Goal: Task Accomplishment & Management: Manage account settings

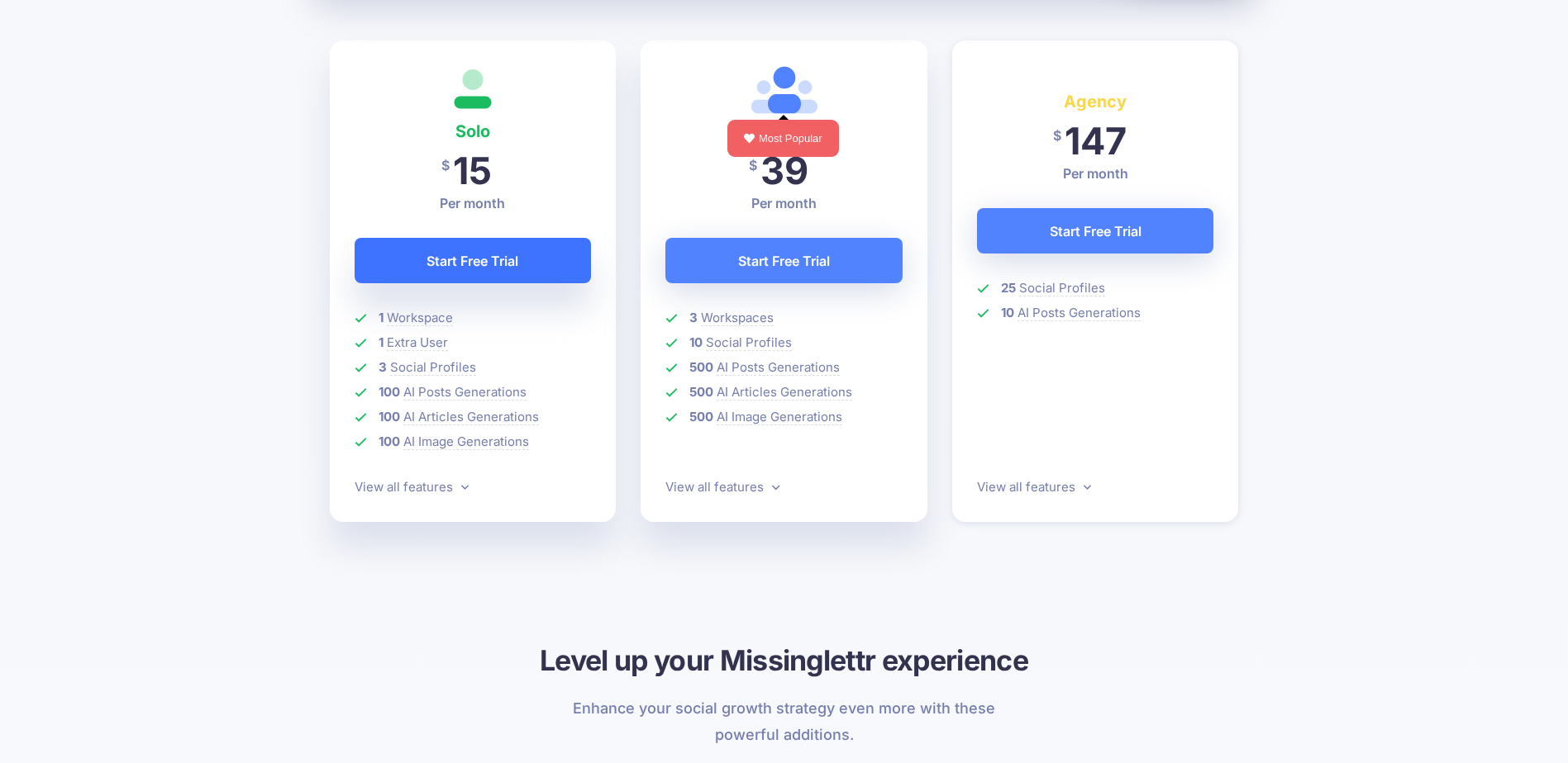
scroll to position [495, 0]
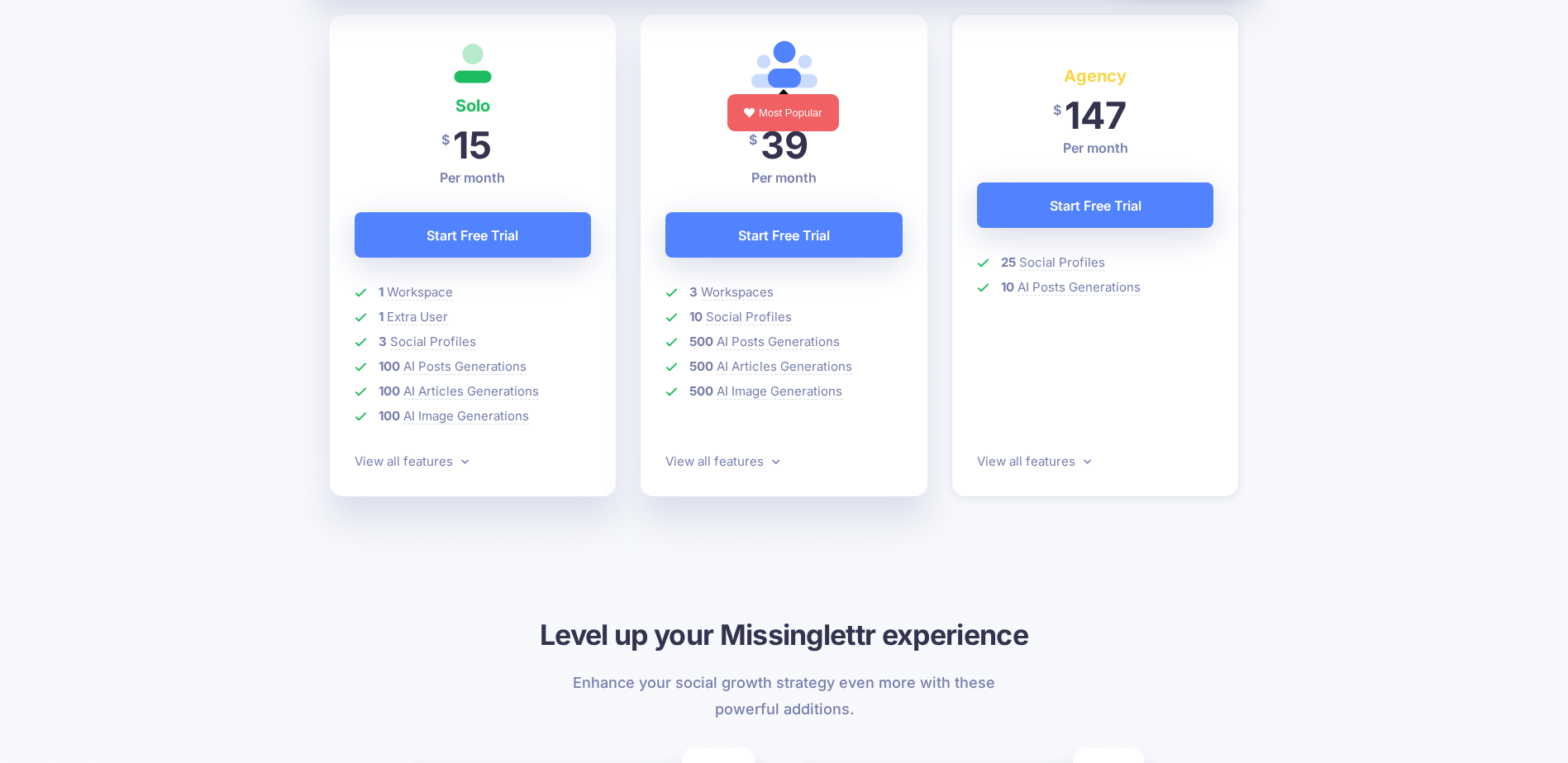
click at [467, 458] on p "View all features" at bounding box center [473, 461] width 237 height 20
click at [461, 465] on icon at bounding box center [465, 461] width 7 height 12
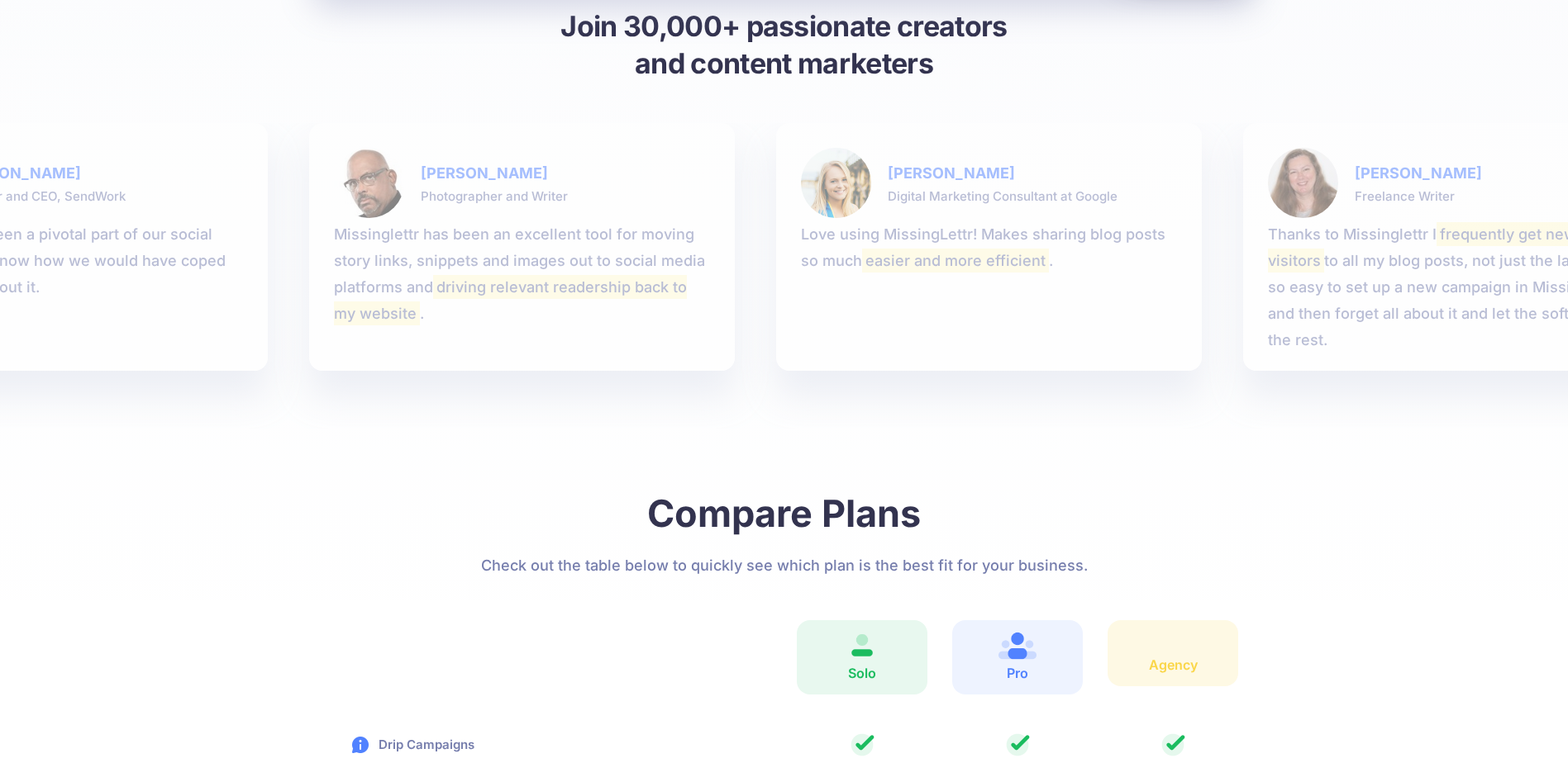
scroll to position [1866, 0]
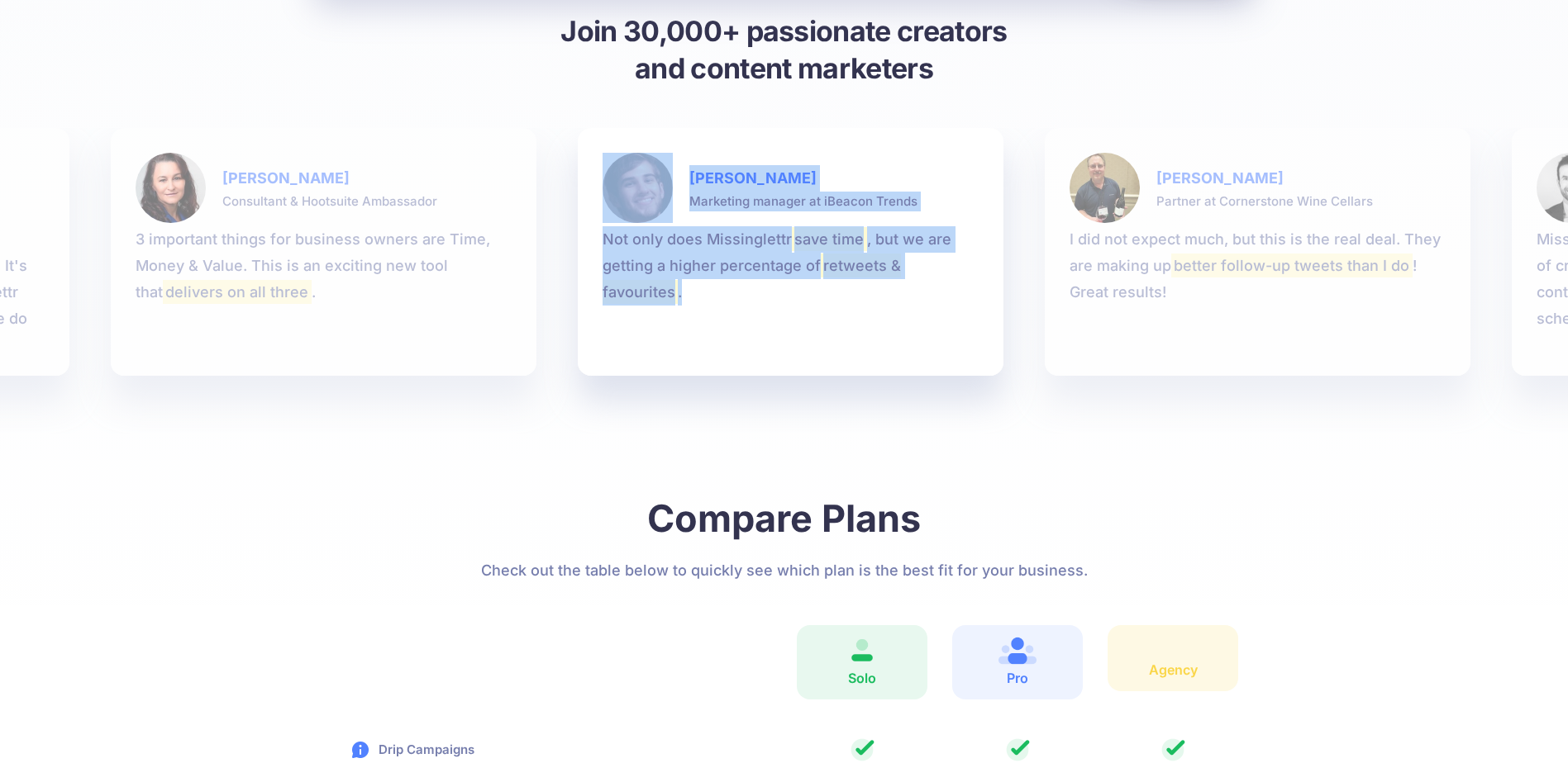
drag, startPoint x: 351, startPoint y: 301, endPoint x: 898, endPoint y: 321, distance: 547.4
drag, startPoint x: 209, startPoint y: 338, endPoint x: 619, endPoint y: 346, distance: 410.1
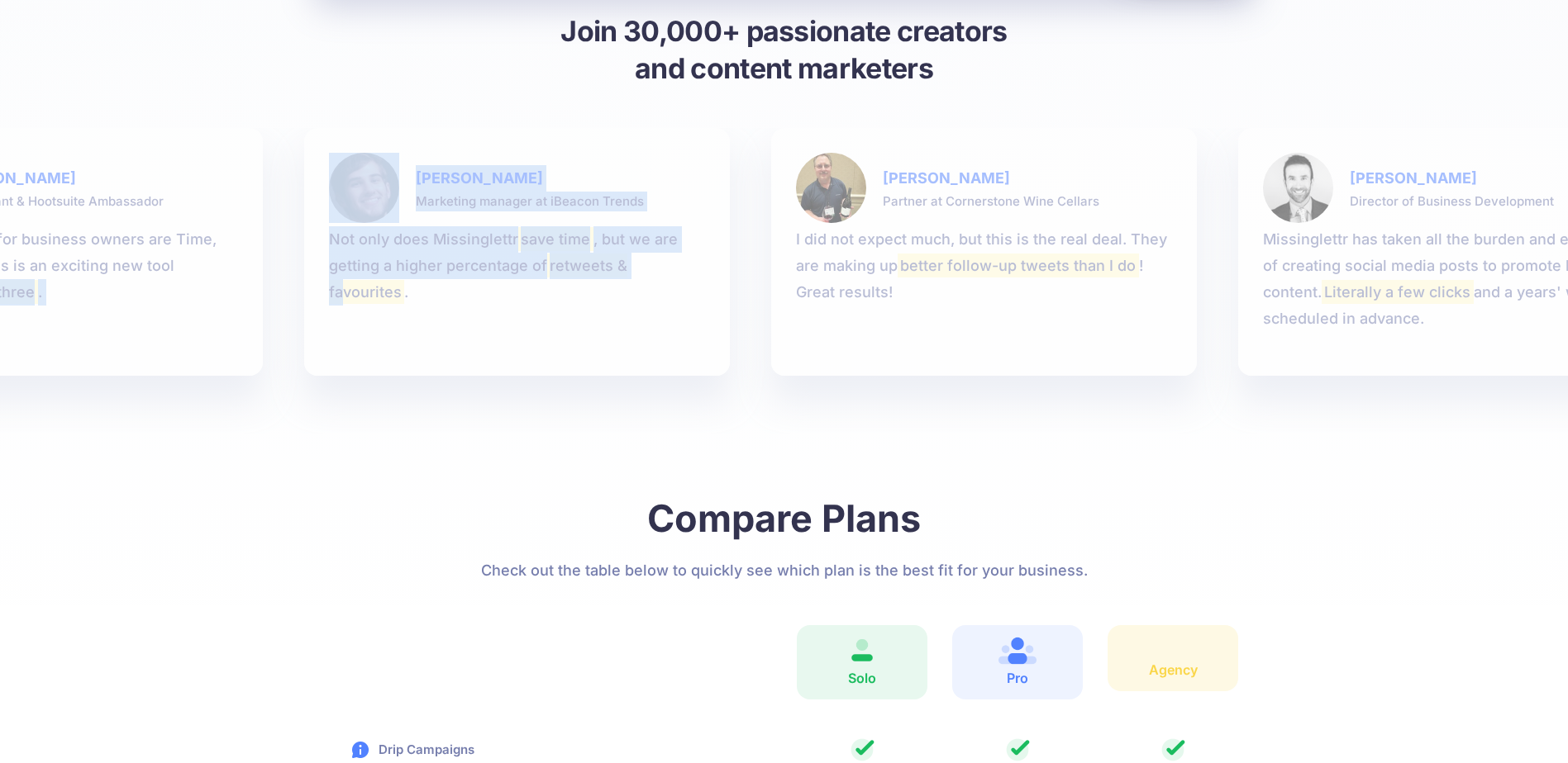
click at [229, 351] on li "Nancy Seeger Consultant & Hootsuite Ambassador 3 important things for business …" at bounding box center [49, 252] width 425 height 248
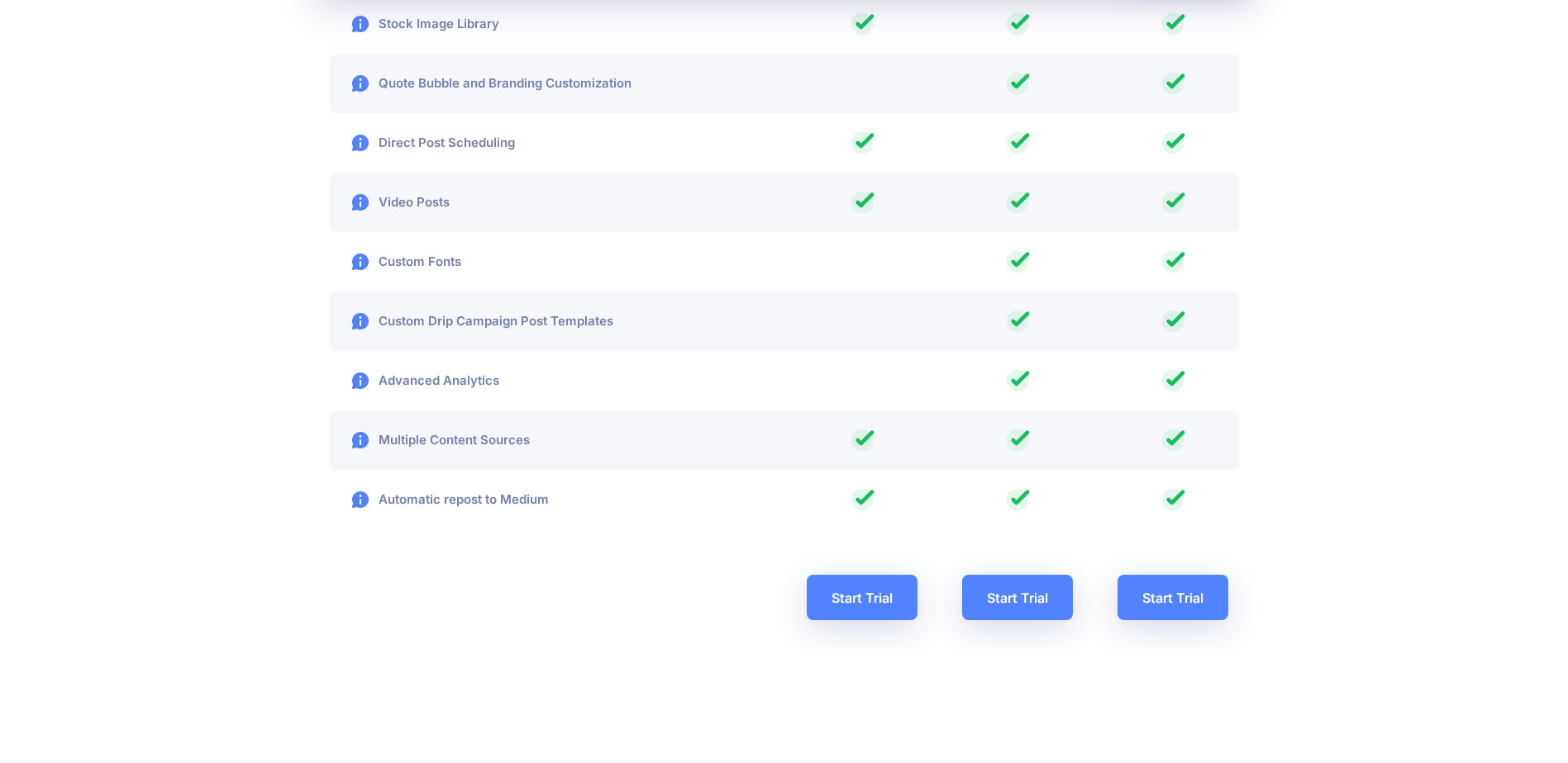
scroll to position [2858, 0]
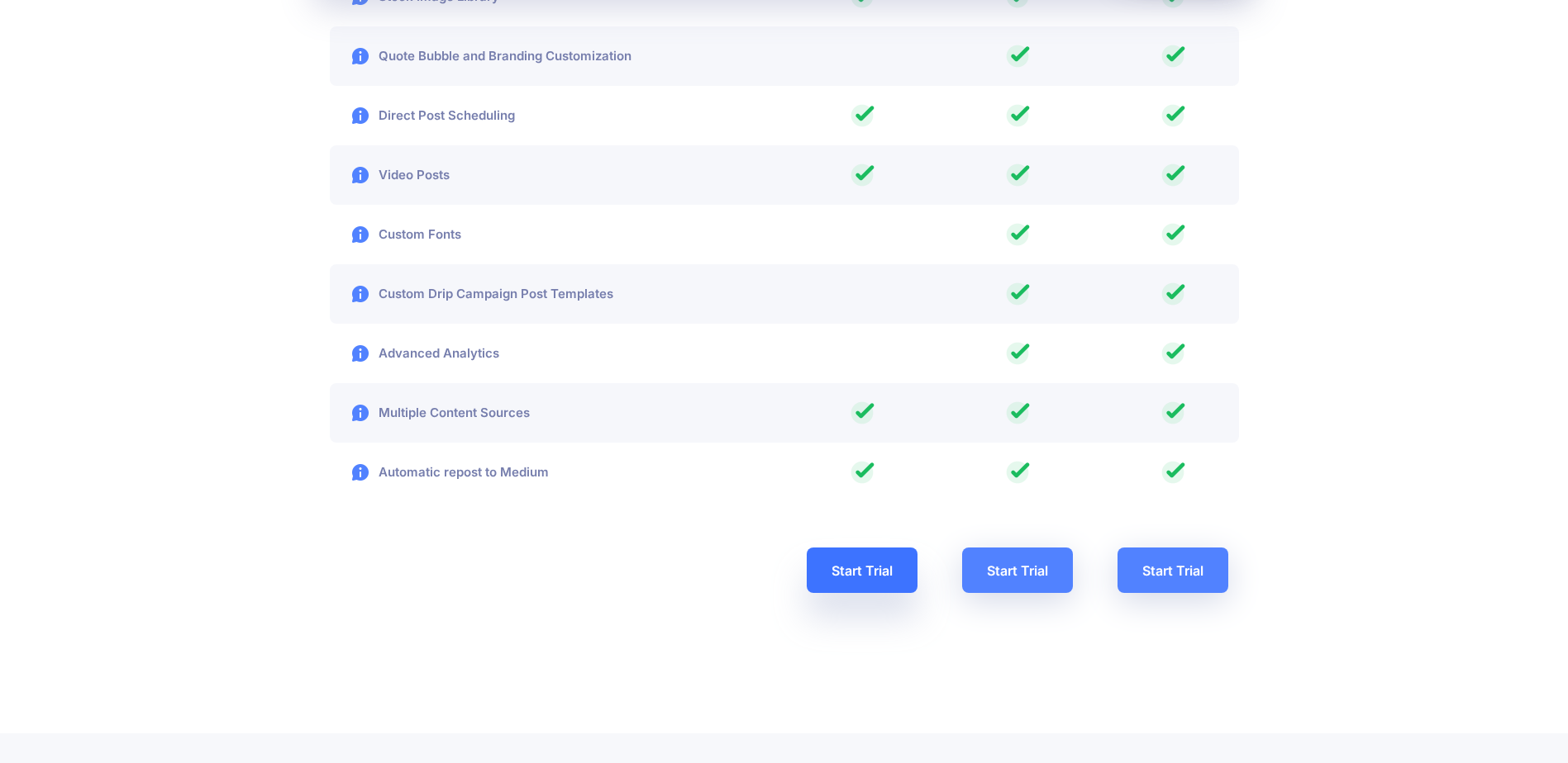
click at [868, 572] on link "Start Trial" at bounding box center [862, 570] width 111 height 46
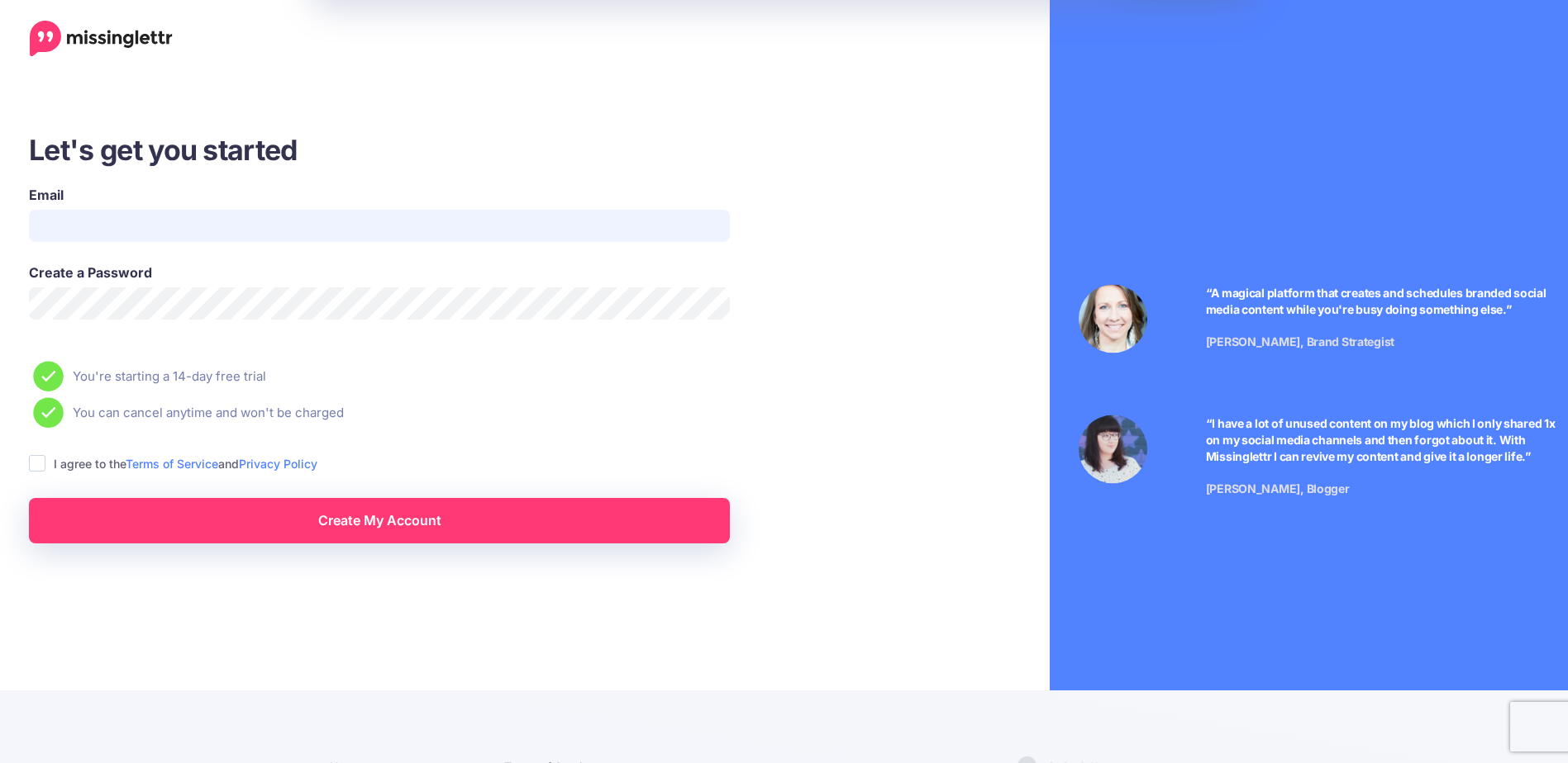
click at [49, 222] on input "Email" at bounding box center [379, 225] width 701 height 33
type input "**********"
click at [34, 464] on ins at bounding box center [37, 463] width 17 height 17
click at [418, 526] on link "Create My Account" at bounding box center [379, 521] width 701 height 46
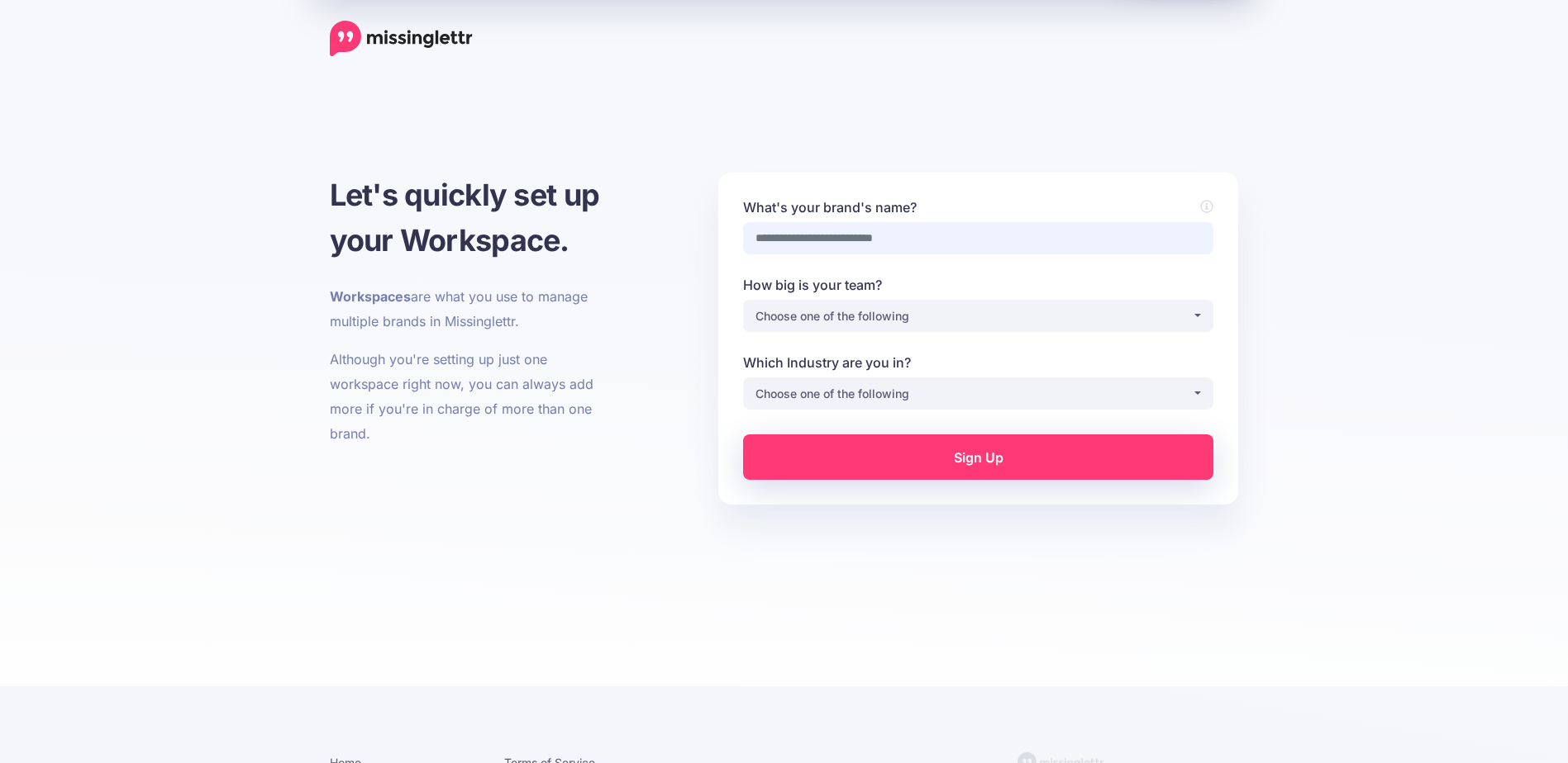
click at [816, 241] on input "What's your brand's name?" at bounding box center [978, 238] width 470 height 33
type input "*******"
click at [823, 308] on div "Choose one of the following" at bounding box center [974, 316] width 437 height 20
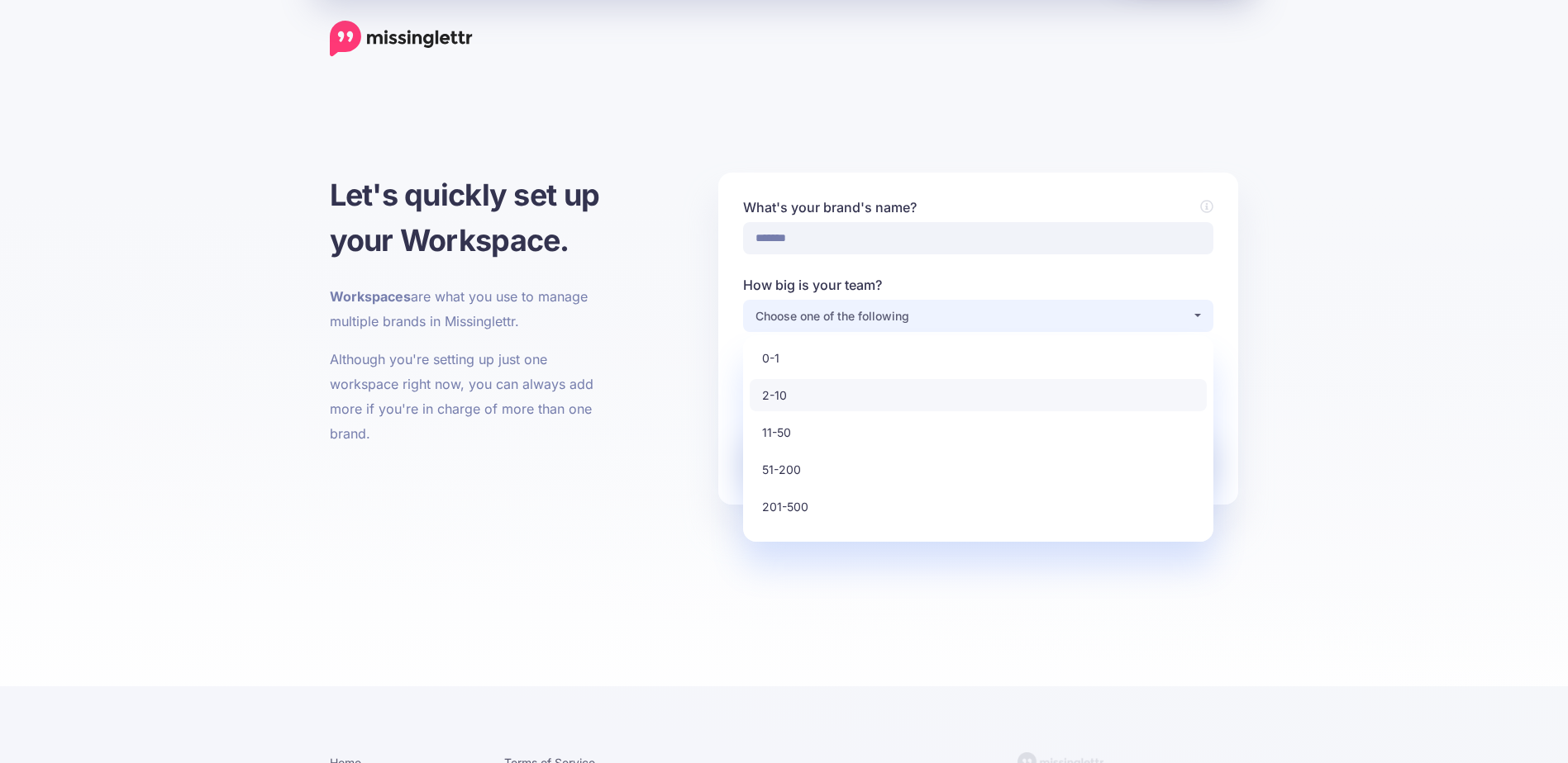
click at [810, 385] on link "2-10" at bounding box center [977, 395] width 457 height 33
select select "*"
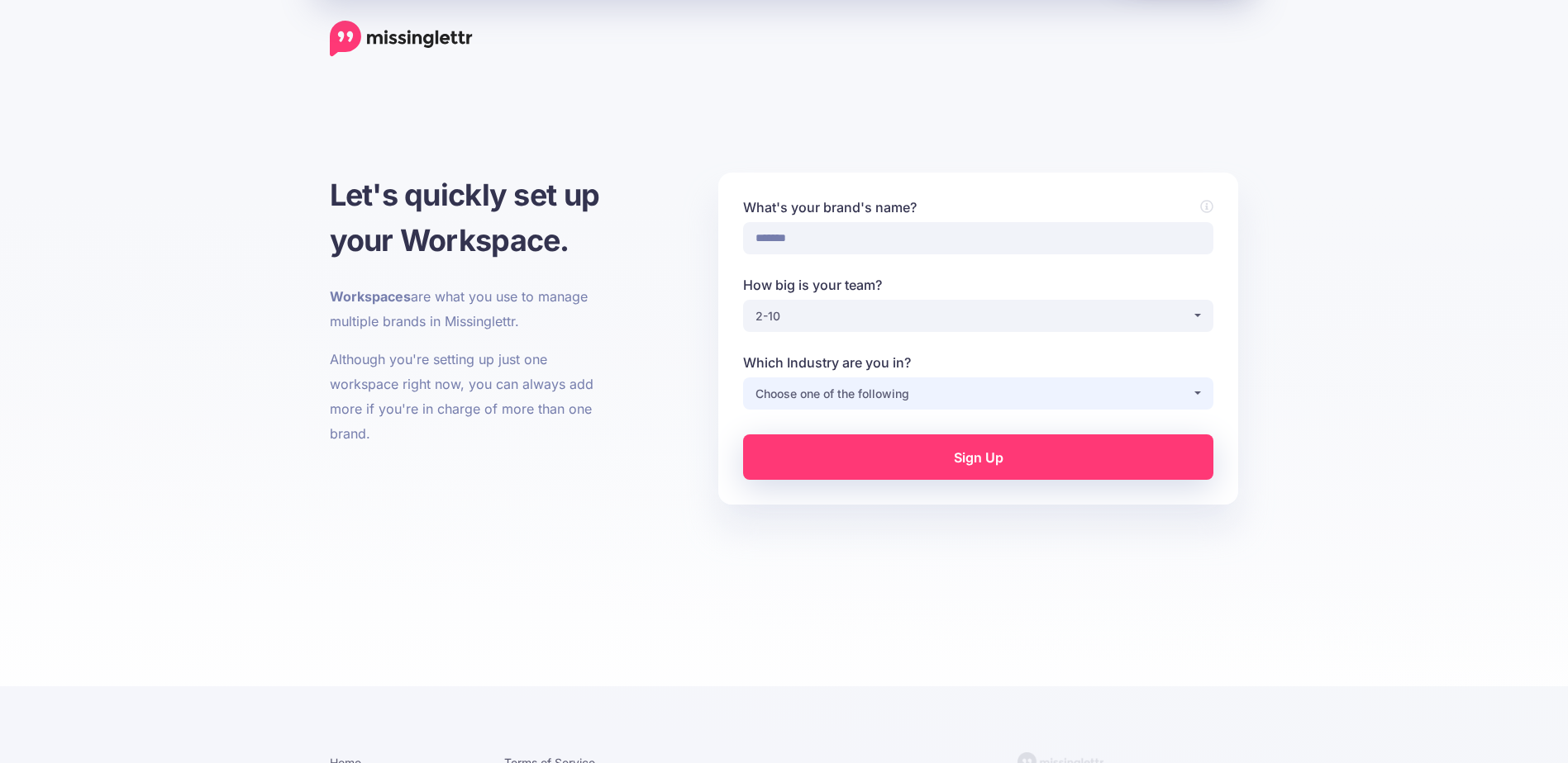
click at [805, 401] on div "Choose one of the following" at bounding box center [974, 393] width 437 height 20
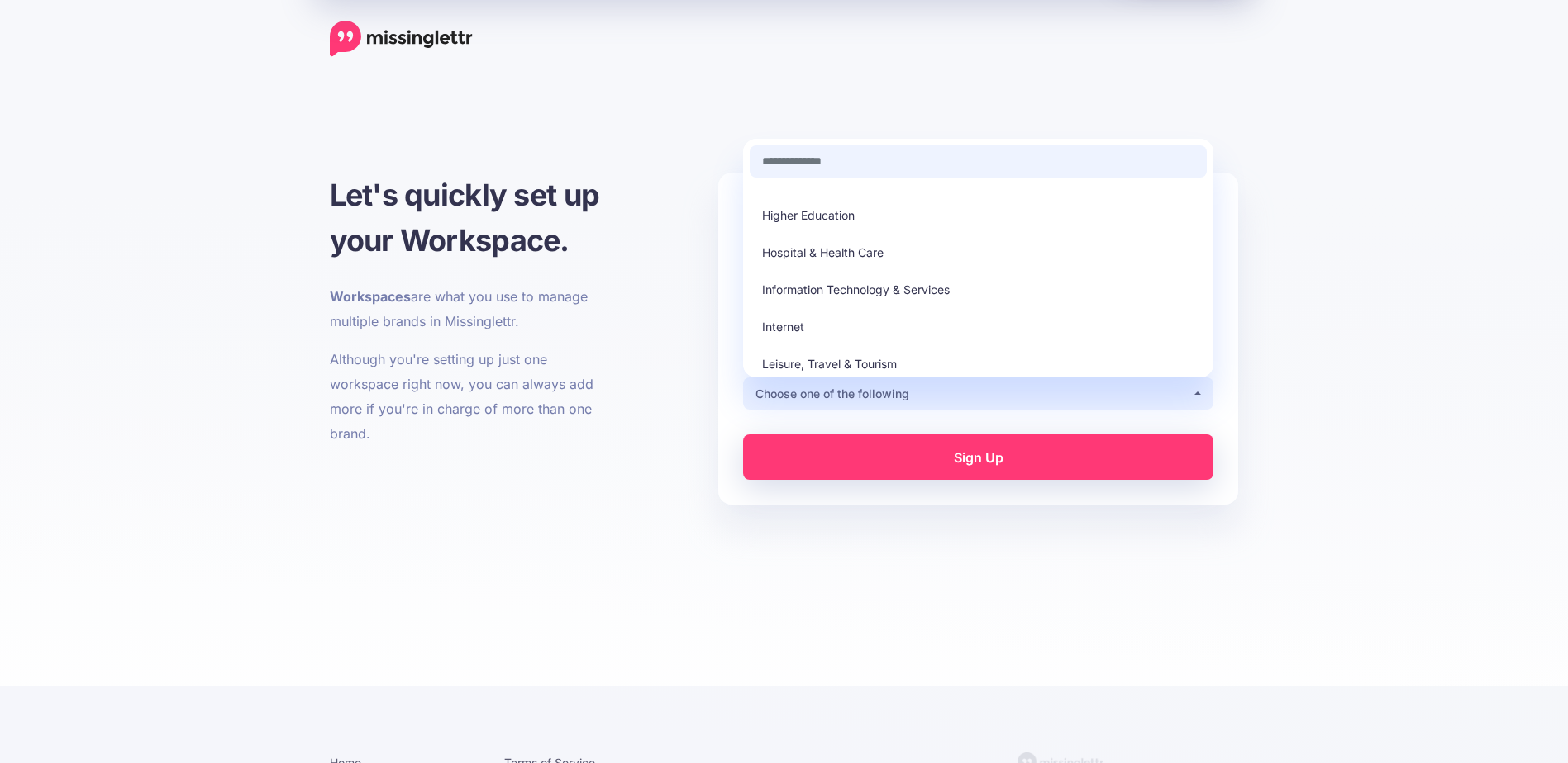
scroll to position [165, 0]
click at [868, 262] on span "Information Technology & Services" at bounding box center [855, 260] width 188 height 20
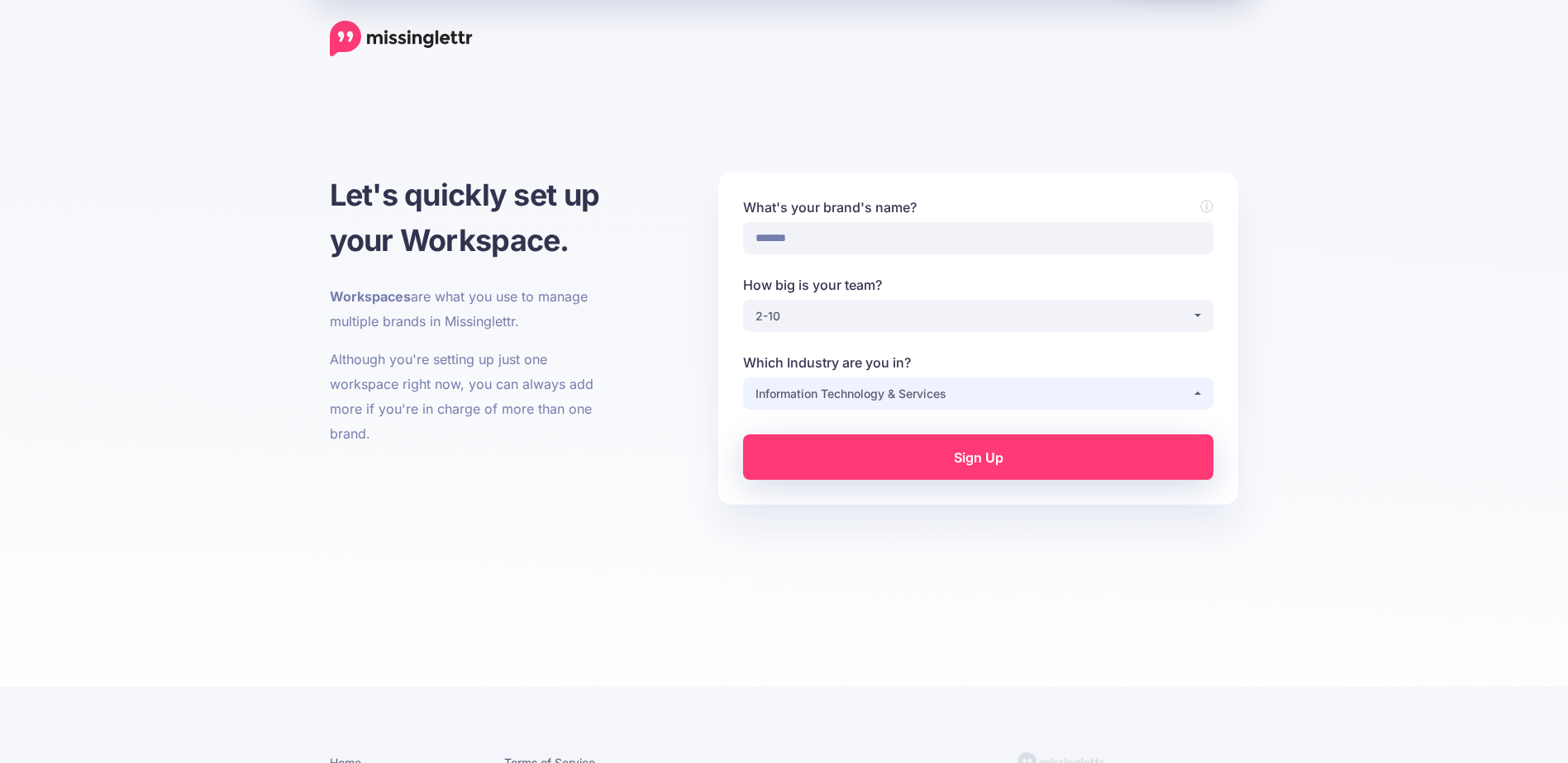
click at [827, 385] on div "Information Technology & Services" at bounding box center [974, 393] width 437 height 20
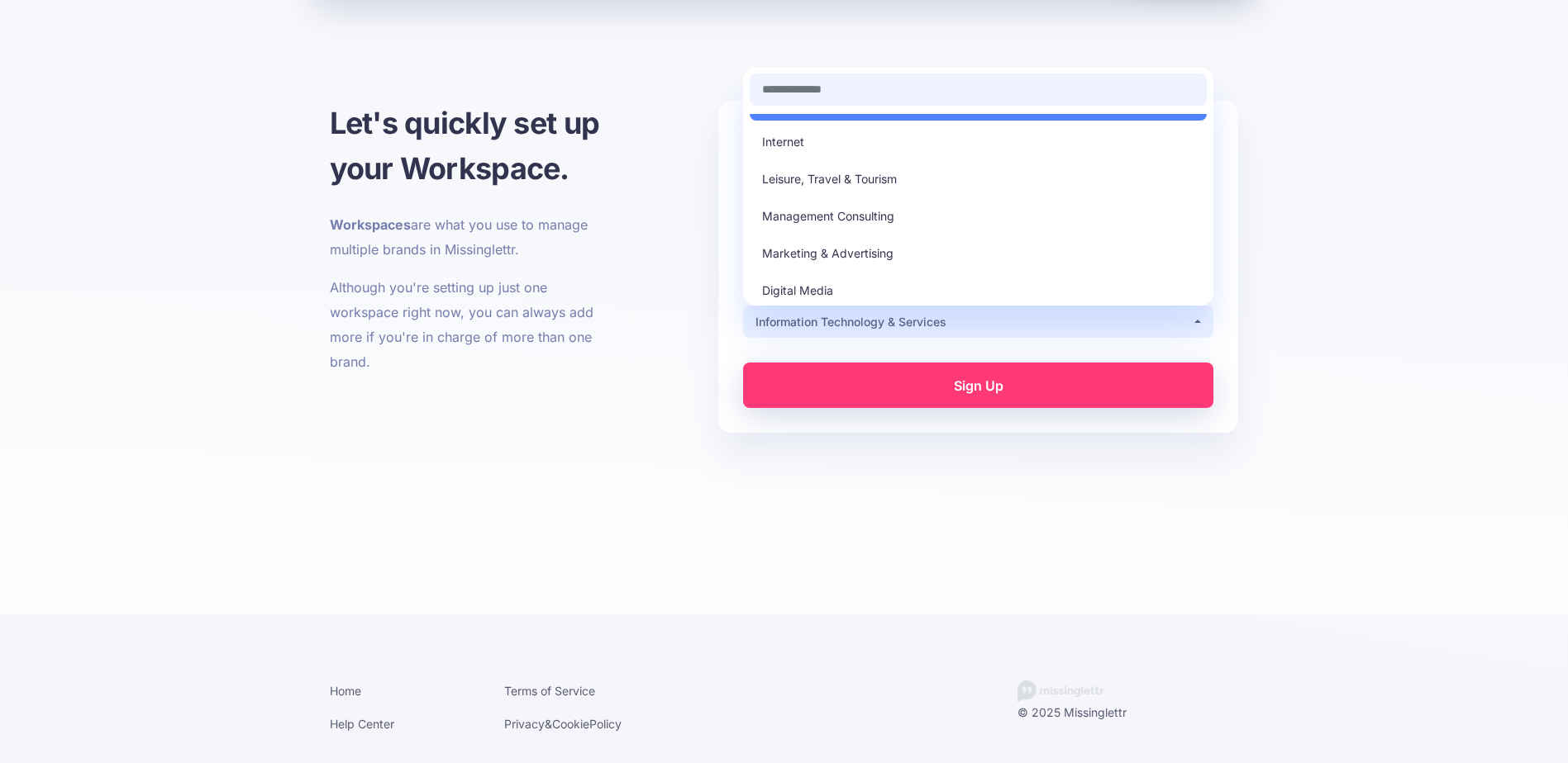
scroll to position [223, 0]
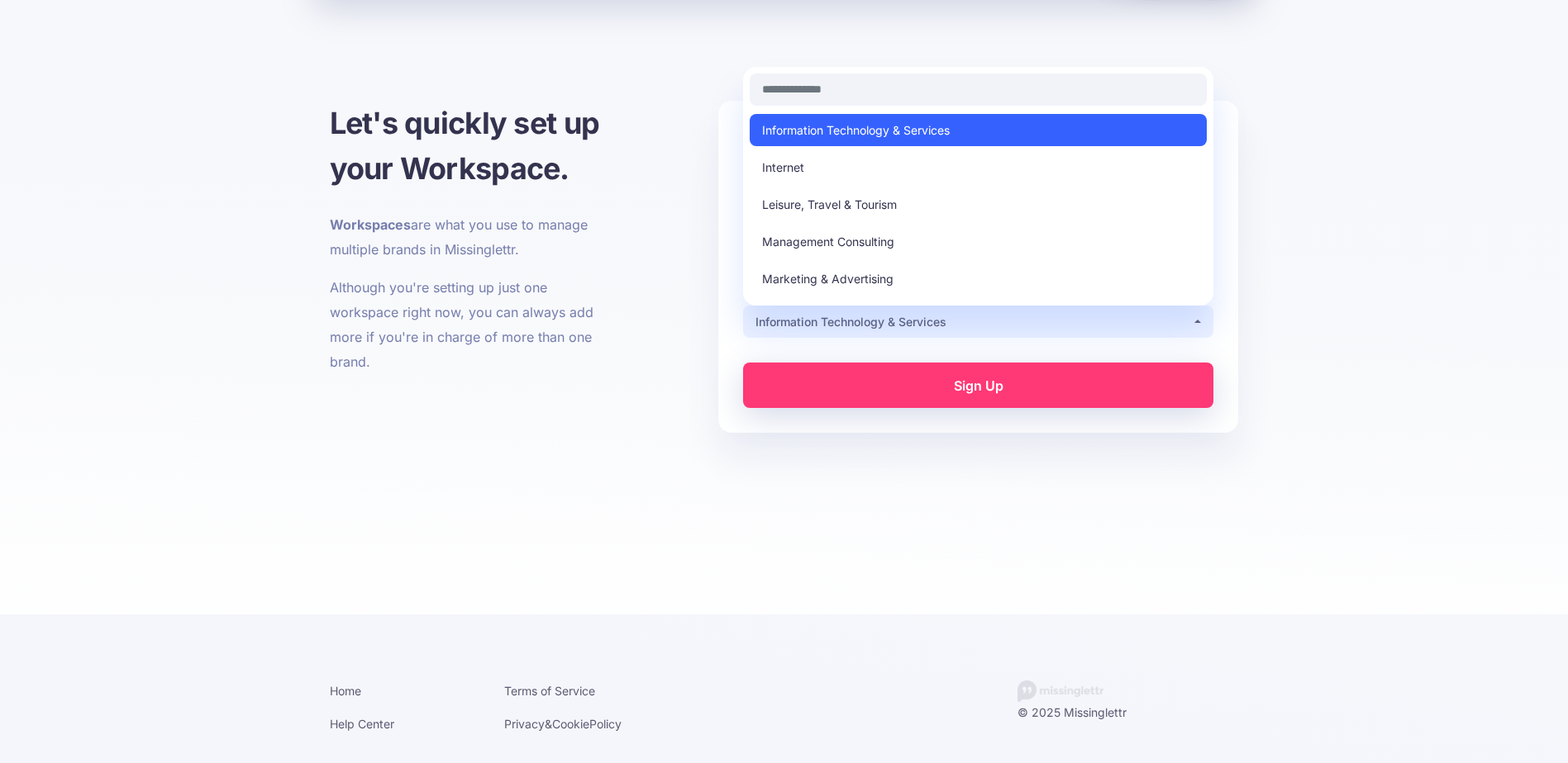
click at [903, 119] on link "Information Technology & Services" at bounding box center [977, 130] width 457 height 33
select select "**"
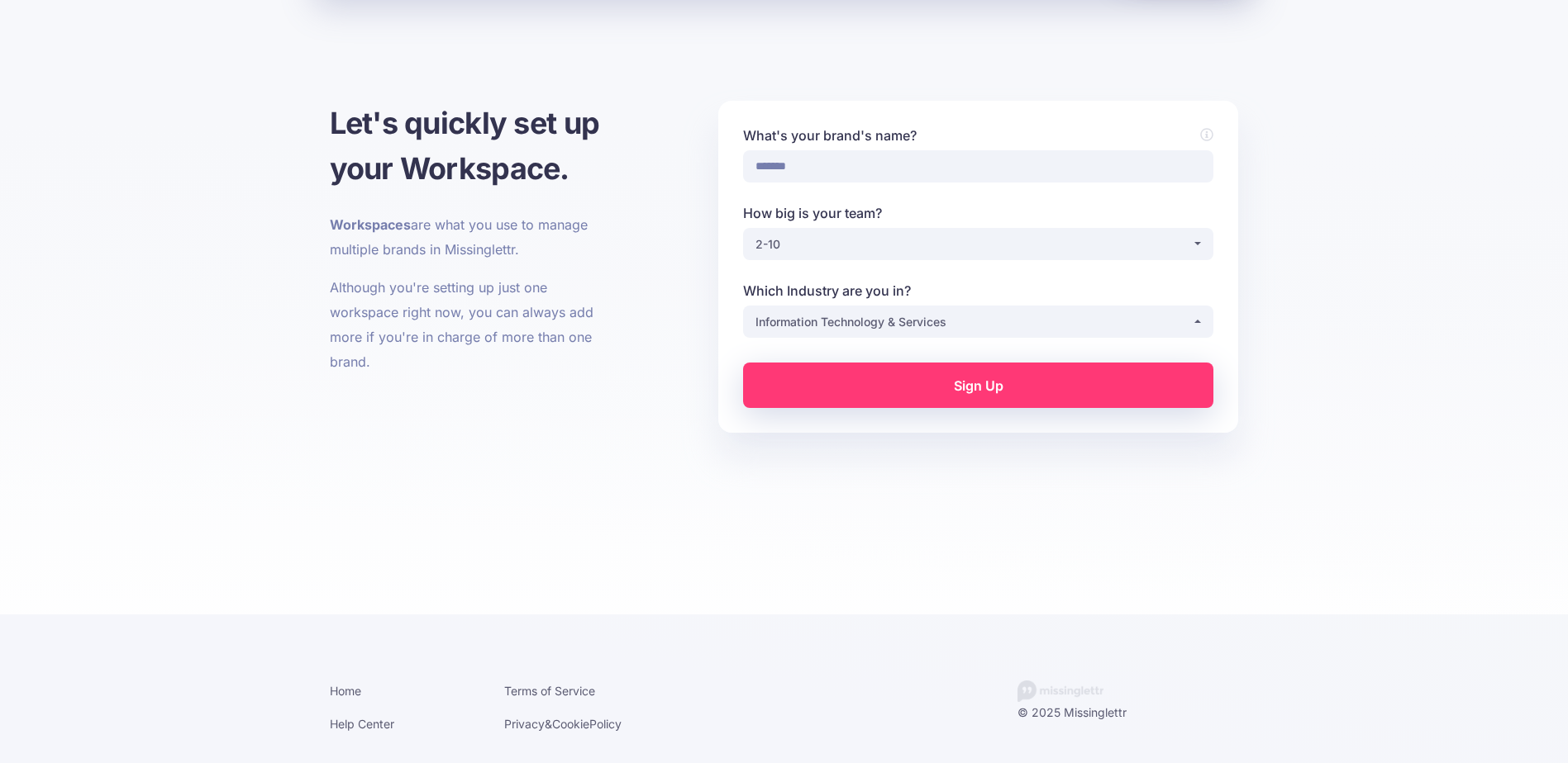
click at [968, 397] on link "Sign Up" at bounding box center [978, 385] width 470 height 46
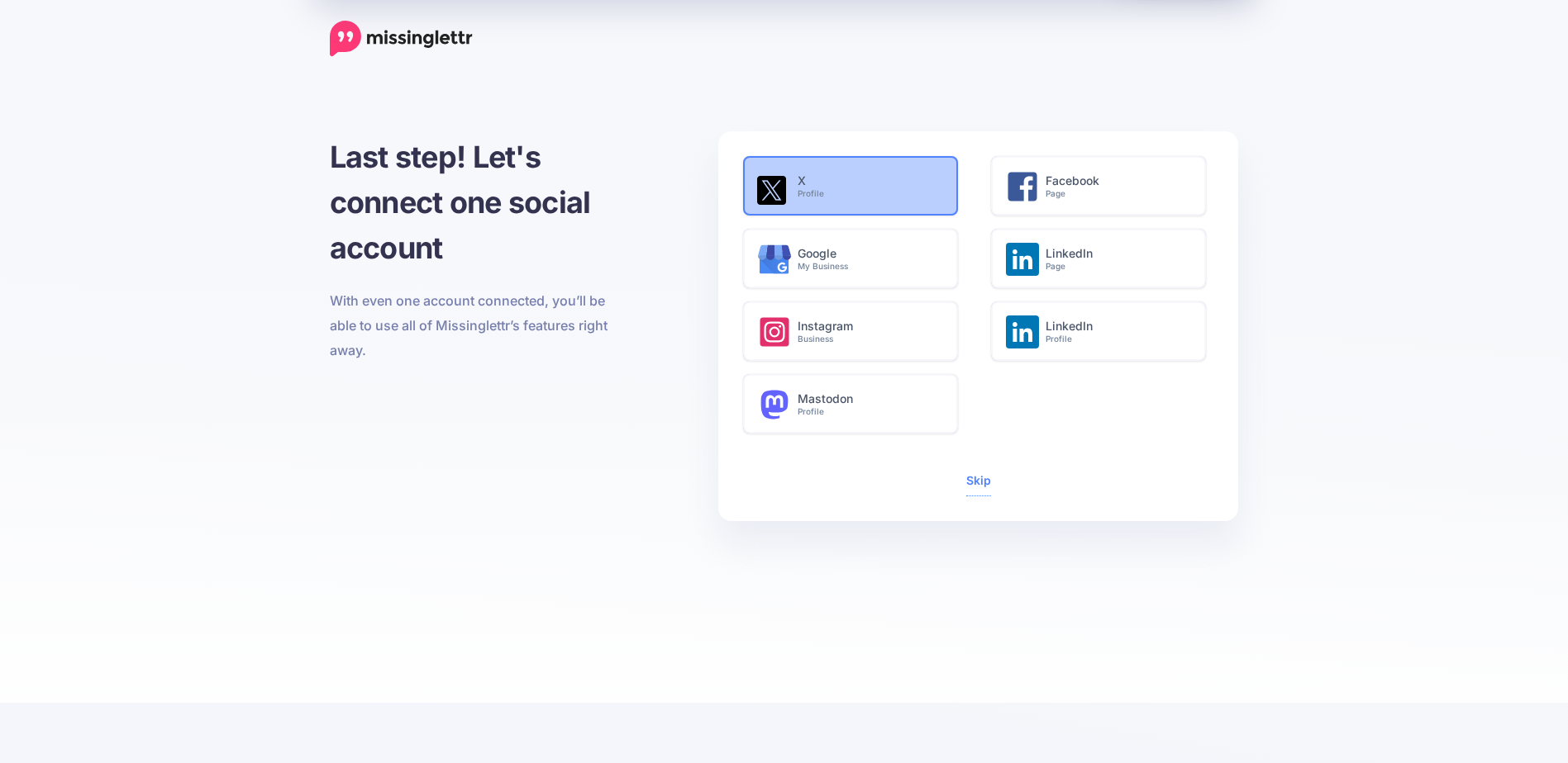
click at [769, 202] on img at bounding box center [771, 190] width 29 height 29
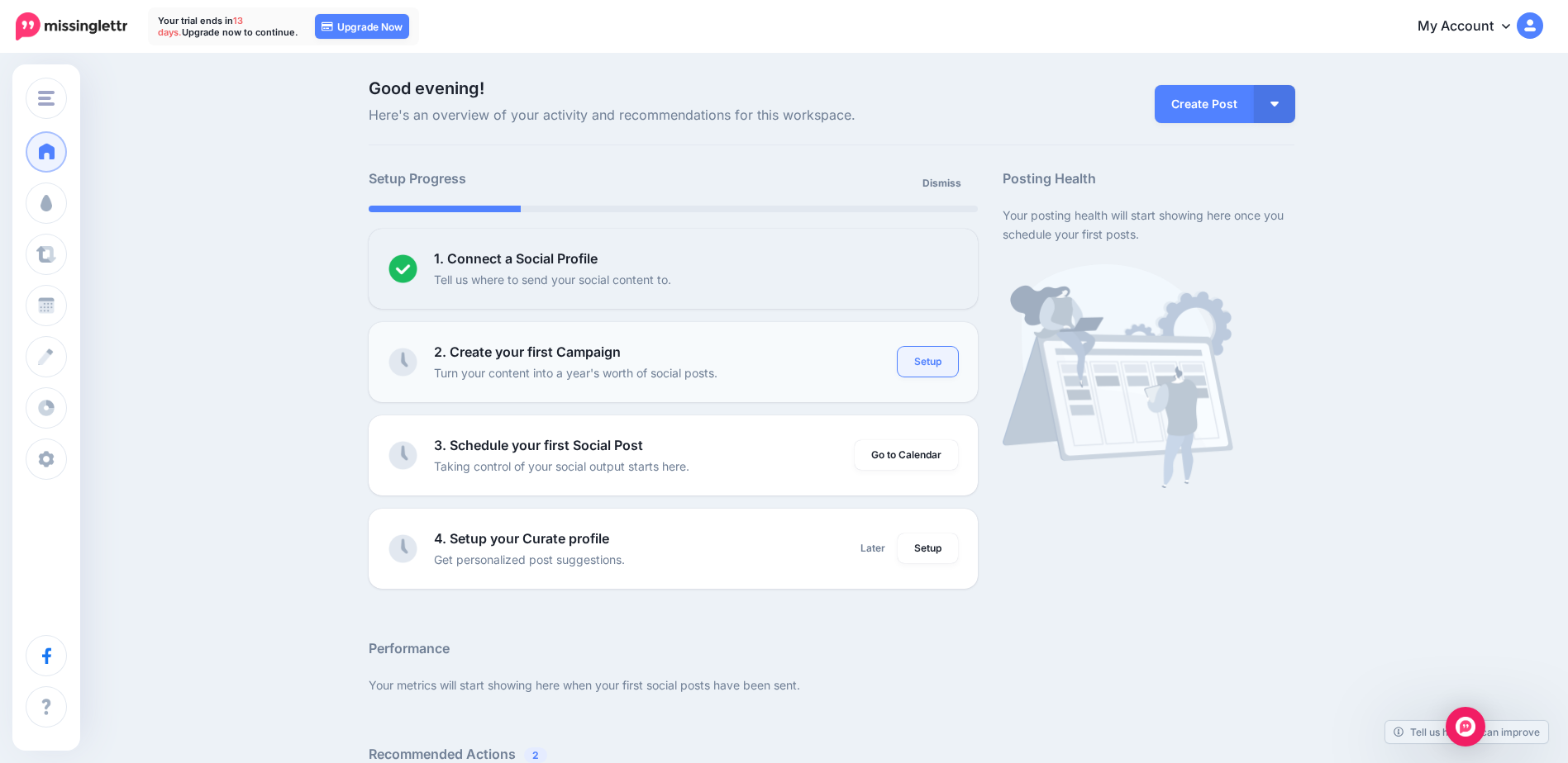
click at [934, 357] on link "Setup" at bounding box center [927, 362] width 61 height 30
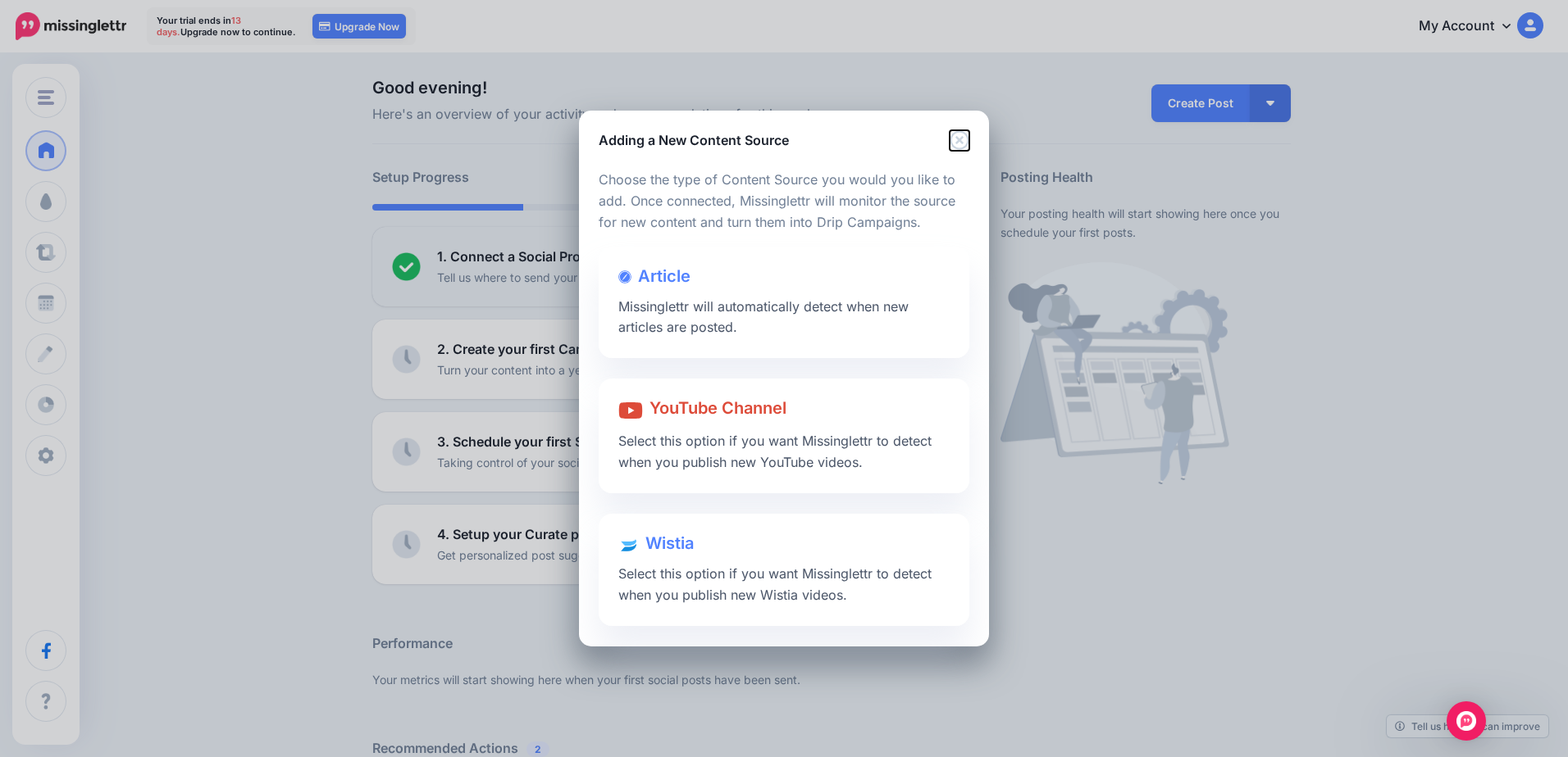
click at [958, 134] on icon "Close" at bounding box center [959, 140] width 20 height 20
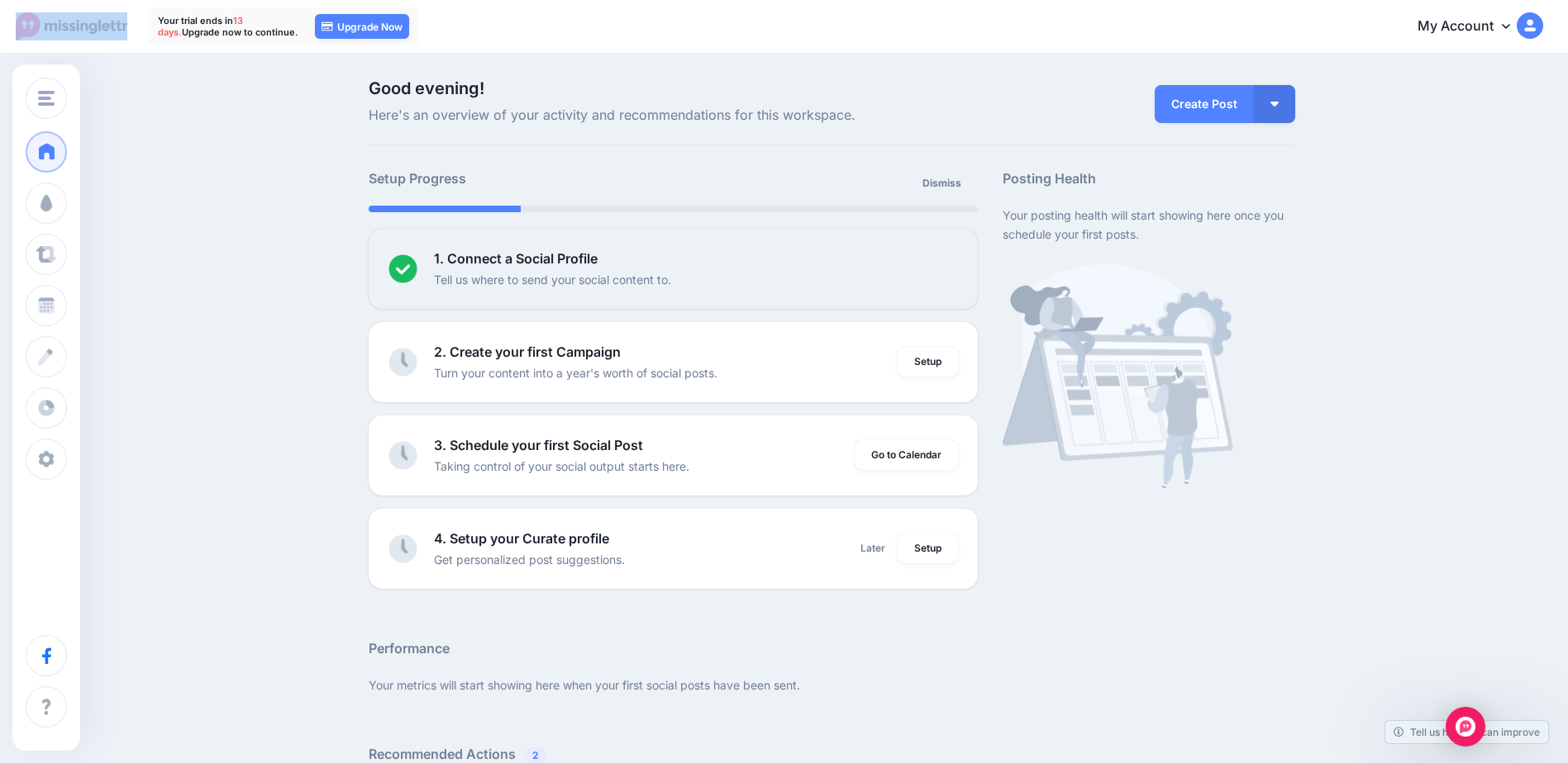
drag, startPoint x: 136, startPoint y: 23, endPoint x: 67, endPoint y: 26, distance: 69.1
click at [67, 26] on nav "Your trial ends in 13 days. Upgrade now to continue. 13 days 22 hours 51 mins 5…" at bounding box center [784, 26] width 1542 height 53
drag, startPoint x: 67, startPoint y: 26, endPoint x: 48, endPoint y: 28, distance: 19.1
click at [48, 28] on img at bounding box center [71, 26] width 112 height 28
drag, startPoint x: 139, startPoint y: 33, endPoint x: 132, endPoint y: 59, distance: 26.9
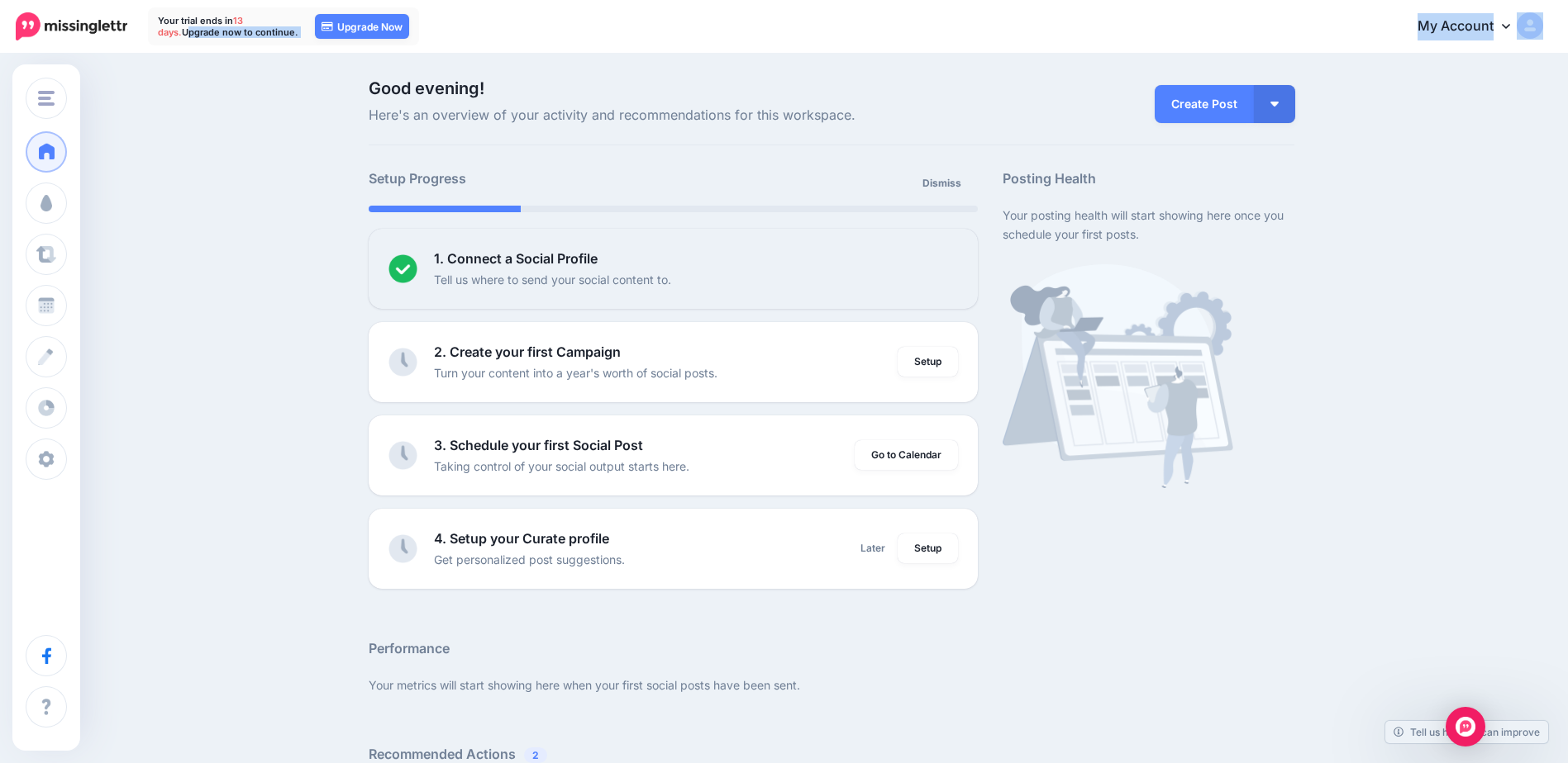
click at [132, 59] on body "Your trial ends in 13 days. Upgrade now to continue. 13 days 22 hours 51 mins 4…" at bounding box center [784, 381] width 1568 height 763
drag, startPoint x: 132, startPoint y: 59, endPoint x: 129, endPoint y: 33, distance: 26.2
click at [129, 33] on nav "Your trial ends in 13 days. Upgrade now to continue. 13 days 22 hours 51 mins 4…" at bounding box center [784, 26] width 1542 height 53
drag, startPoint x: 130, startPoint y: 32, endPoint x: 42, endPoint y: 33, distance: 88.0
click at [42, 33] on nav "Your trial ends in 13 days. Upgrade now to continue. 13 days 22 hours 51 mins 4…" at bounding box center [784, 26] width 1542 height 53
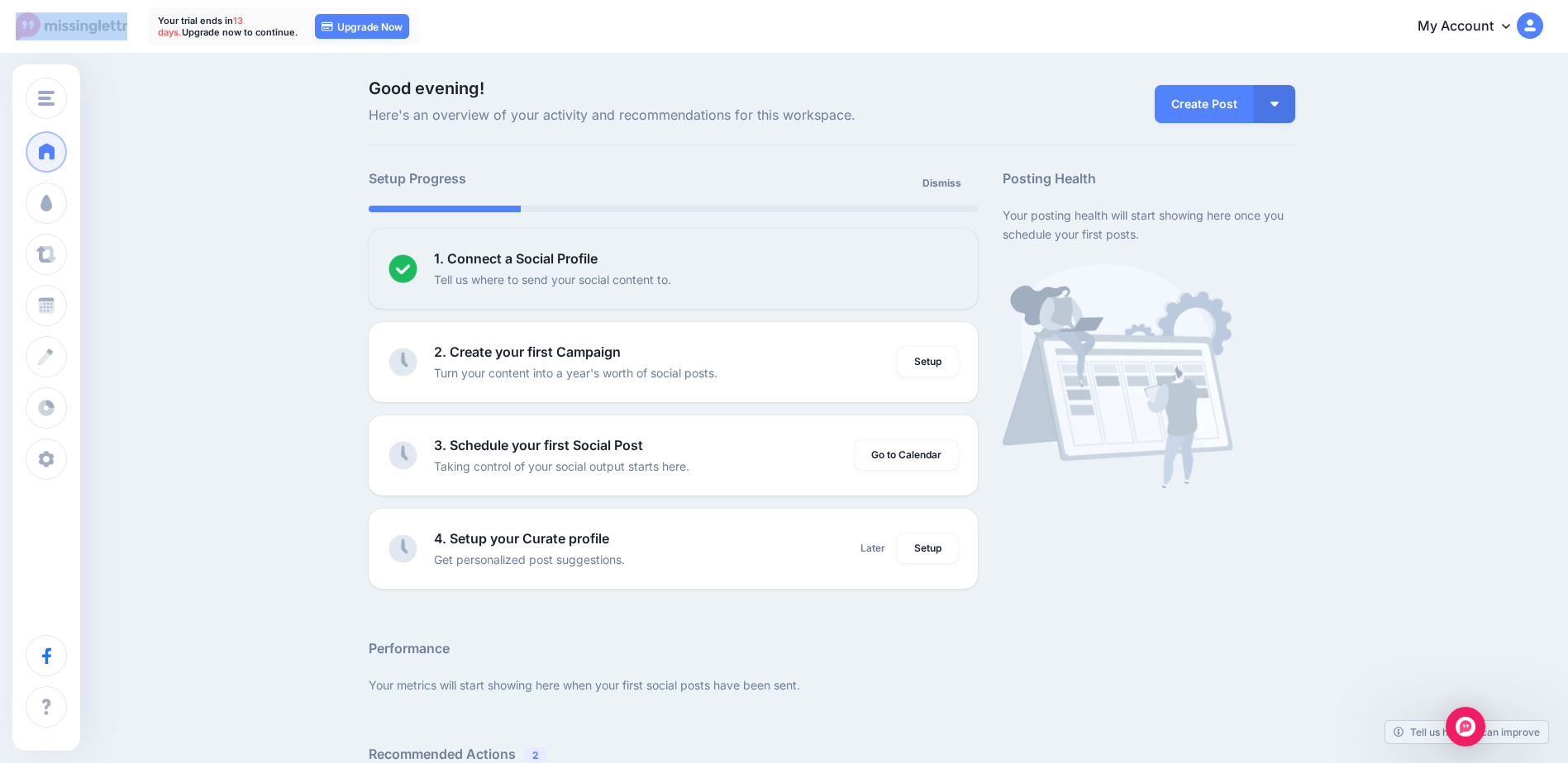
copy link
click at [923, 363] on link "Setup" at bounding box center [927, 362] width 61 height 30
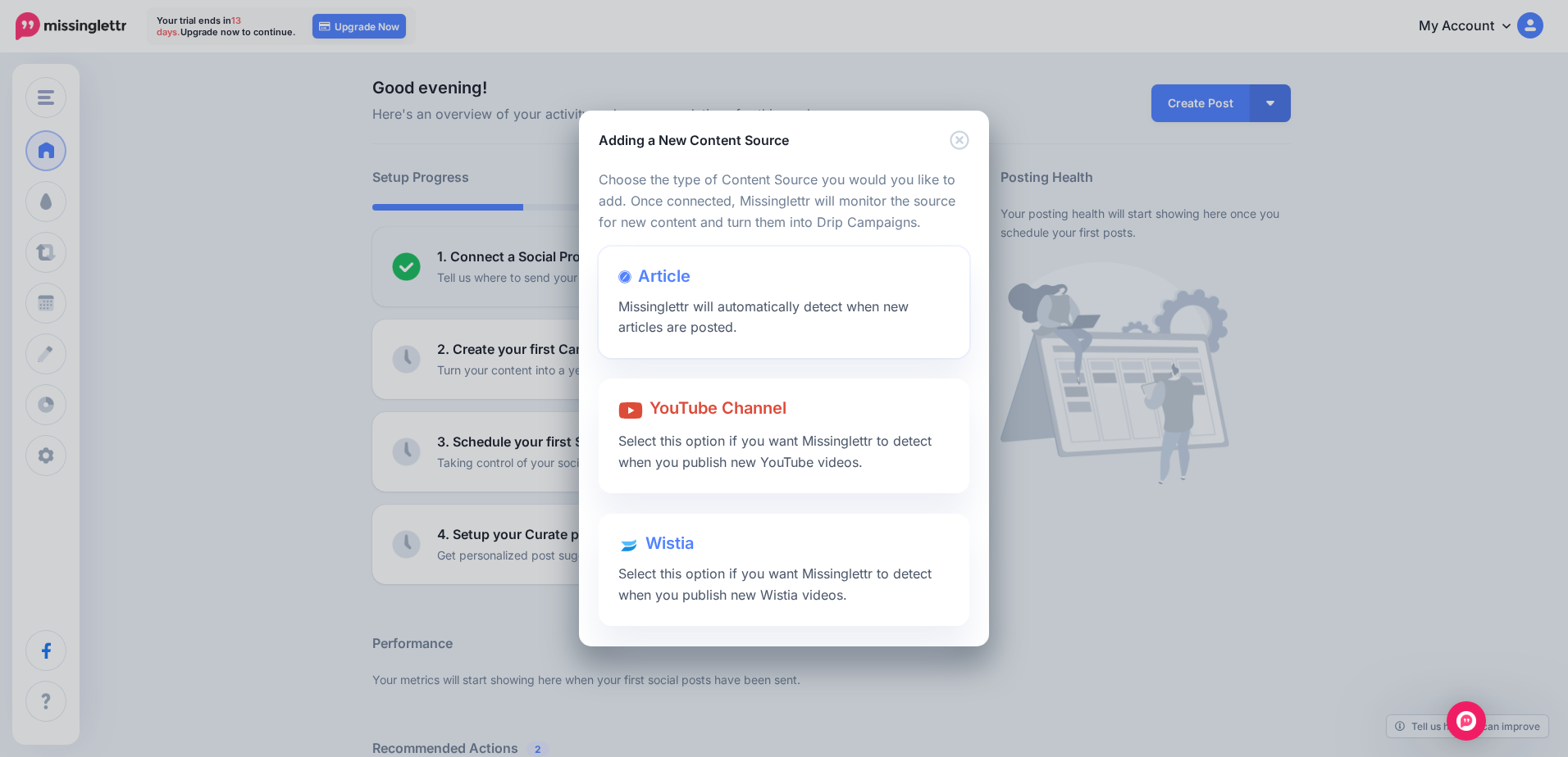
click at [820, 307] on span "Missinglettr will automatically detect when new articles are posted." at bounding box center [763, 317] width 290 height 38
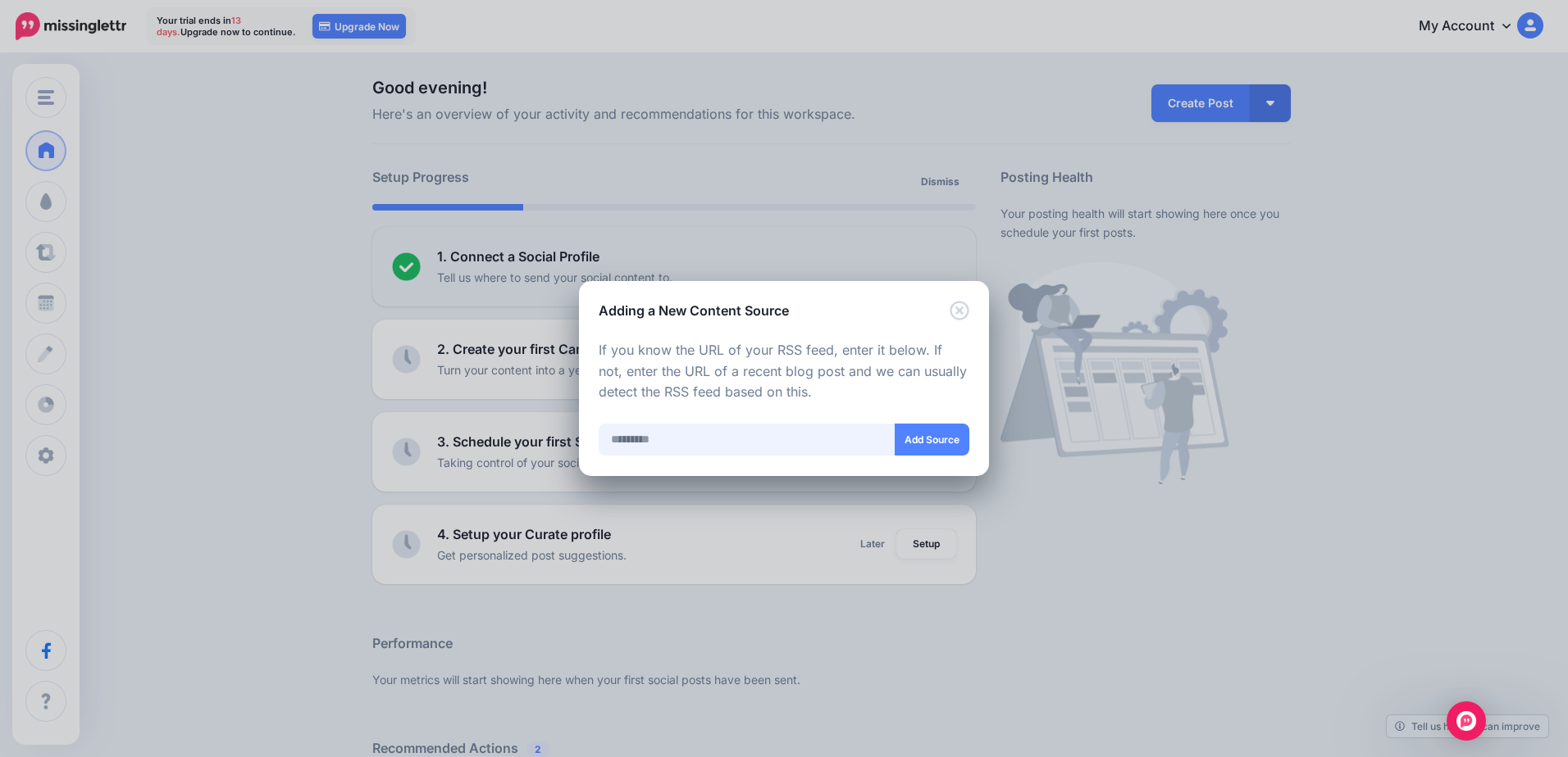
click at [677, 434] on input "text" at bounding box center [747, 439] width 297 height 32
paste input "**********"
drag, startPoint x: 679, startPoint y: 434, endPoint x: 904, endPoint y: 420, distance: 225.4
click at [904, 420] on div "**********" at bounding box center [784, 409] width 370 height 137
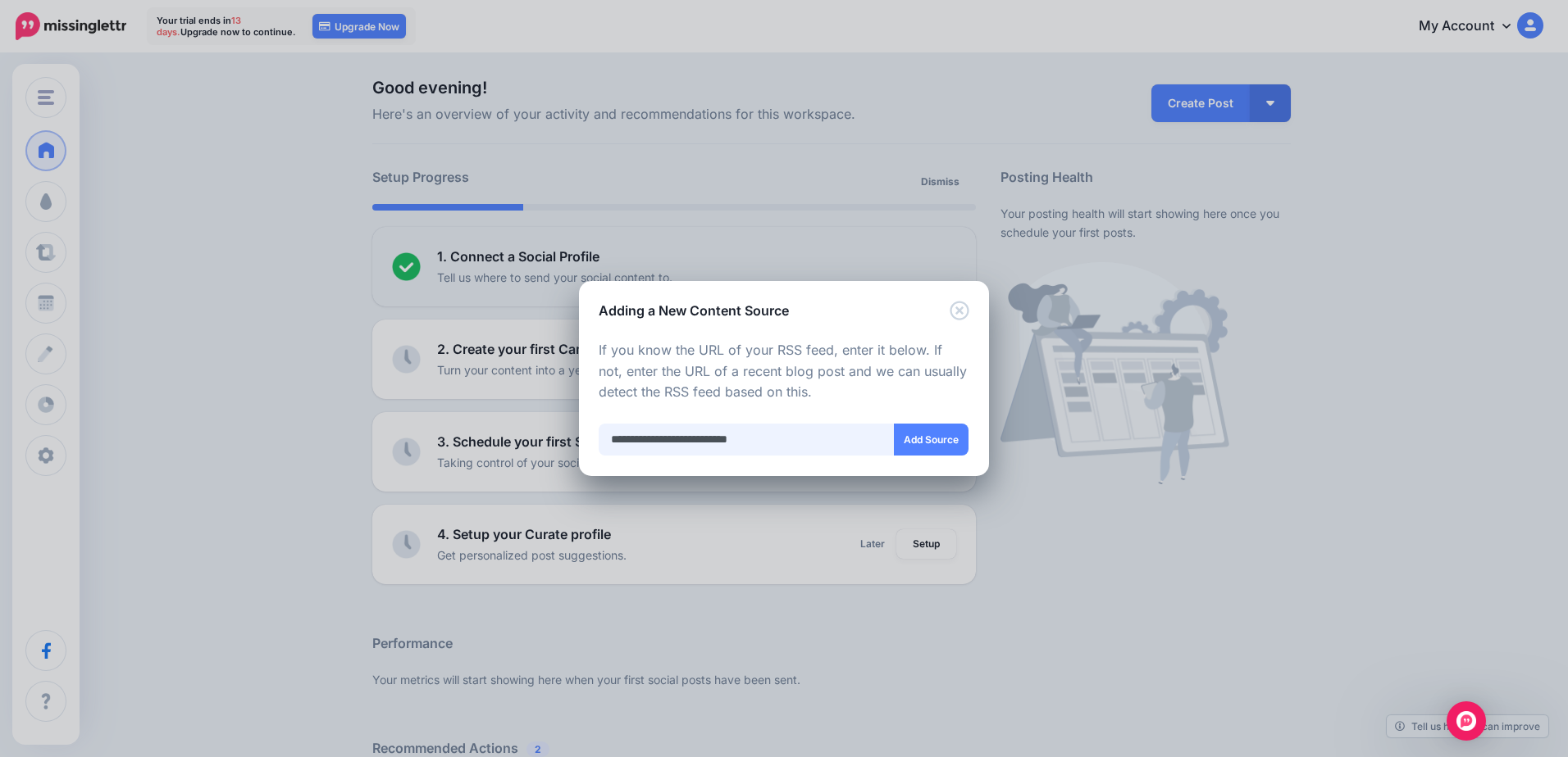
scroll to position [0, 0]
type input "**********"
click at [946, 432] on button "Add Source" at bounding box center [930, 439] width 74 height 32
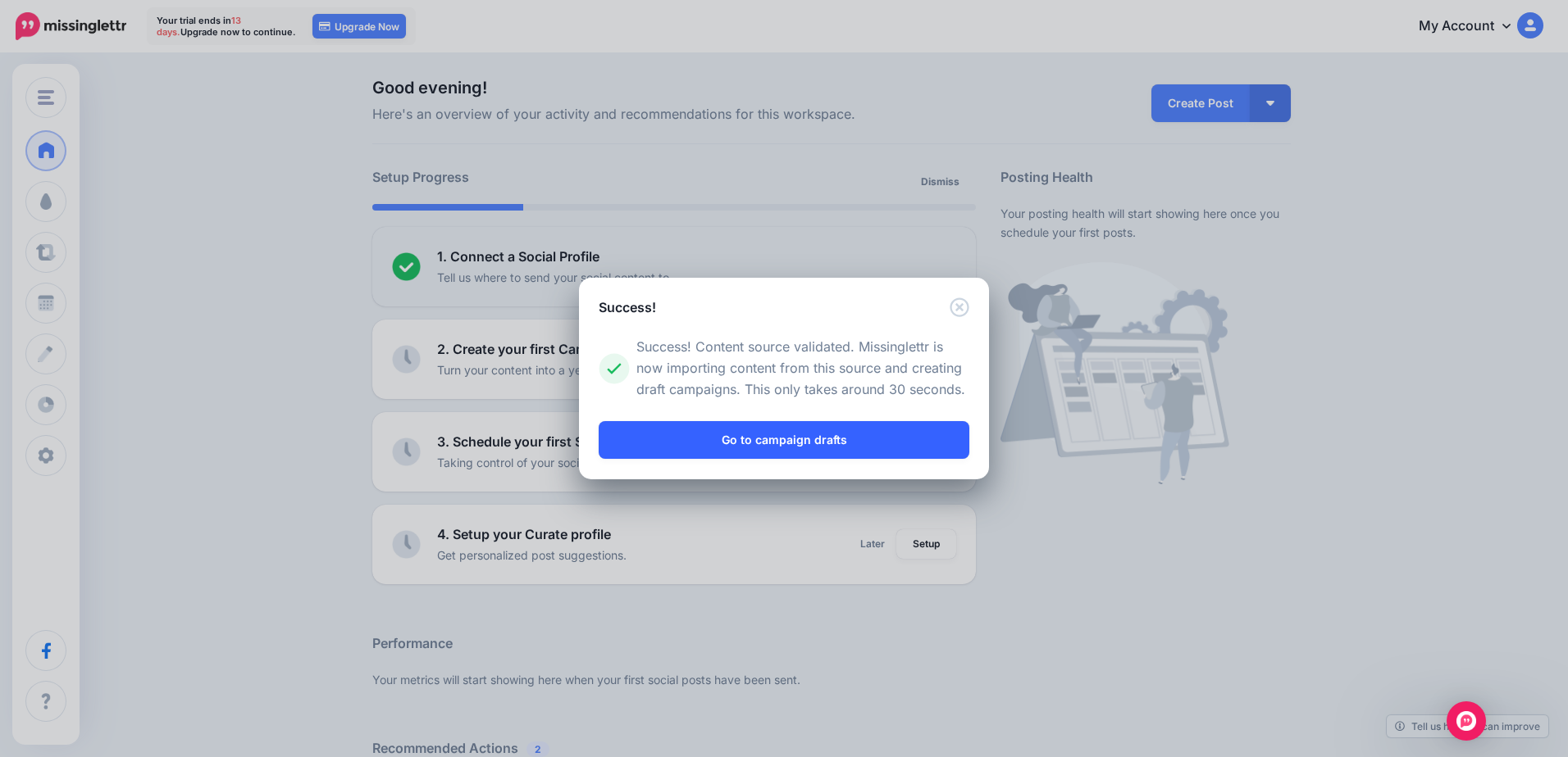
click at [896, 437] on link "Go to campaign drafts" at bounding box center [784, 439] width 370 height 38
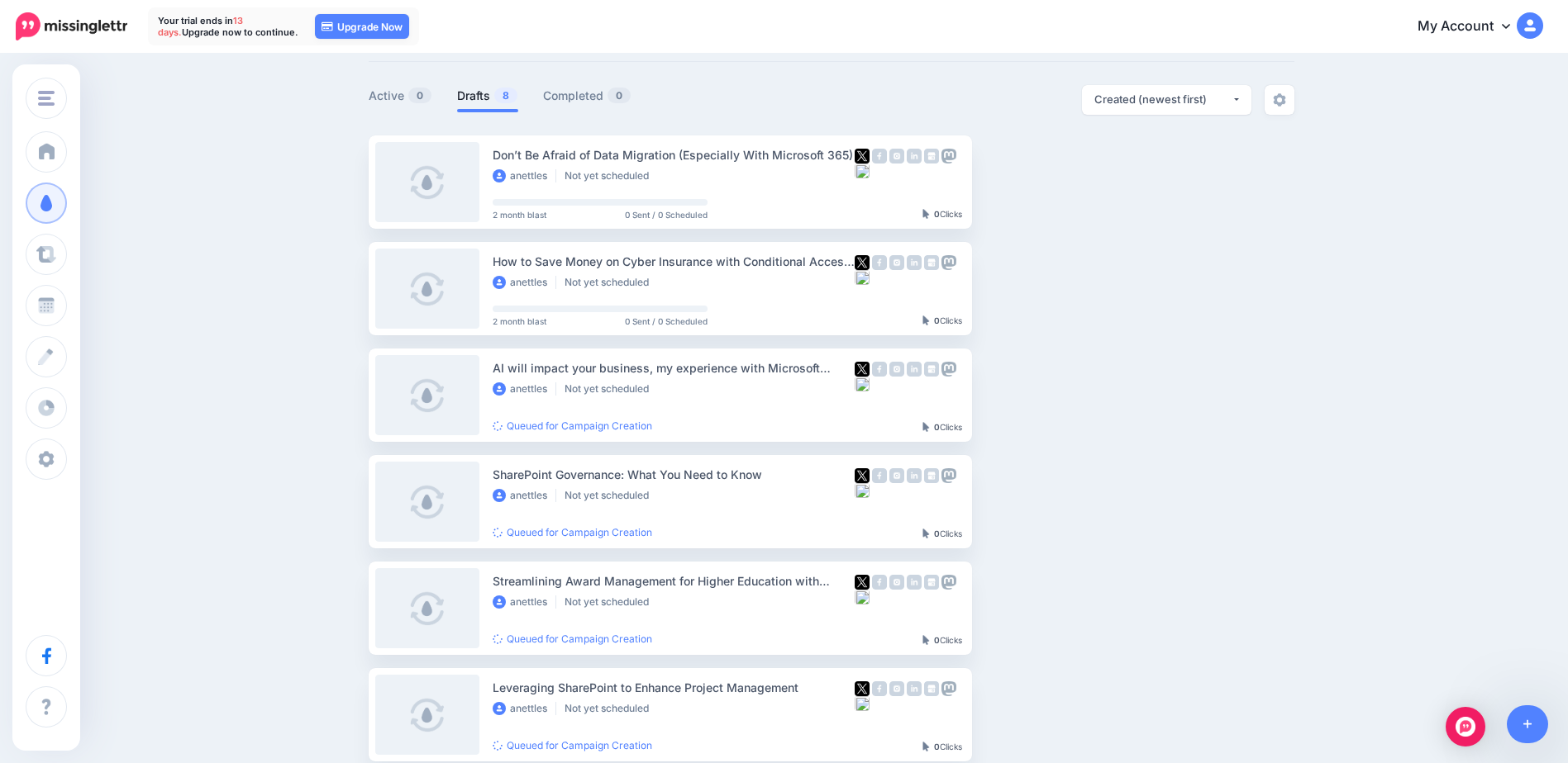
scroll to position [83, 0]
click at [466, 410] on link at bounding box center [427, 396] width 104 height 80
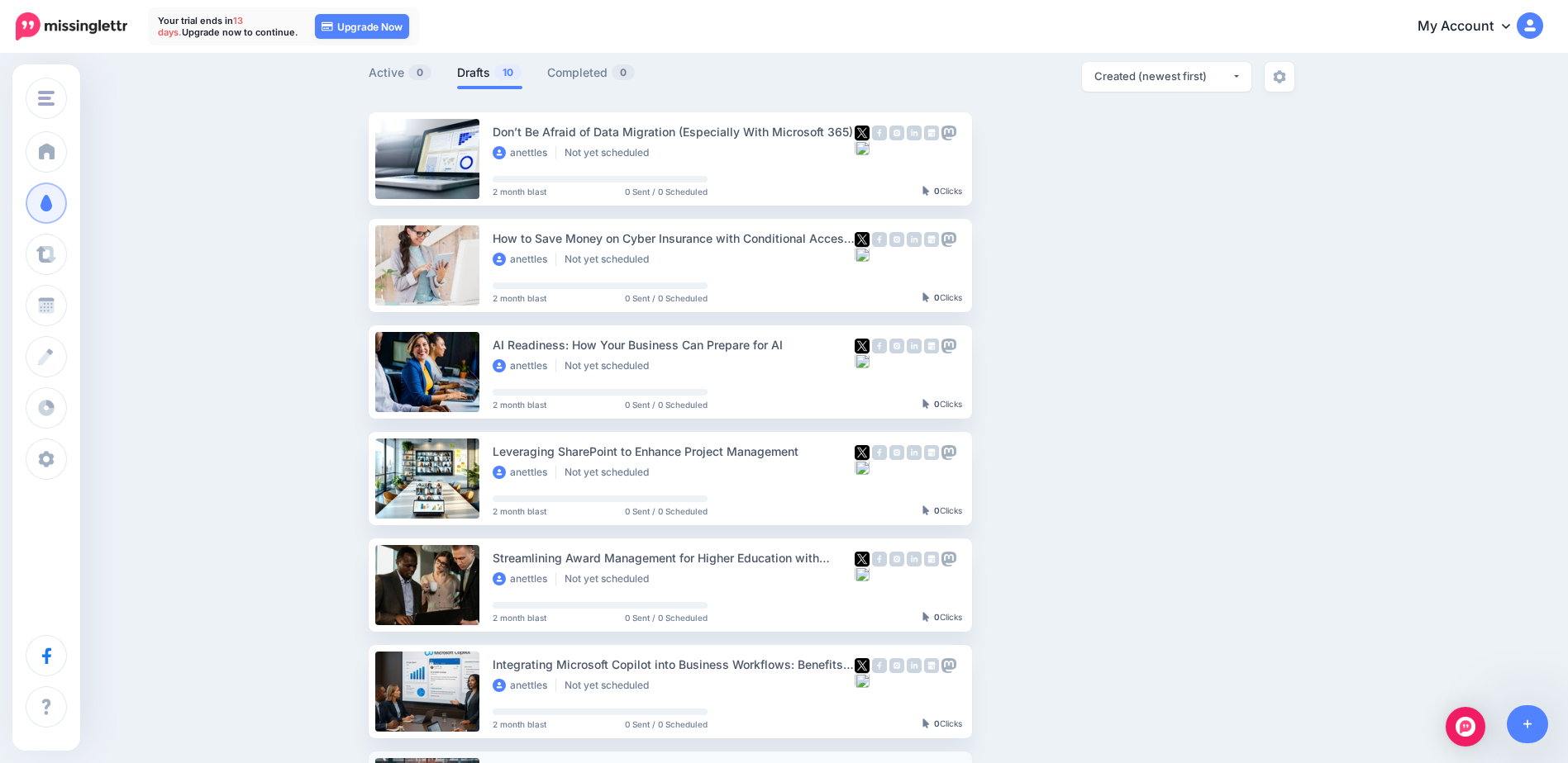
scroll to position [165, 0]
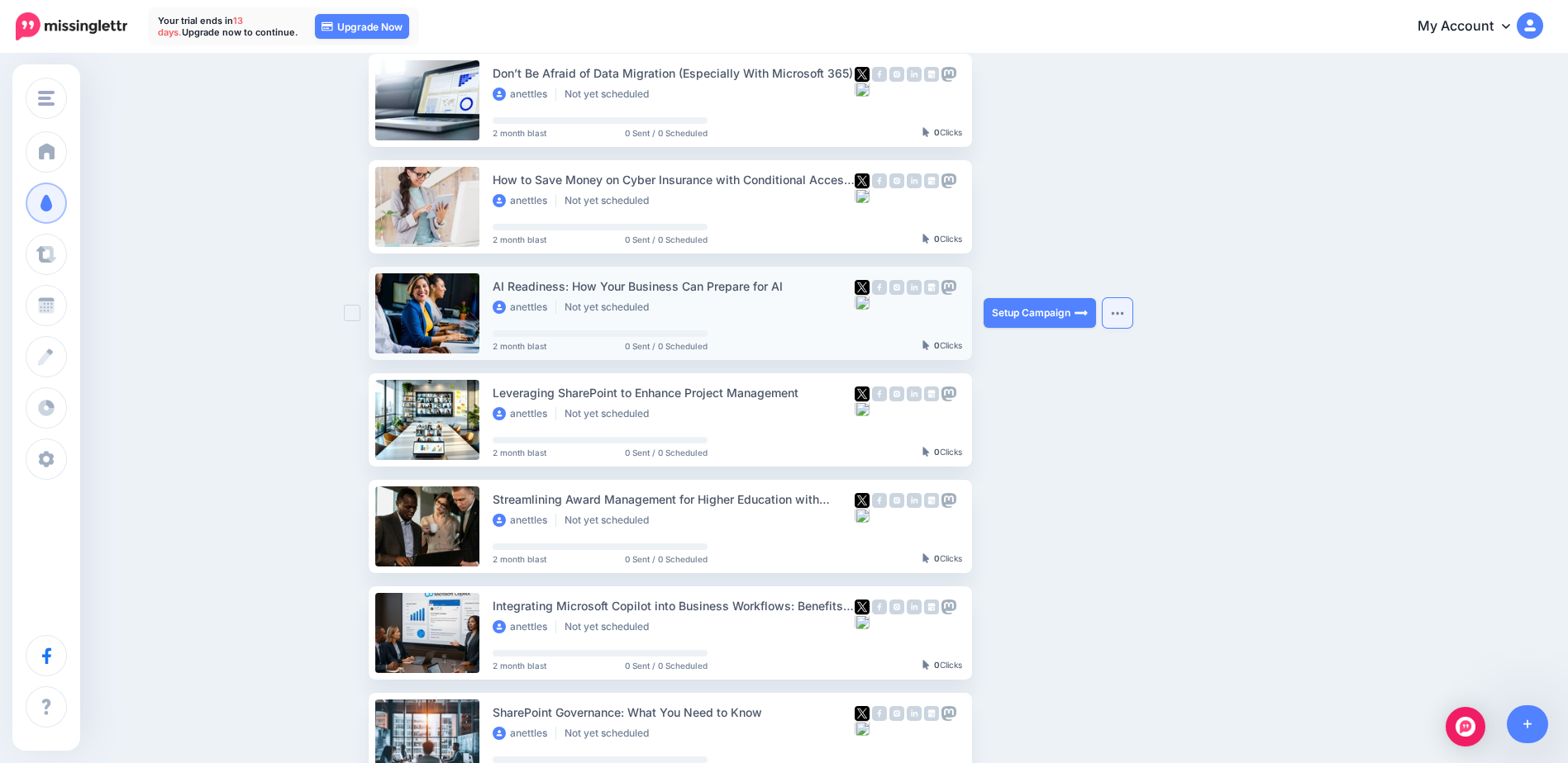
click at [1124, 309] on button "button" at bounding box center [1117, 313] width 30 height 30
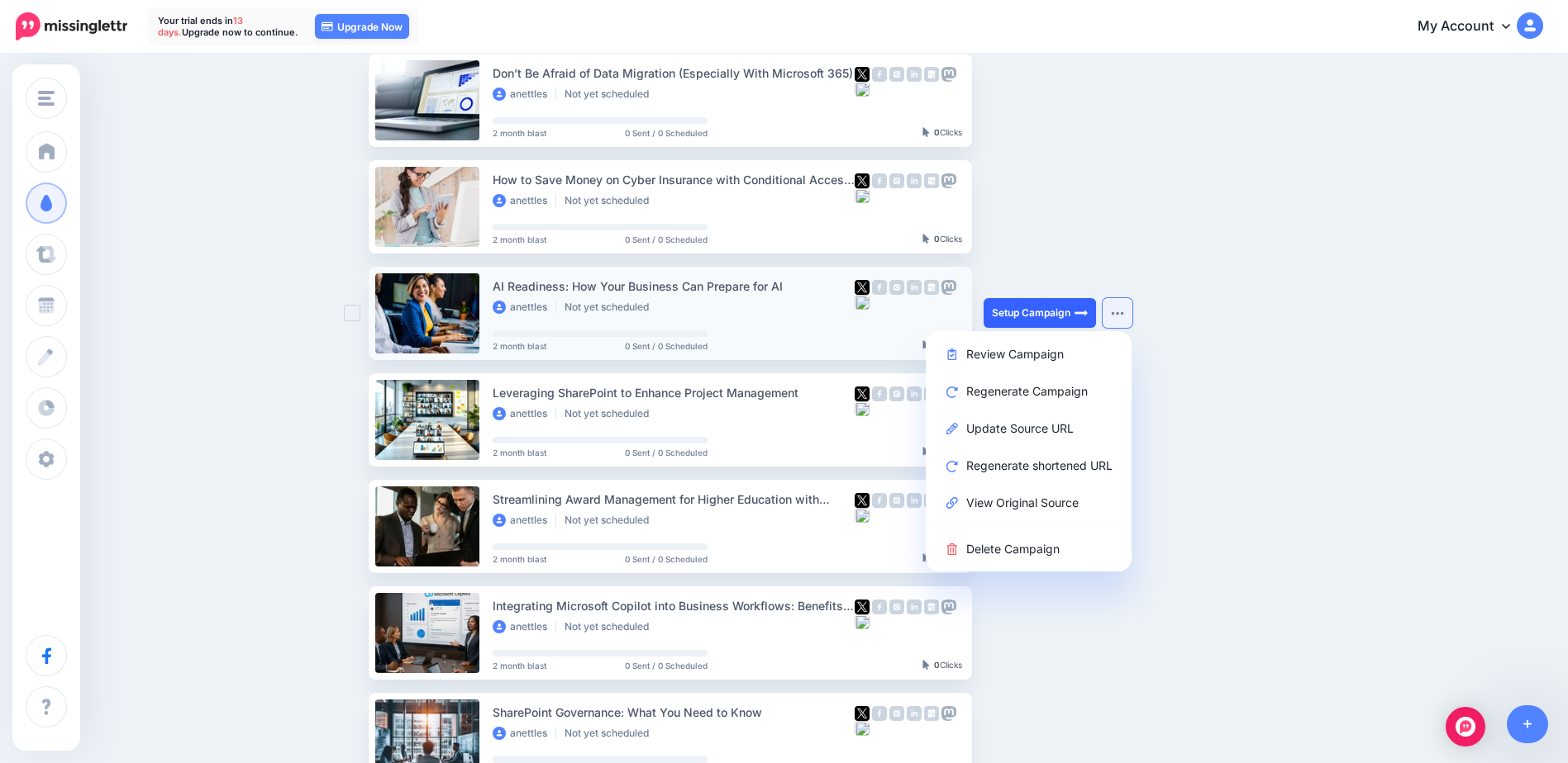
click at [1046, 309] on link "Setup Campaign" at bounding box center [1040, 313] width 113 height 30
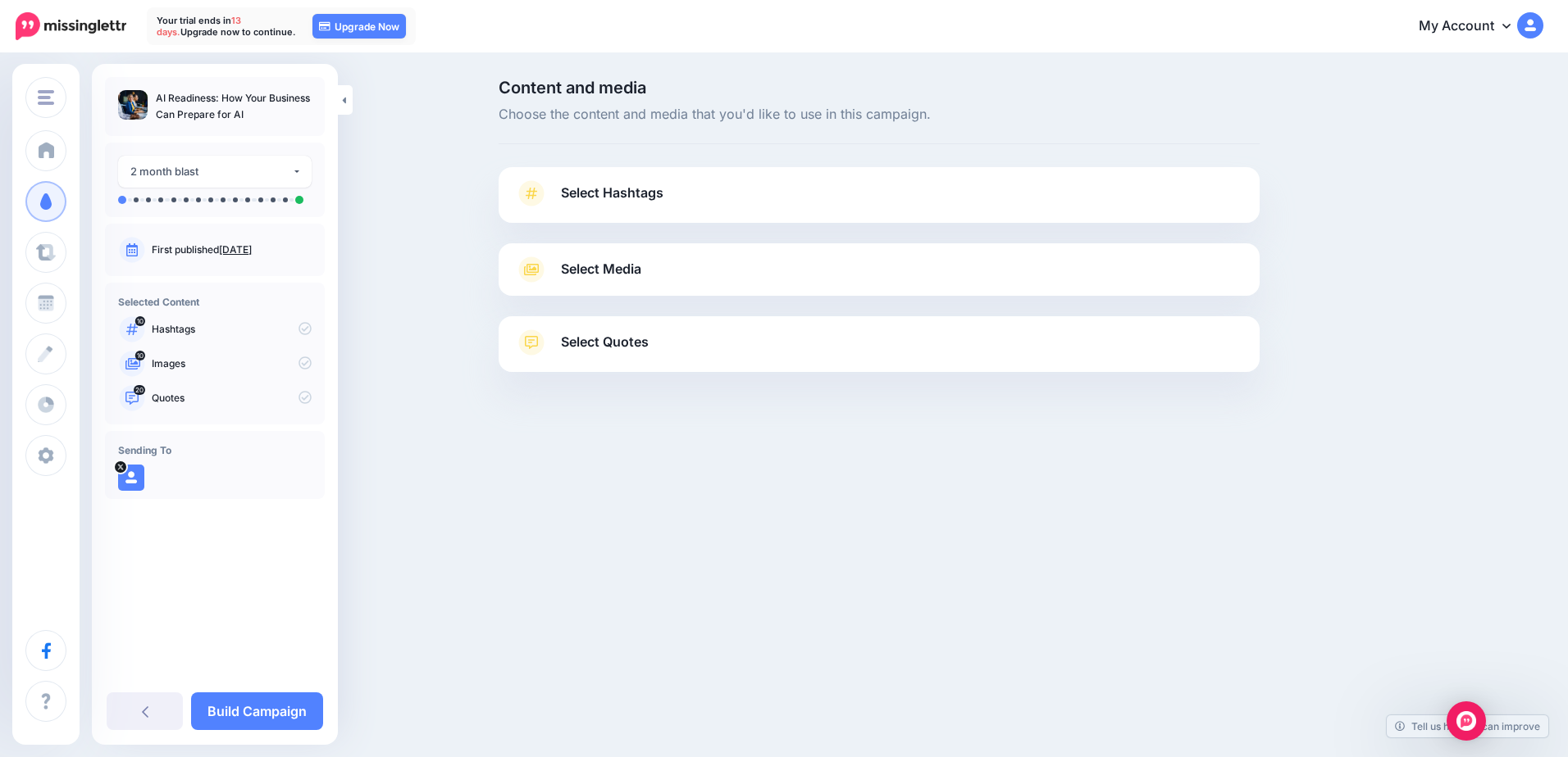
click at [649, 201] on span "Select Hashtags" at bounding box center [611, 192] width 102 height 22
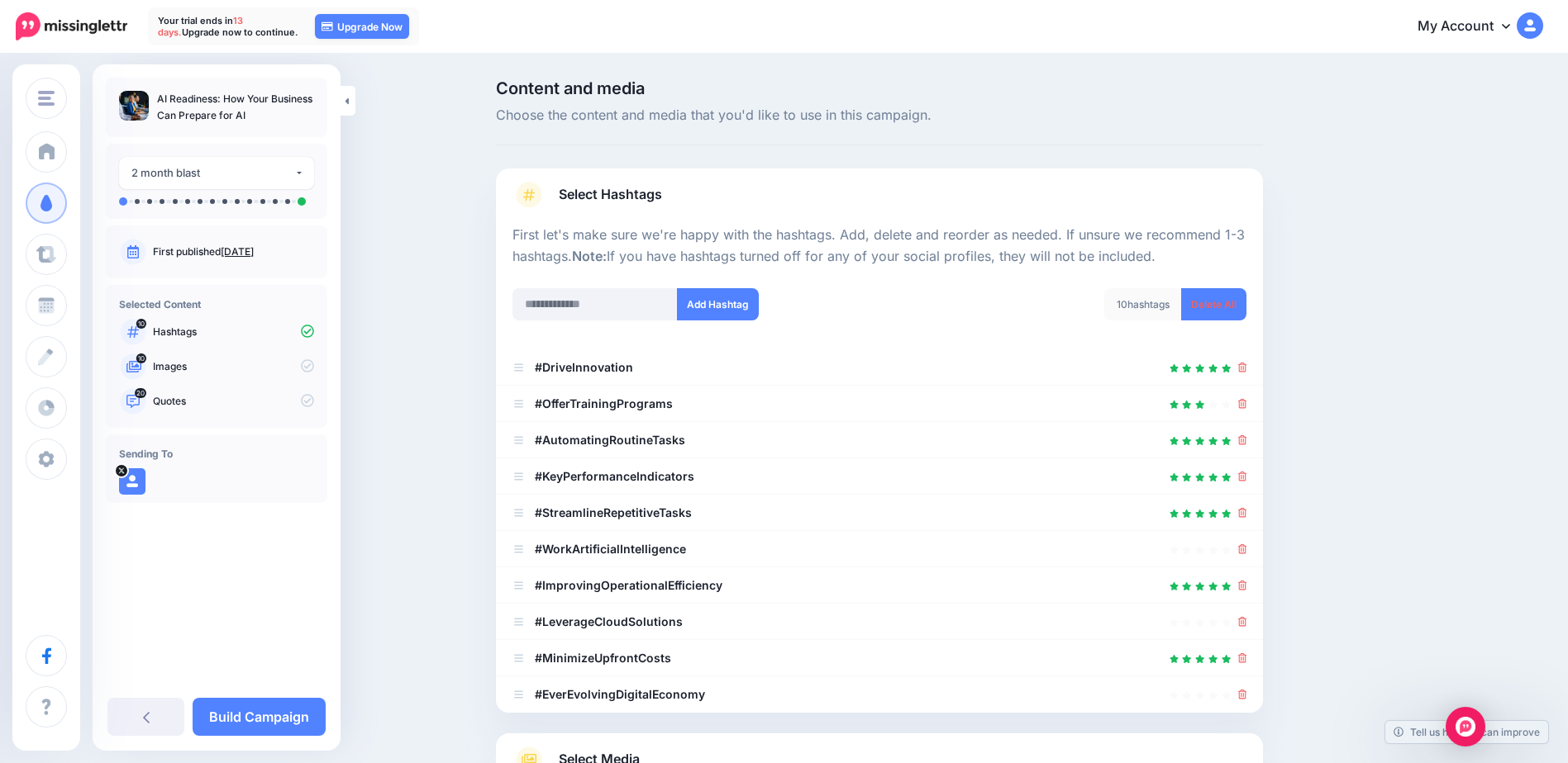
click at [605, 285] on div at bounding box center [880, 277] width 734 height 20
click at [593, 301] on input "text" at bounding box center [595, 304] width 166 height 33
type input "*"
type input "**********"
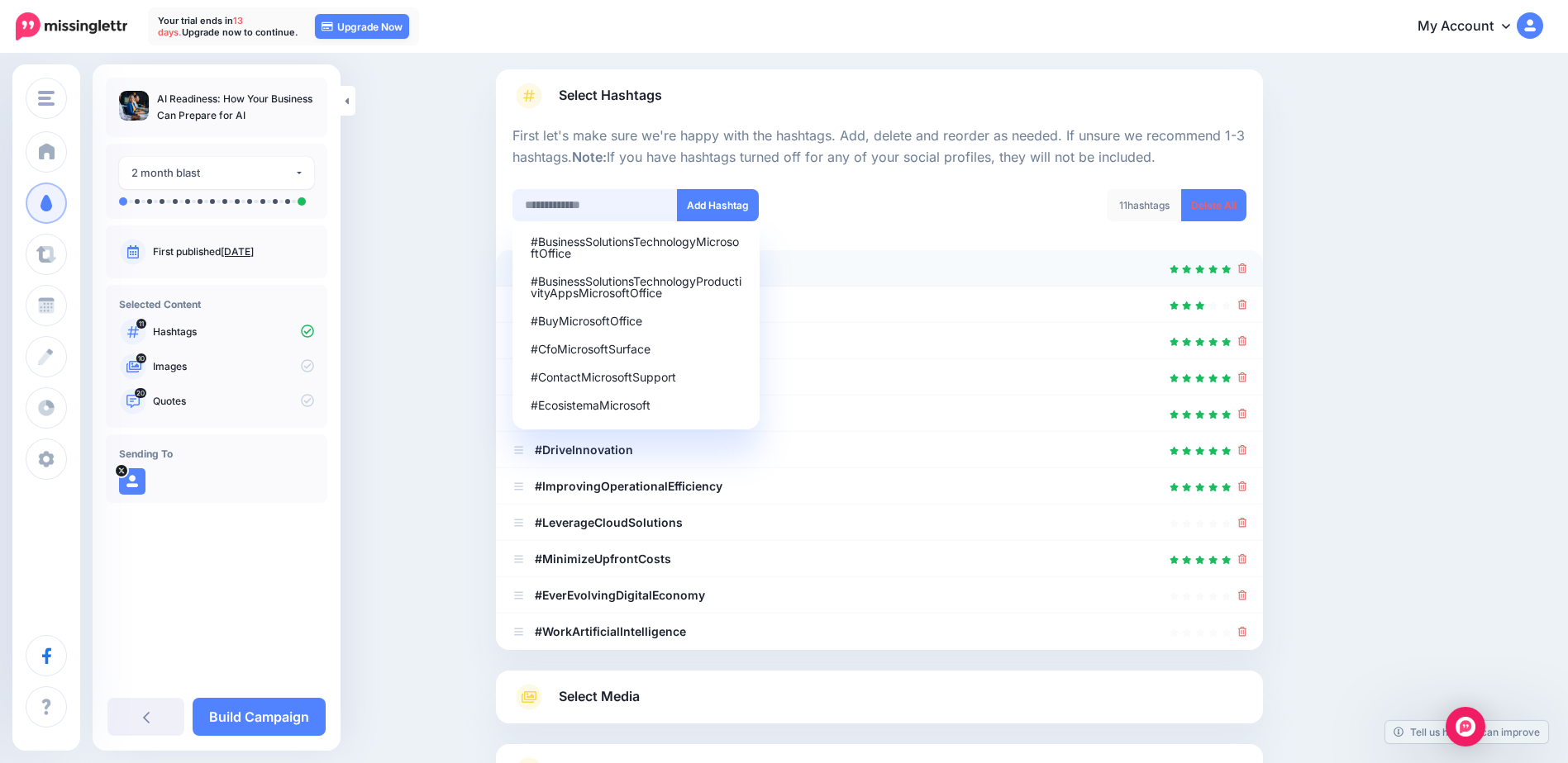
scroll to position [78, 0]
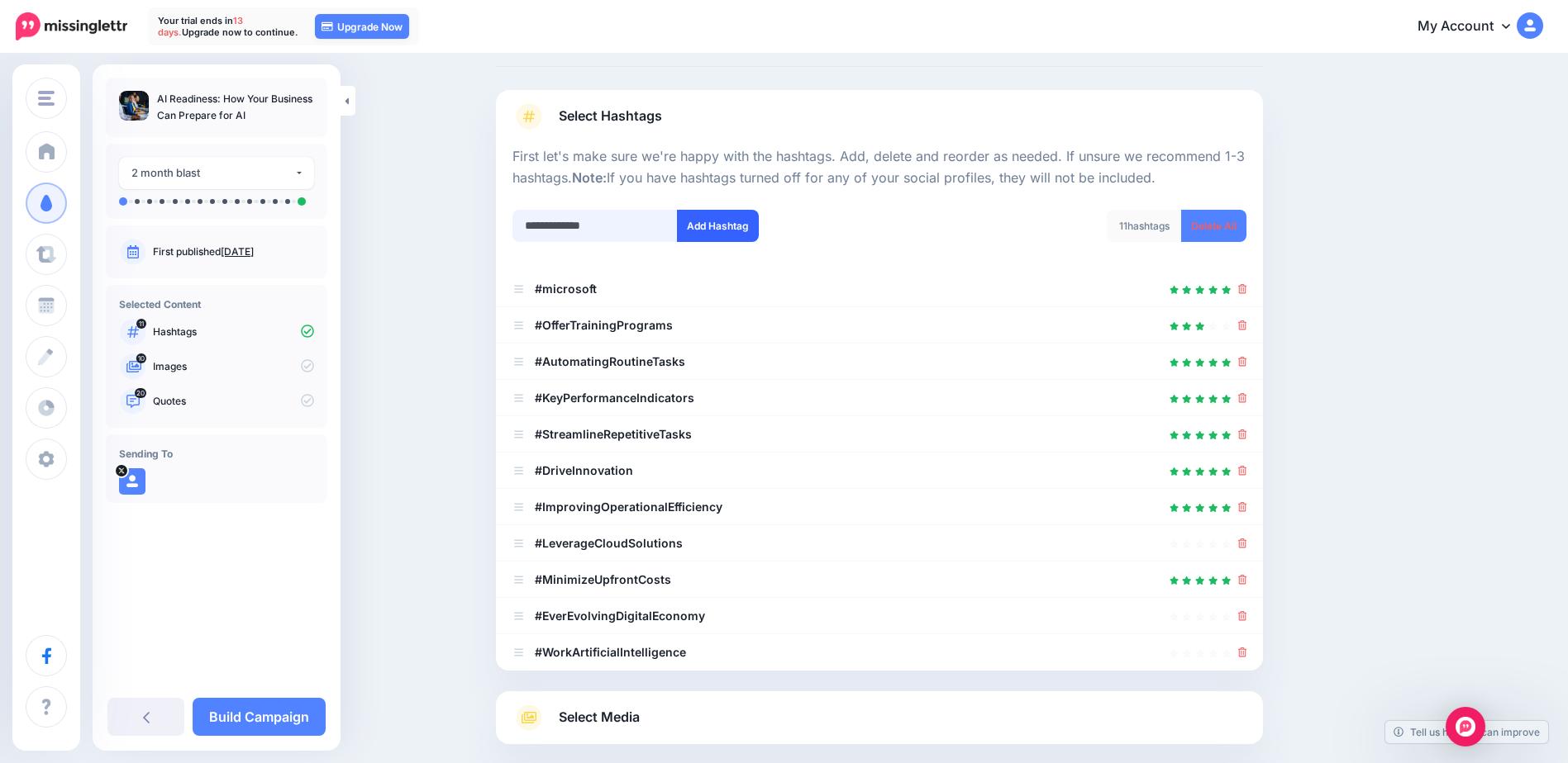
type input "**********"
click at [722, 229] on button "Add Hashtag" at bounding box center [718, 225] width 82 height 33
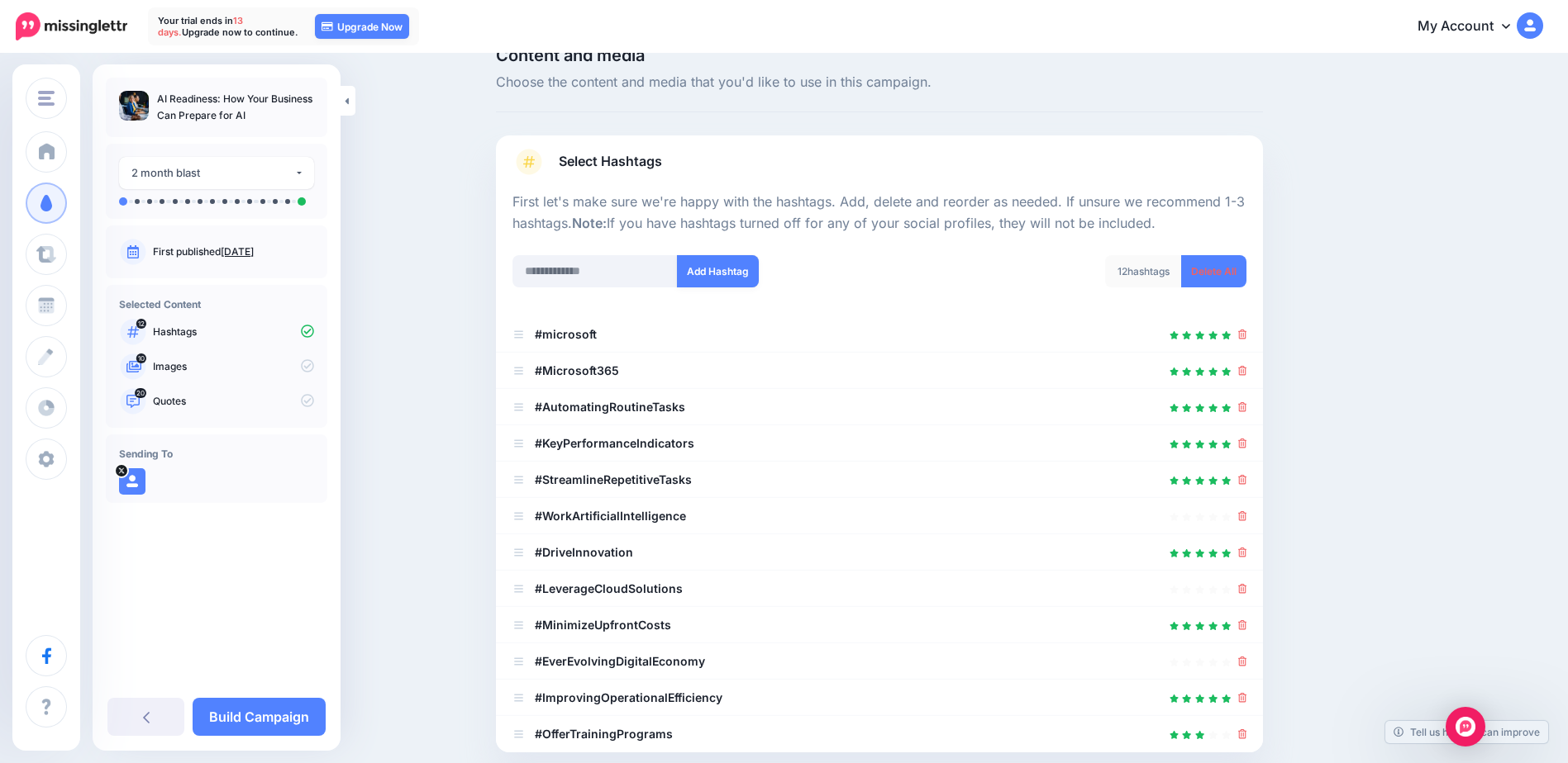
scroll to position [33, 0]
drag, startPoint x: 598, startPoint y: 285, endPoint x: 548, endPoint y: 270, distance: 52.2
click at [548, 270] on input "text" at bounding box center [595, 272] width 166 height 33
type input "**********"
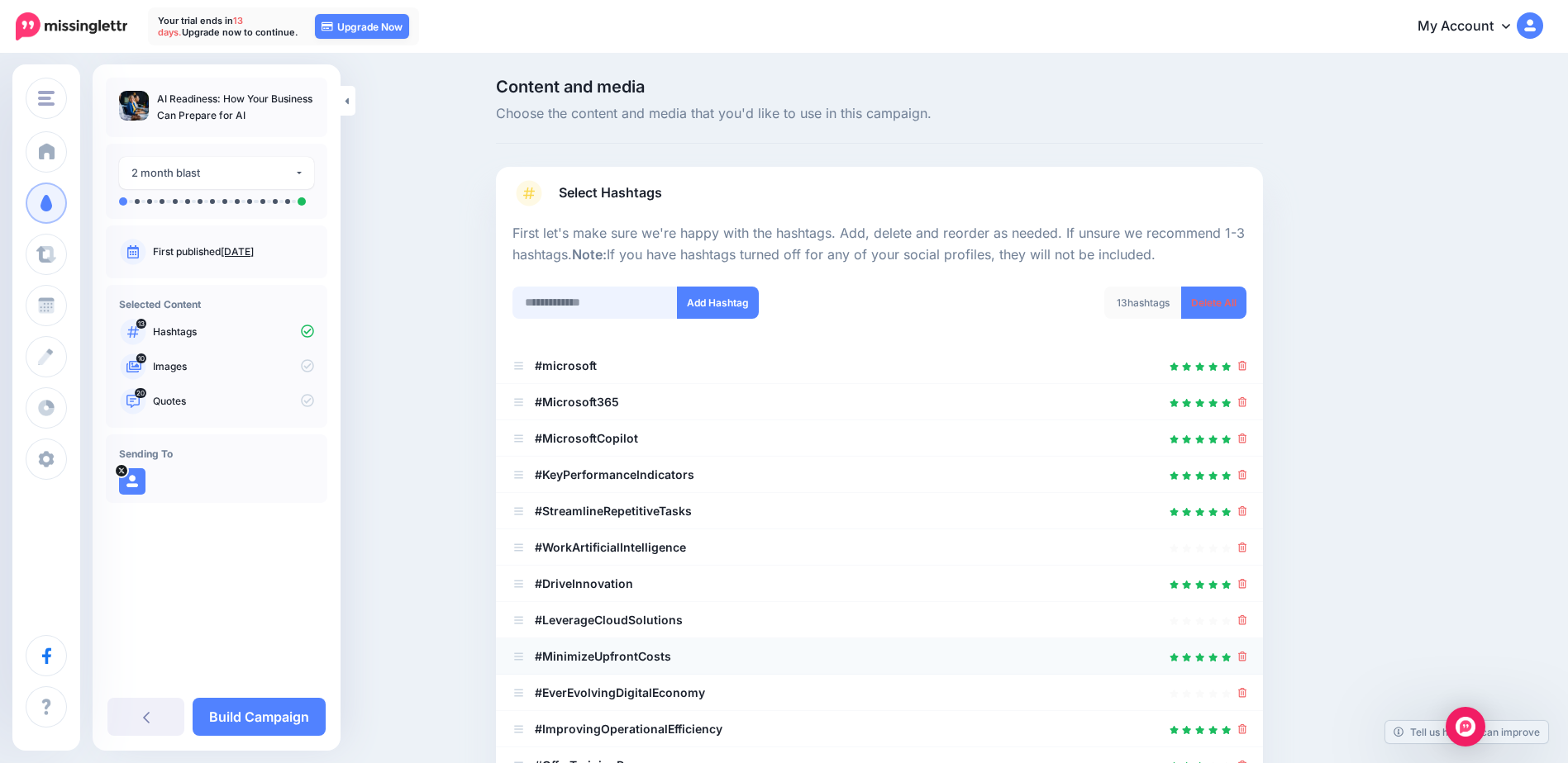
scroll to position [0, 0]
type input "********"
click at [755, 310] on button "Add Hashtag" at bounding box center [718, 304] width 82 height 33
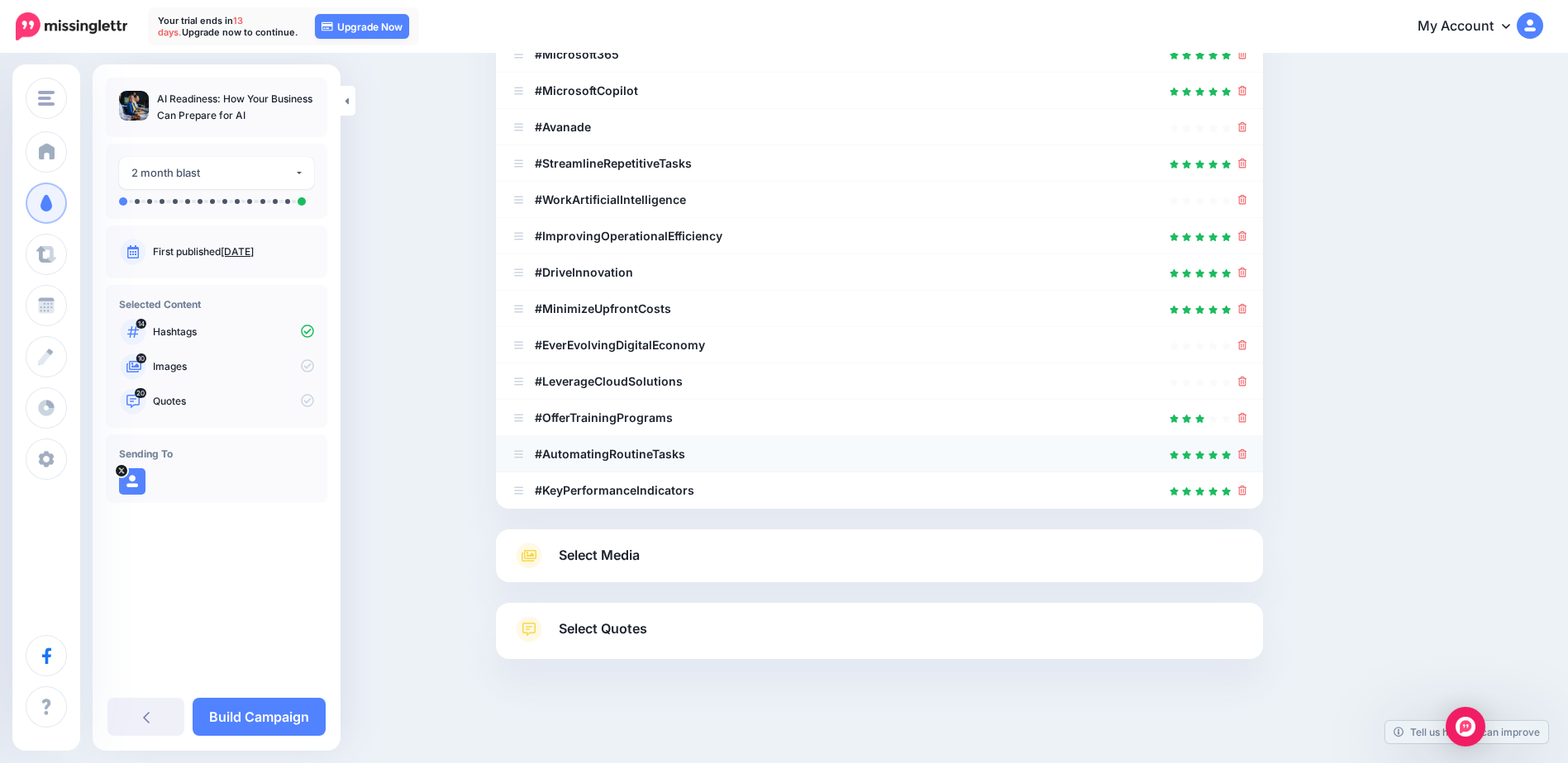
scroll to position [353, 0]
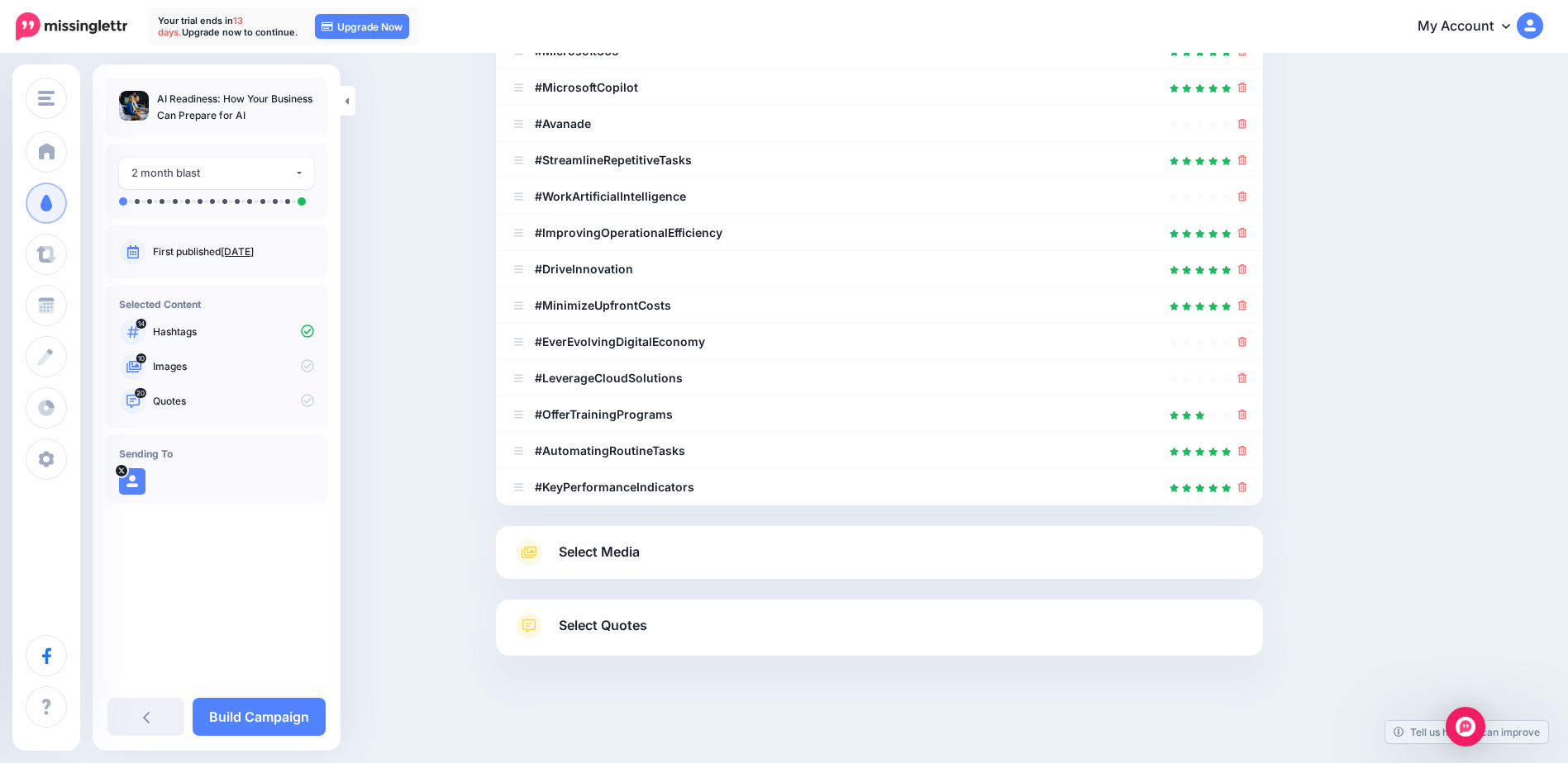
click at [640, 561] on span "Select Media" at bounding box center [600, 552] width 81 height 22
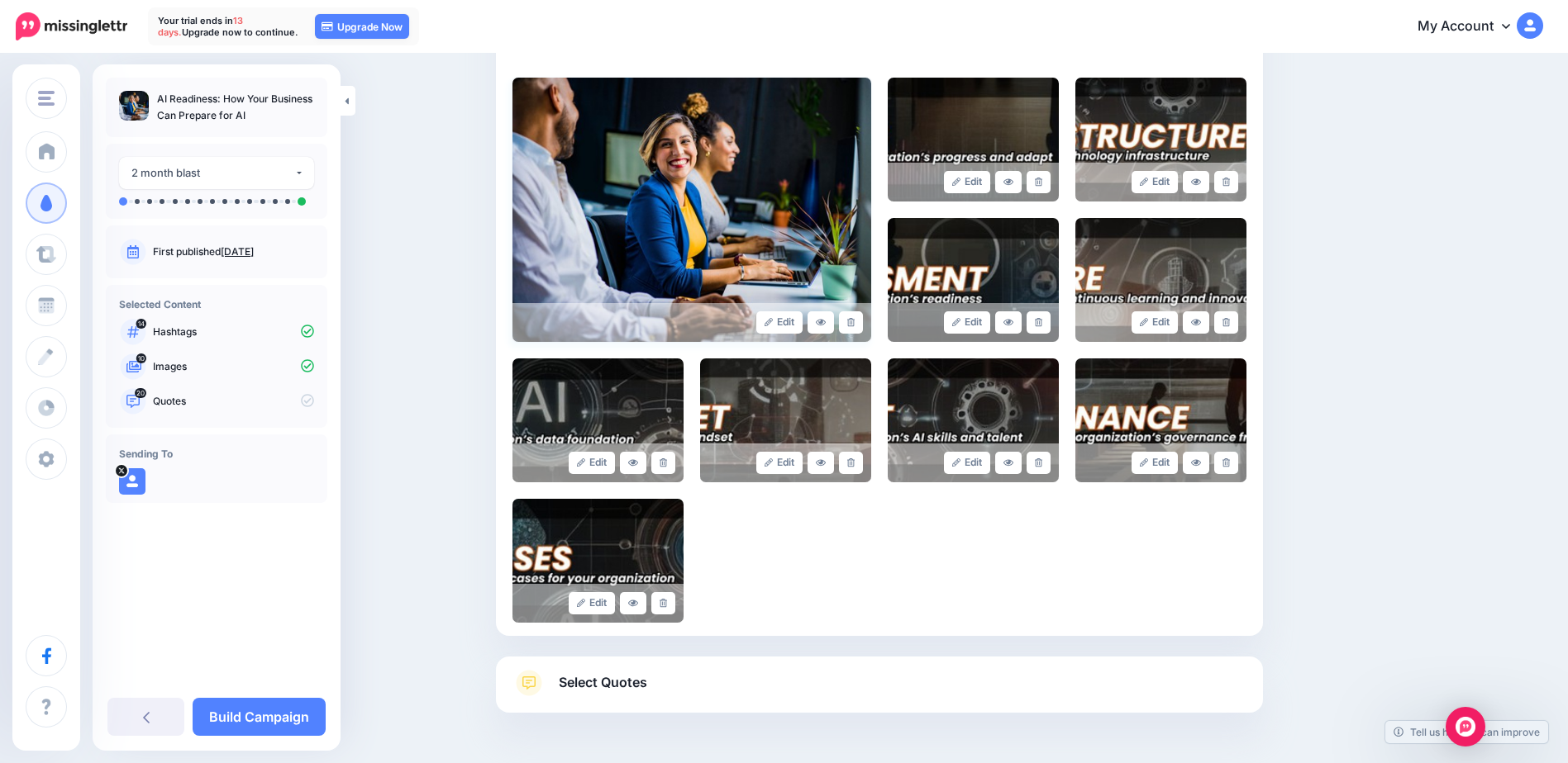
click at [746, 154] on img at bounding box center [691, 209] width 358 height 264
click at [777, 262] on img at bounding box center [691, 209] width 358 height 264
click at [824, 330] on link at bounding box center [821, 322] width 26 height 22
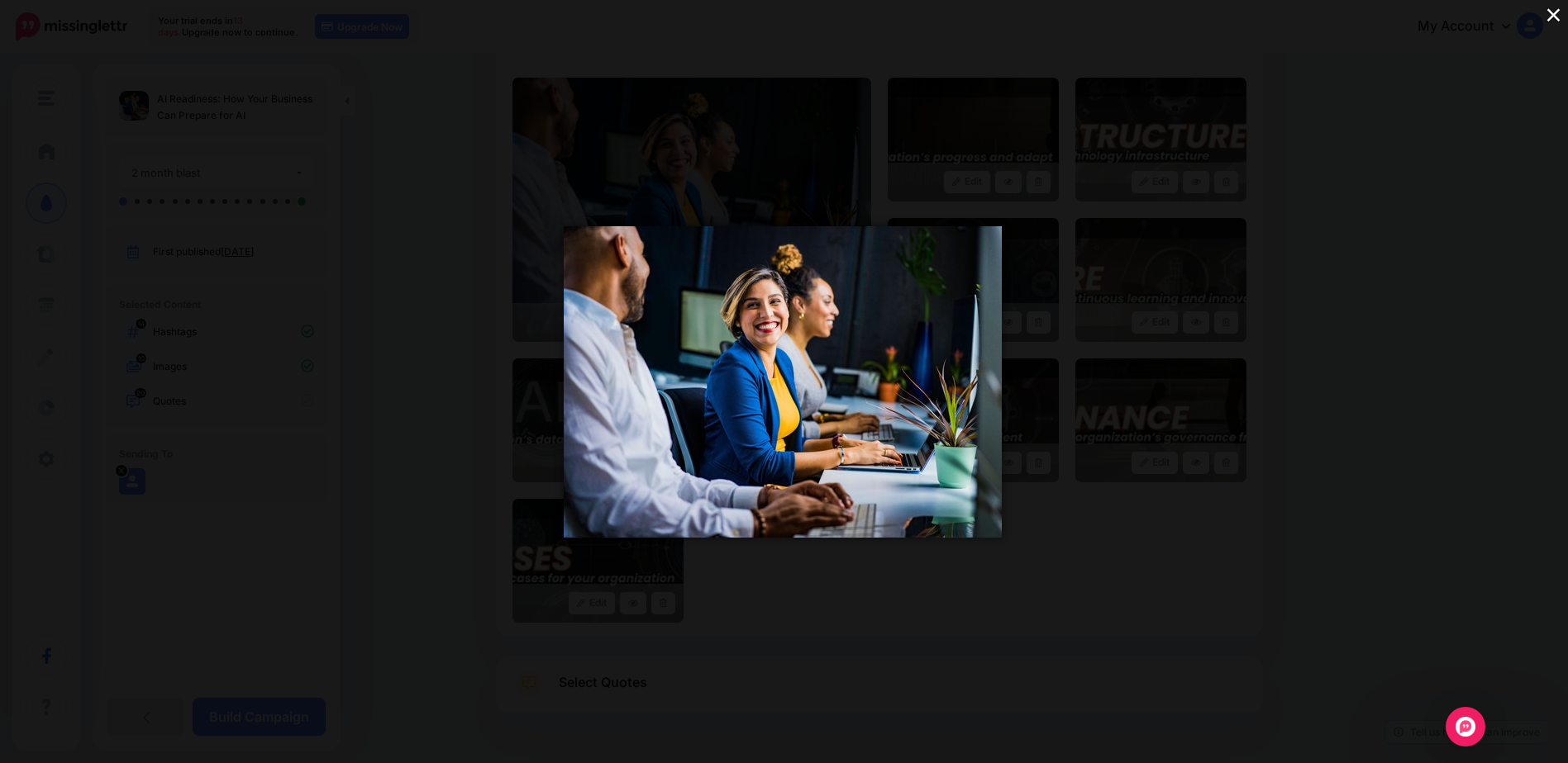
click at [1556, 20] on button "×" at bounding box center [1553, 14] width 29 height 29
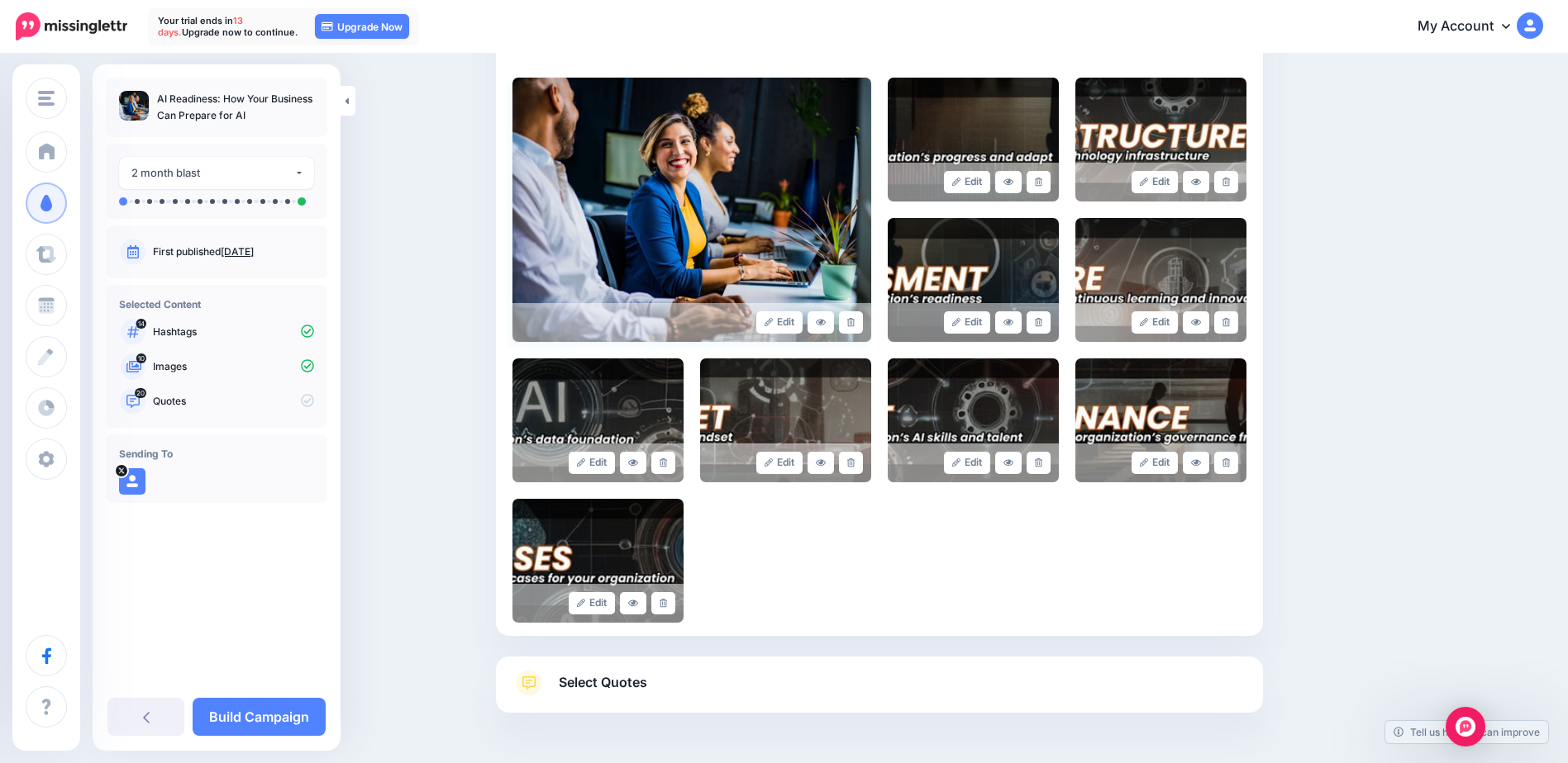
click at [607, 181] on img at bounding box center [691, 209] width 358 height 264
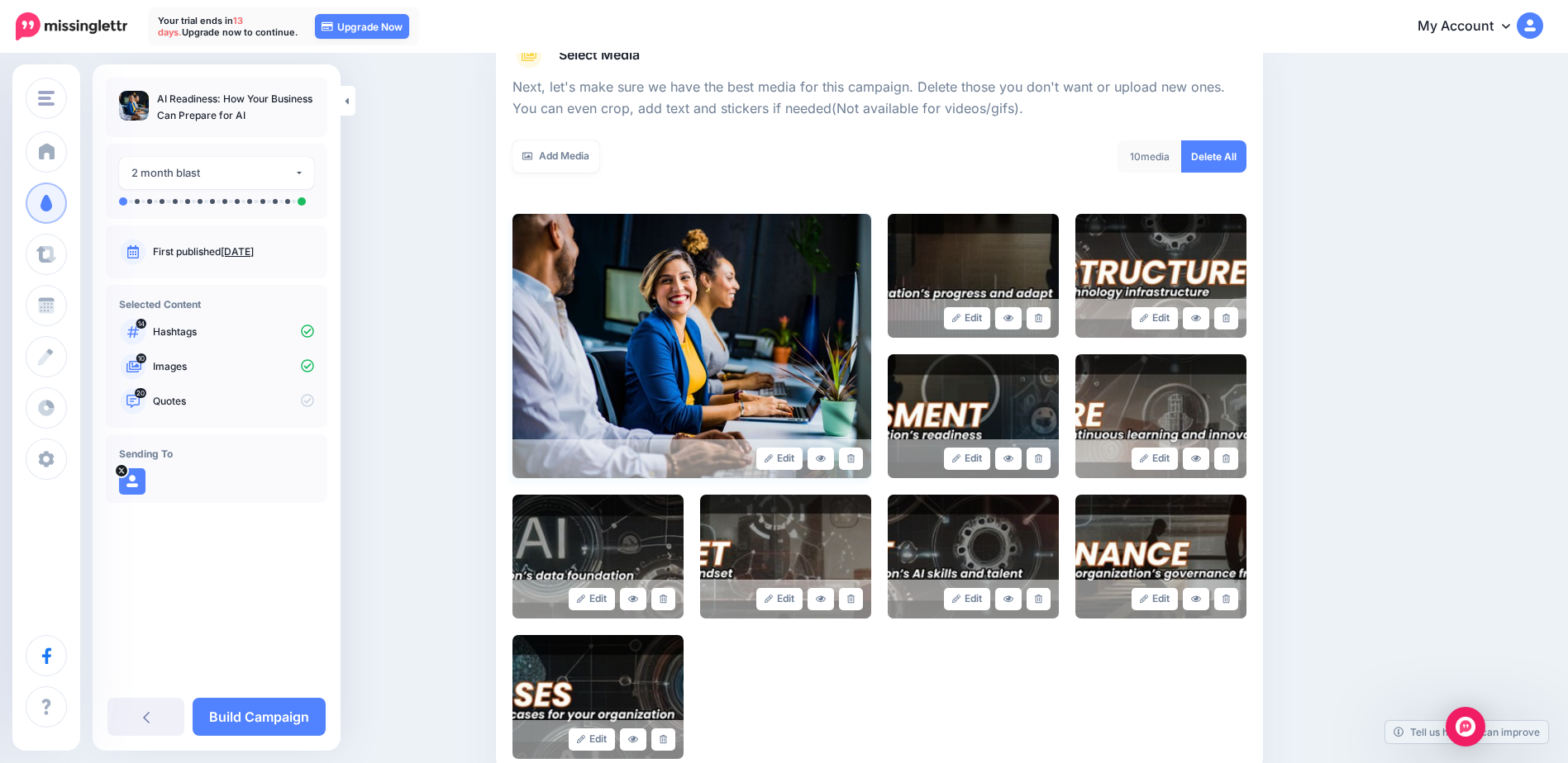
scroll to position [105, 0]
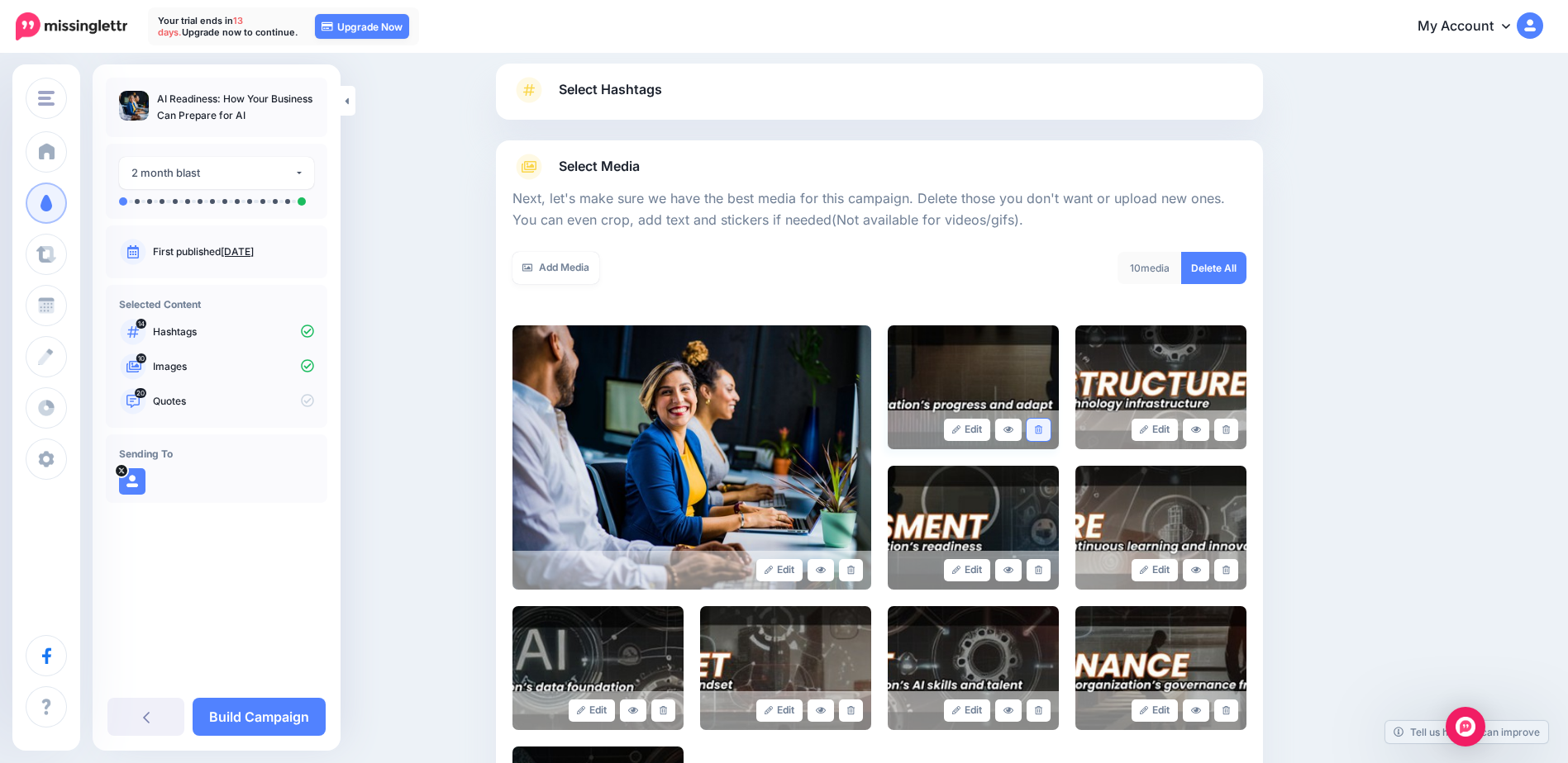
click at [1042, 429] on icon at bounding box center [1038, 429] width 7 height 9
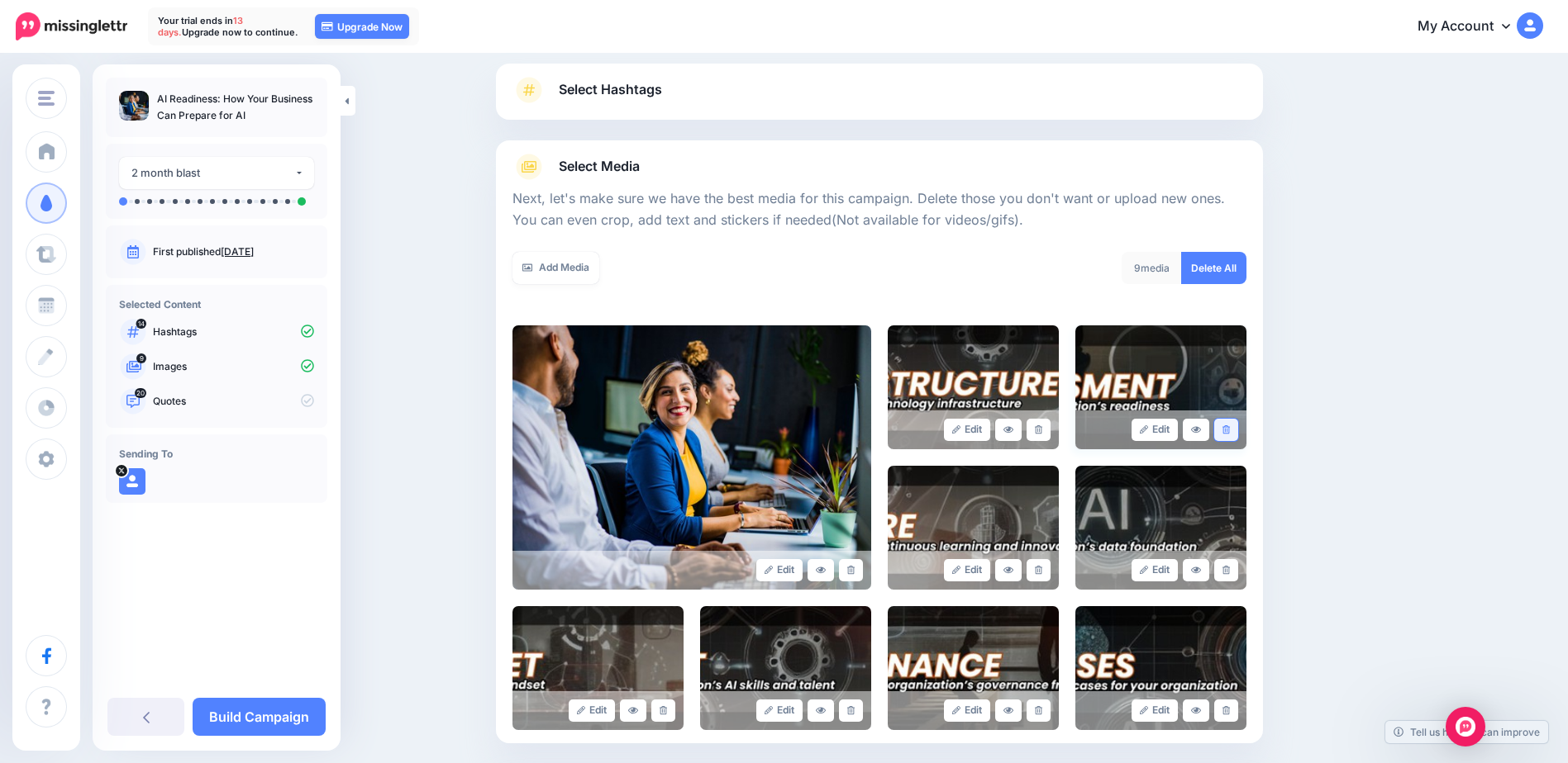
click at [1238, 437] on link at bounding box center [1226, 429] width 24 height 22
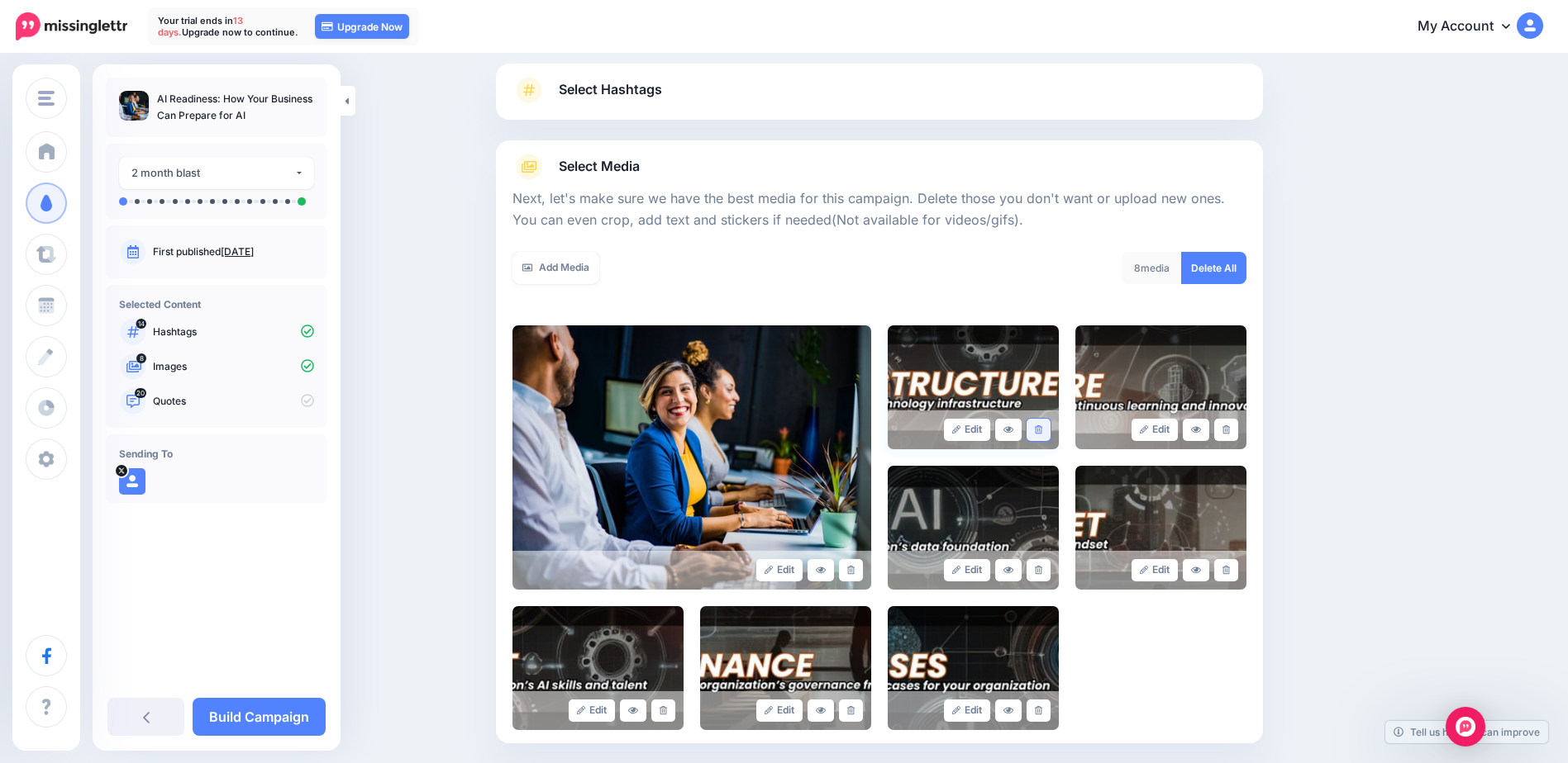
click at [1049, 433] on link at bounding box center [1038, 429] width 24 height 22
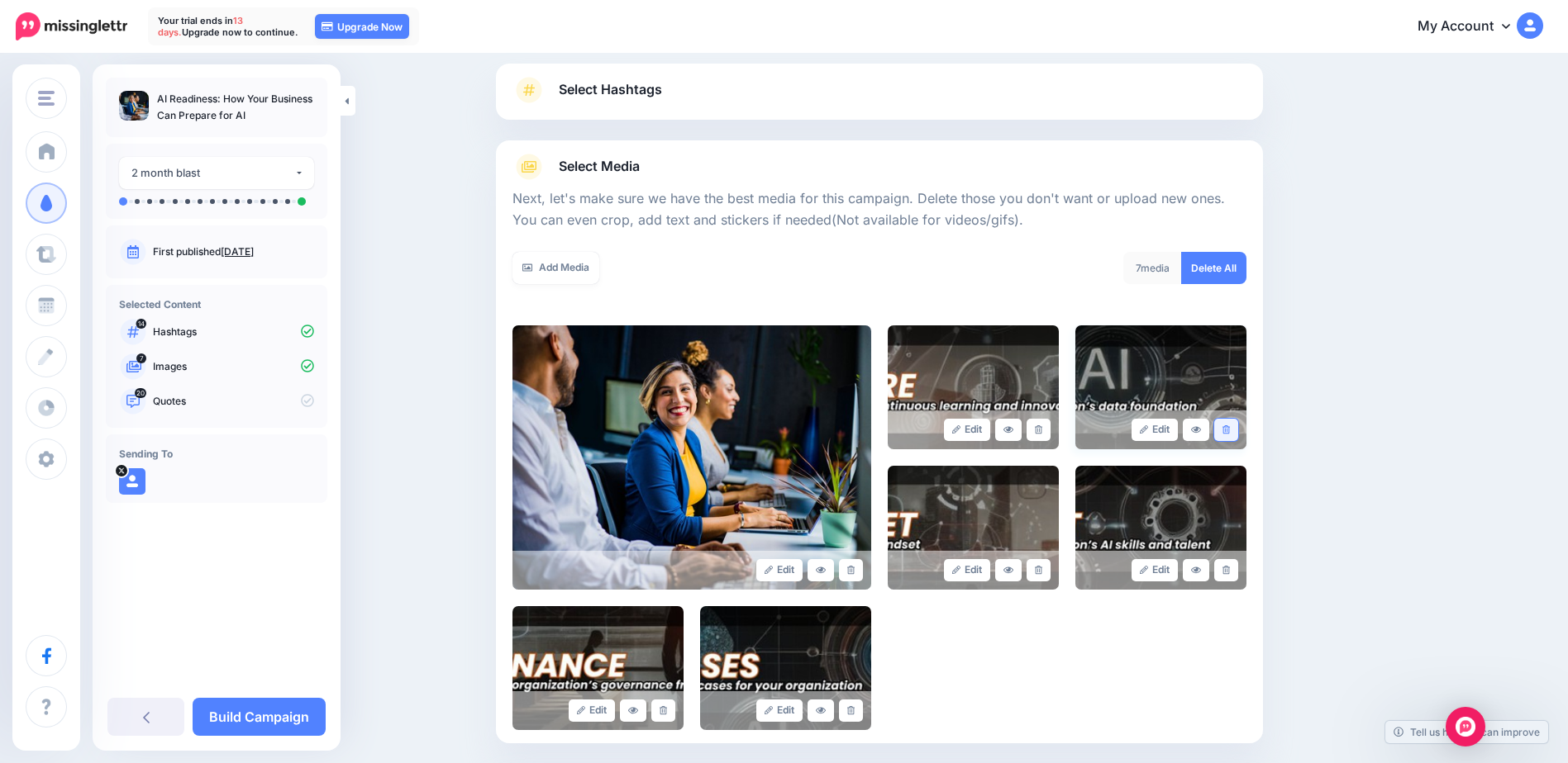
click at [1232, 435] on link at bounding box center [1226, 429] width 24 height 22
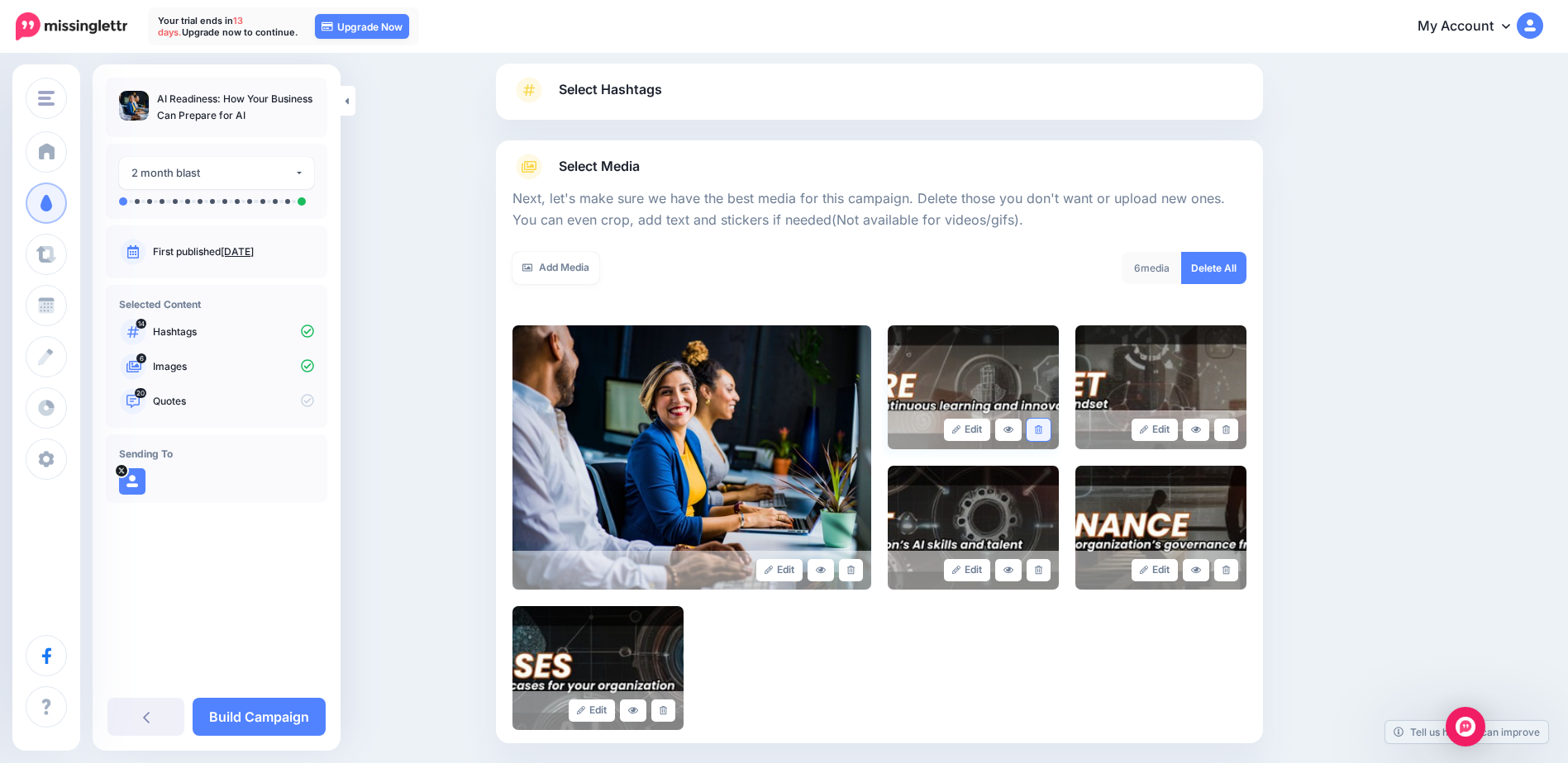
click at [1042, 429] on icon at bounding box center [1038, 429] width 7 height 9
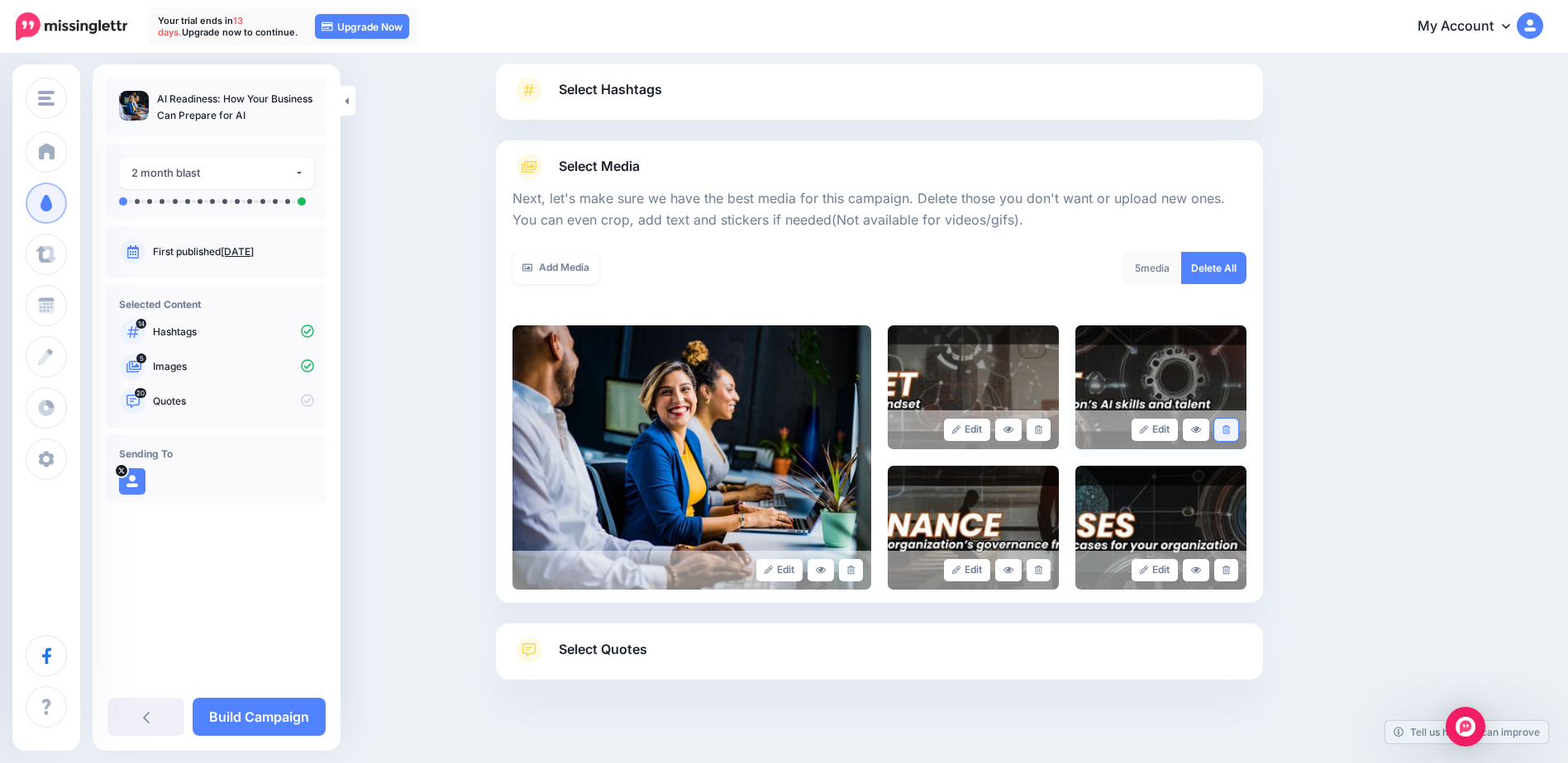
click at [1230, 436] on link at bounding box center [1226, 429] width 24 height 22
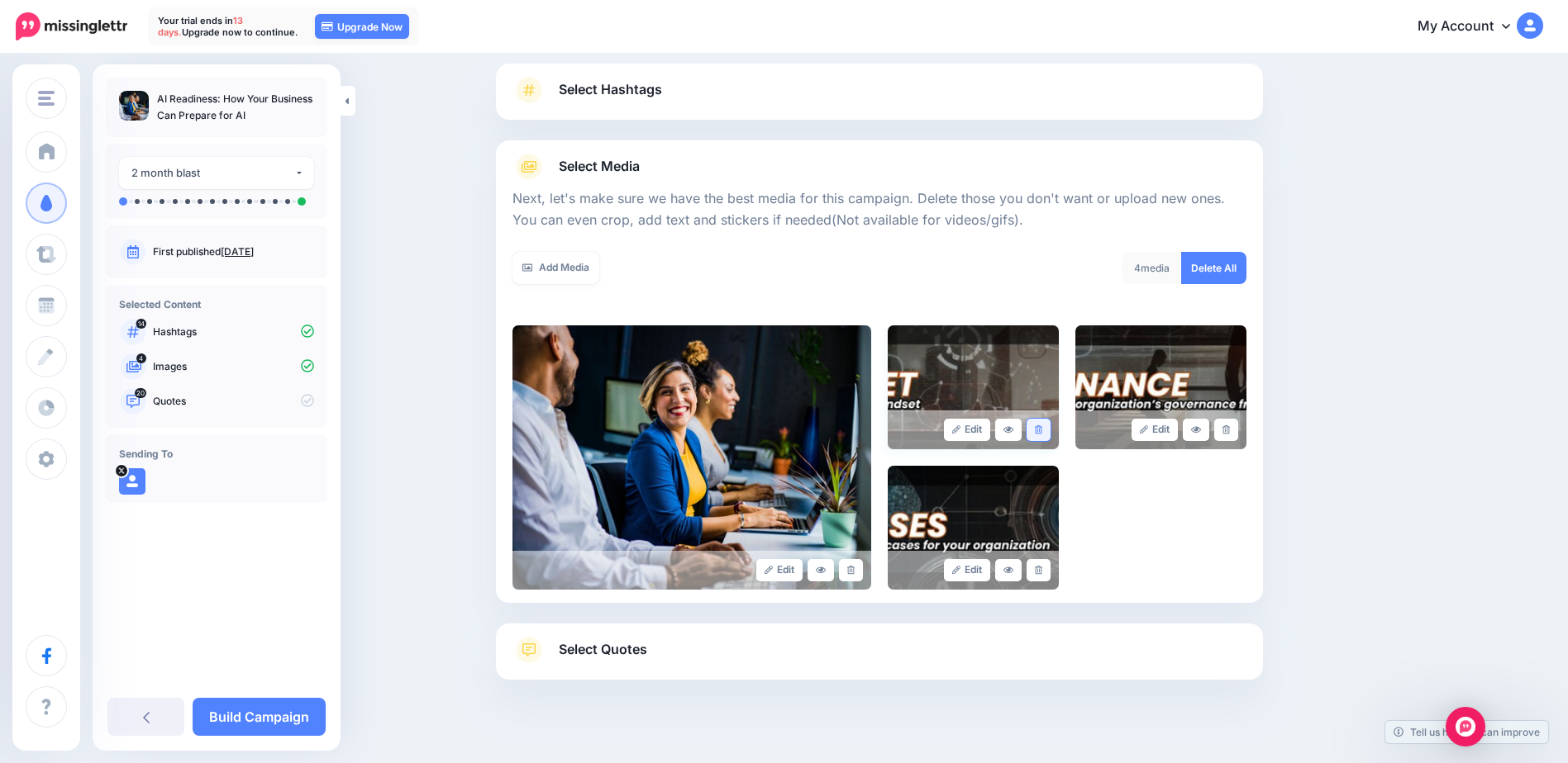
click at [1050, 429] on link at bounding box center [1038, 429] width 24 height 22
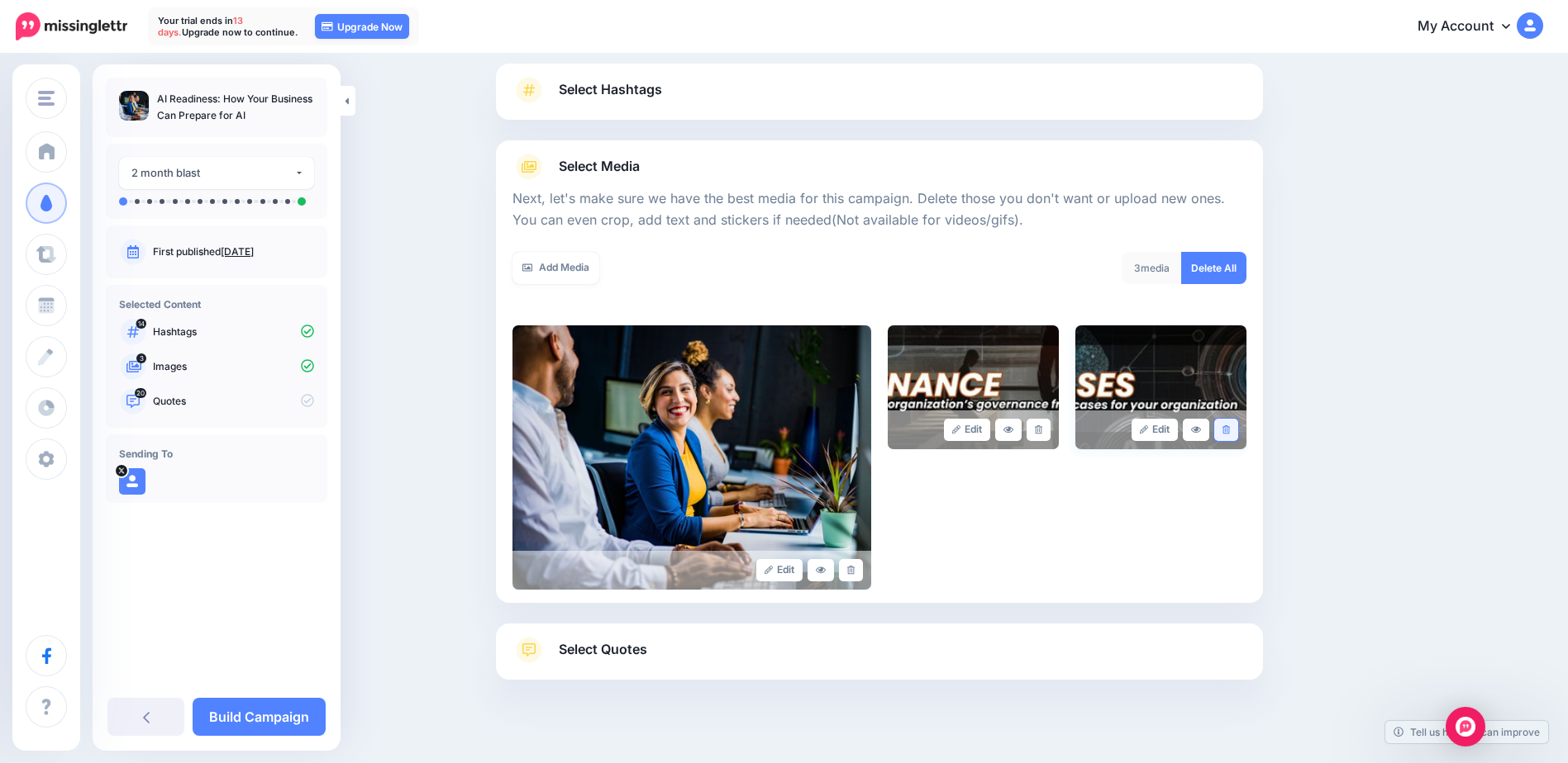
click at [1233, 437] on link at bounding box center [1226, 429] width 24 height 22
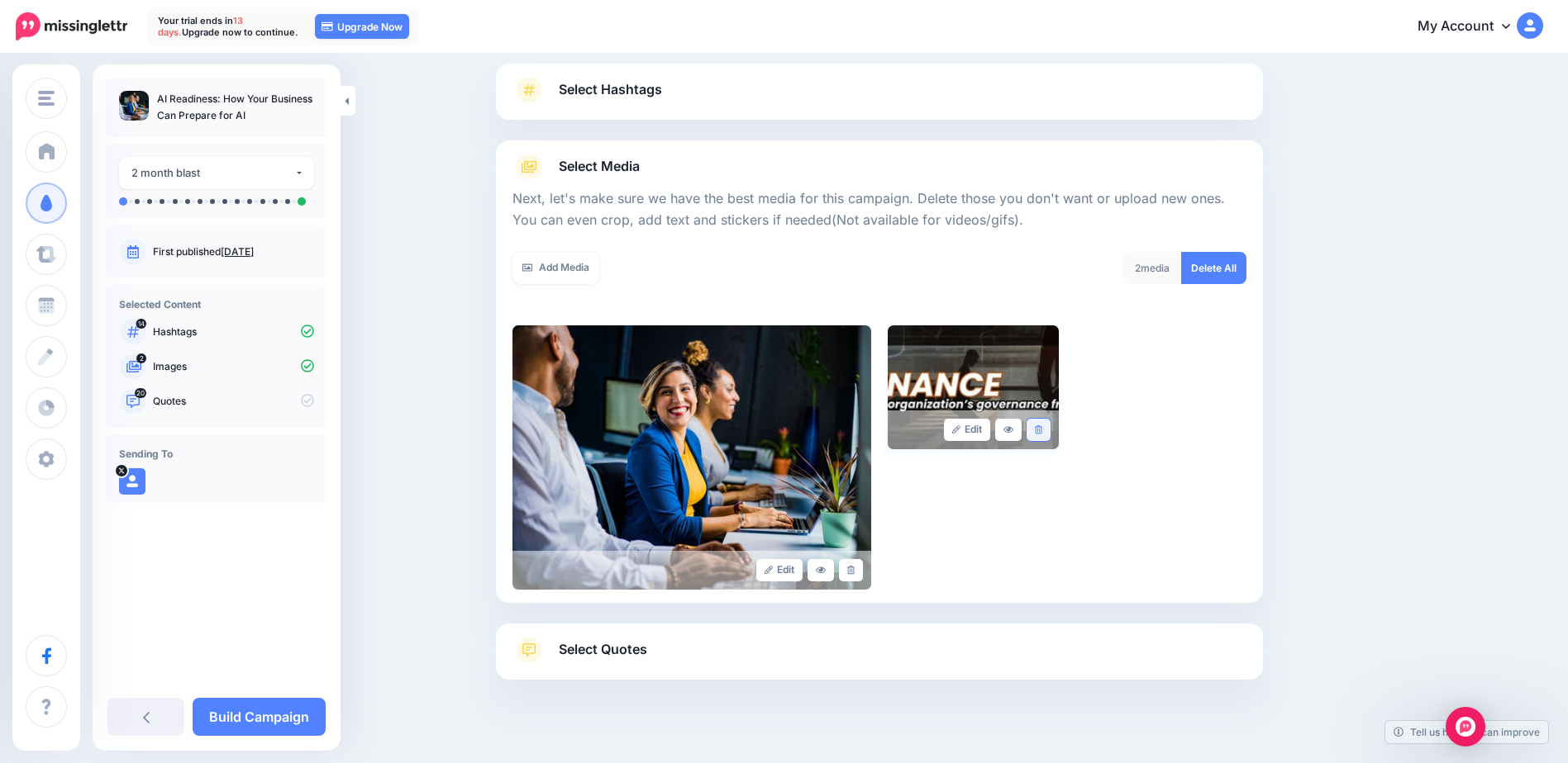
click at [1049, 430] on link at bounding box center [1038, 429] width 24 height 22
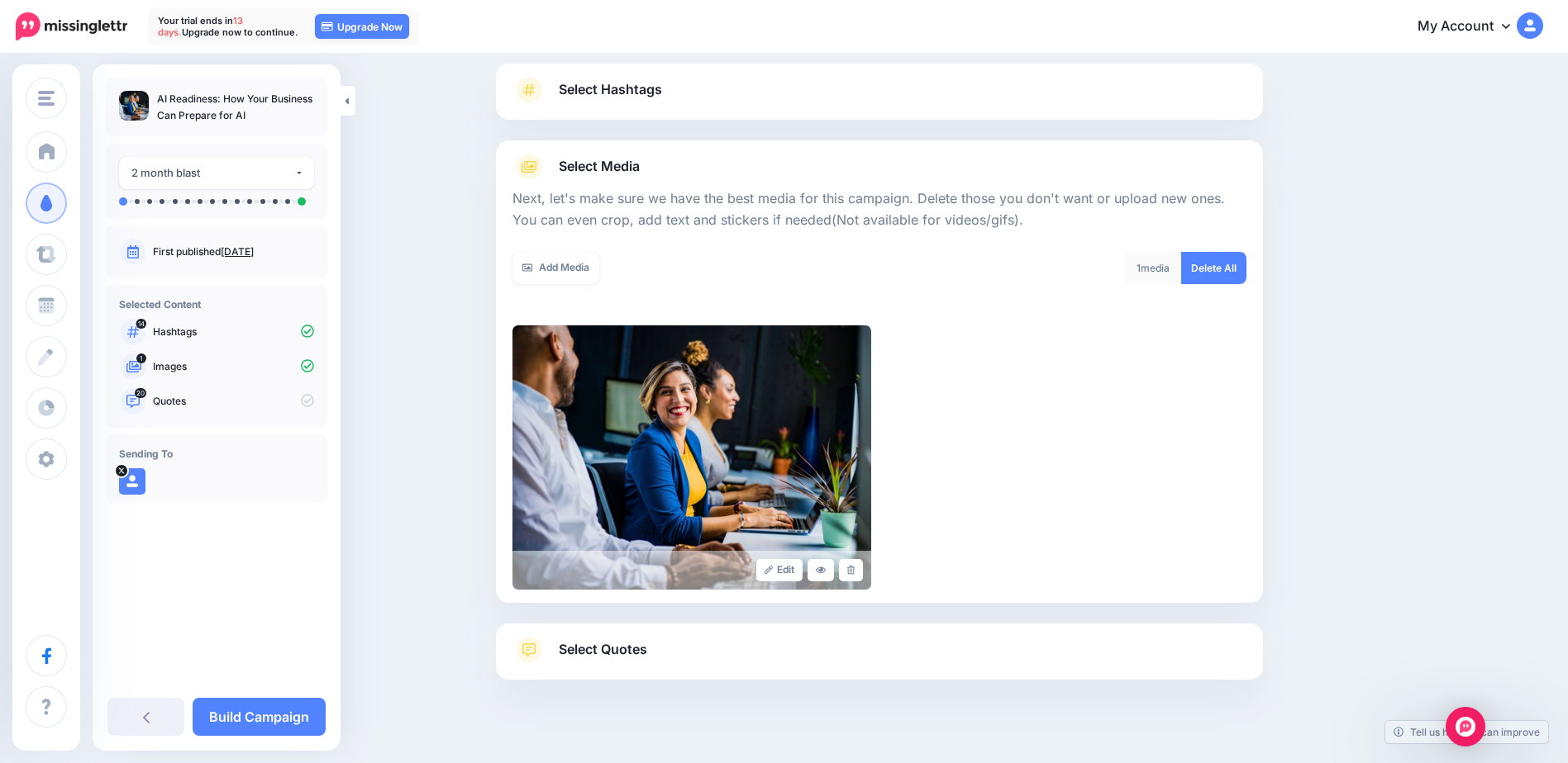
click at [611, 649] on span "Select Quotes" at bounding box center [603, 649] width 88 height 22
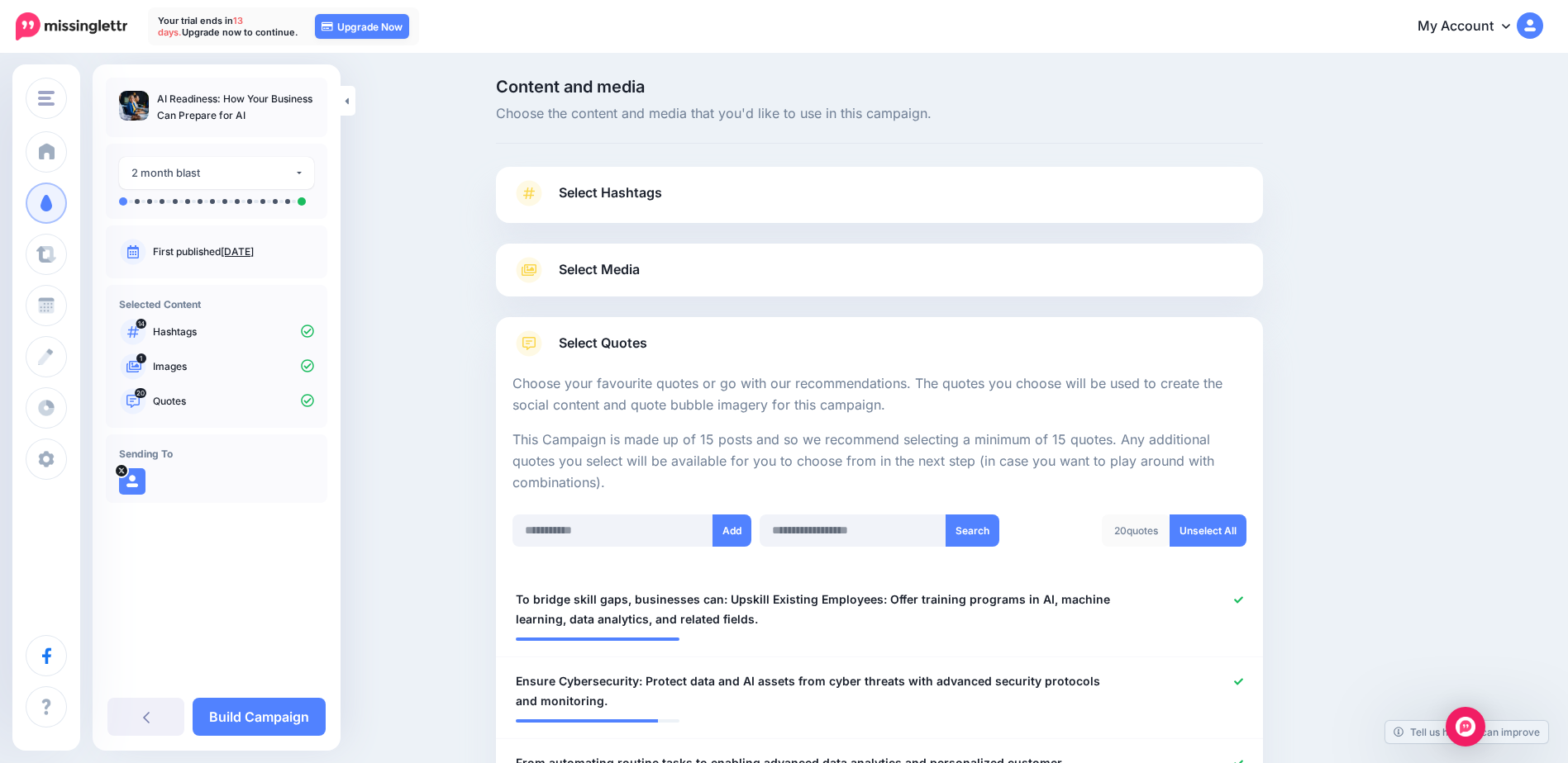
scroll to position [0, 0]
drag, startPoint x: 834, startPoint y: 347, endPoint x: 1409, endPoint y: 338, distance: 575.1
click at [624, 271] on span "Select Media" at bounding box center [600, 271] width 81 height 22
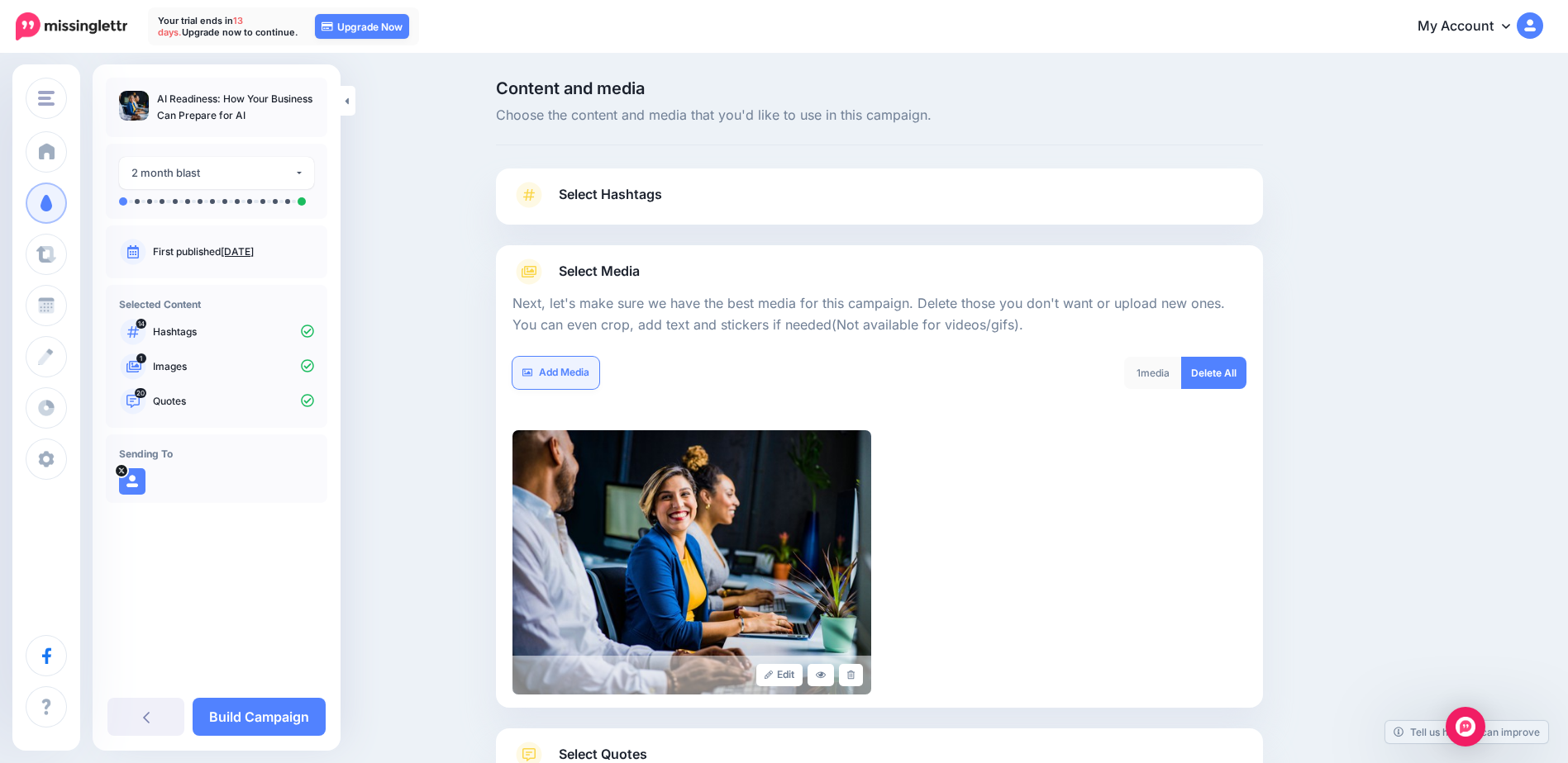
click at [562, 382] on link "Add Media" at bounding box center [556, 373] width 87 height 33
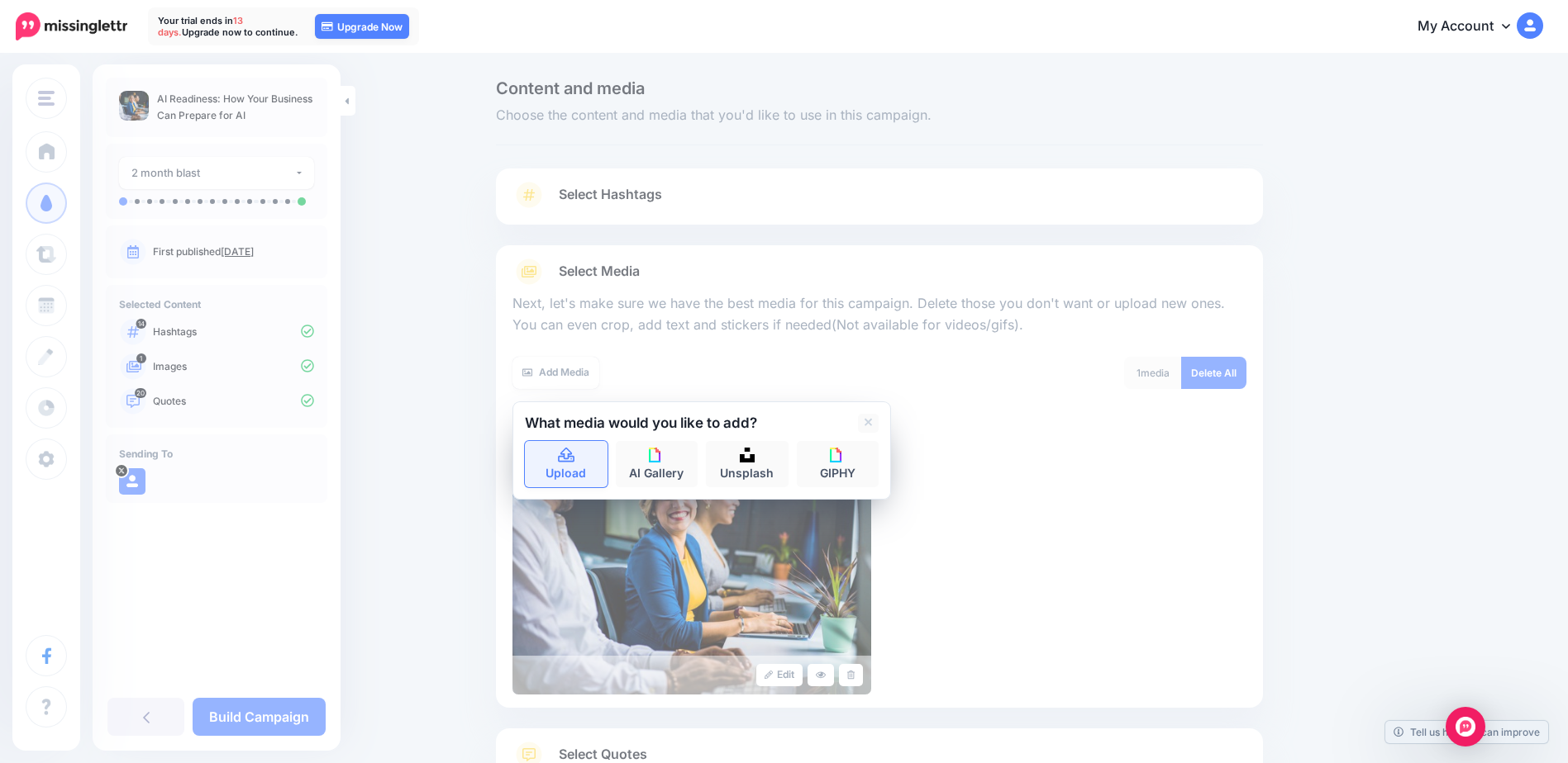
click at [548, 478] on link "Upload" at bounding box center [566, 464] width 83 height 47
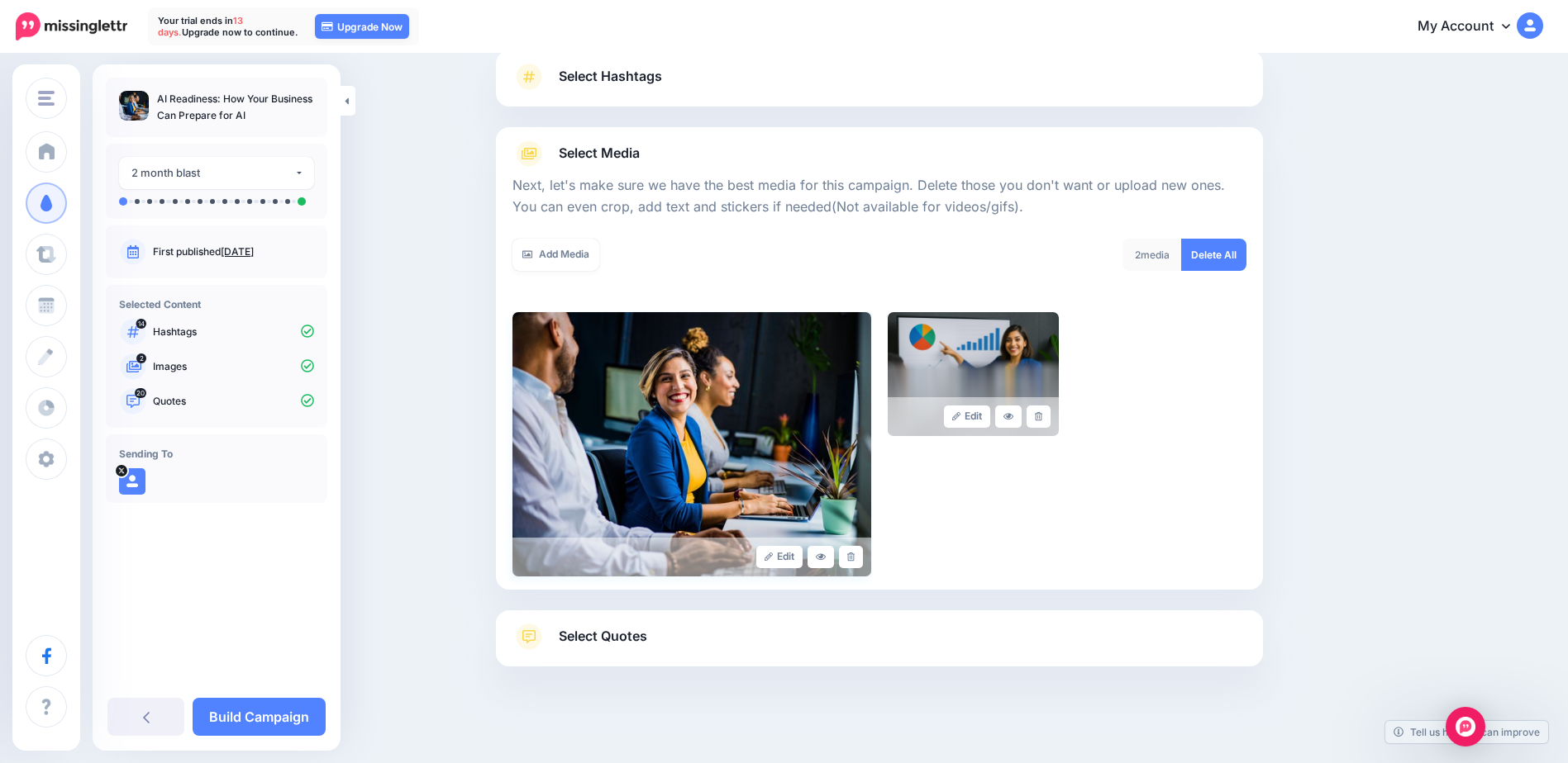
scroll to position [47, 0]
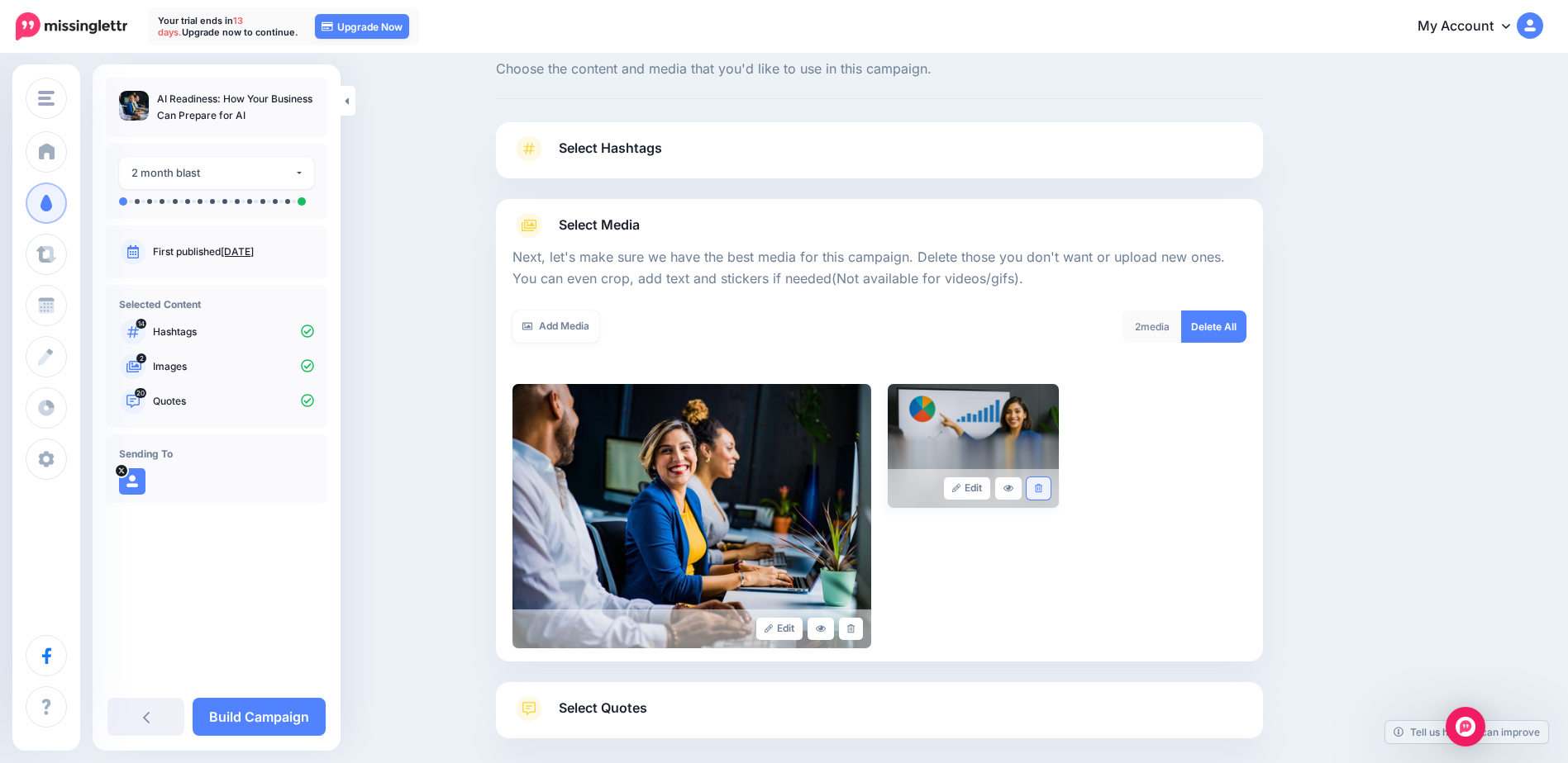
click at [1050, 492] on link at bounding box center [1038, 488] width 24 height 22
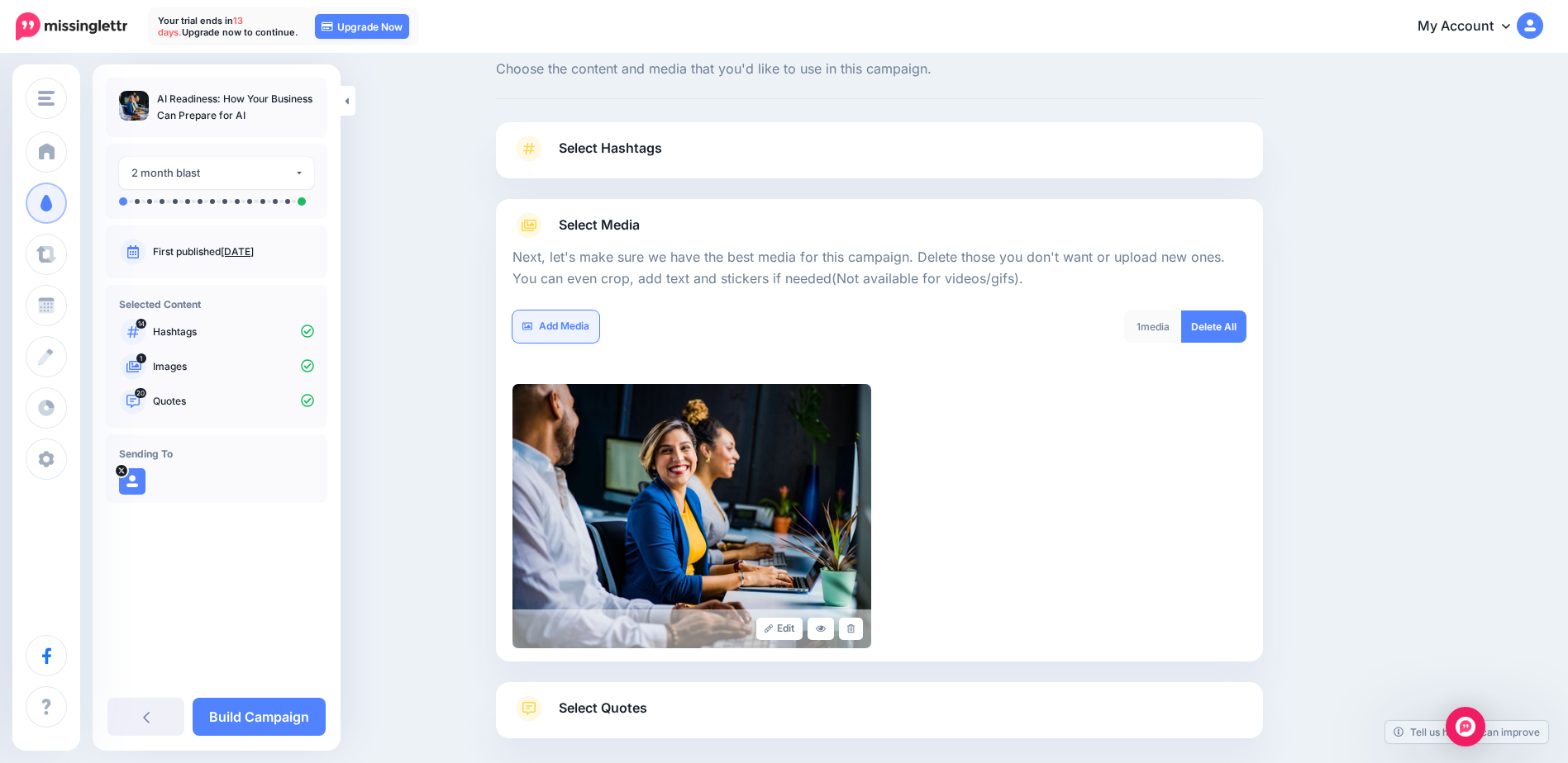
click at [569, 331] on link "Add Media" at bounding box center [556, 326] width 87 height 33
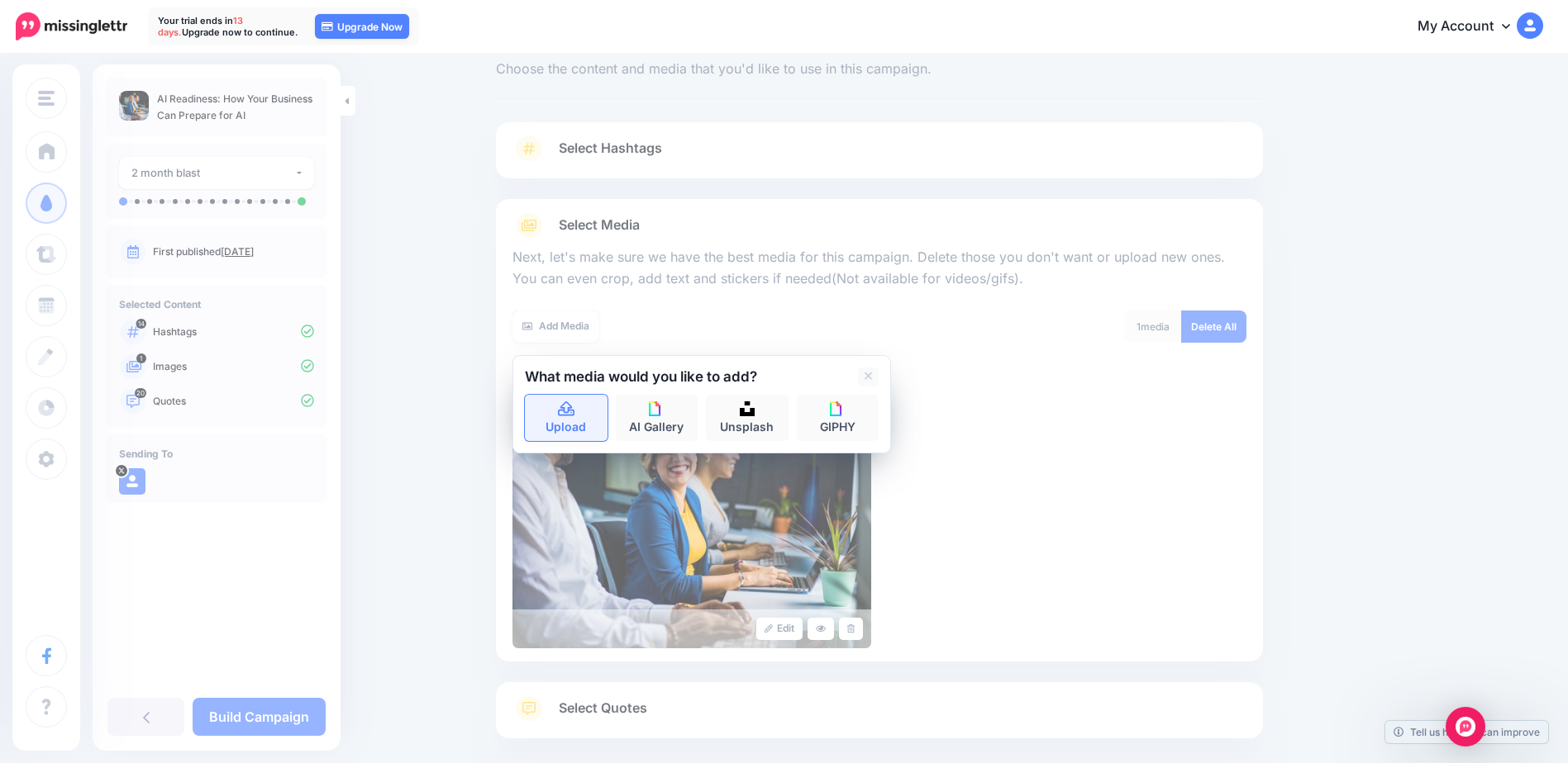
click at [572, 431] on link "Upload" at bounding box center [566, 418] width 83 height 47
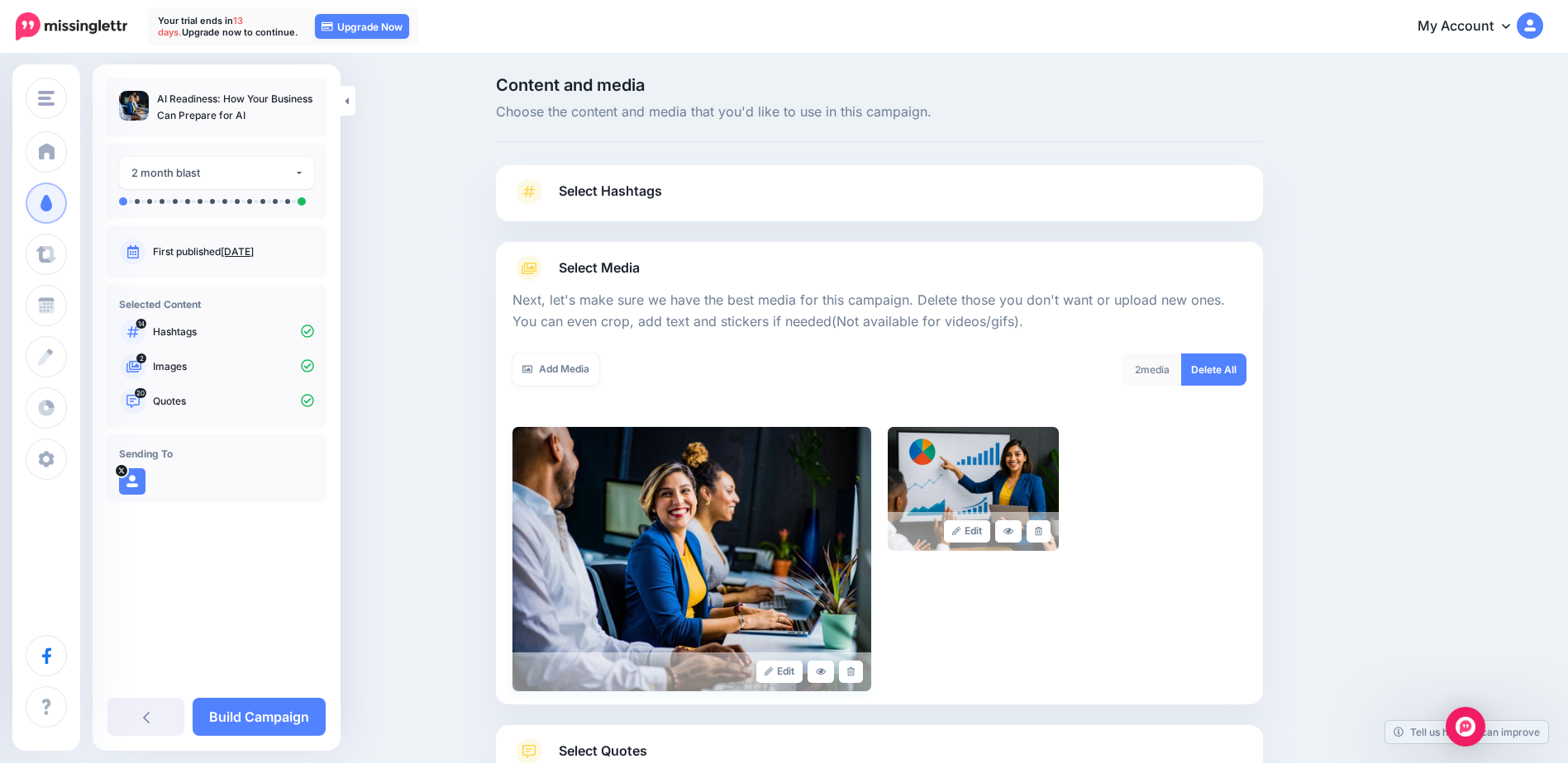
scroll to position [0, 0]
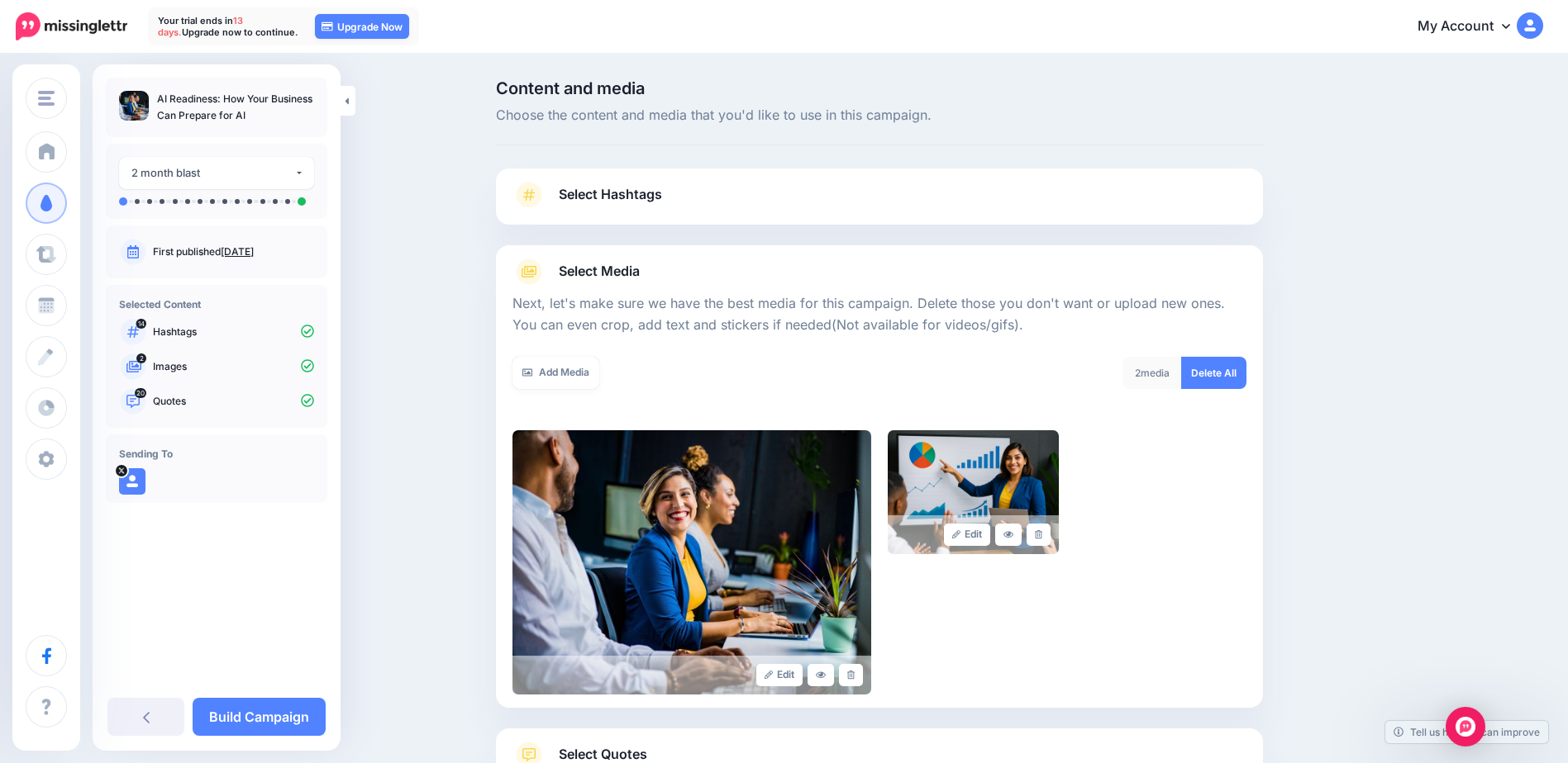
click at [600, 192] on span "Select Hashtags" at bounding box center [610, 194] width 103 height 22
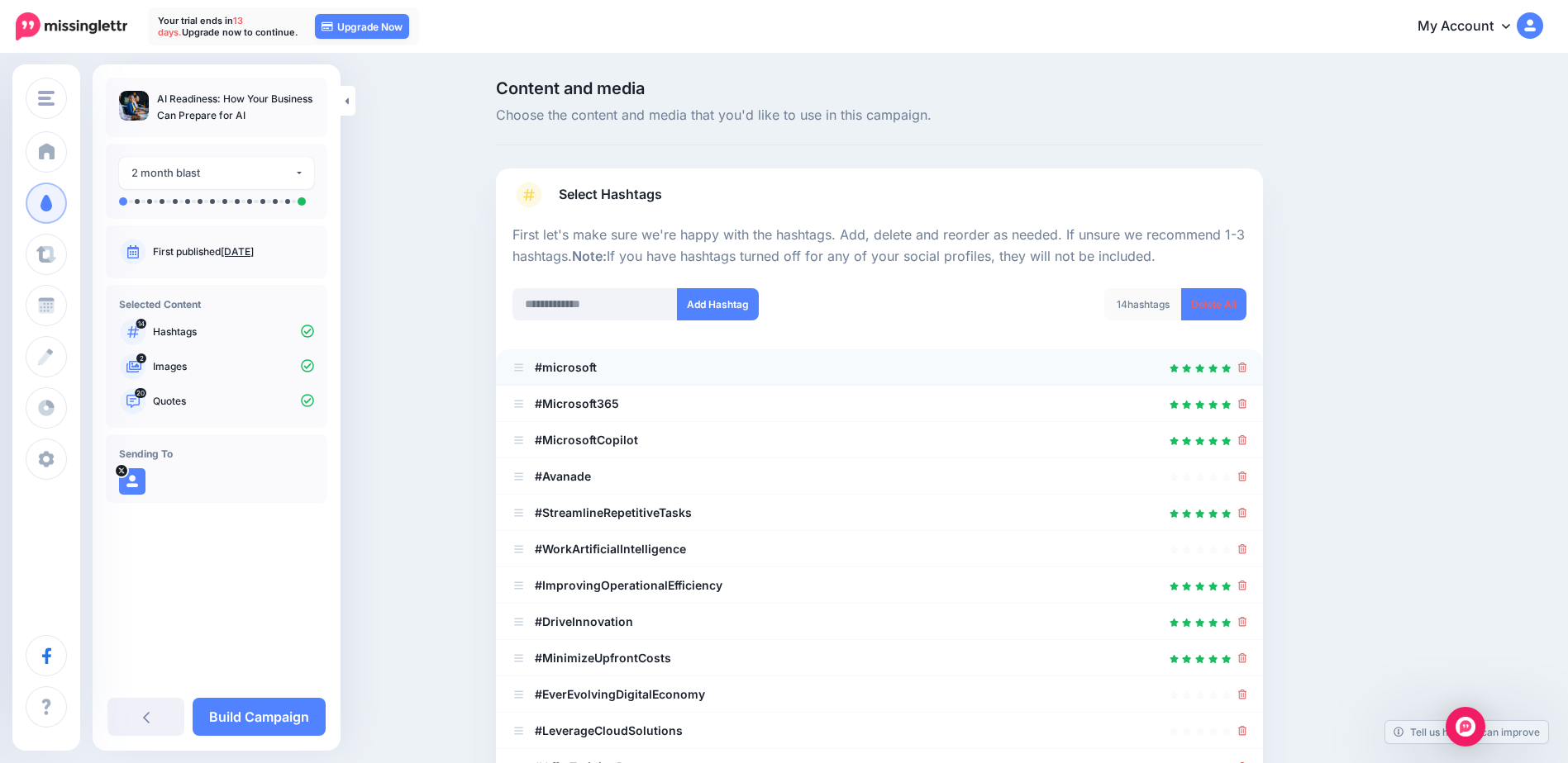
click at [1247, 368] on icon at bounding box center [1242, 367] width 9 height 10
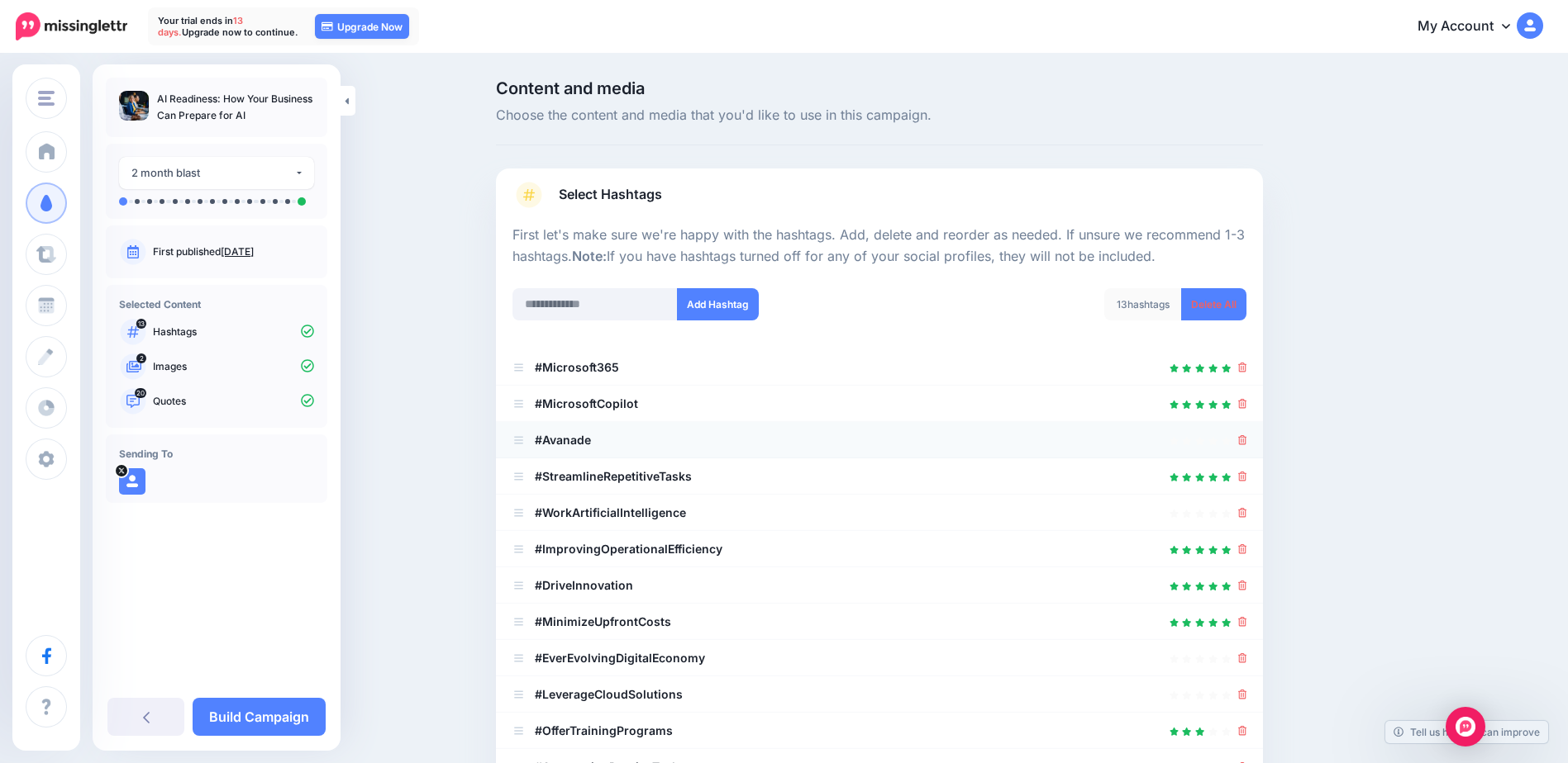
click at [1247, 443] on icon at bounding box center [1242, 440] width 9 height 10
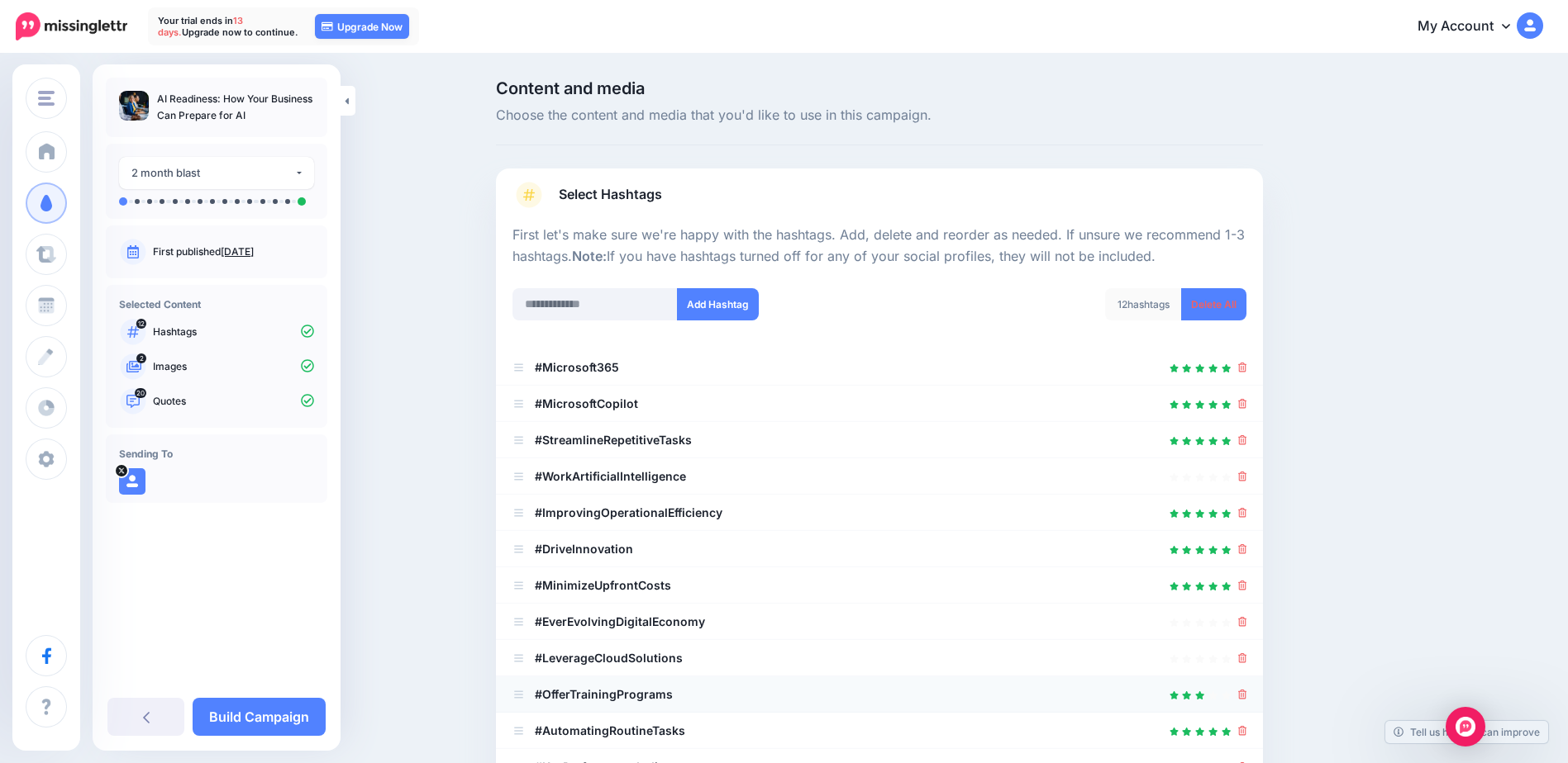
scroll to position [83, 0]
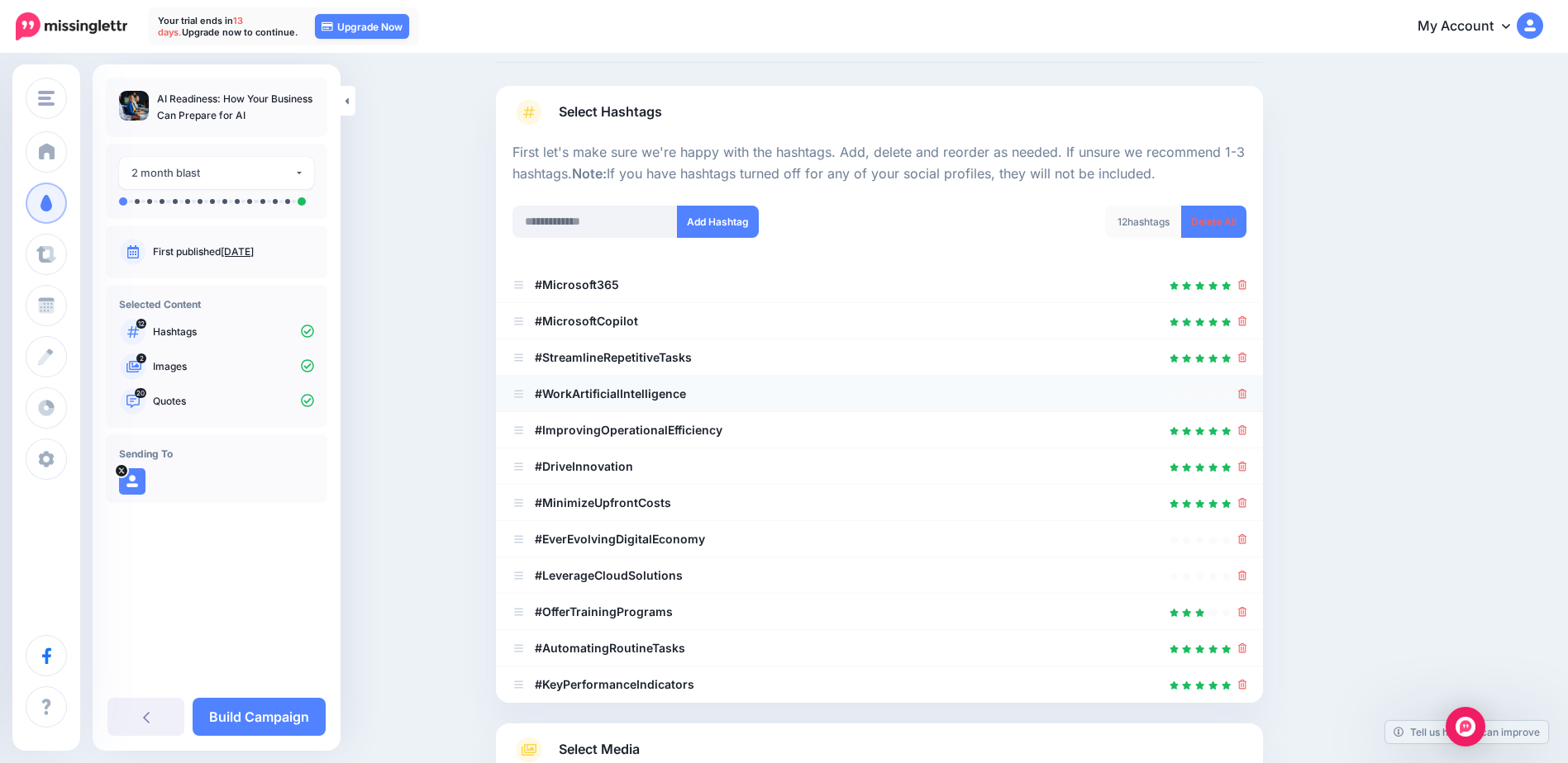
click at [1247, 396] on icon at bounding box center [1242, 393] width 9 height 10
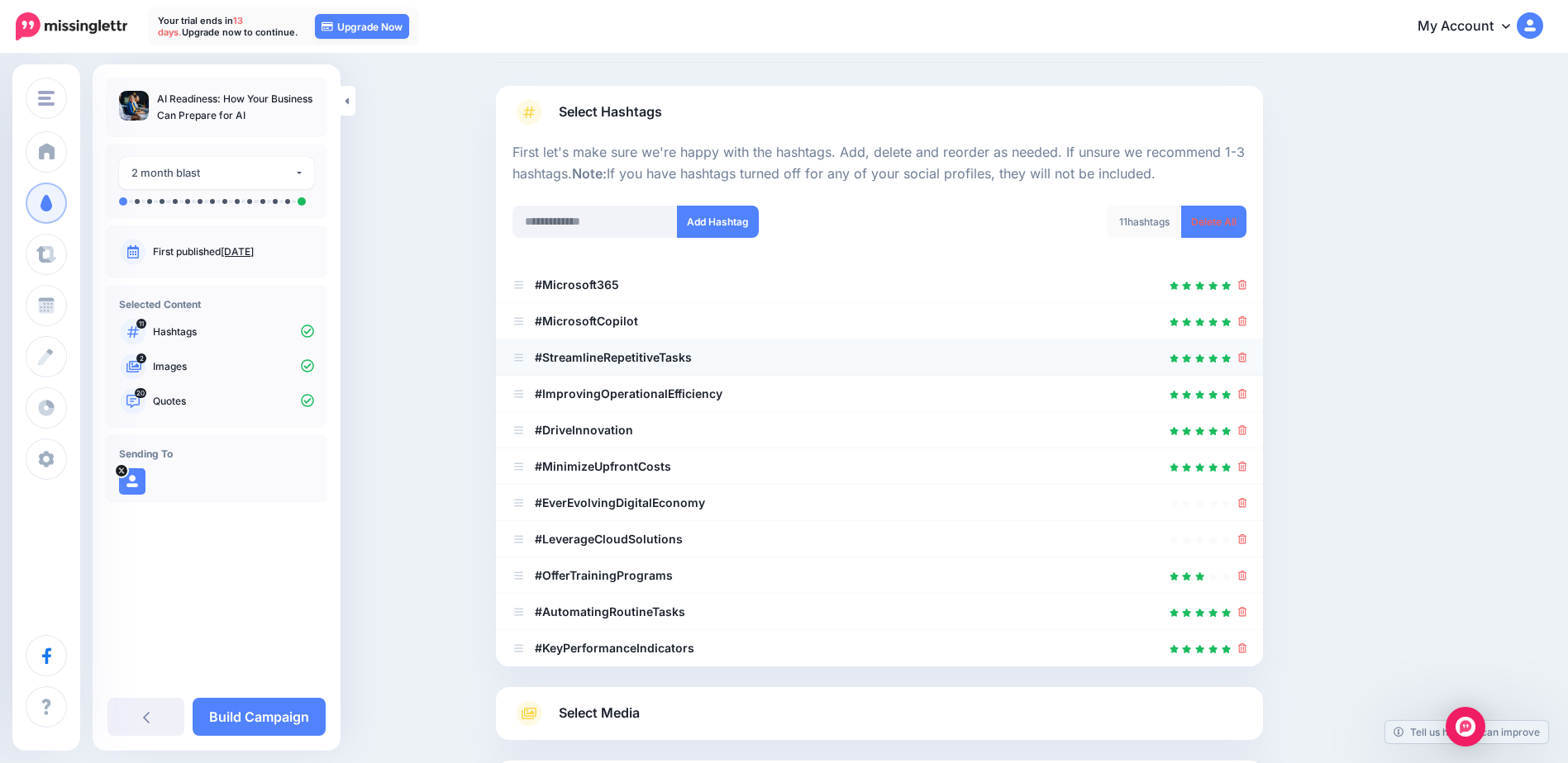
click at [1246, 359] on icon at bounding box center [1242, 357] width 9 height 10
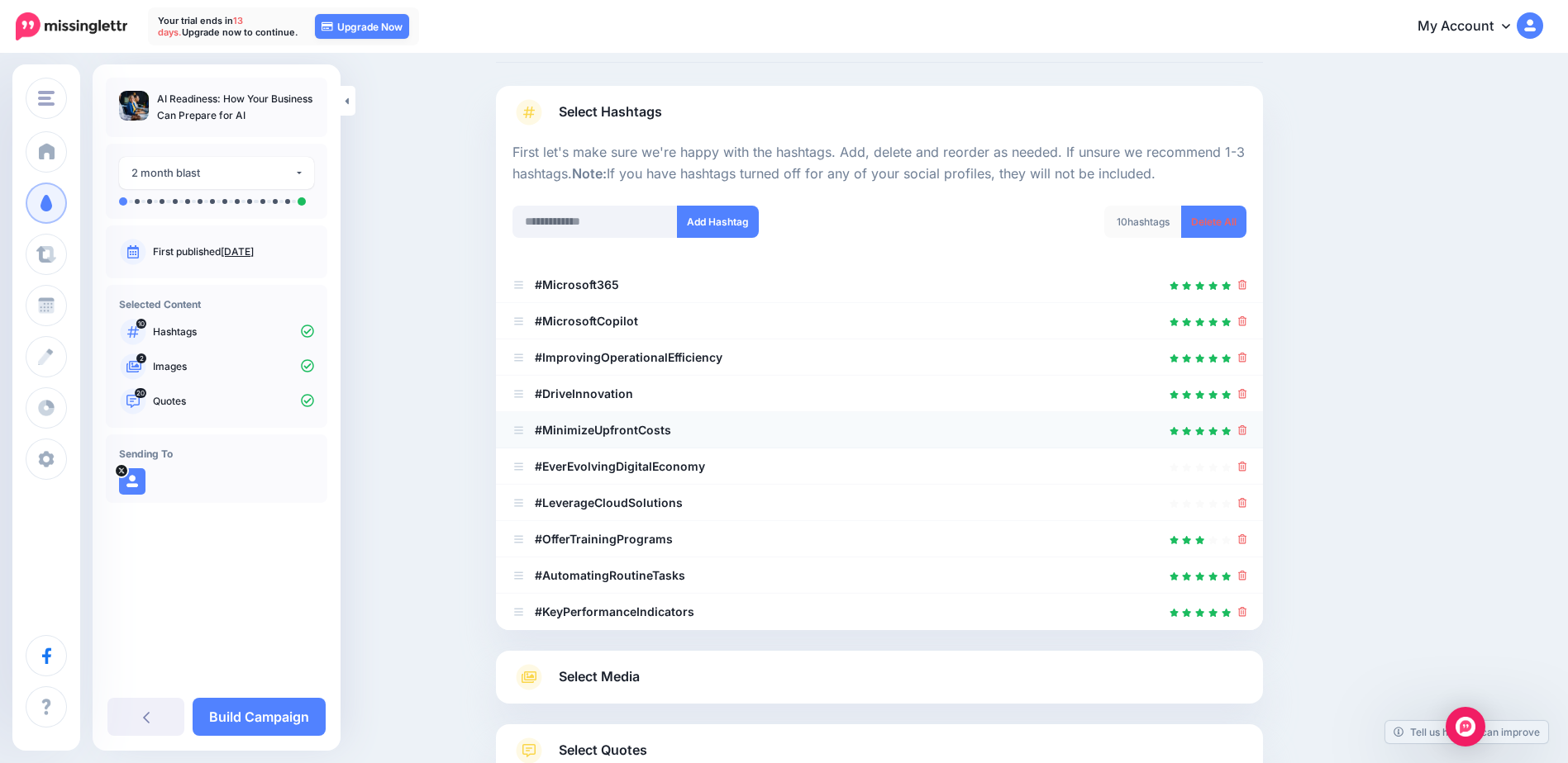
click at [1247, 435] on icon at bounding box center [1242, 429] width 9 height 10
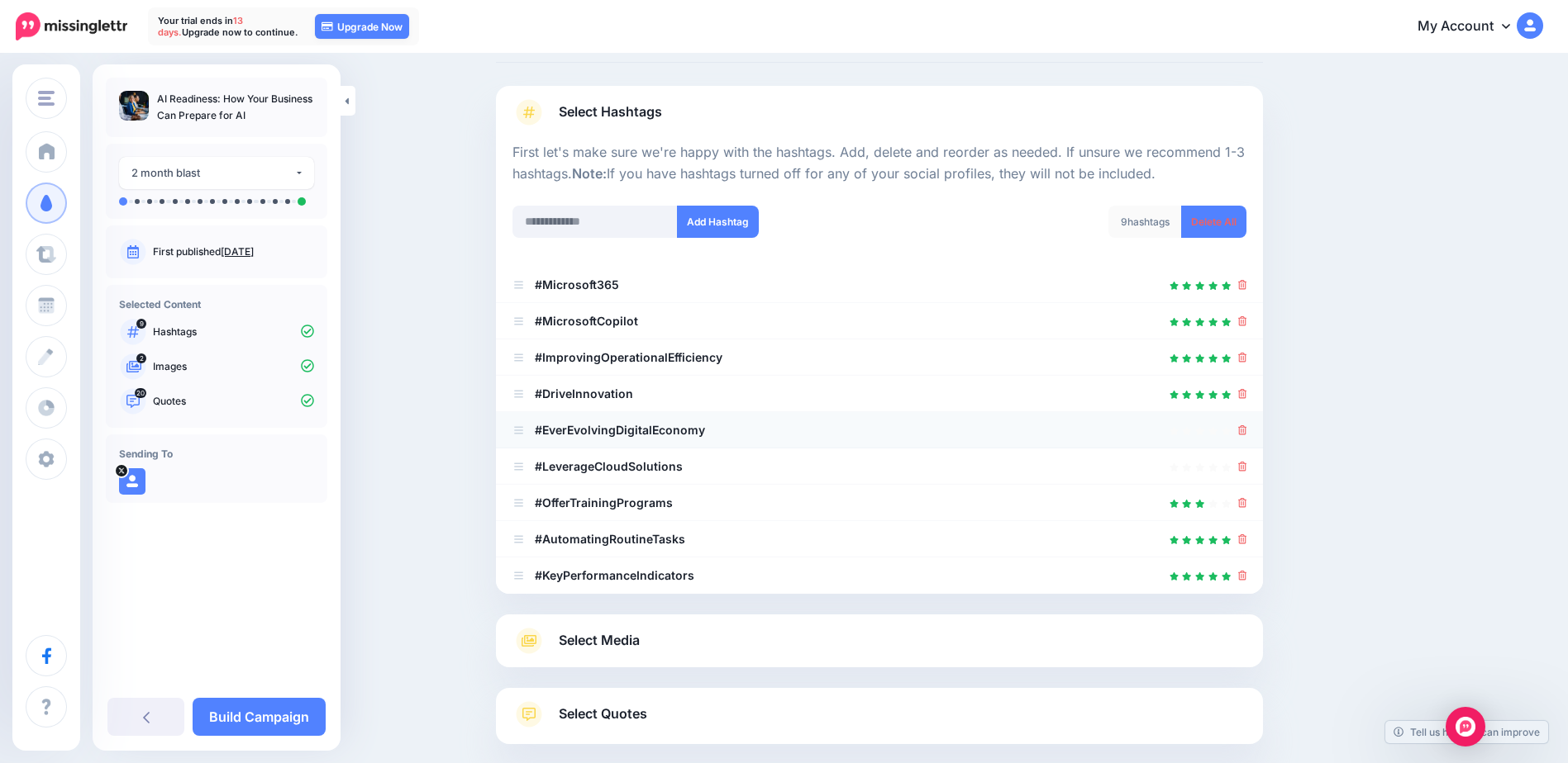
click at [1247, 433] on icon at bounding box center [1242, 429] width 9 height 10
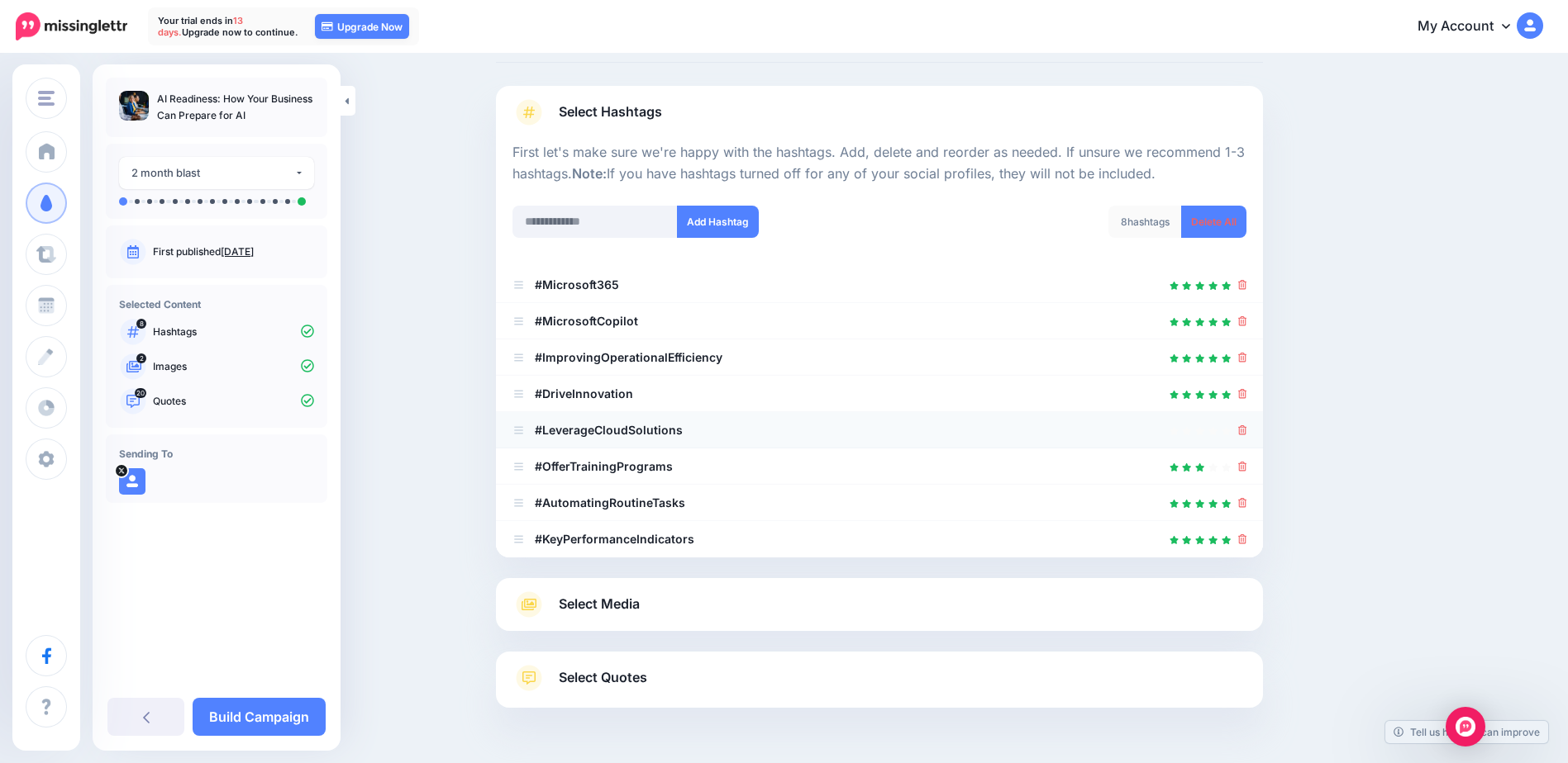
click at [1247, 435] on icon at bounding box center [1242, 429] width 9 height 10
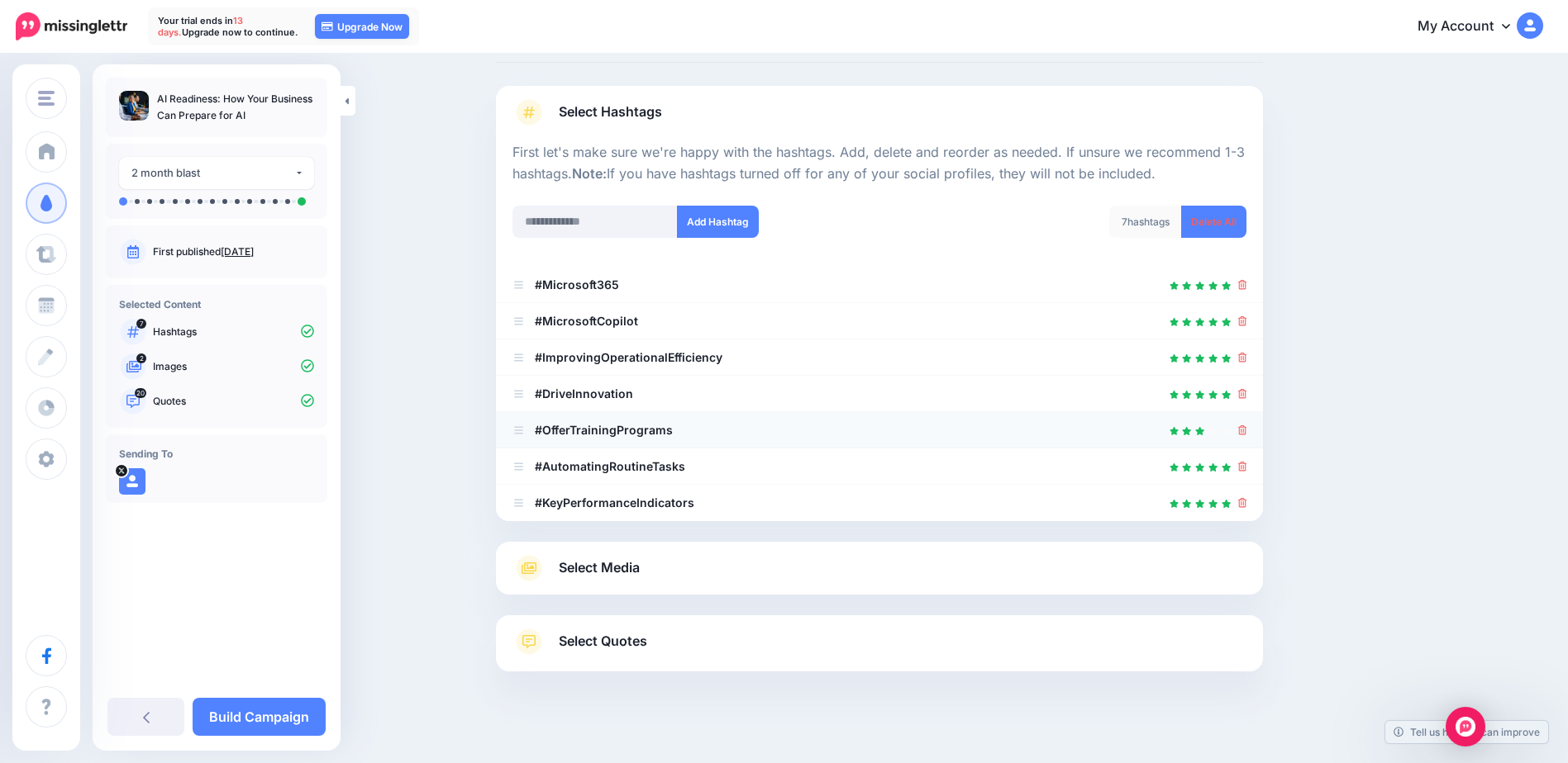
click at [1247, 435] on icon at bounding box center [1242, 429] width 9 height 10
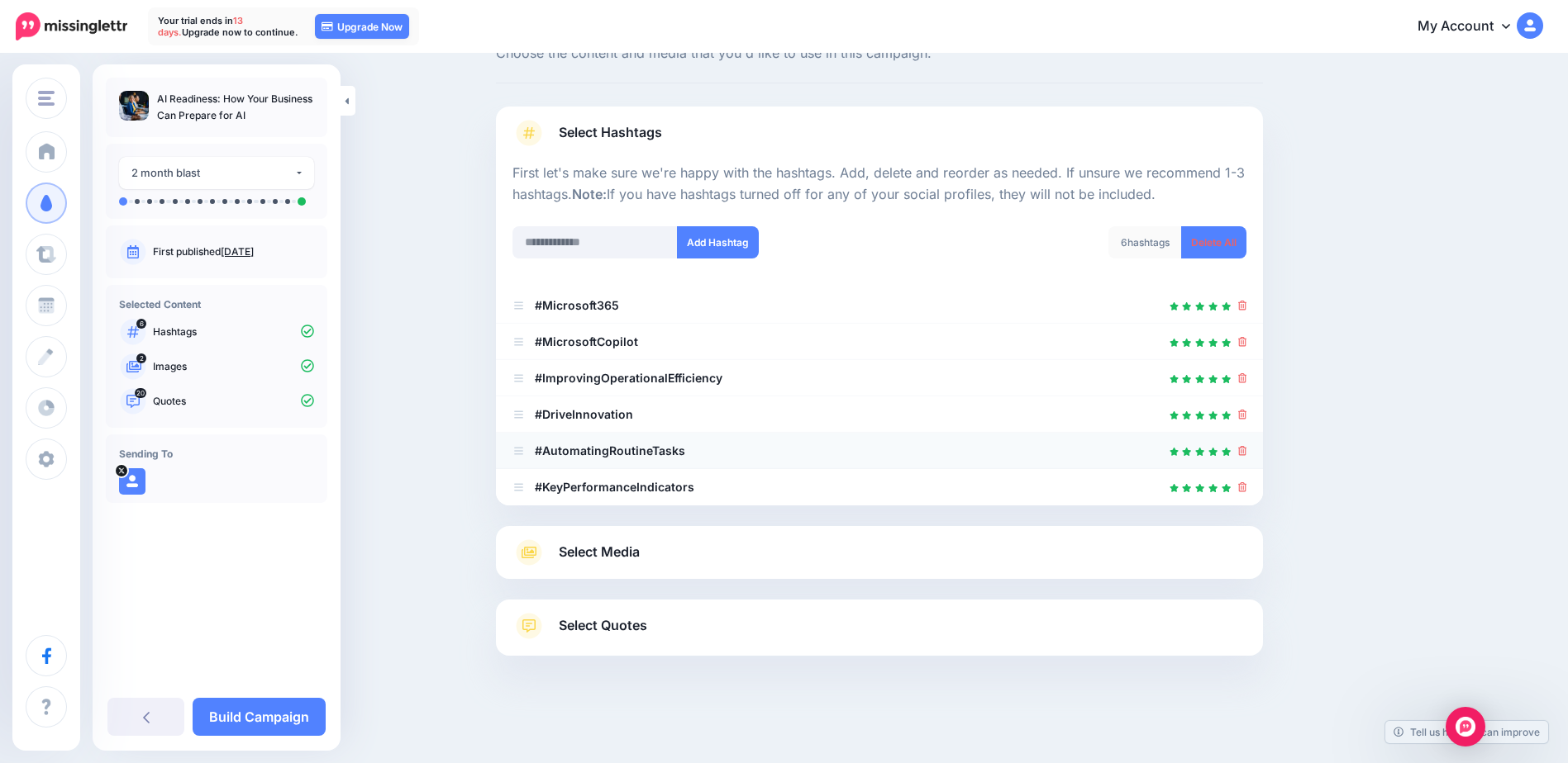
click at [1247, 451] on icon at bounding box center [1242, 451] width 9 height 10
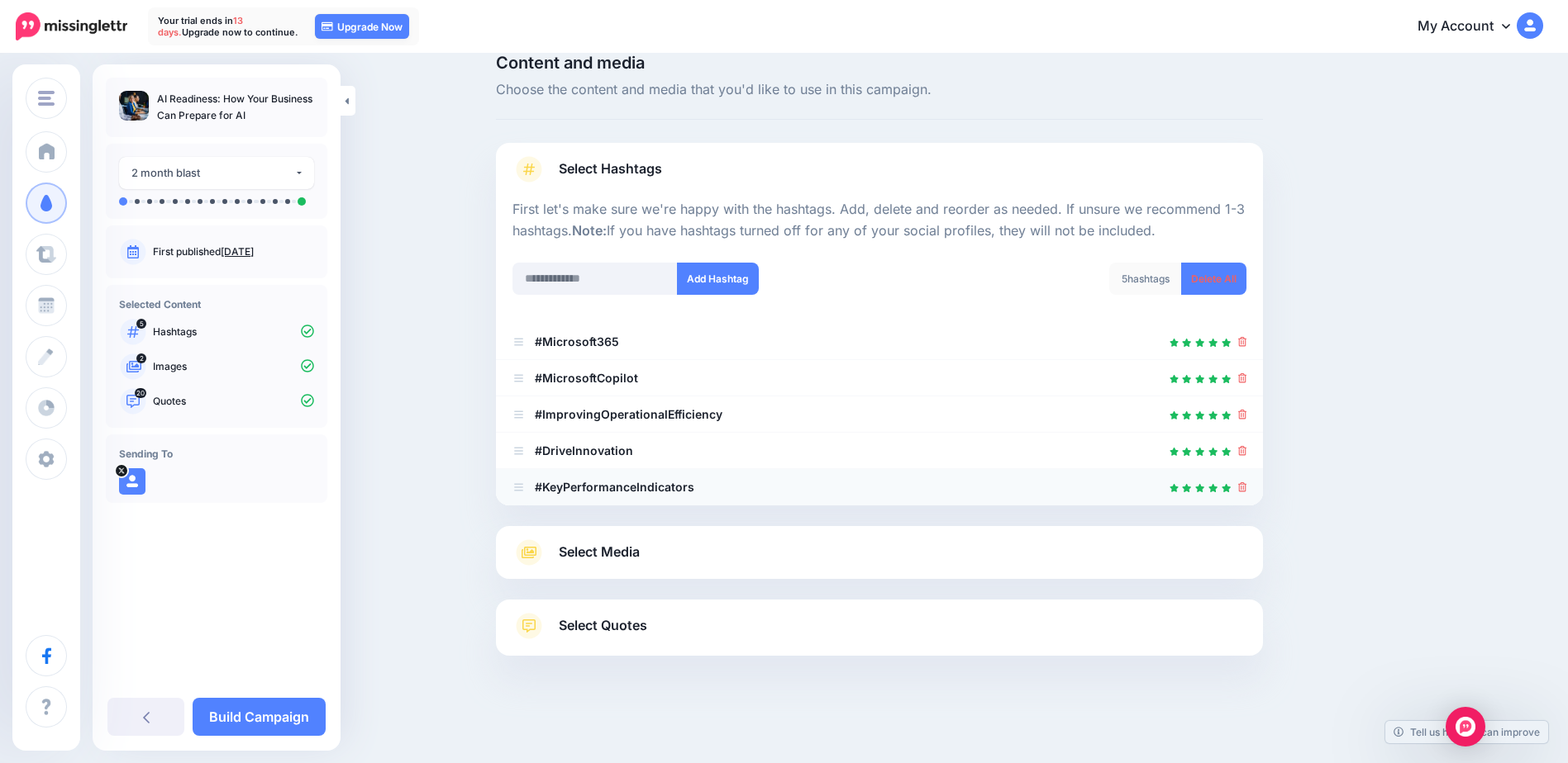
click at [1245, 485] on icon at bounding box center [1242, 487] width 9 height 10
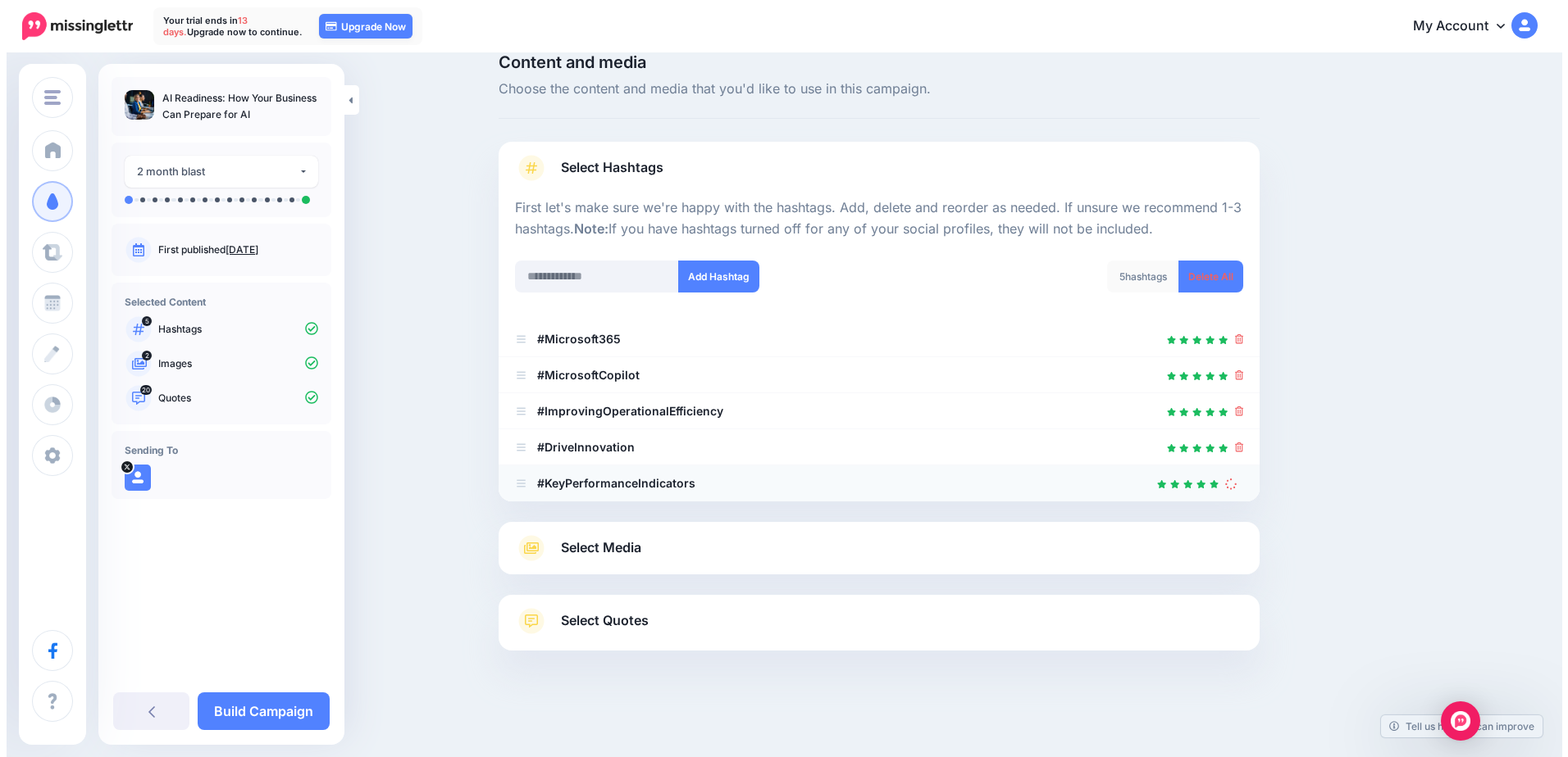
scroll to position [0, 0]
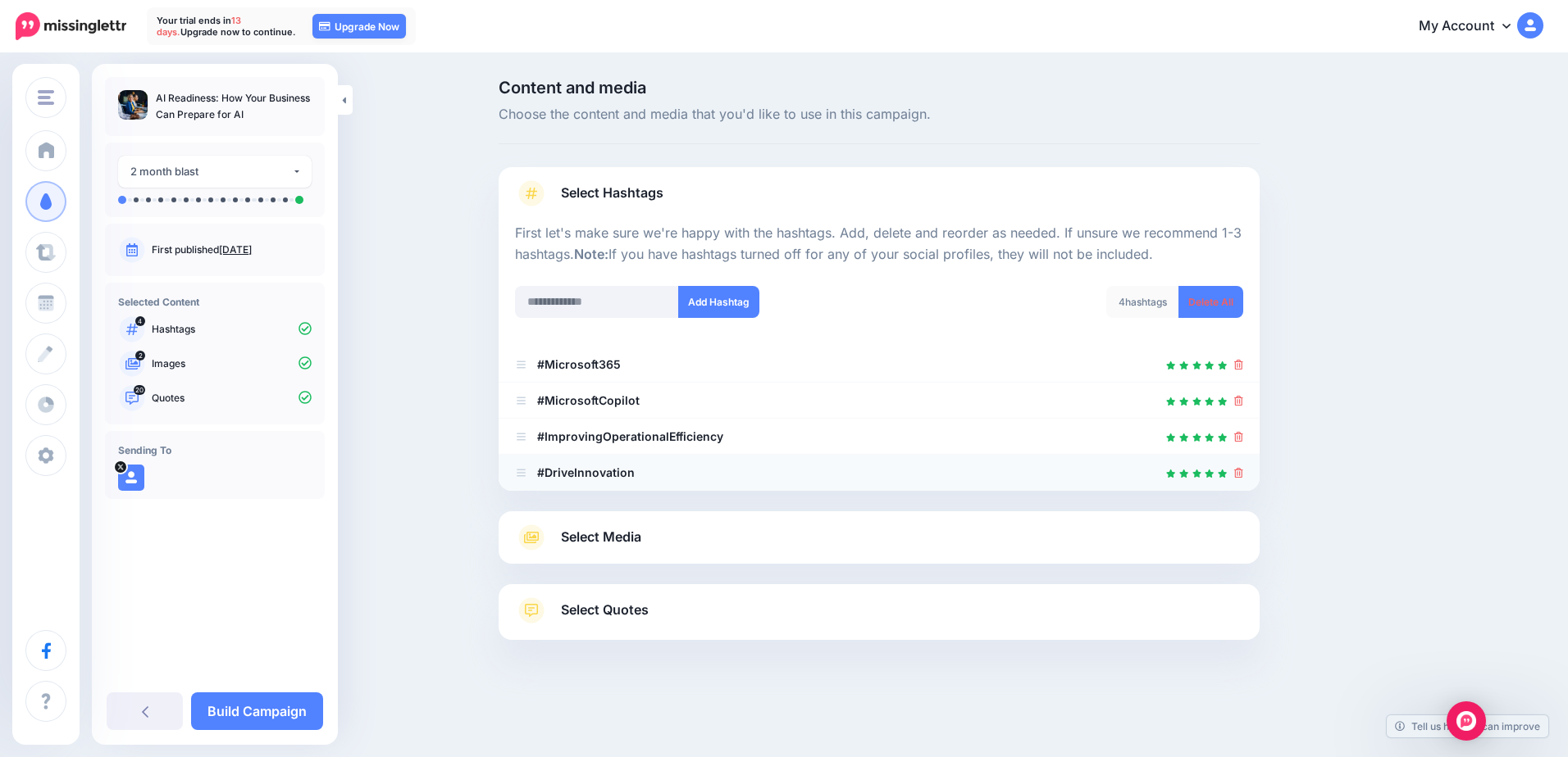
click at [1240, 470] on icon at bounding box center [1239, 472] width 9 height 10
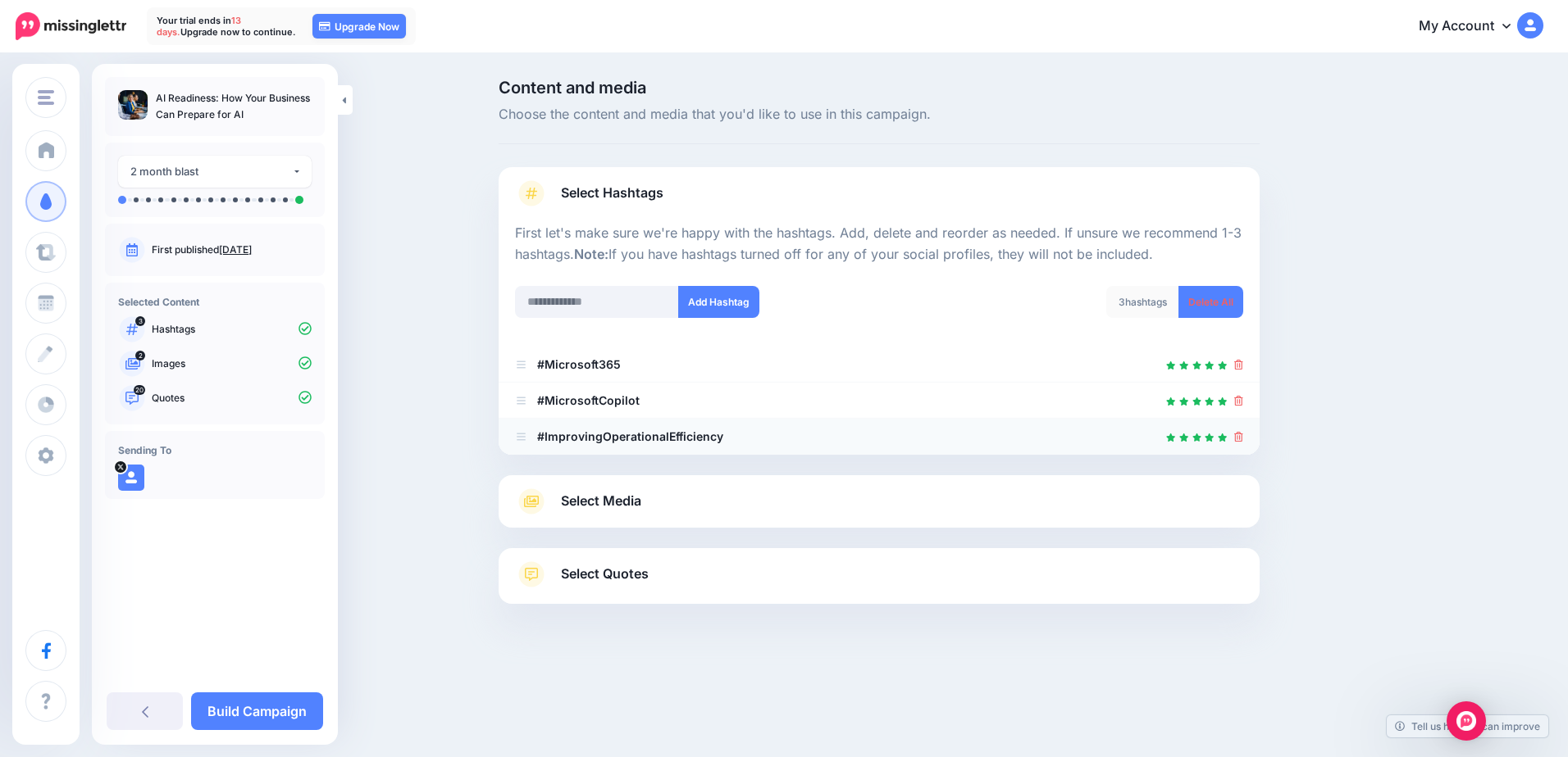
click at [1243, 436] on li "#ImprovingOperationalEfficiency" at bounding box center [879, 437] width 761 height 36
click at [1239, 439] on icon at bounding box center [1239, 437] width 9 height 10
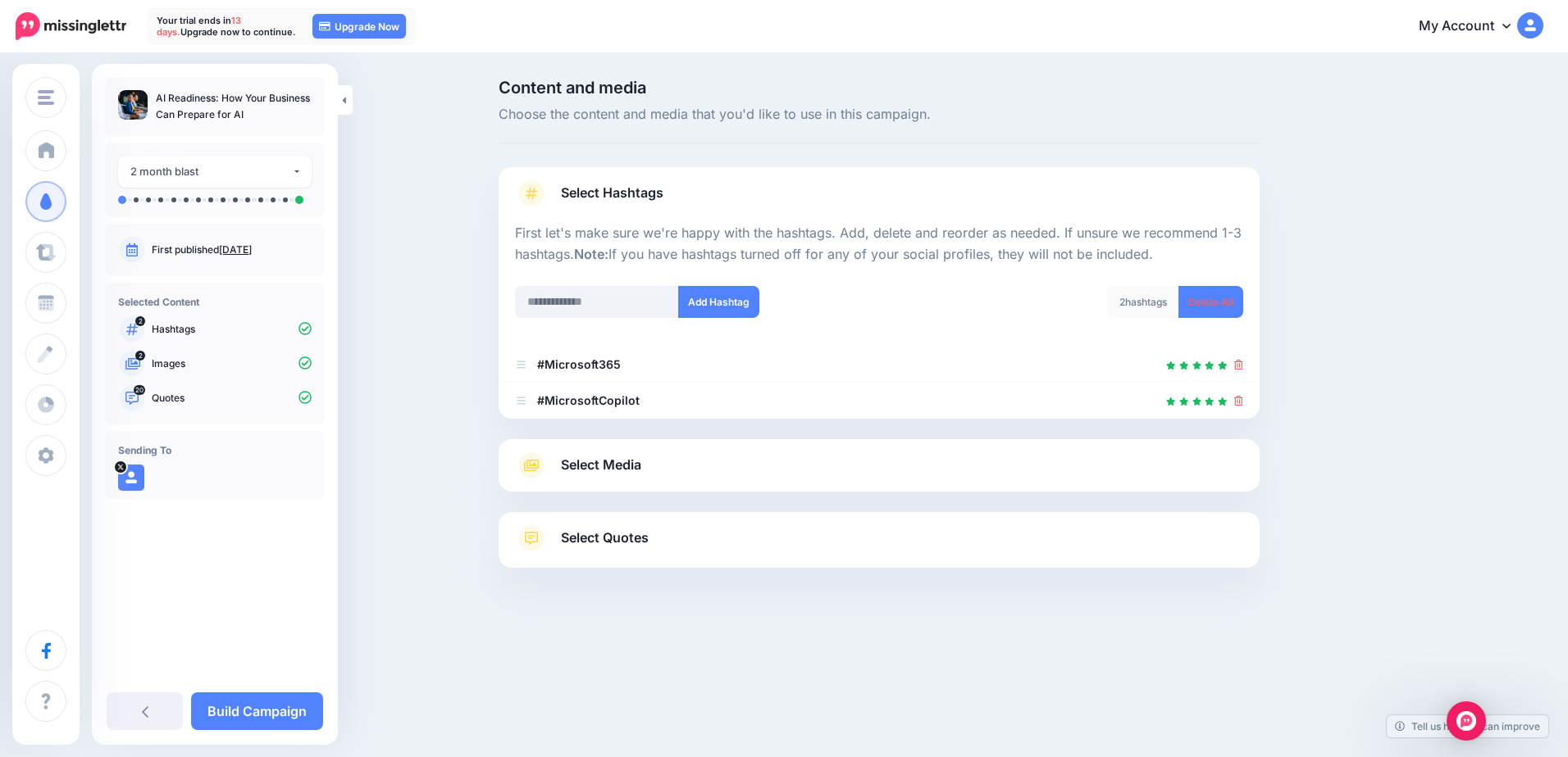
click at [688, 469] on link "Select Media" at bounding box center [879, 465] width 729 height 26
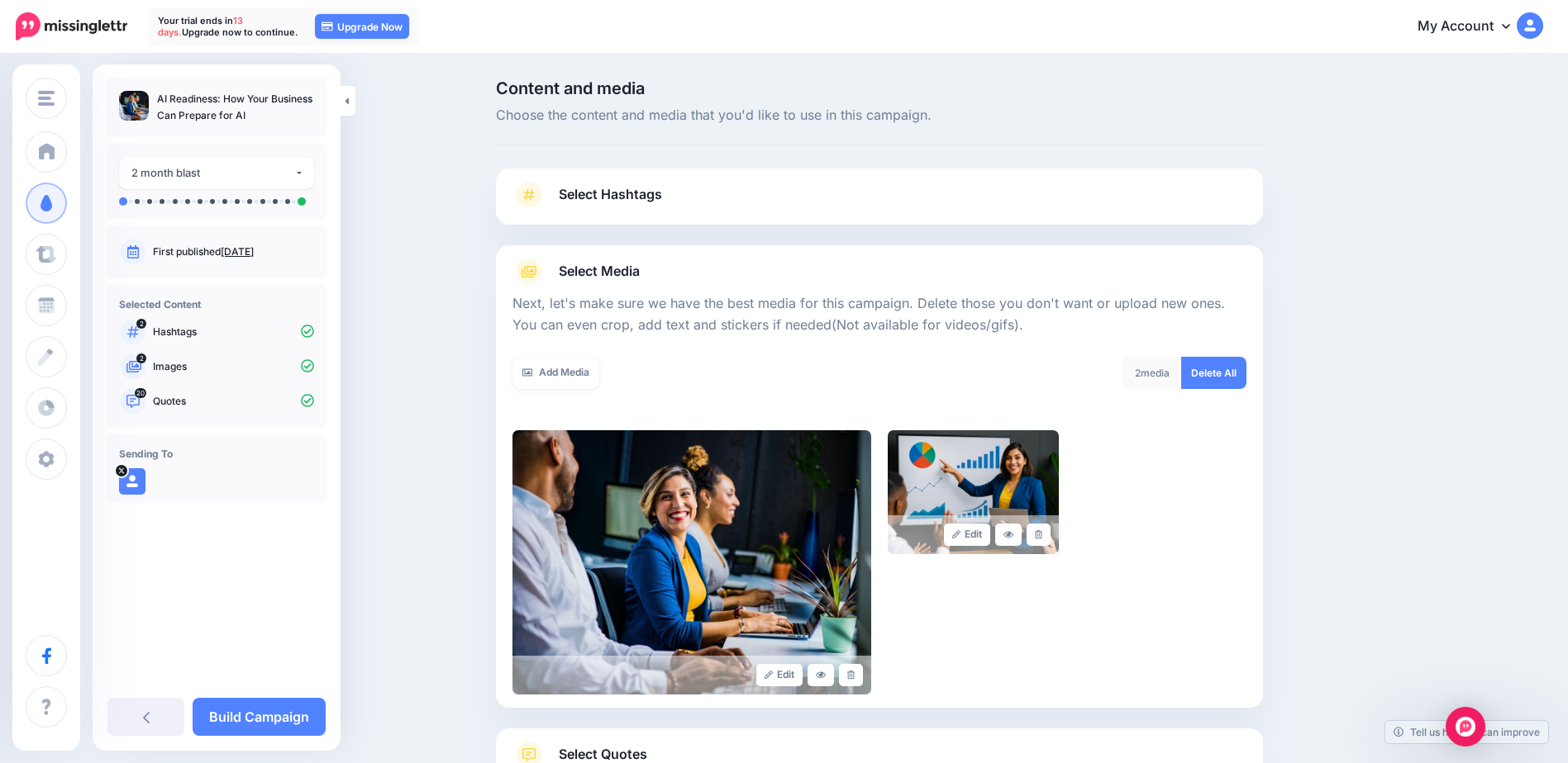
click at [691, 277] on link "Select Media" at bounding box center [880, 272] width 734 height 26
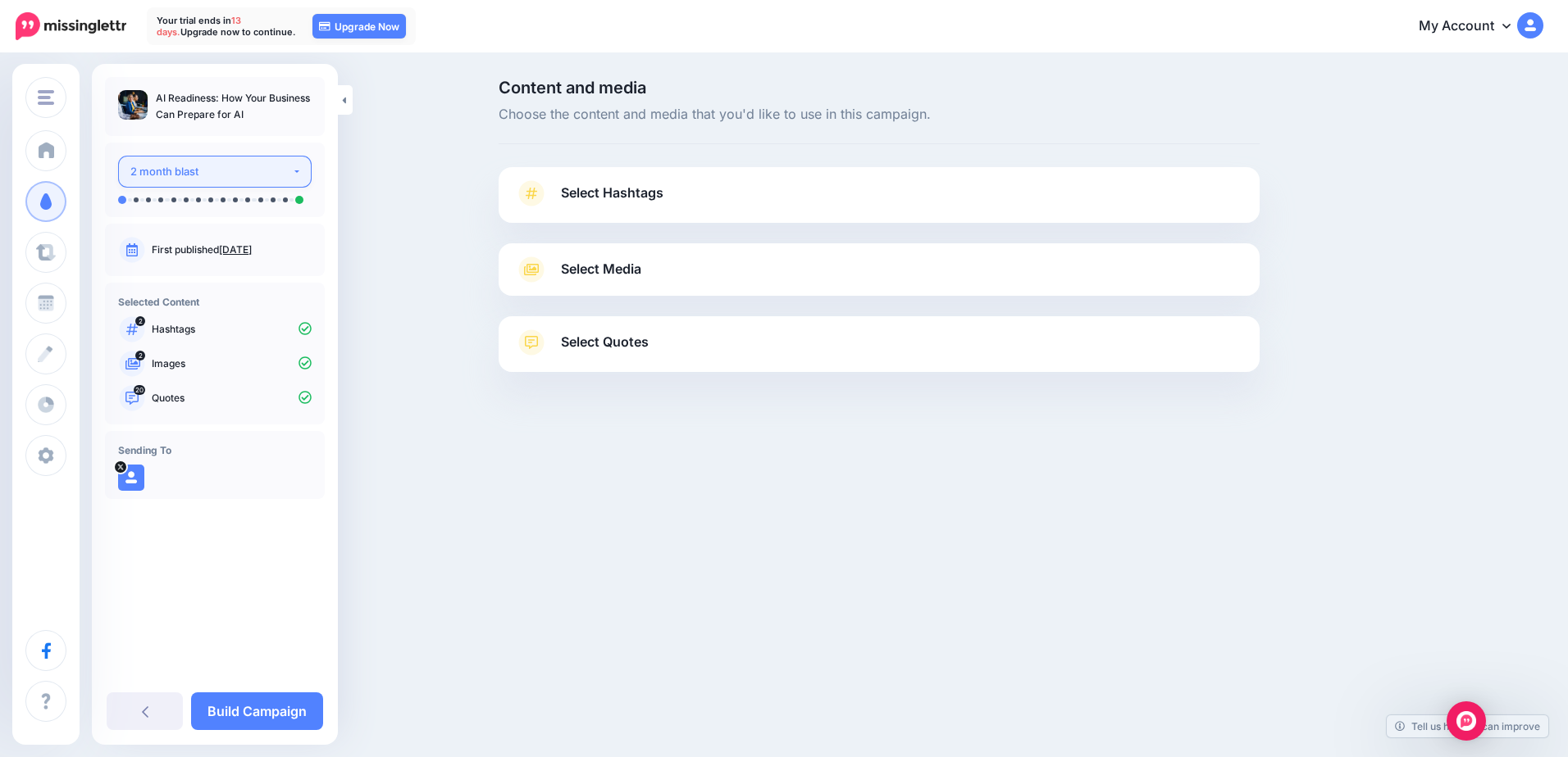
click at [258, 181] on button "2 month blast" at bounding box center [215, 171] width 194 height 32
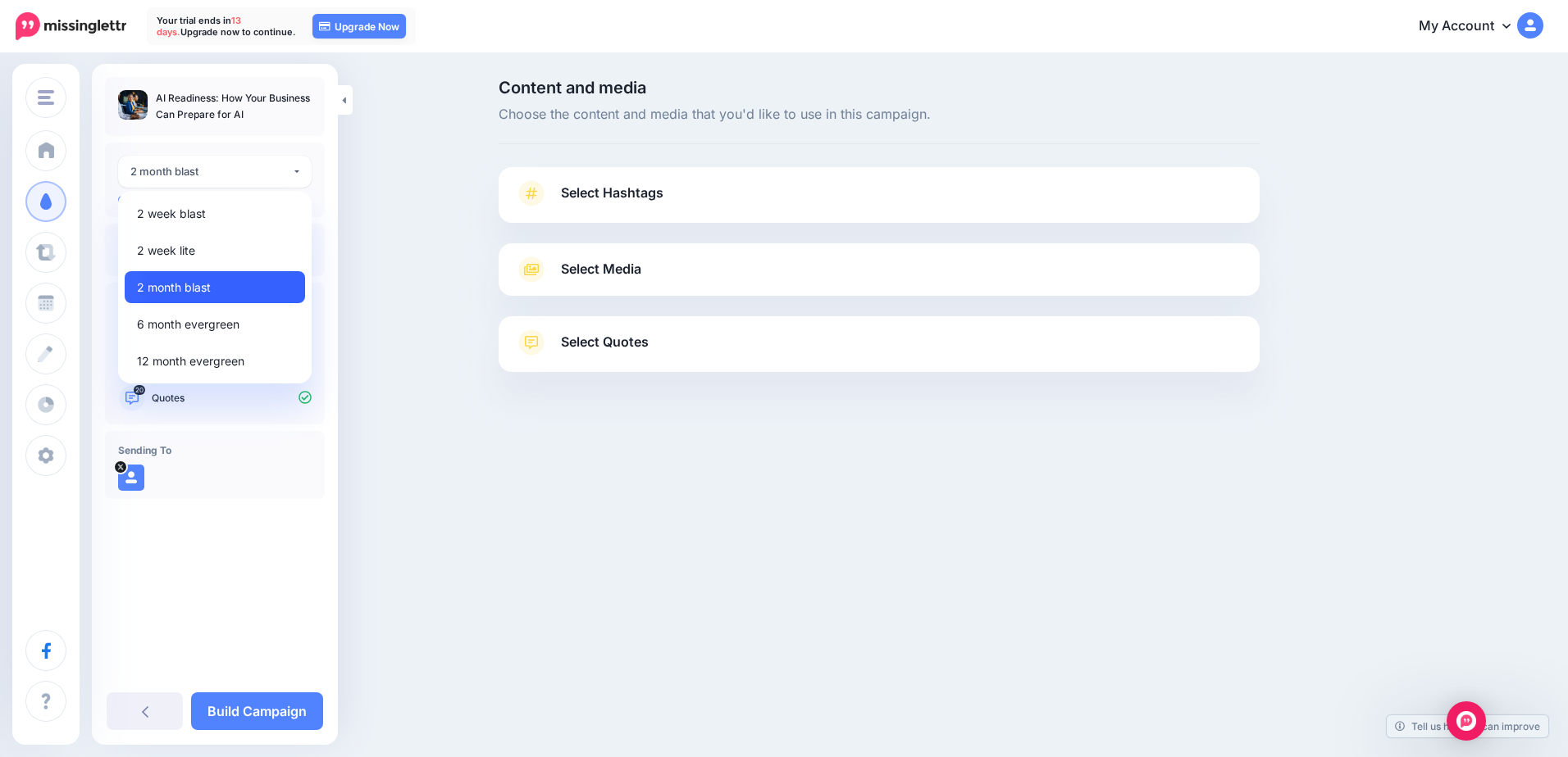
click at [223, 287] on link "2 month blast" at bounding box center [215, 287] width 181 height 32
select select "******"
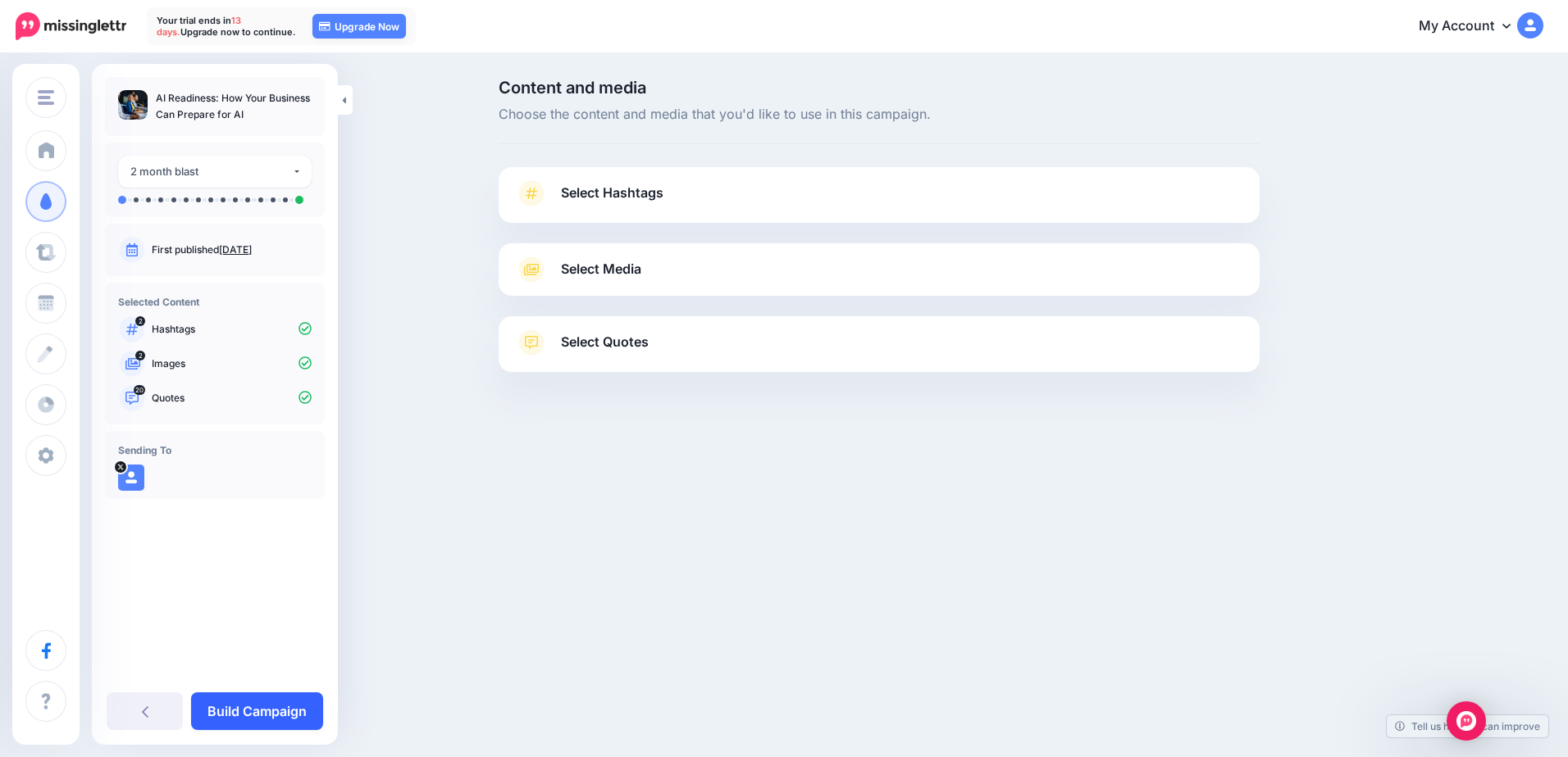
click at [260, 721] on link "Build Campaign" at bounding box center [257, 711] width 132 height 38
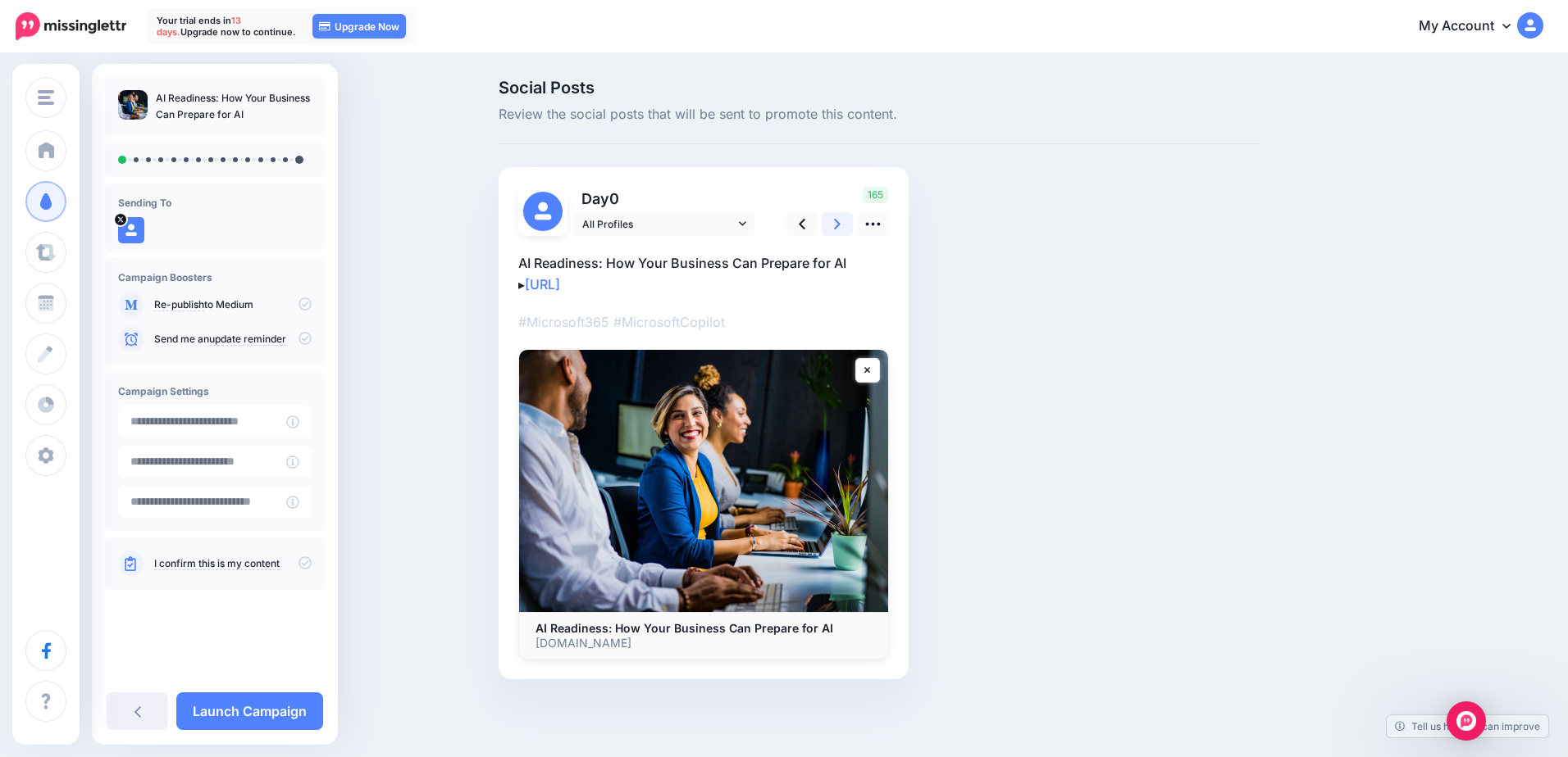
click at [843, 222] on link at bounding box center [838, 224] width 31 height 24
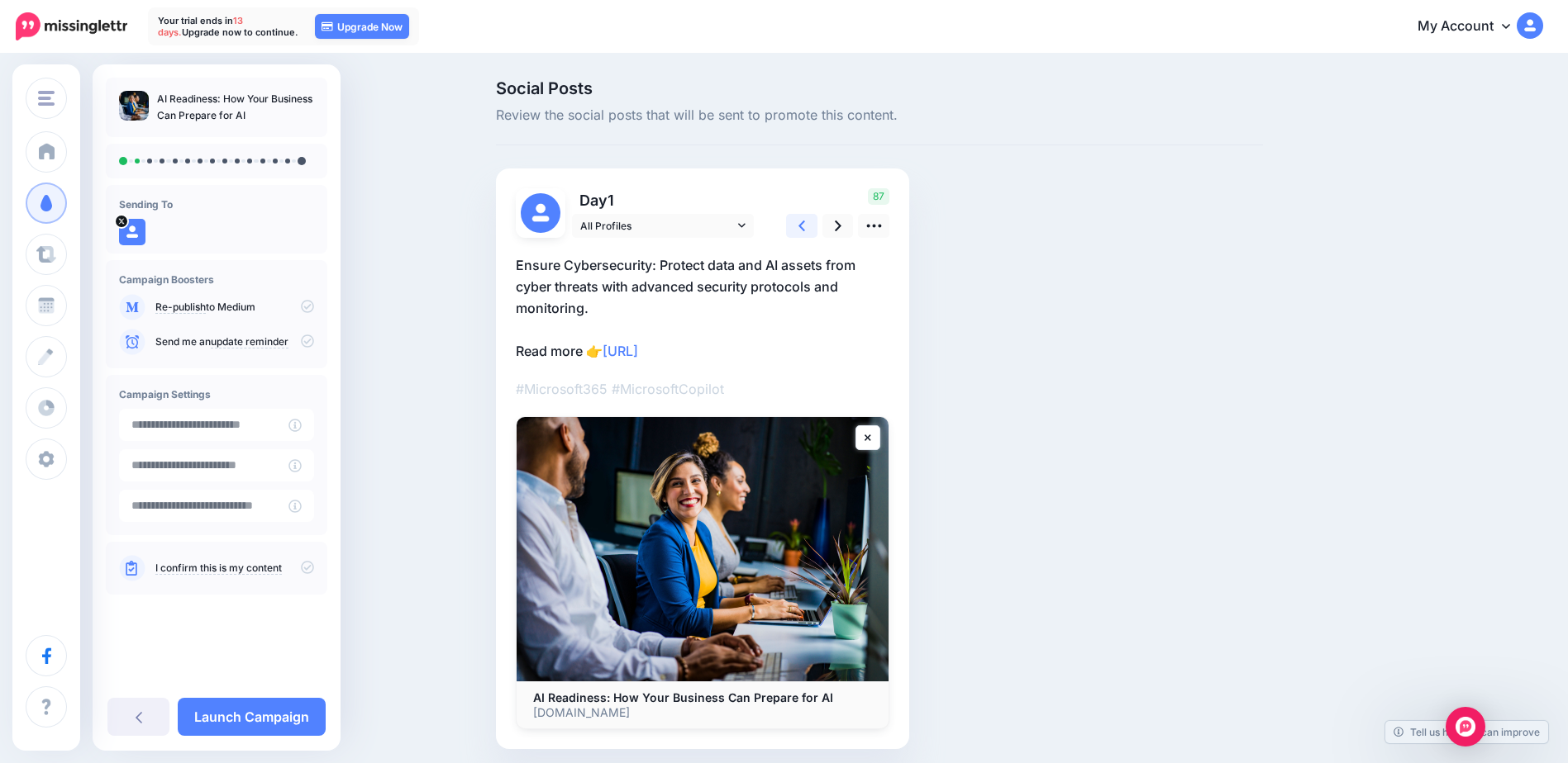
click at [800, 236] on link at bounding box center [802, 225] width 32 height 24
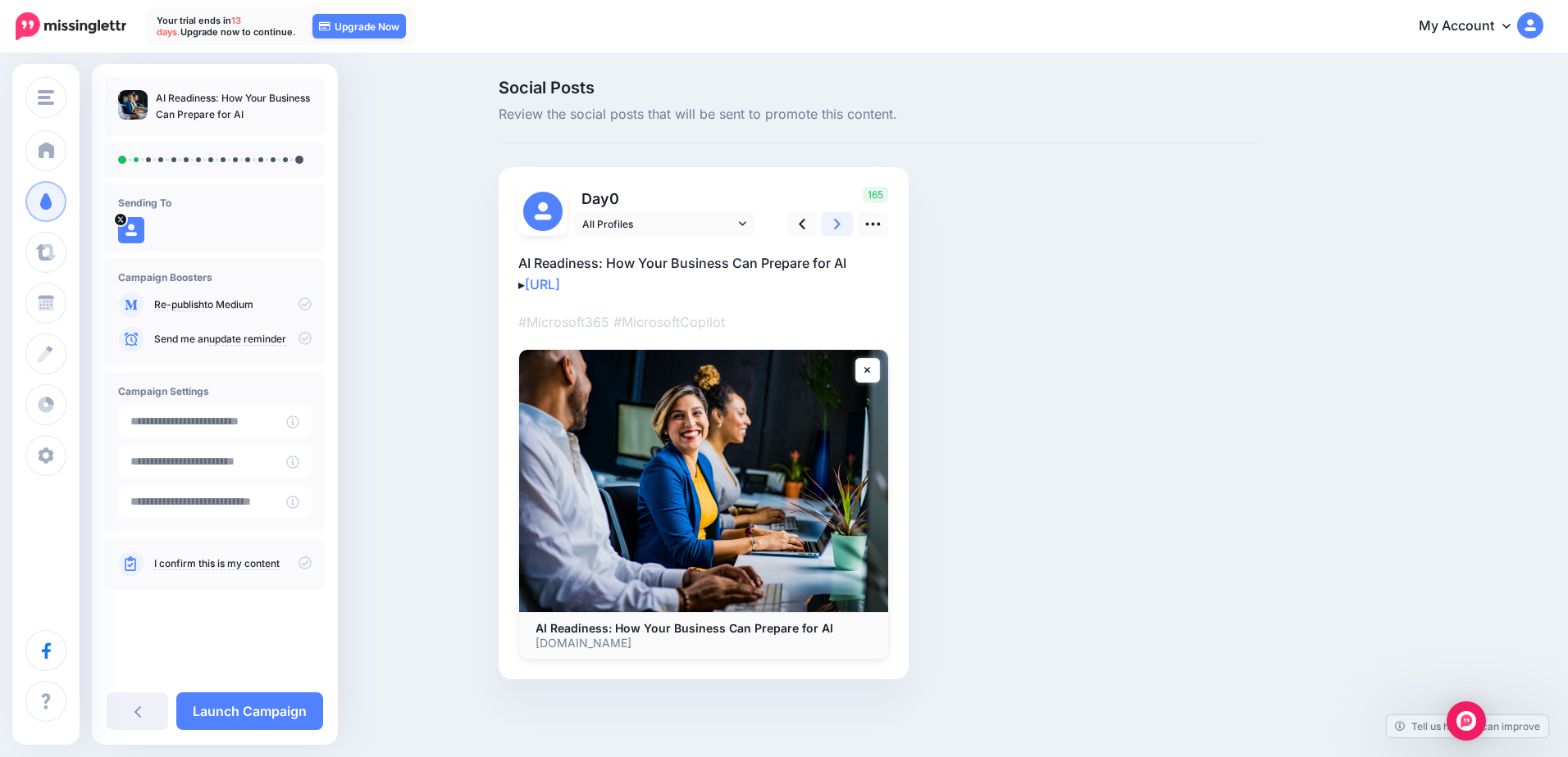
click at [835, 226] on icon at bounding box center [838, 224] width 7 height 17
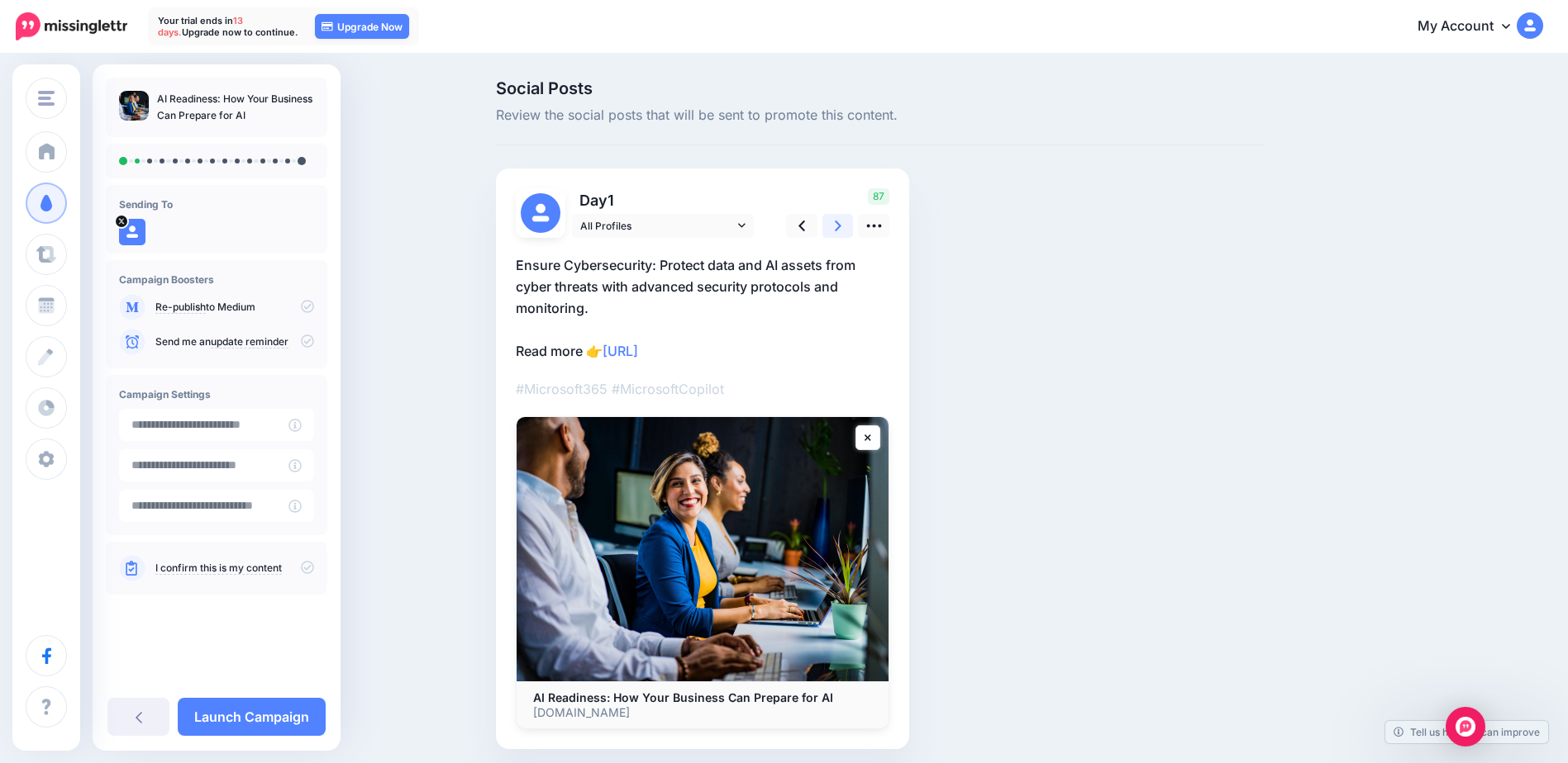
click at [842, 228] on icon at bounding box center [838, 226] width 7 height 18
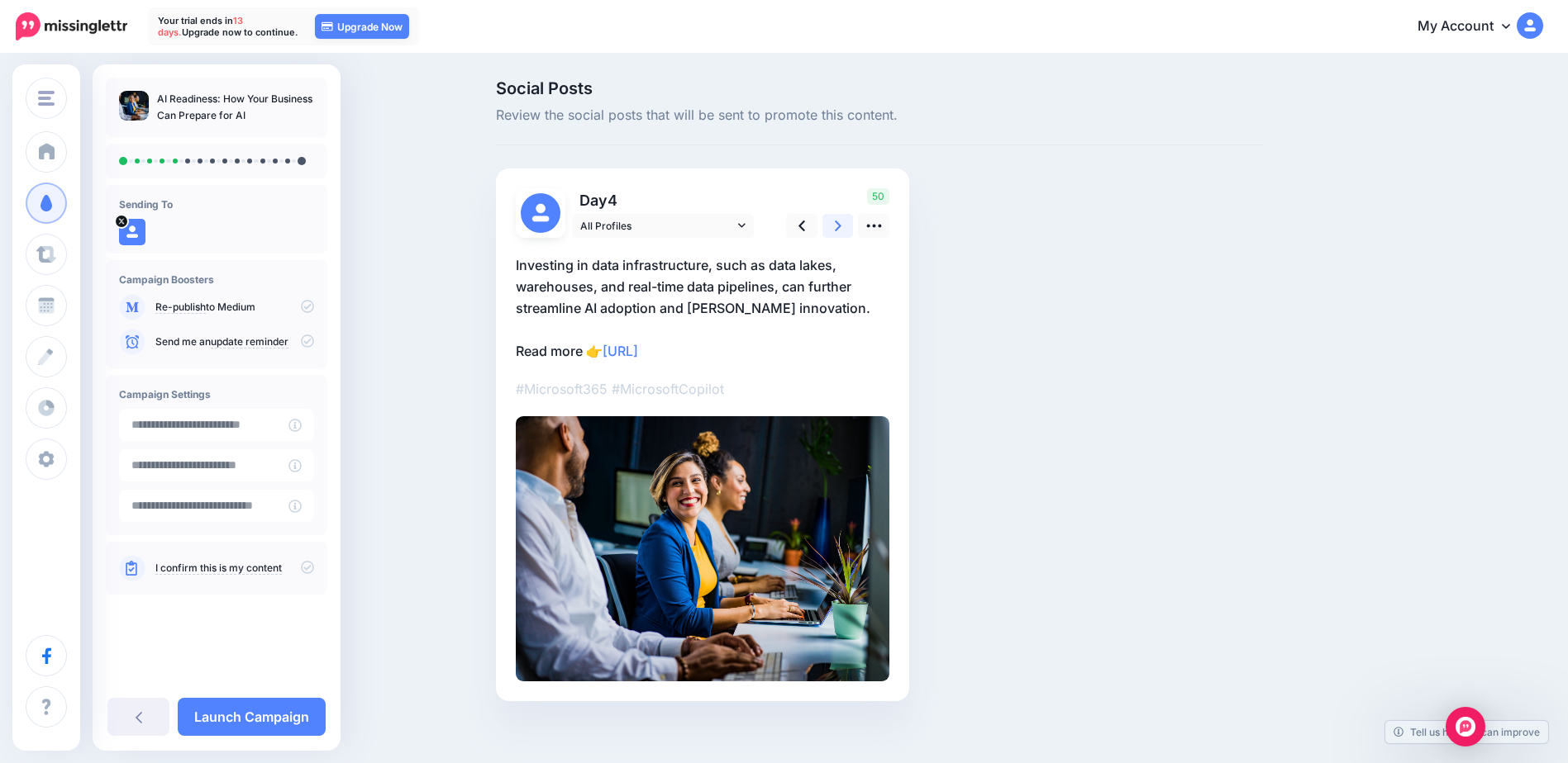
click at [842, 228] on icon at bounding box center [838, 226] width 7 height 18
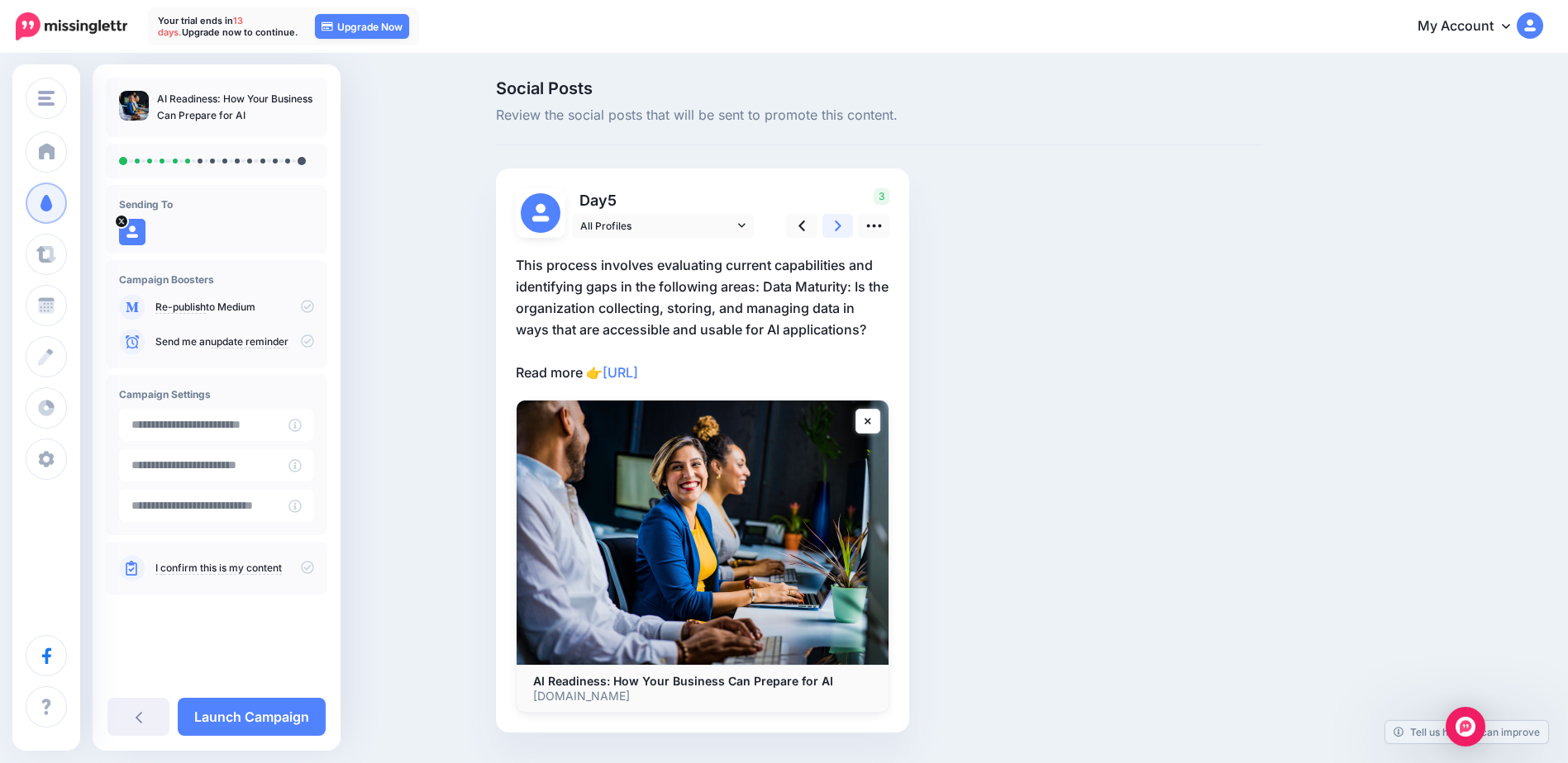
click at [842, 228] on icon at bounding box center [838, 226] width 7 height 18
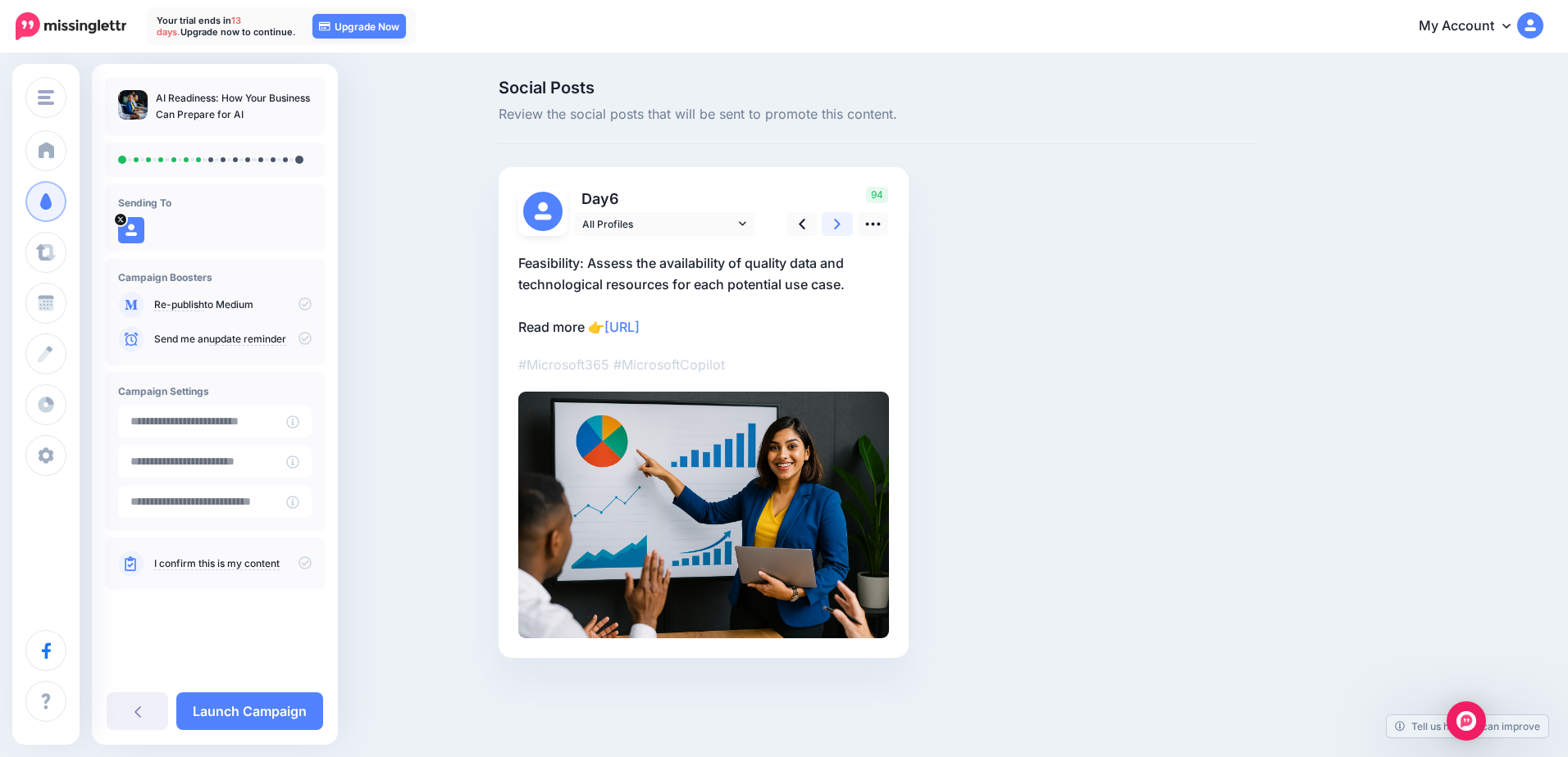
click at [835, 226] on icon at bounding box center [838, 224] width 7 height 17
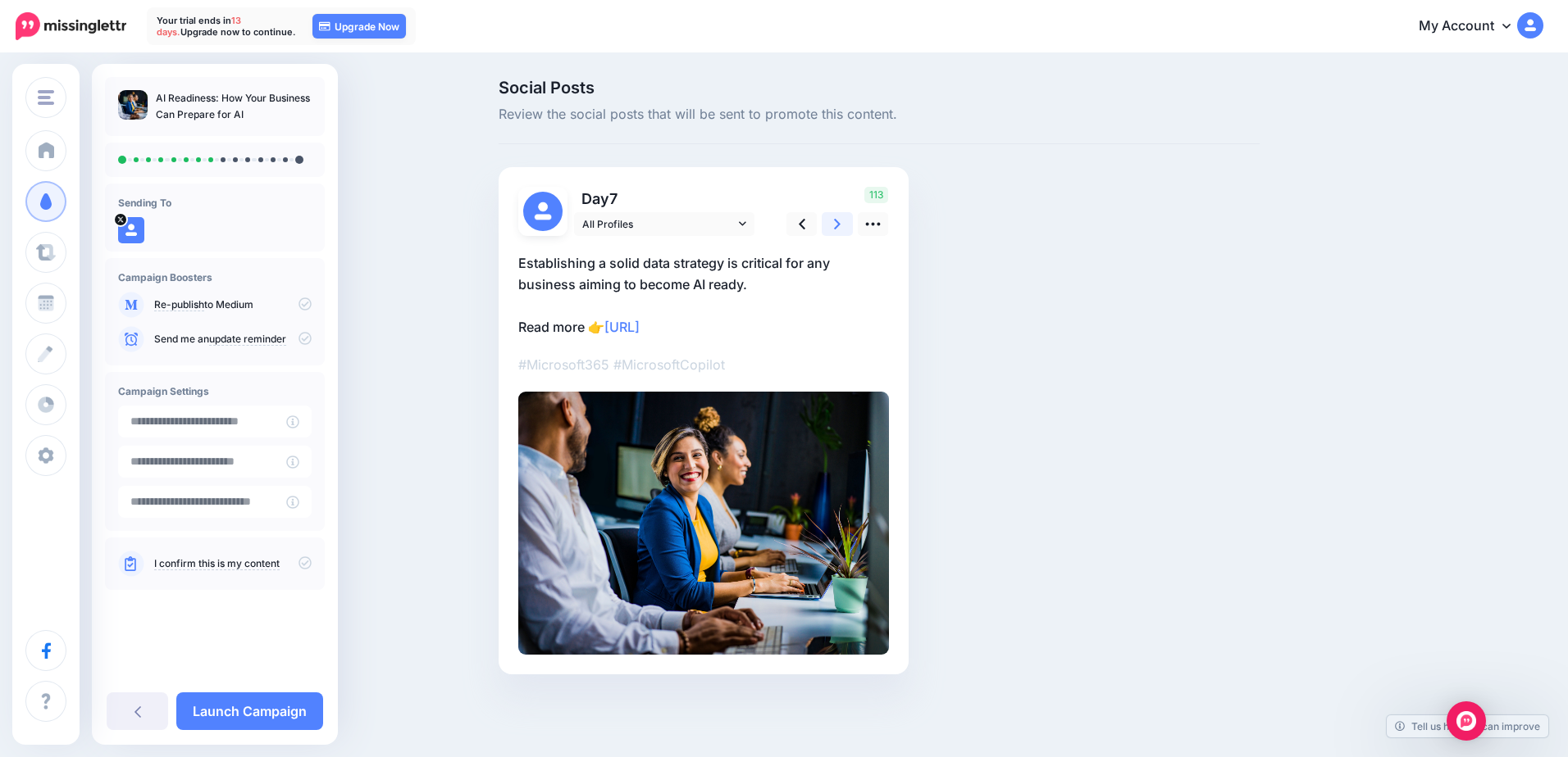
click at [835, 226] on icon at bounding box center [838, 224] width 7 height 17
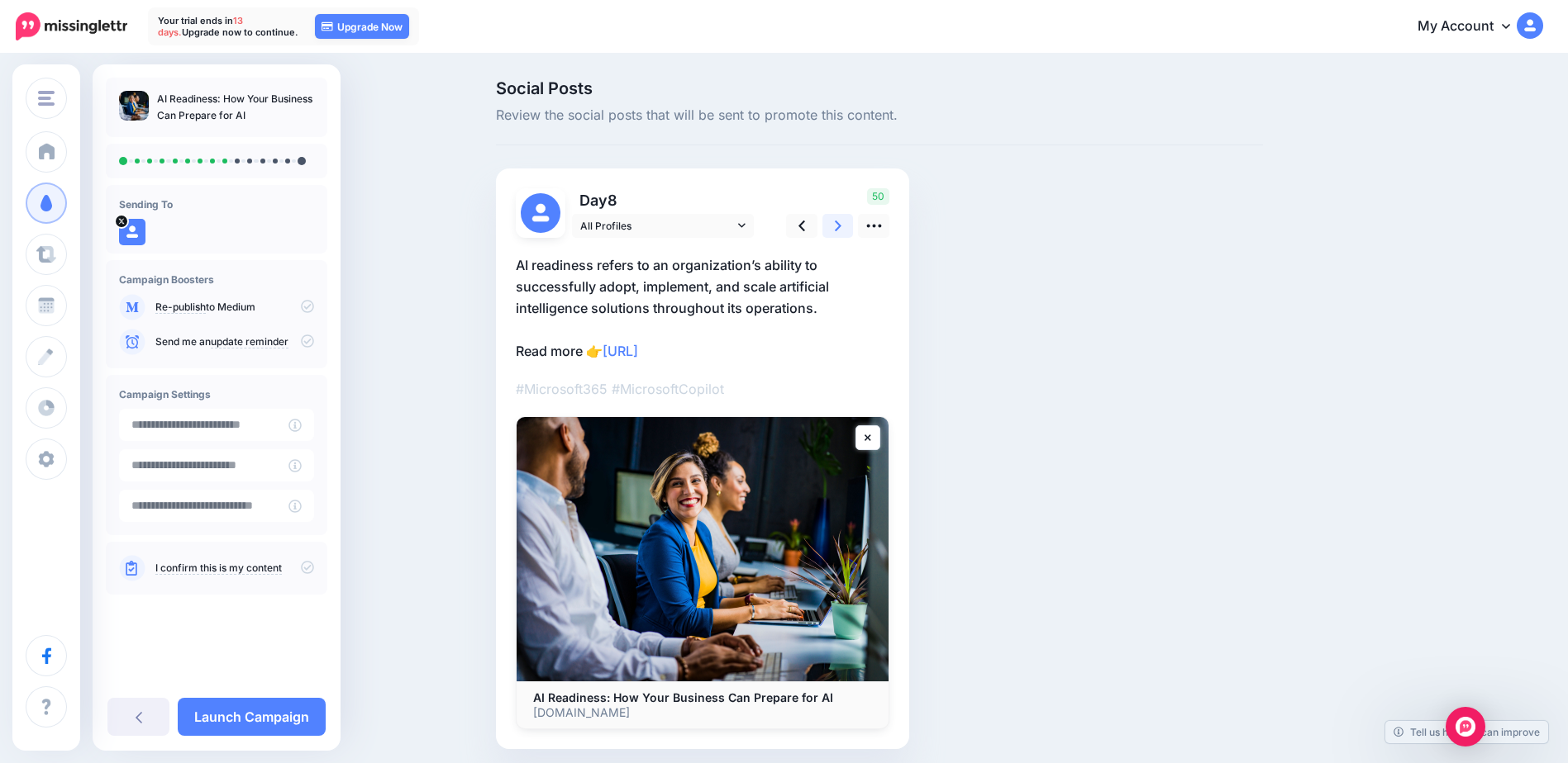
click at [842, 228] on icon at bounding box center [838, 226] width 7 height 18
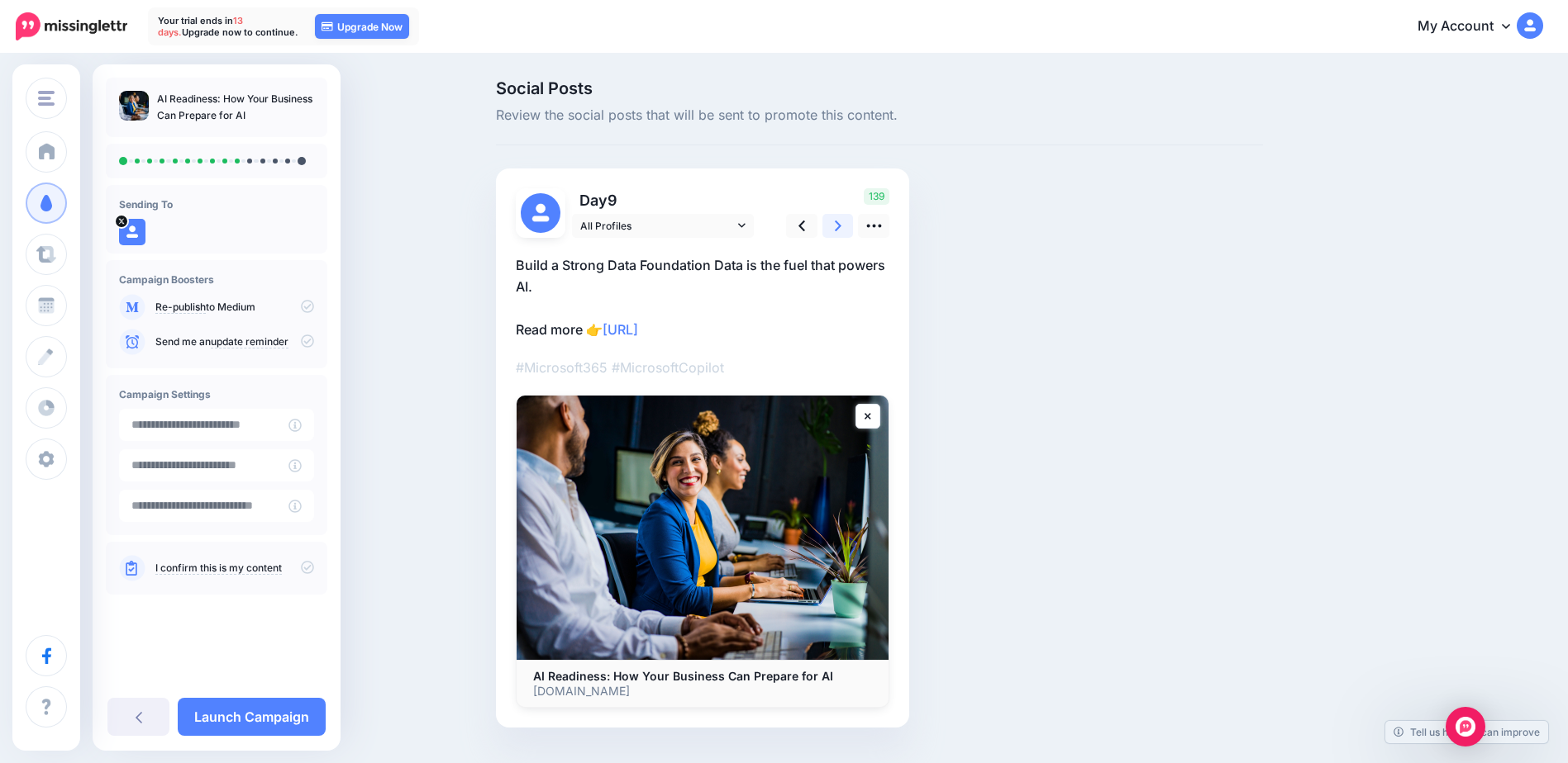
click at [836, 230] on link at bounding box center [838, 225] width 32 height 24
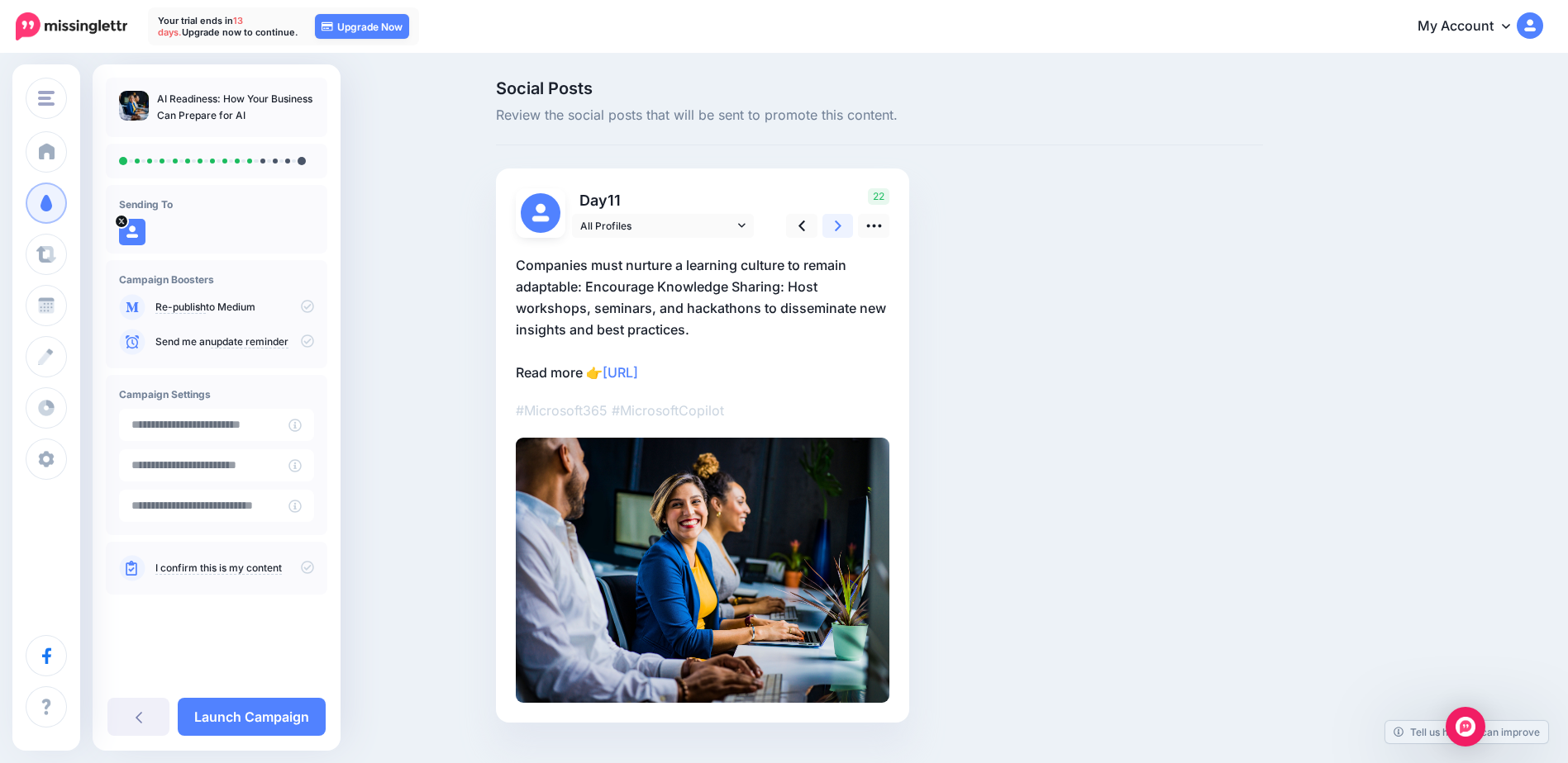
click at [836, 230] on link at bounding box center [838, 225] width 32 height 24
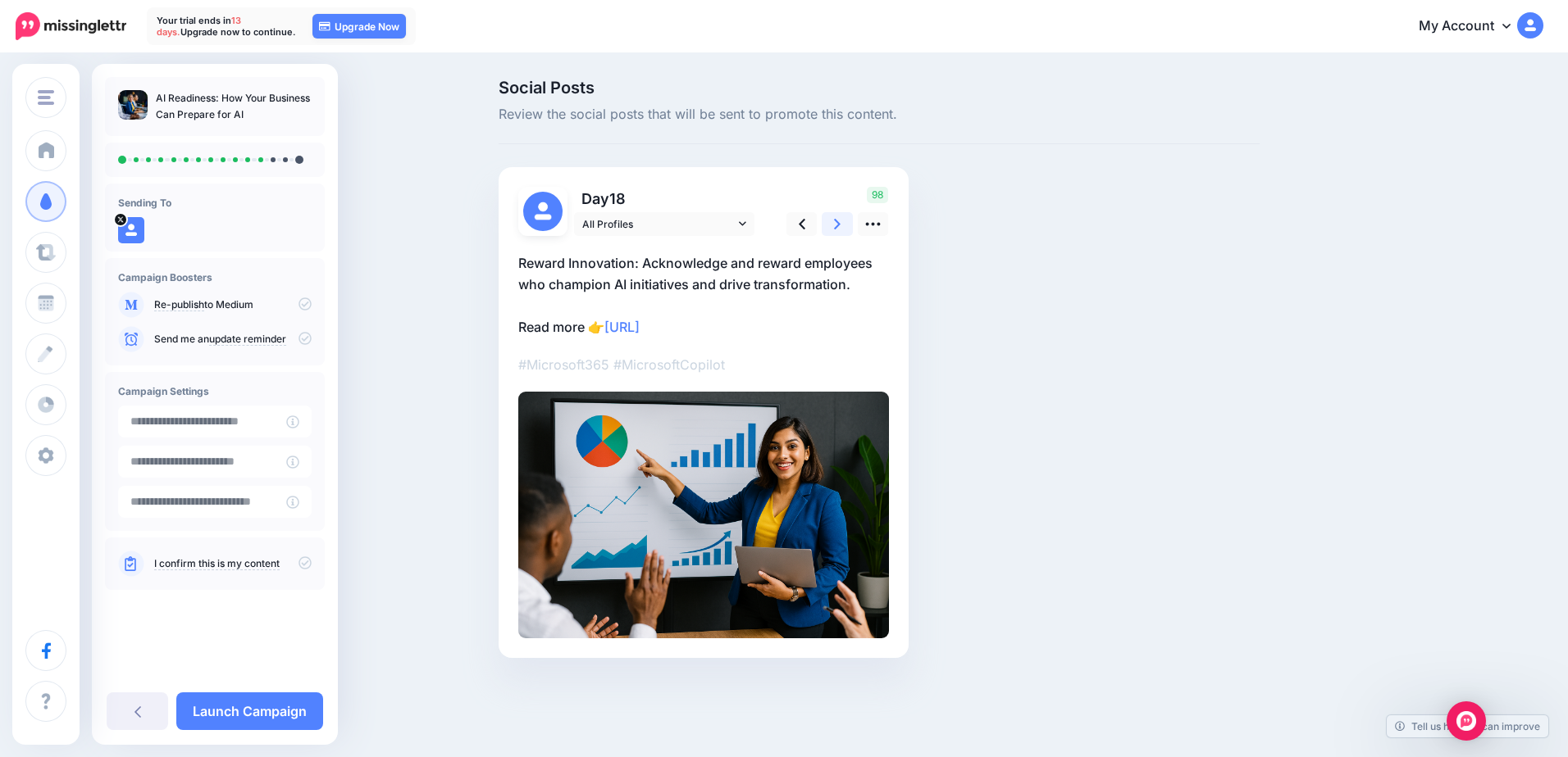
click at [830, 228] on link at bounding box center [838, 224] width 31 height 24
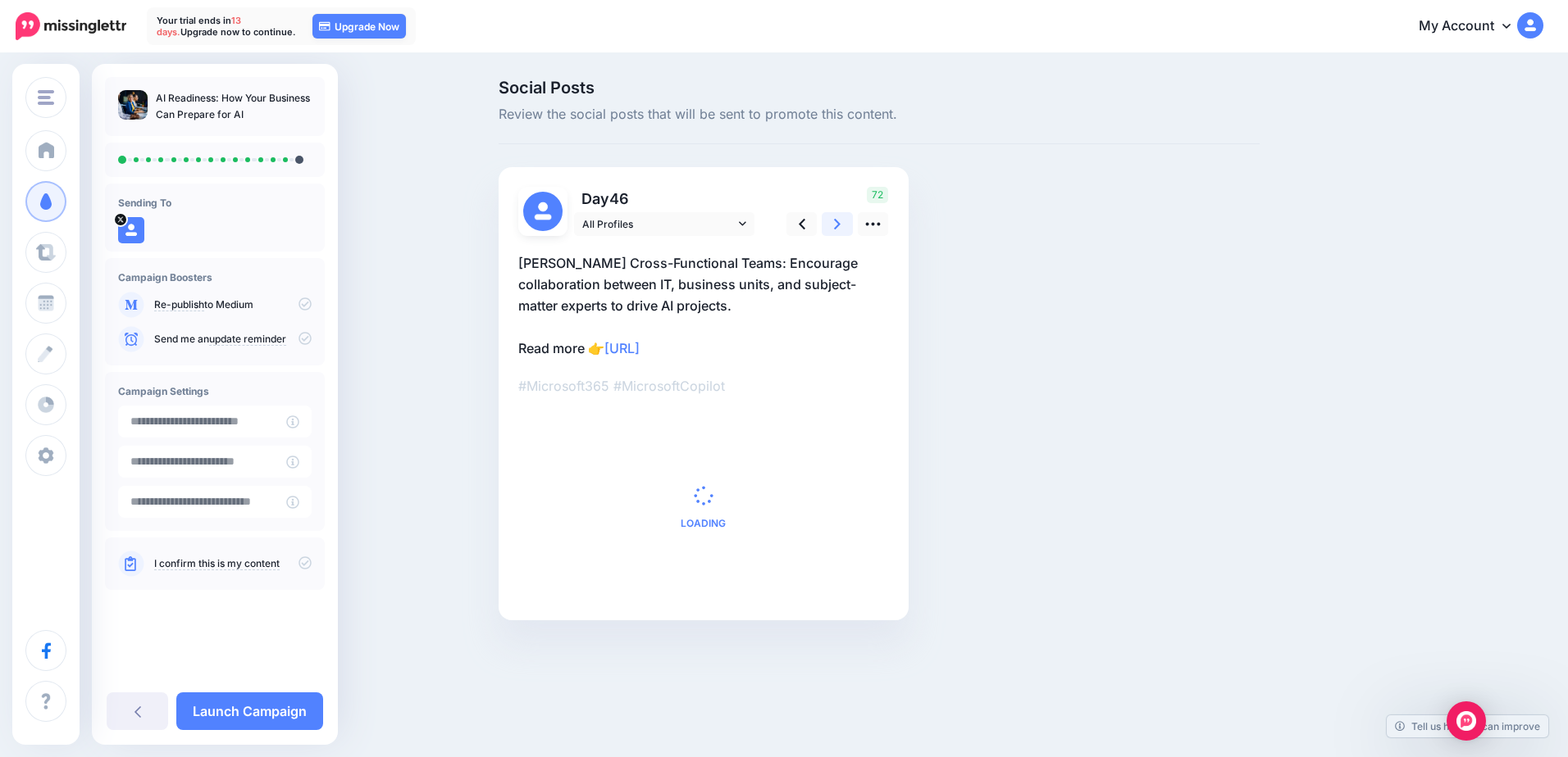
click at [830, 228] on link at bounding box center [838, 224] width 31 height 24
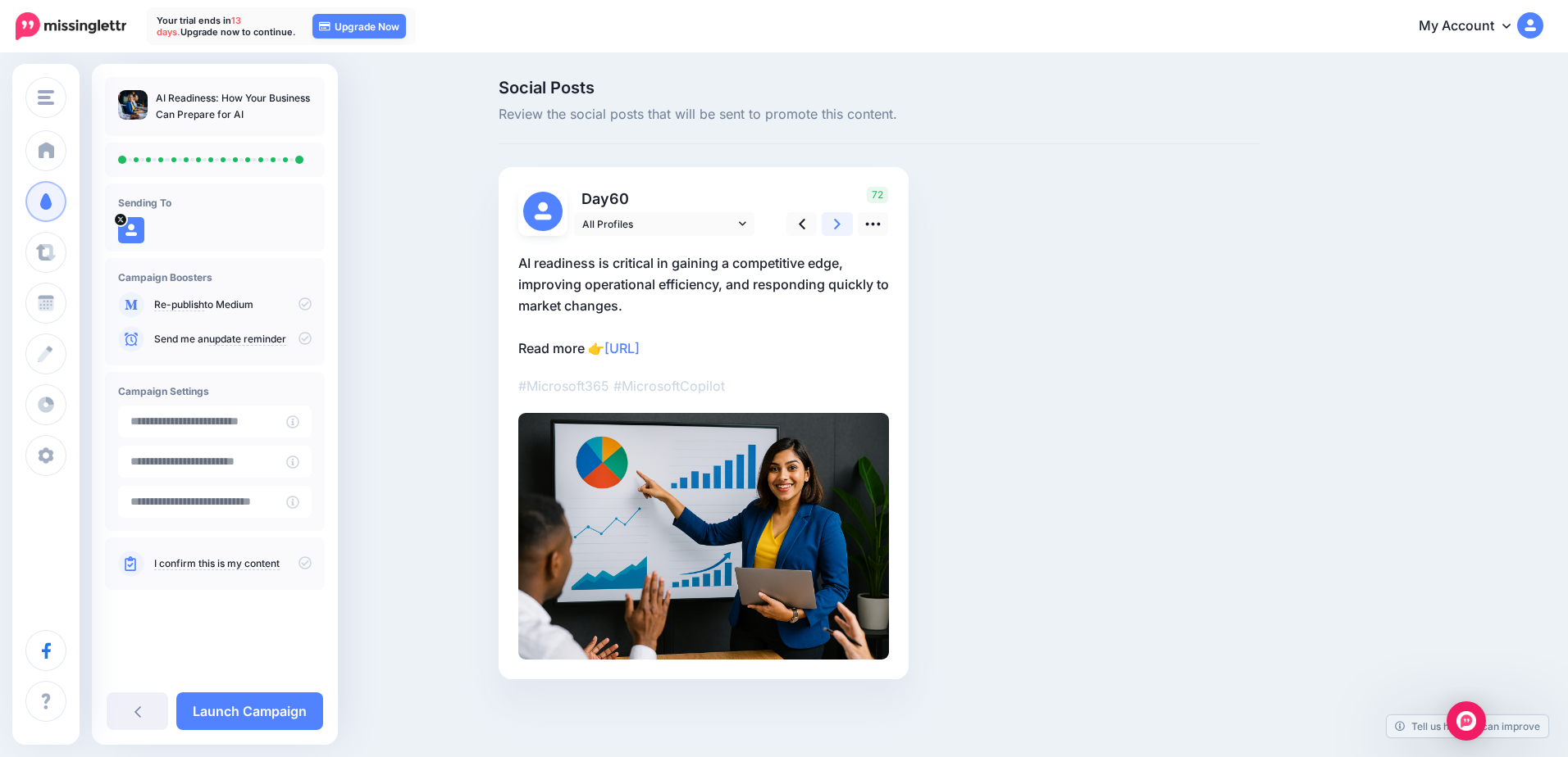
click at [830, 228] on link at bounding box center [838, 224] width 31 height 24
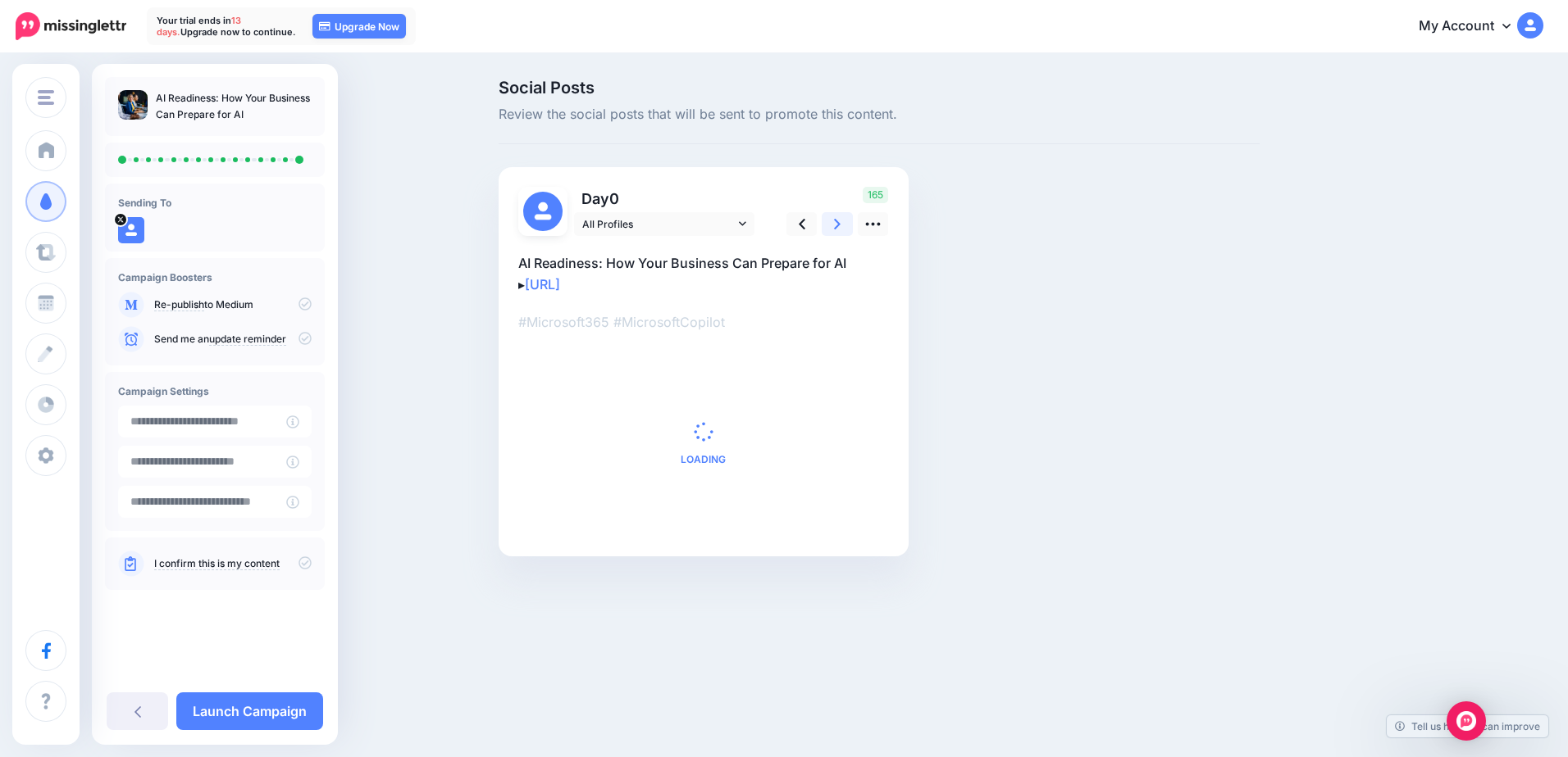
click at [830, 228] on link at bounding box center [838, 224] width 31 height 24
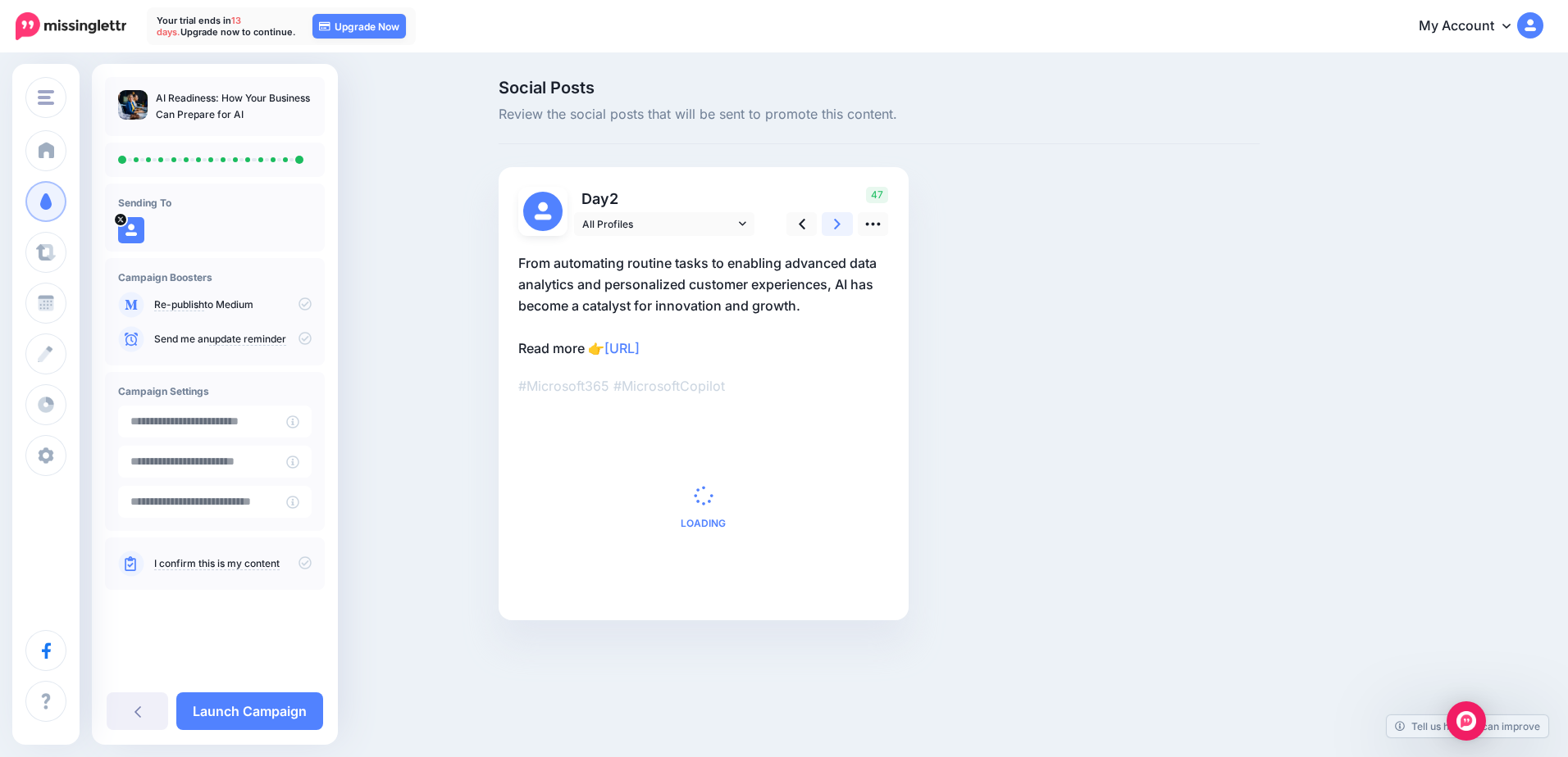
click at [830, 228] on link at bounding box center [838, 224] width 31 height 24
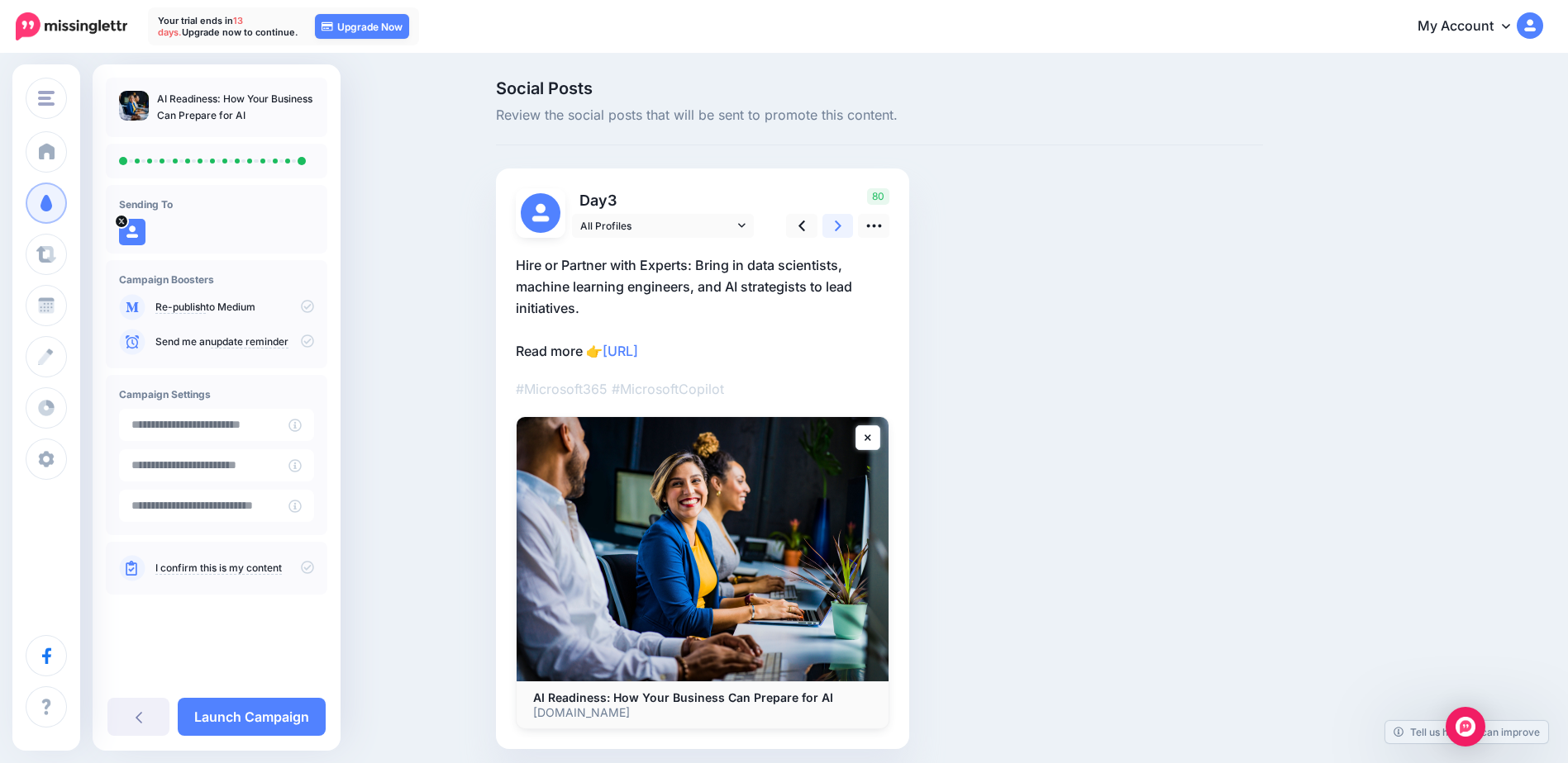
click at [836, 230] on link at bounding box center [838, 225] width 32 height 24
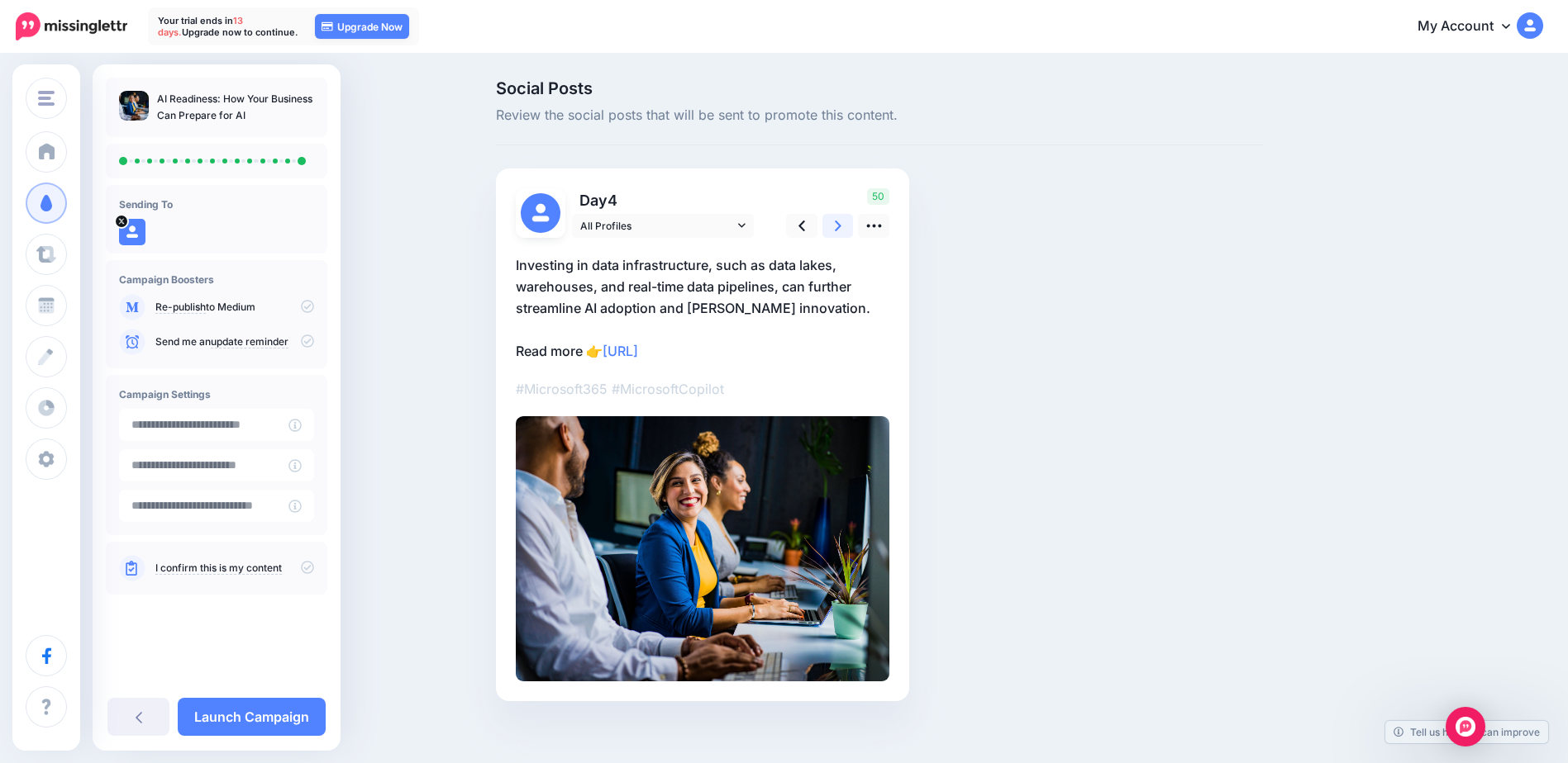
click at [836, 230] on link at bounding box center [838, 225] width 32 height 24
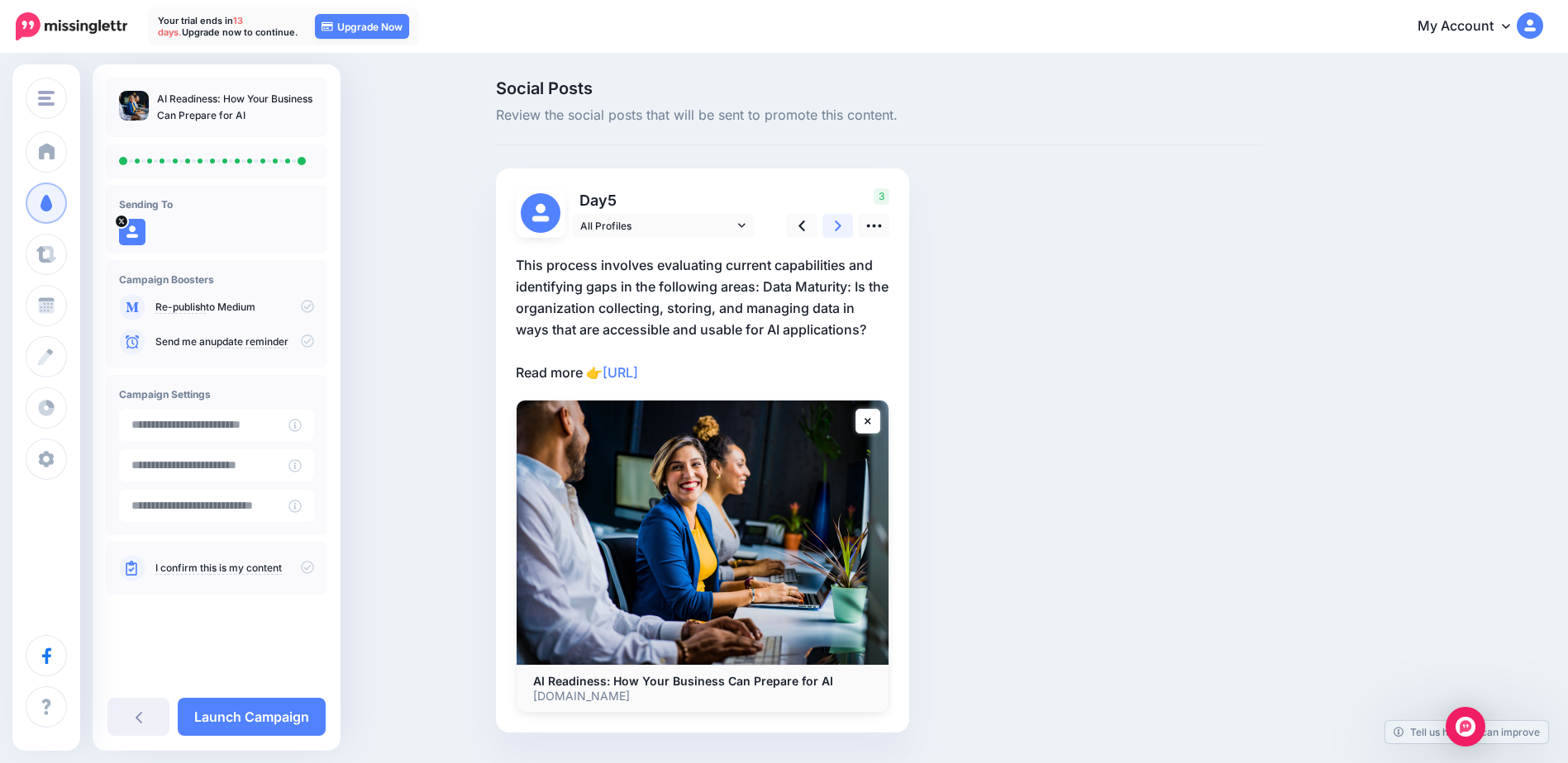
click at [836, 230] on link at bounding box center [838, 225] width 32 height 24
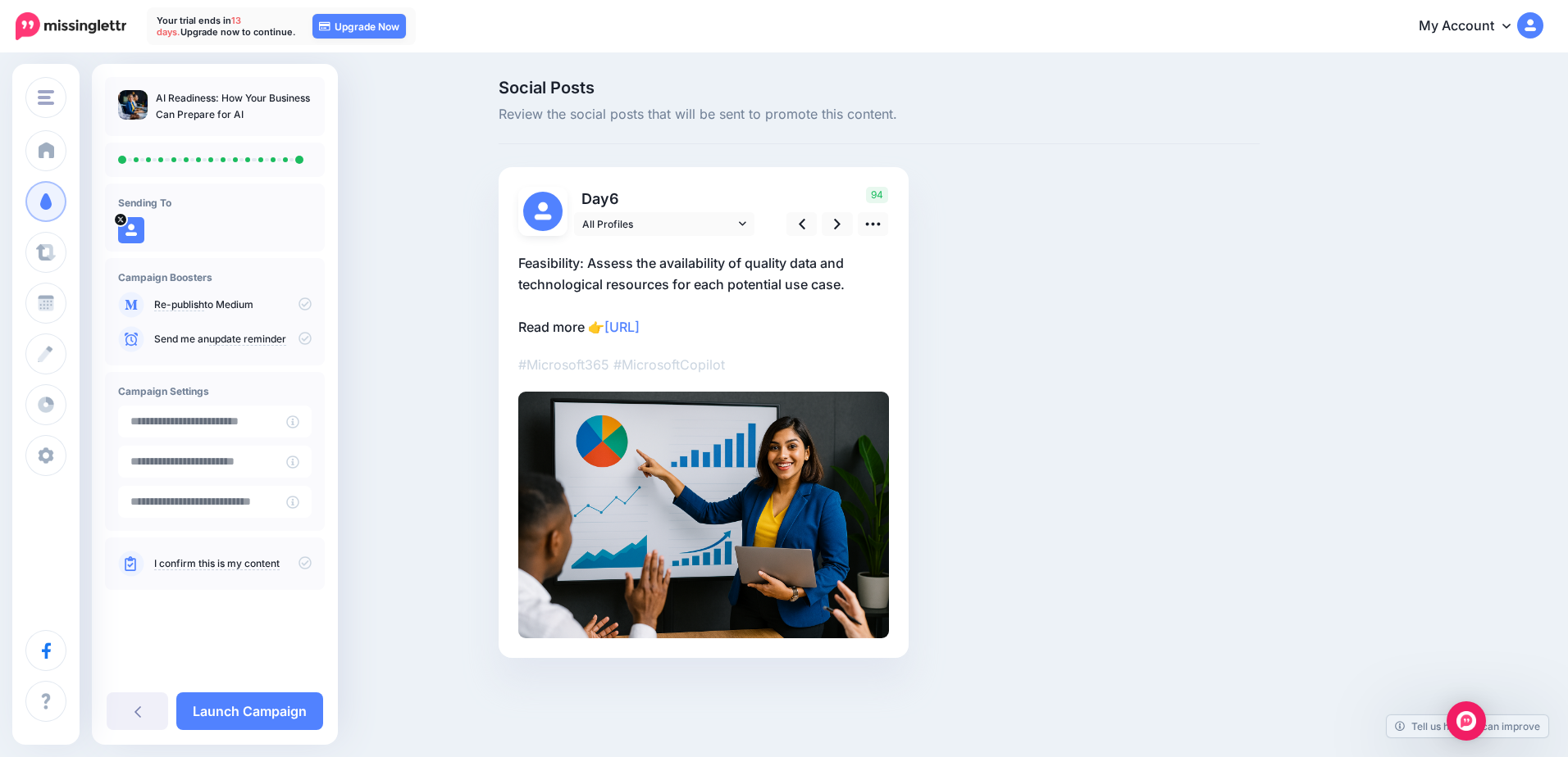
click at [1499, 18] on link "My Account" at bounding box center [1472, 27] width 141 height 40
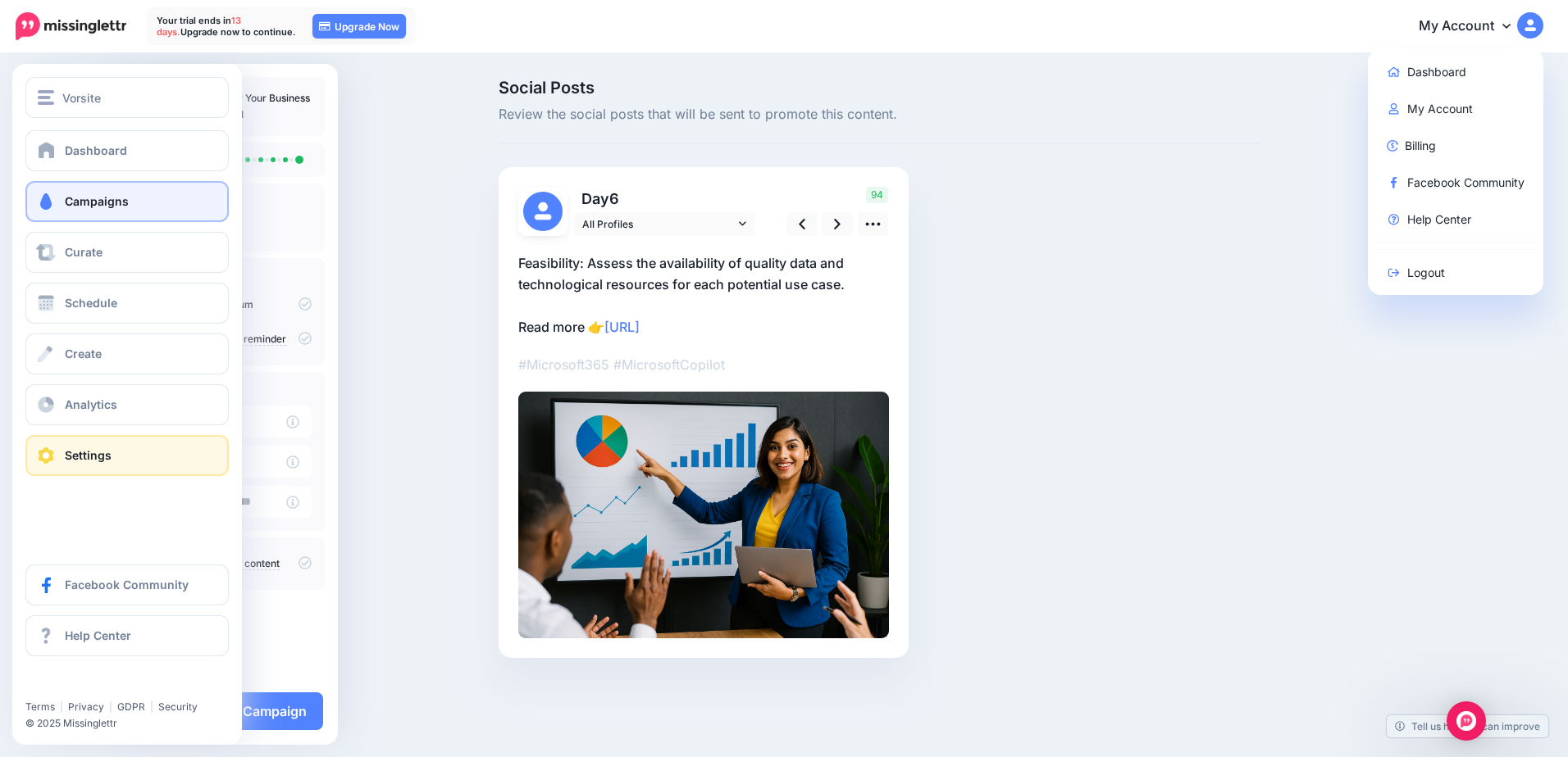
click at [42, 456] on span at bounding box center [45, 456] width 21 height 17
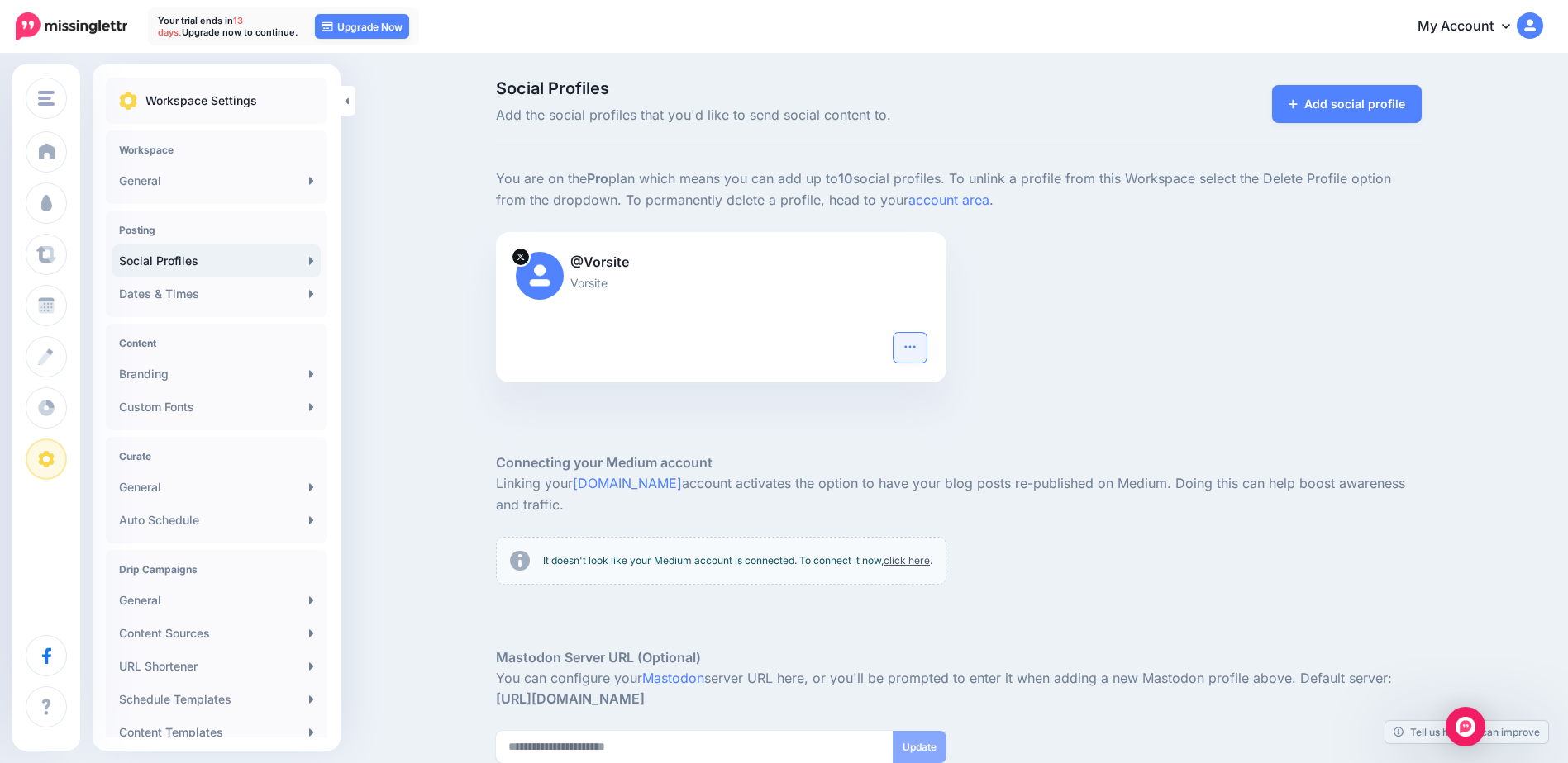
click at [917, 345] on icon "button" at bounding box center [909, 347] width 13 height 13
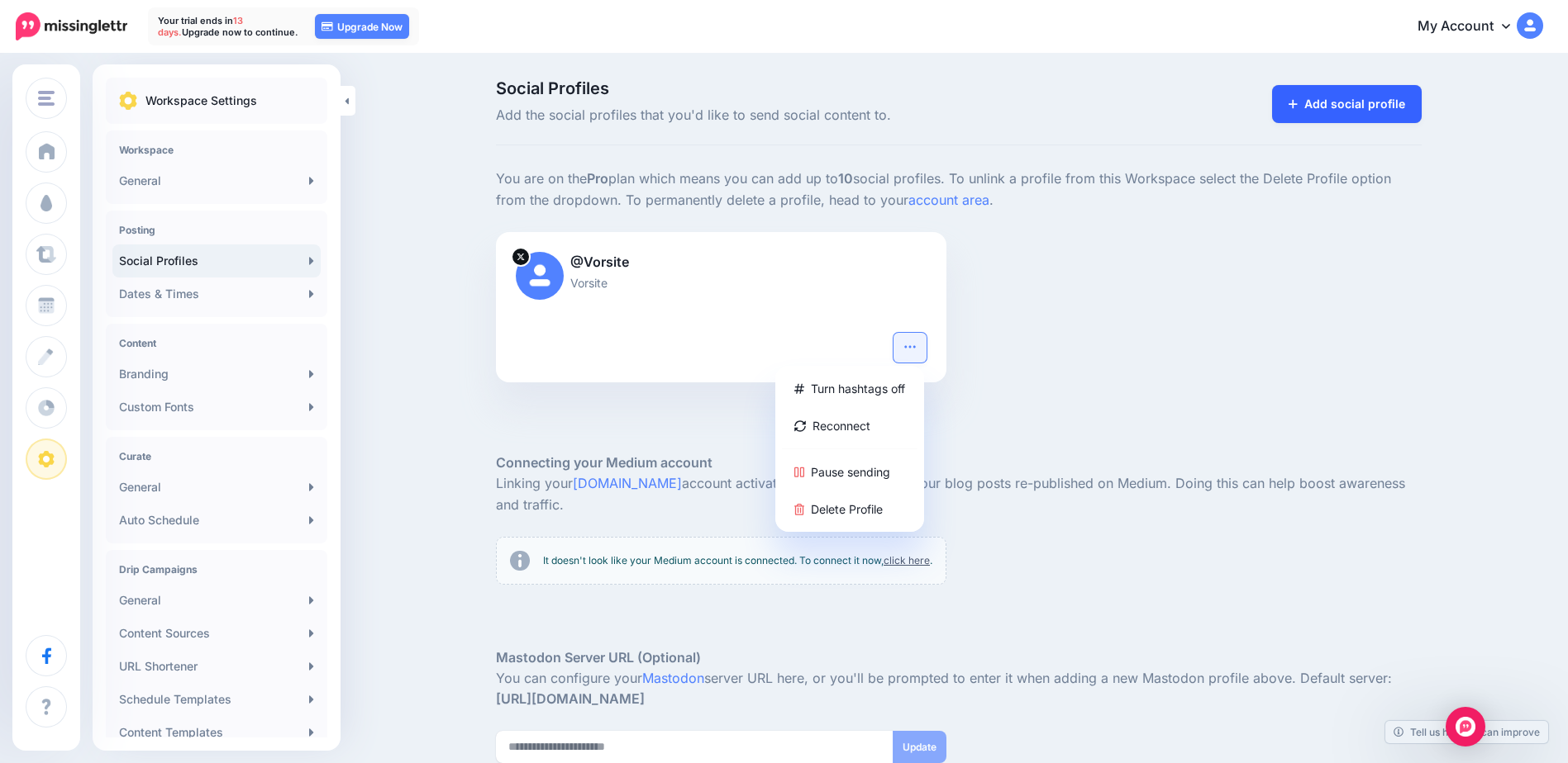
click at [1352, 106] on link "Add social profile" at bounding box center [1347, 104] width 150 height 38
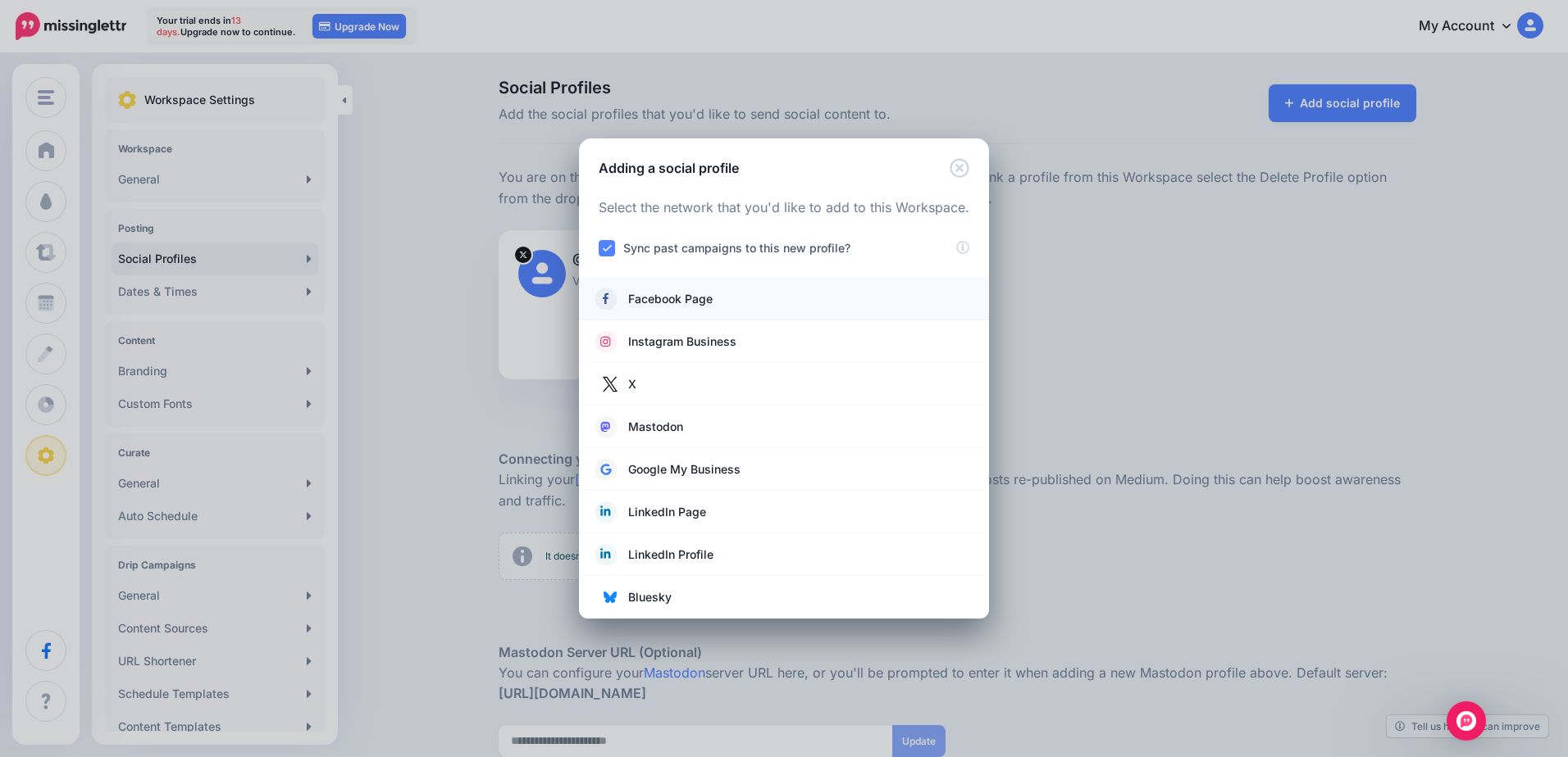
click at [728, 312] on li "Facebook Page" at bounding box center [784, 299] width 410 height 43
click at [695, 306] on span "Facebook Page" at bounding box center [670, 299] width 85 height 20
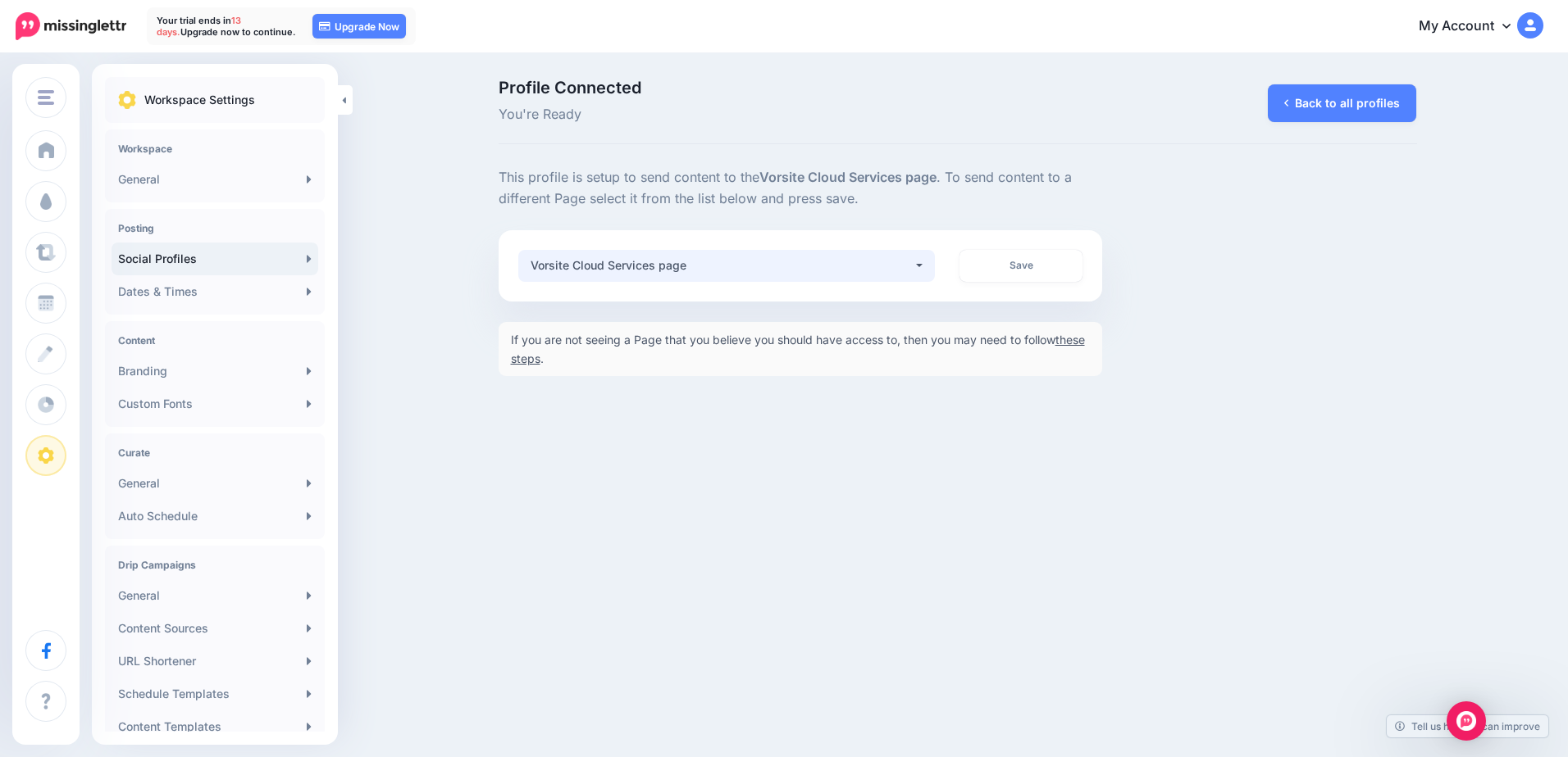
click at [910, 260] on div "Vorsite Cloud Services page" at bounding box center [722, 265] width 383 height 20
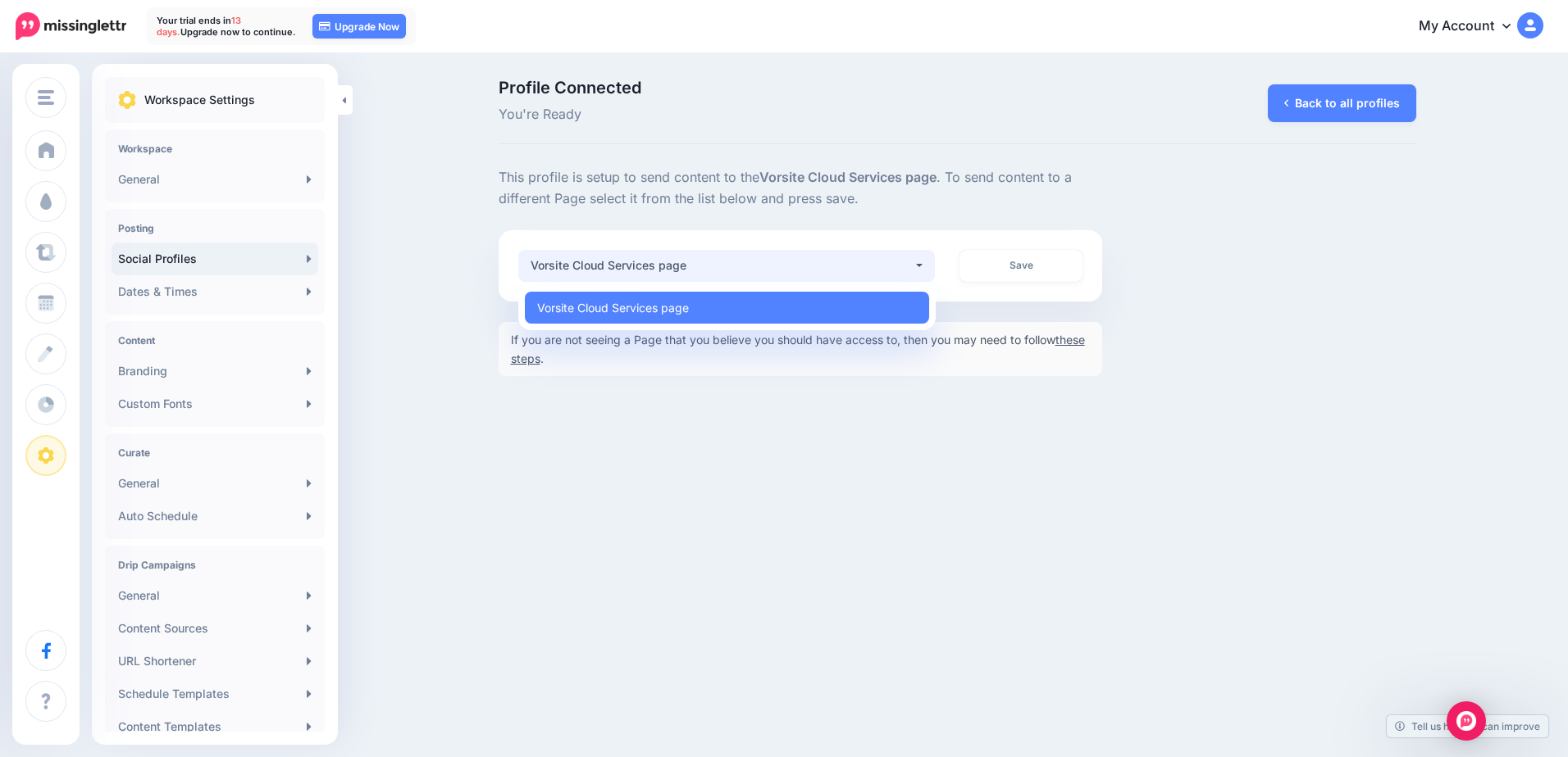
click at [910, 260] on div "Vorsite Cloud Services page" at bounding box center [722, 265] width 383 height 20
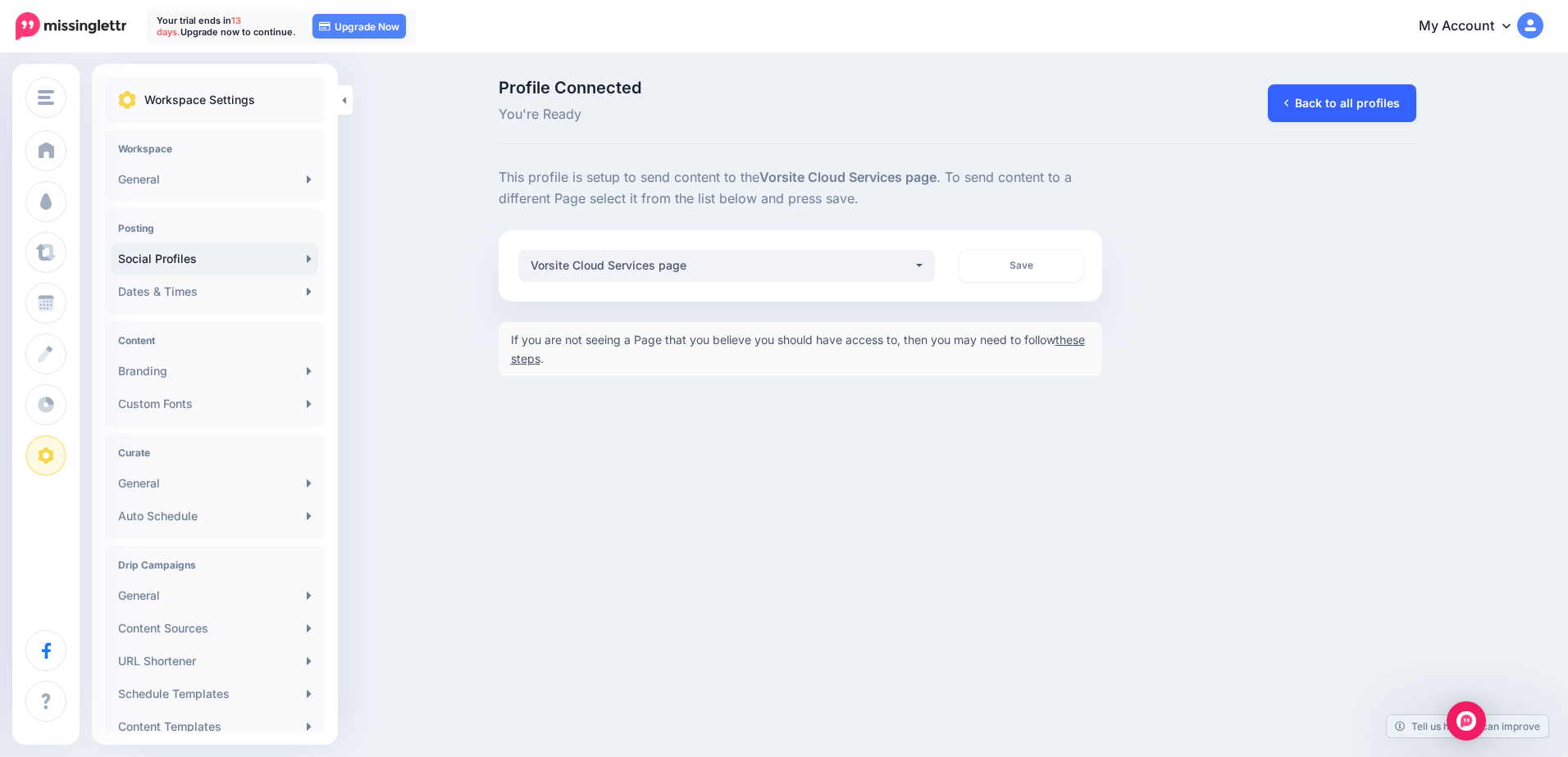
click at [1341, 96] on link "Back to all profiles" at bounding box center [1342, 103] width 149 height 38
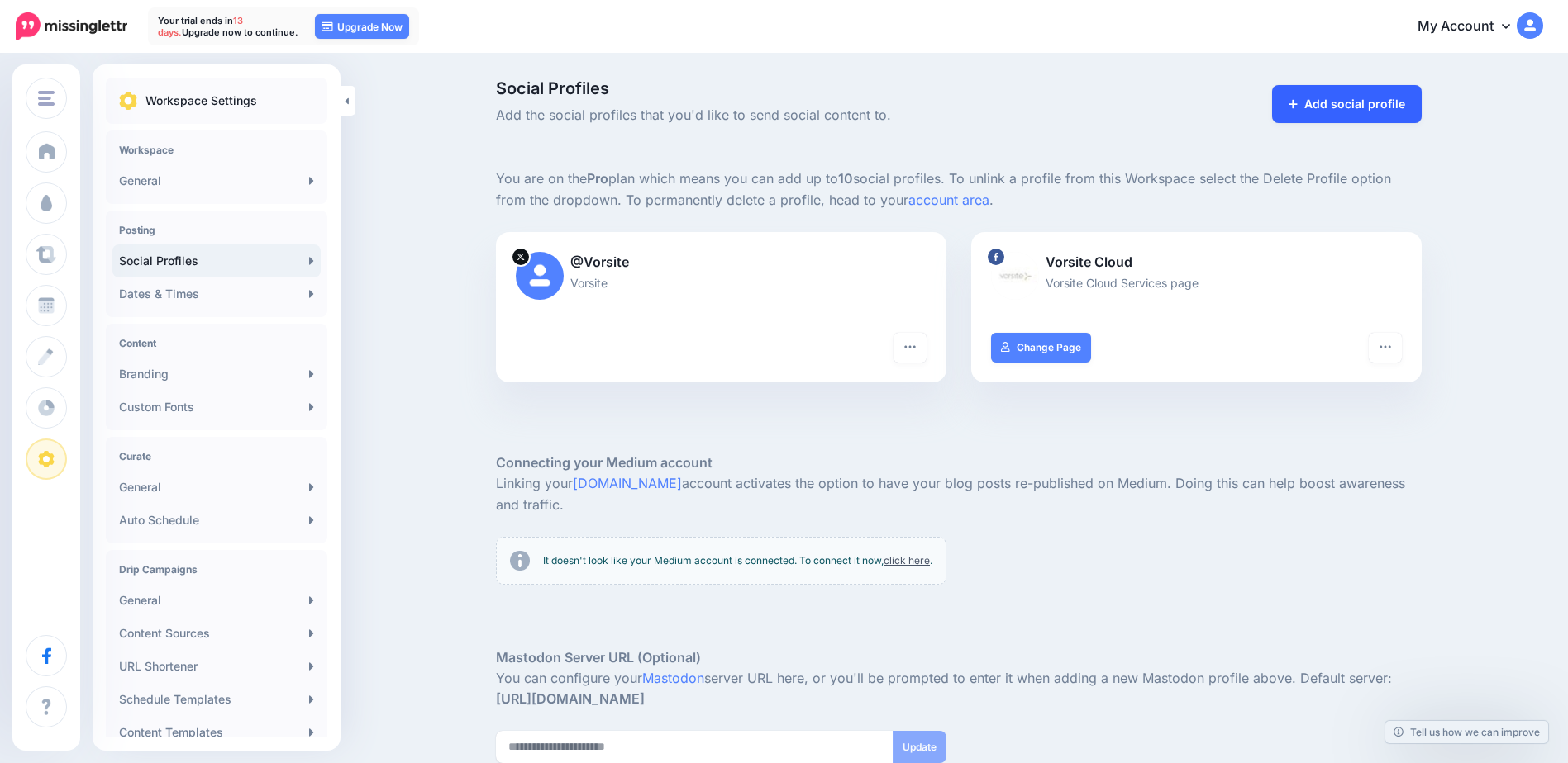
click at [1327, 99] on link "Add social profile" at bounding box center [1347, 104] width 150 height 38
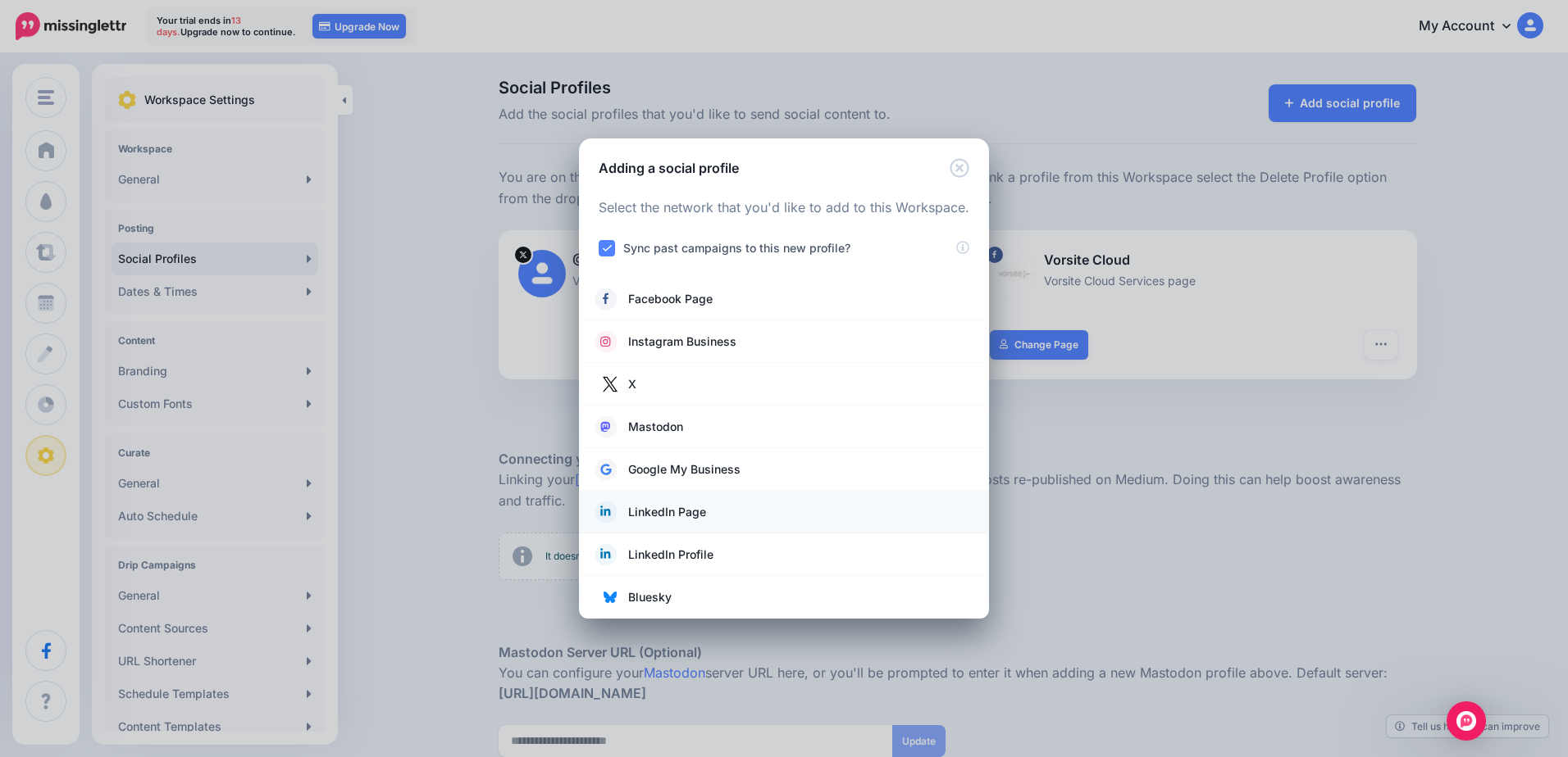
click at [688, 506] on span "LinkedIn Page" at bounding box center [667, 512] width 78 height 20
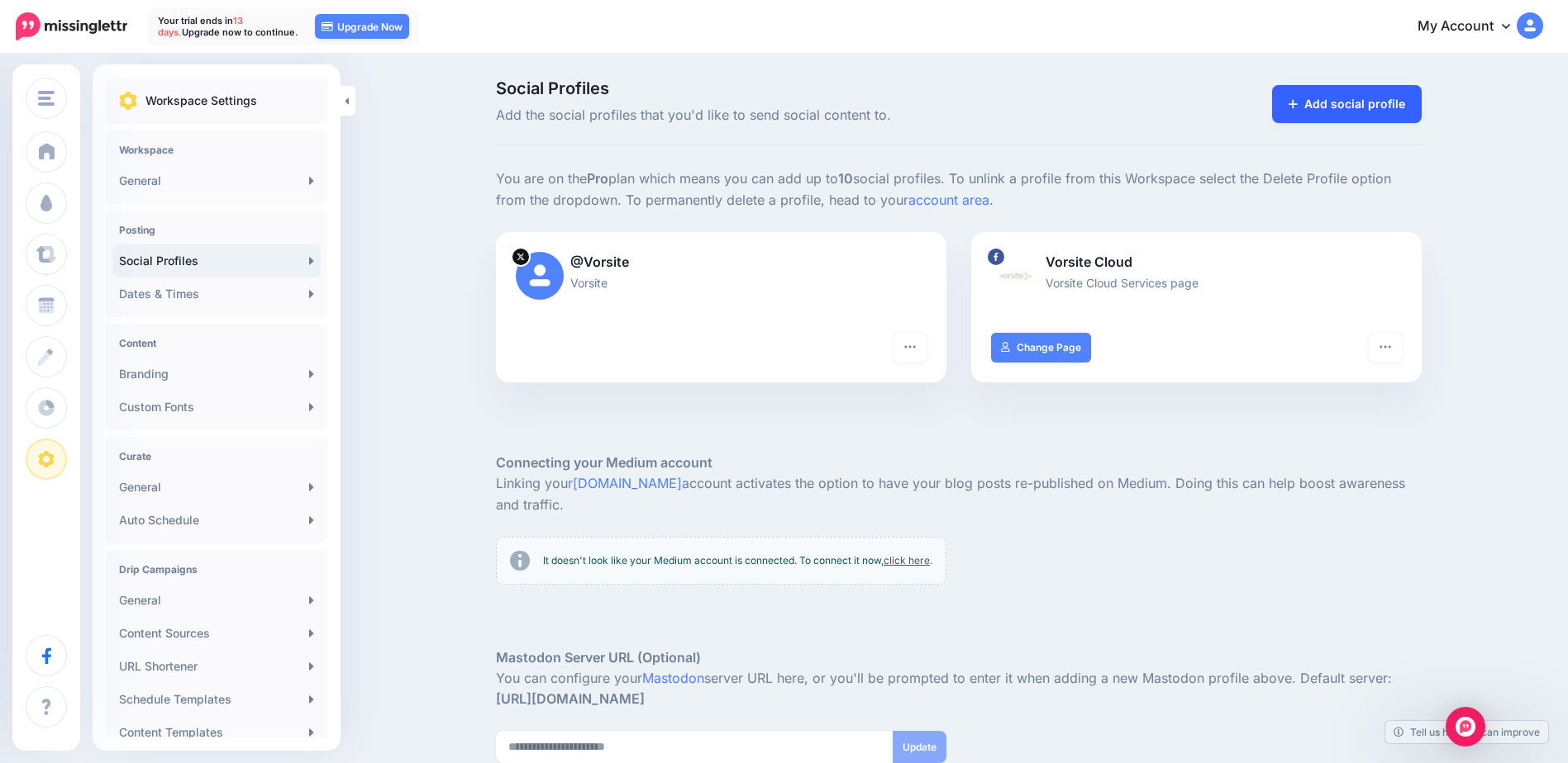
click at [1341, 114] on link "Add social profile" at bounding box center [1347, 104] width 150 height 38
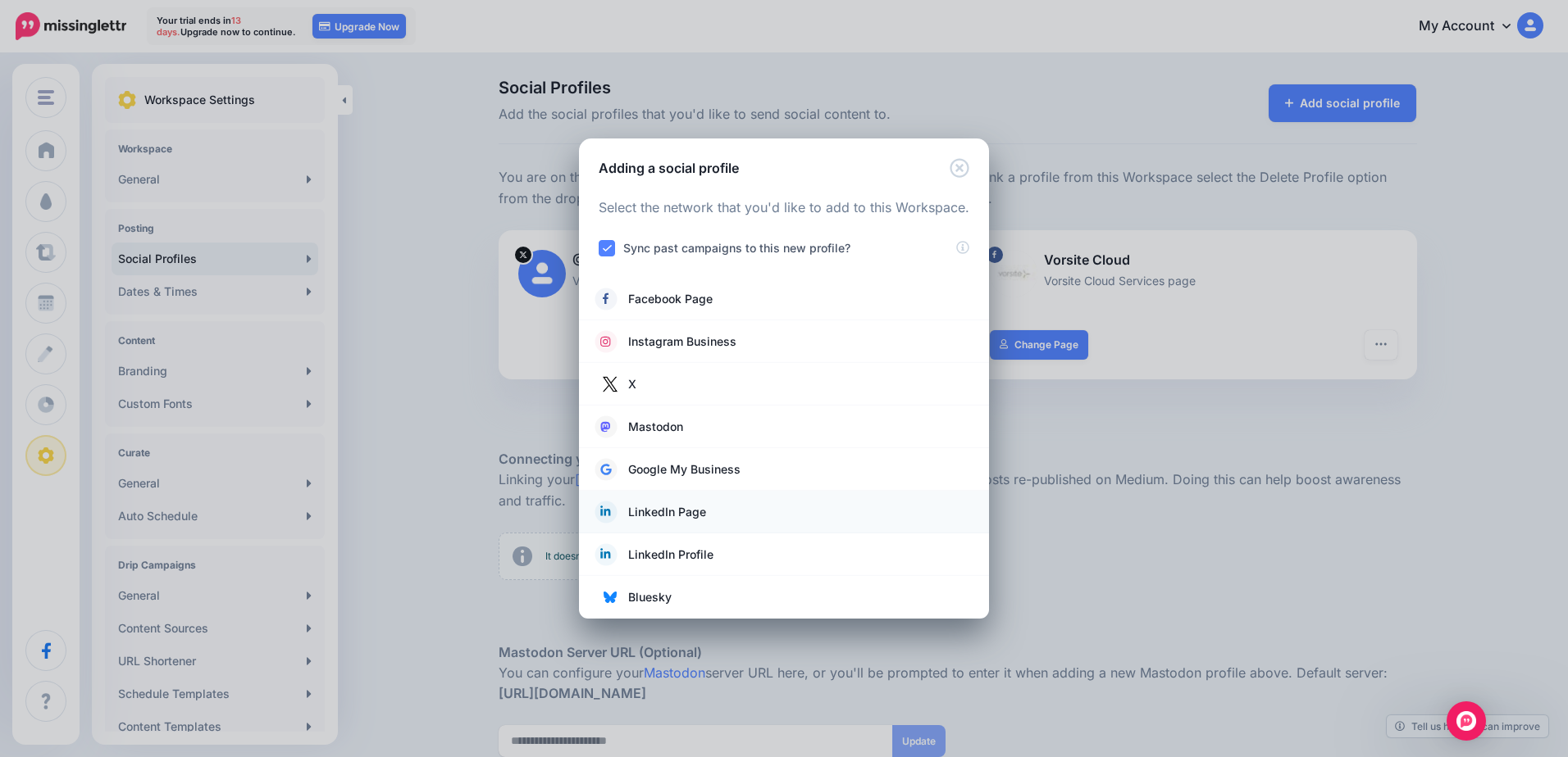
click at [692, 520] on span "LinkedIn Page" at bounding box center [667, 512] width 78 height 20
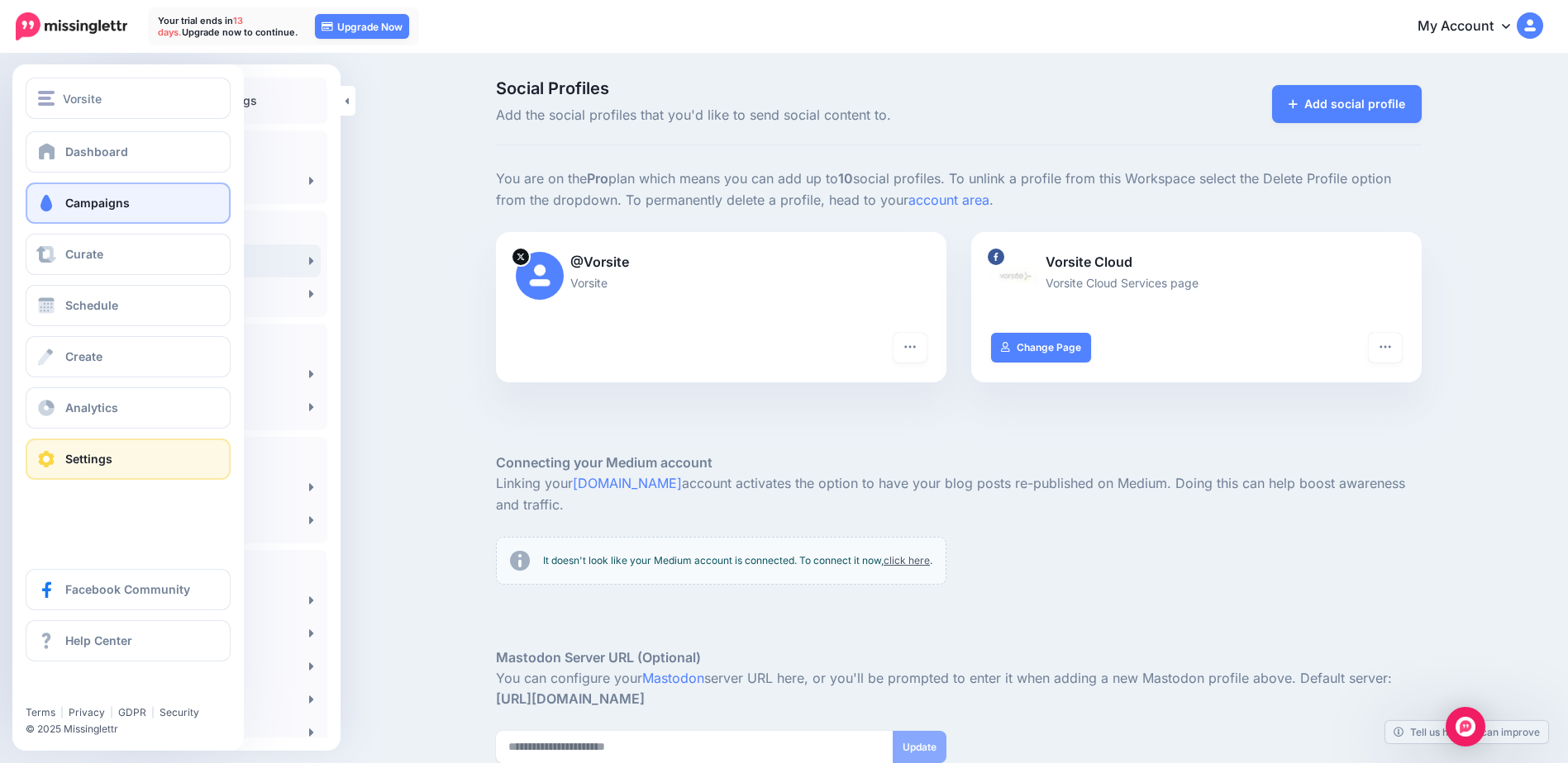
click at [56, 208] on span at bounding box center [46, 203] width 21 height 17
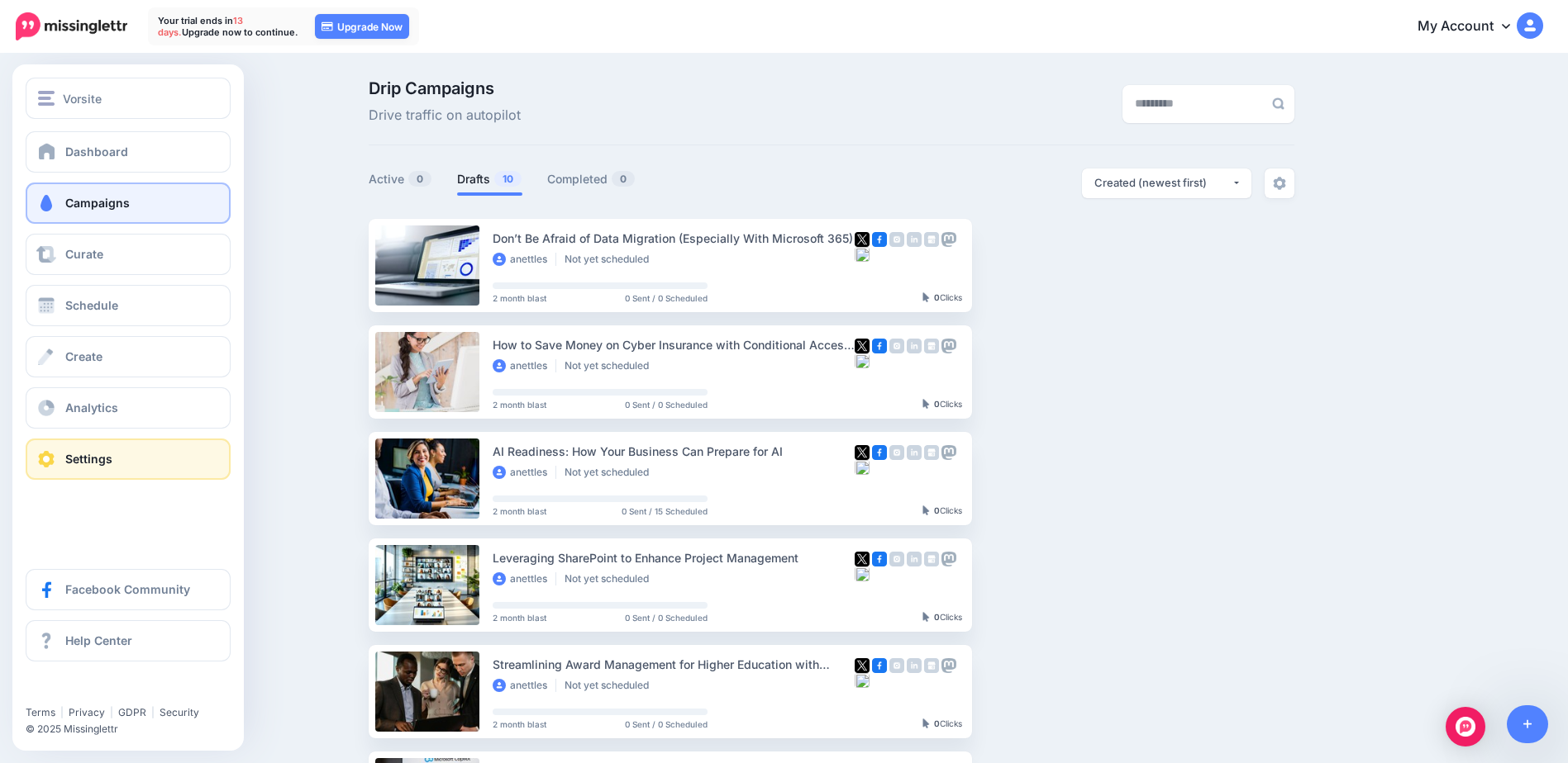
click at [103, 448] on link "Settings" at bounding box center [128, 459] width 205 height 41
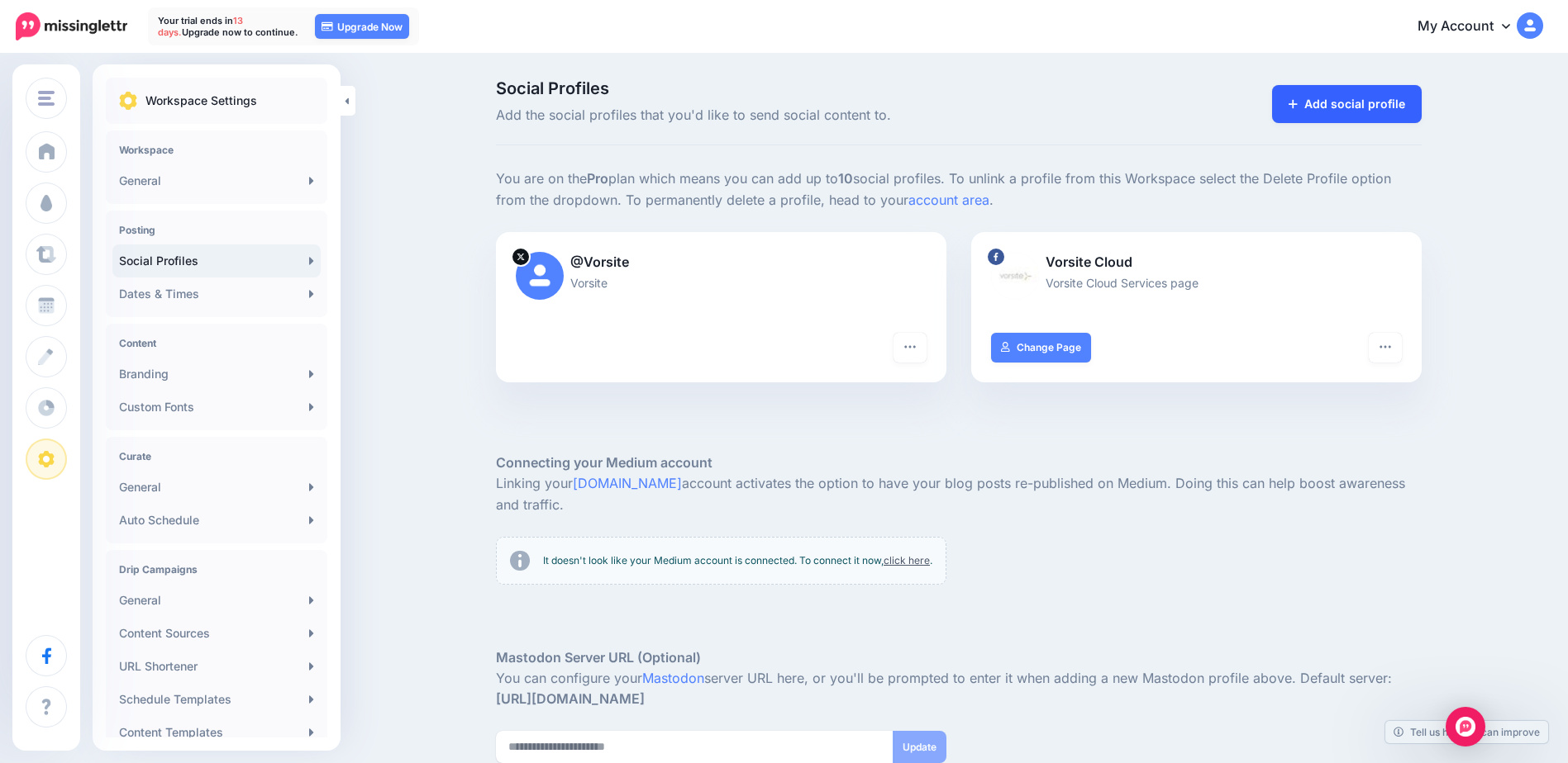
click at [1365, 90] on link "Add social profile" at bounding box center [1347, 104] width 150 height 38
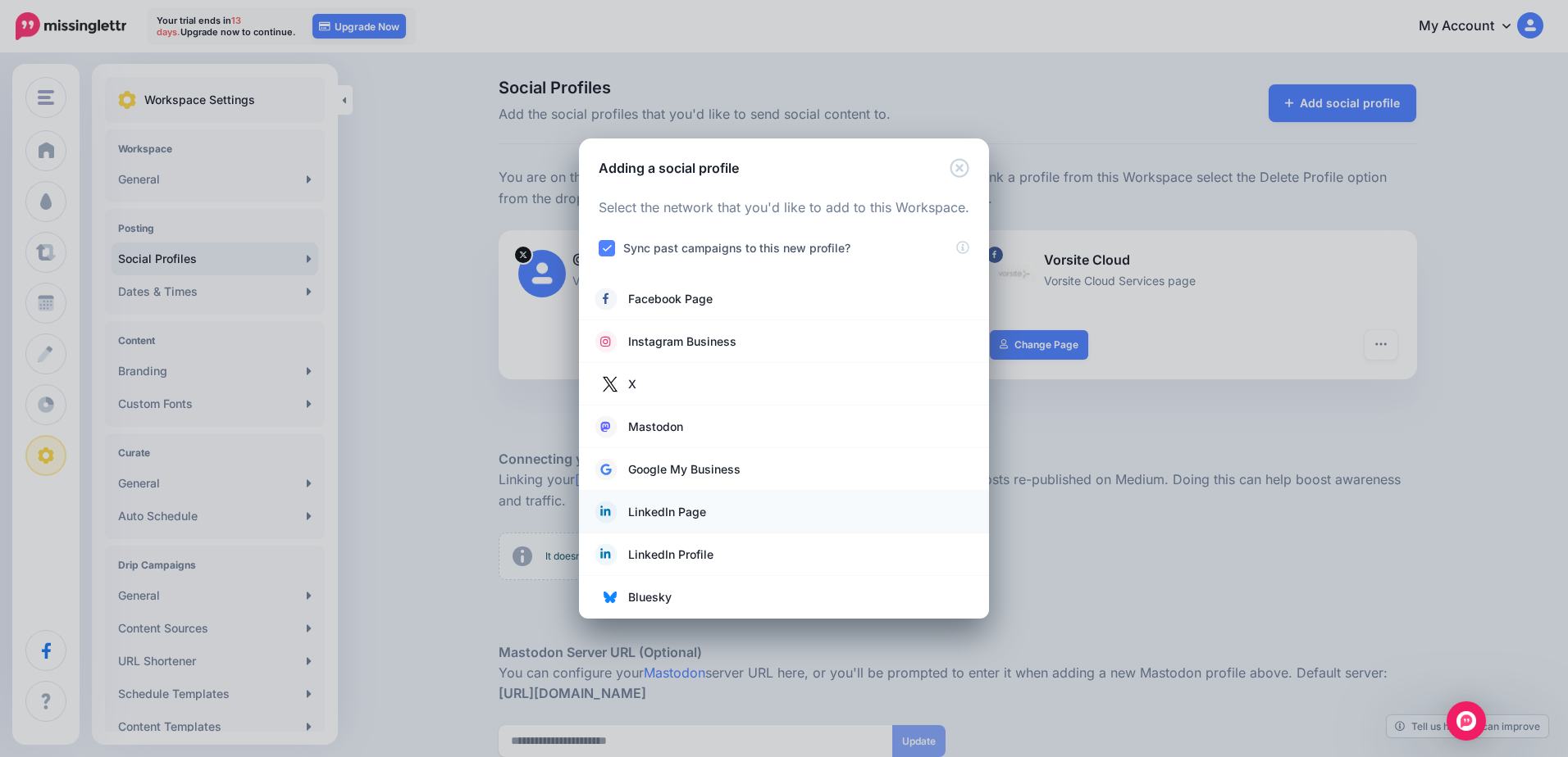
click at [695, 517] on span "LinkedIn Page" at bounding box center [667, 512] width 78 height 20
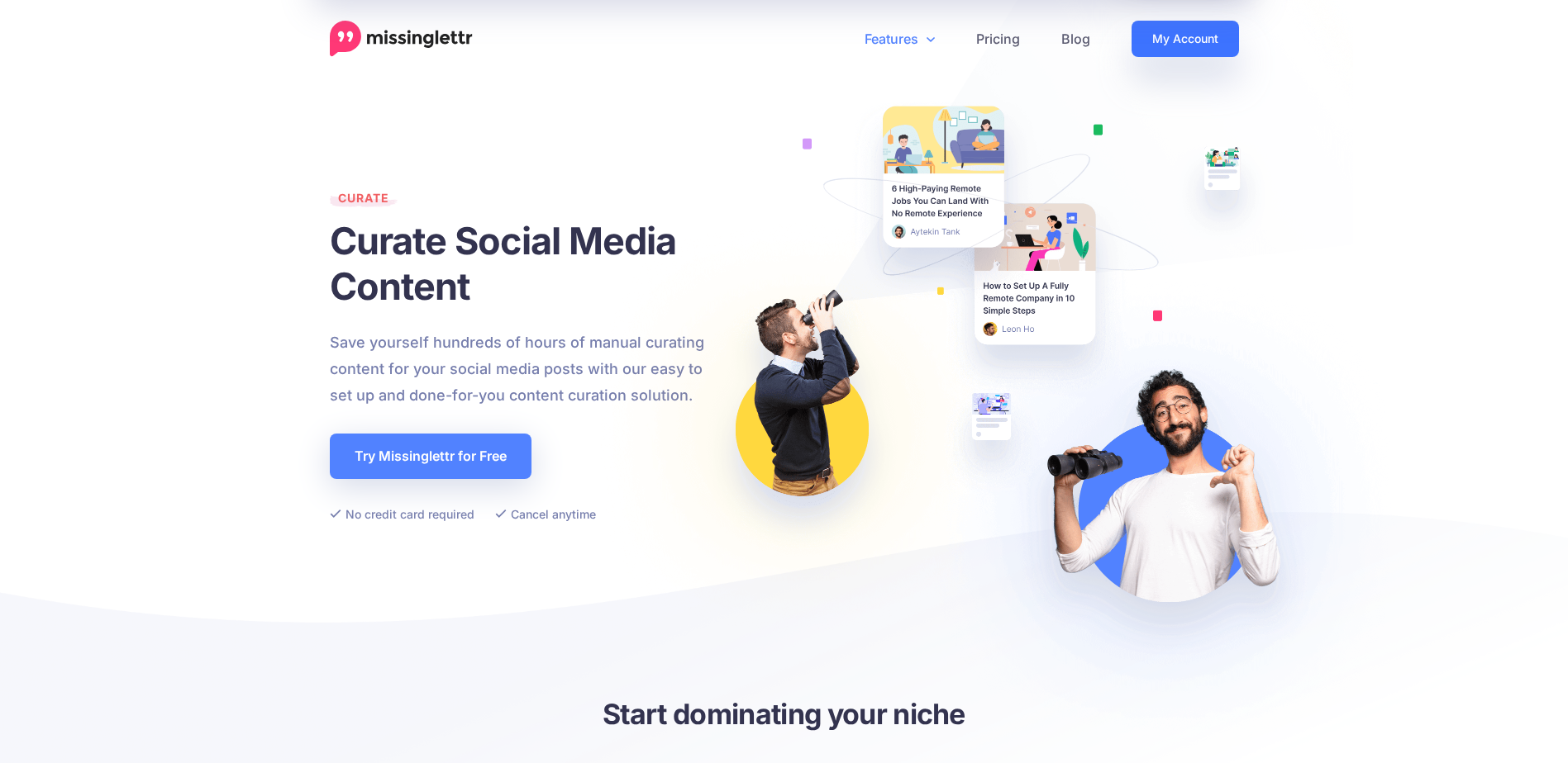
click at [1188, 37] on link "My Account" at bounding box center [1185, 38] width 107 height 36
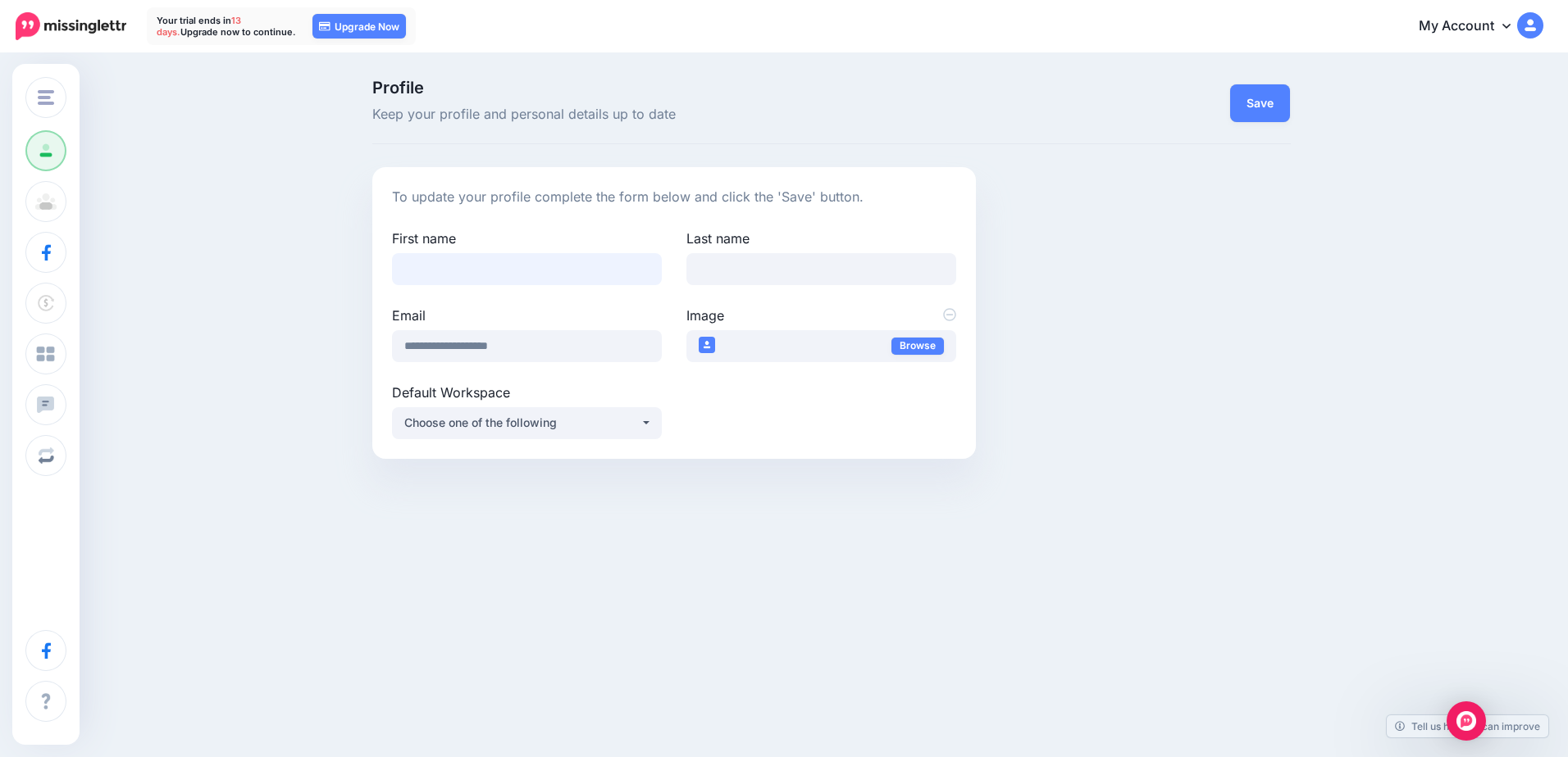
click at [458, 277] on input "First name" at bounding box center [527, 269] width 270 height 32
type input "*****"
type input "*******"
click at [808, 535] on div "Change Workspace Vorsite Add Workspace Profile Team Social Accounts Billing Sta…" at bounding box center [784, 339] width 1568 height 568
click at [501, 424] on div "Choose one of the following" at bounding box center [522, 423] width 236 height 20
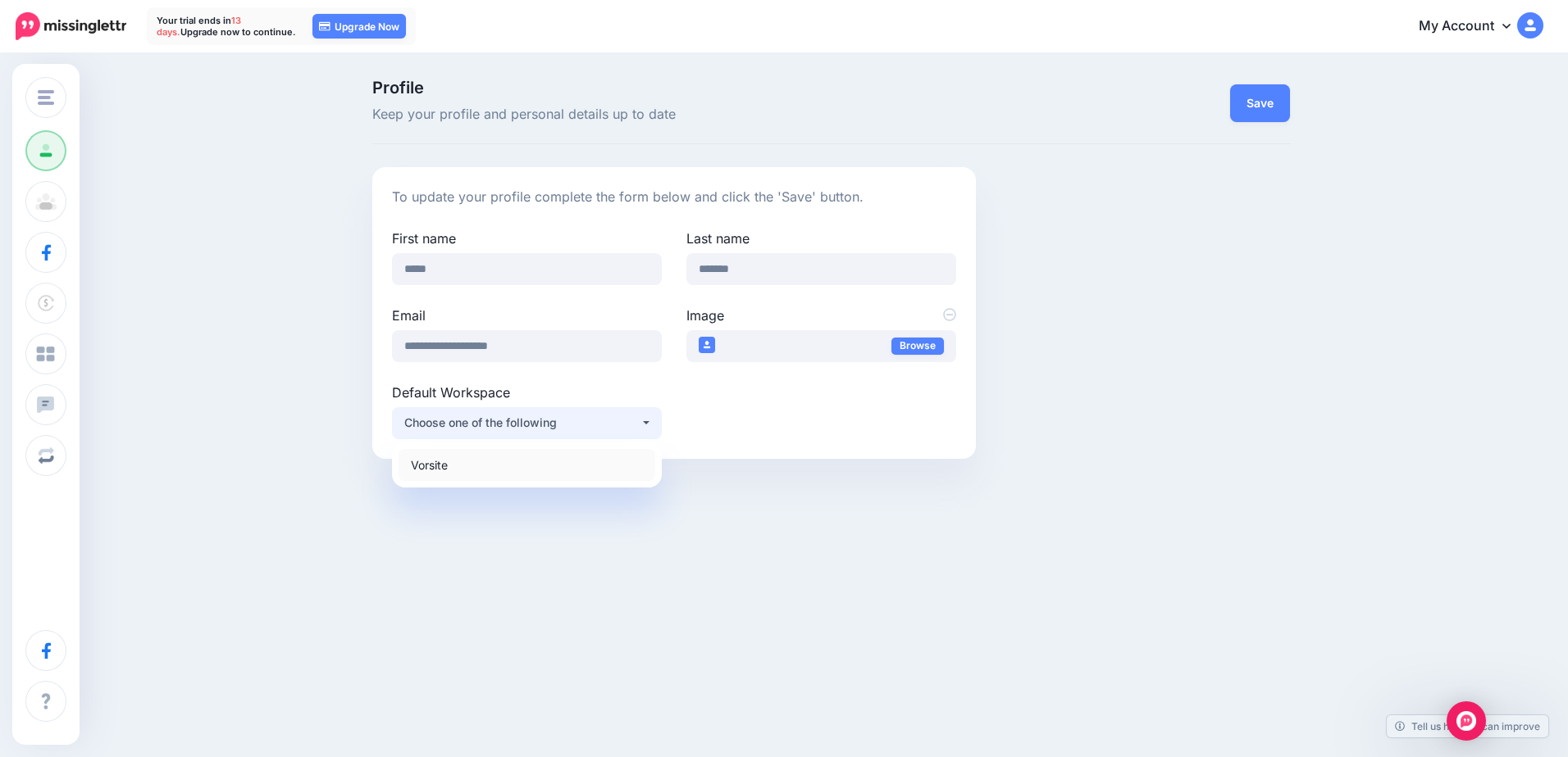
click at [475, 471] on link "Vorsite" at bounding box center [527, 465] width 257 height 32
select select "*****"
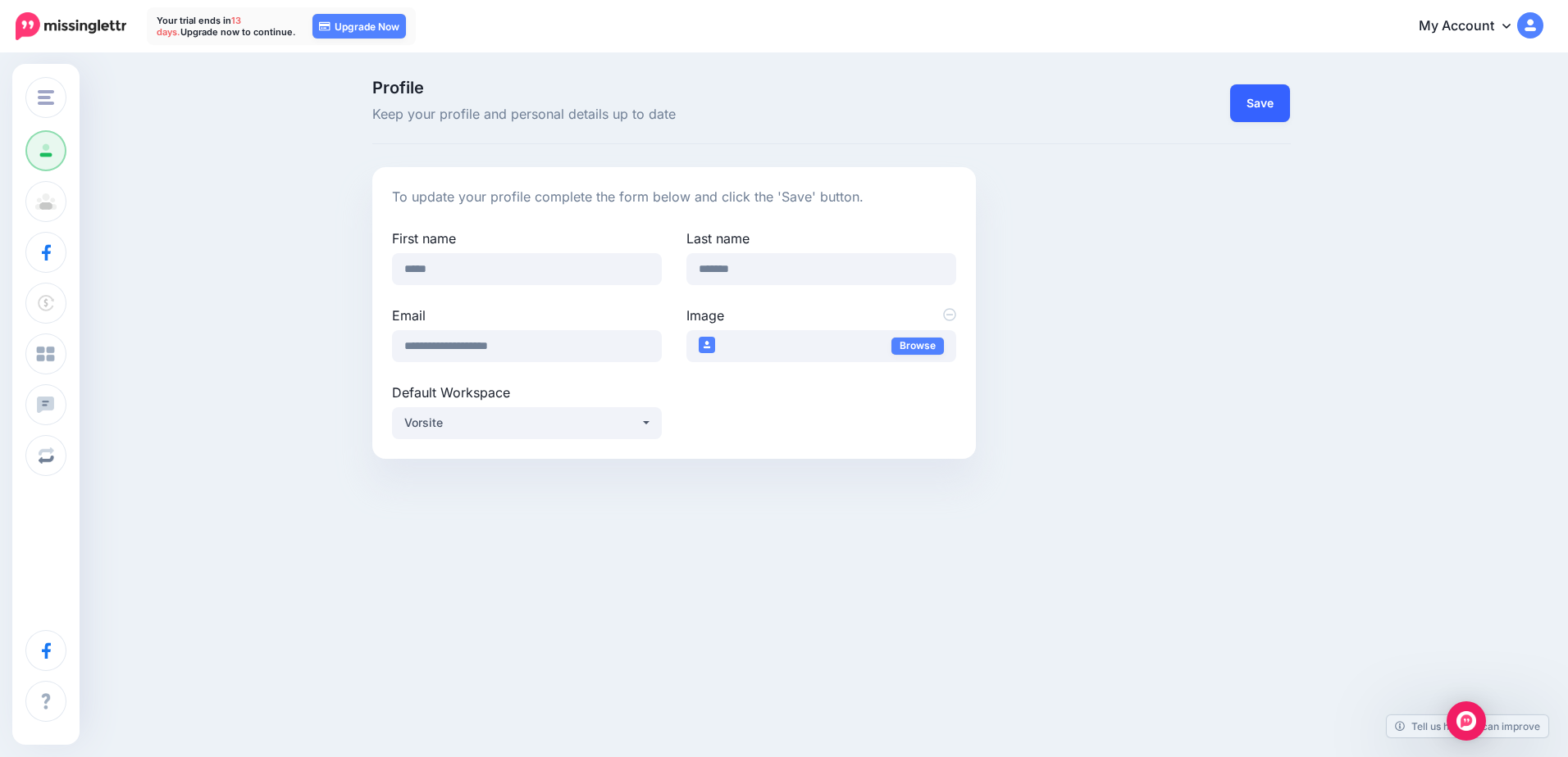
click at [1275, 91] on button "Save" at bounding box center [1260, 103] width 60 height 38
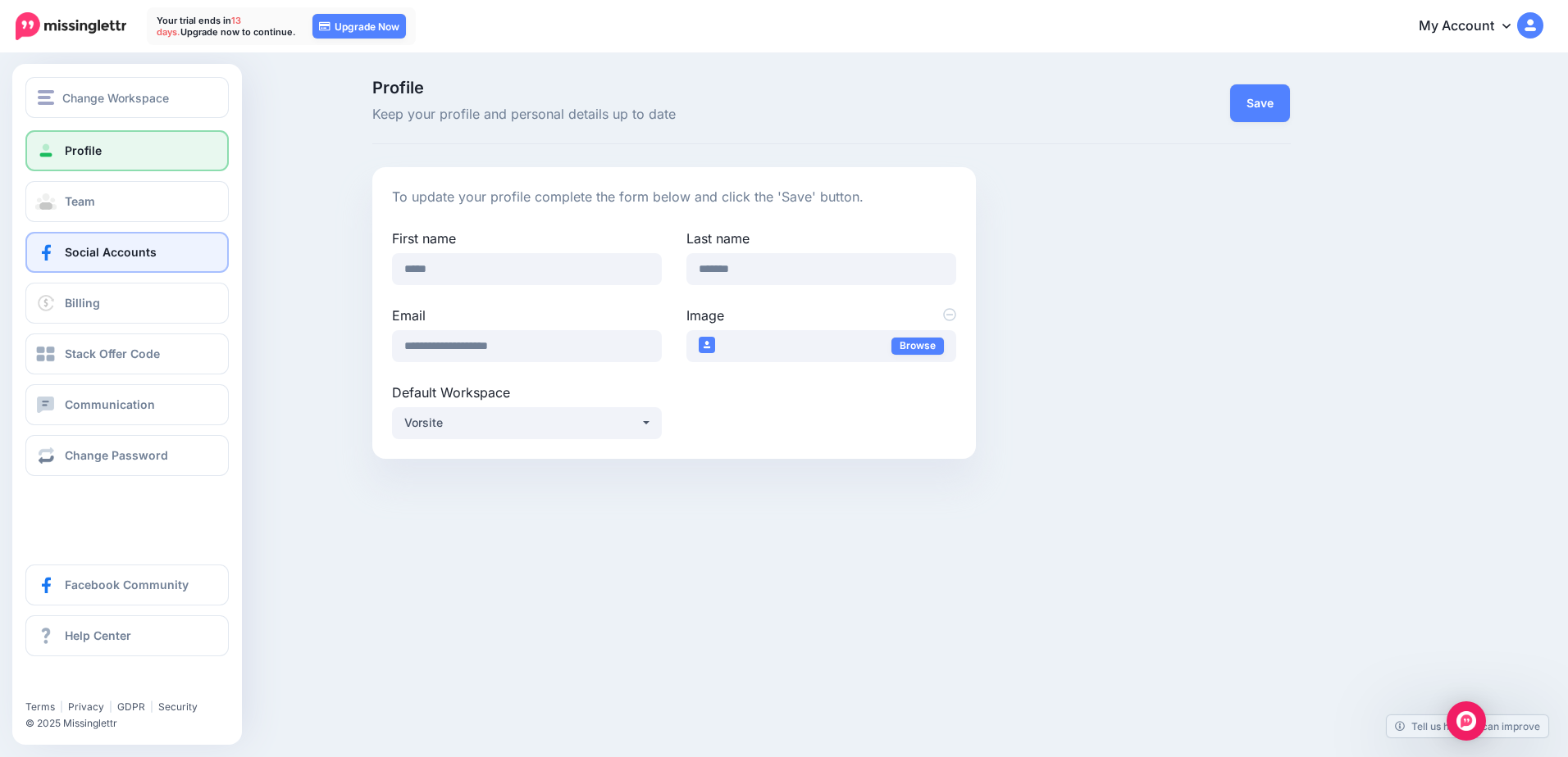
click at [154, 244] on link "Social Accounts" at bounding box center [127, 252] width 204 height 41
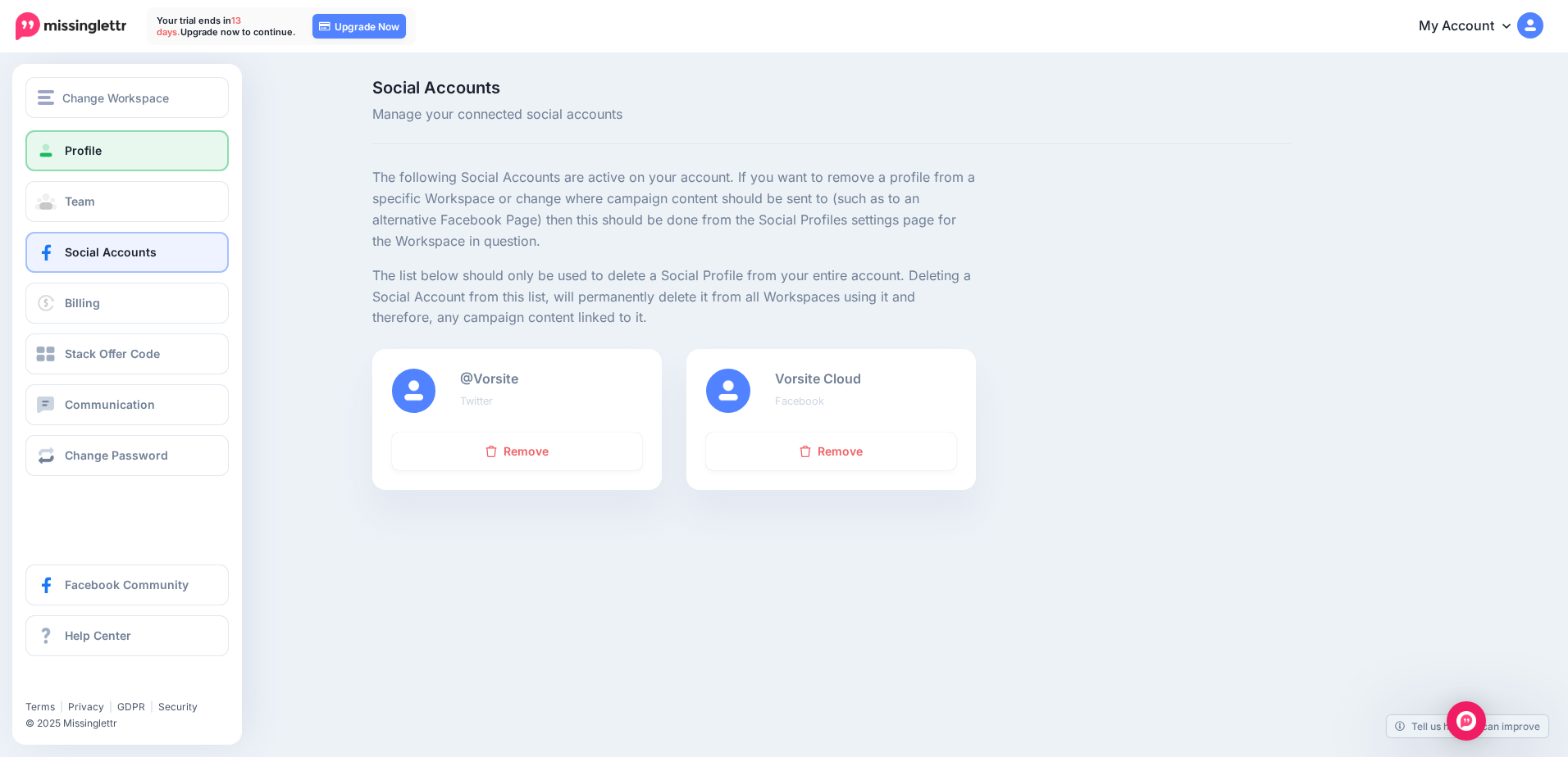
click at [99, 141] on link "Profile" at bounding box center [127, 150] width 204 height 41
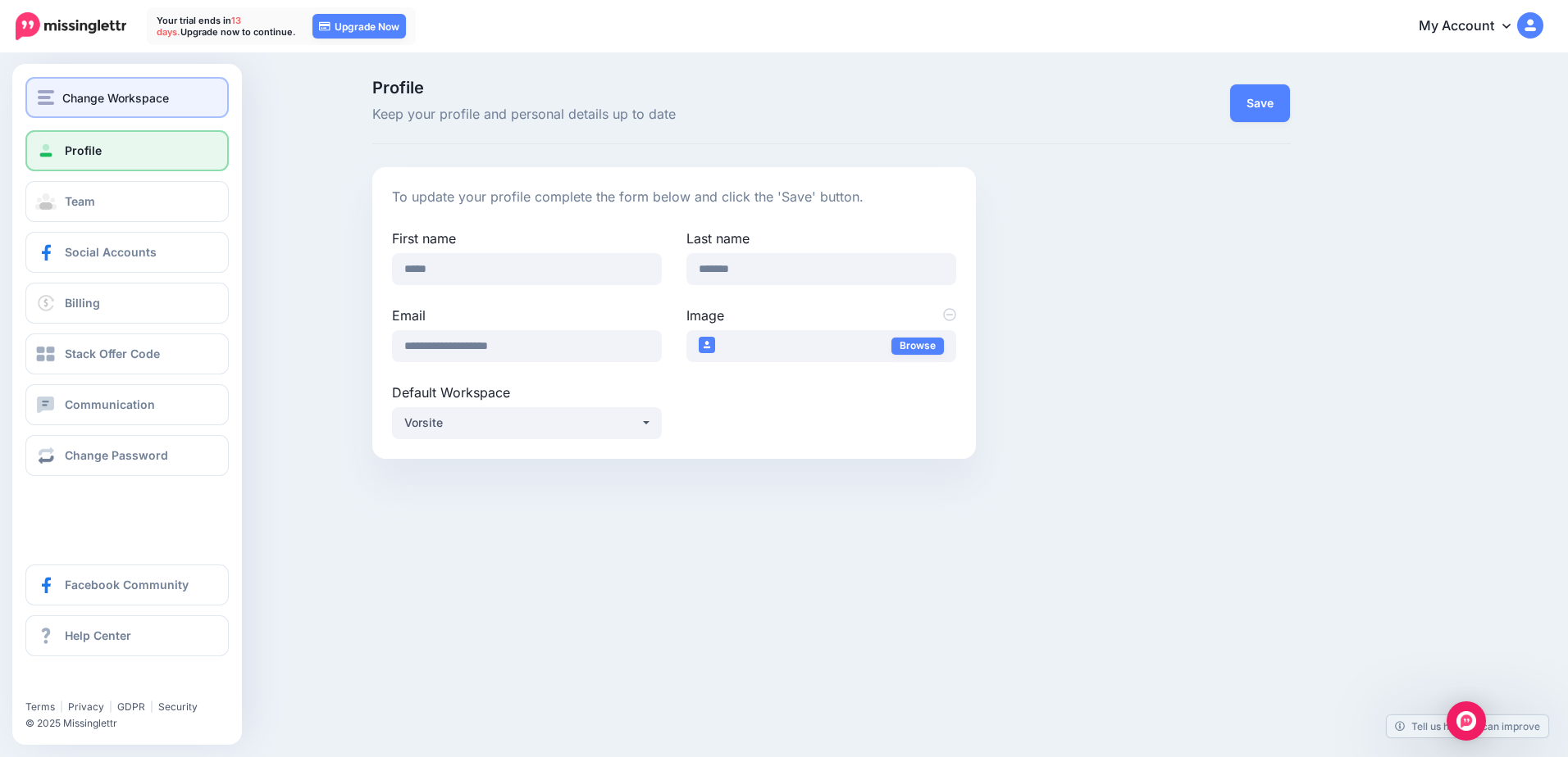
click at [107, 106] on span "Change Workspace" at bounding box center [115, 98] width 107 height 19
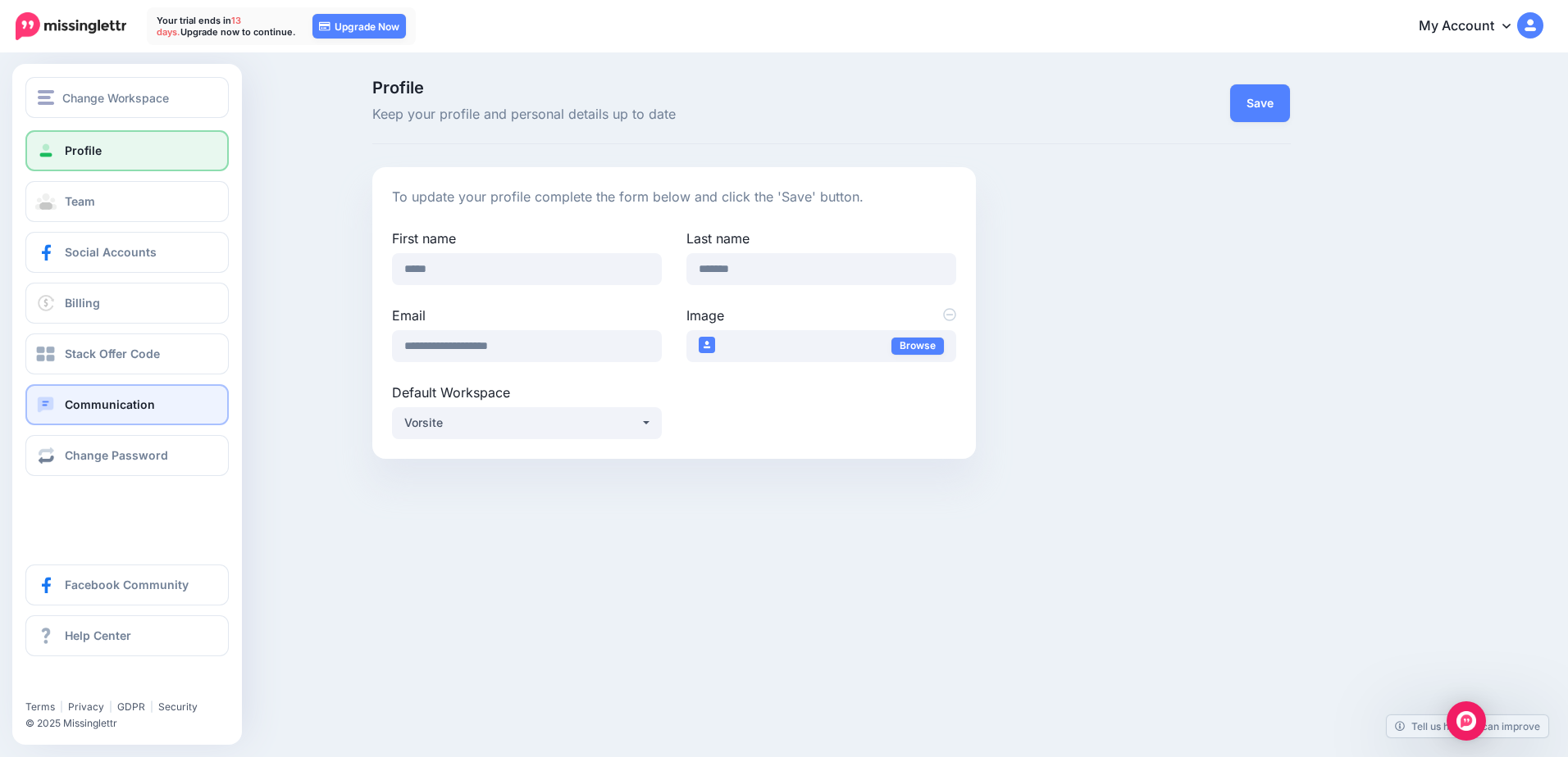
click at [86, 399] on span "Communication" at bounding box center [109, 404] width 90 height 14
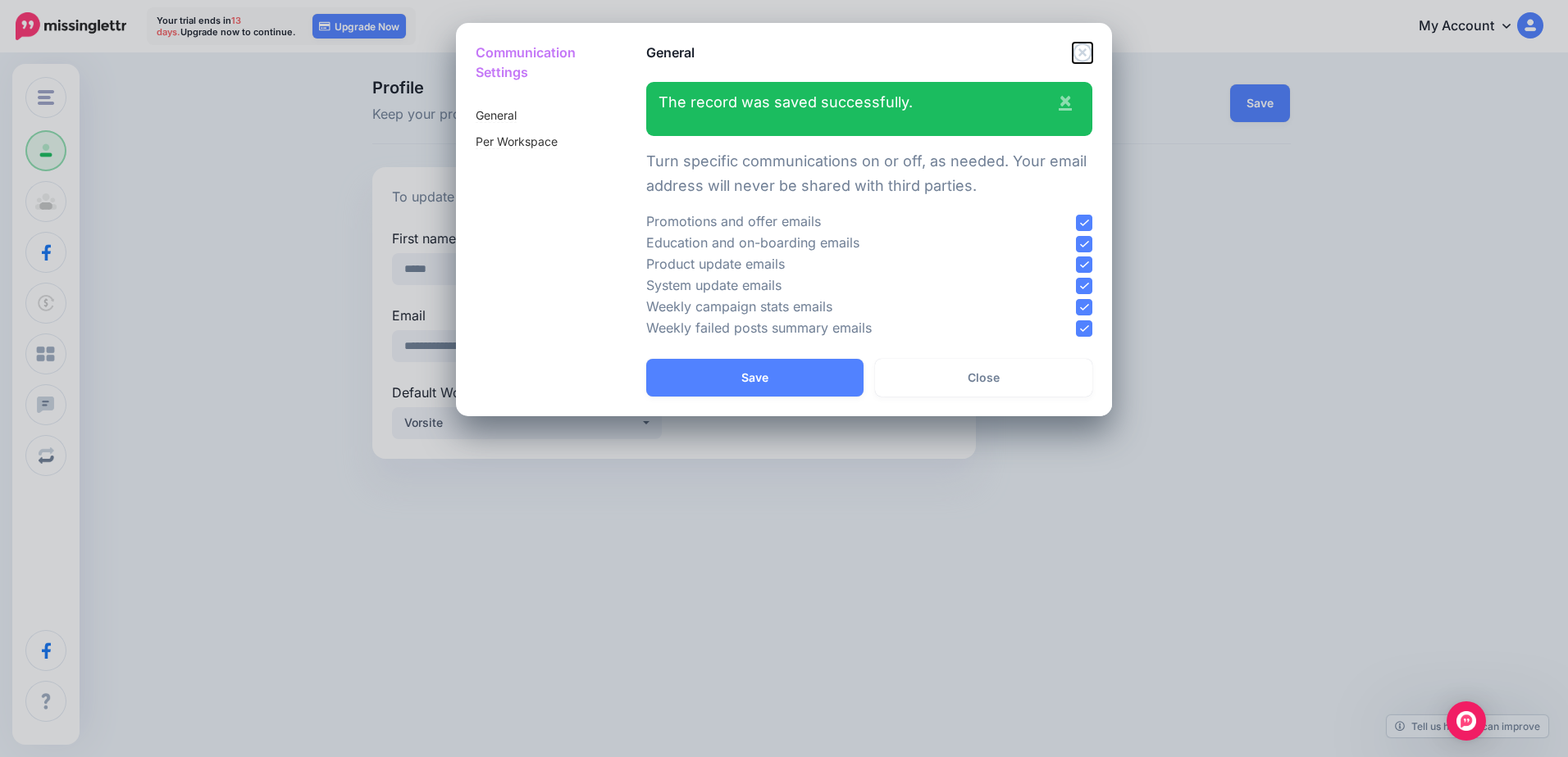
click at [1088, 52] on icon "Close" at bounding box center [1082, 52] width 20 height 20
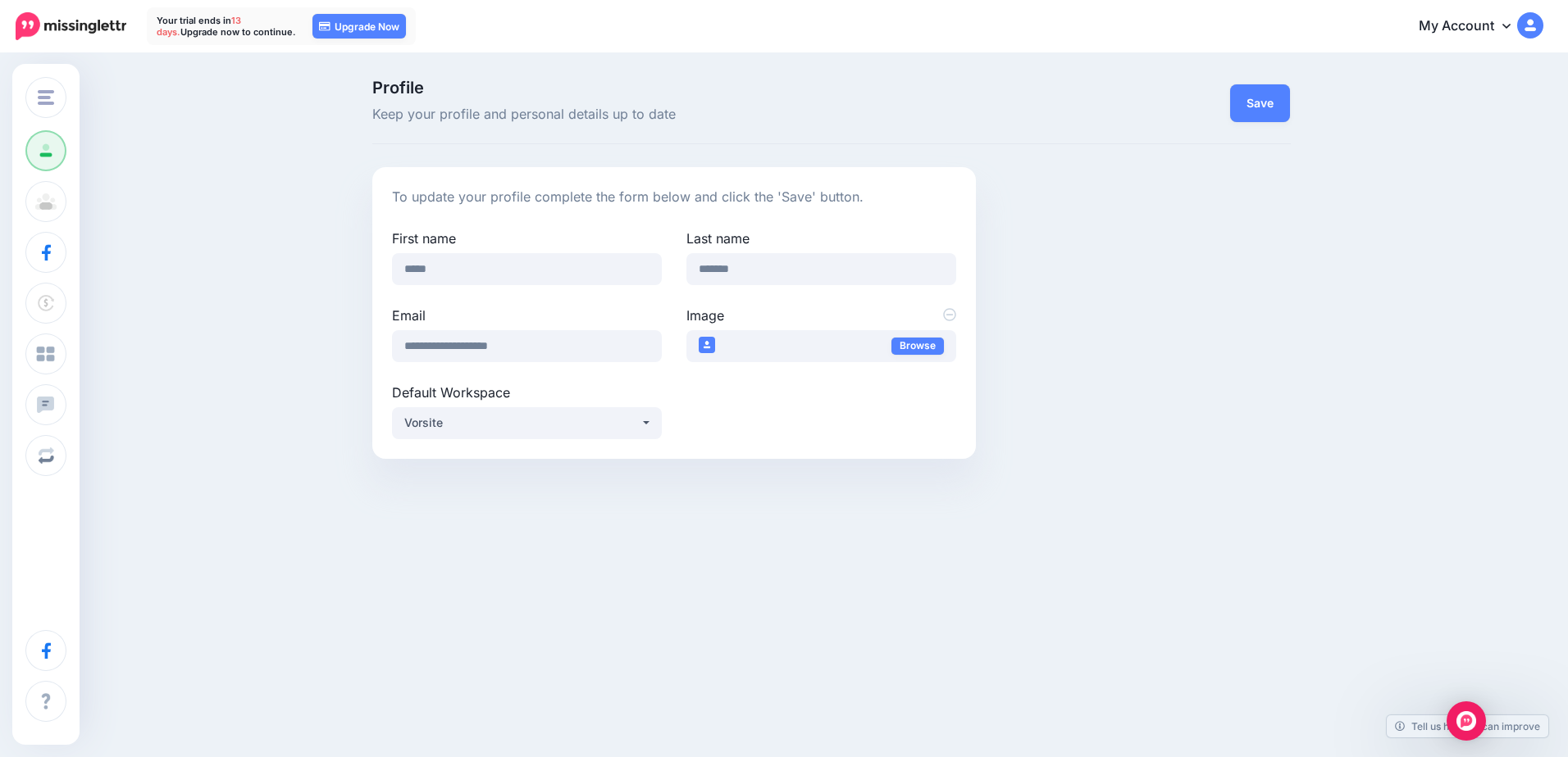
click at [1494, 25] on link "My Account" at bounding box center [1472, 27] width 141 height 40
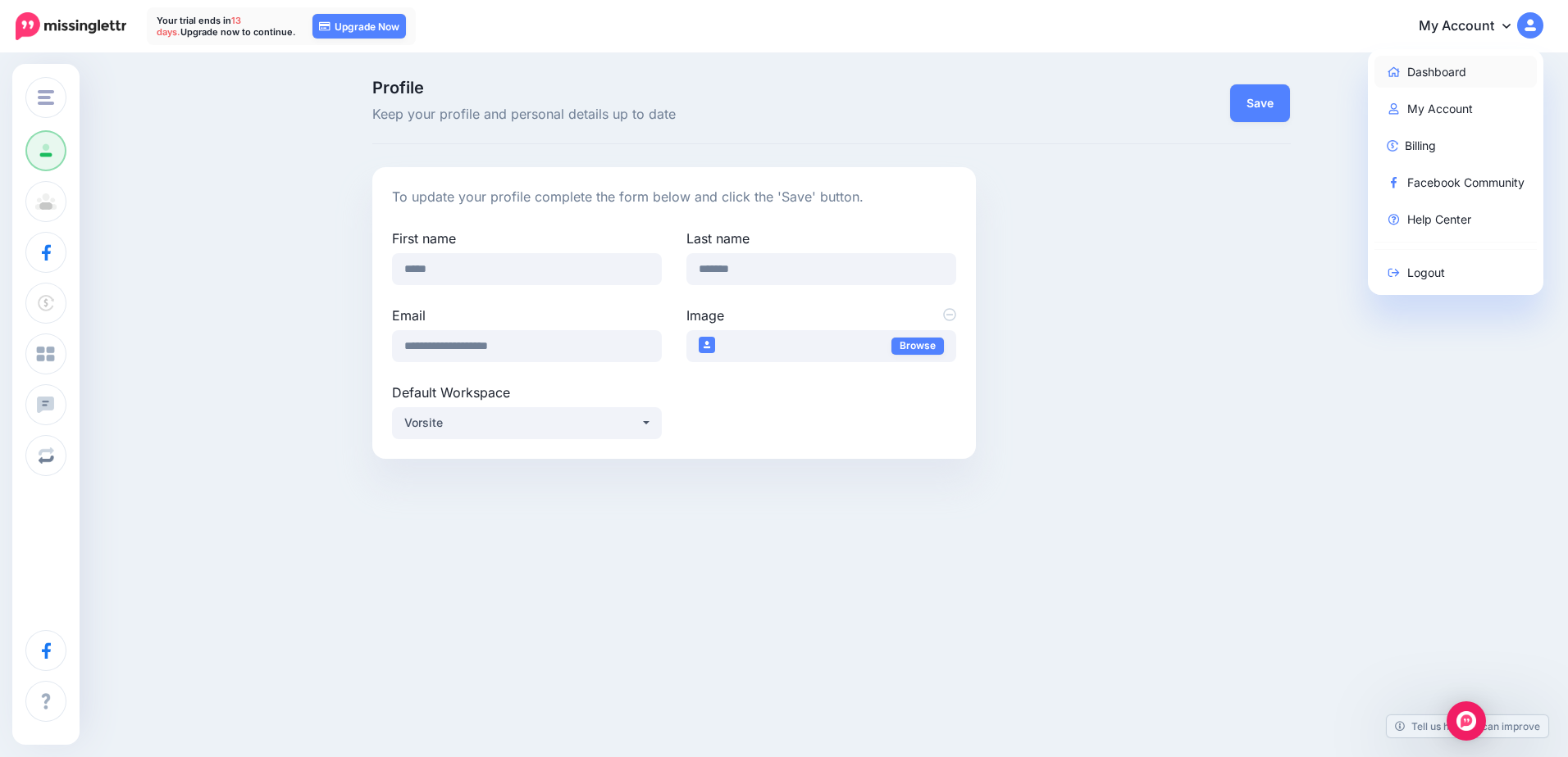
click at [1447, 60] on link "Dashboard" at bounding box center [1455, 72] width 163 height 32
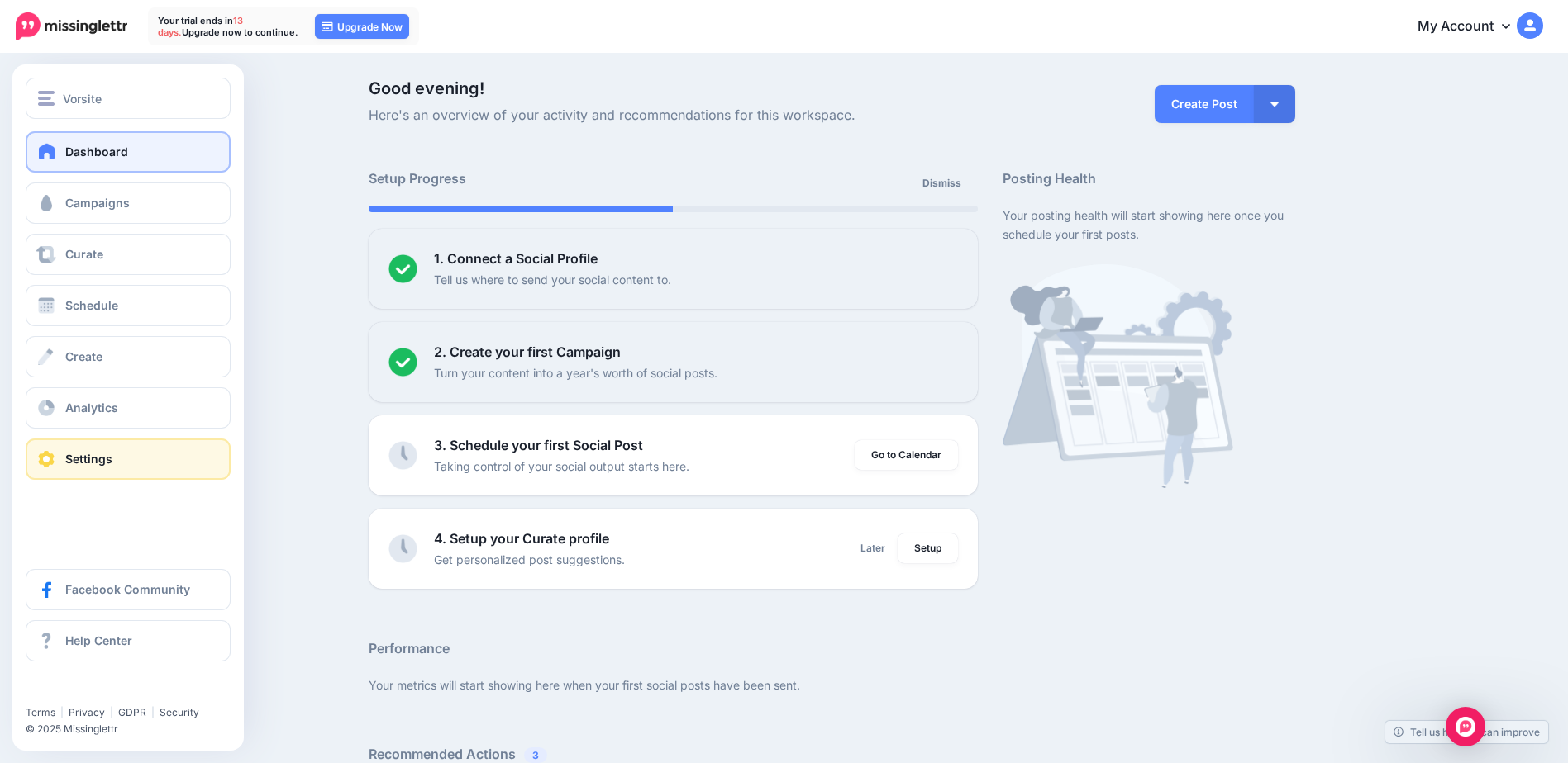
click at [84, 474] on link "Settings" at bounding box center [128, 459] width 205 height 41
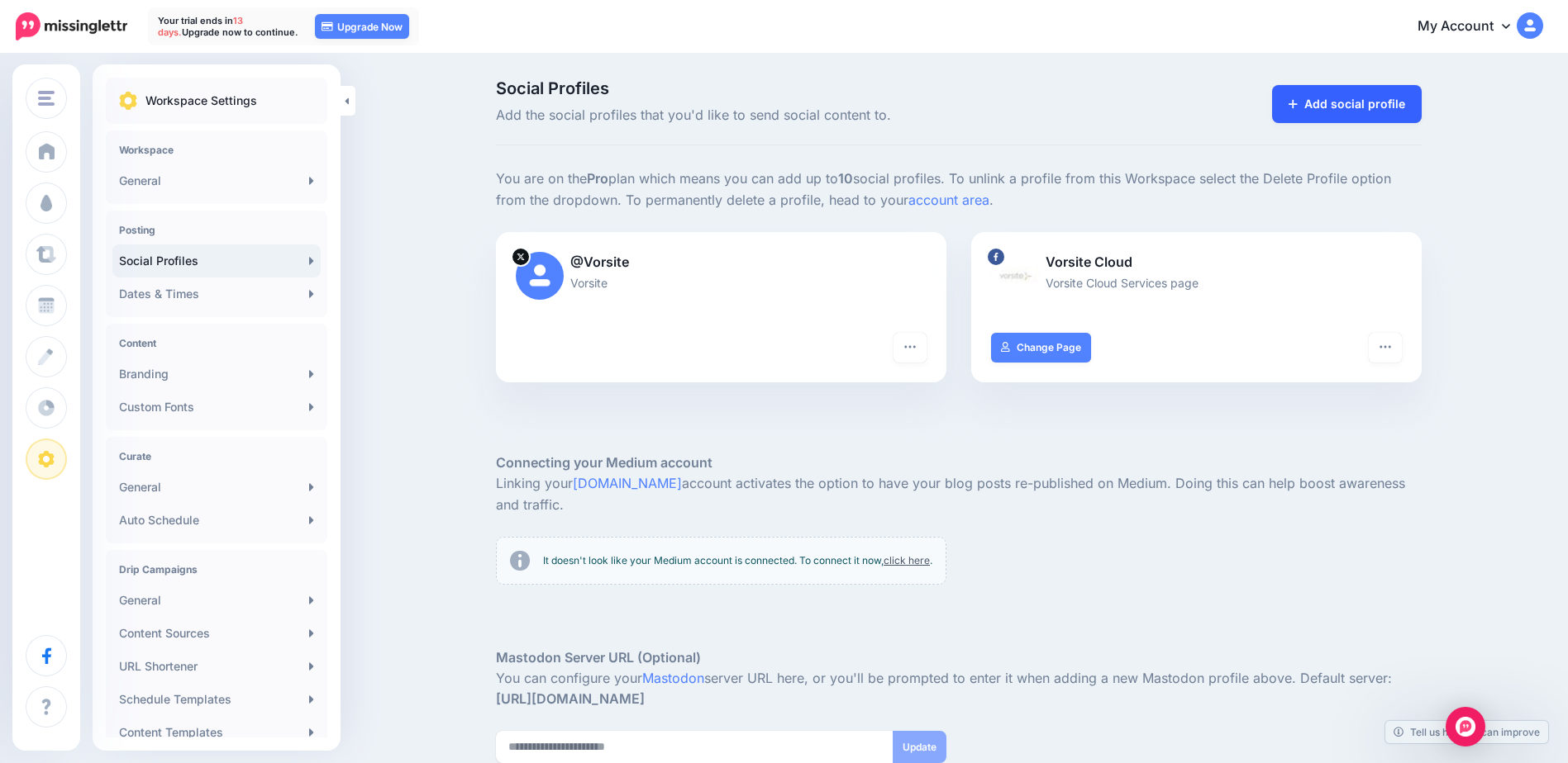
click at [1377, 114] on link "Add social profile" at bounding box center [1347, 104] width 150 height 38
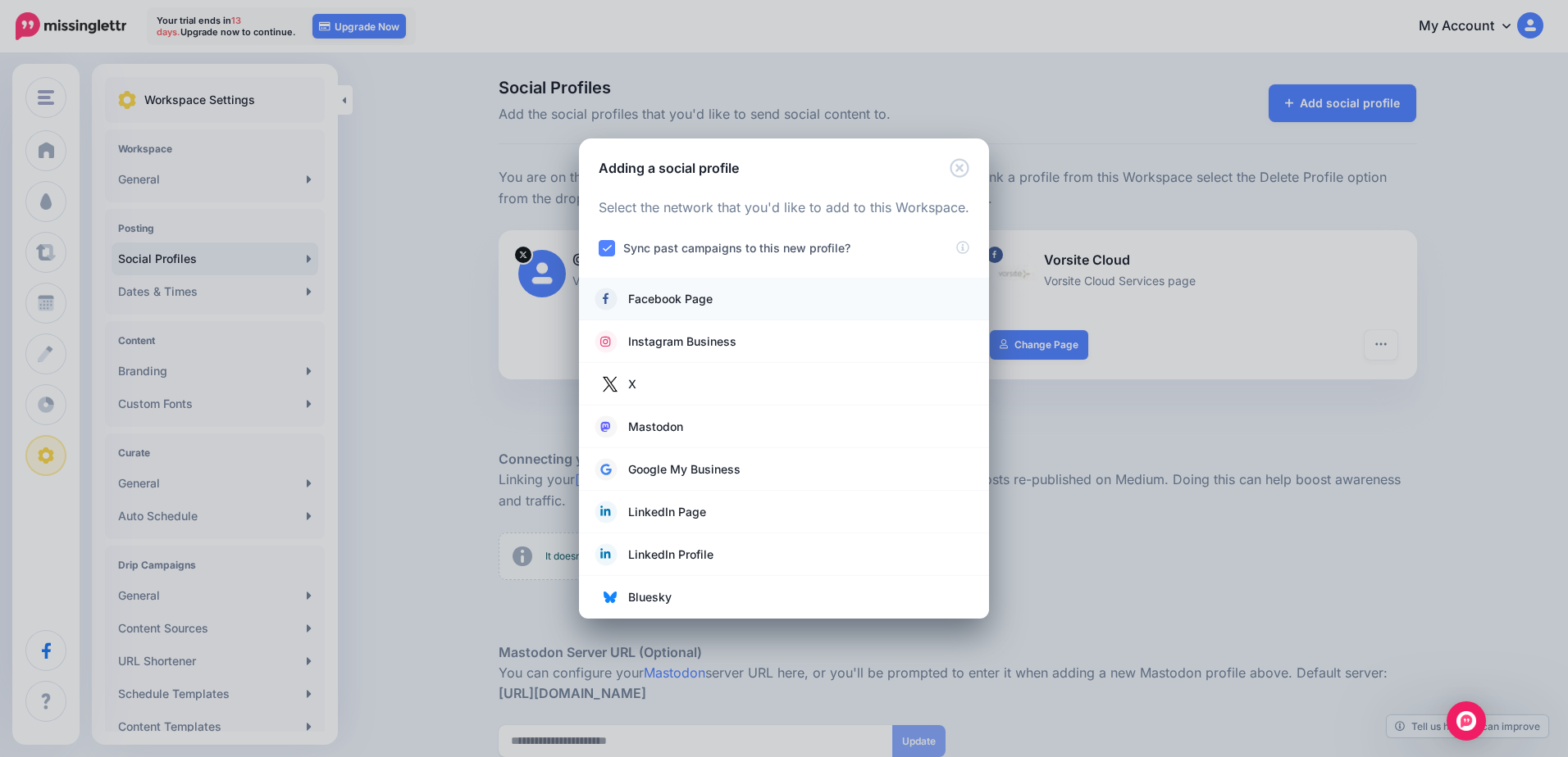
click at [712, 308] on span "Facebook Page" at bounding box center [670, 299] width 85 height 20
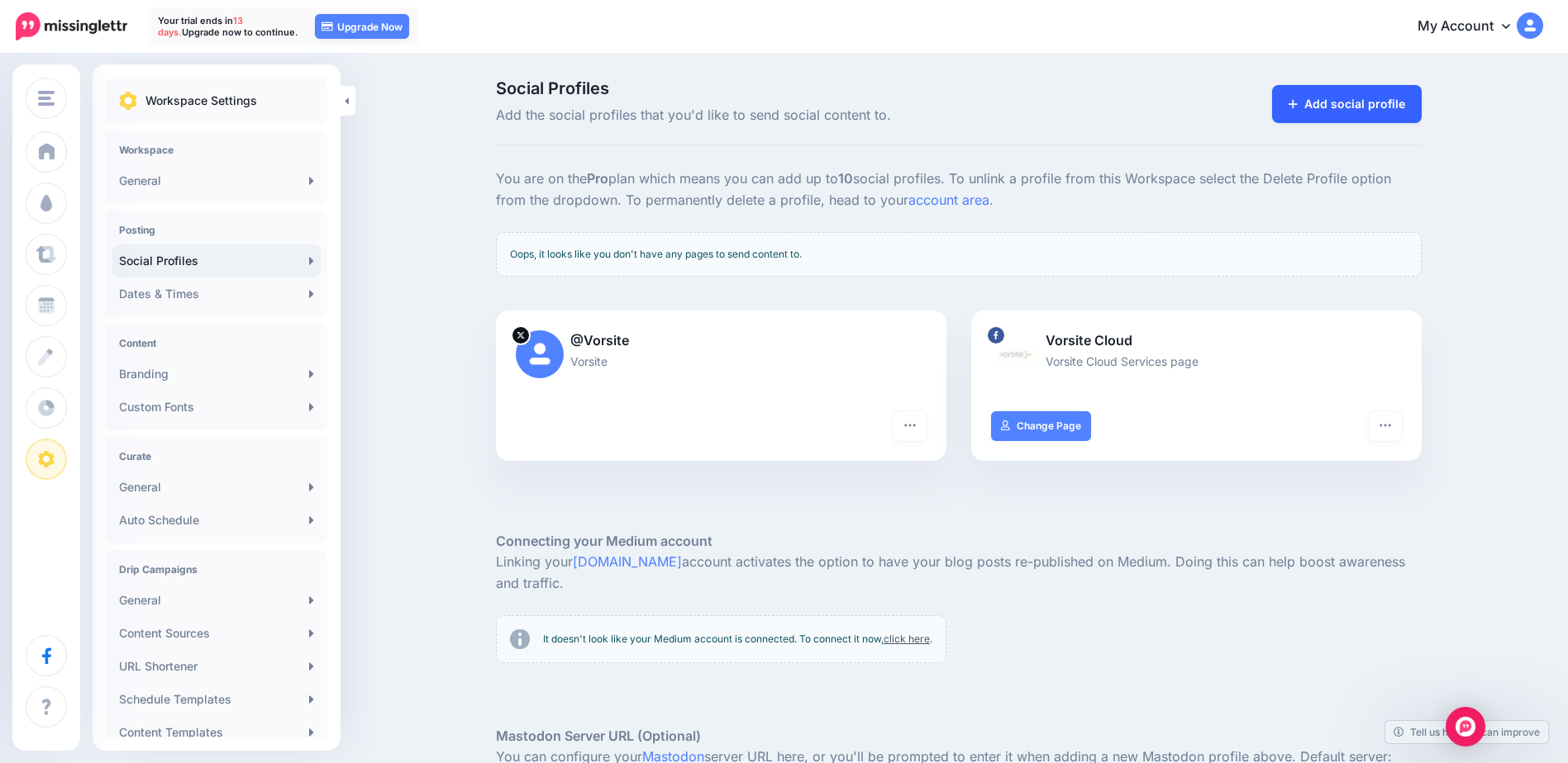
click at [1320, 107] on link "Add social profile" at bounding box center [1347, 104] width 150 height 38
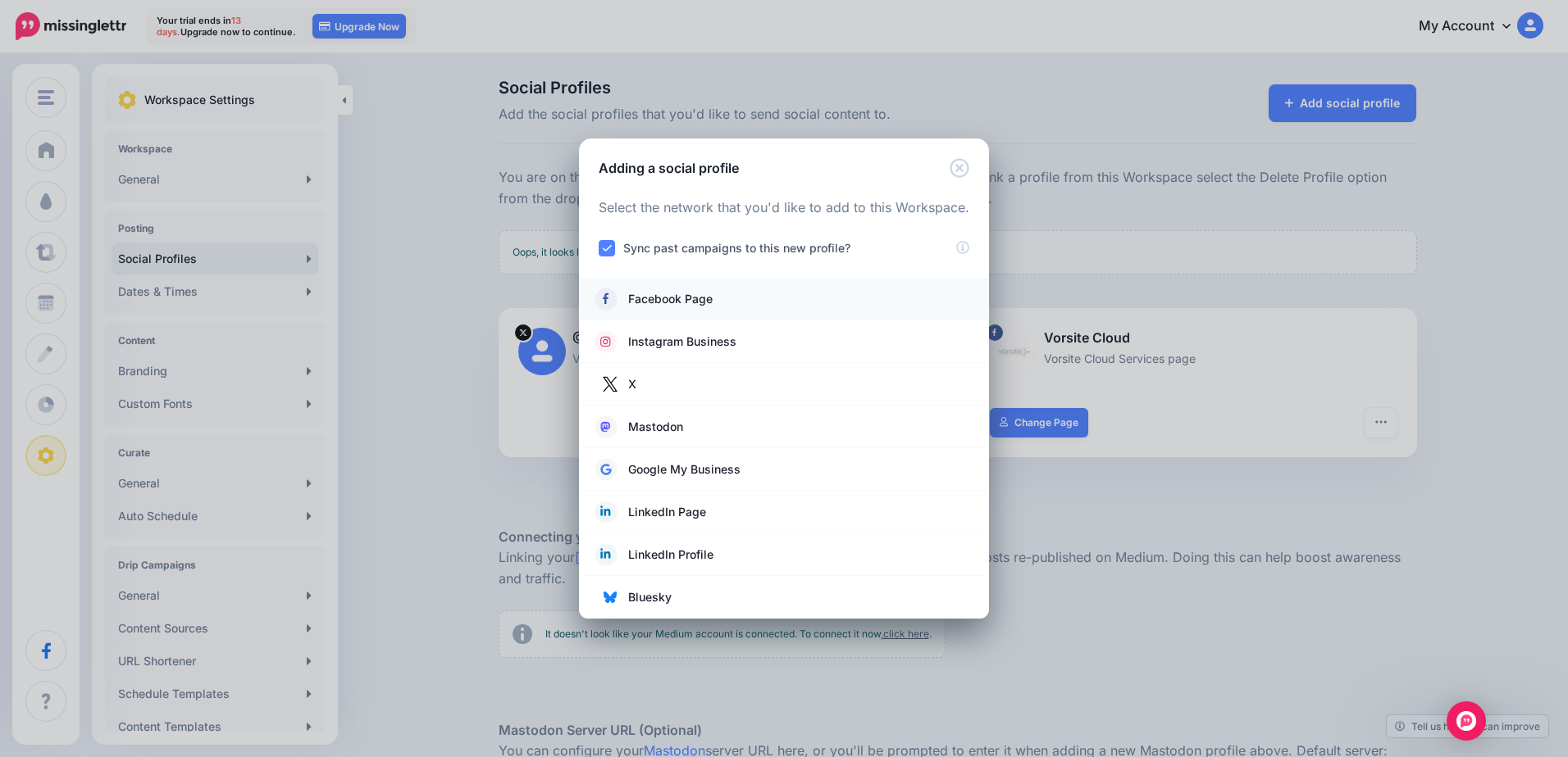
click at [660, 304] on span "Facebook Page" at bounding box center [670, 299] width 85 height 20
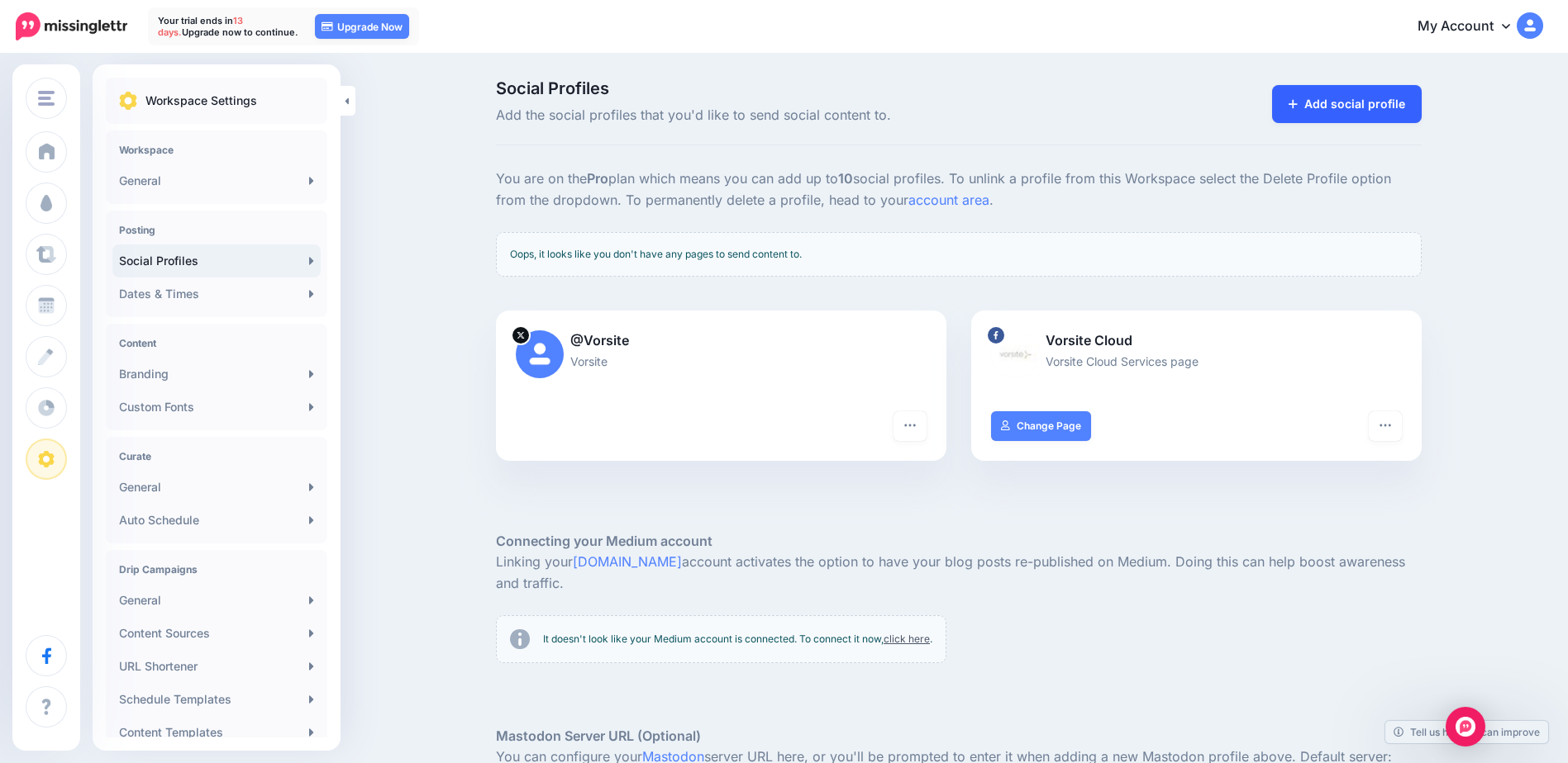
click at [1335, 109] on link "Add social profile" at bounding box center [1347, 104] width 150 height 38
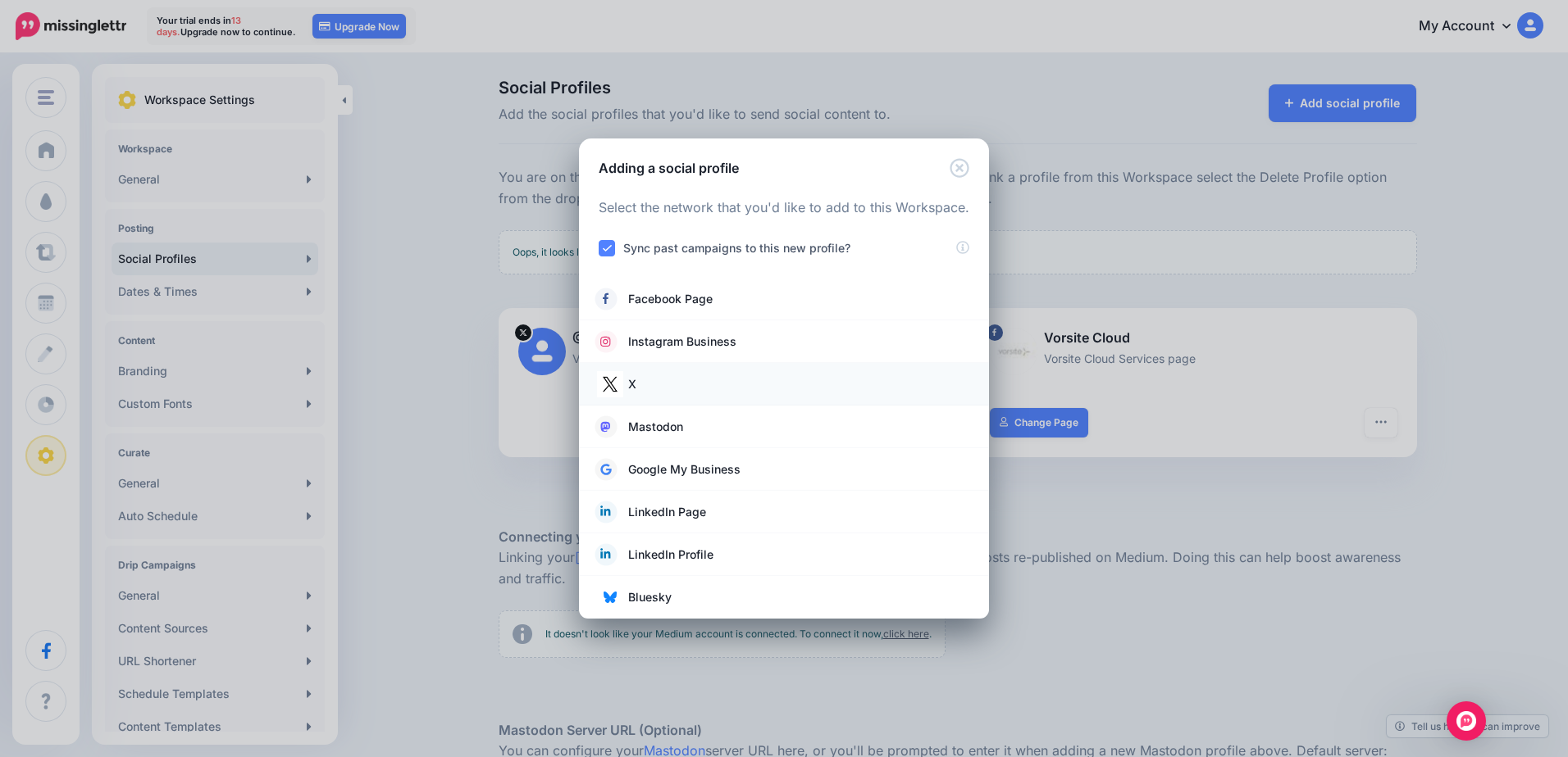
click at [714, 382] on link "X" at bounding box center [784, 384] width 377 height 23
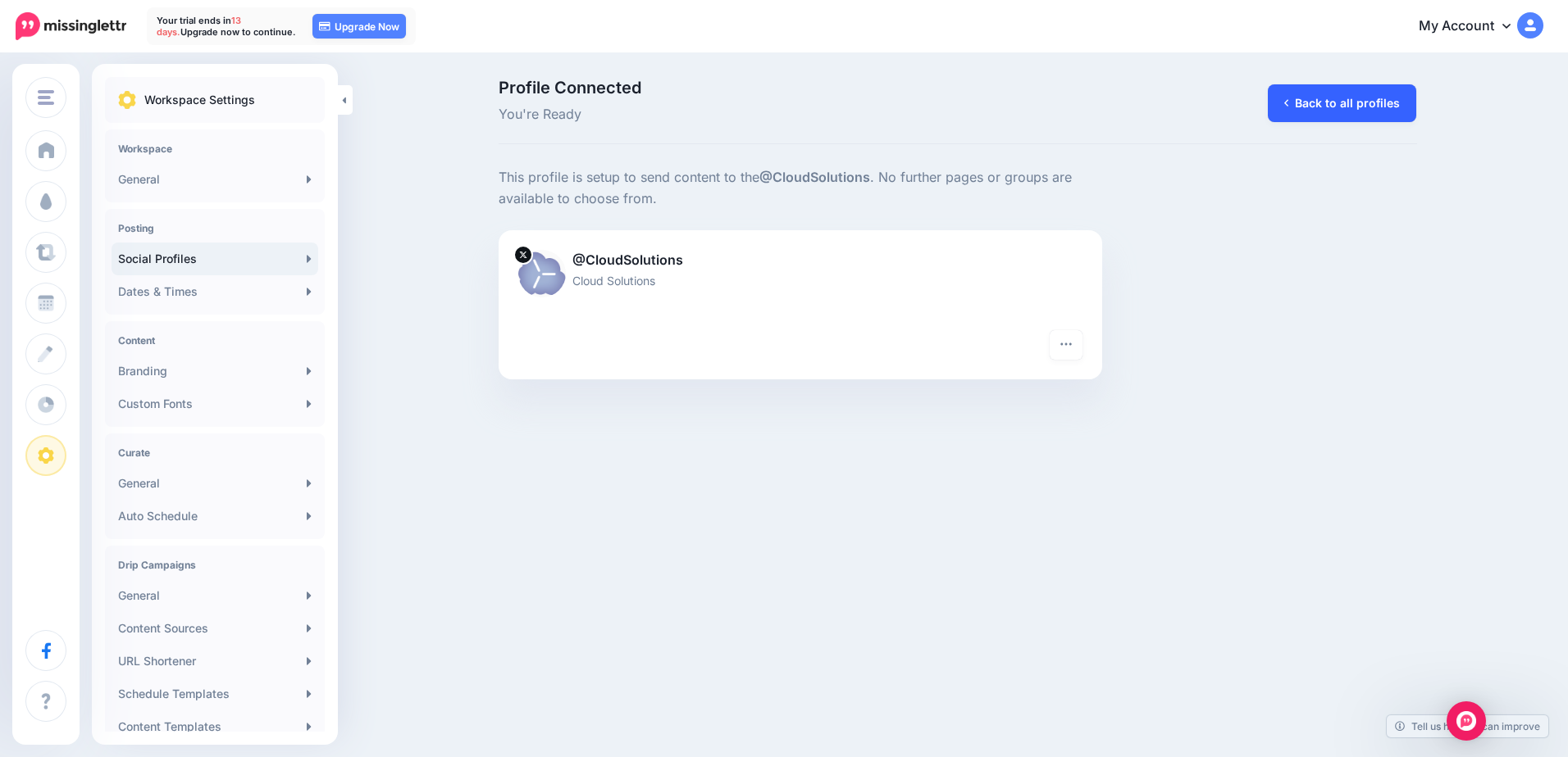
click at [1342, 100] on link "Back to all profiles" at bounding box center [1342, 103] width 149 height 38
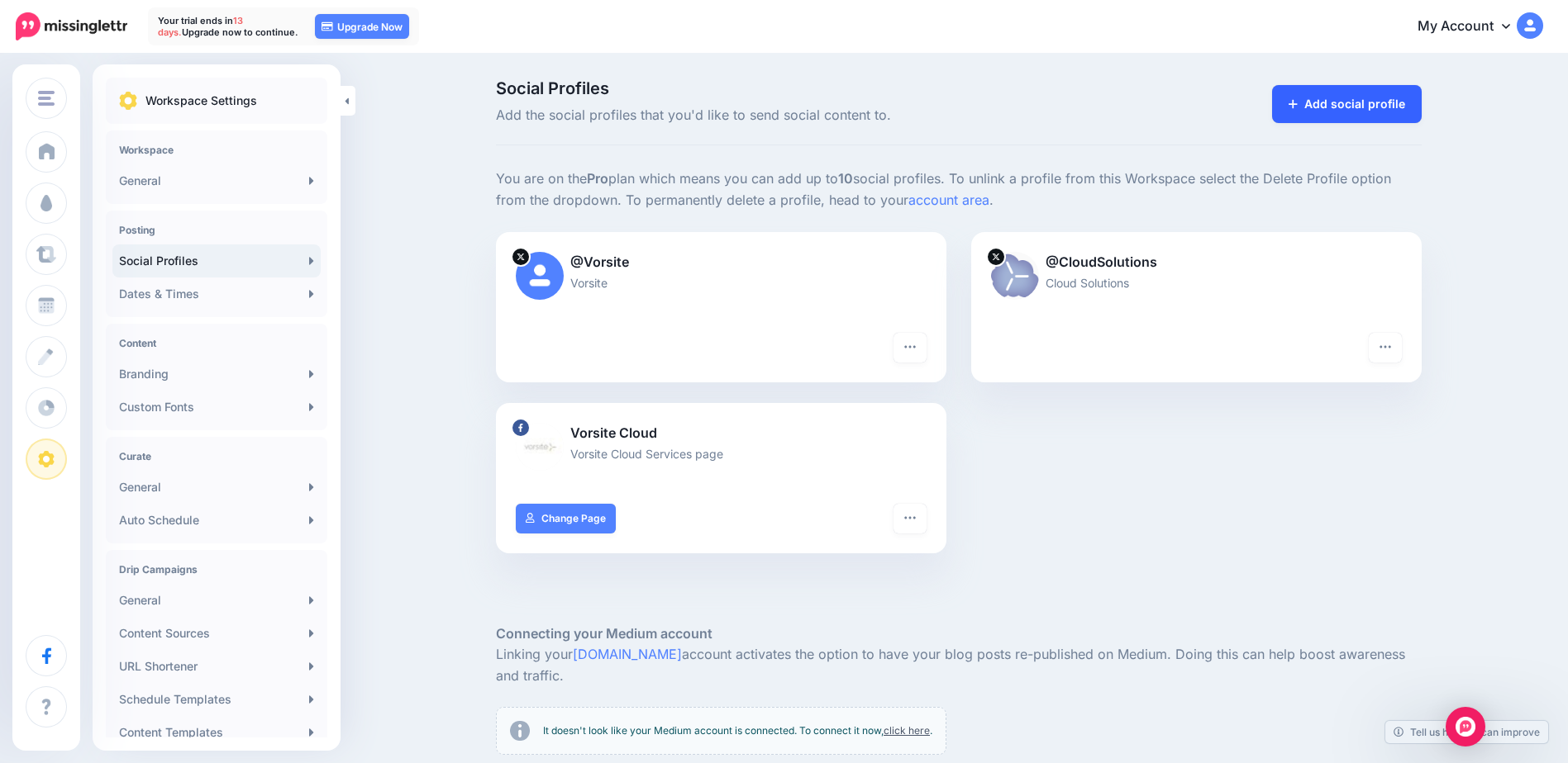
click at [1356, 108] on link "Add social profile" at bounding box center [1347, 104] width 150 height 38
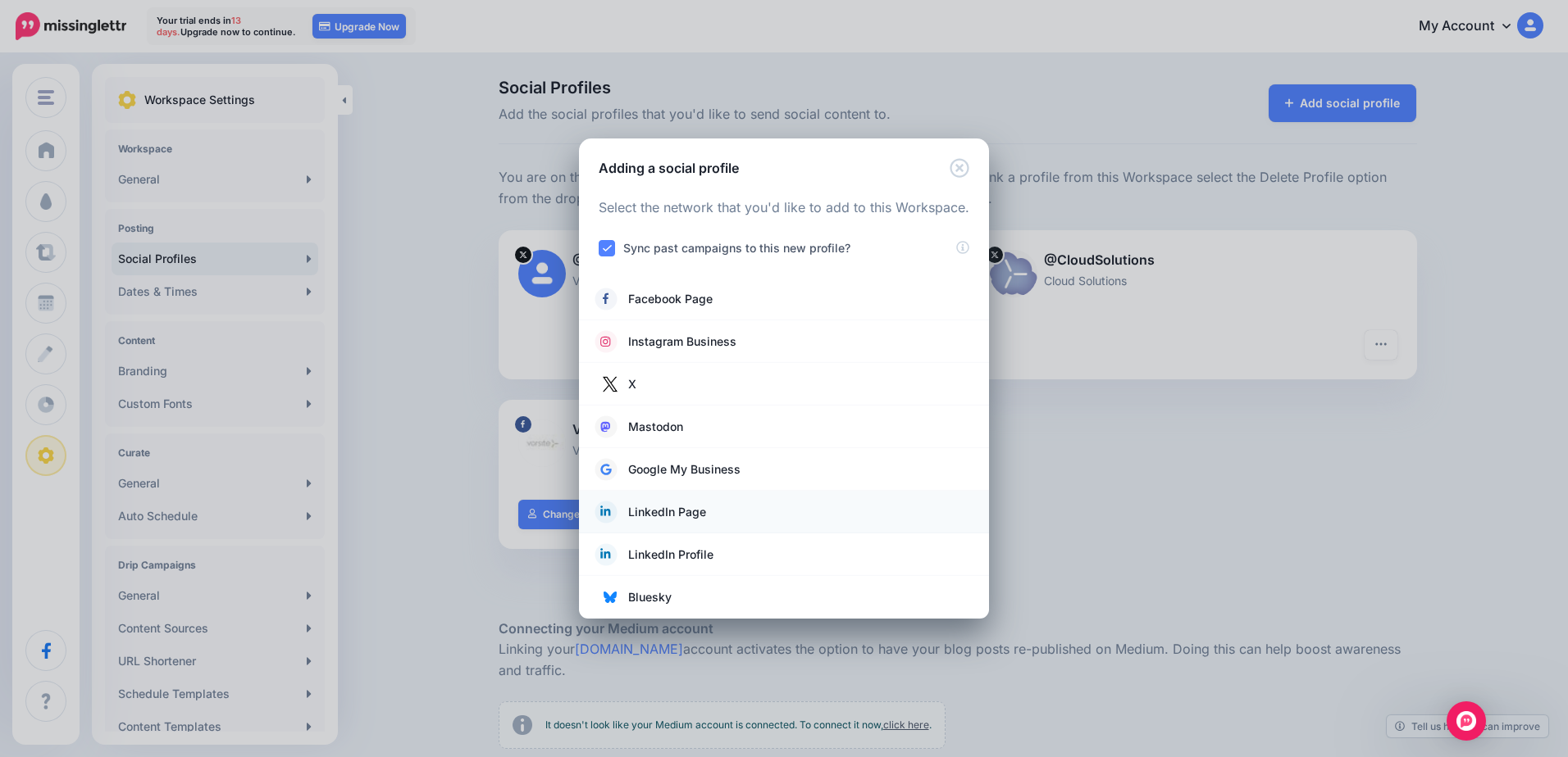
click at [643, 513] on span "LinkedIn Page" at bounding box center [667, 512] width 78 height 20
click at [644, 522] on span "LinkedIn Page" at bounding box center [667, 512] width 78 height 20
click at [612, 517] on icon at bounding box center [604, 513] width 20 height 23
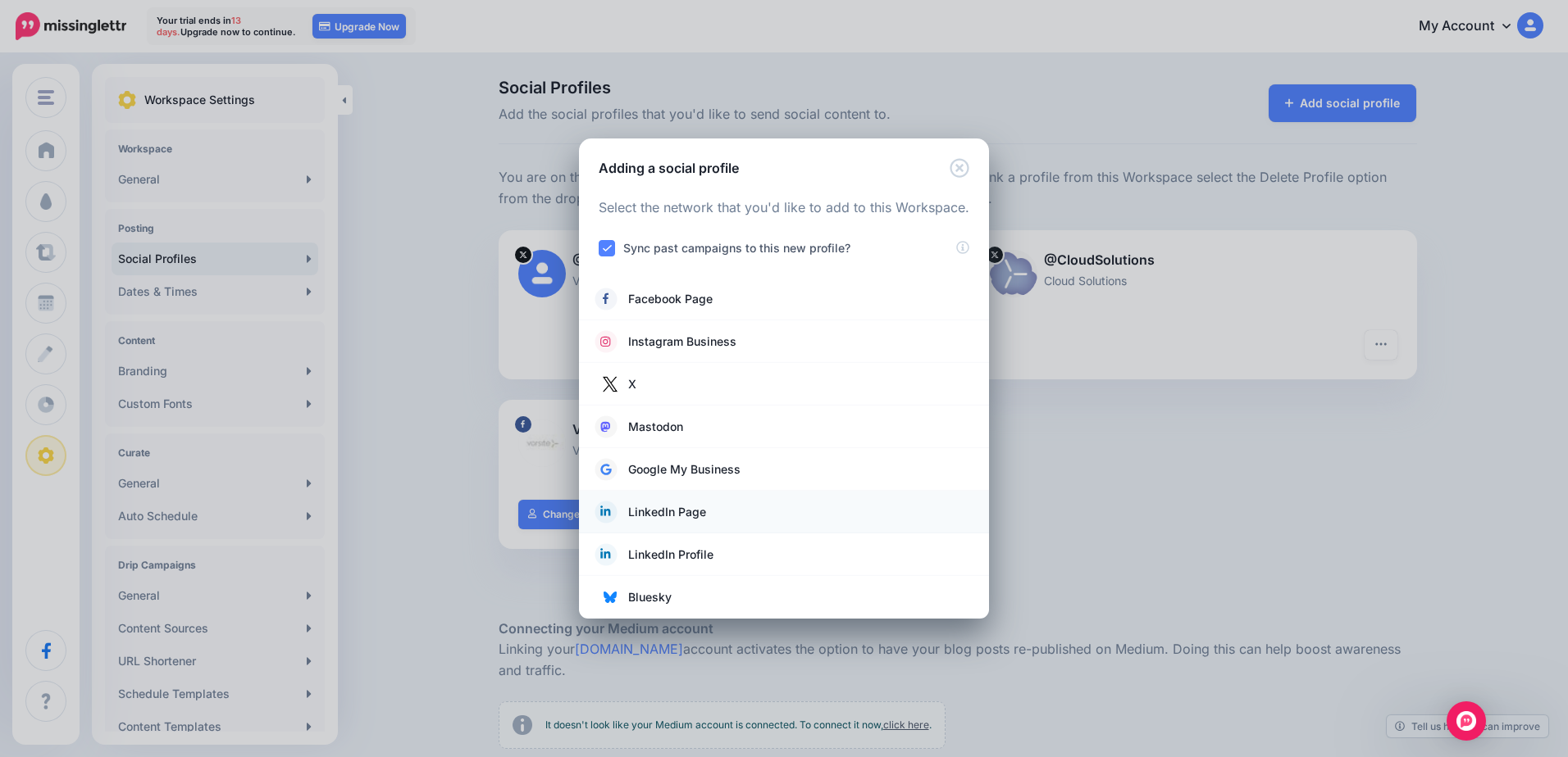
click at [612, 517] on icon at bounding box center [604, 513] width 20 height 23
click at [643, 520] on span "LinkedIn Page" at bounding box center [667, 512] width 78 height 20
click at [614, 514] on icon at bounding box center [604, 513] width 20 height 23
click at [608, 514] on icon at bounding box center [604, 513] width 20 height 23
click at [602, 514] on icon at bounding box center [604, 511] width 10 height 10
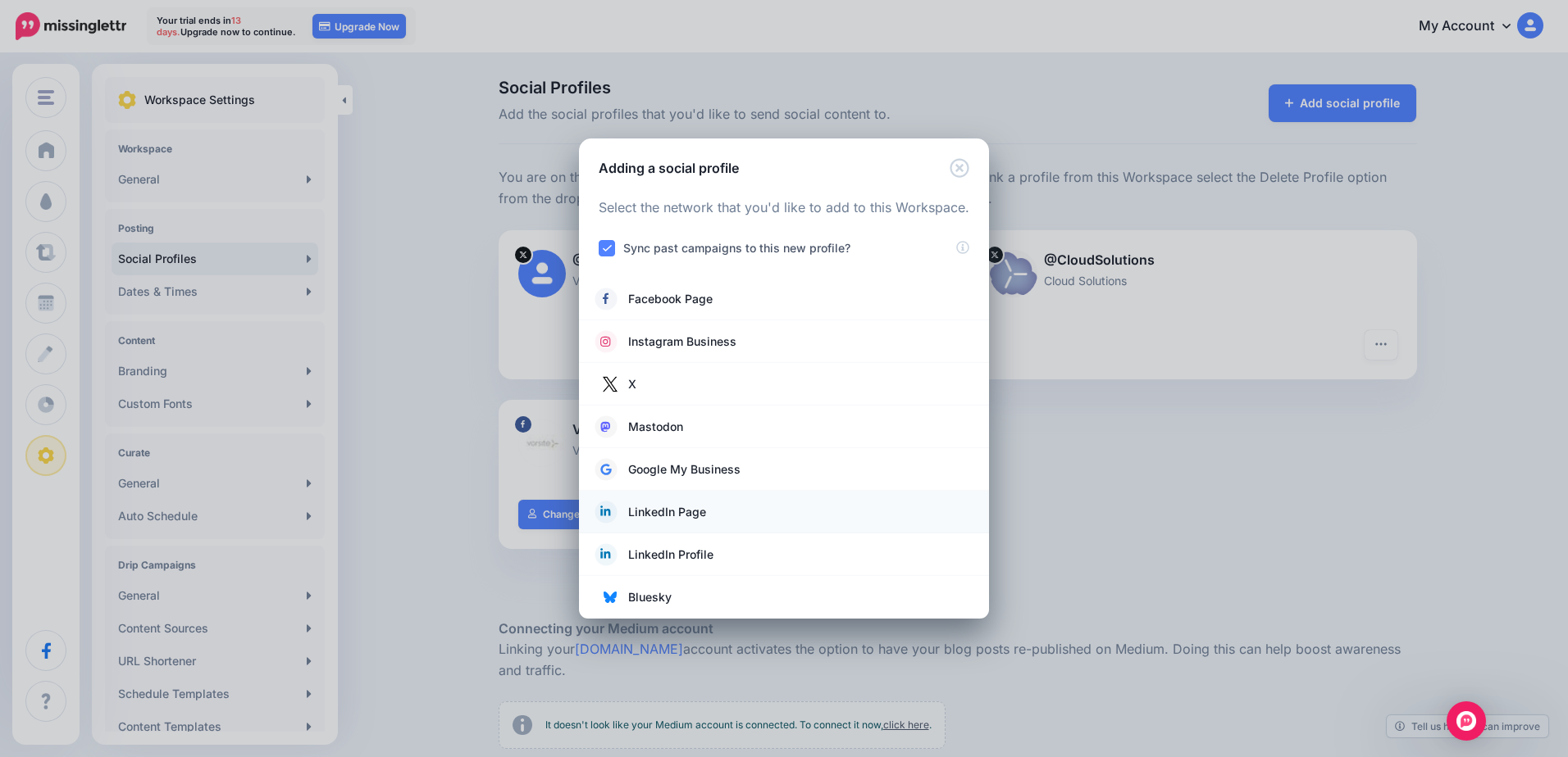
click at [602, 514] on icon at bounding box center [604, 511] width 10 height 10
click at [651, 518] on span "LinkedIn Page" at bounding box center [667, 512] width 78 height 20
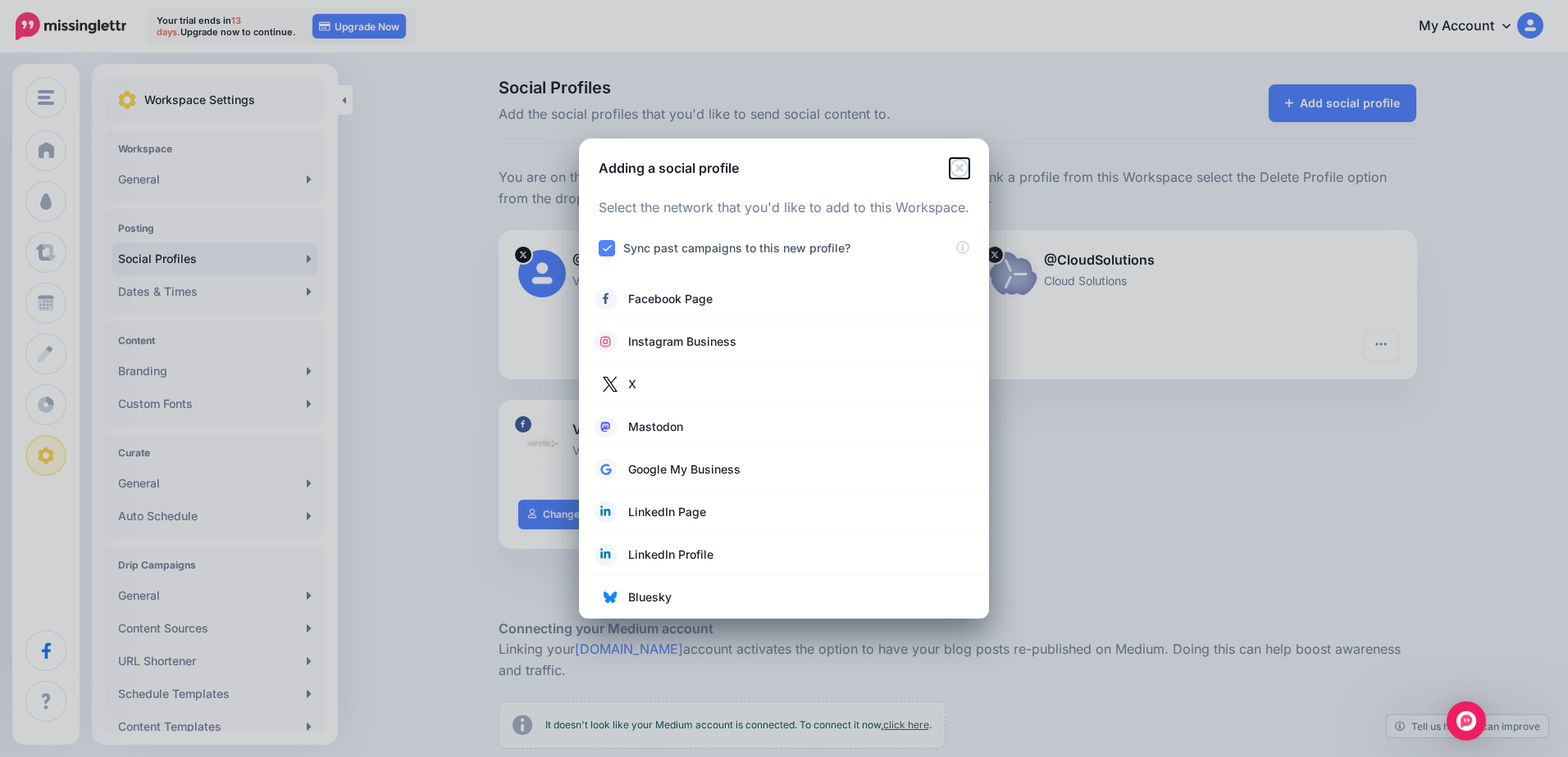
click at [962, 172] on icon "Close" at bounding box center [959, 168] width 20 height 20
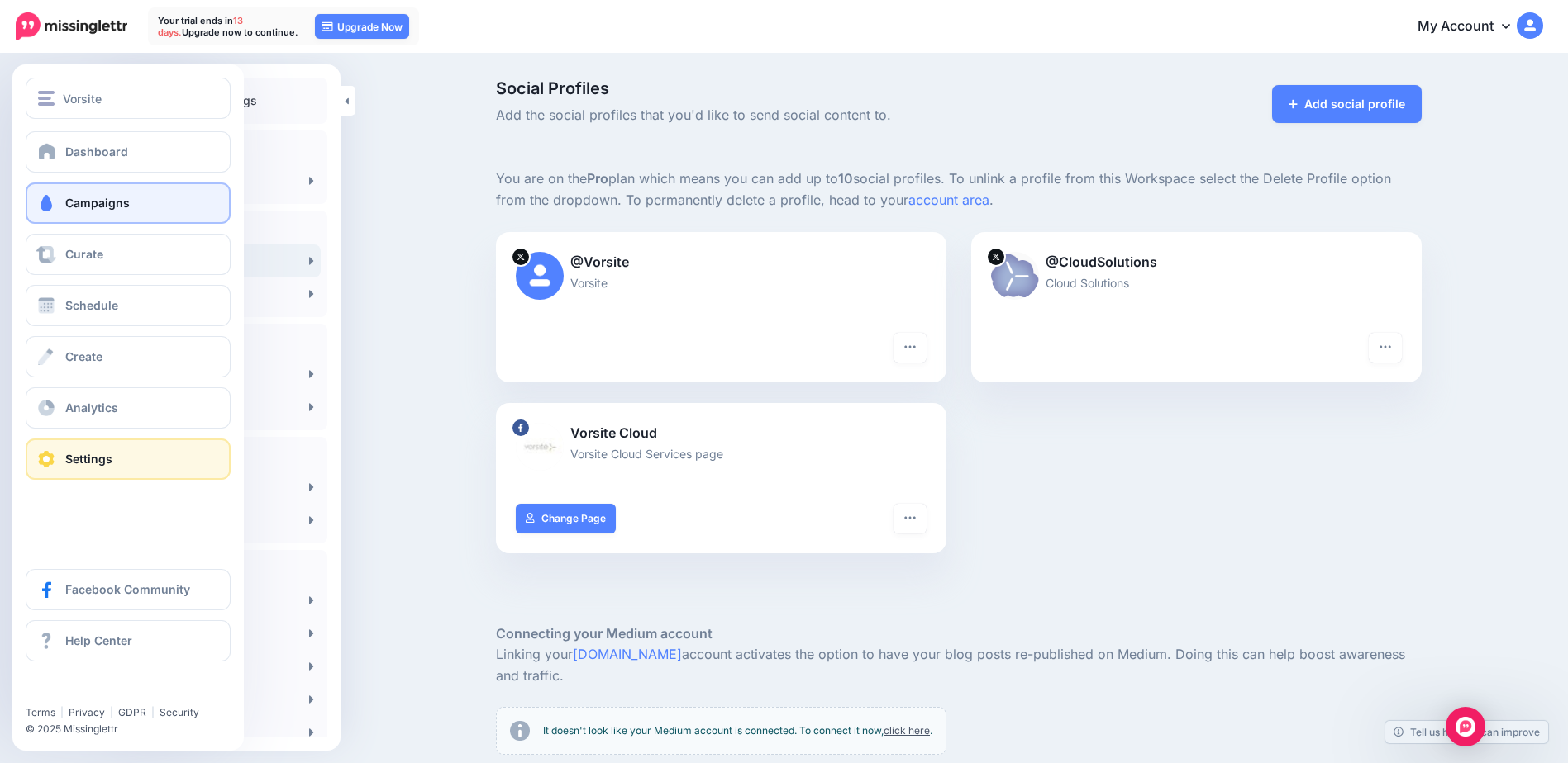
click at [48, 209] on span at bounding box center [46, 203] width 21 height 17
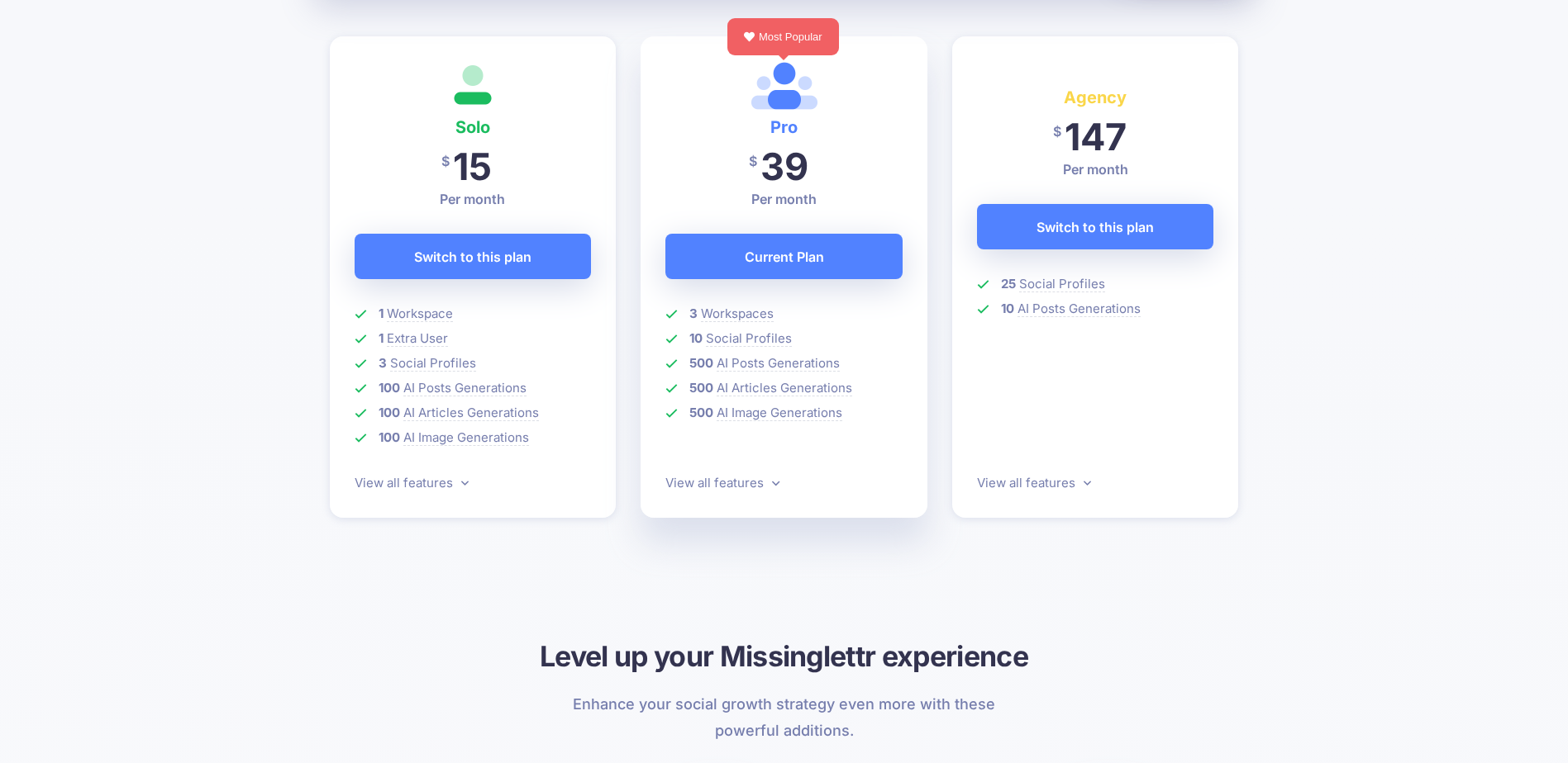
scroll to position [495, 0]
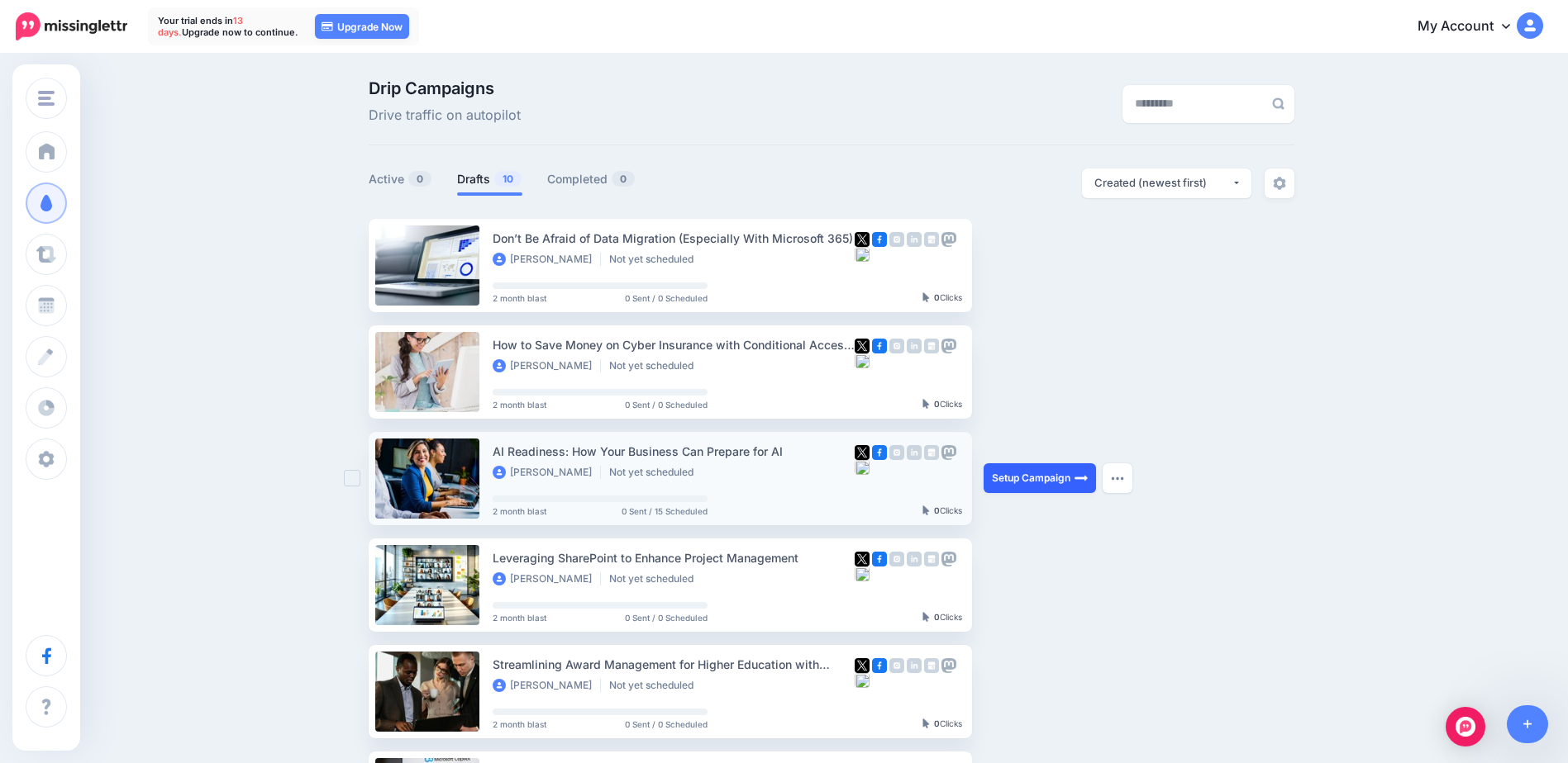
click at [1065, 484] on link "Setup Campaign" at bounding box center [1040, 479] width 113 height 30
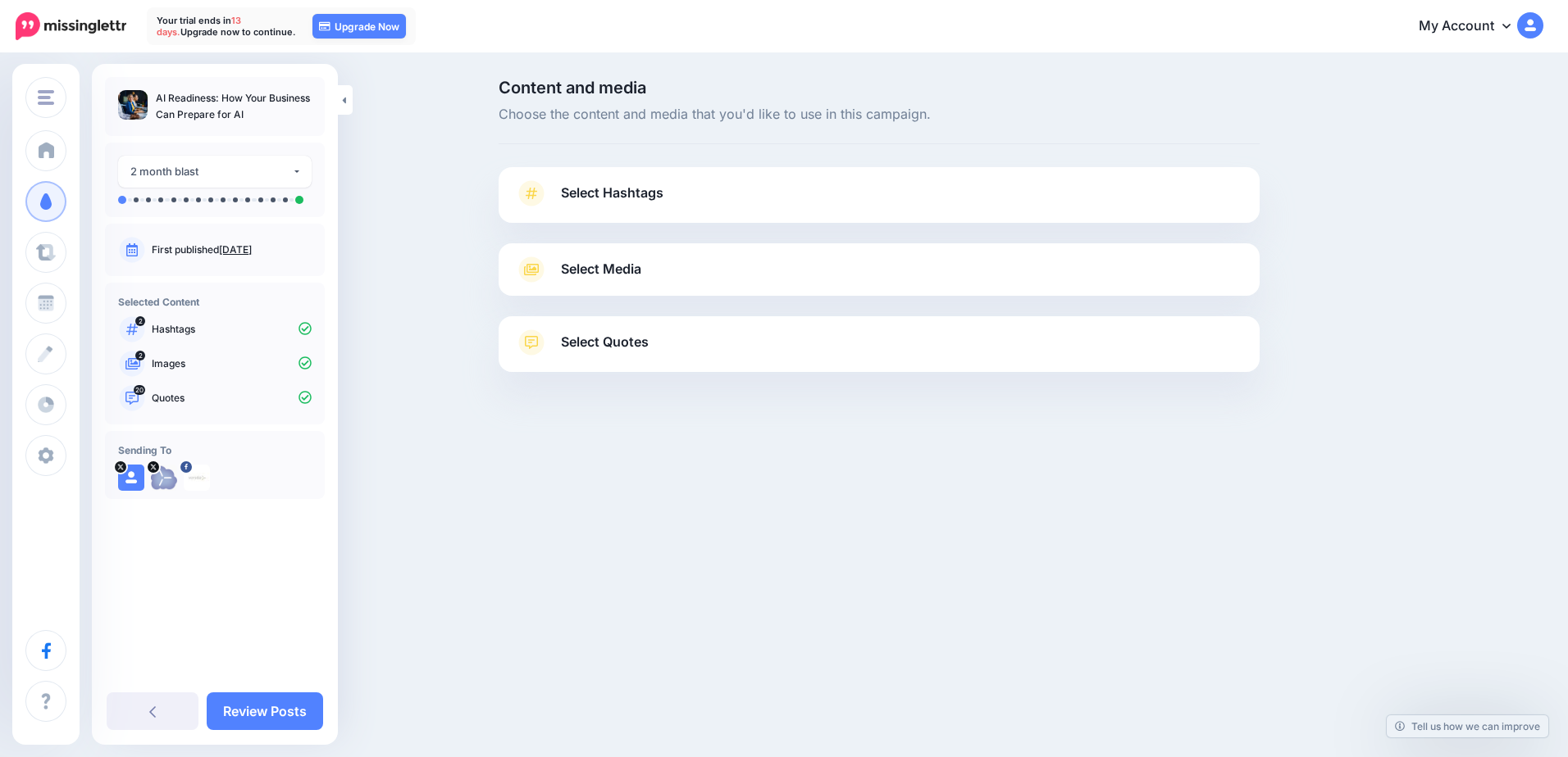
click at [637, 202] on span "Select Hashtags" at bounding box center [611, 192] width 102 height 22
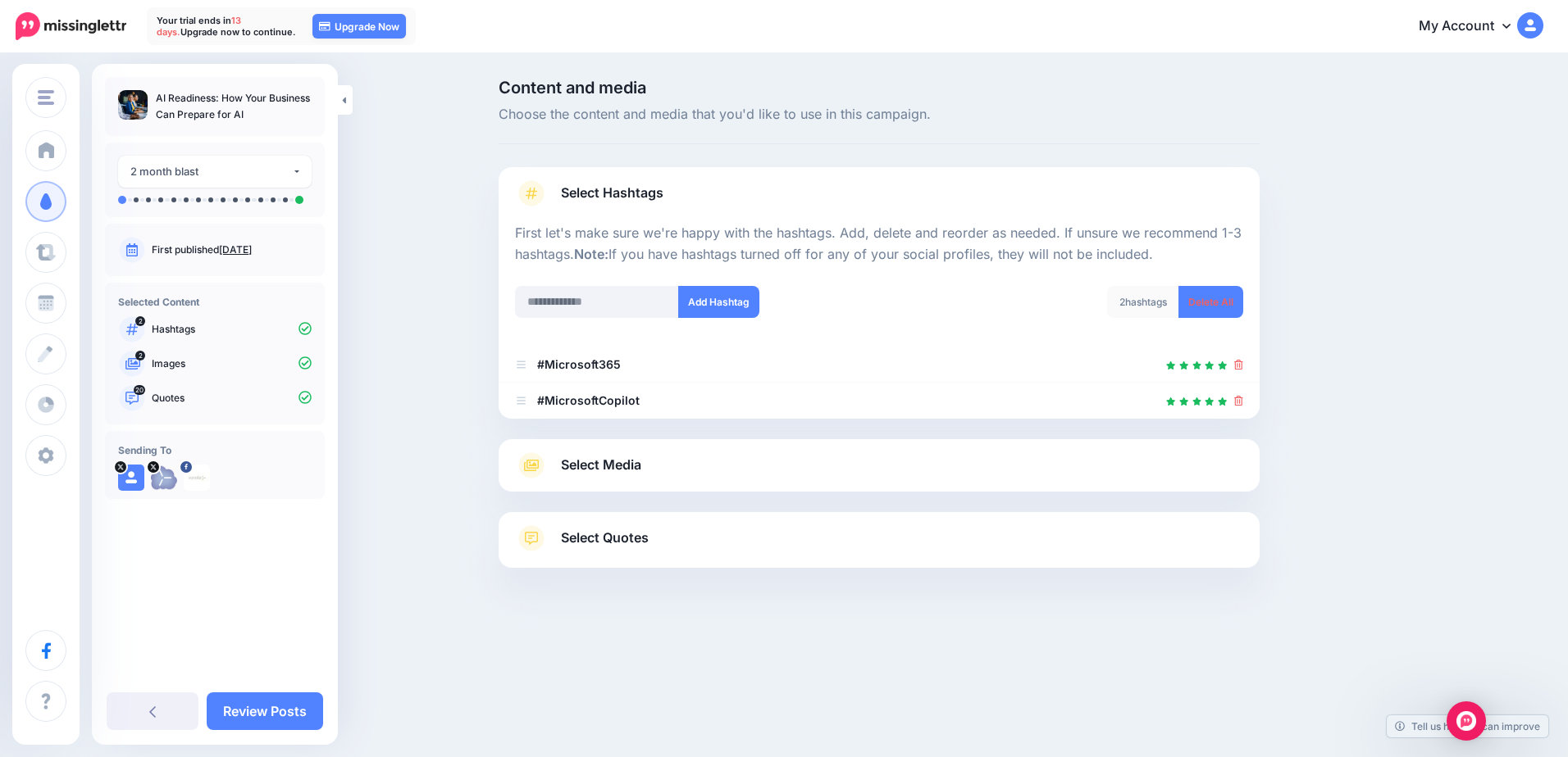
click at [564, 465] on span "Select Media" at bounding box center [601, 465] width 80 height 22
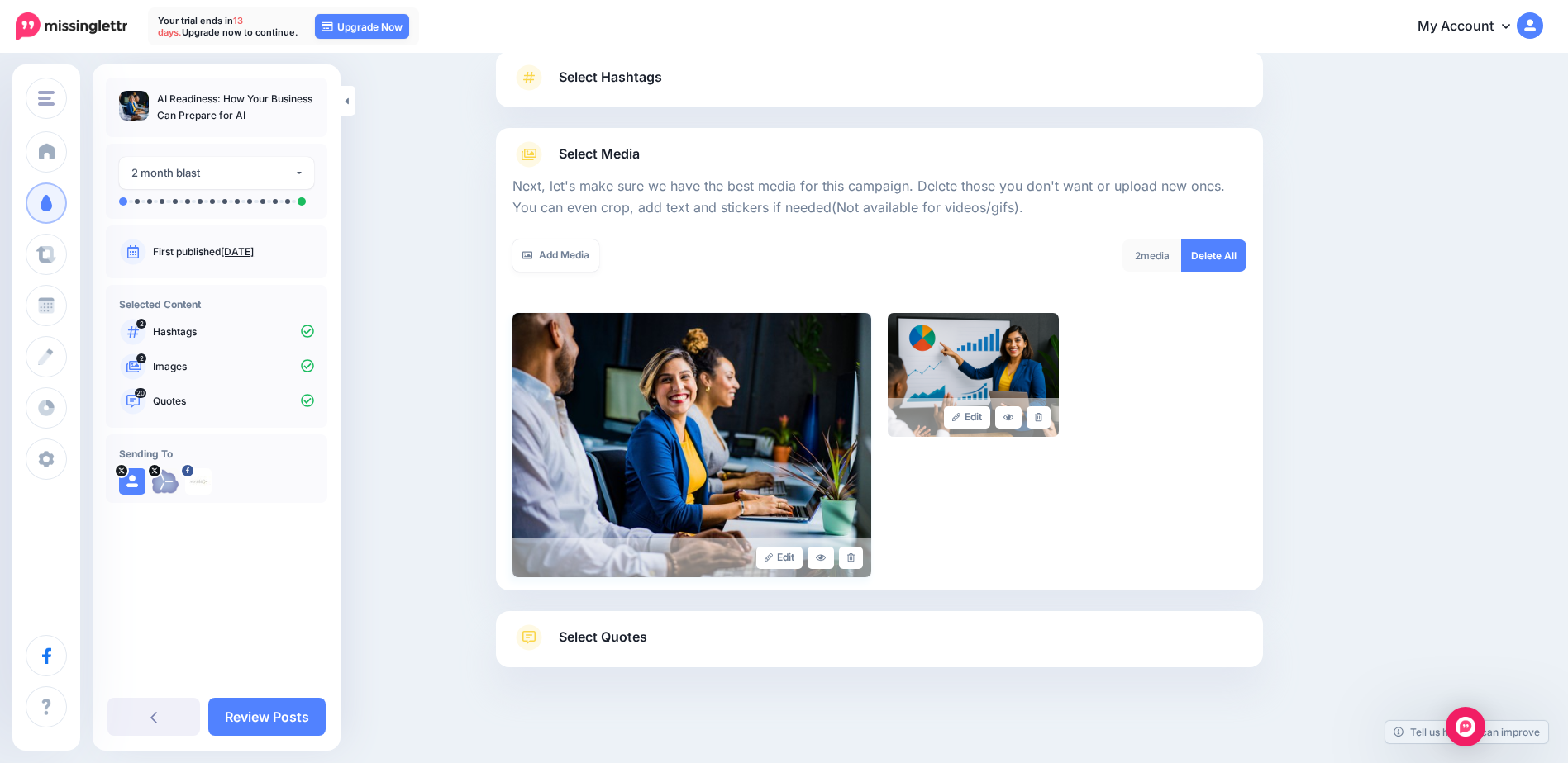
scroll to position [128, 0]
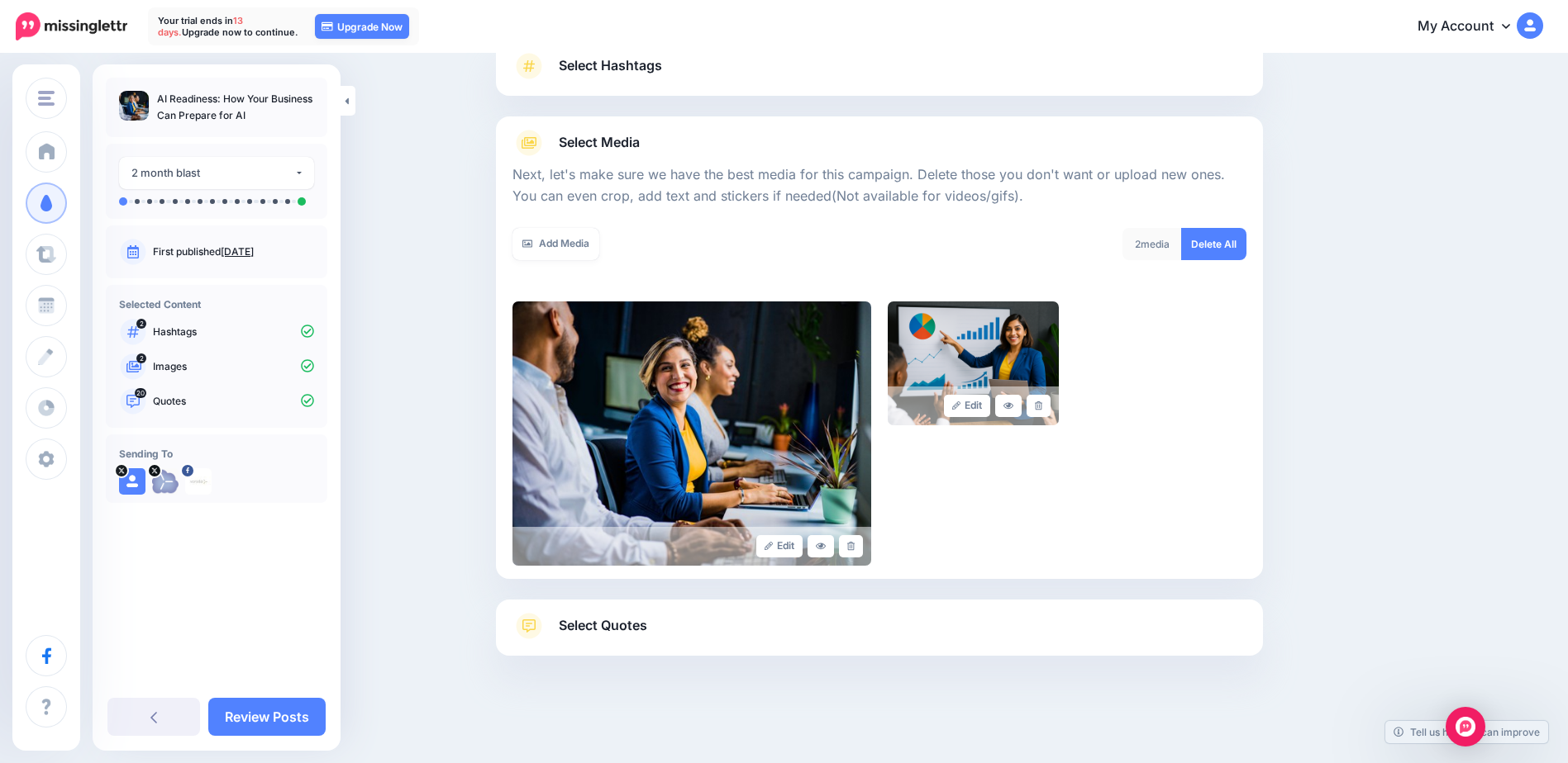
click at [620, 622] on span "Select Quotes" at bounding box center [603, 625] width 88 height 22
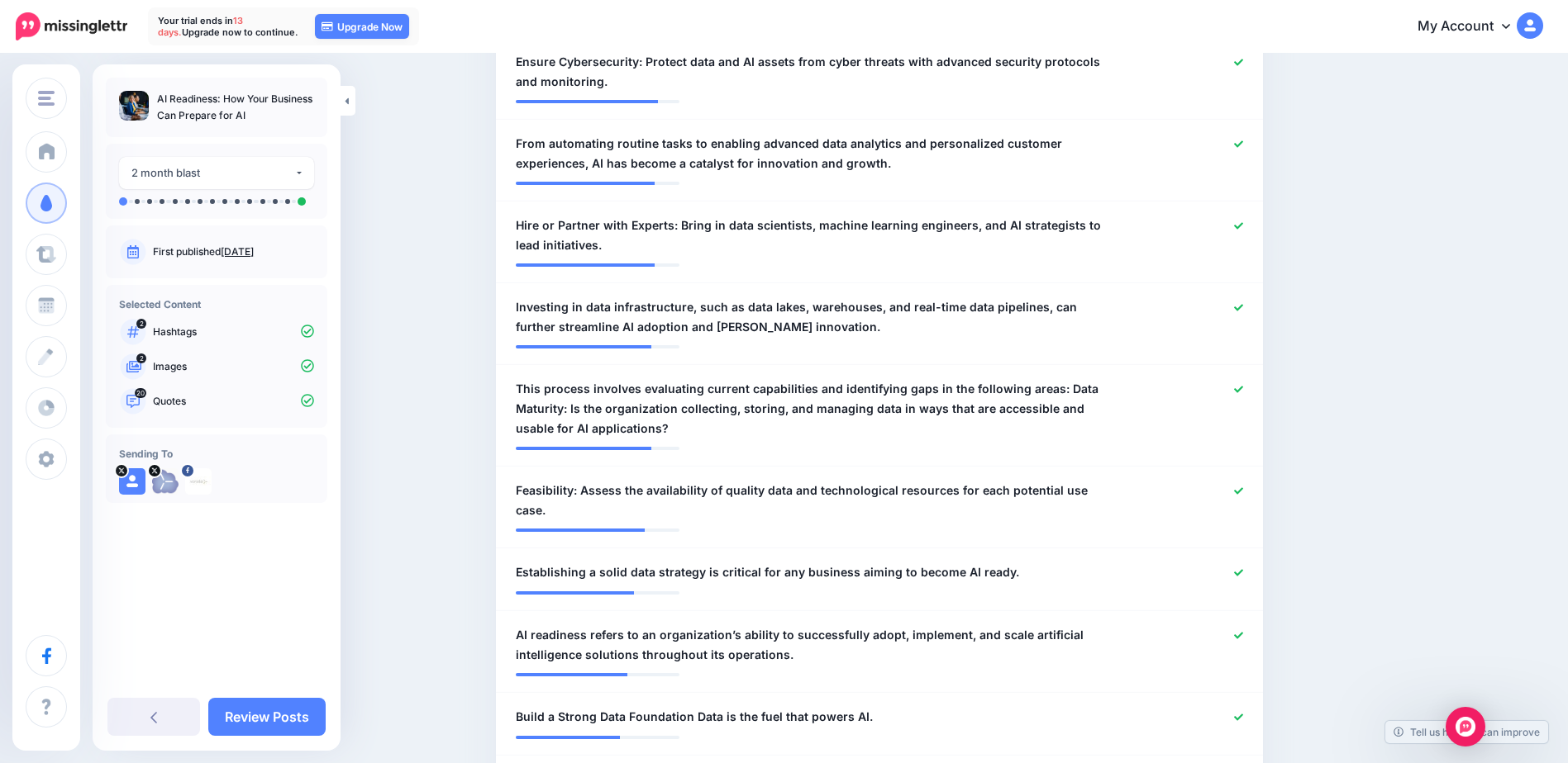
scroll to position [625, 0]
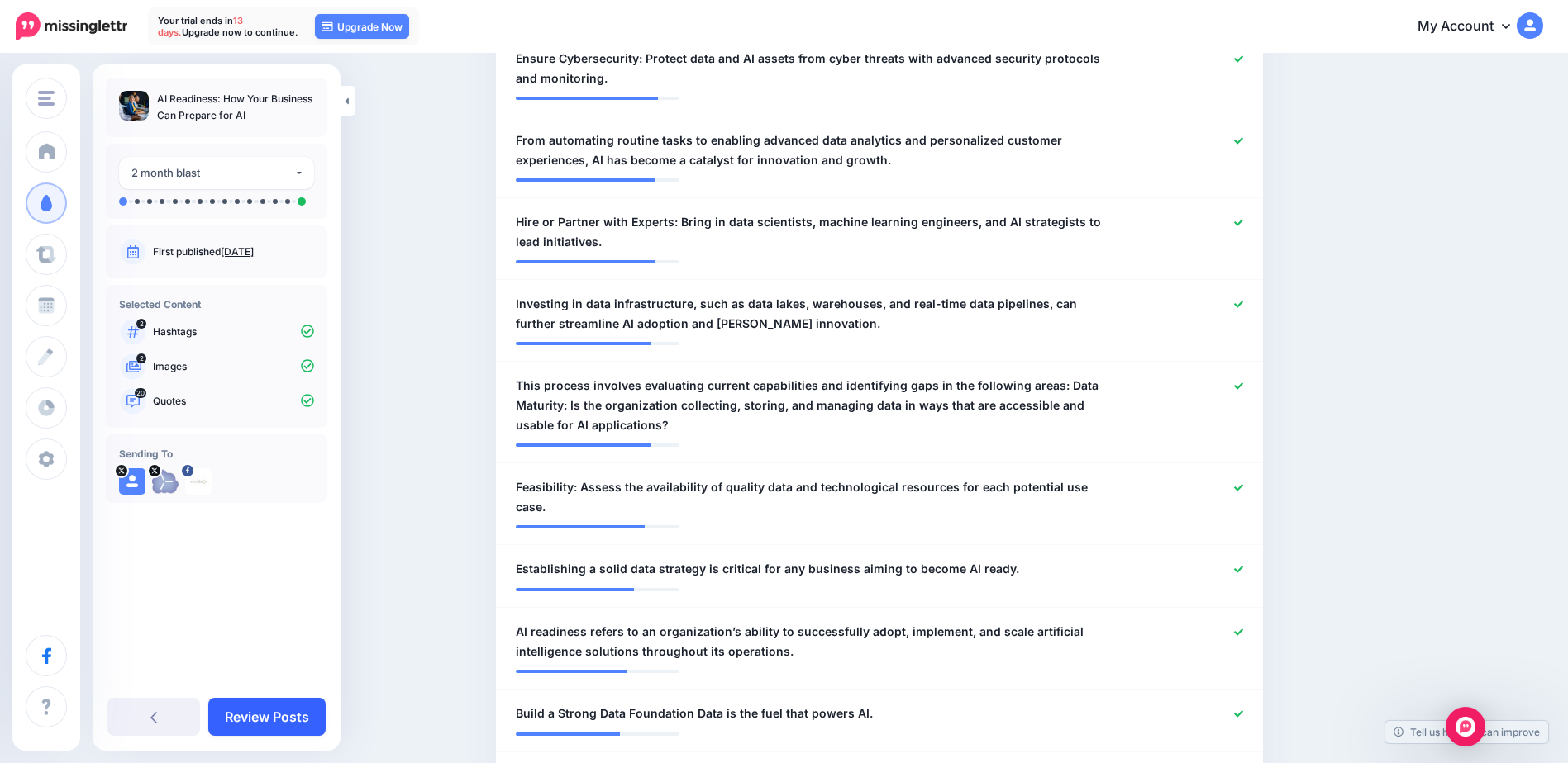
click at [294, 711] on link "Review Posts" at bounding box center [267, 716] width 117 height 38
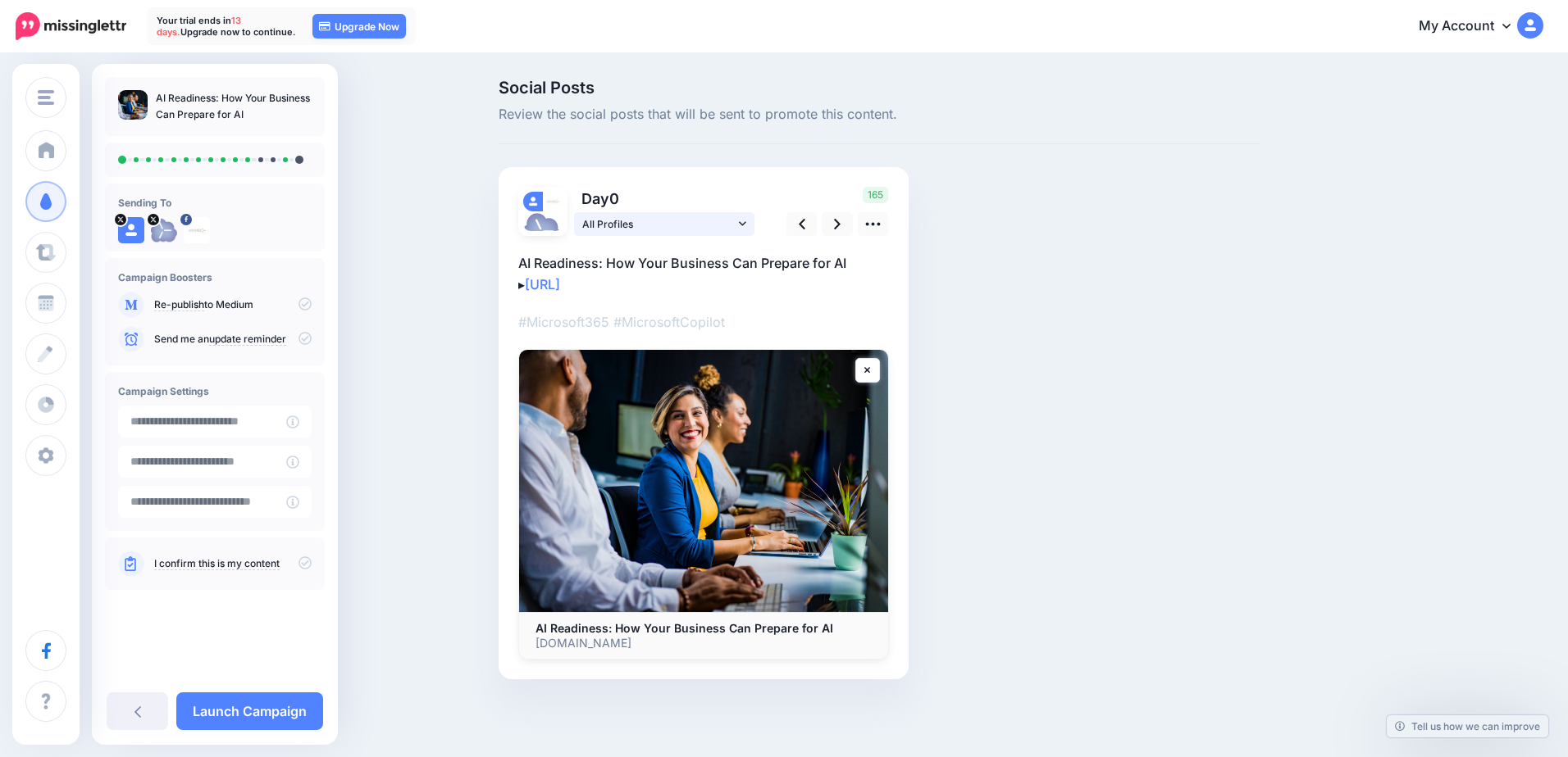
click at [649, 226] on span "All Profiles" at bounding box center [658, 224] width 153 height 17
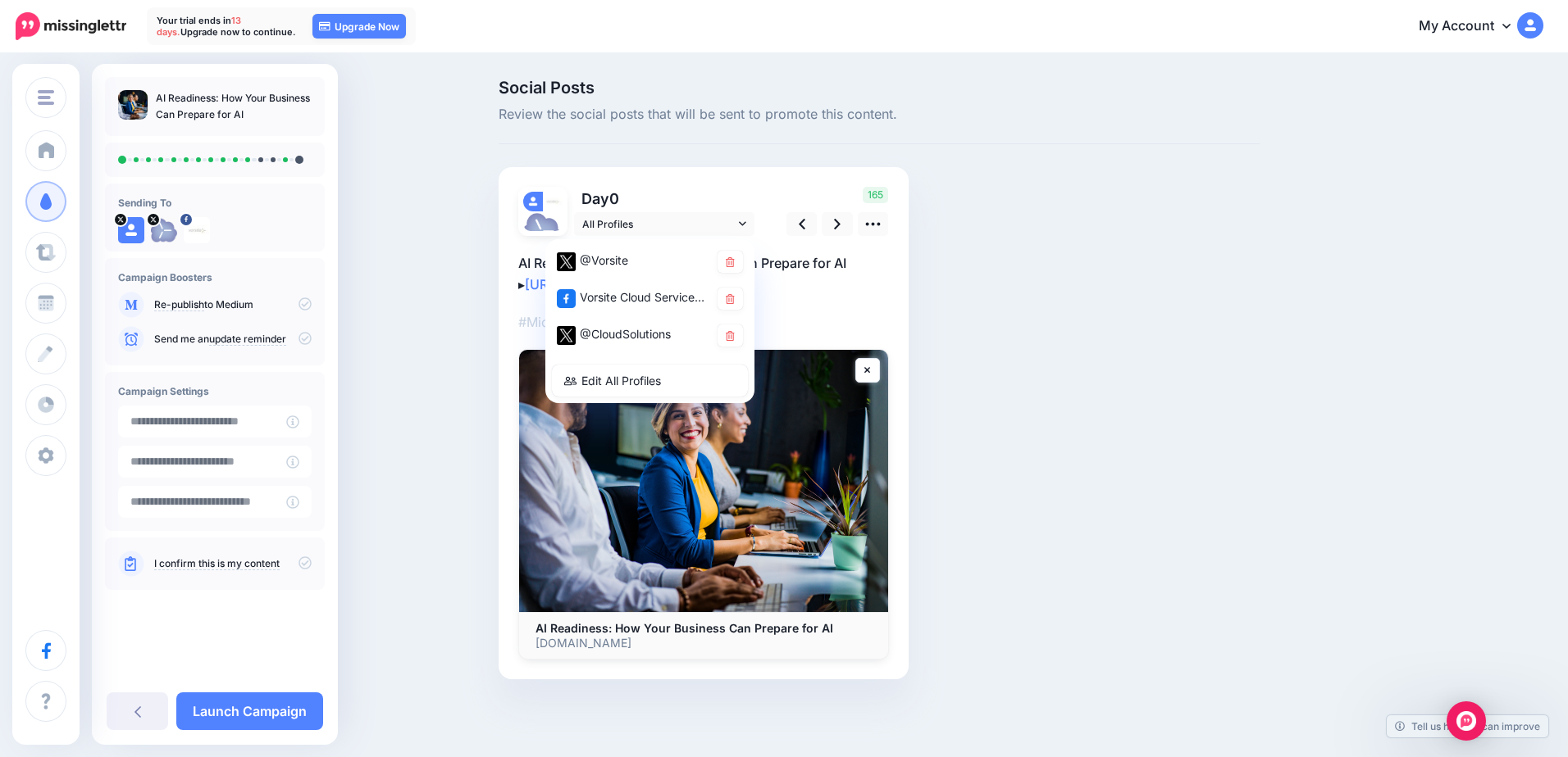
click at [705, 188] on p "Day 0" at bounding box center [665, 198] width 183 height 24
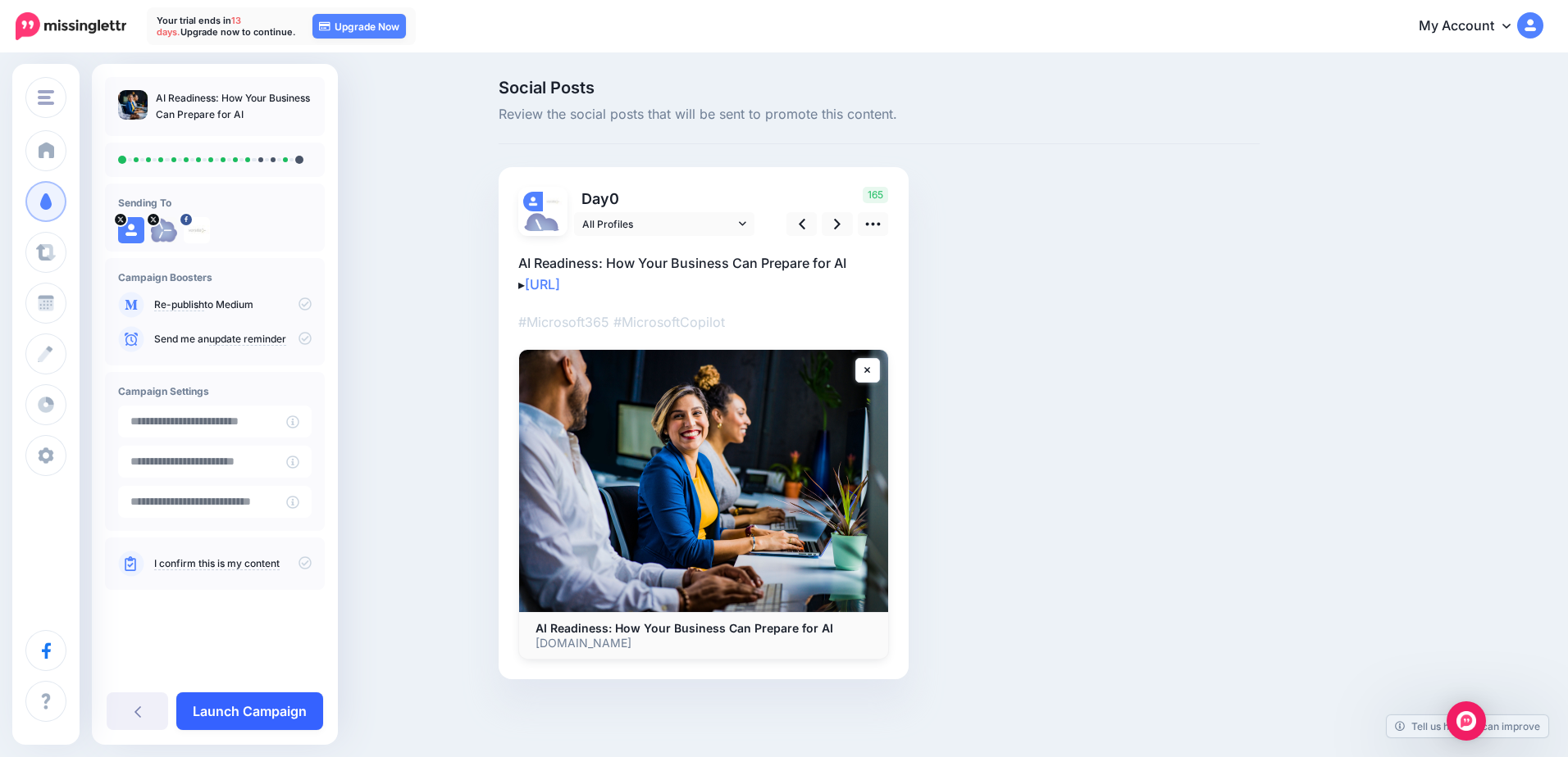
click at [256, 716] on link "Launch Campaign" at bounding box center [250, 711] width 147 height 38
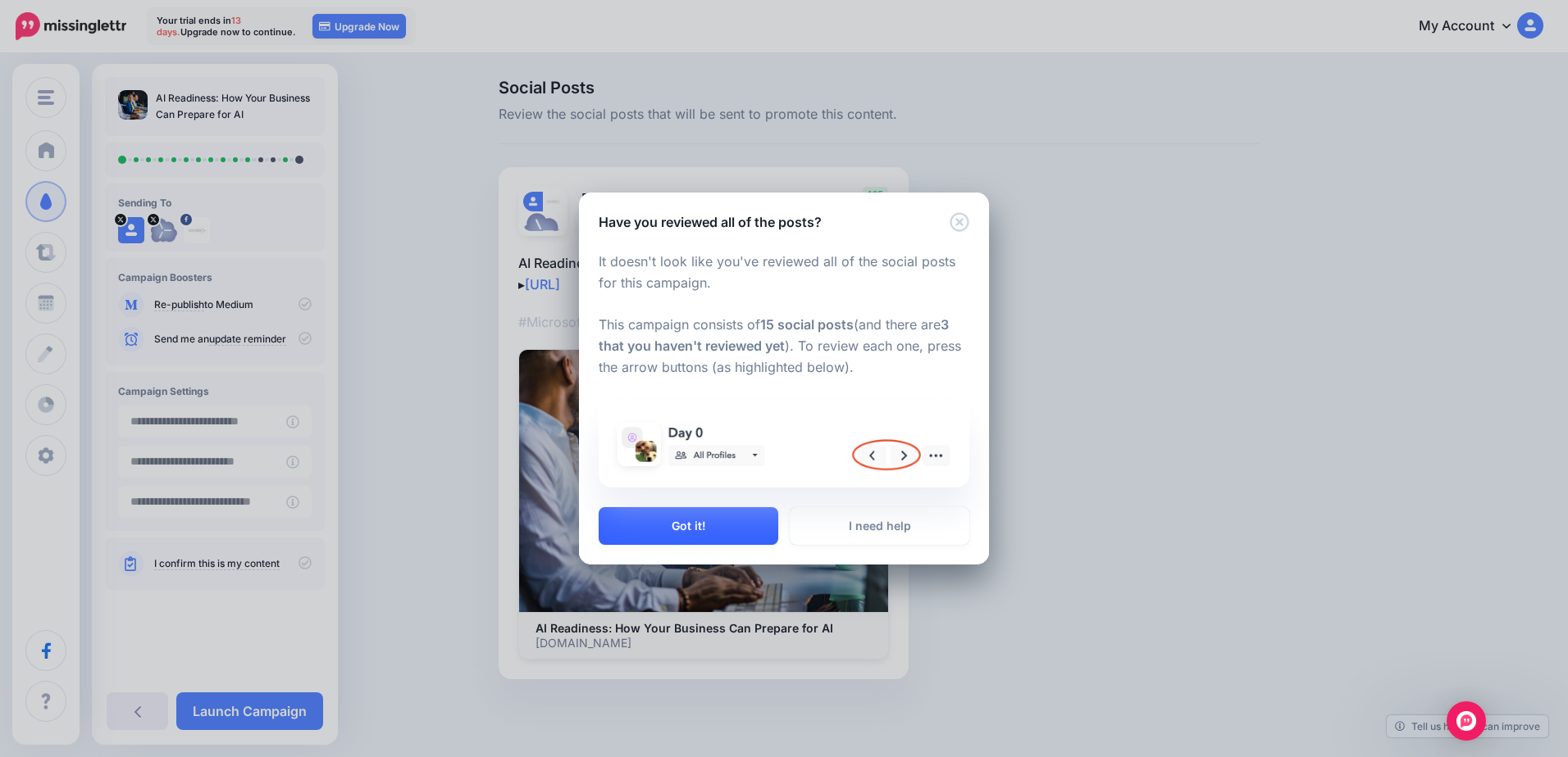
click at [730, 521] on button "Got it!" at bounding box center [688, 526] width 180 height 38
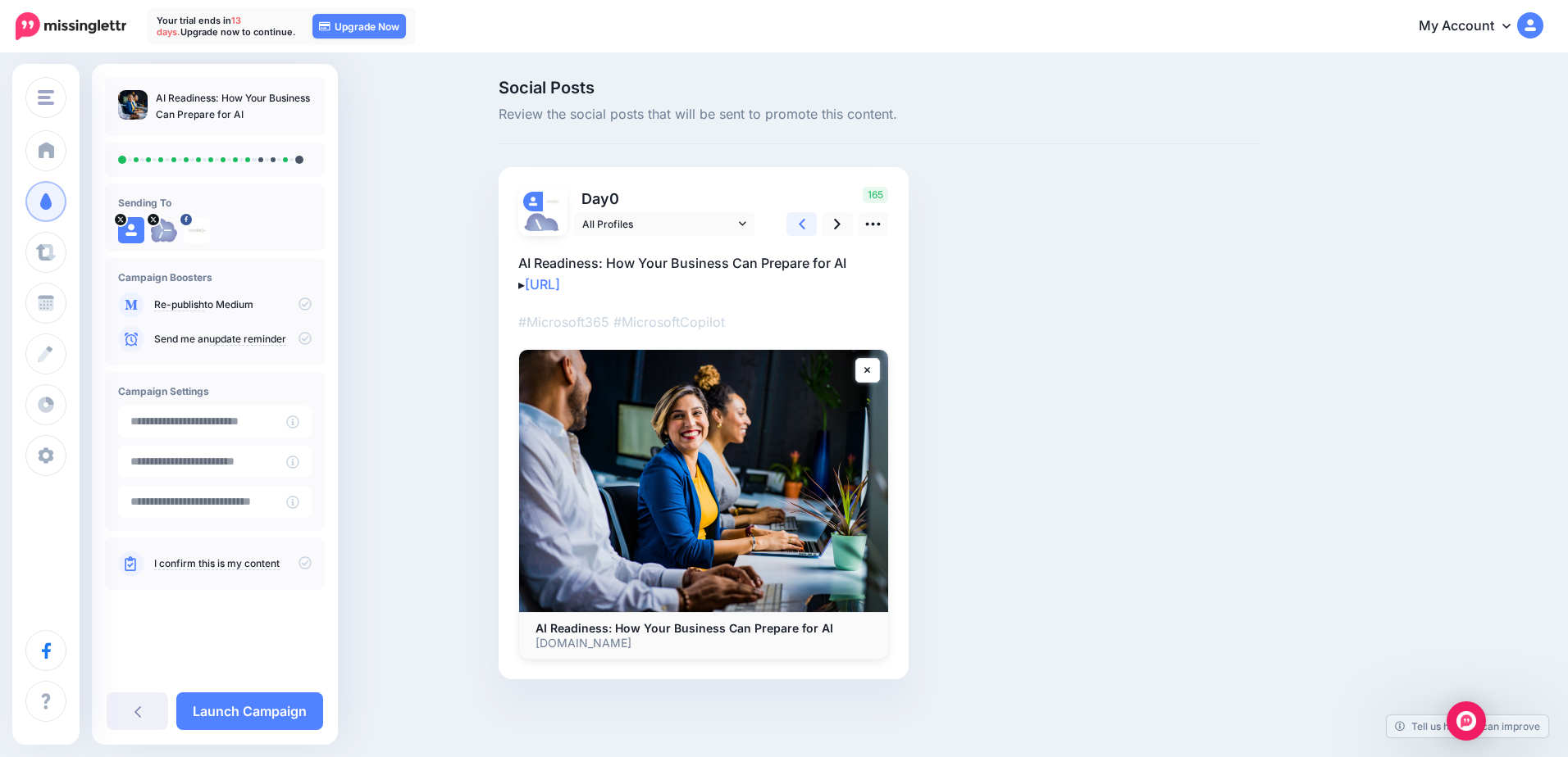
click at [798, 225] on icon at bounding box center [802, 224] width 7 height 17
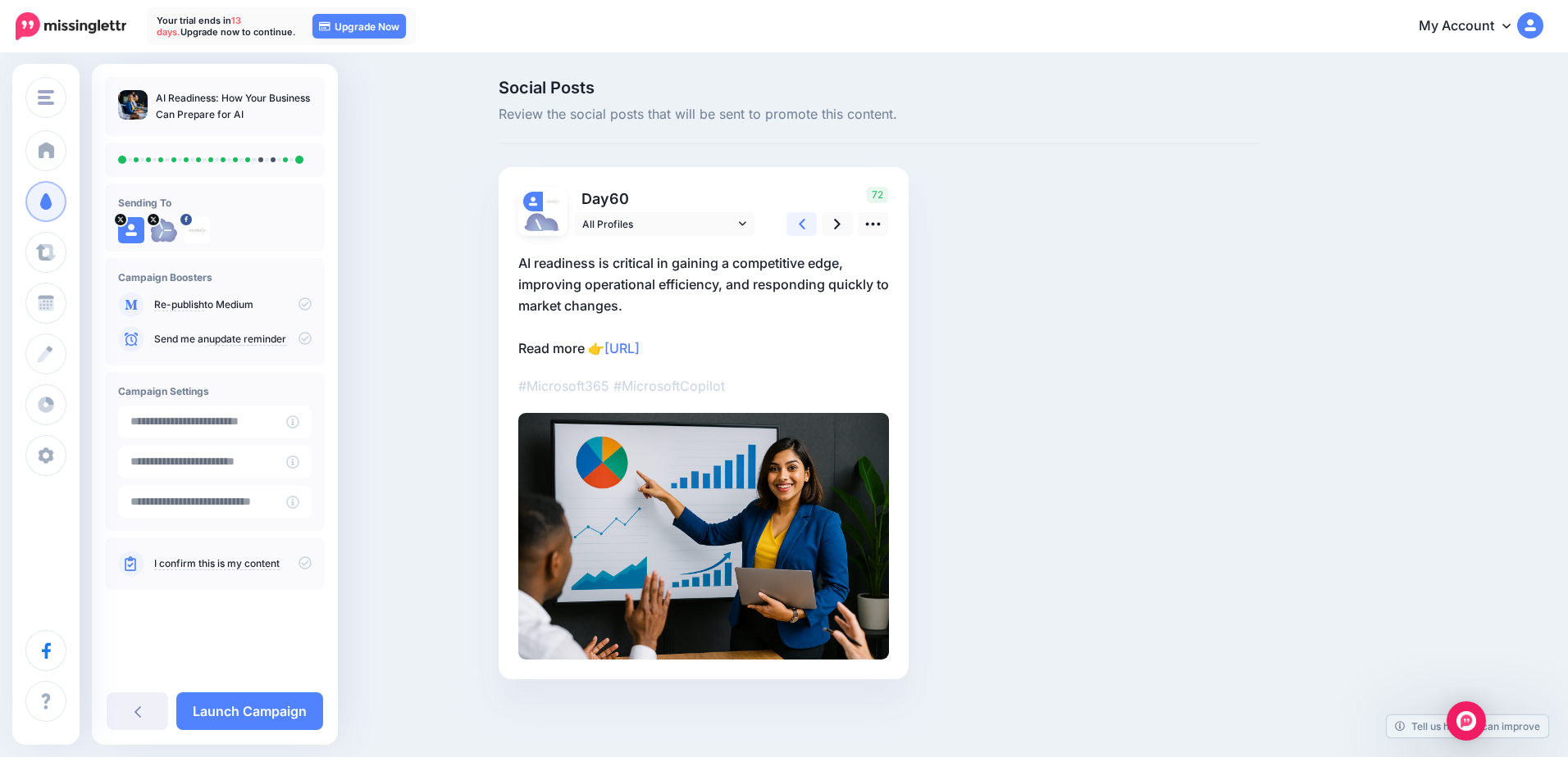
click at [798, 225] on icon at bounding box center [802, 224] width 7 height 17
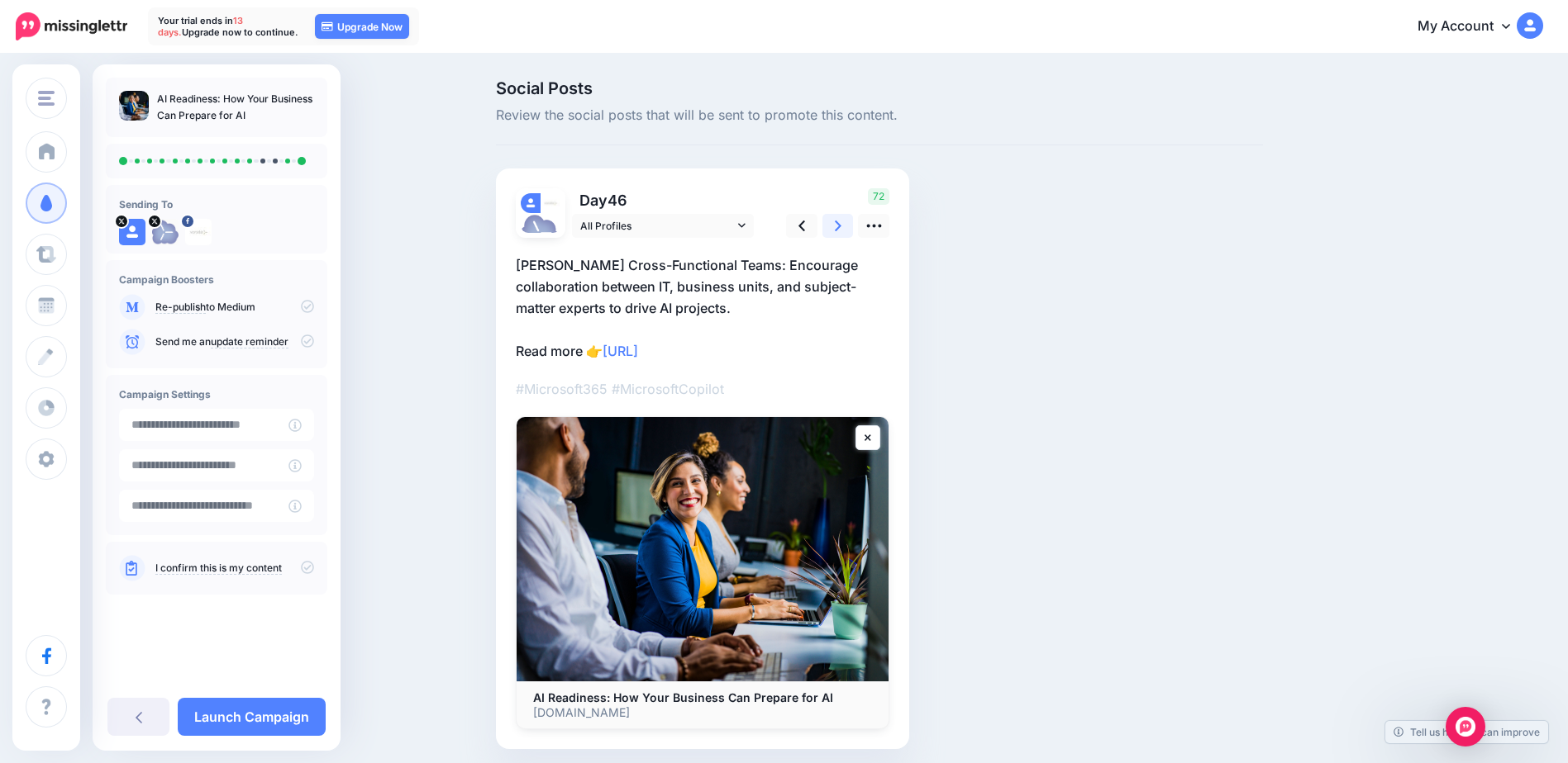
click at [850, 227] on link at bounding box center [838, 225] width 32 height 24
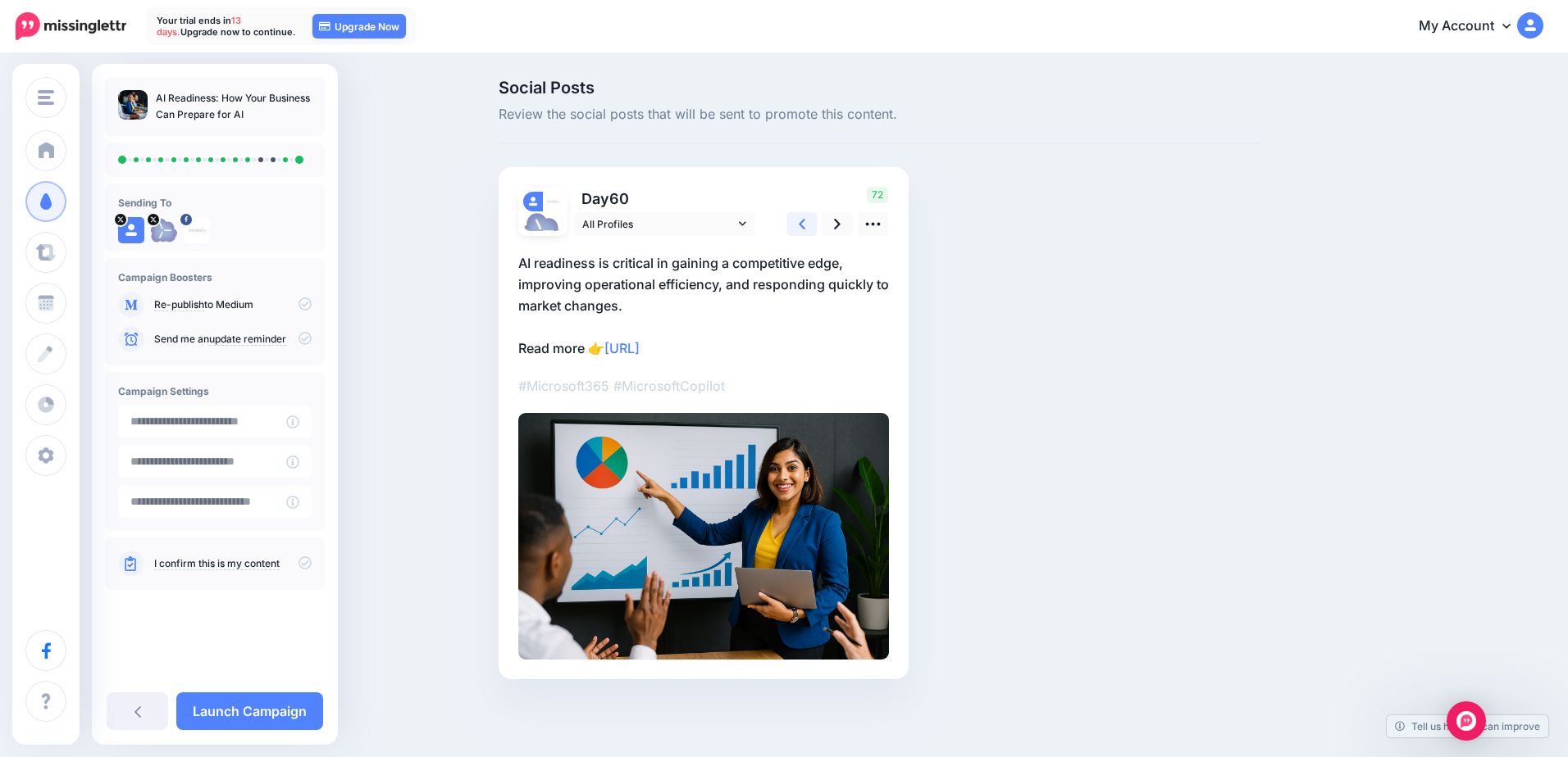
click at [807, 219] on link at bounding box center [802, 224] width 31 height 24
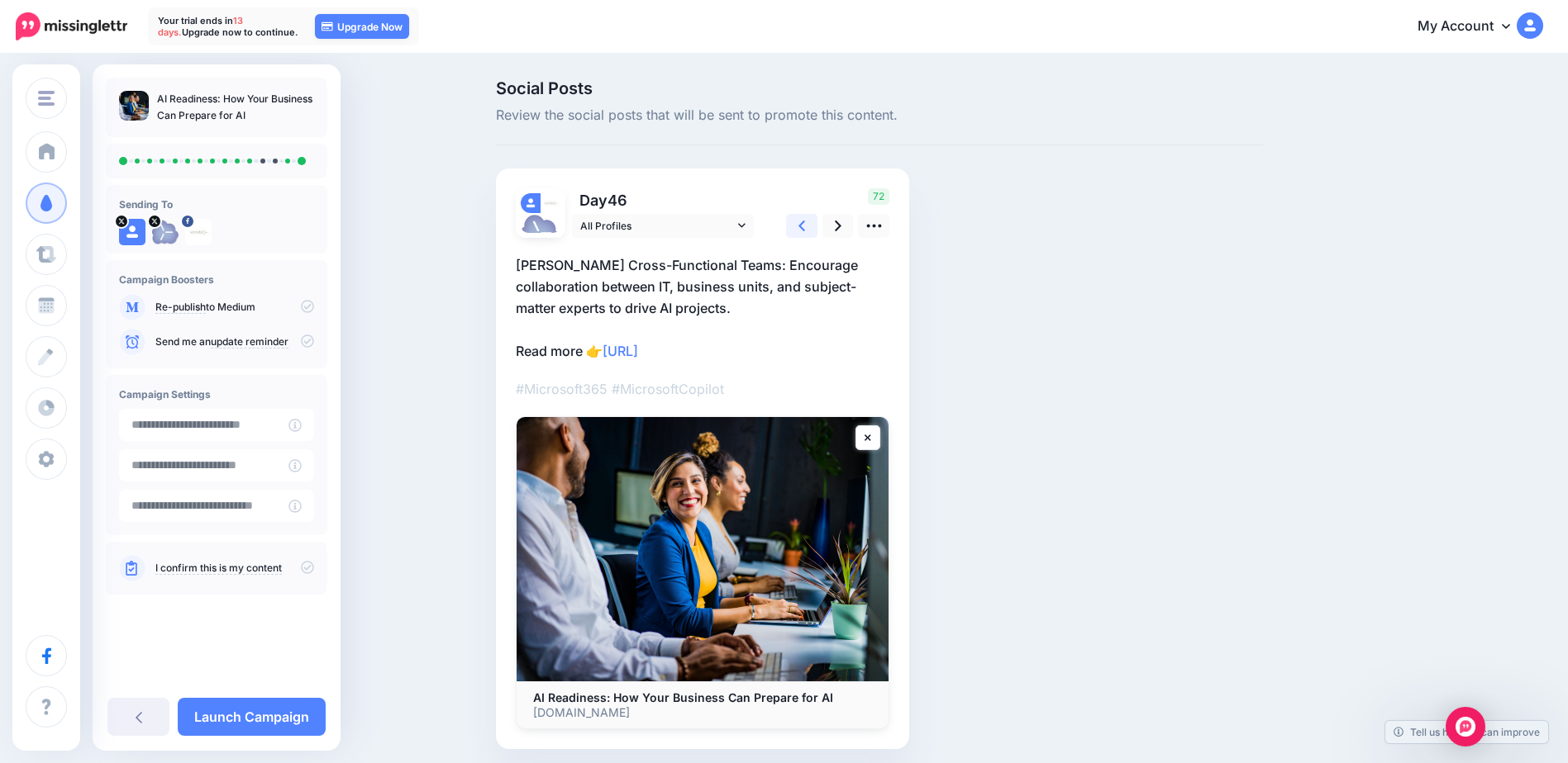
click at [813, 221] on link at bounding box center [802, 225] width 32 height 24
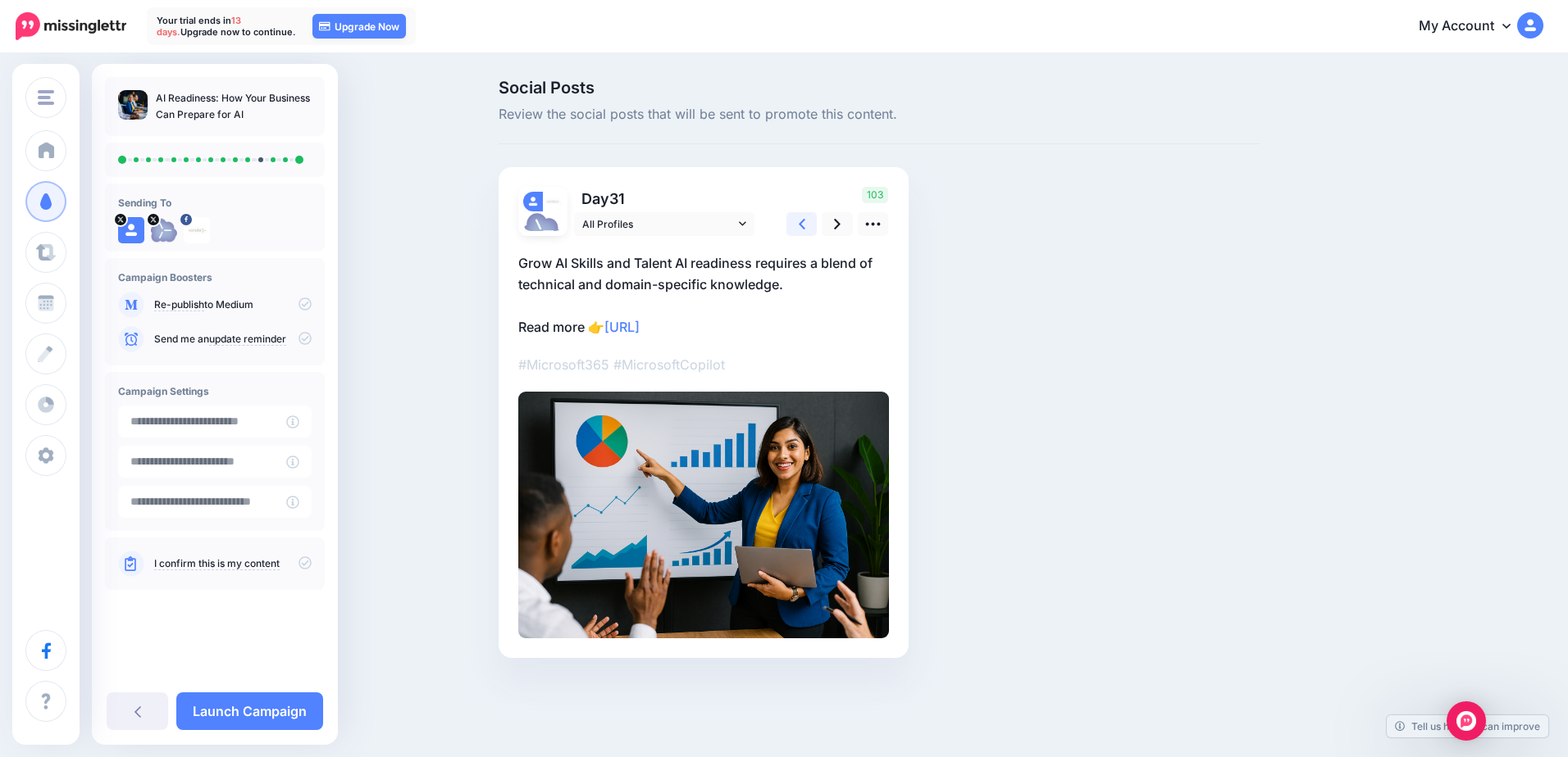
click at [807, 219] on link at bounding box center [802, 224] width 31 height 24
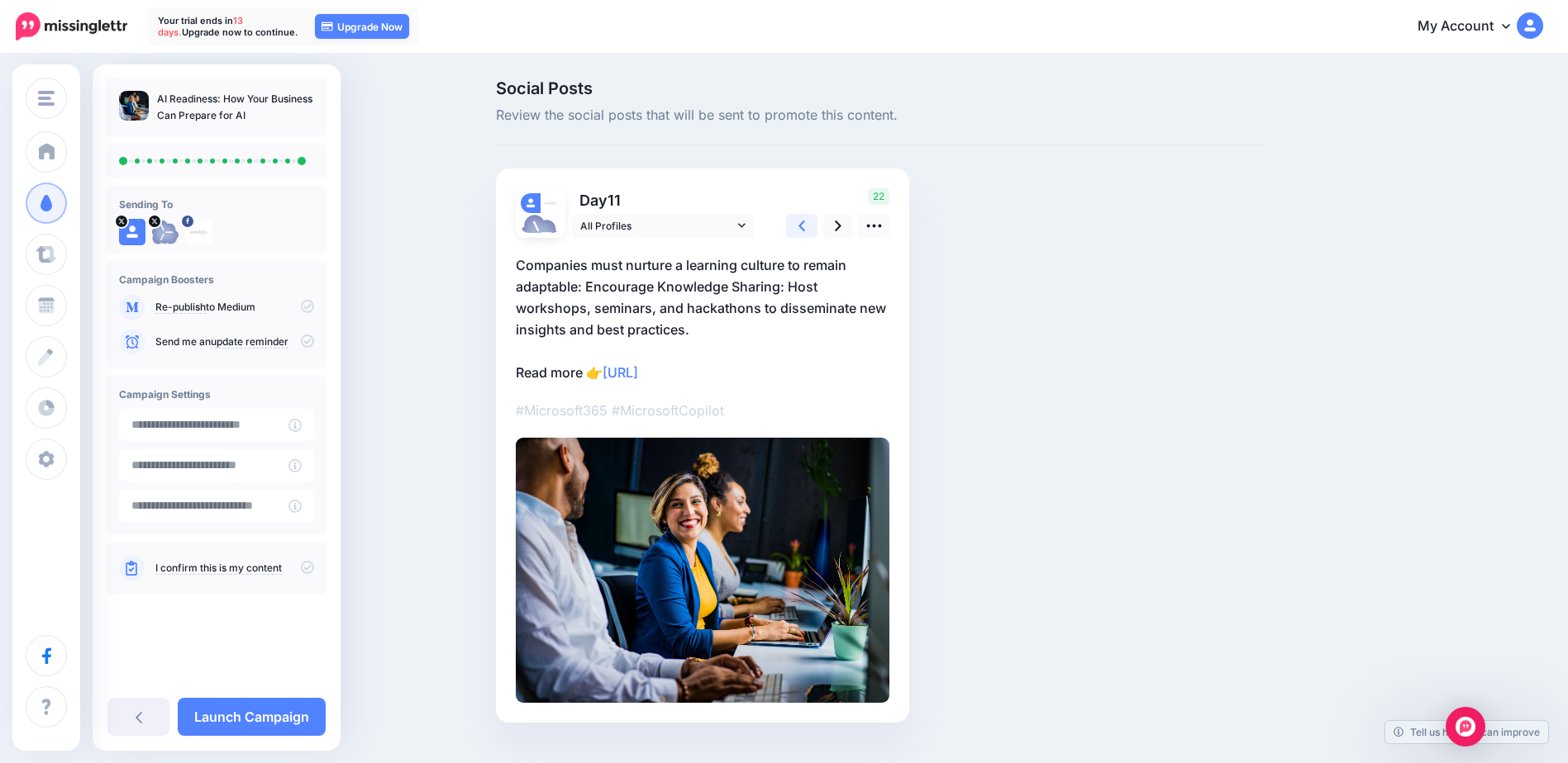
click at [813, 221] on link at bounding box center [802, 225] width 32 height 24
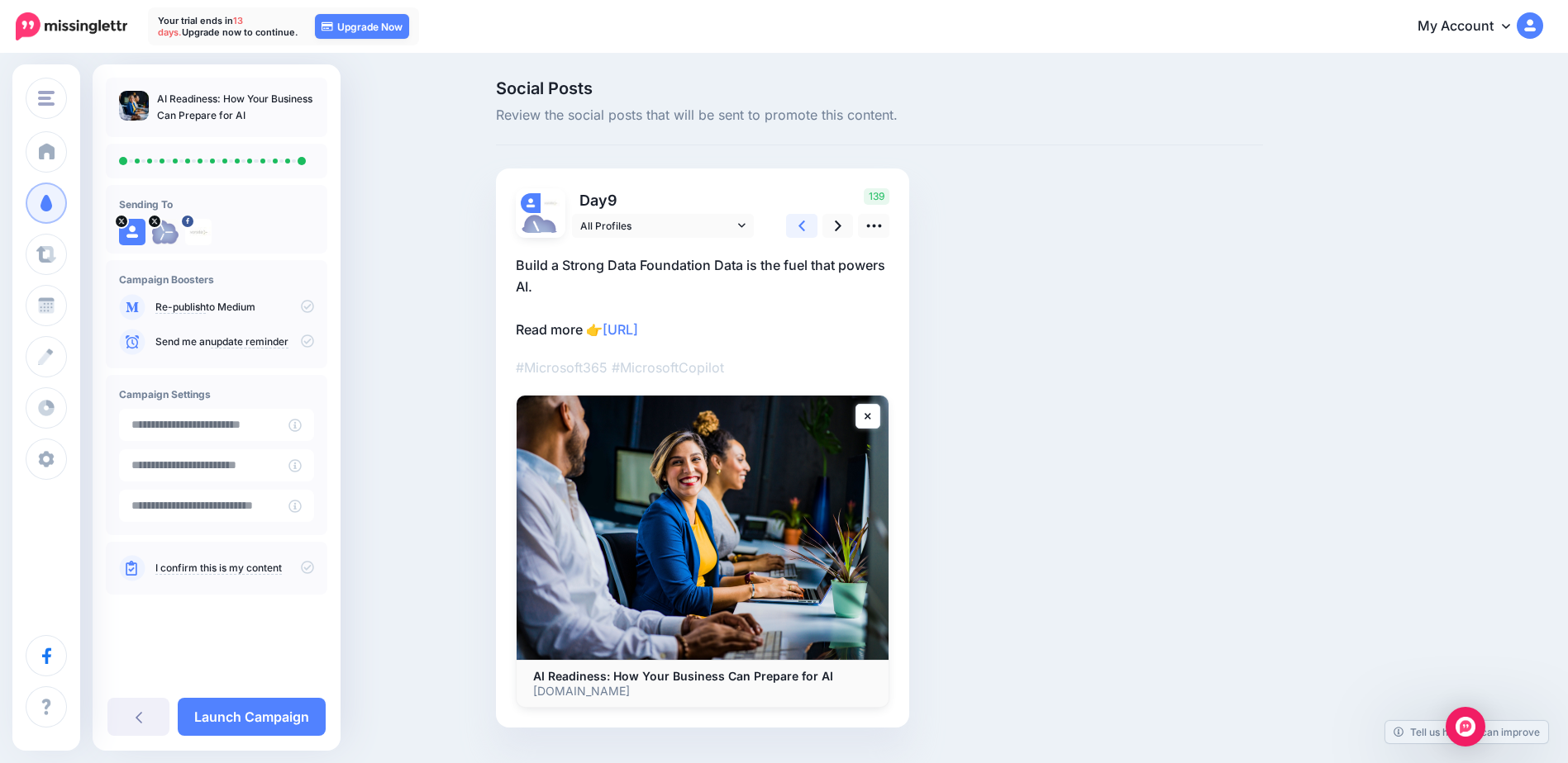
click at [813, 221] on link at bounding box center [802, 225] width 32 height 24
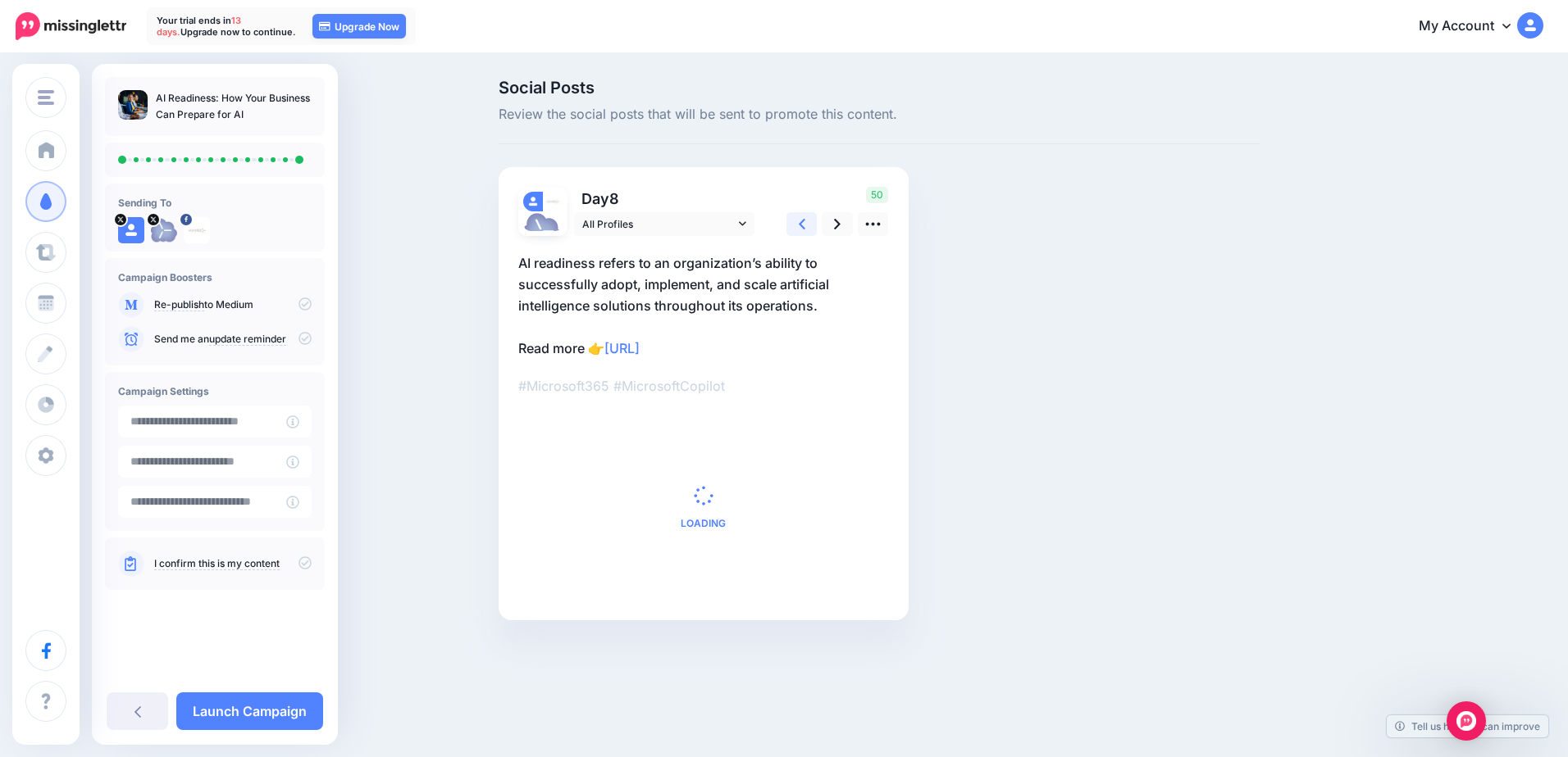
click at [807, 219] on link at bounding box center [802, 224] width 31 height 24
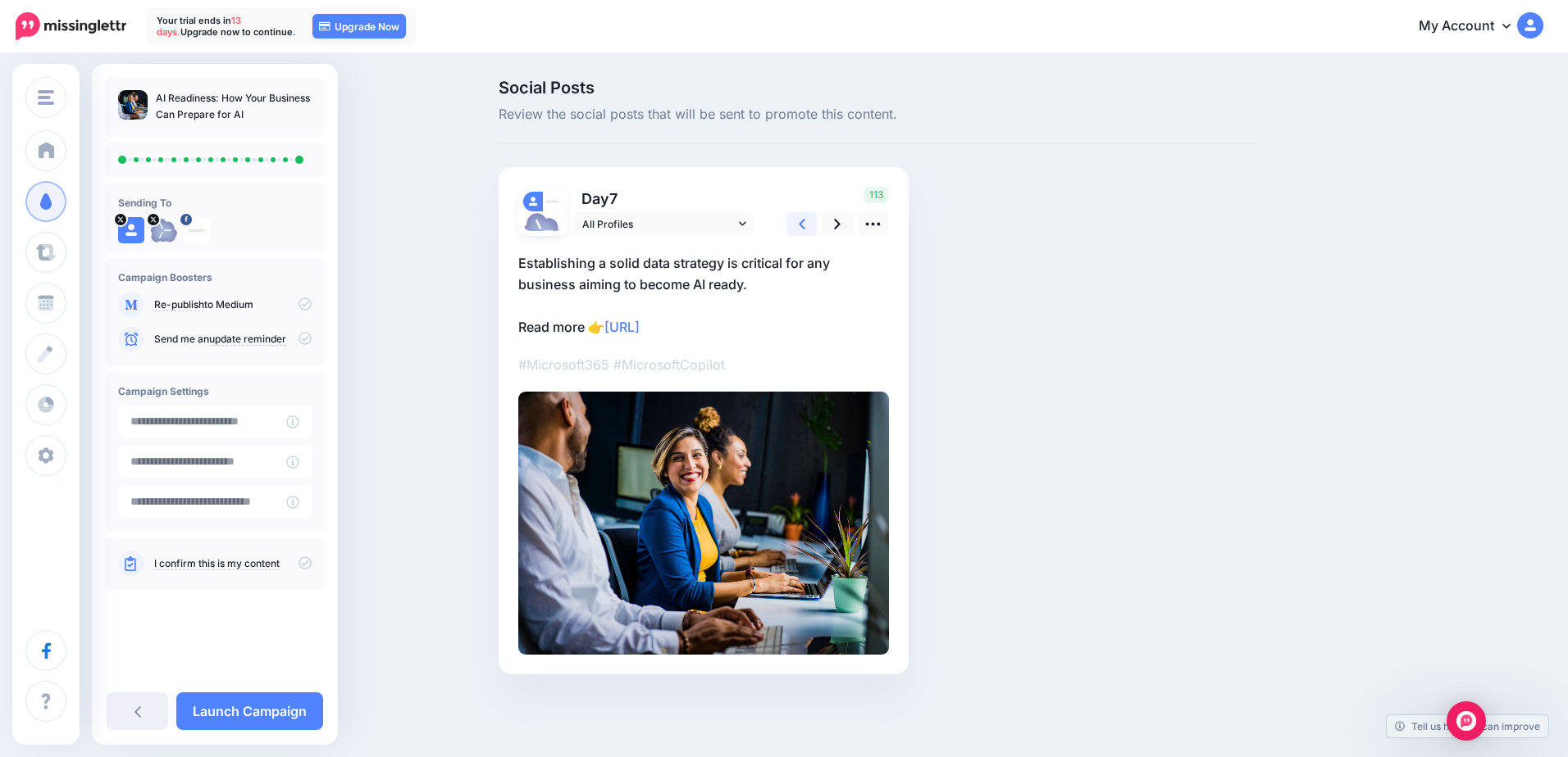
click at [807, 219] on link at bounding box center [802, 224] width 31 height 24
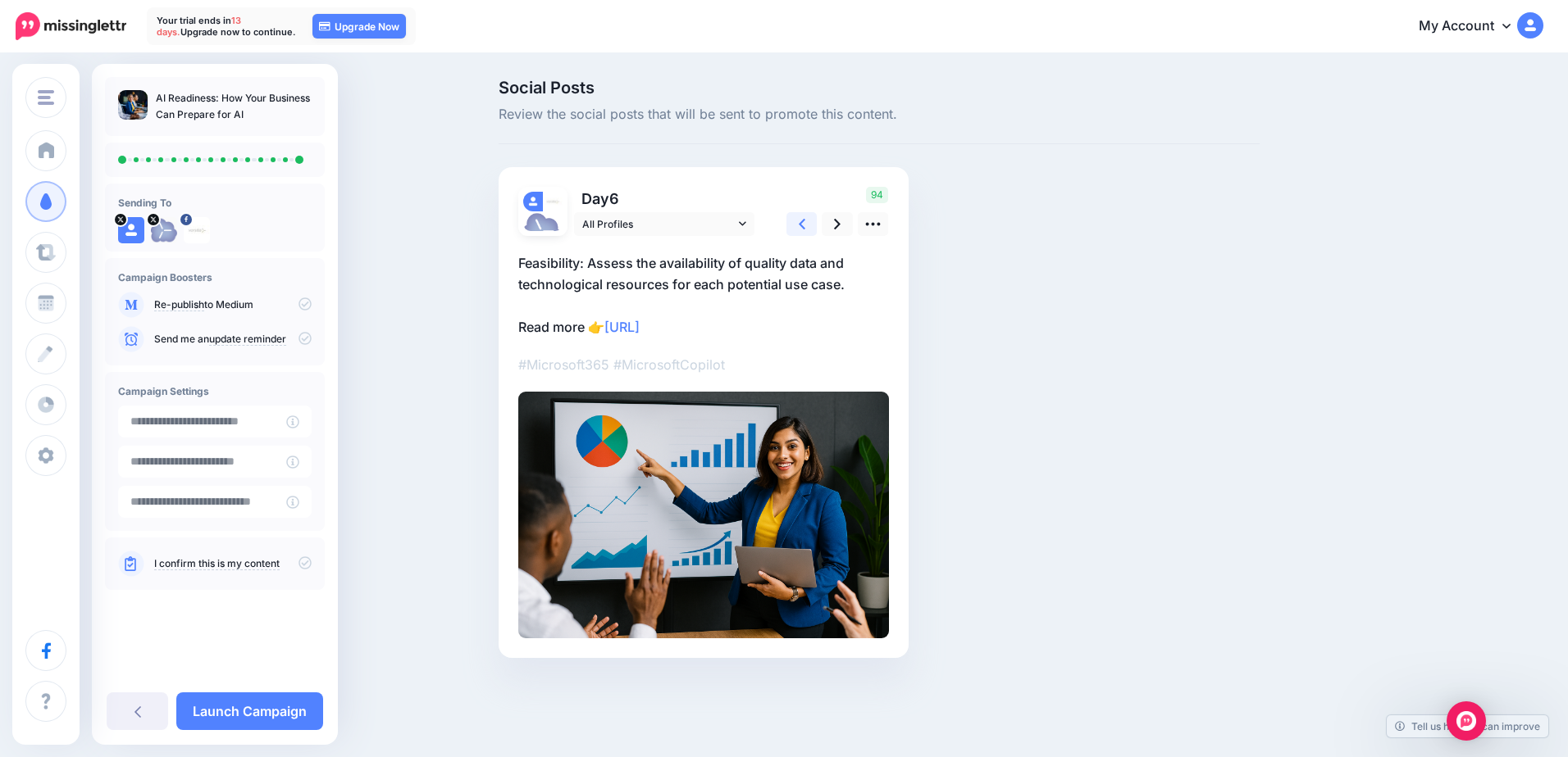
click at [807, 219] on link at bounding box center [802, 224] width 31 height 24
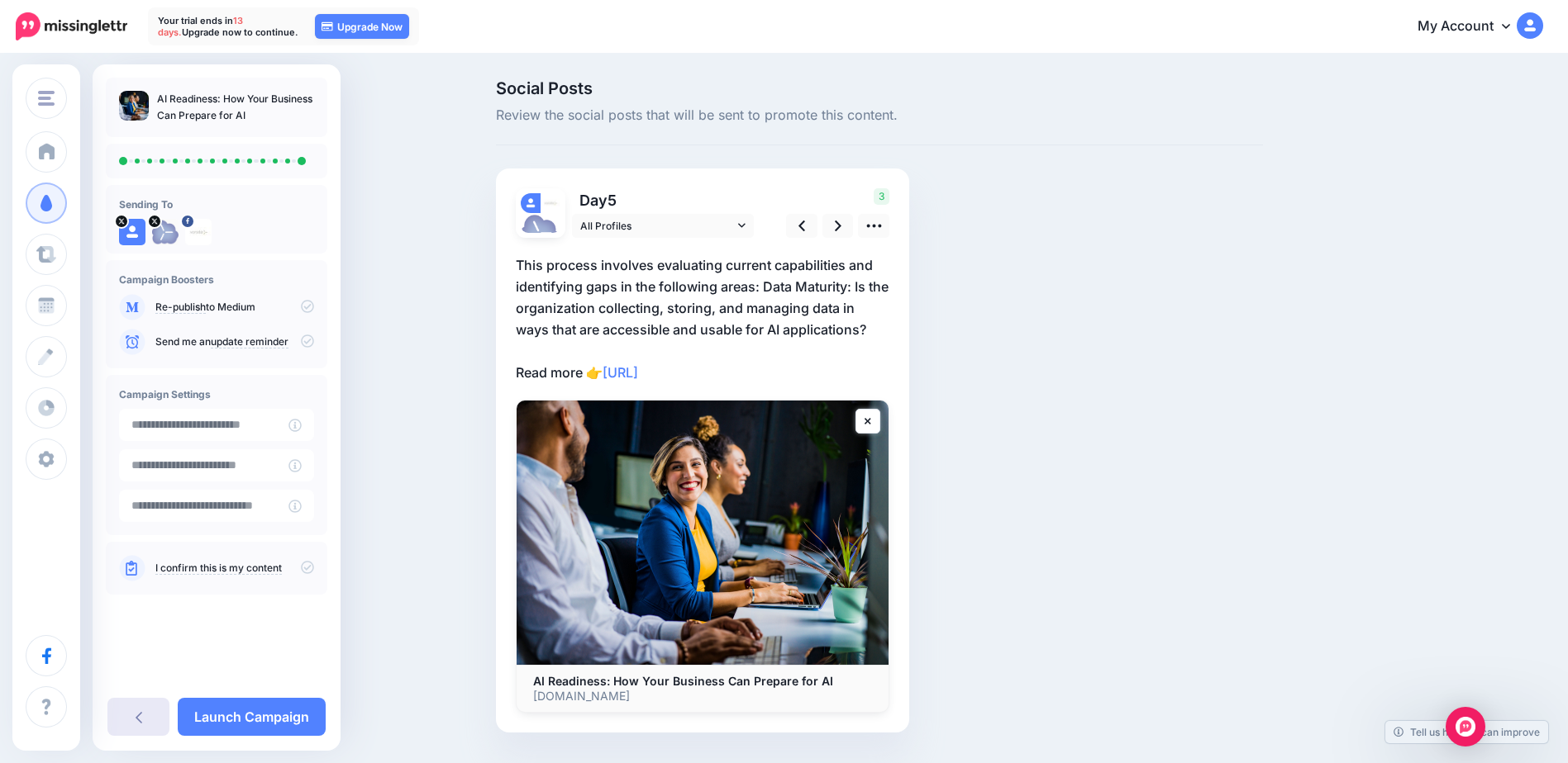
click at [123, 706] on link at bounding box center [138, 716] width 62 height 38
click at [147, 726] on link at bounding box center [138, 716] width 62 height 38
click at [451, 334] on div "Social Posts Review the social posts that will be sent to promote this content.…" at bounding box center [784, 431] width 1568 height 752
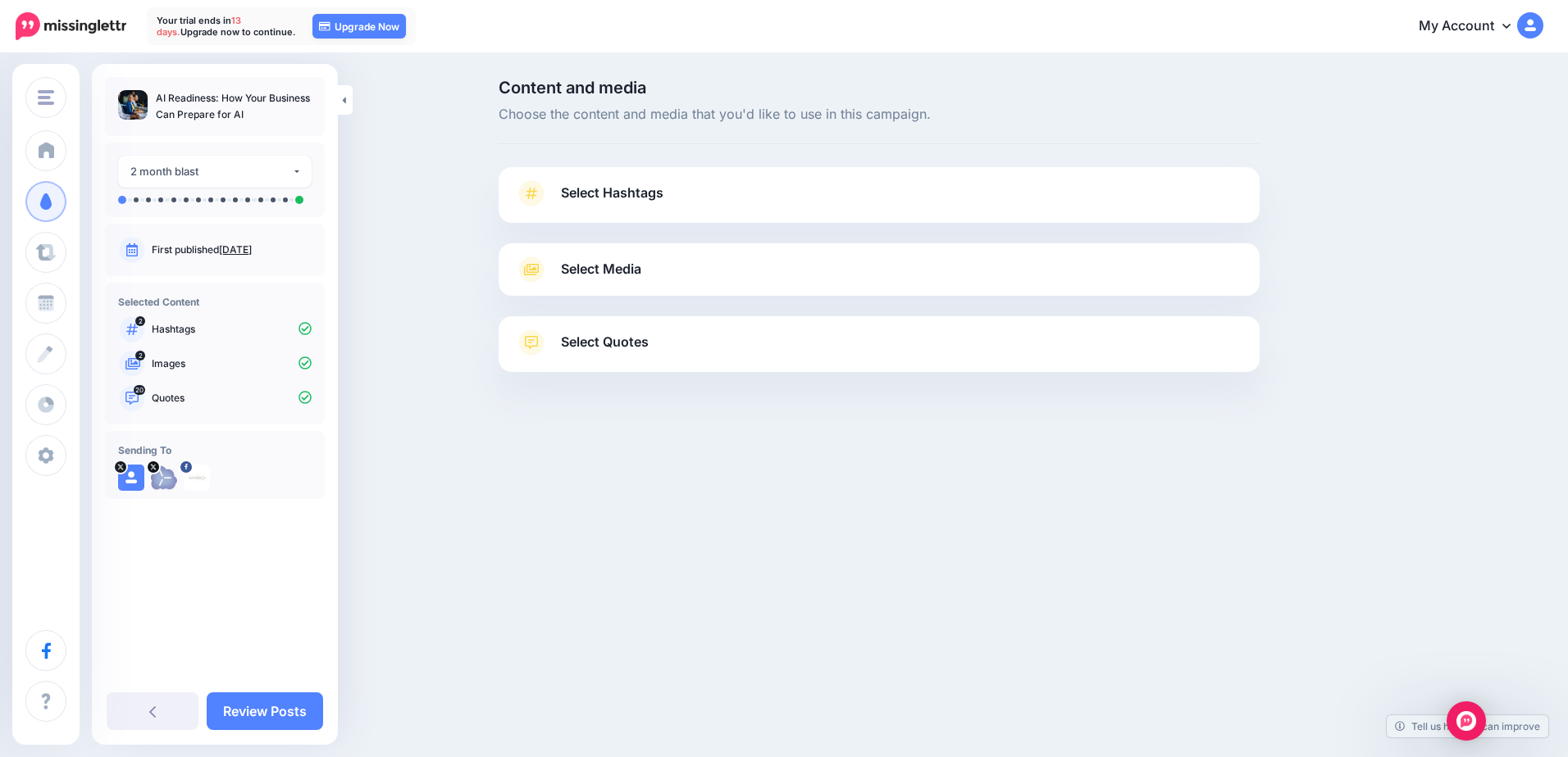
click at [643, 272] on link "Select Media" at bounding box center [879, 270] width 729 height 26
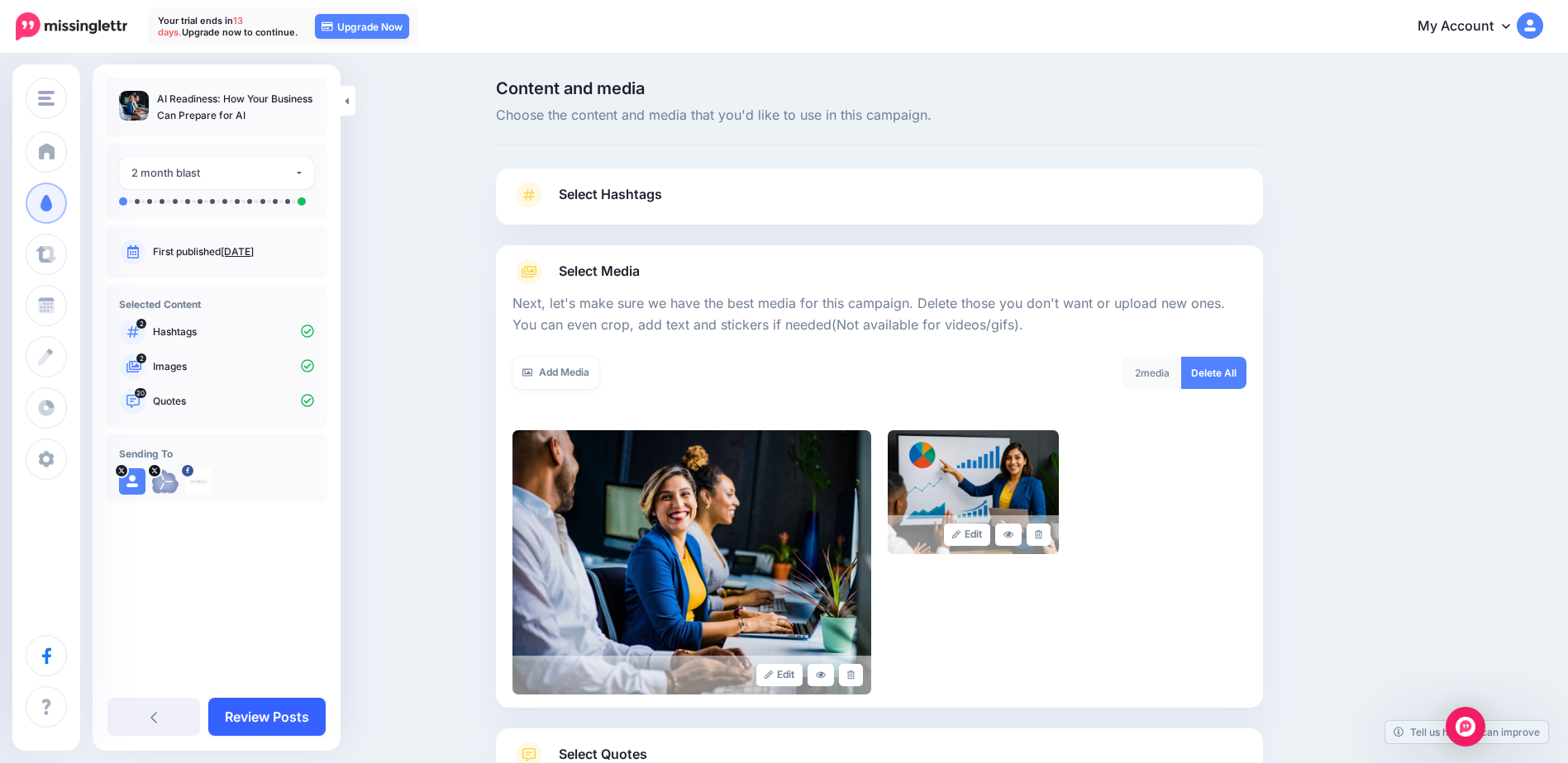
click at [232, 722] on link "Review Posts" at bounding box center [267, 716] width 117 height 38
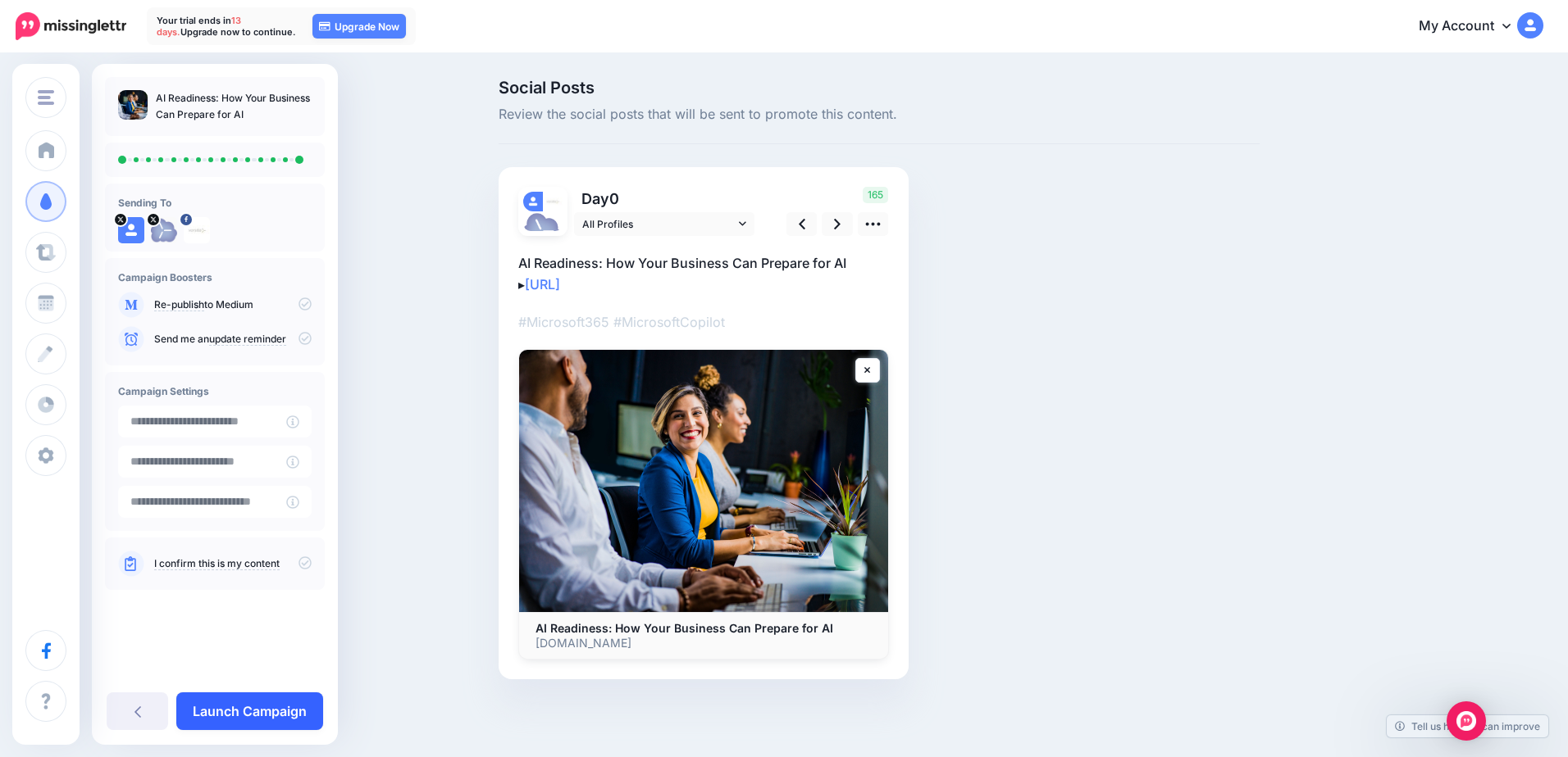
click at [312, 710] on link "Launch Campaign" at bounding box center [250, 711] width 147 height 38
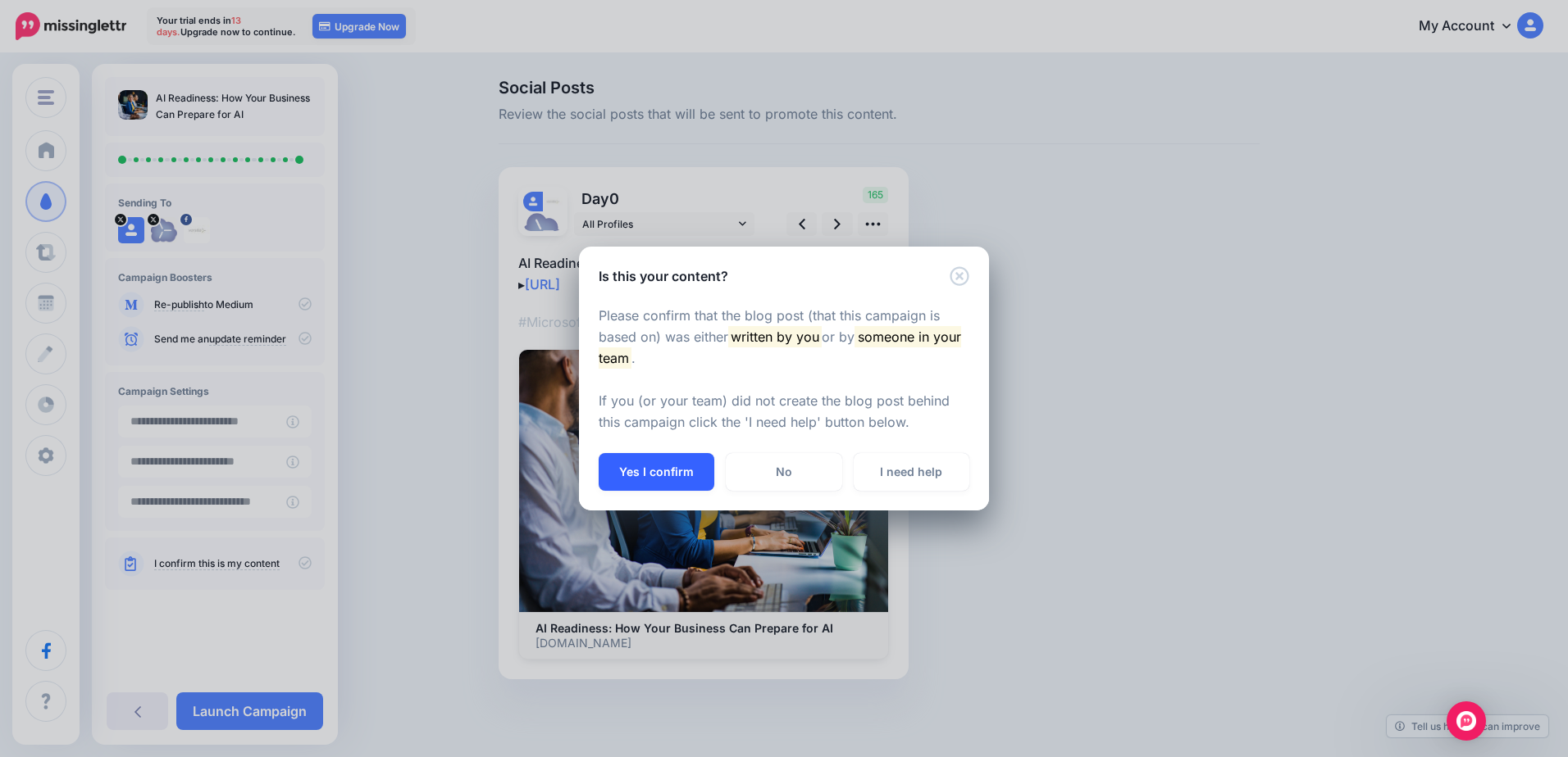
click at [682, 468] on button "Yes I confirm" at bounding box center [656, 471] width 115 height 38
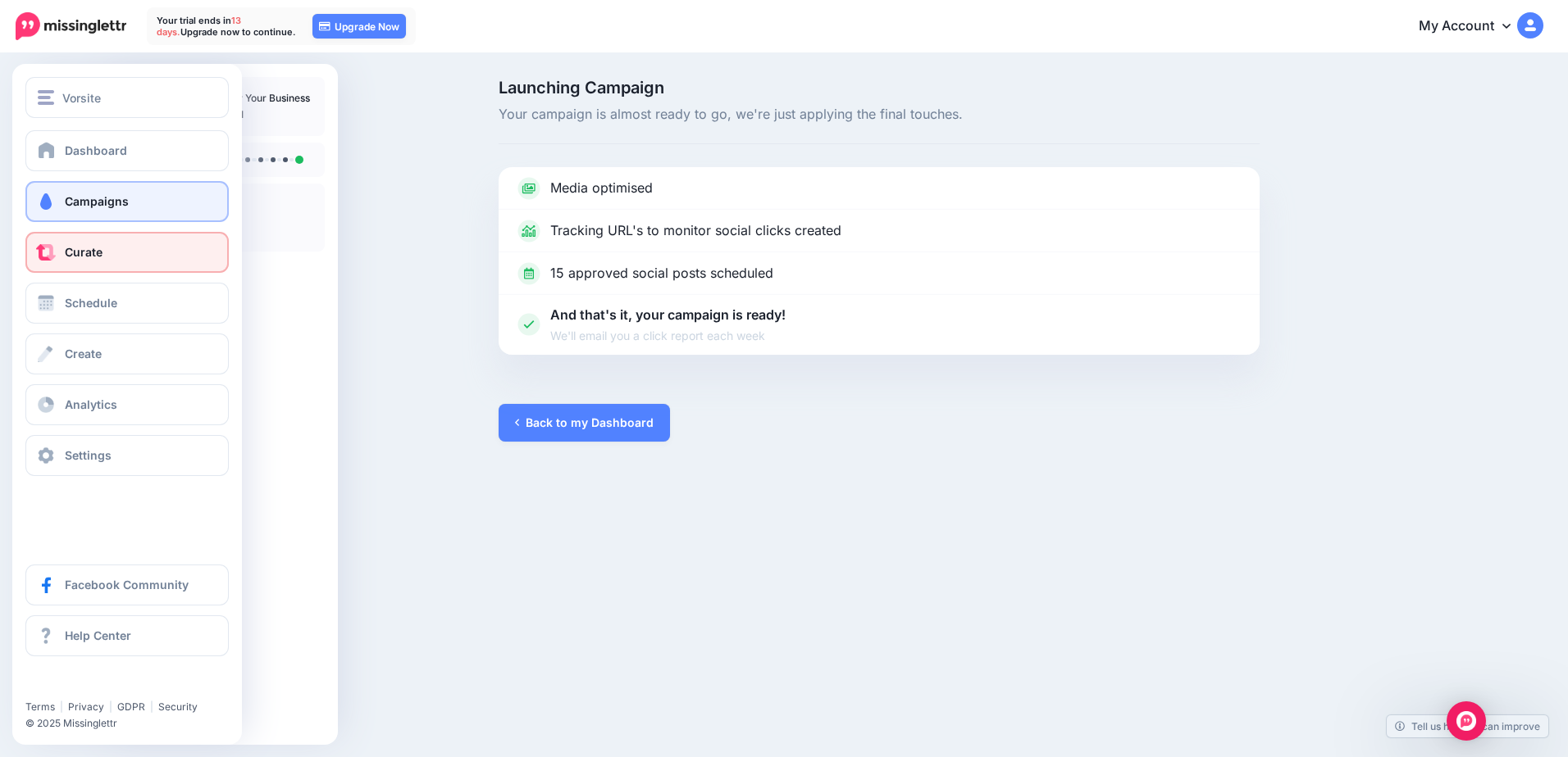
click at [59, 254] on link "Curate" at bounding box center [127, 252] width 204 height 41
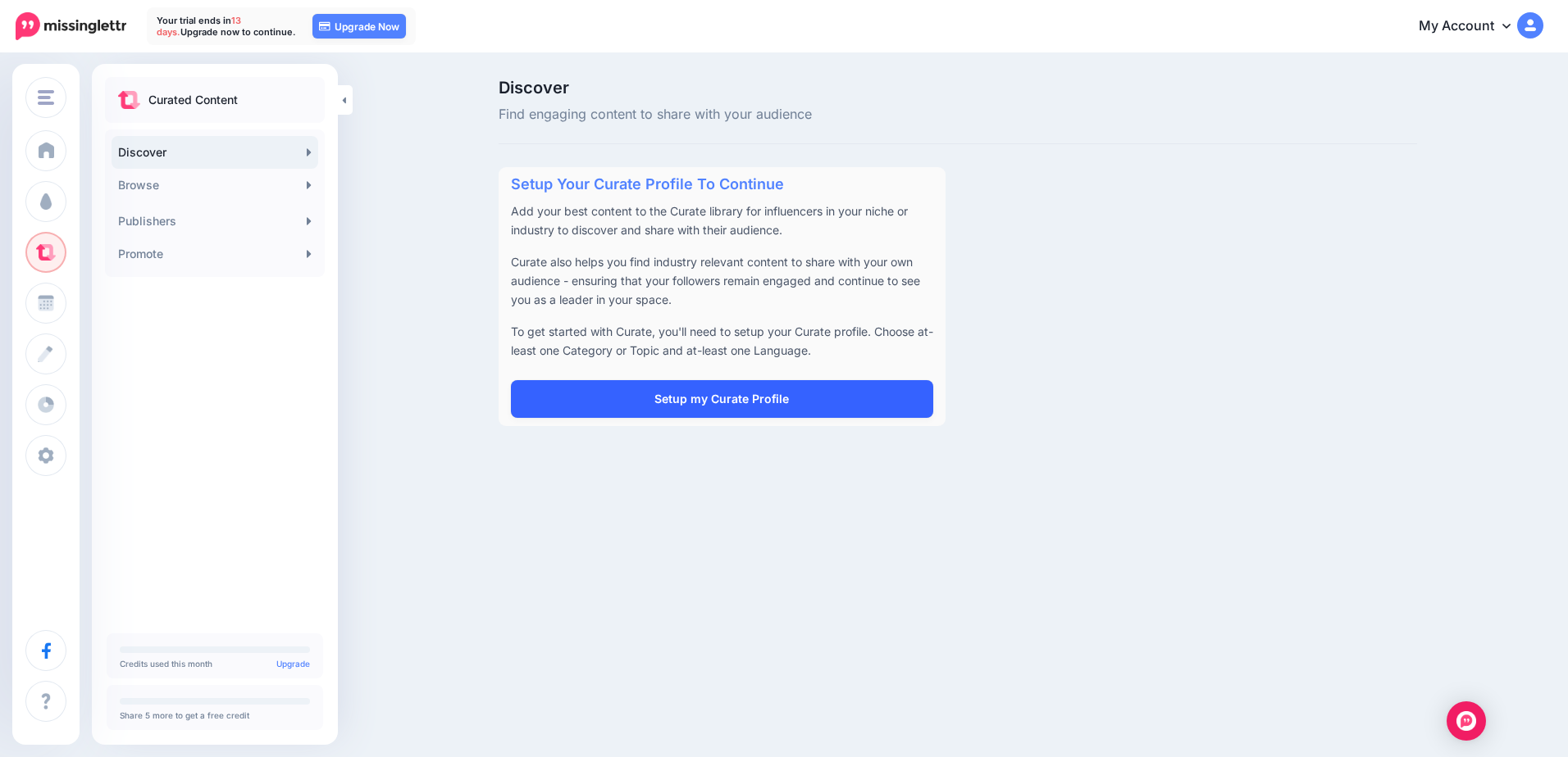
click at [707, 396] on link "Setup my Curate Profile" at bounding box center [722, 399] width 422 height 38
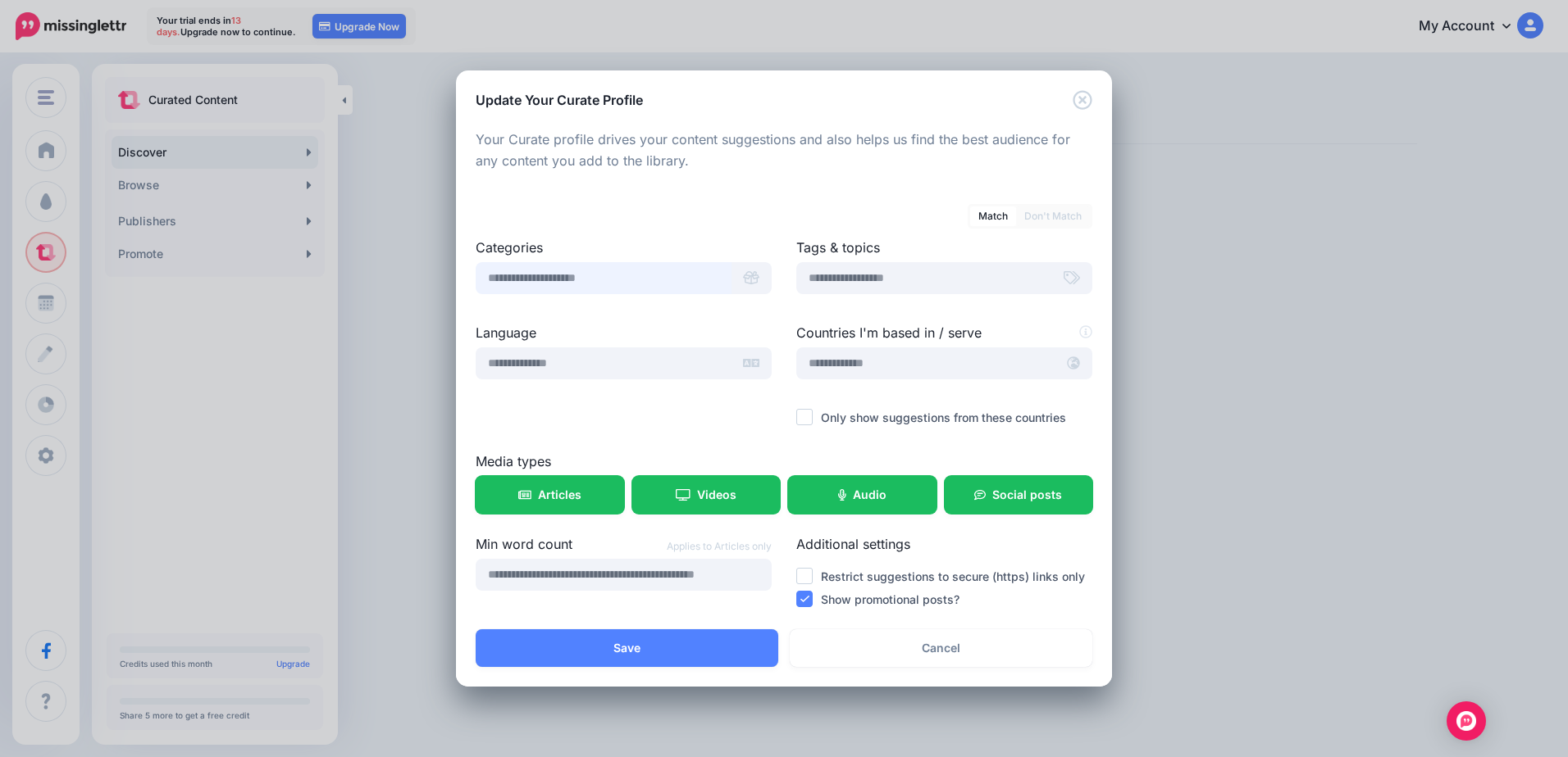
click at [597, 276] on input "text" at bounding box center [603, 278] width 256 height 32
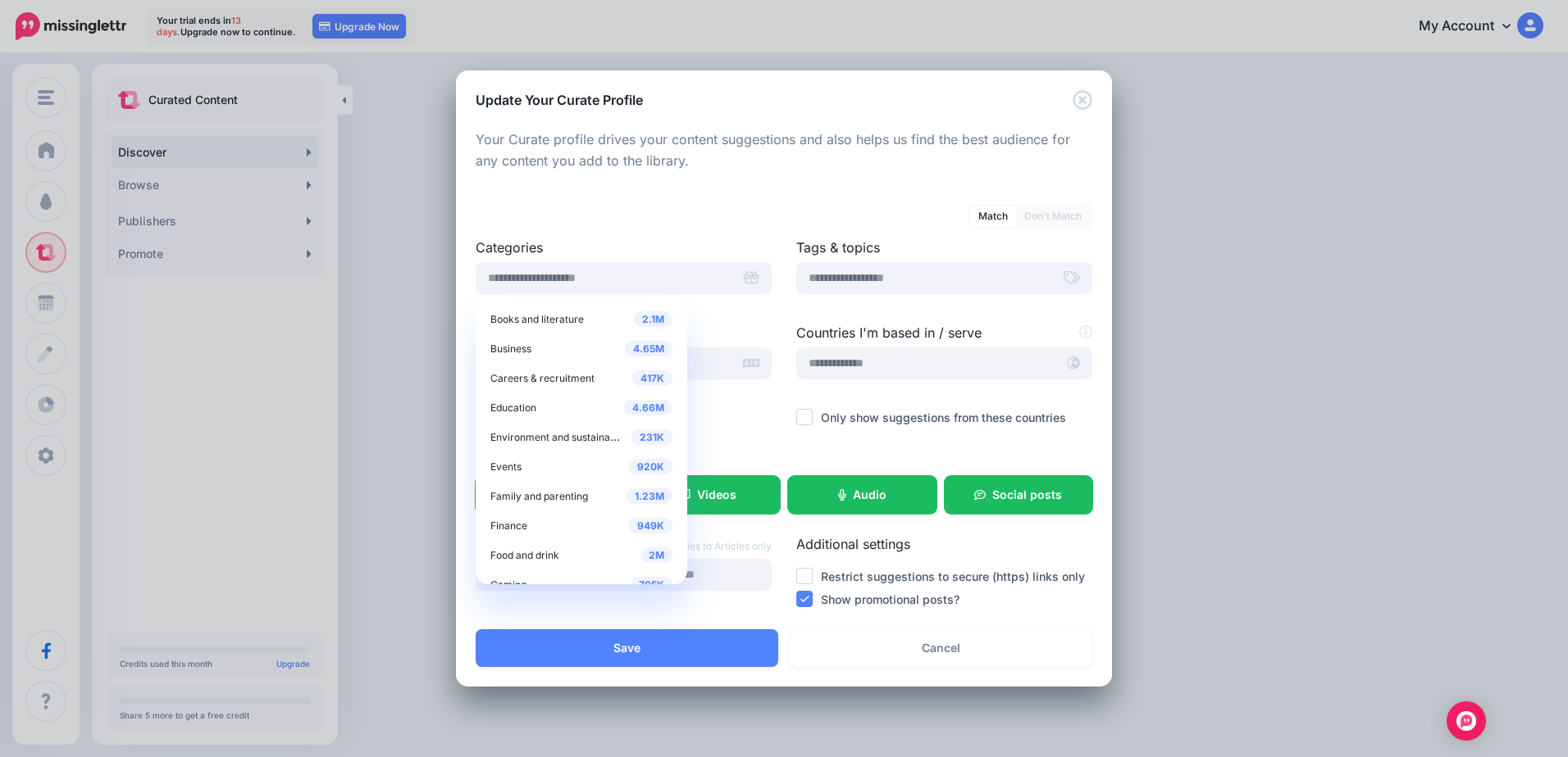
scroll to position [46, 0]
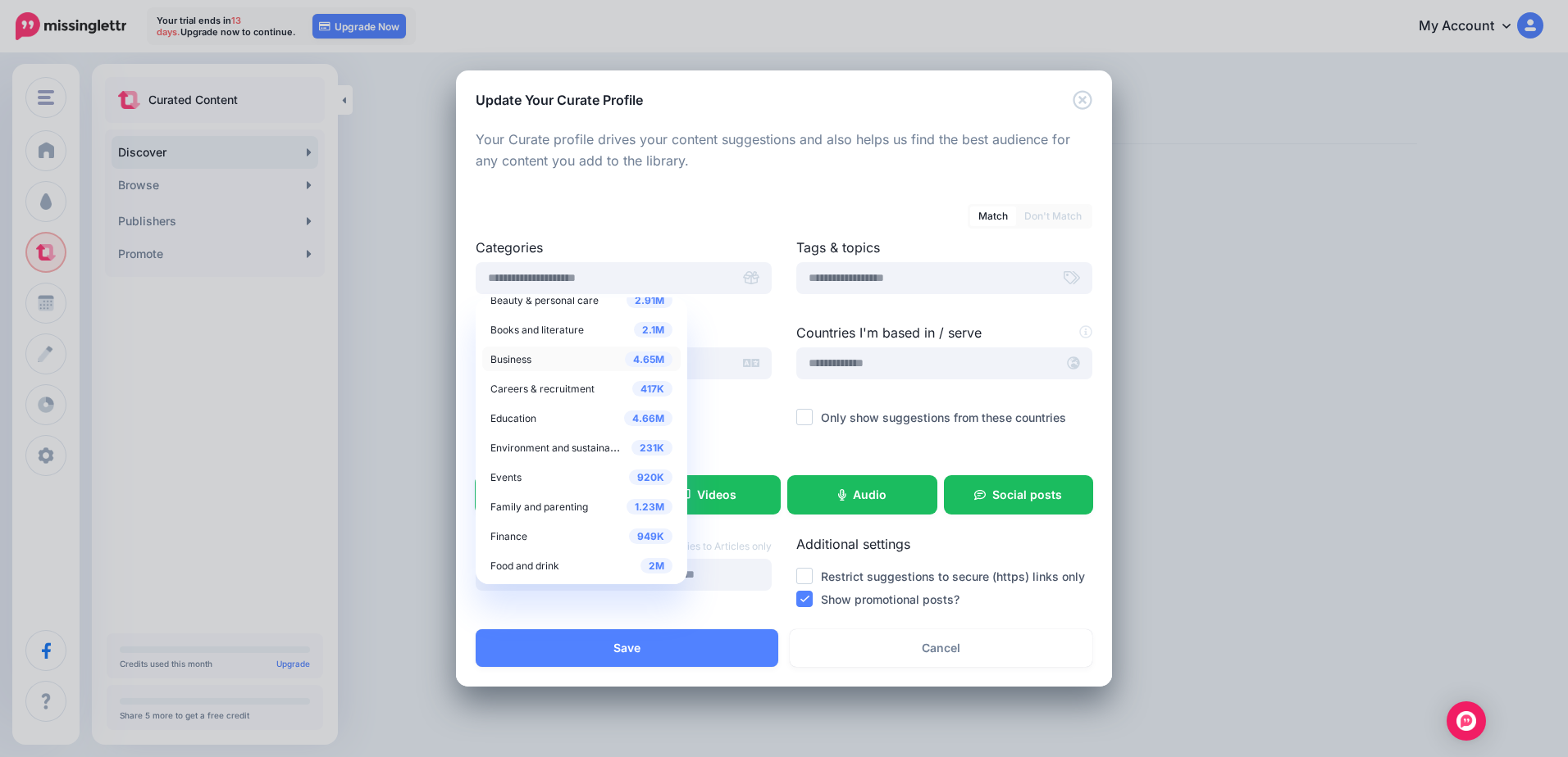
click at [518, 361] on span "Business" at bounding box center [510, 360] width 41 height 12
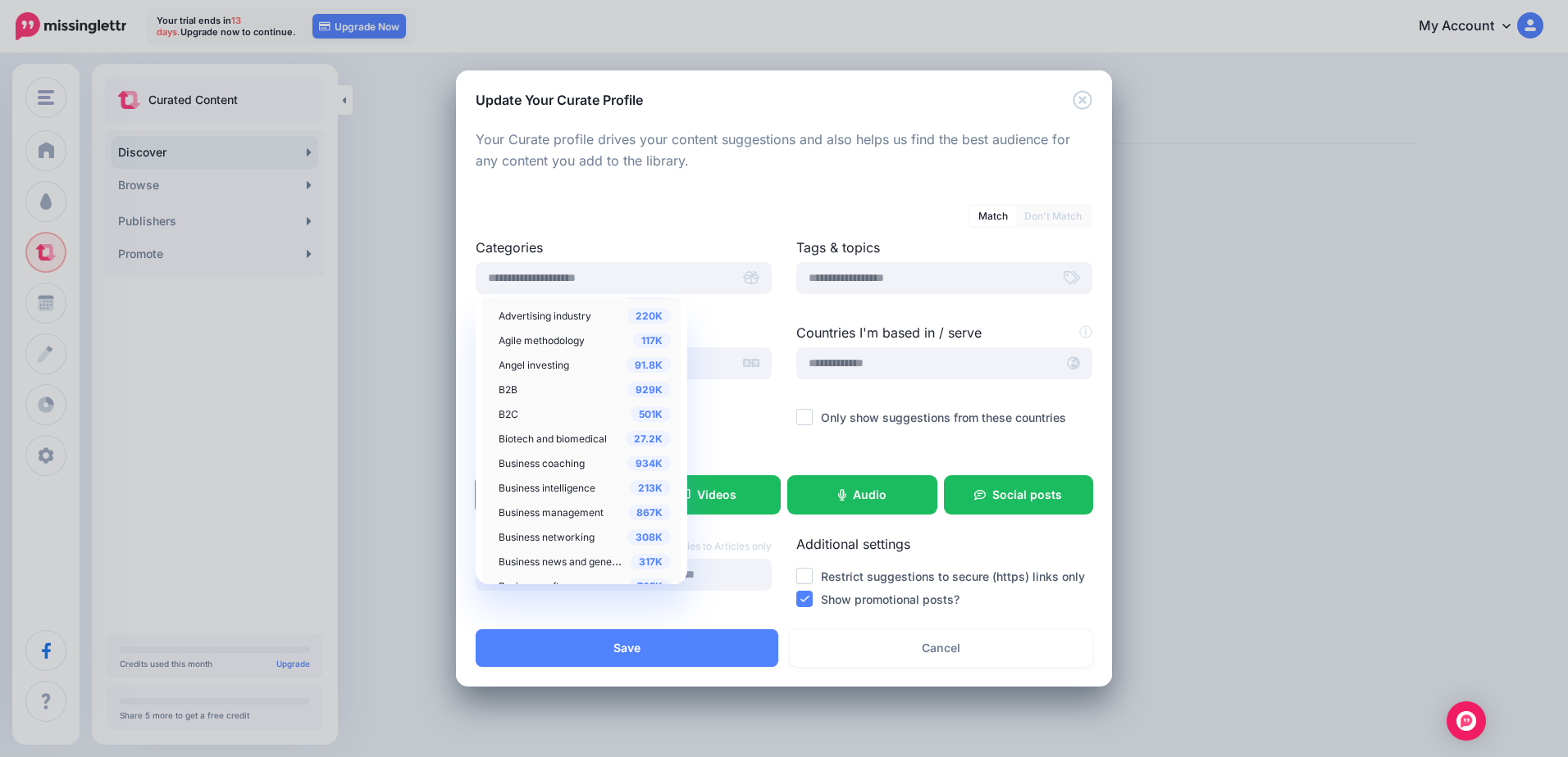
scroll to position [210, 0]
click at [505, 314] on span "B2B" at bounding box center [508, 313] width 19 height 12
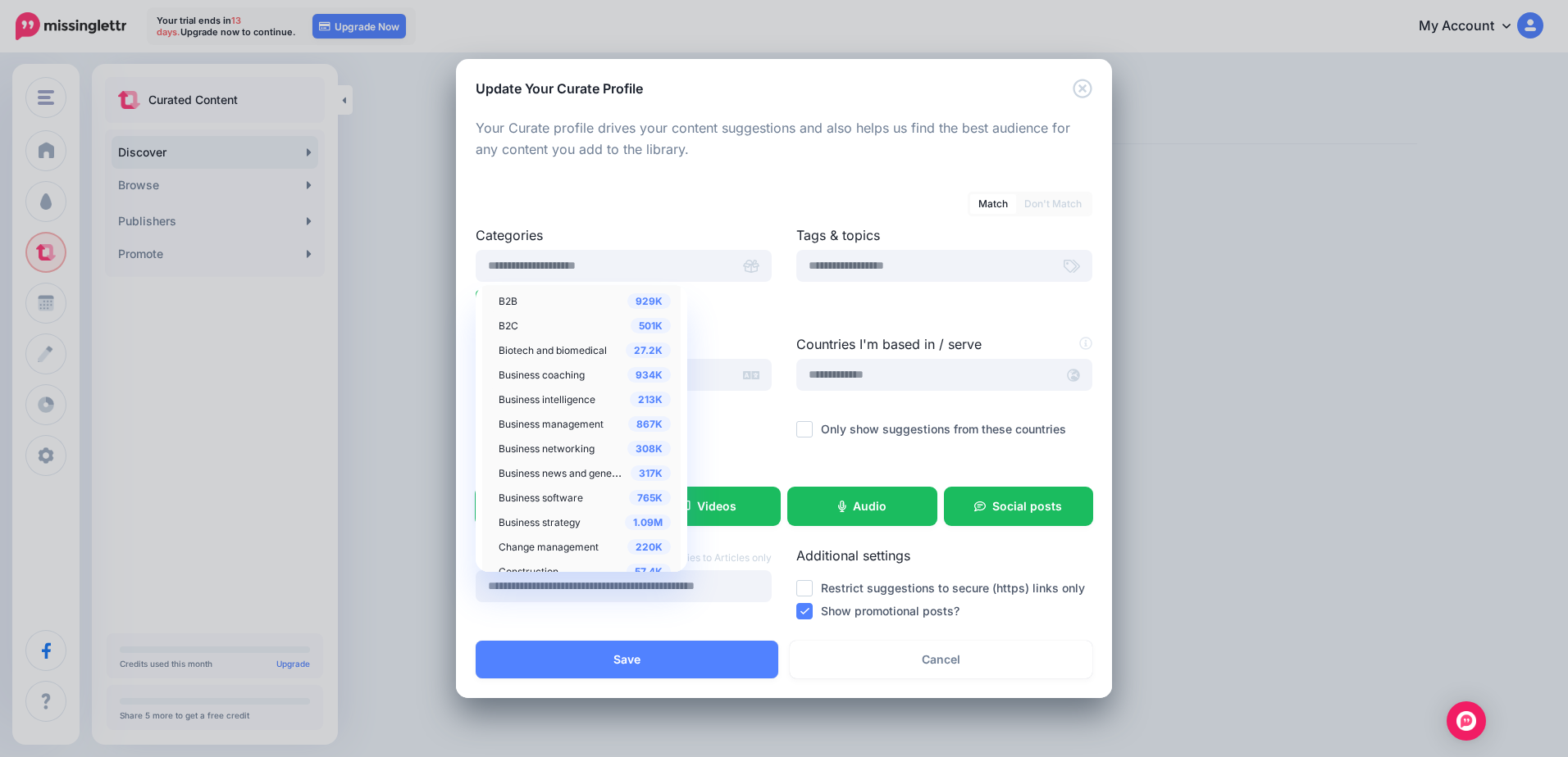
click at [577, 396] on span "Business intelligence" at bounding box center [547, 400] width 97 height 12
click at [520, 458] on span "Fintech" at bounding box center [515, 457] width 34 height 12
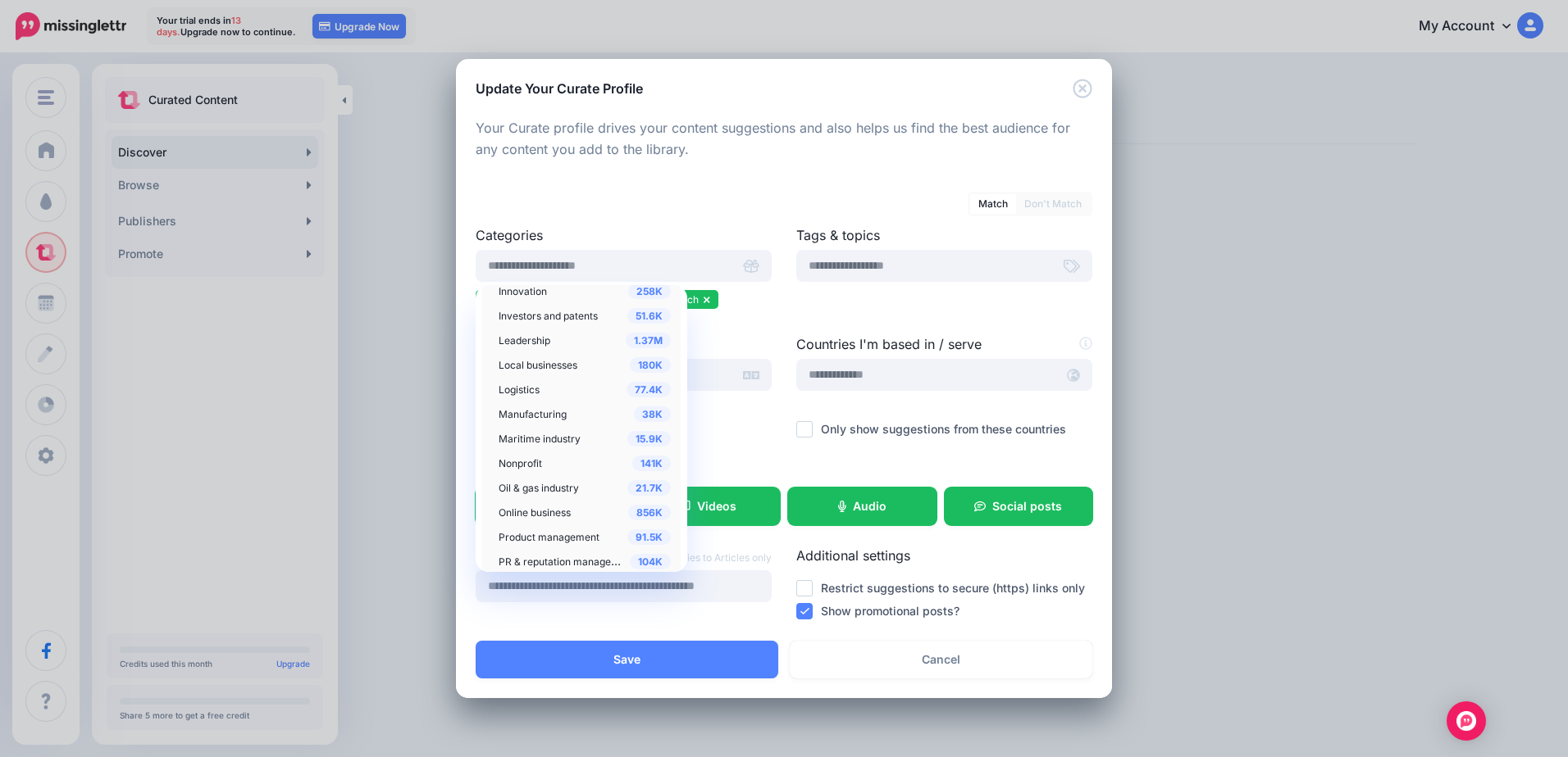
scroll to position [1029, 0]
click at [533, 394] on span "Manufacturing" at bounding box center [533, 391] width 68 height 12
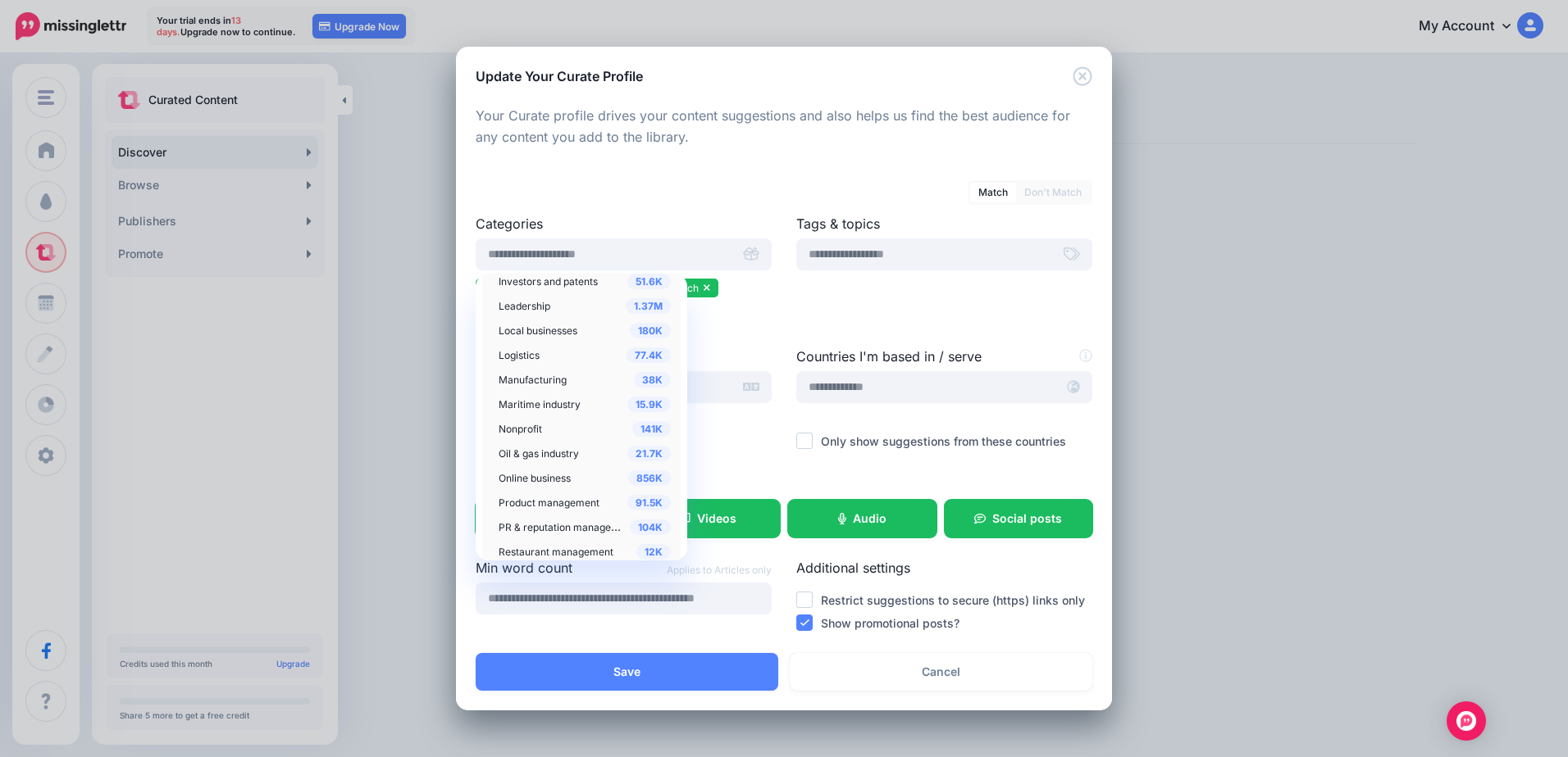
click at [540, 381] on span "Manufacturing" at bounding box center [533, 380] width 68 height 12
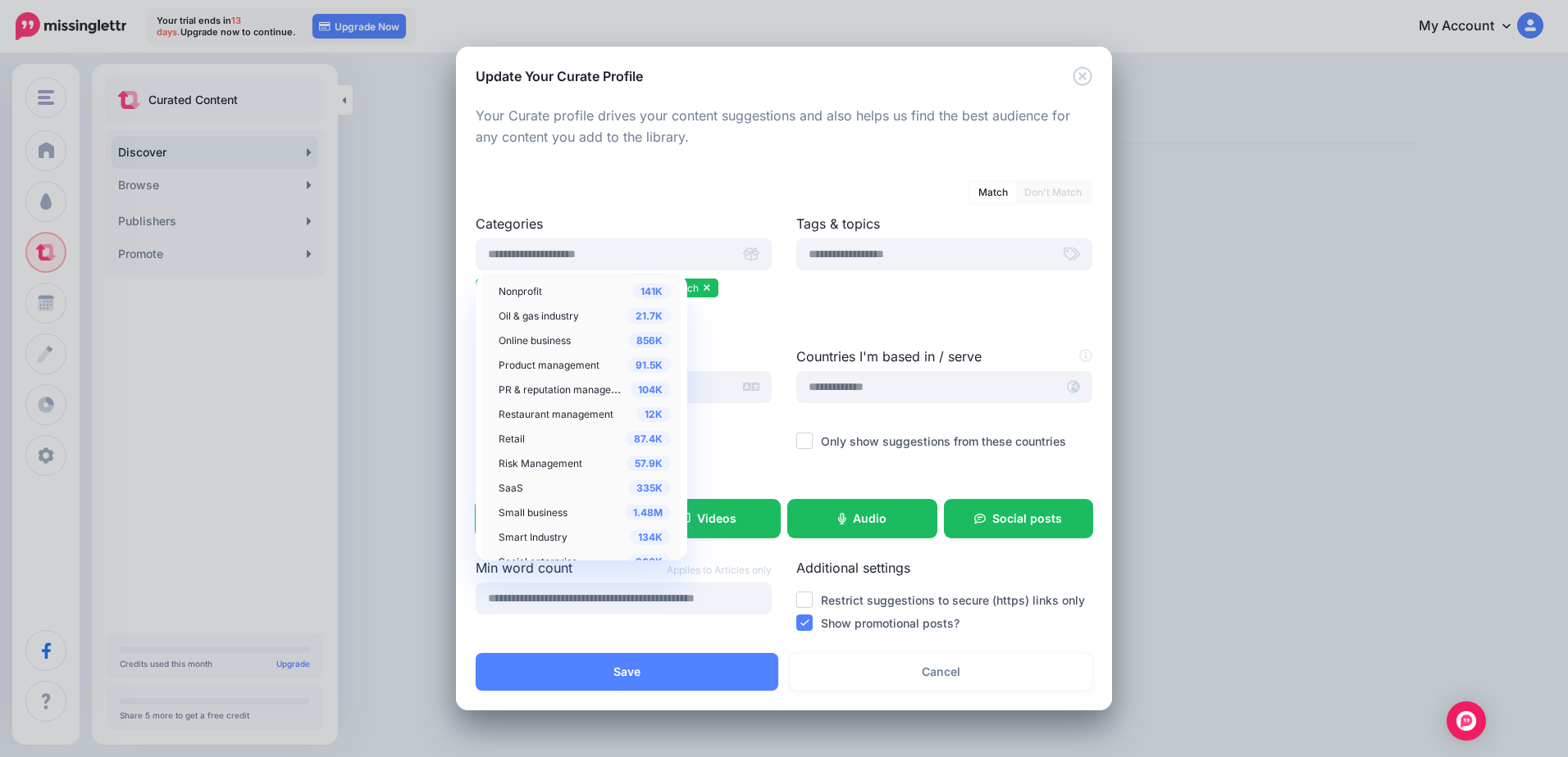
scroll to position [1194, 0]
click at [549, 436] on span "Risk Management" at bounding box center [541, 437] width 84 height 12
click at [510, 414] on span "Retail" at bounding box center [512, 413] width 26 height 12
click at [528, 507] on span "Smart Industry" at bounding box center [533, 511] width 69 height 12
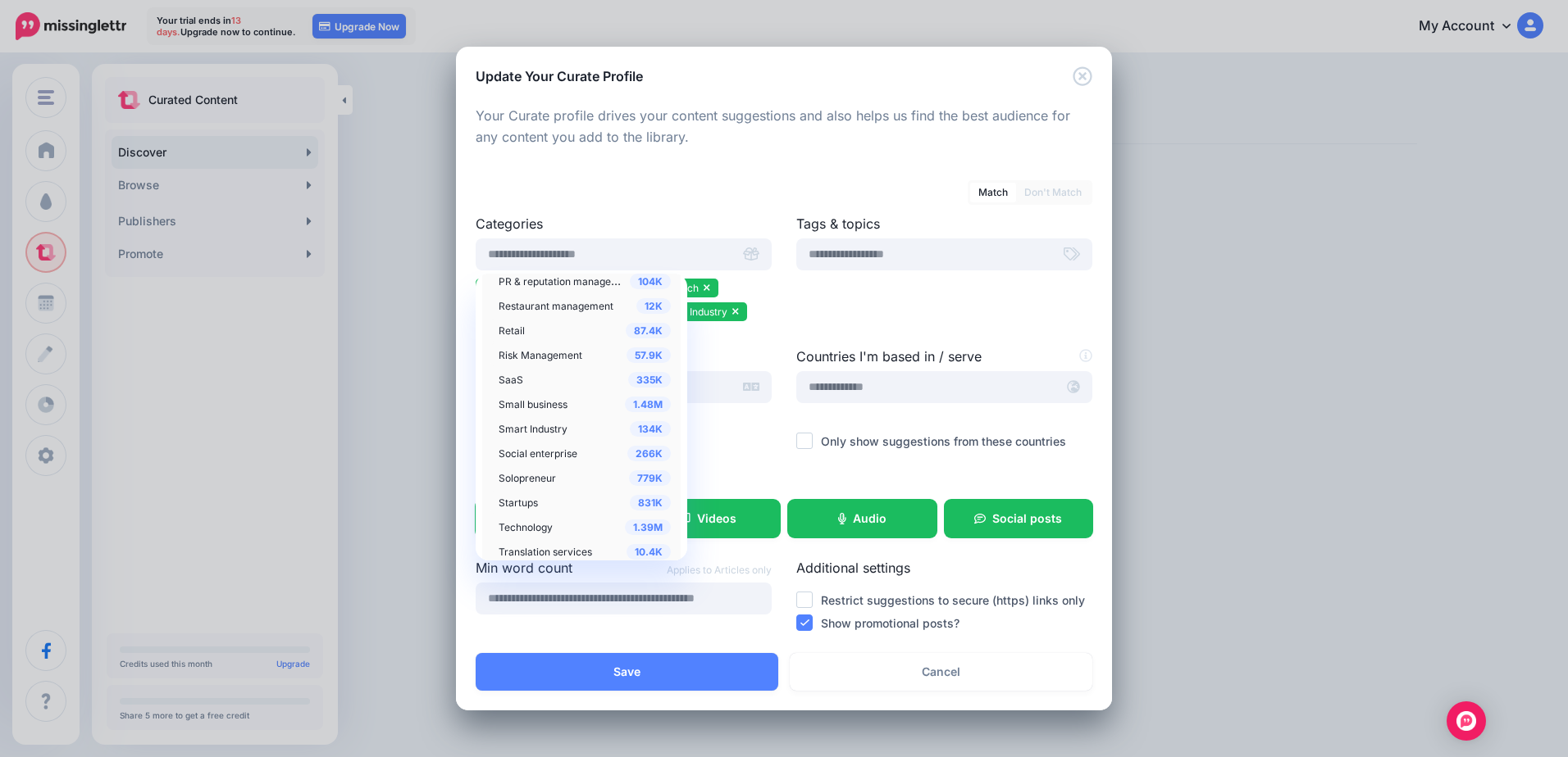
click at [504, 503] on span "Startups" at bounding box center [518, 503] width 39 height 12
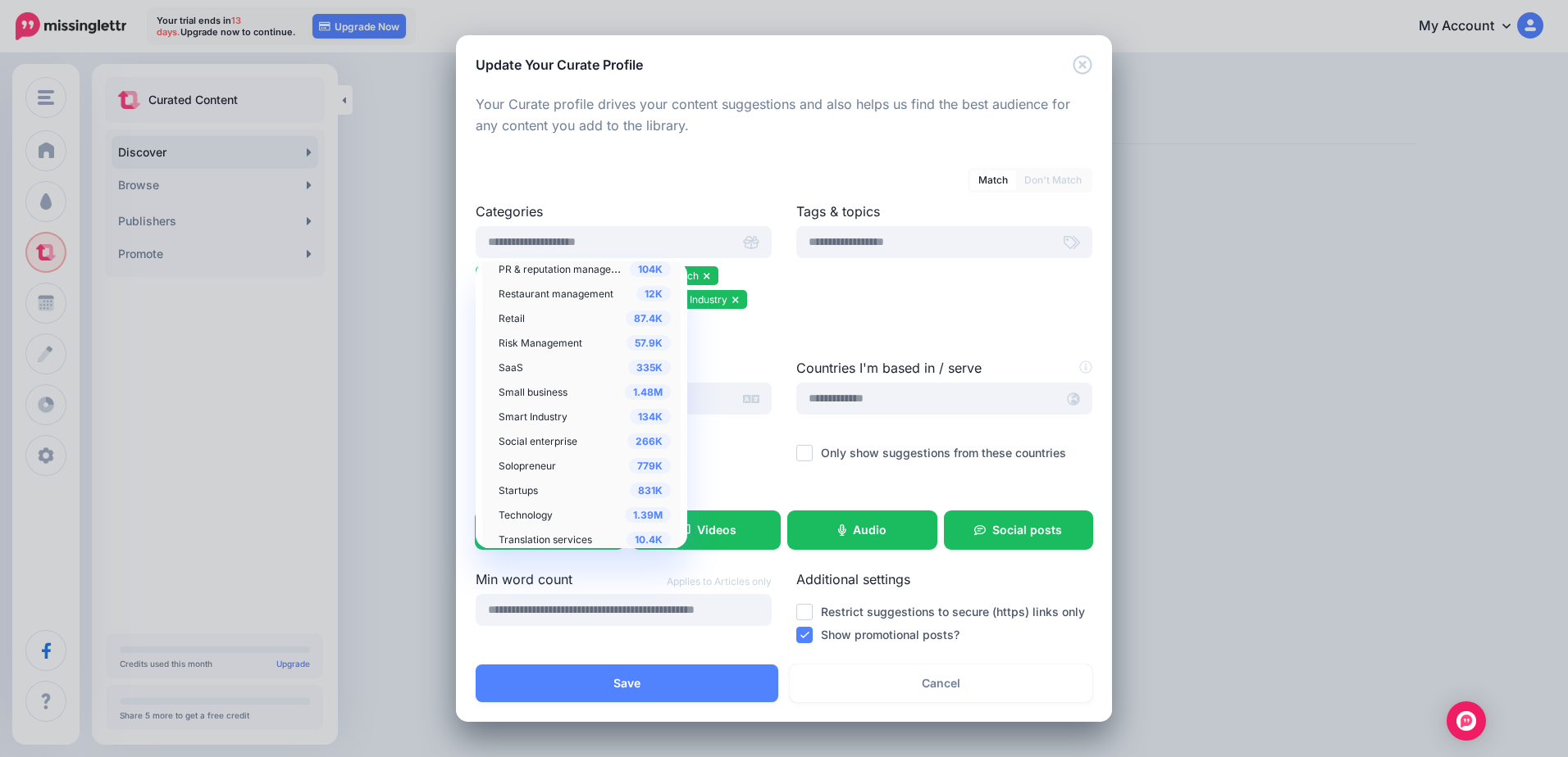
click at [519, 533] on div "10.4K Translation services" at bounding box center [584, 539] width 172 height 20
click at [538, 485] on div "4.66M Education" at bounding box center [581, 484] width 182 height 20
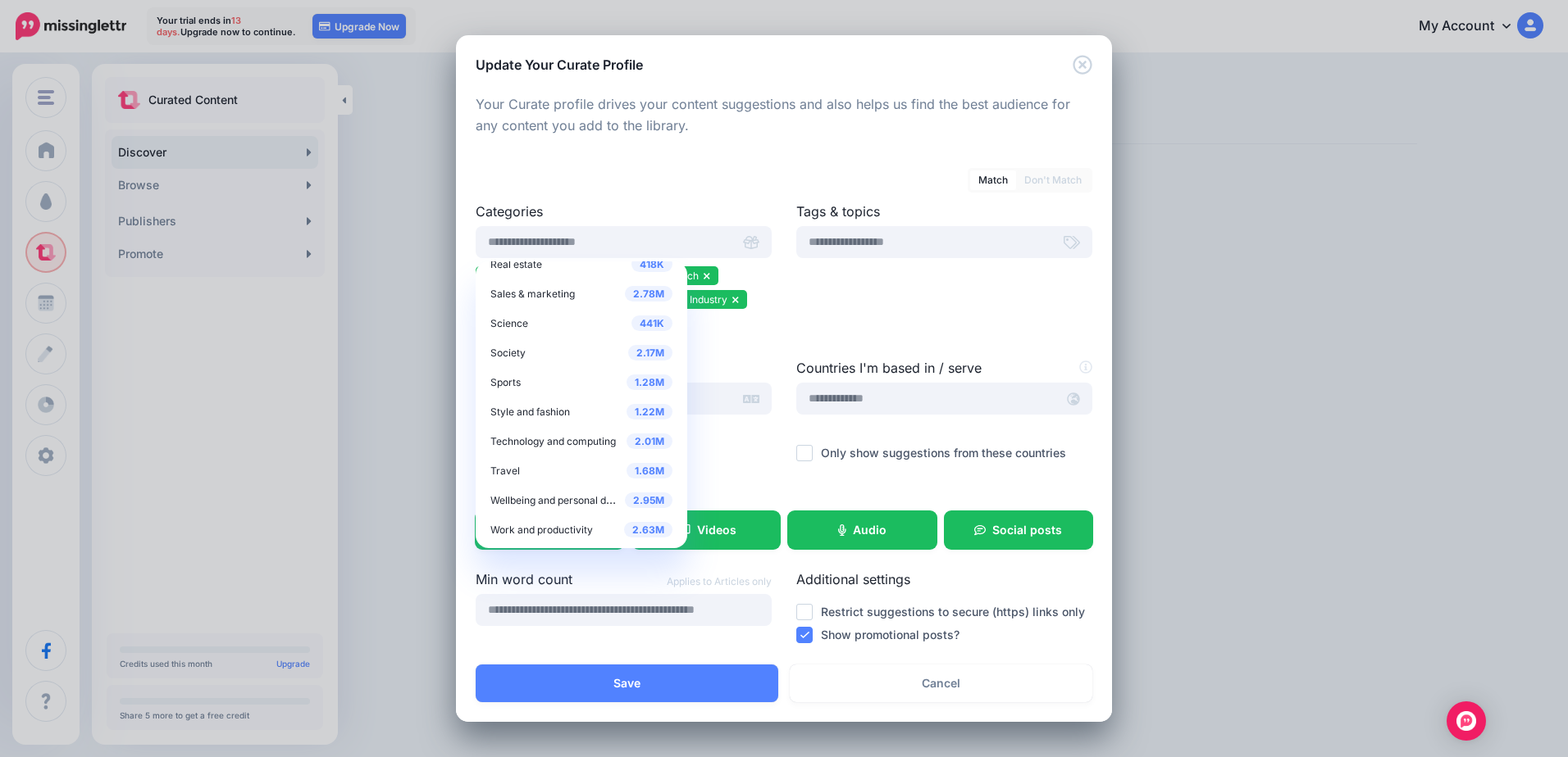
scroll to position [1276, 0]
click at [722, 451] on div "Language" at bounding box center [623, 422] width 321 height 128
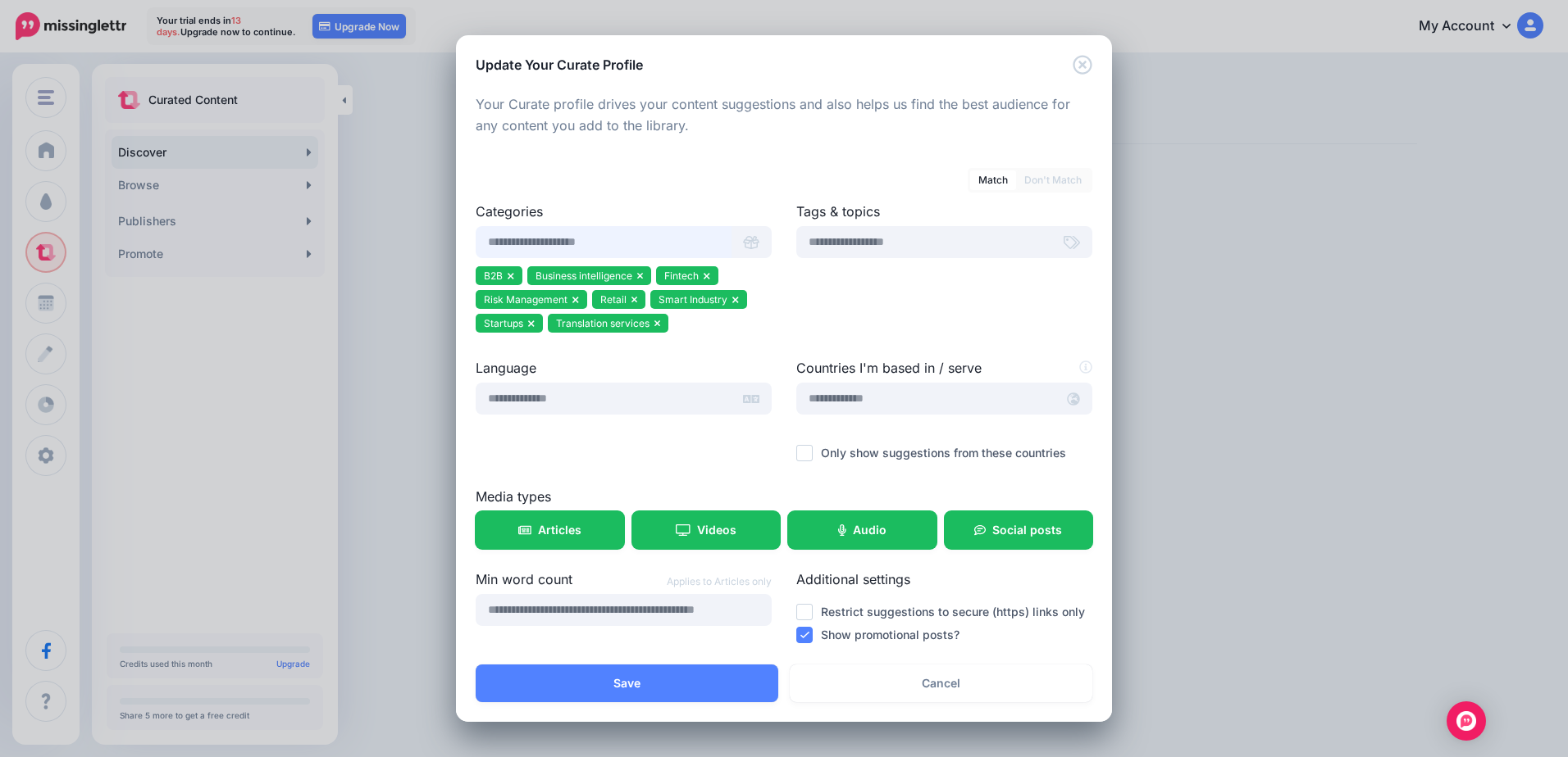
click at [654, 253] on input "text" at bounding box center [603, 242] width 256 height 32
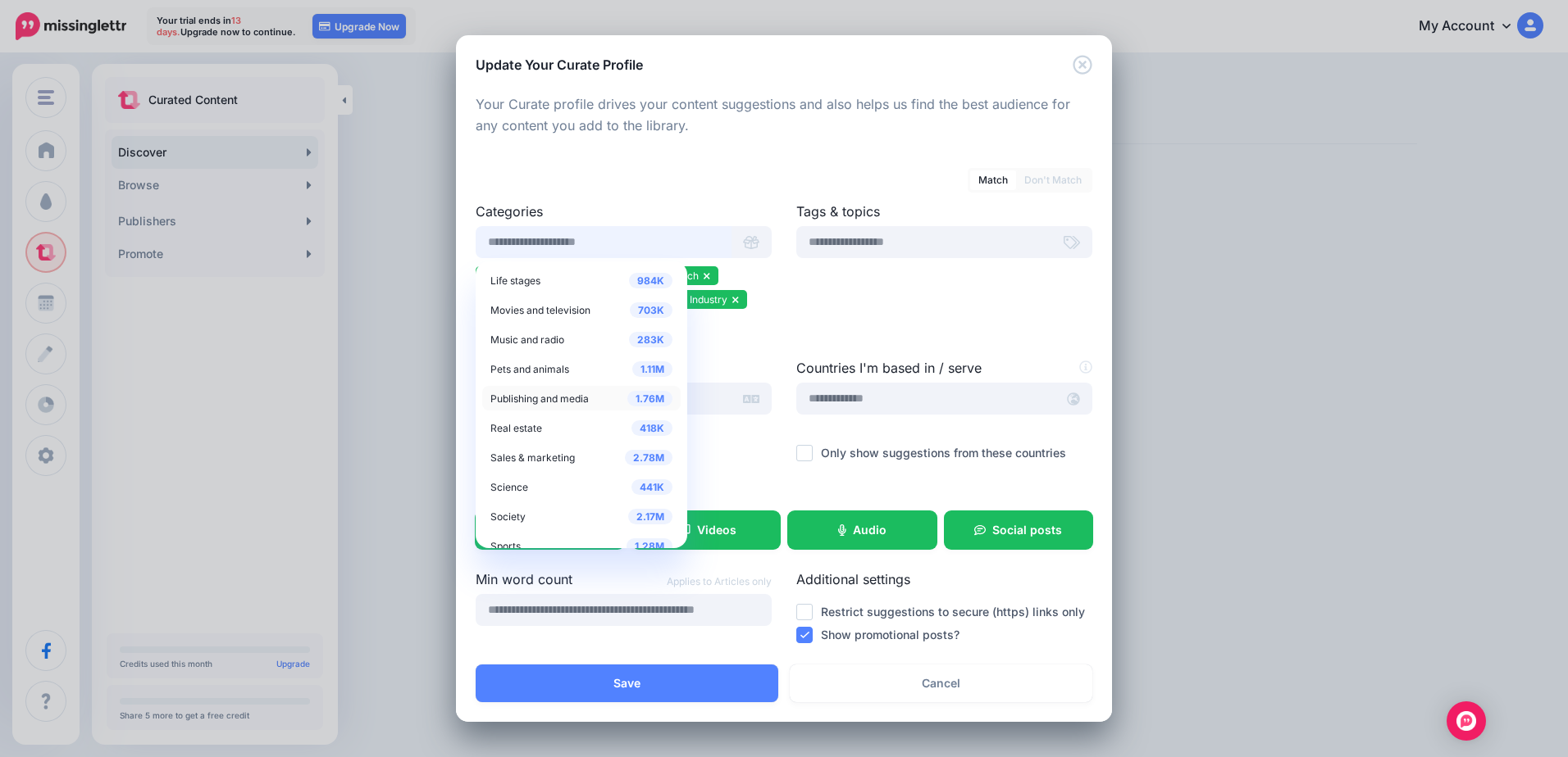
scroll to position [420, 0]
click at [546, 339] on span "Law, government, and politics" at bounding box center [559, 333] width 138 height 14
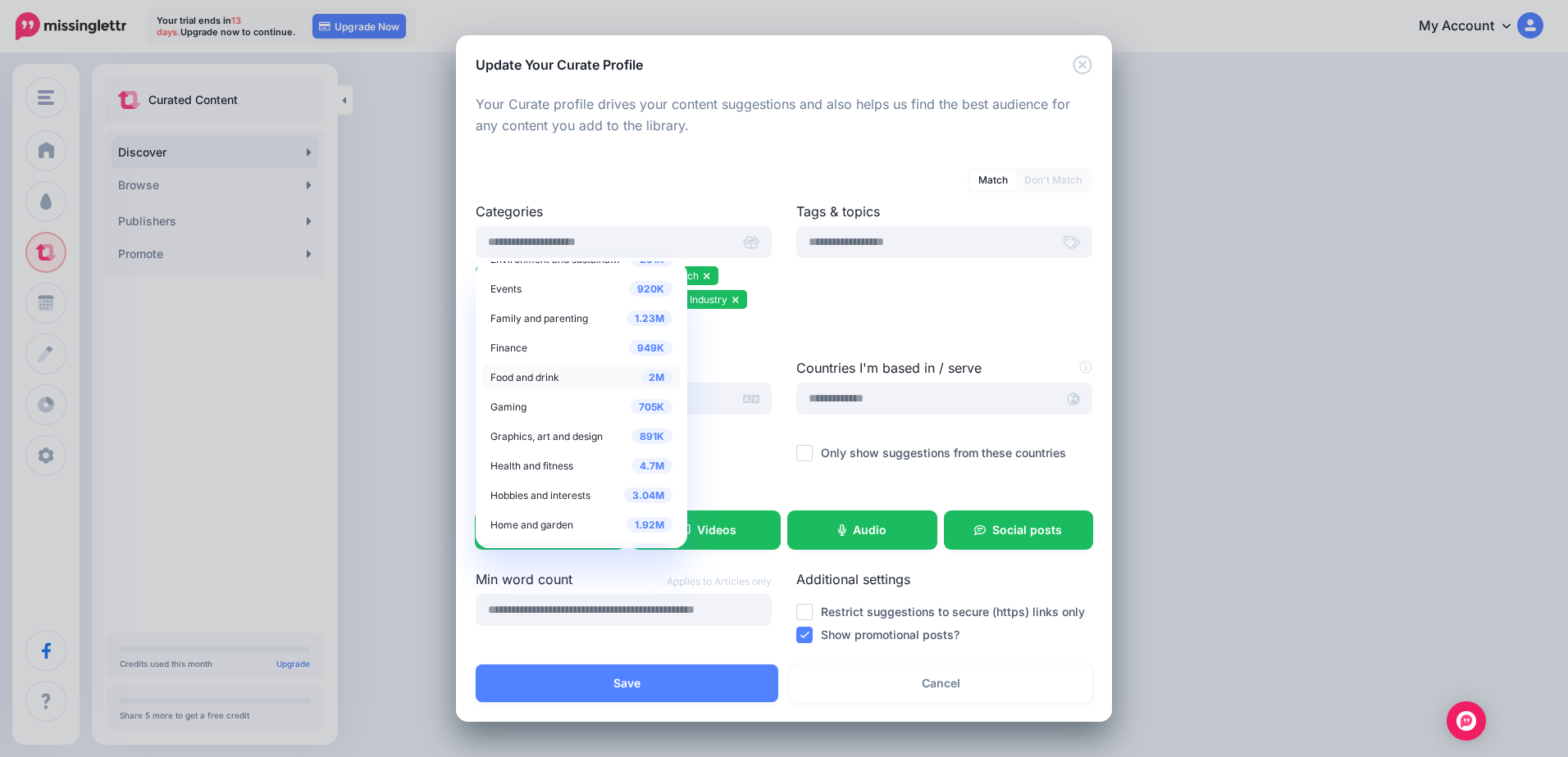
scroll to position [174, 0]
click at [532, 370] on div "949K Finance" at bounding box center [581, 372] width 182 height 20
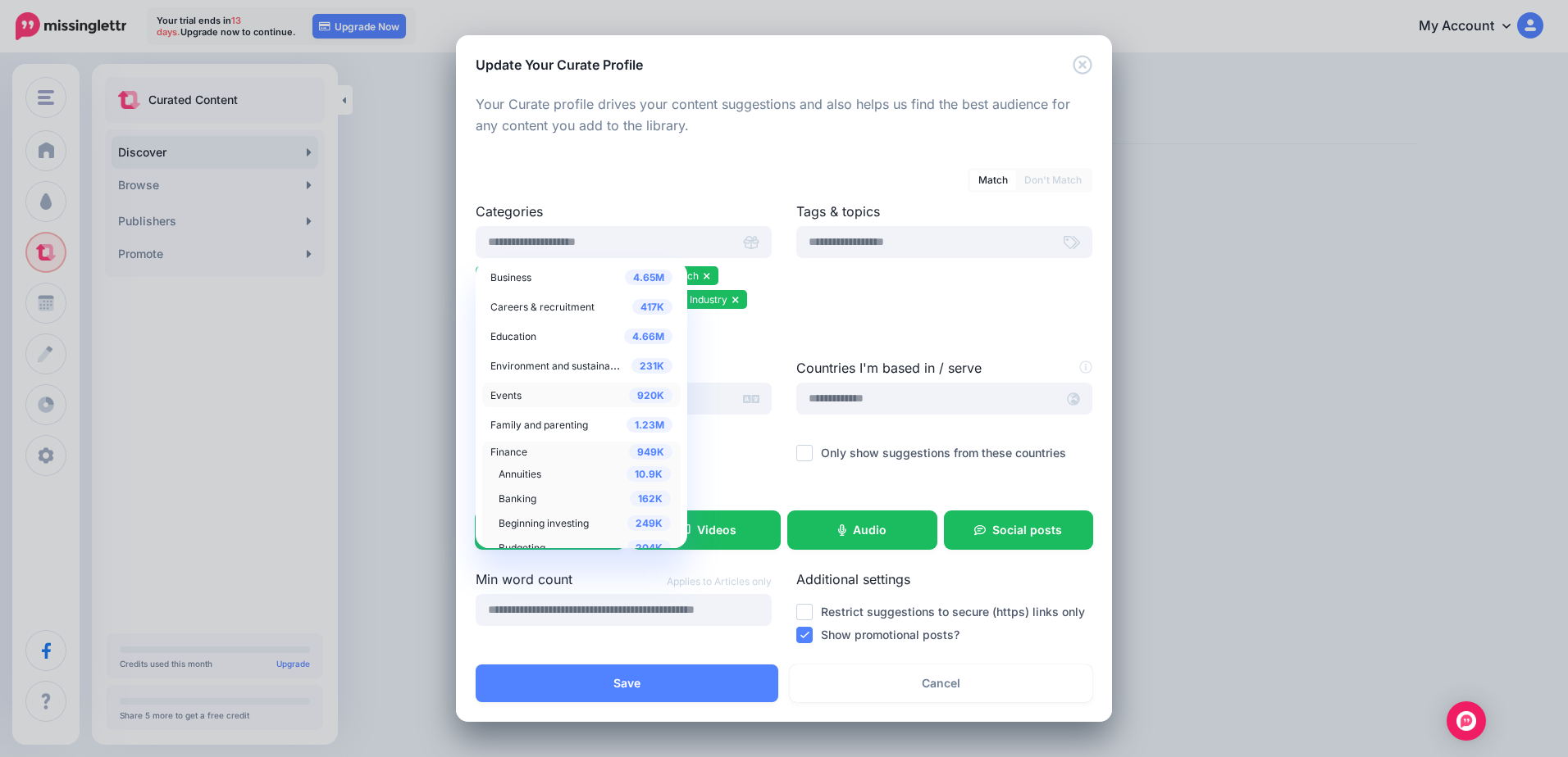
scroll to position [10, 0]
click at [542, 408] on div "4.66M Education" at bounding box center [581, 417] width 182 height 20
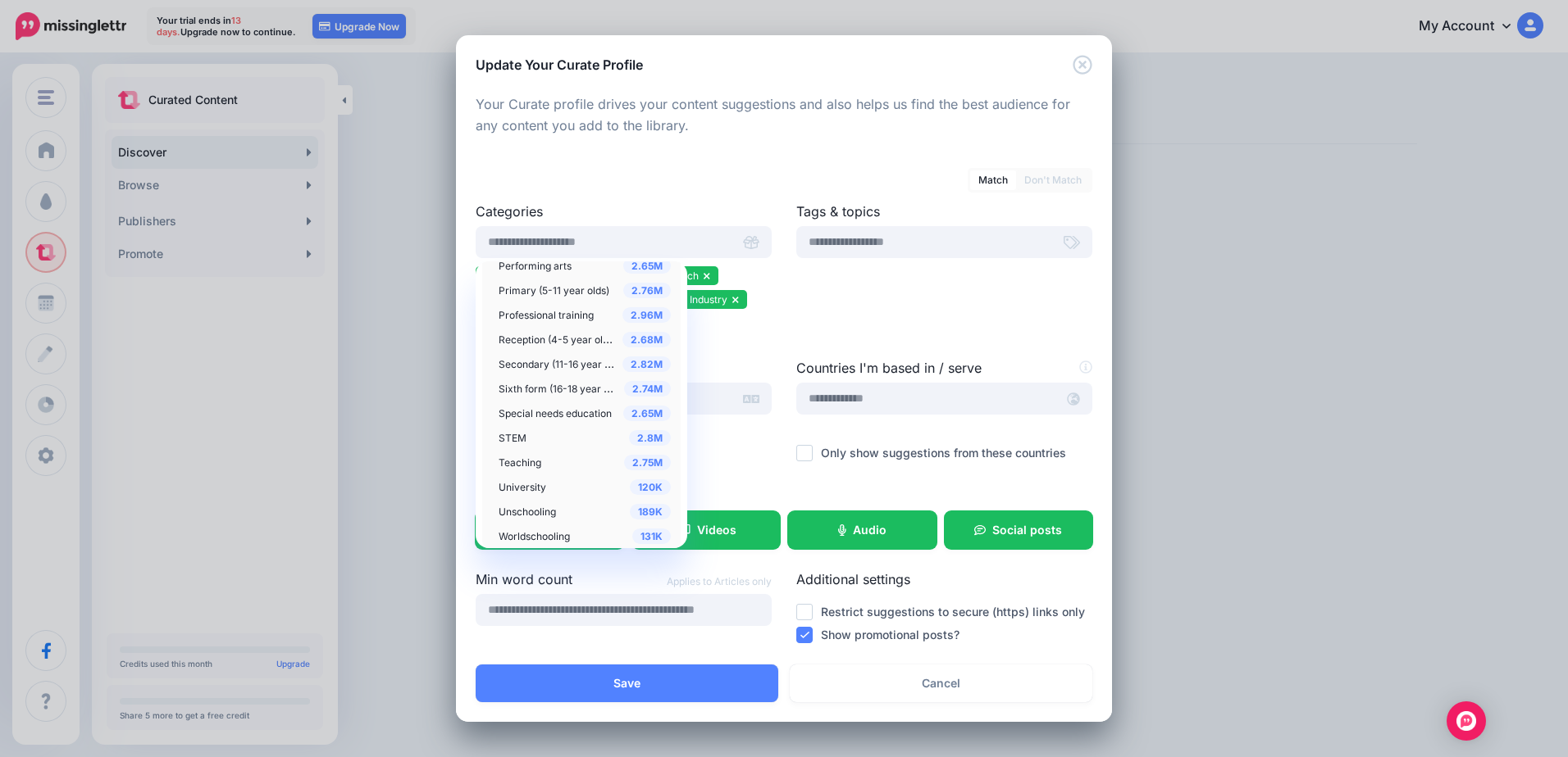
scroll to position [583, 0]
click at [536, 407] on span "University" at bounding box center [522, 405] width 47 height 12
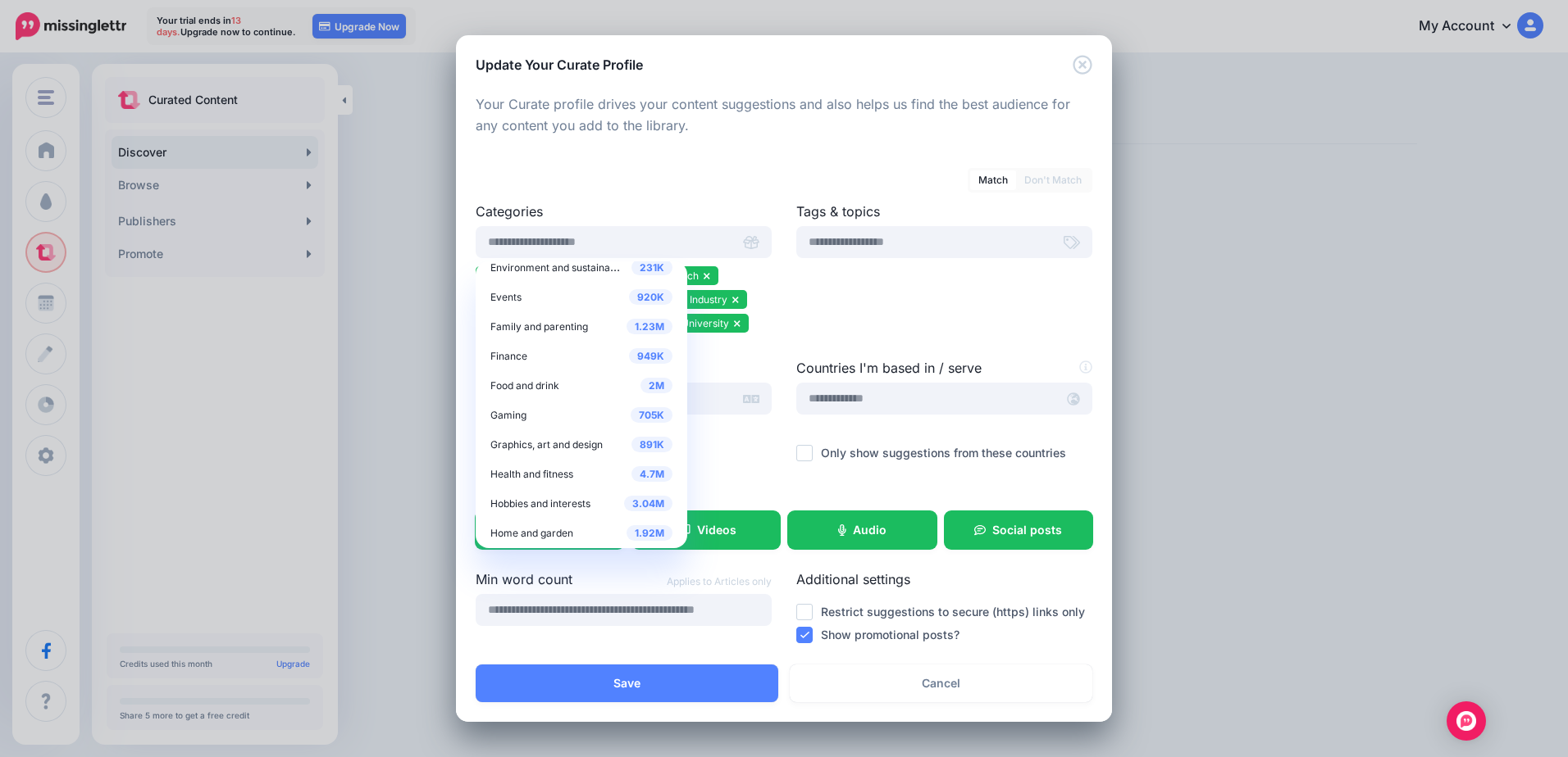
scroll to position [902, 0]
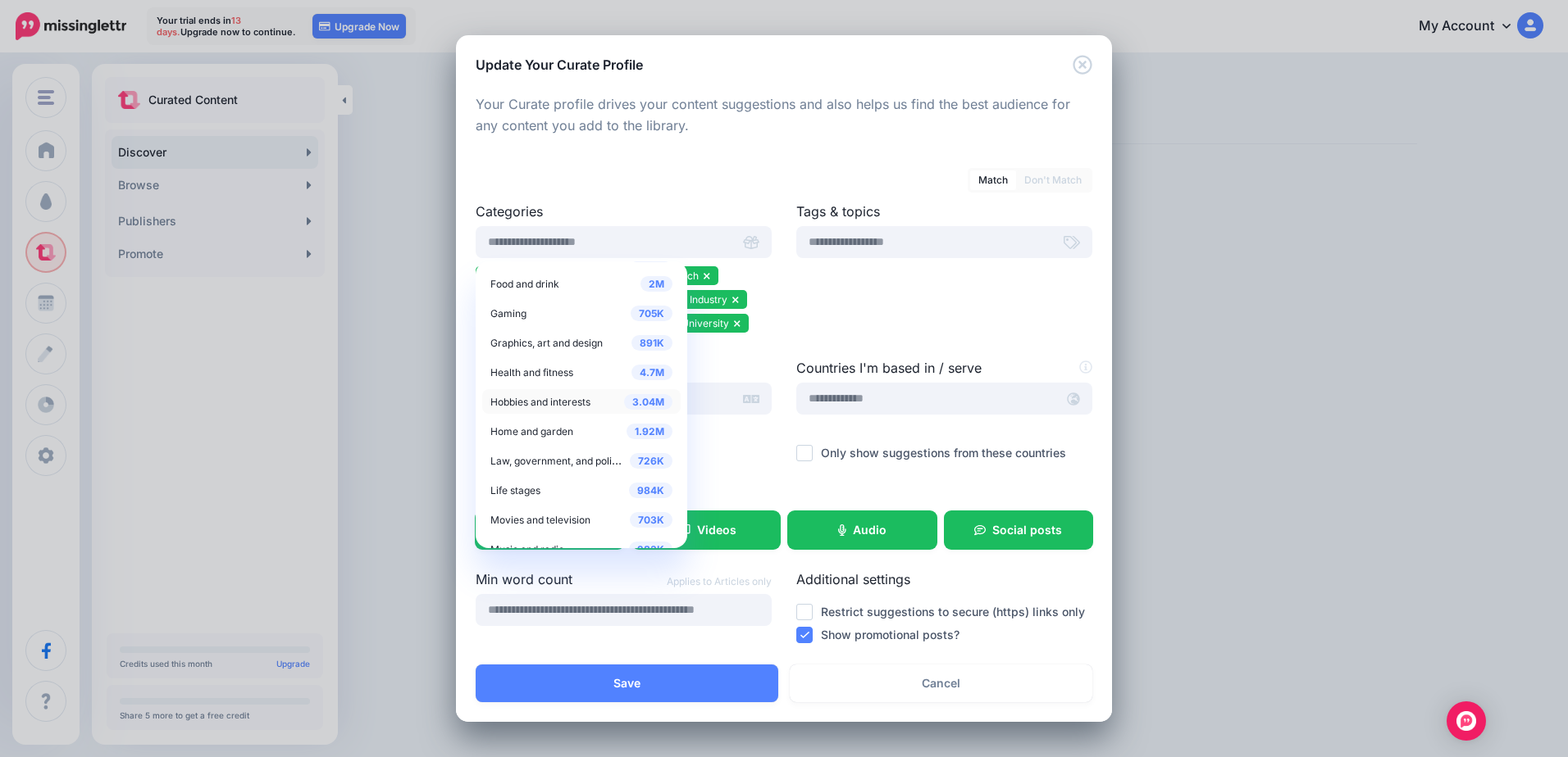
click at [555, 401] on span "Hobbies and interests" at bounding box center [540, 402] width 100 height 12
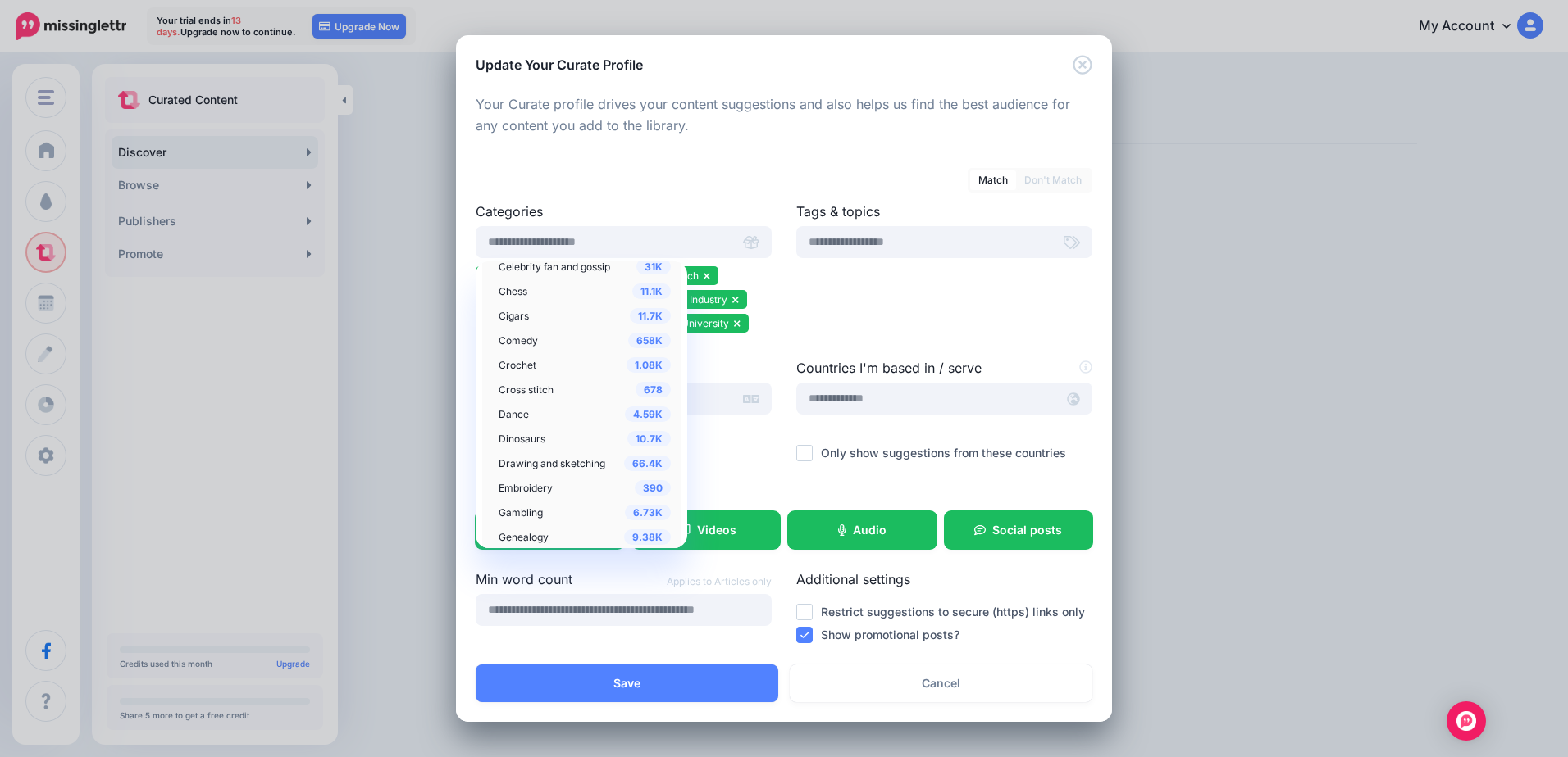
scroll to position [620, 0]
click at [538, 514] on span "Gambling" at bounding box center [521, 512] width 45 height 12
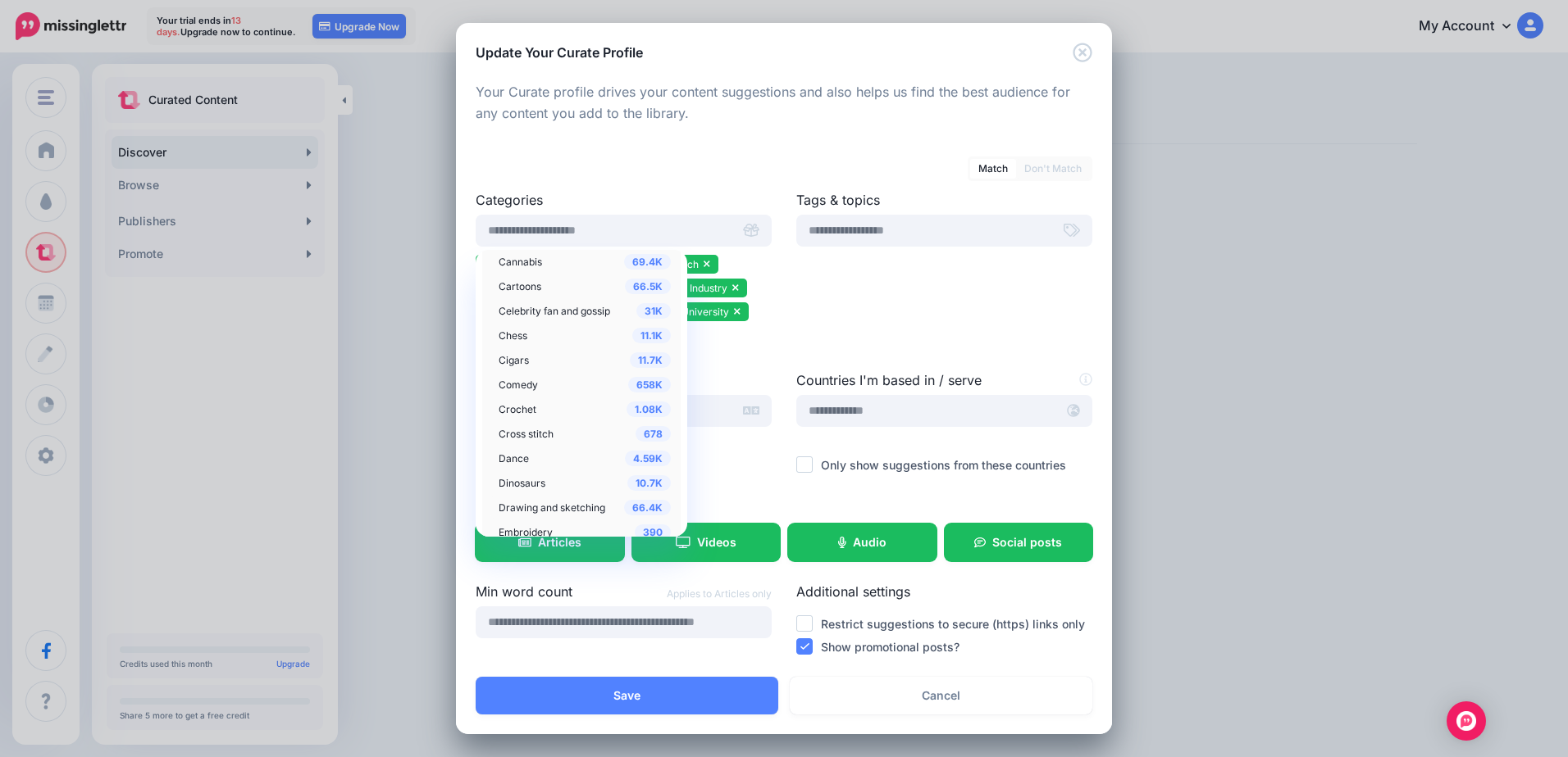
scroll to position [538, 0]
click at [528, 389] on span "Cigars" at bounding box center [514, 386] width 31 height 12
click at [524, 361] on span "Chess" at bounding box center [513, 361] width 29 height 12
click at [547, 405] on div "200K Boating" at bounding box center [584, 402] width 172 height 20
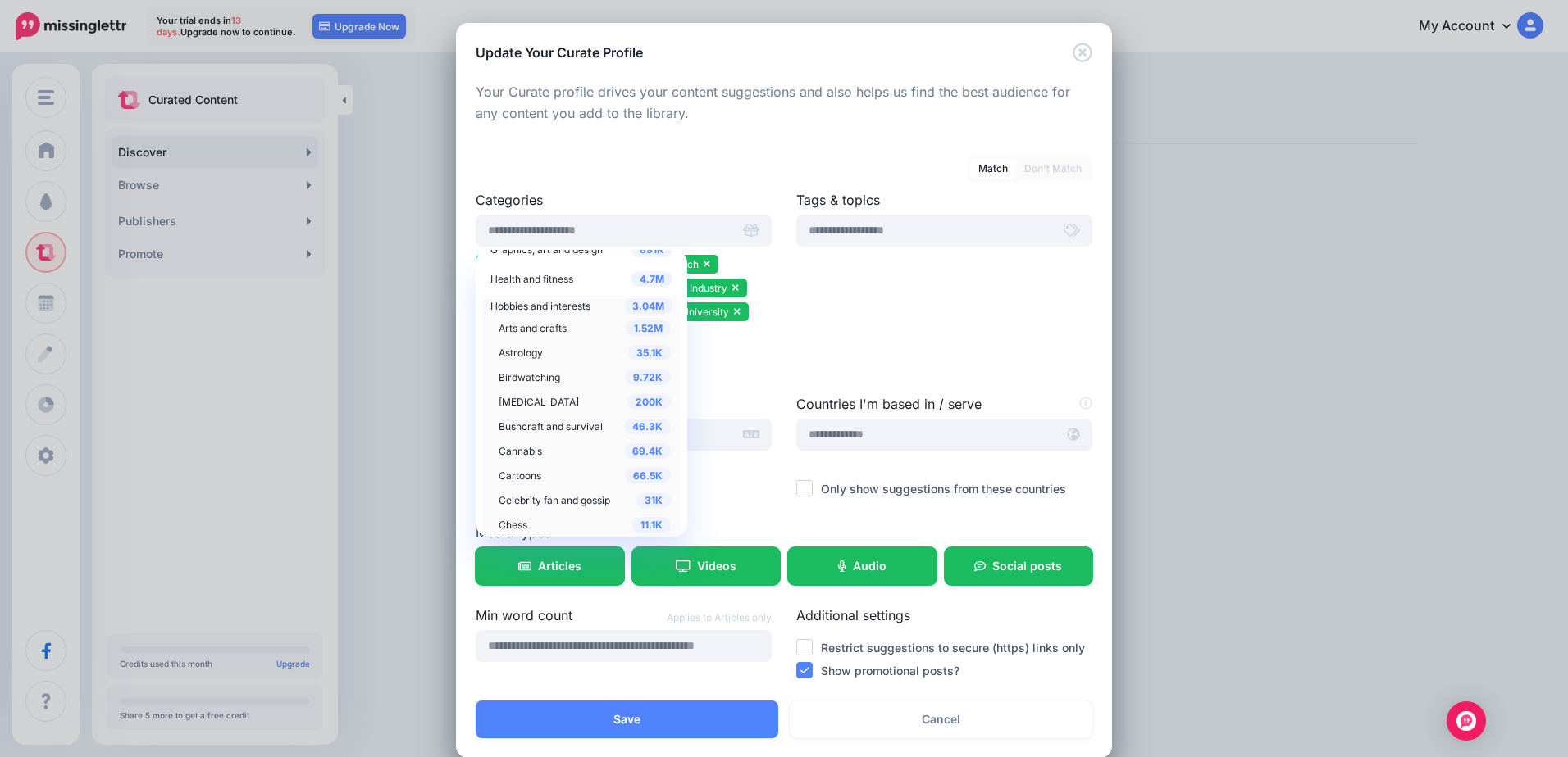
click at [545, 351] on div "35.1K Astrology" at bounding box center [584, 352] width 172 height 20
click at [533, 366] on span "Genealogy" at bounding box center [523, 361] width 50 height 12
click at [523, 389] on div "26K Guitar" at bounding box center [584, 385] width 172 height 20
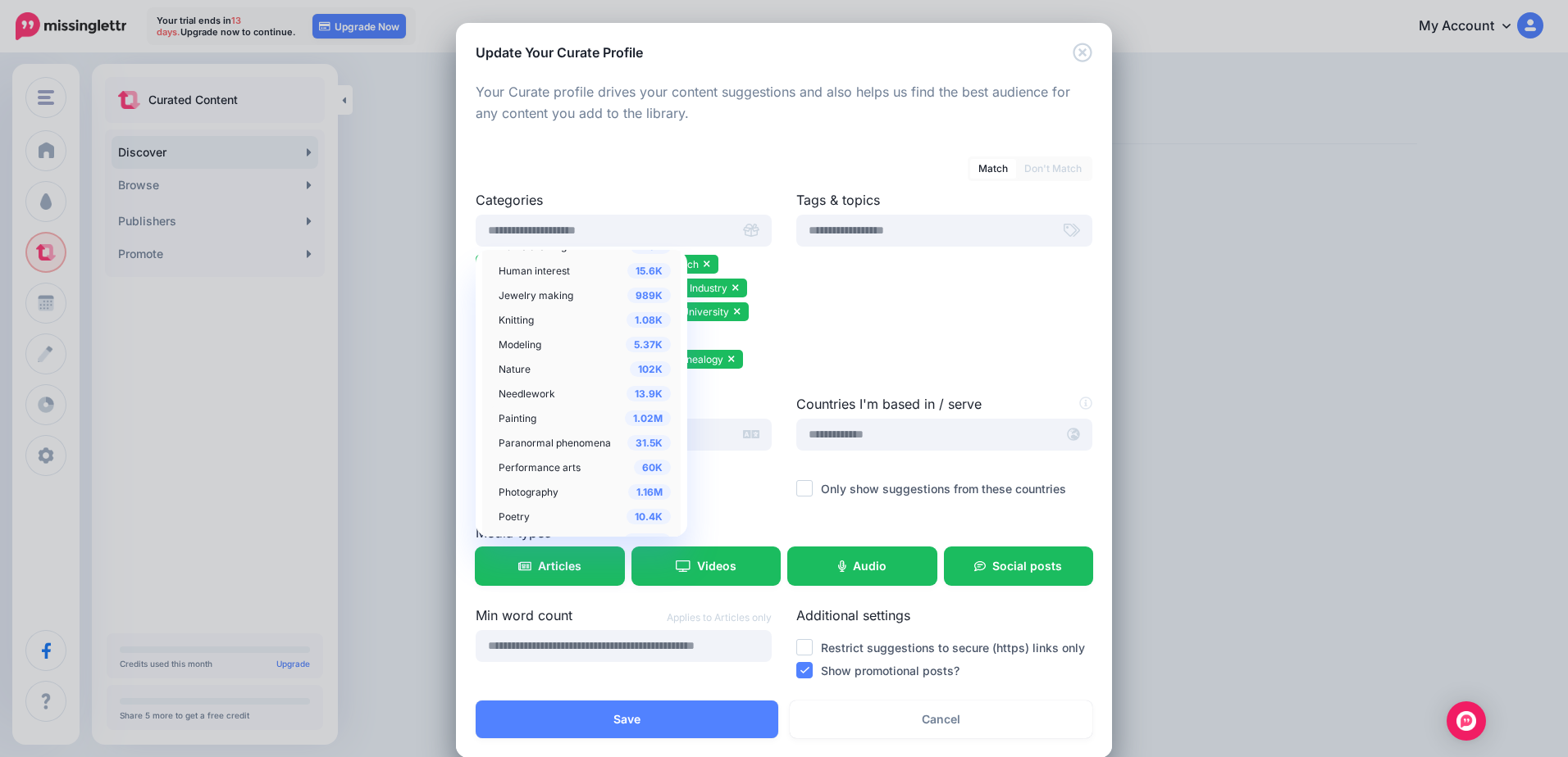
click at [521, 422] on span "Painting" at bounding box center [517, 418] width 38 height 12
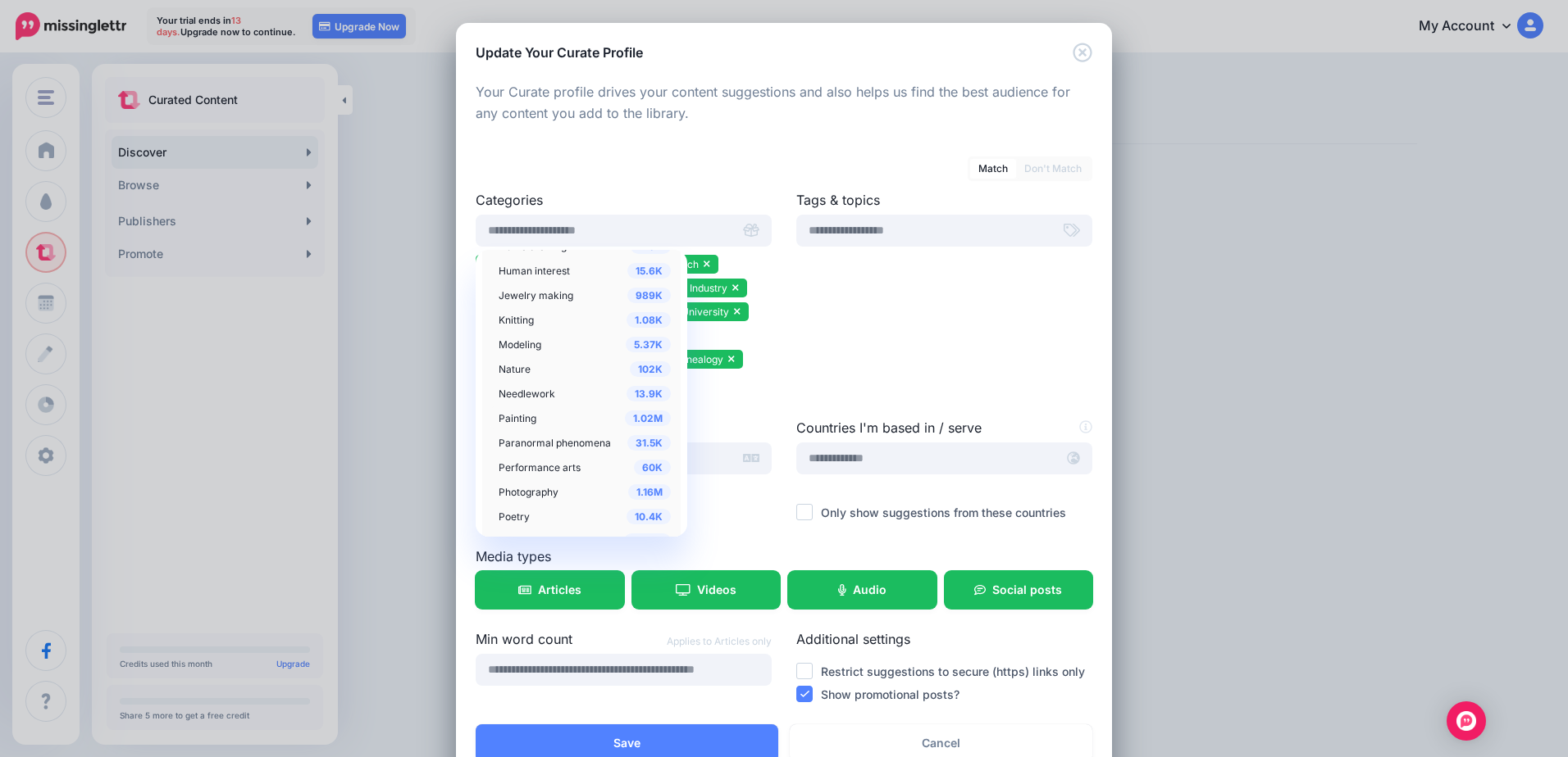
click at [770, 370] on div "Categories 246K Automotive 2.91M Beauty & personal care 2.1M Books and literatu…" at bounding box center [623, 304] width 321 height 228
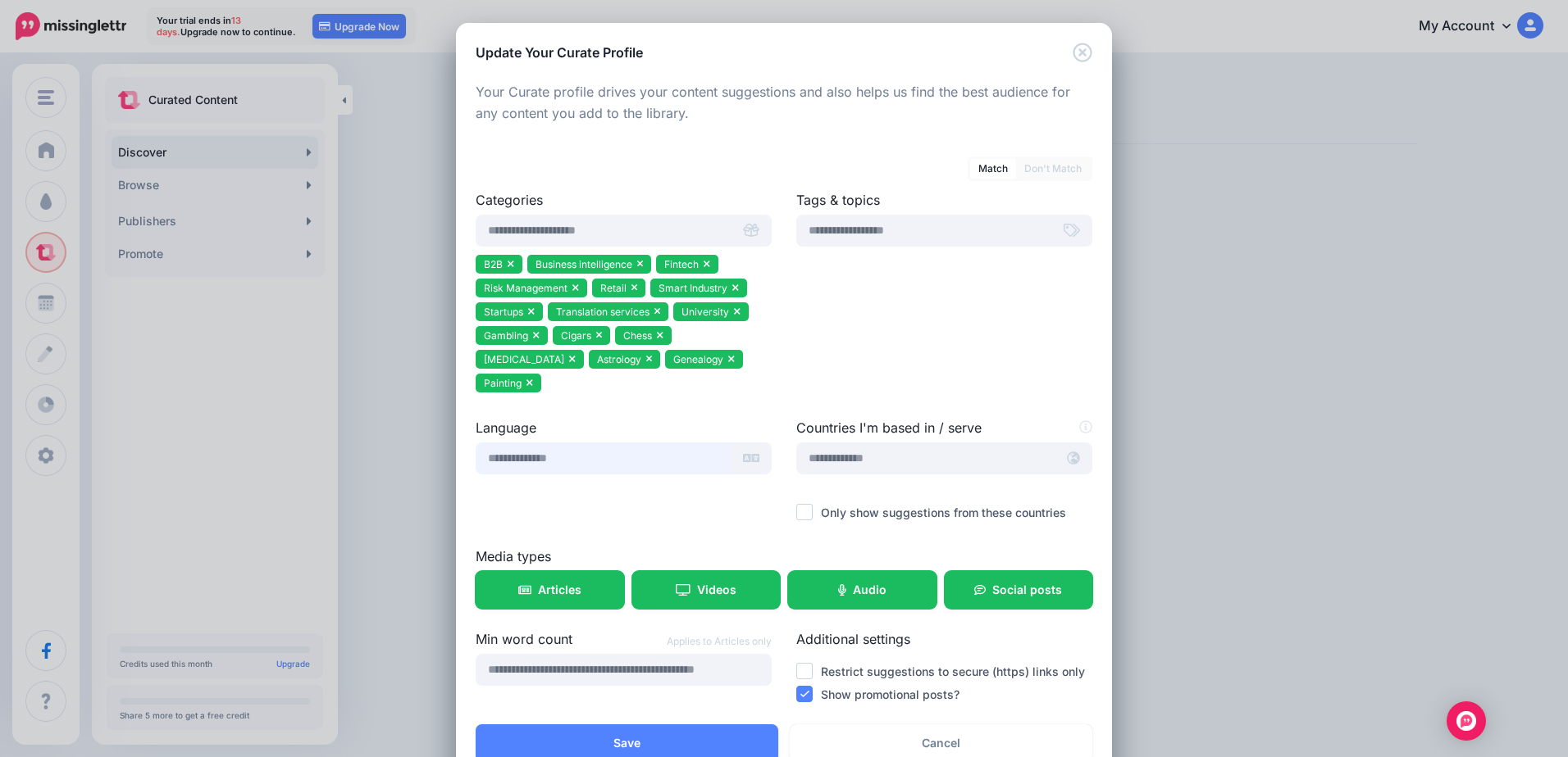
click at [660, 443] on input "text" at bounding box center [603, 458] width 256 height 32
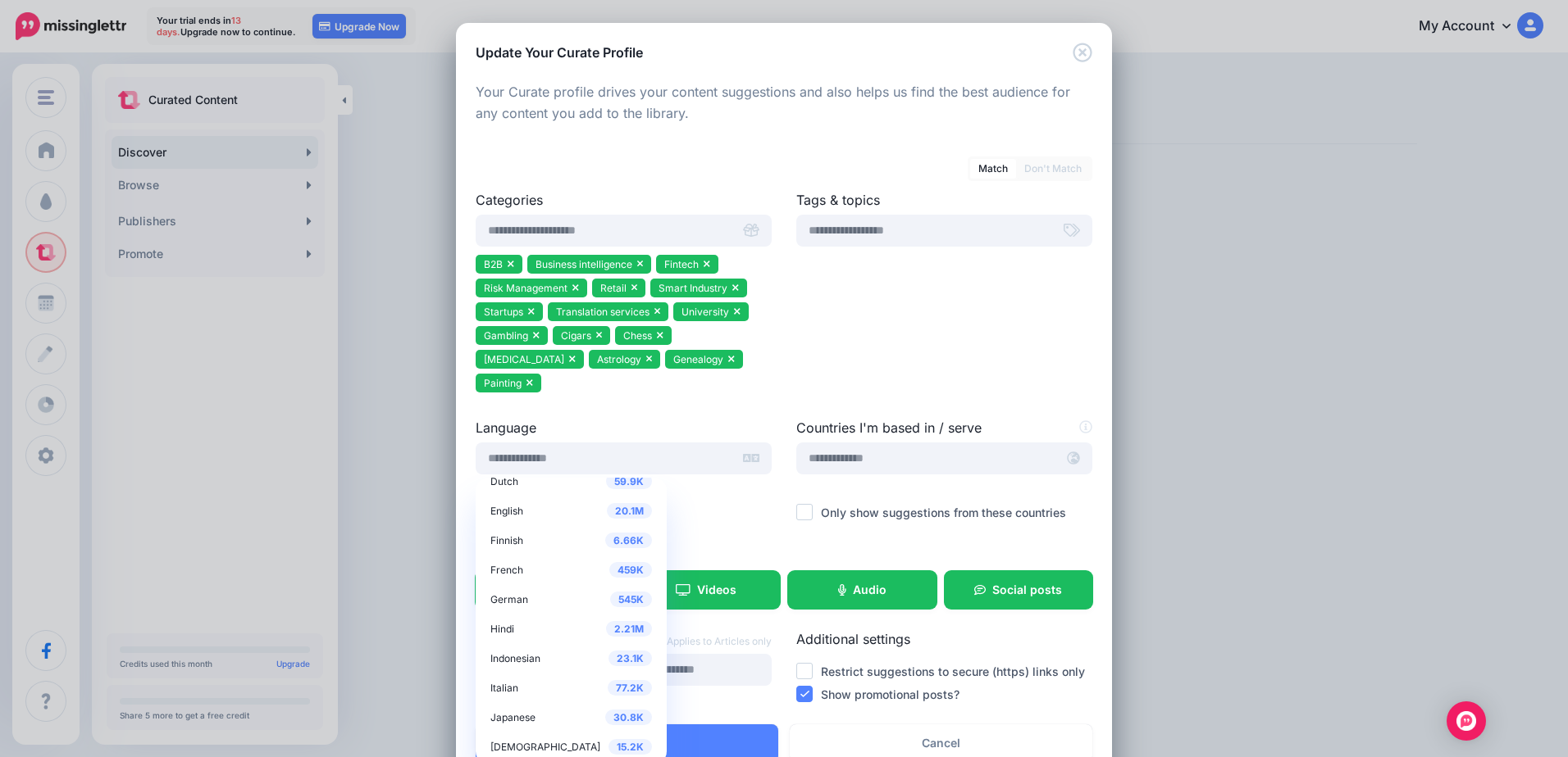
scroll to position [58, 0]
click at [522, 547] on div "20.1M English" at bounding box center [570, 556] width 162 height 20
click at [514, 551] on span "English" at bounding box center [507, 557] width 33 height 12
click at [515, 551] on span "English" at bounding box center [507, 557] width 33 height 12
click at [607, 549] on span "20.1M" at bounding box center [630, 557] width 45 height 16
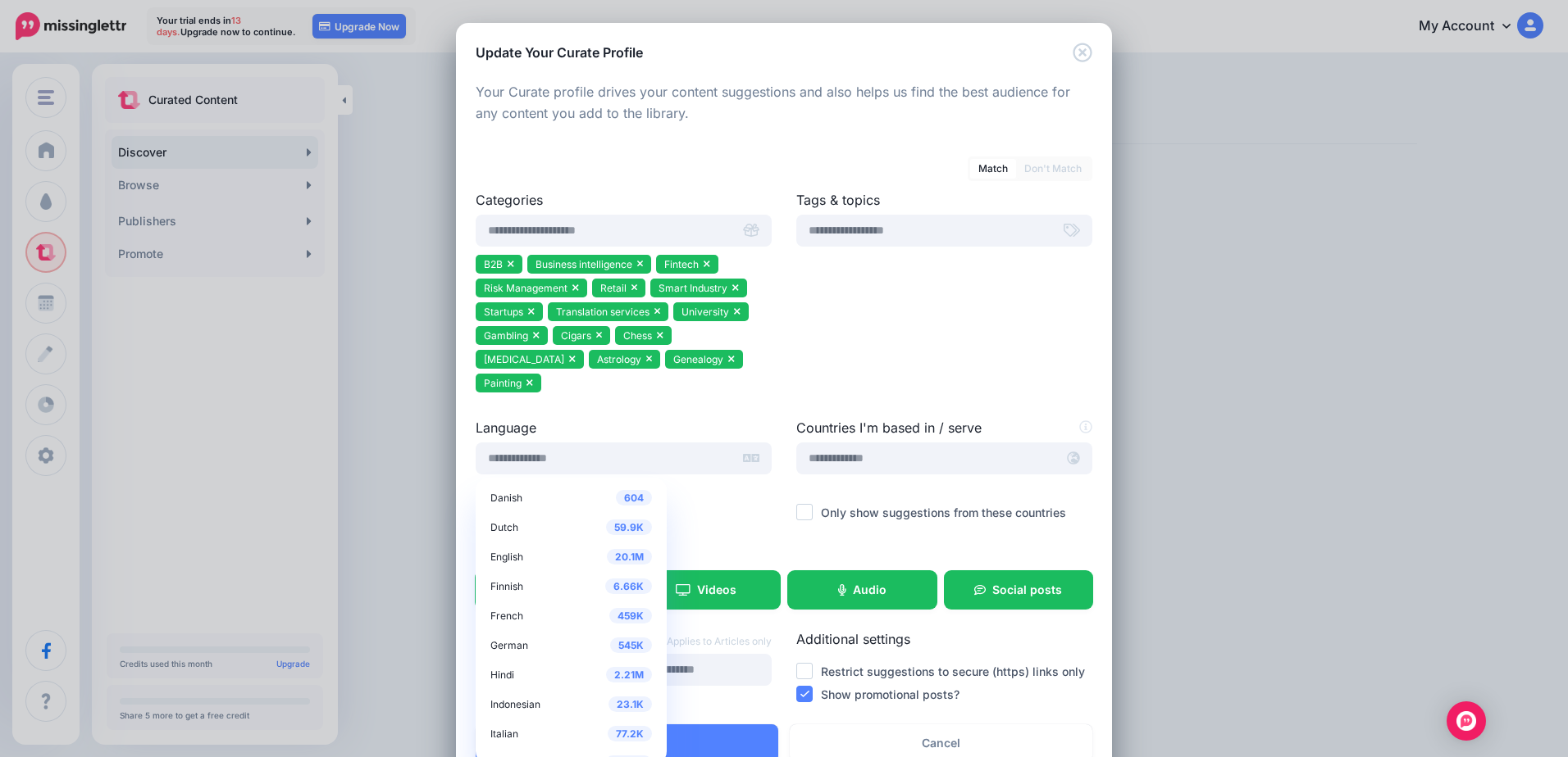
click at [756, 358] on ul "B2B Business intelligence Fintech Risk Management Retail Smart Industry Startup…" at bounding box center [623, 326] width 296 height 142
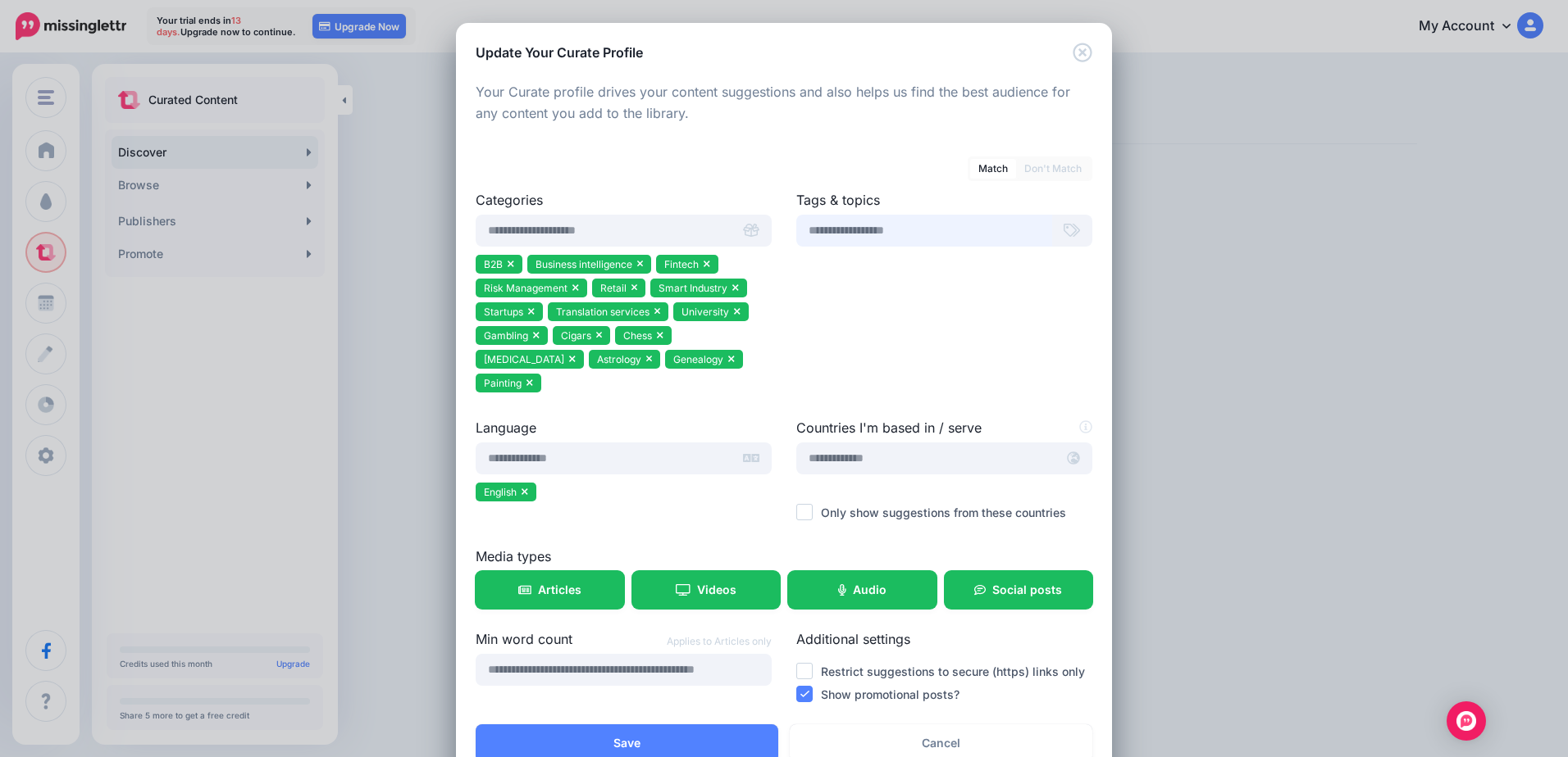
click at [886, 242] on input "text" at bounding box center [923, 231] width 256 height 32
click at [887, 231] on input "text" at bounding box center [923, 231] width 256 height 32
click at [922, 225] on input "text" at bounding box center [923, 231] width 256 height 32
click at [881, 443] on input "text" at bounding box center [925, 458] width 259 height 32
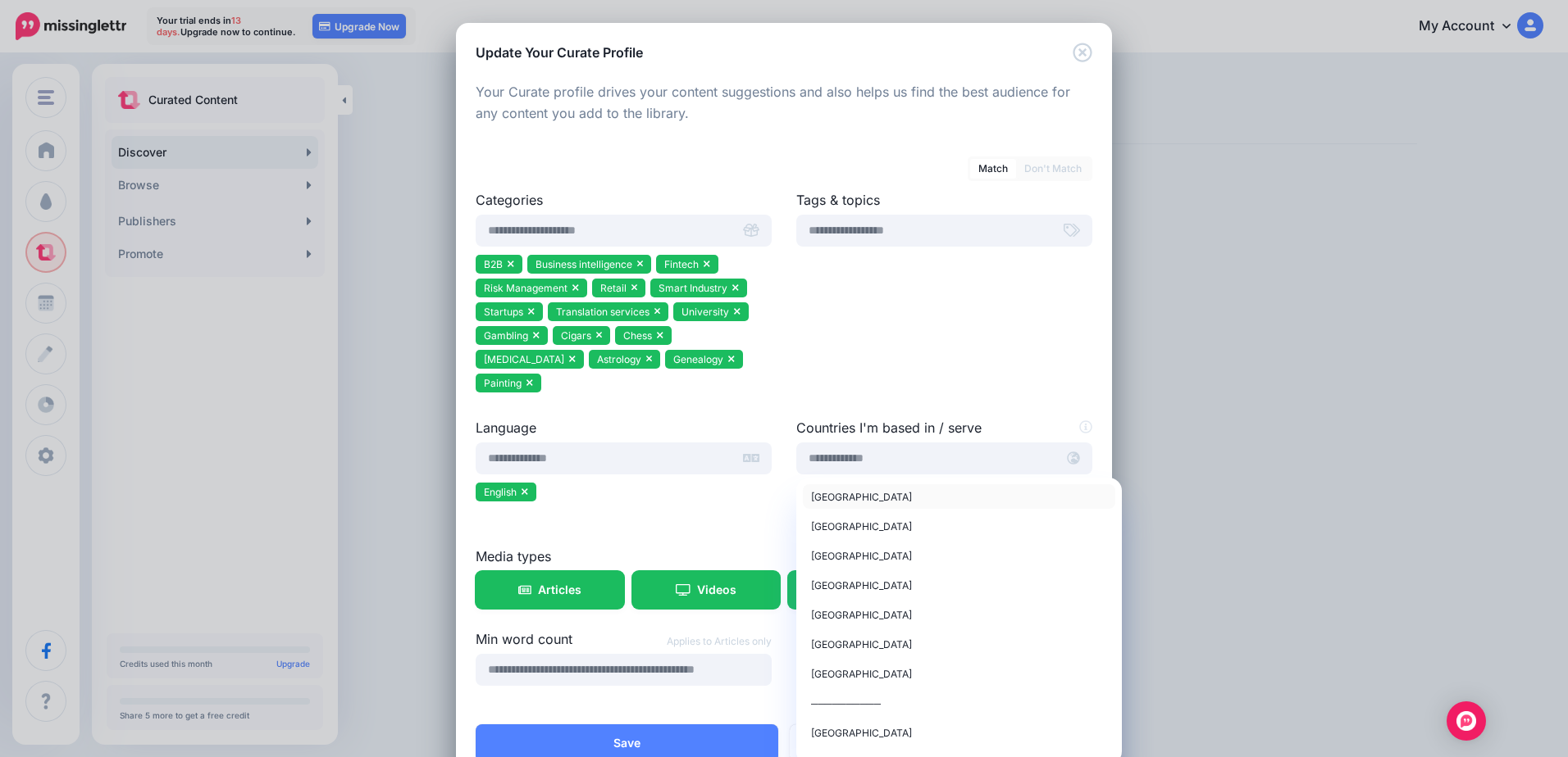
click at [875, 491] on span "United States of America" at bounding box center [860, 497] width 100 height 12
click at [948, 294] on div "Tags & topics" at bounding box center [943, 304] width 321 height 228
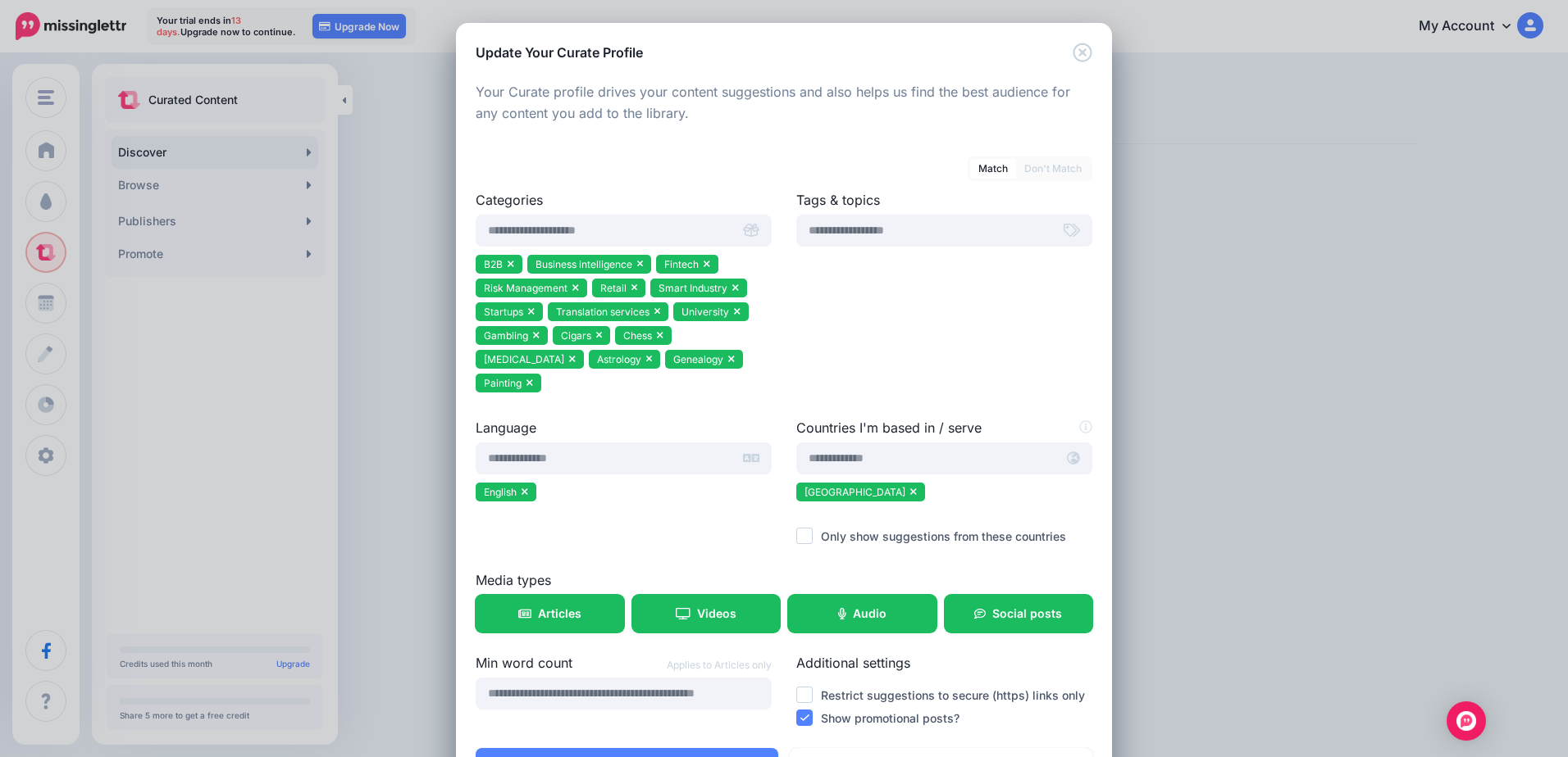
click at [798, 527] on ins at bounding box center [804, 535] width 17 height 17
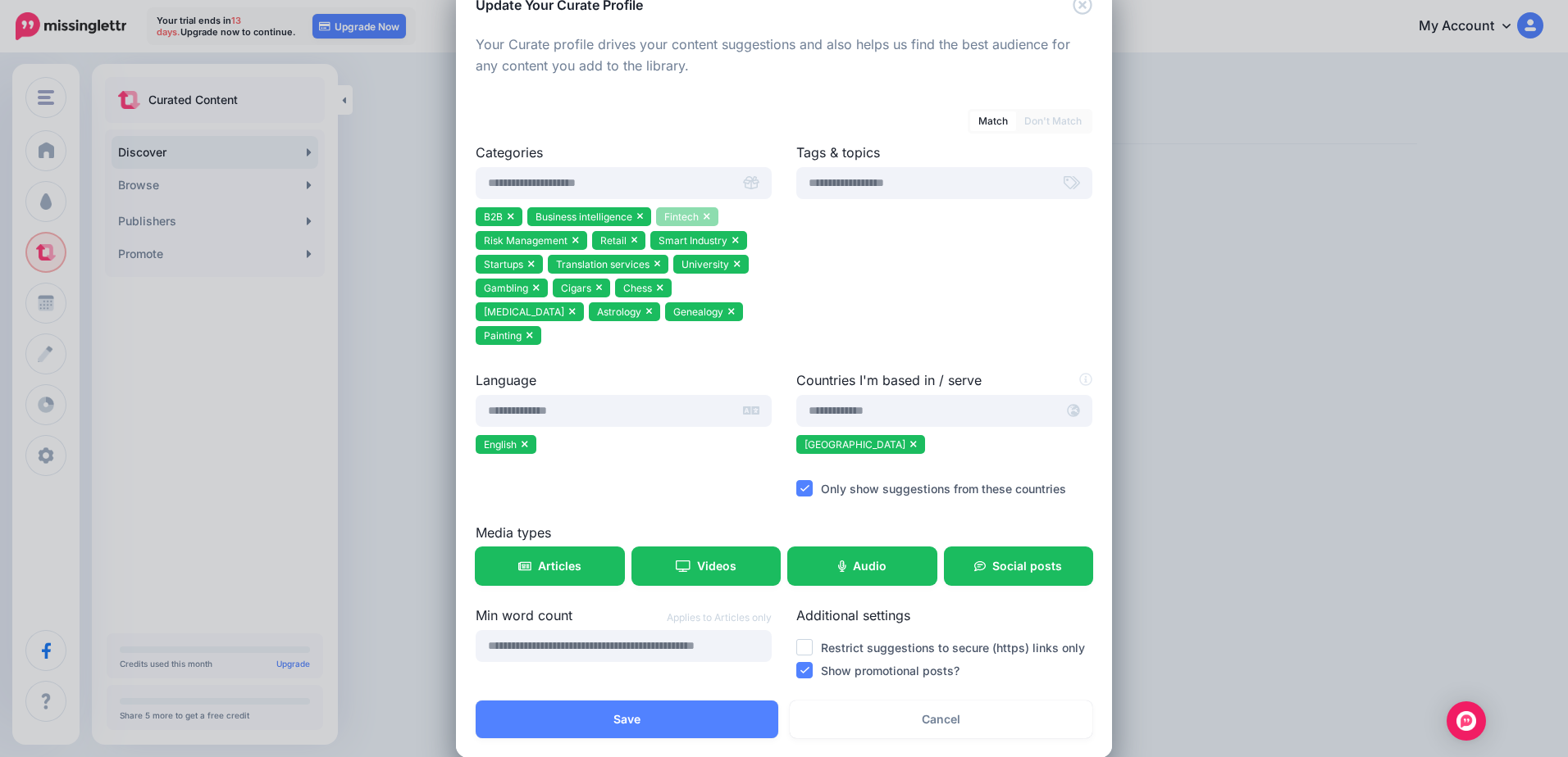
click at [703, 217] on icon at bounding box center [706, 217] width 6 height 7
click at [732, 237] on icon at bounding box center [736, 239] width 7 height 10
click at [740, 265] on ul "B2B Business intelligence Risk Management Retail Smart Industry Startups Transl…" at bounding box center [623, 278] width 296 height 142
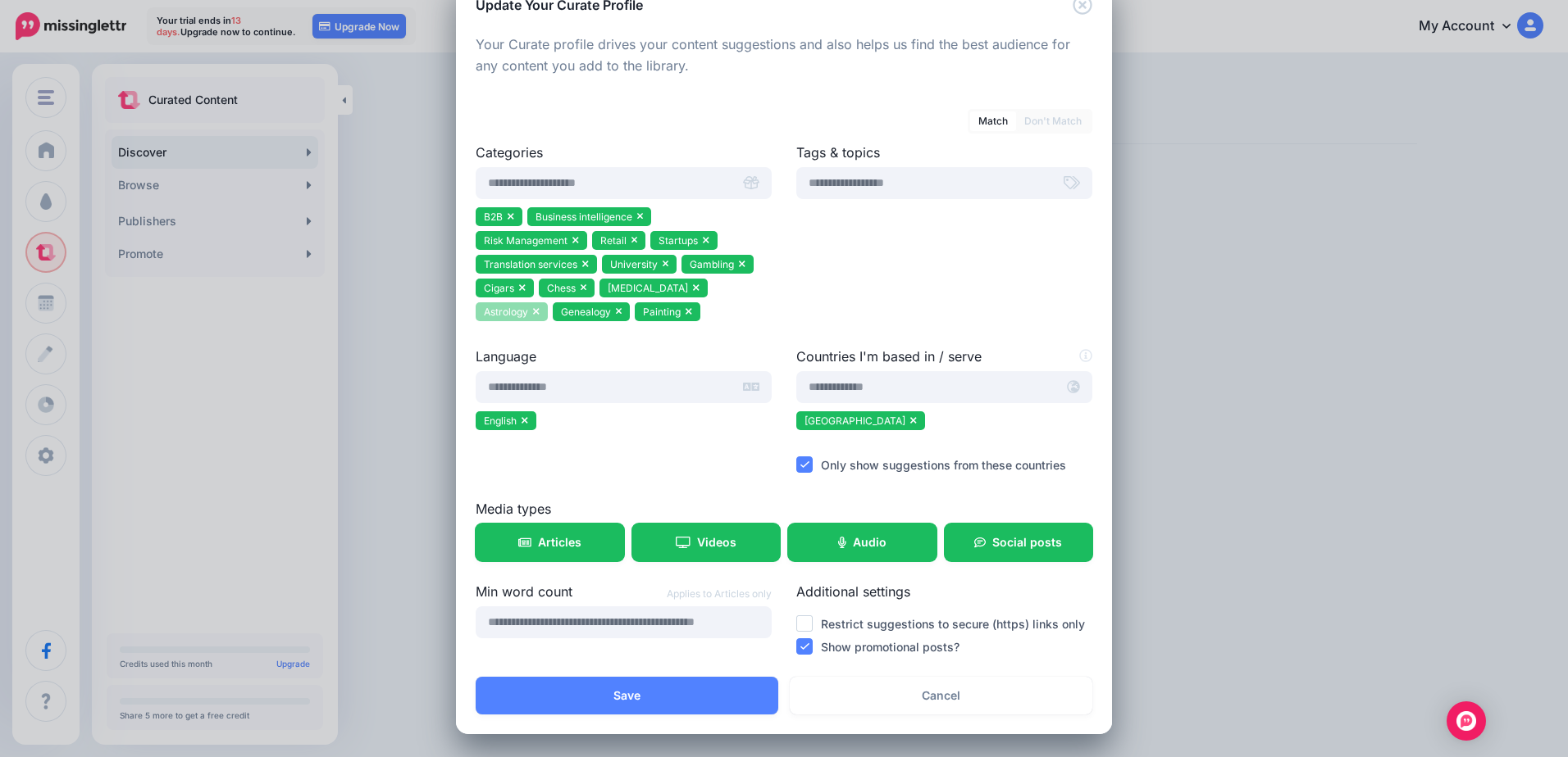
click at [548, 302] on li "Astrology" at bounding box center [511, 312] width 73 height 19
click at [640, 286] on li "Boating" at bounding box center [653, 288] width 108 height 19
click at [662, 265] on icon at bounding box center [666, 264] width 7 height 10
click at [632, 244] on icon at bounding box center [635, 239] width 7 height 10
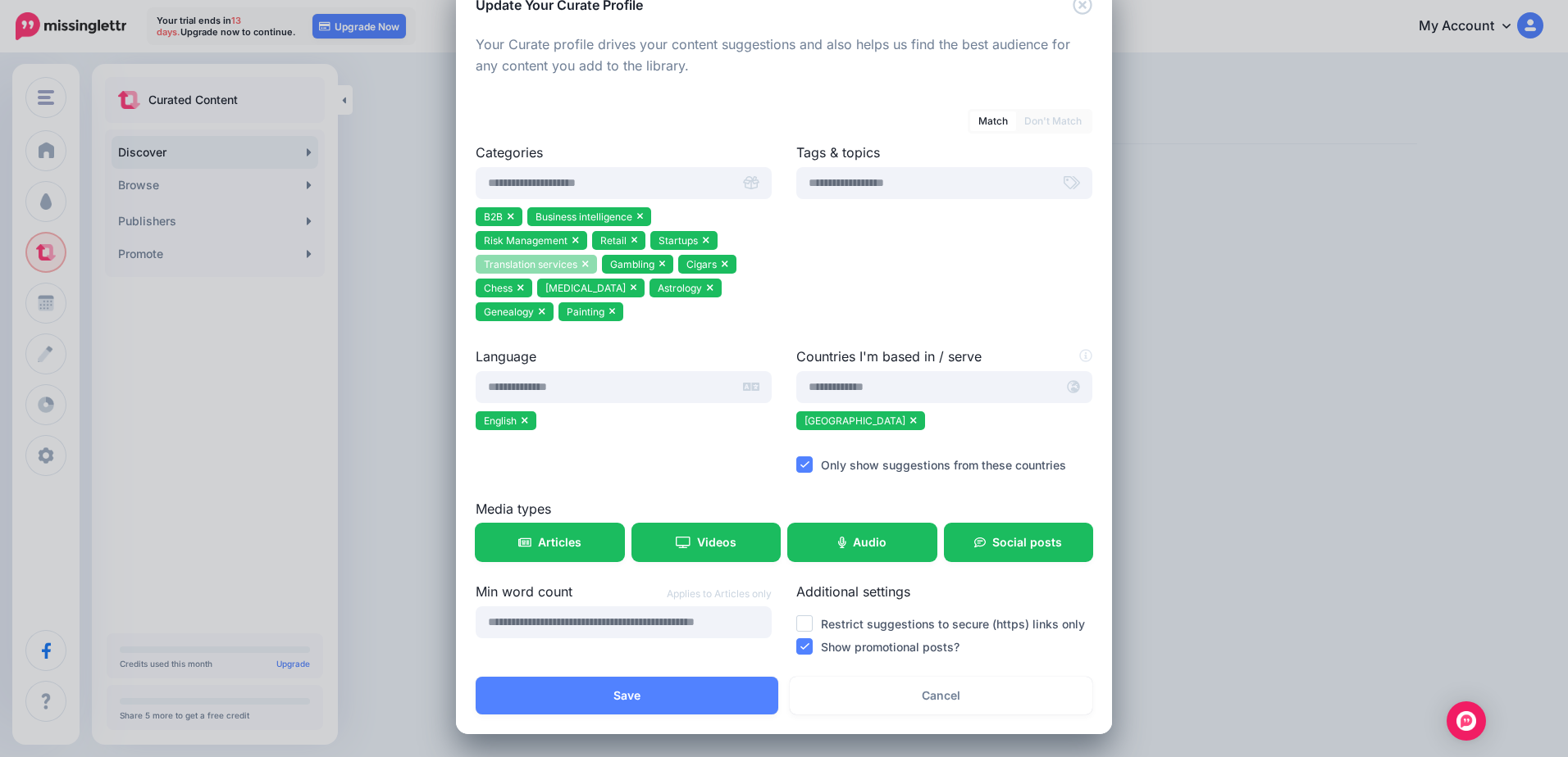
click at [583, 264] on li "Translation services" at bounding box center [535, 265] width 121 height 19
click at [517, 290] on icon at bounding box center [521, 287] width 7 height 10
click at [609, 312] on icon at bounding box center [611, 313] width 6 height 7
click at [597, 289] on span "Astrology" at bounding box center [618, 288] width 45 height 12
click at [660, 266] on icon at bounding box center [662, 265] width 6 height 7
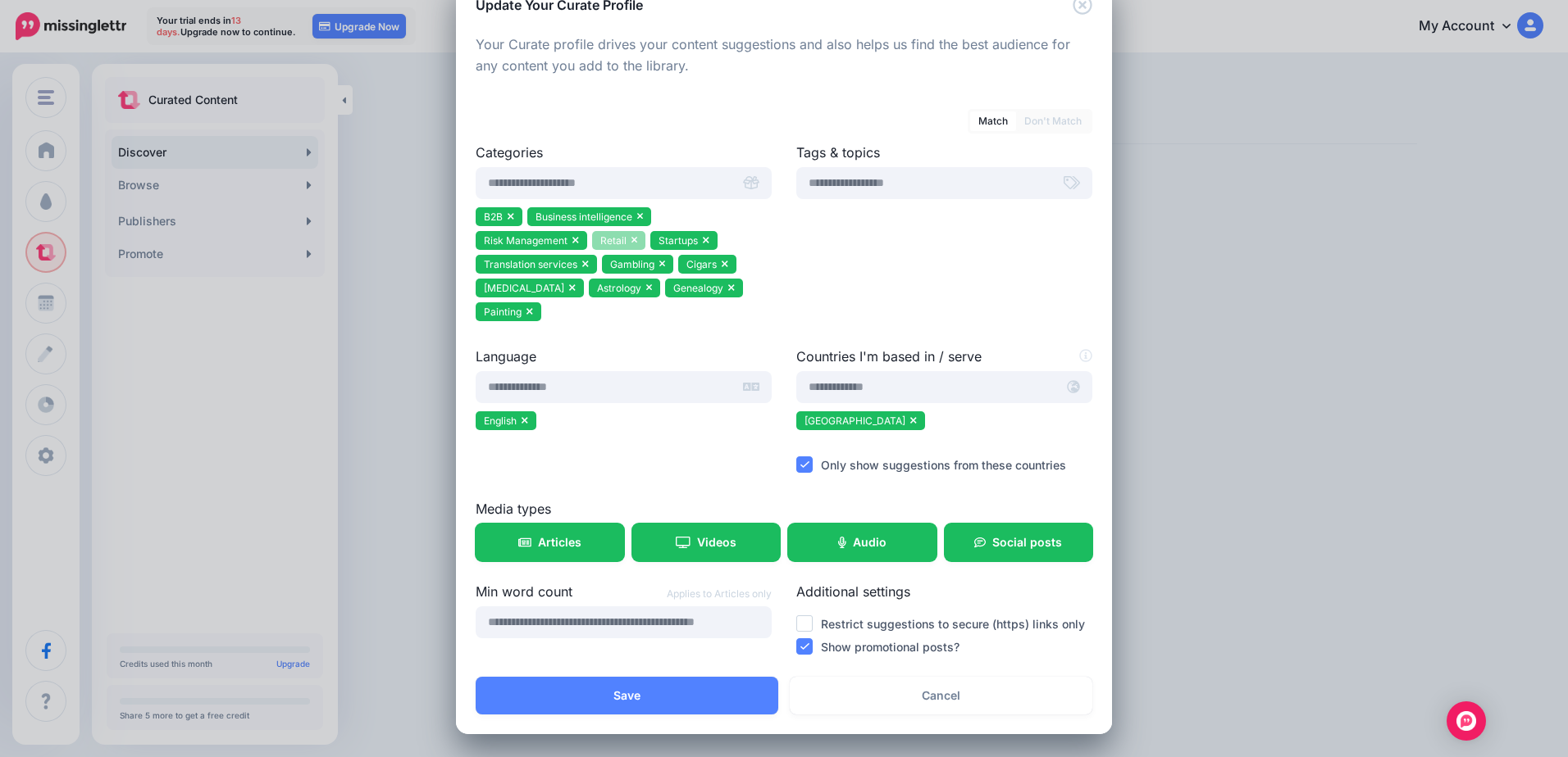
click at [632, 242] on icon at bounding box center [635, 239] width 7 height 10
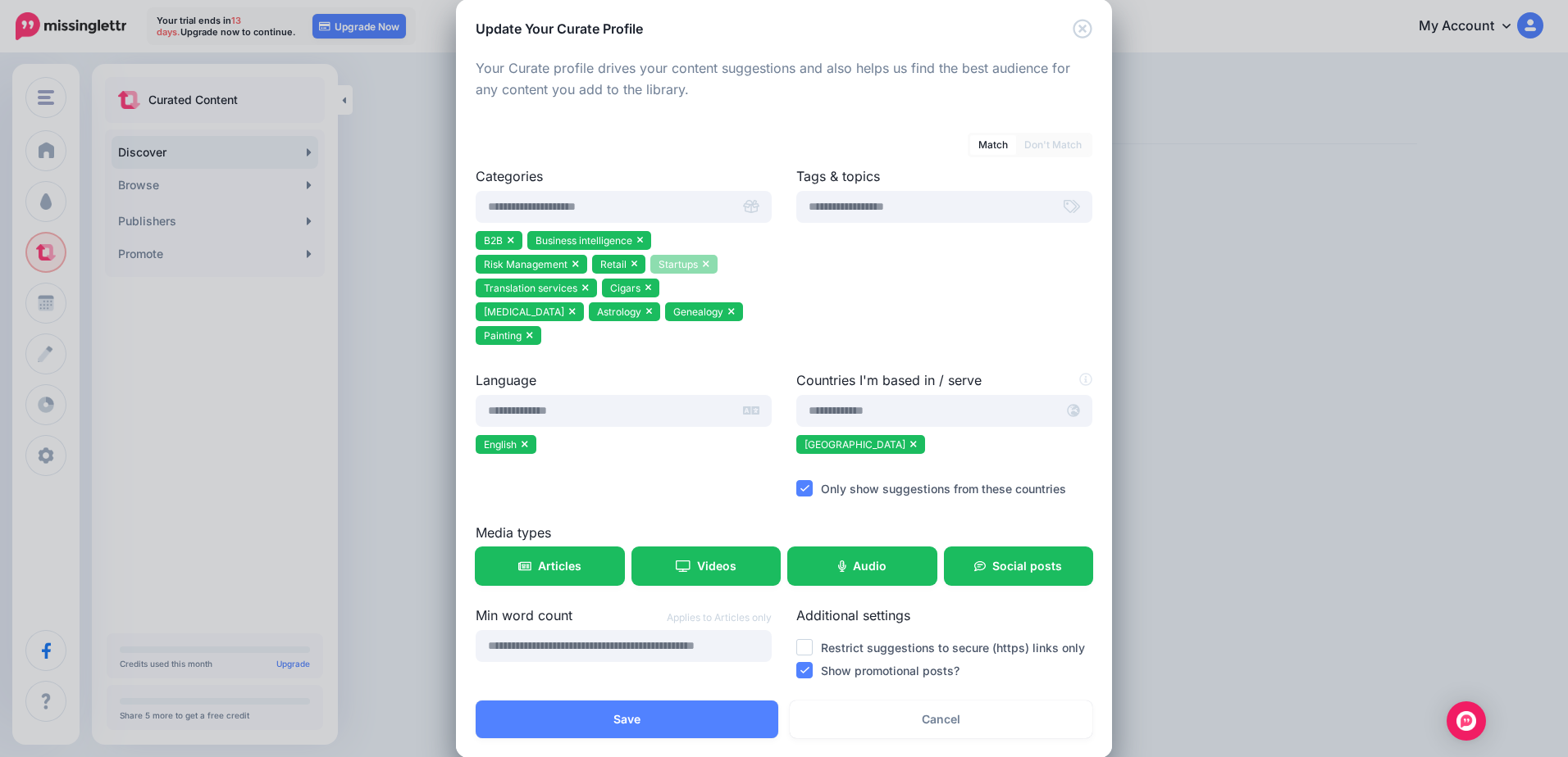
click at [702, 265] on icon at bounding box center [705, 265] width 6 height 7
click at [576, 306] on icon at bounding box center [572, 311] width 7 height 10
click at [582, 288] on icon at bounding box center [585, 287] width 7 height 10
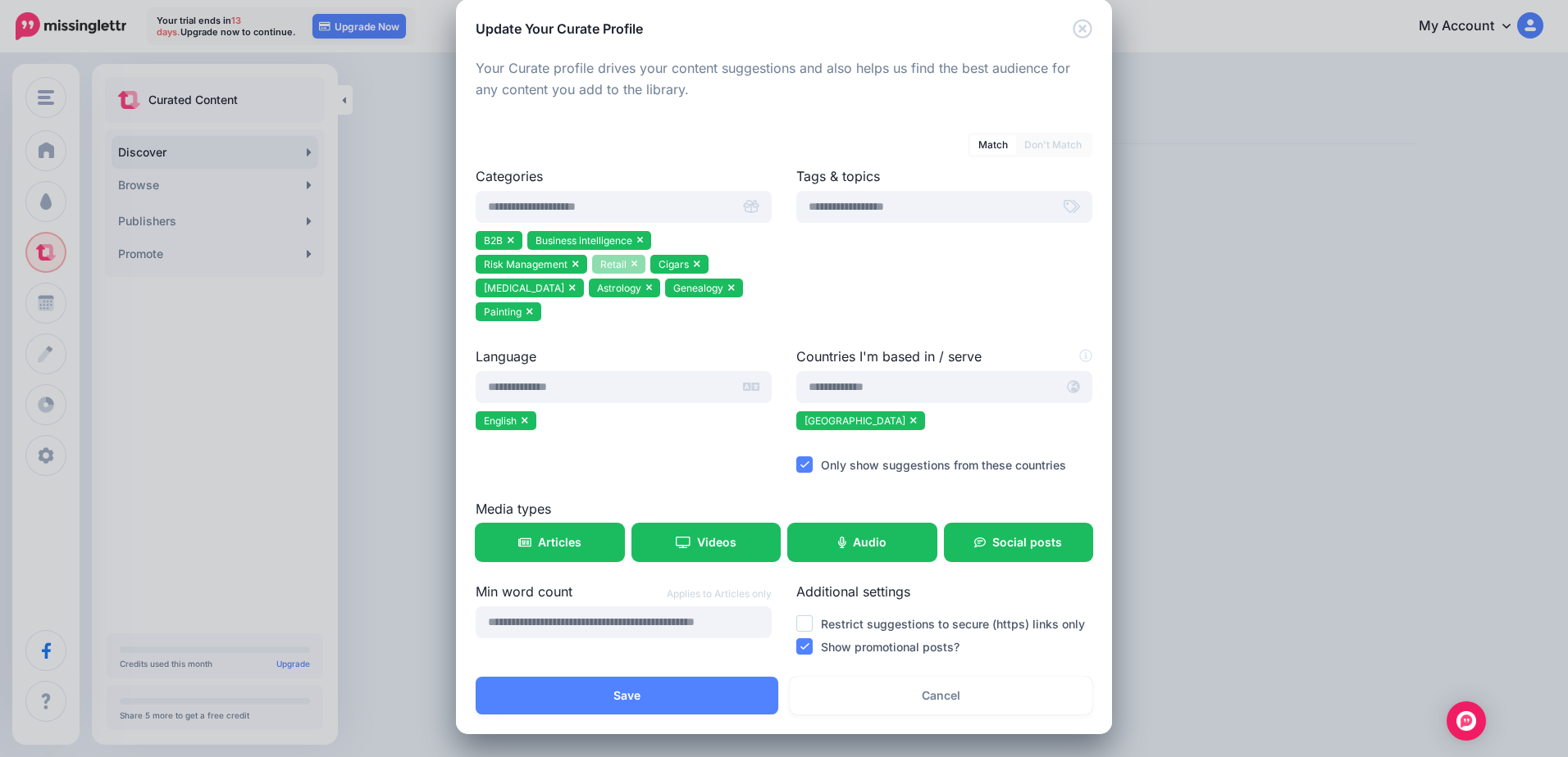
click at [632, 262] on icon at bounding box center [635, 264] width 7 height 10
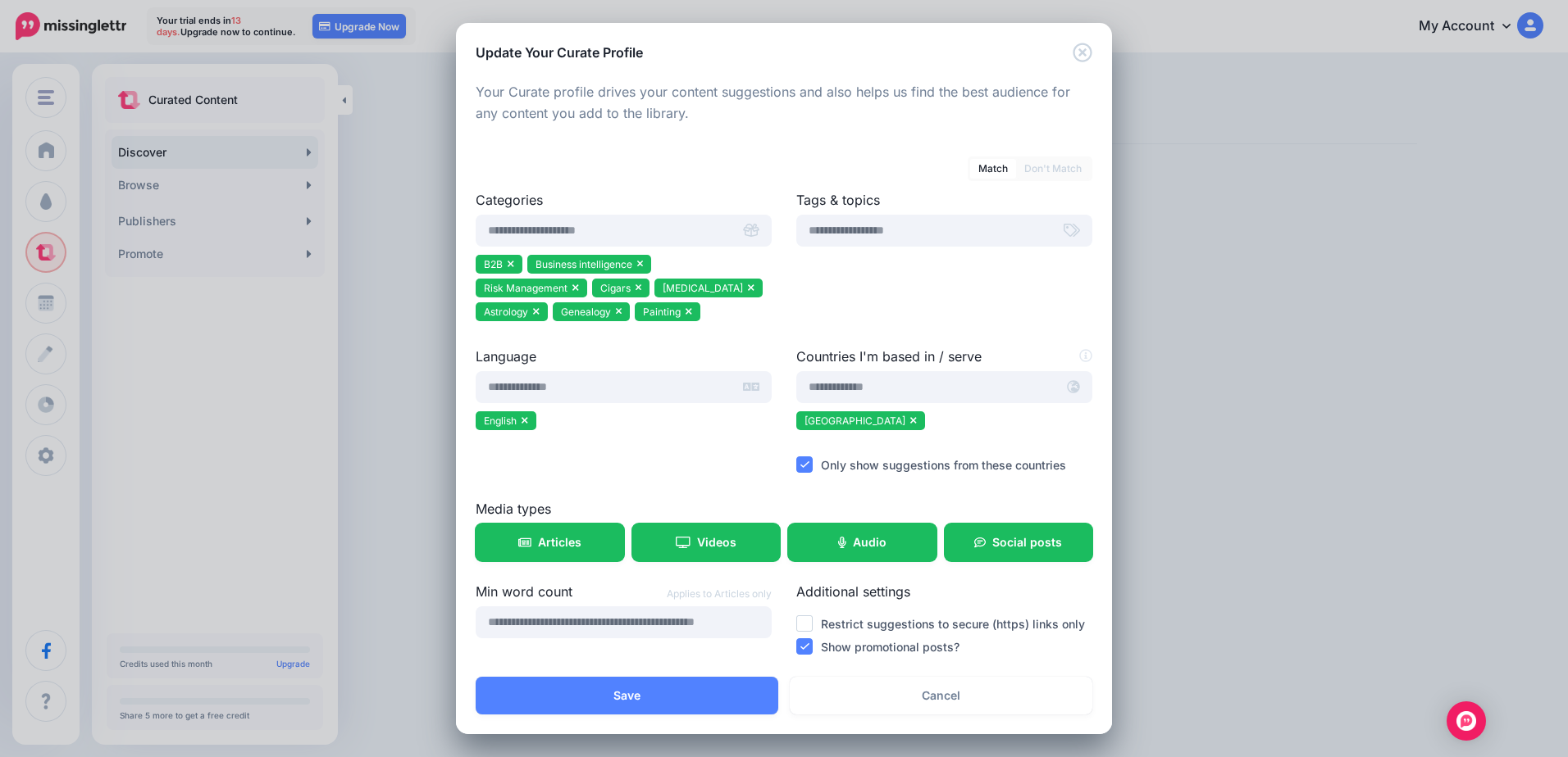
scroll to position [0, 0]
click at [748, 287] on icon at bounding box center [751, 287] width 7 height 10
click at [610, 312] on icon at bounding box center [612, 311] width 7 height 10
click at [542, 313] on icon at bounding box center [542, 311] width 7 height 10
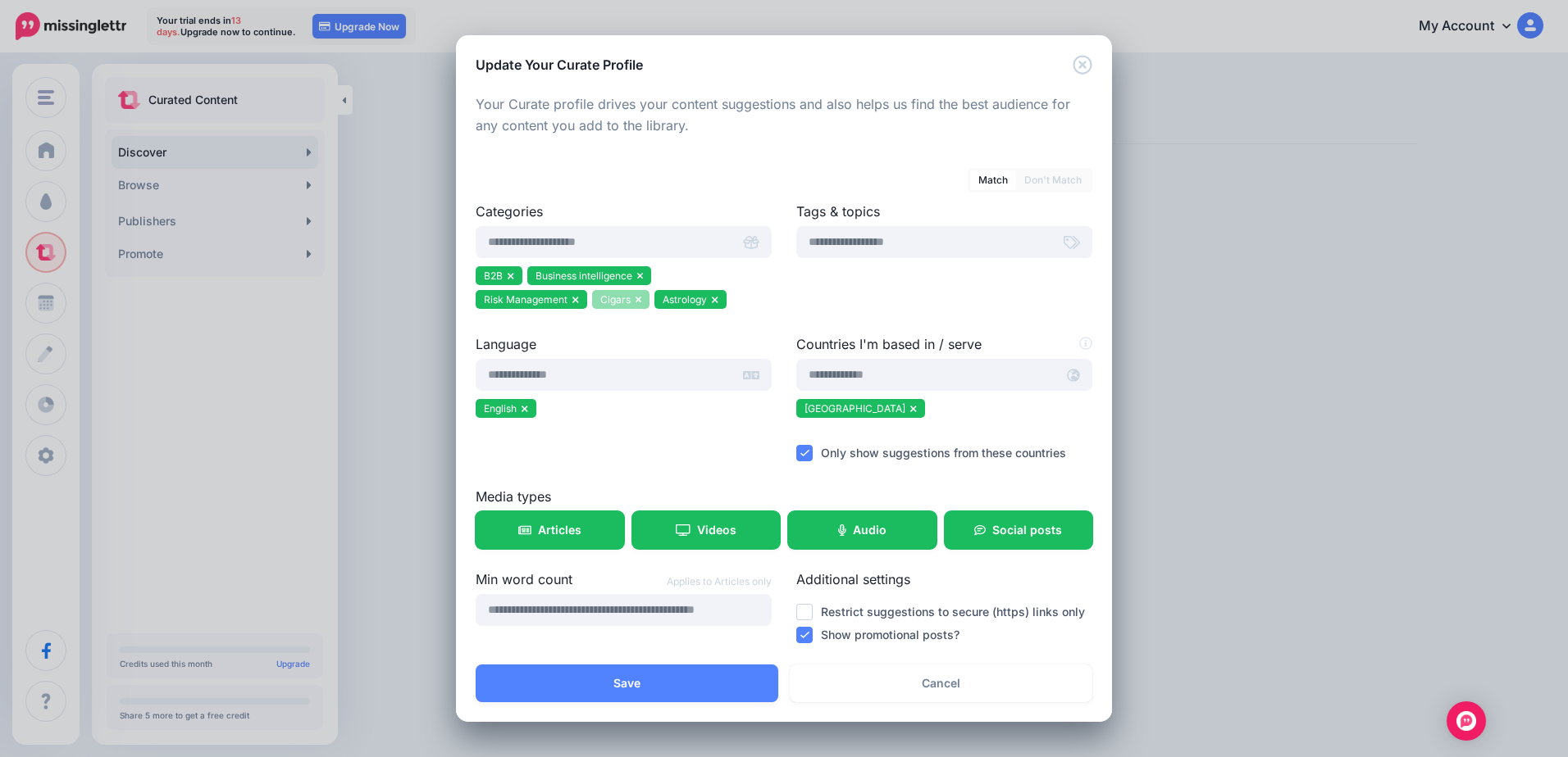
click at [639, 300] on icon at bounding box center [638, 300] width 6 height 7
click at [657, 299] on li "Astrology" at bounding box center [628, 299] width 73 height 19
click at [650, 300] on icon at bounding box center [653, 299] width 7 height 10
click at [577, 251] on input "text" at bounding box center [603, 242] width 256 height 32
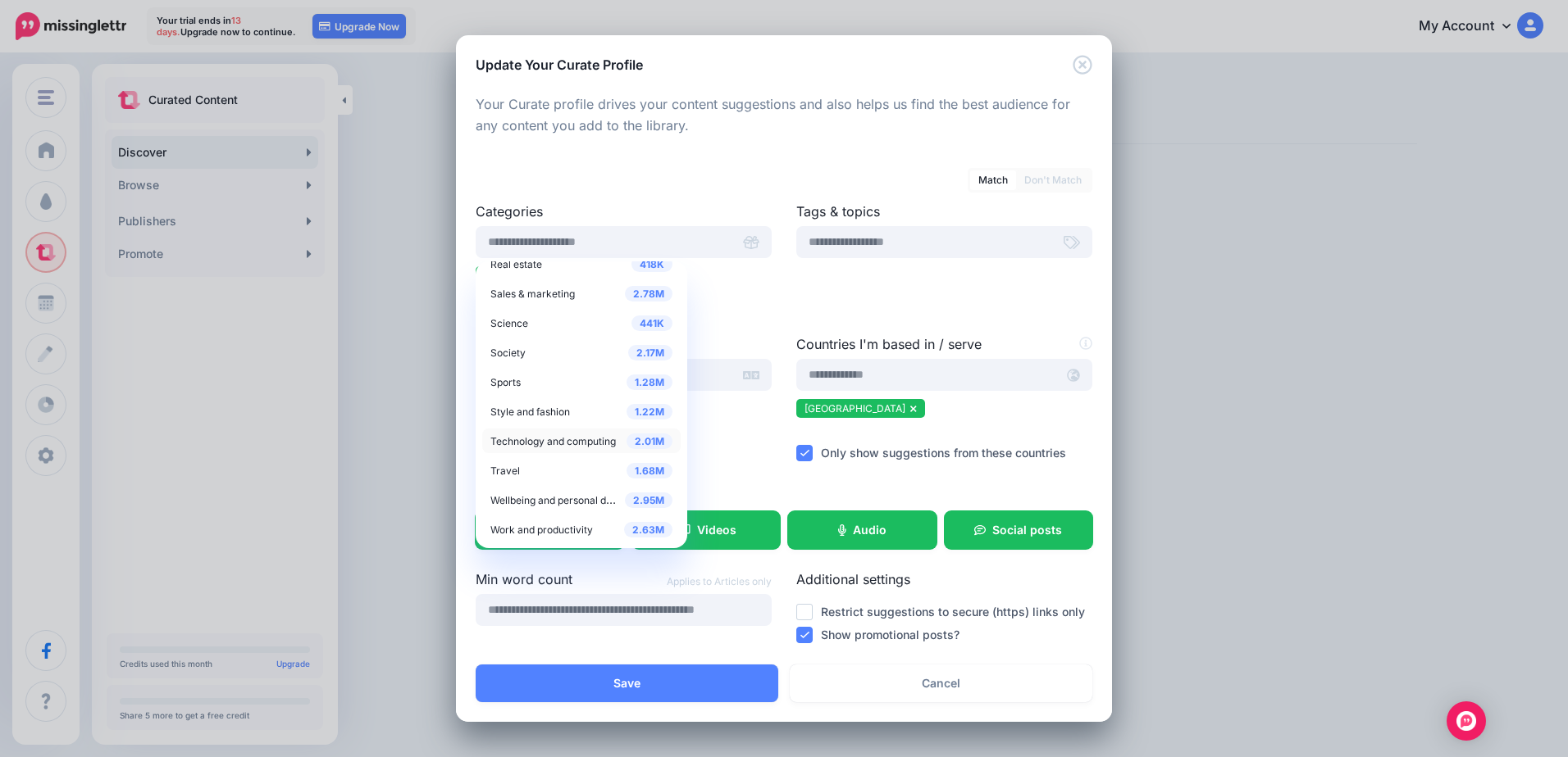
click at [590, 437] on span "Technology and computing" at bounding box center [553, 441] width 126 height 12
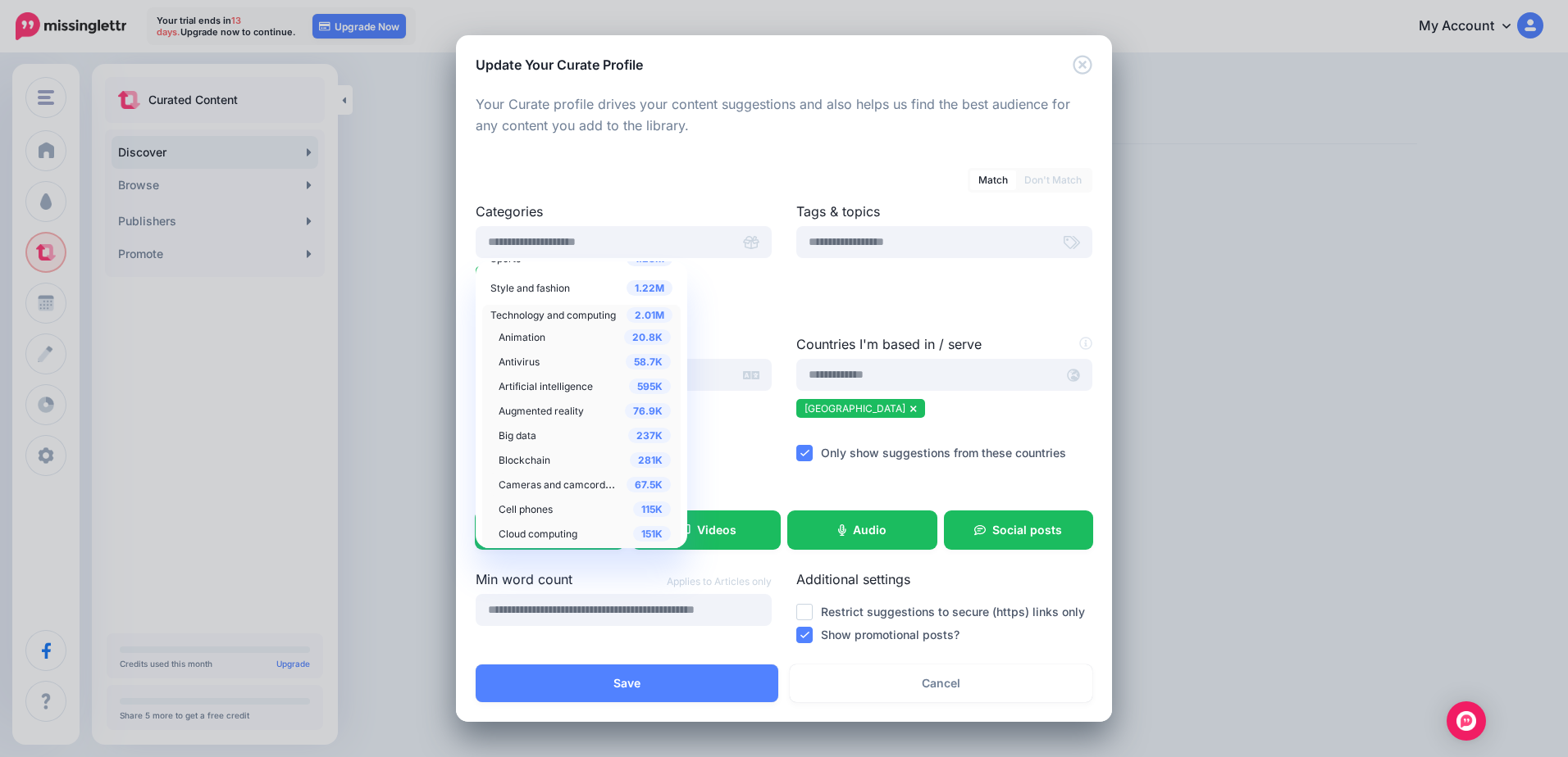
scroll to position [829, 0]
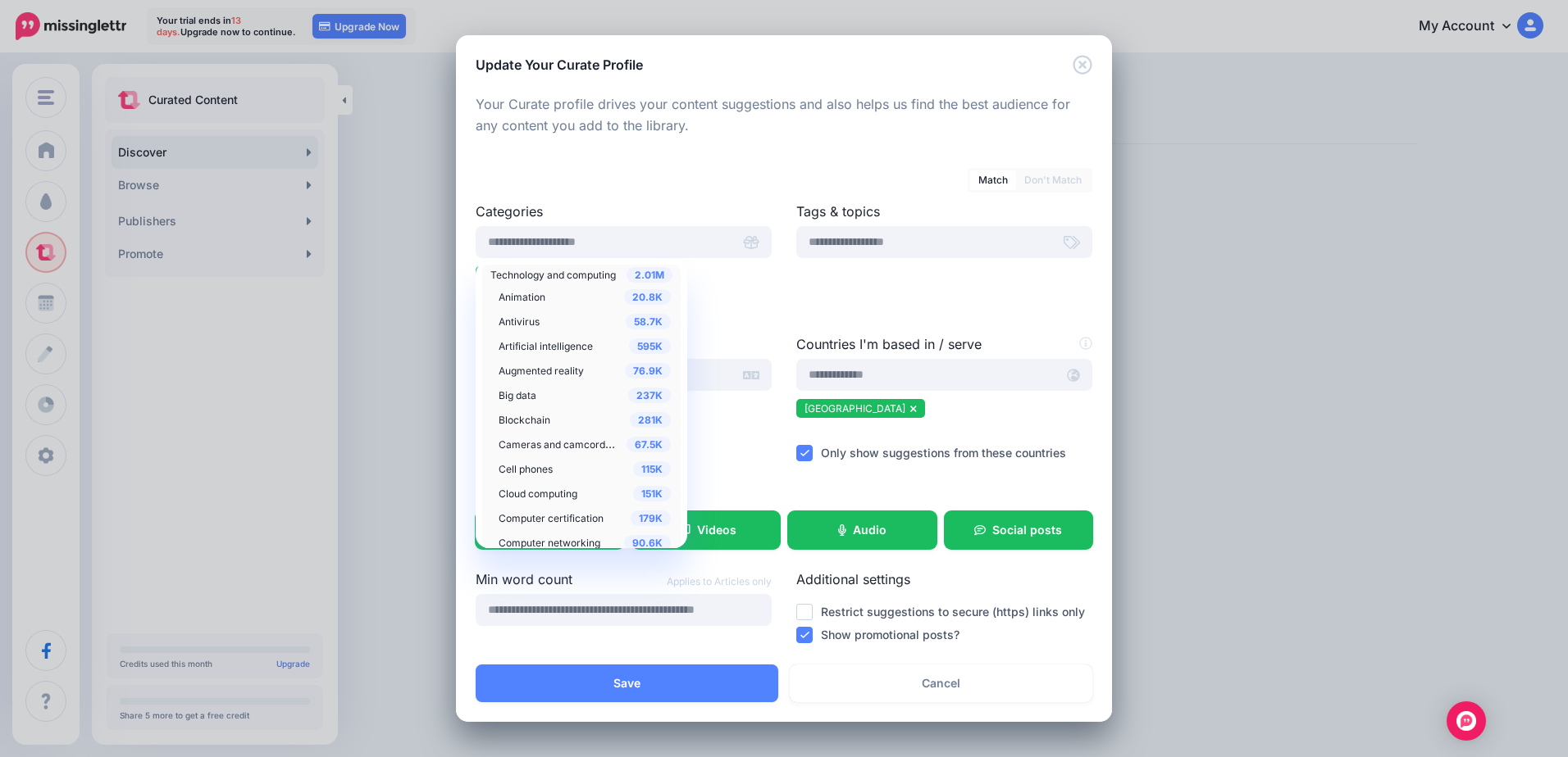
click at [538, 321] on span "Antivirus" at bounding box center [519, 321] width 41 height 12
click at [552, 331] on span "Cloud computing" at bounding box center [538, 330] width 79 height 12
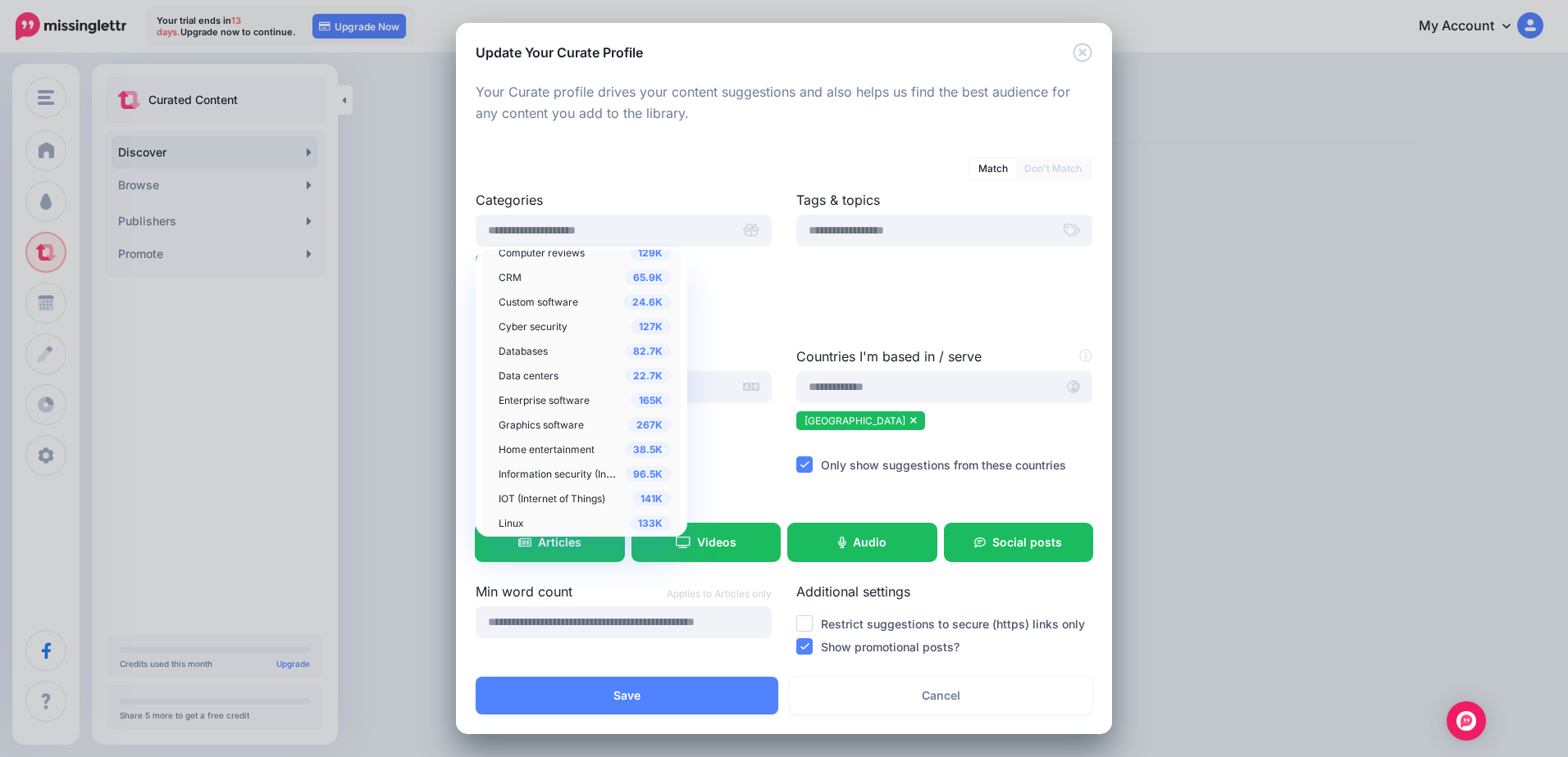
scroll to position [1239, 0]
click at [547, 316] on span "Enterprise software" at bounding box center [544, 319] width 91 height 12
click at [569, 392] on span "Information security (Infosec)" at bounding box center [567, 391] width 136 height 14
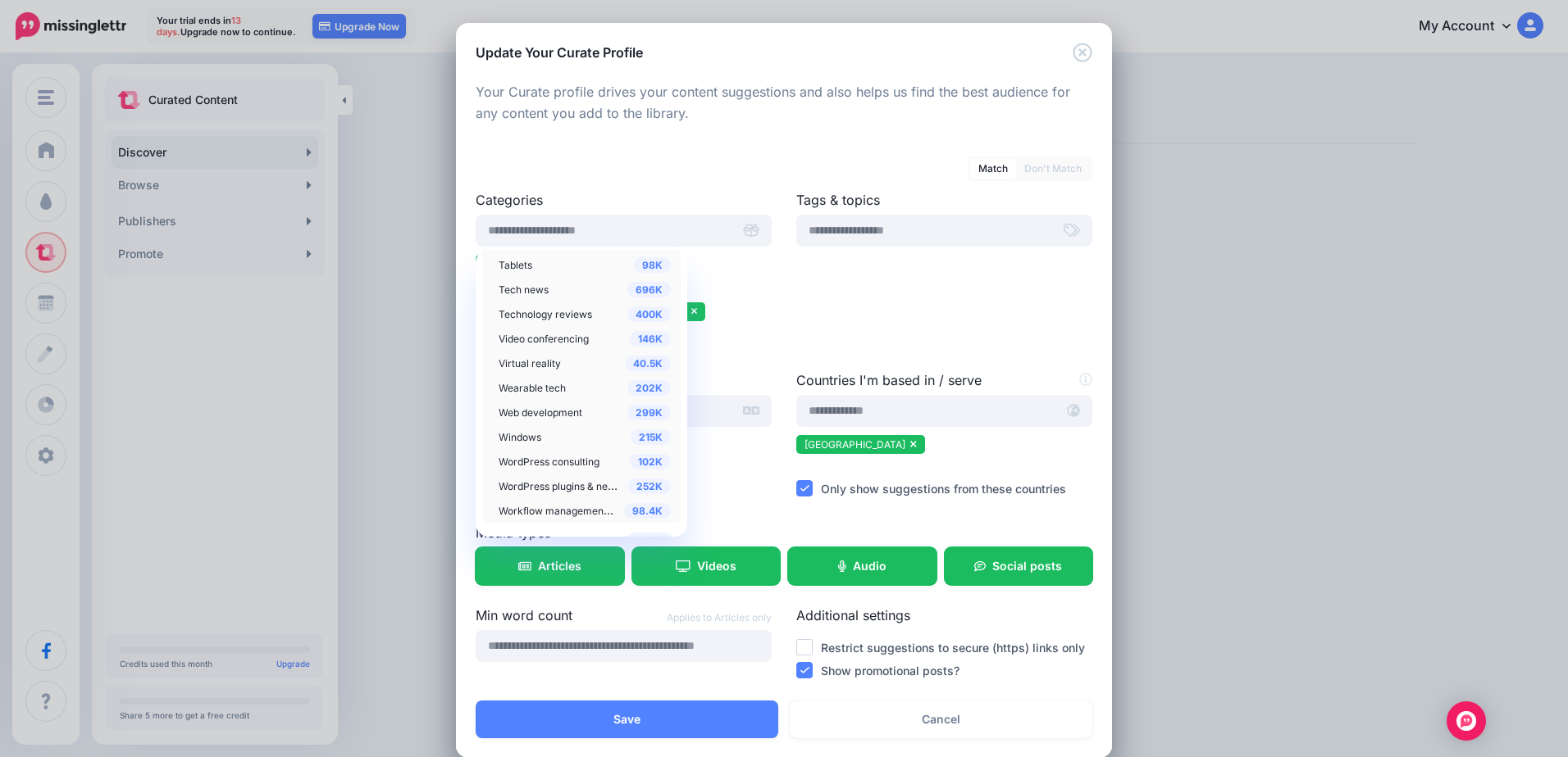
scroll to position [1685, 0]
click at [564, 297] on div "696K Tech news" at bounding box center [584, 290] width 172 height 20
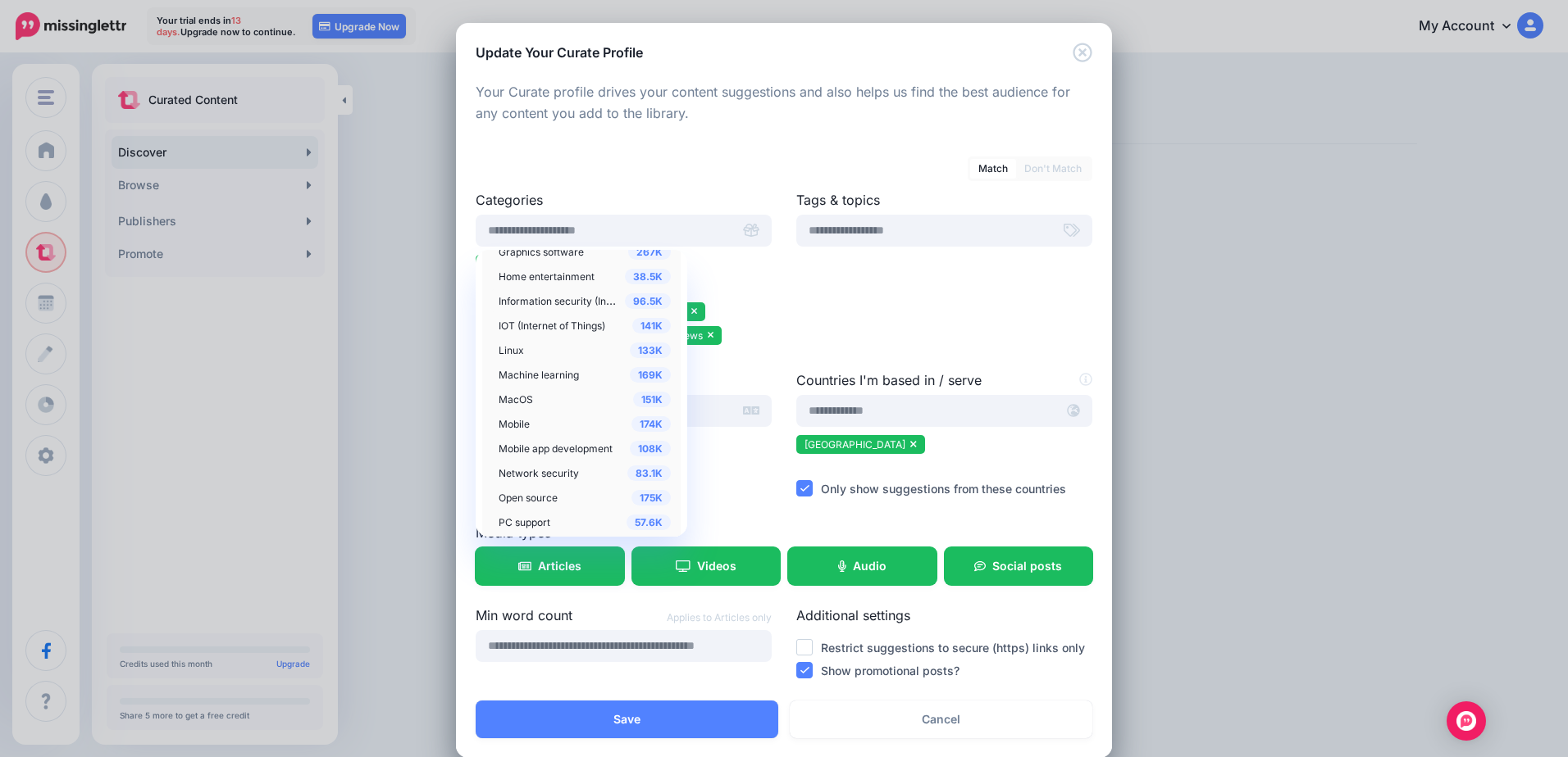
scroll to position [1357, 0]
click at [870, 316] on div "Tags & topics" at bounding box center [943, 280] width 321 height 181
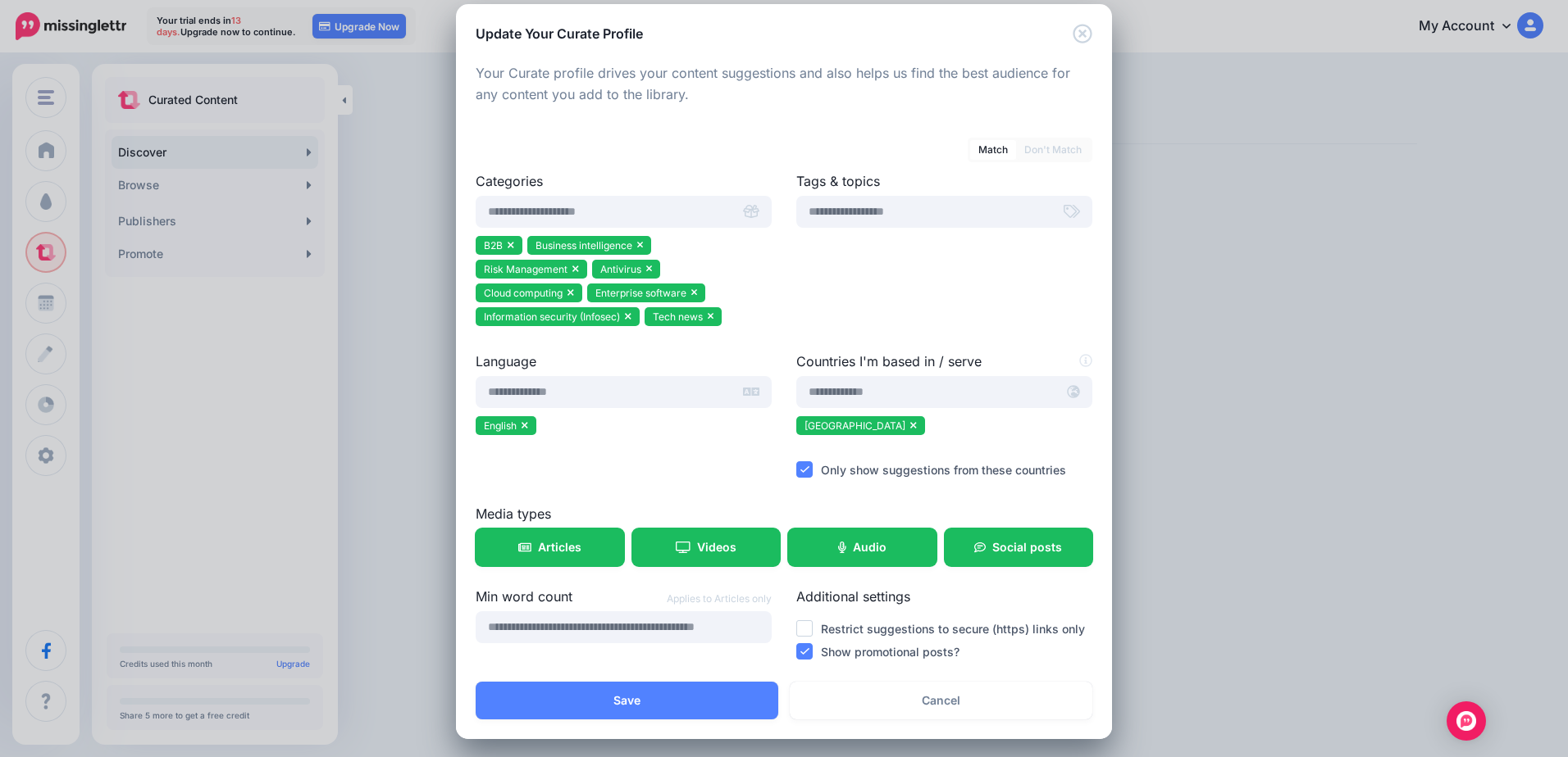
scroll to position [24, 0]
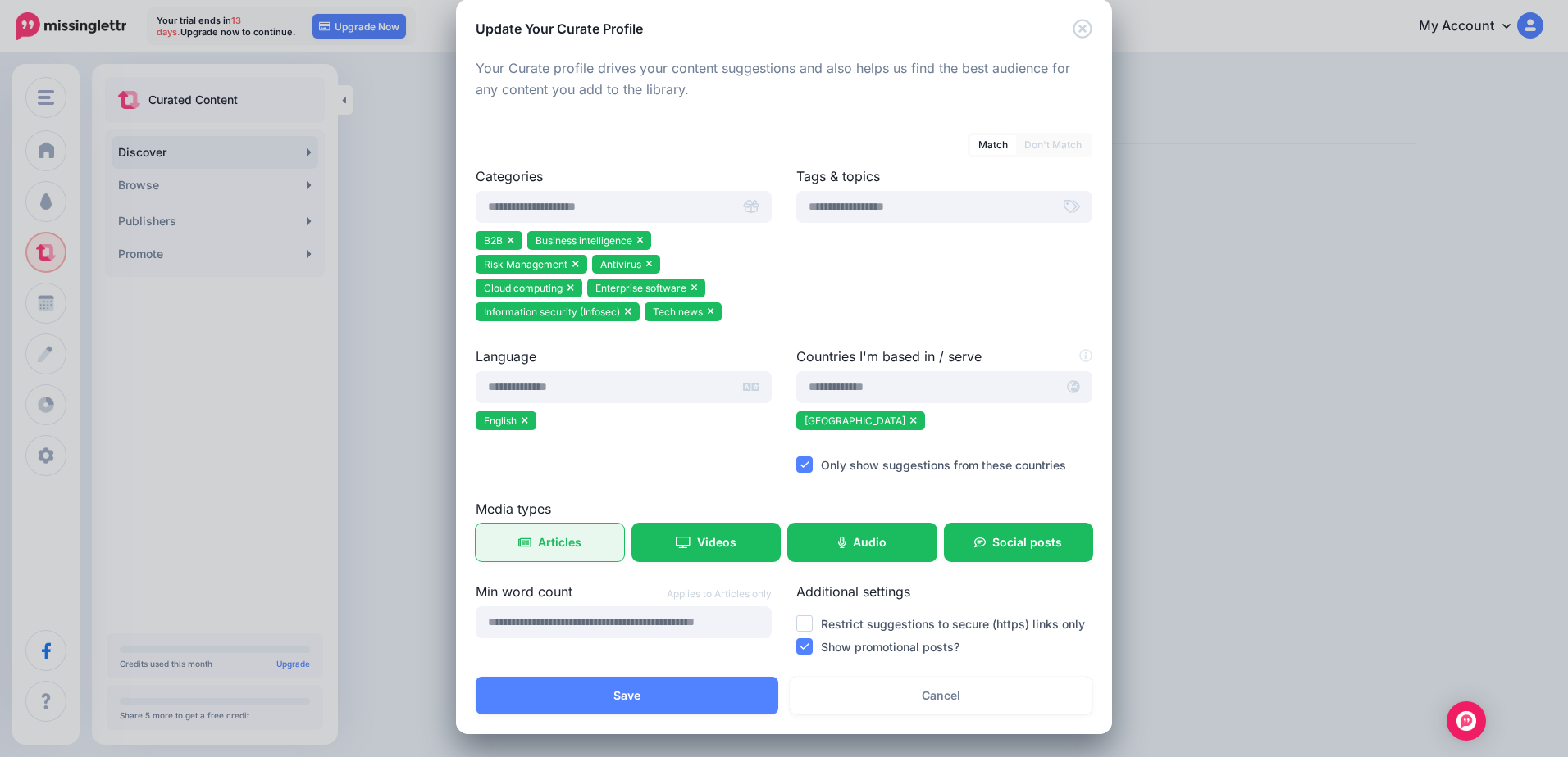
click at [528, 543] on link "Articles" at bounding box center [549, 542] width 149 height 38
click at [565, 555] on link "Articles" at bounding box center [549, 542] width 149 height 38
click at [694, 565] on div at bounding box center [784, 571] width 617 height 20
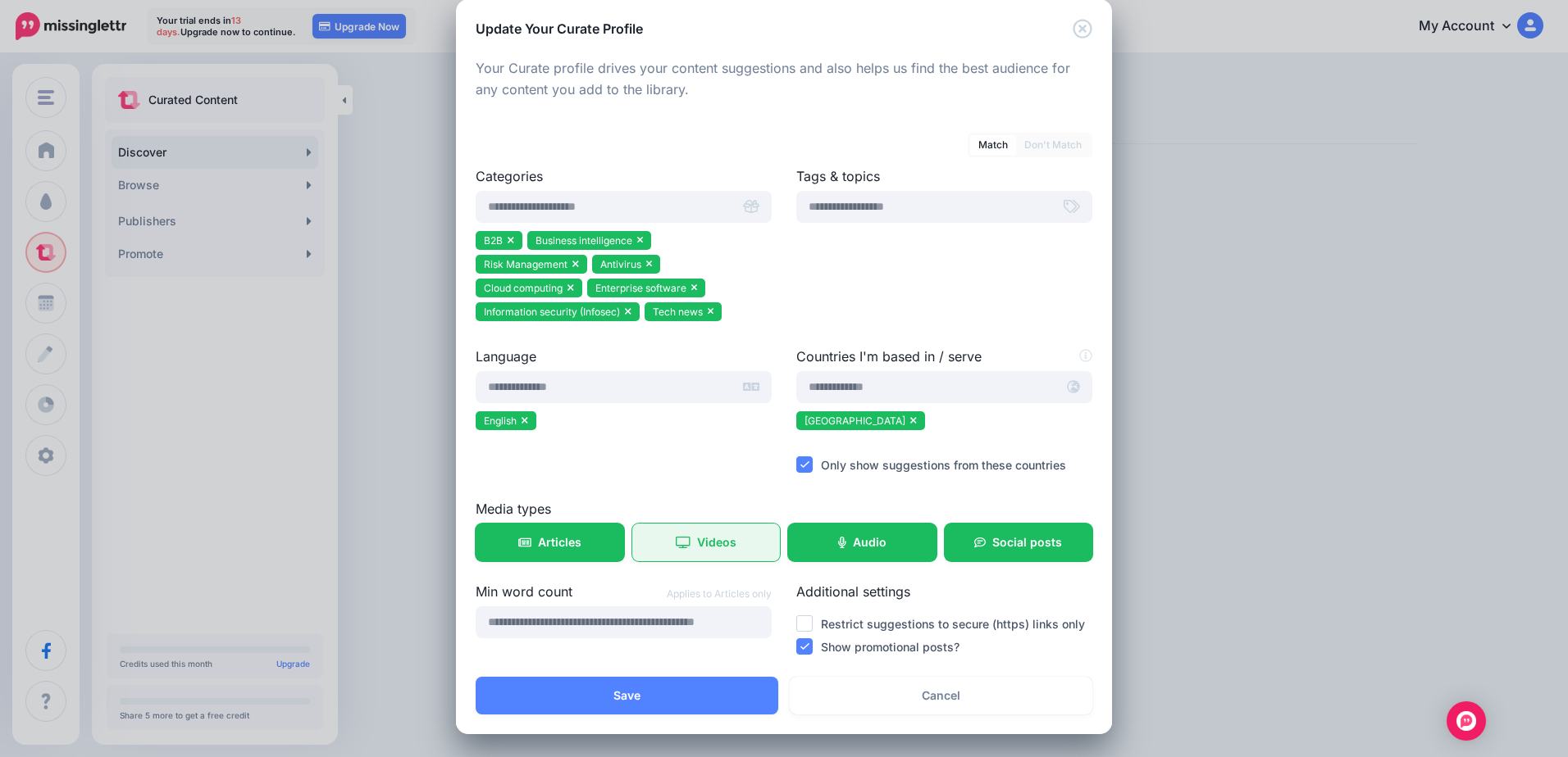
click at [701, 551] on link "Videos" at bounding box center [707, 542] width 149 height 38
click at [689, 539] on link "Videos" at bounding box center [707, 542] width 149 height 38
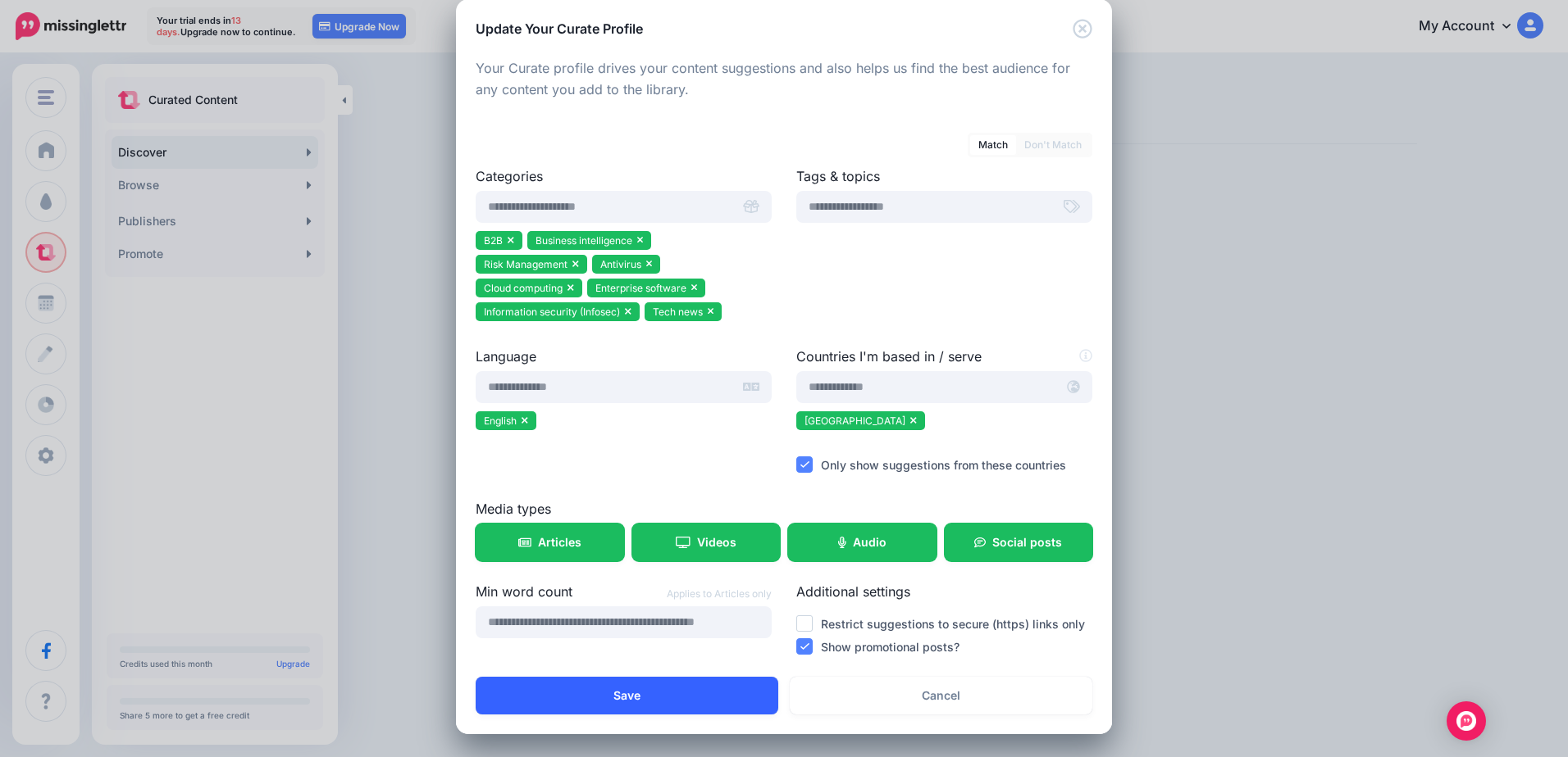
click at [636, 699] on button "Save" at bounding box center [626, 695] width 302 height 38
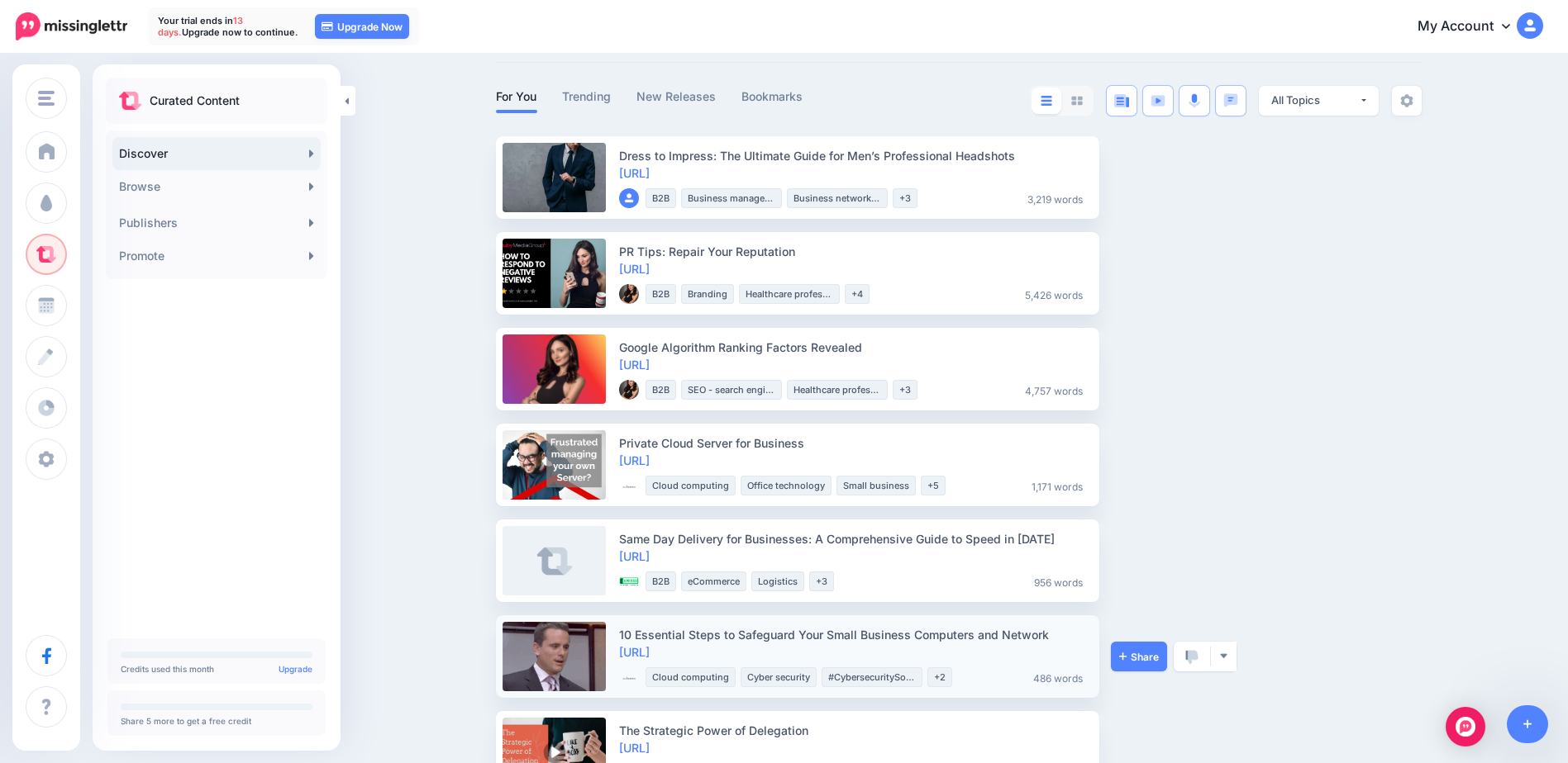
scroll to position [165, 0]
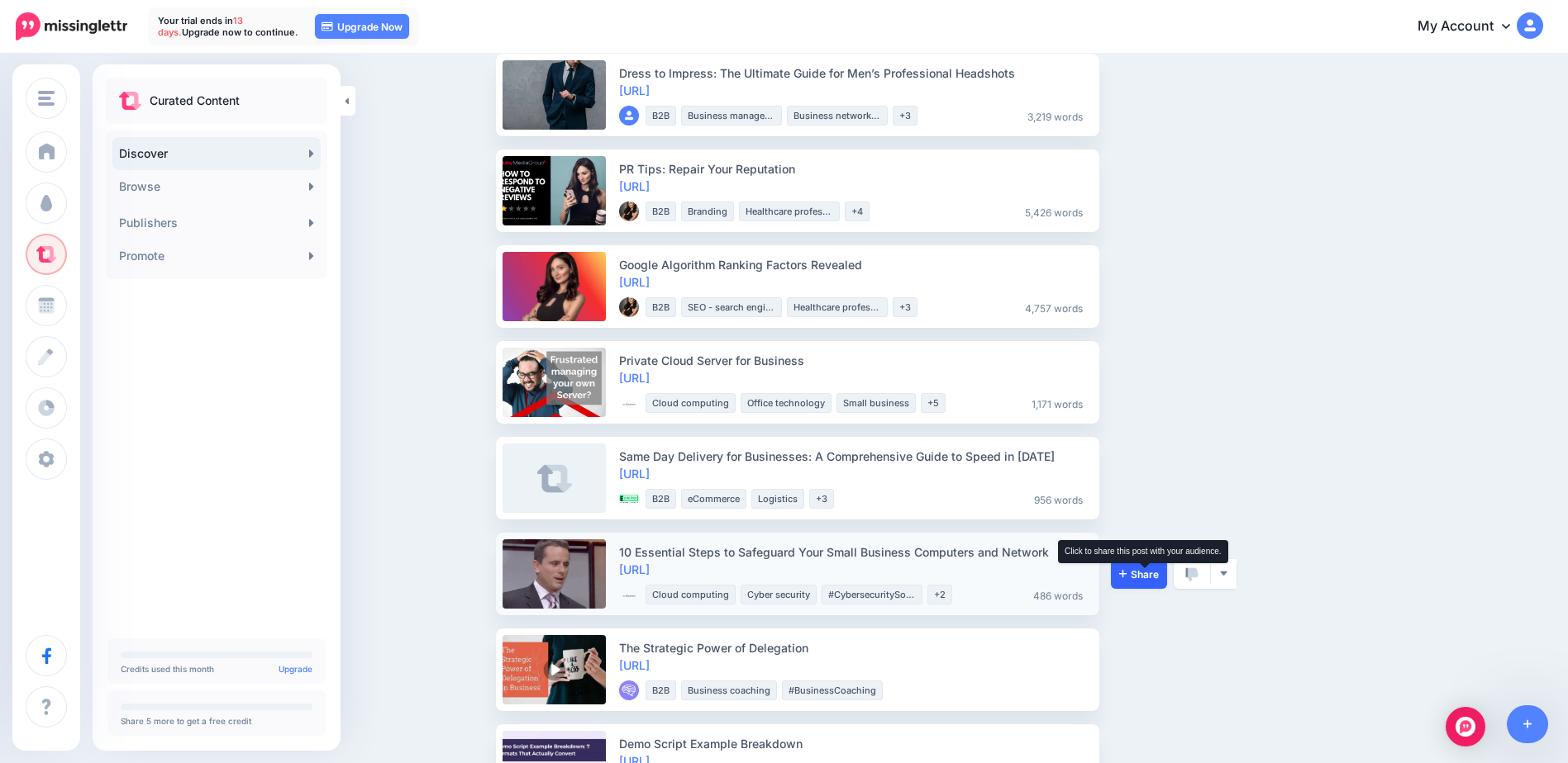
click at [1125, 574] on icon at bounding box center [1123, 574] width 7 height 7
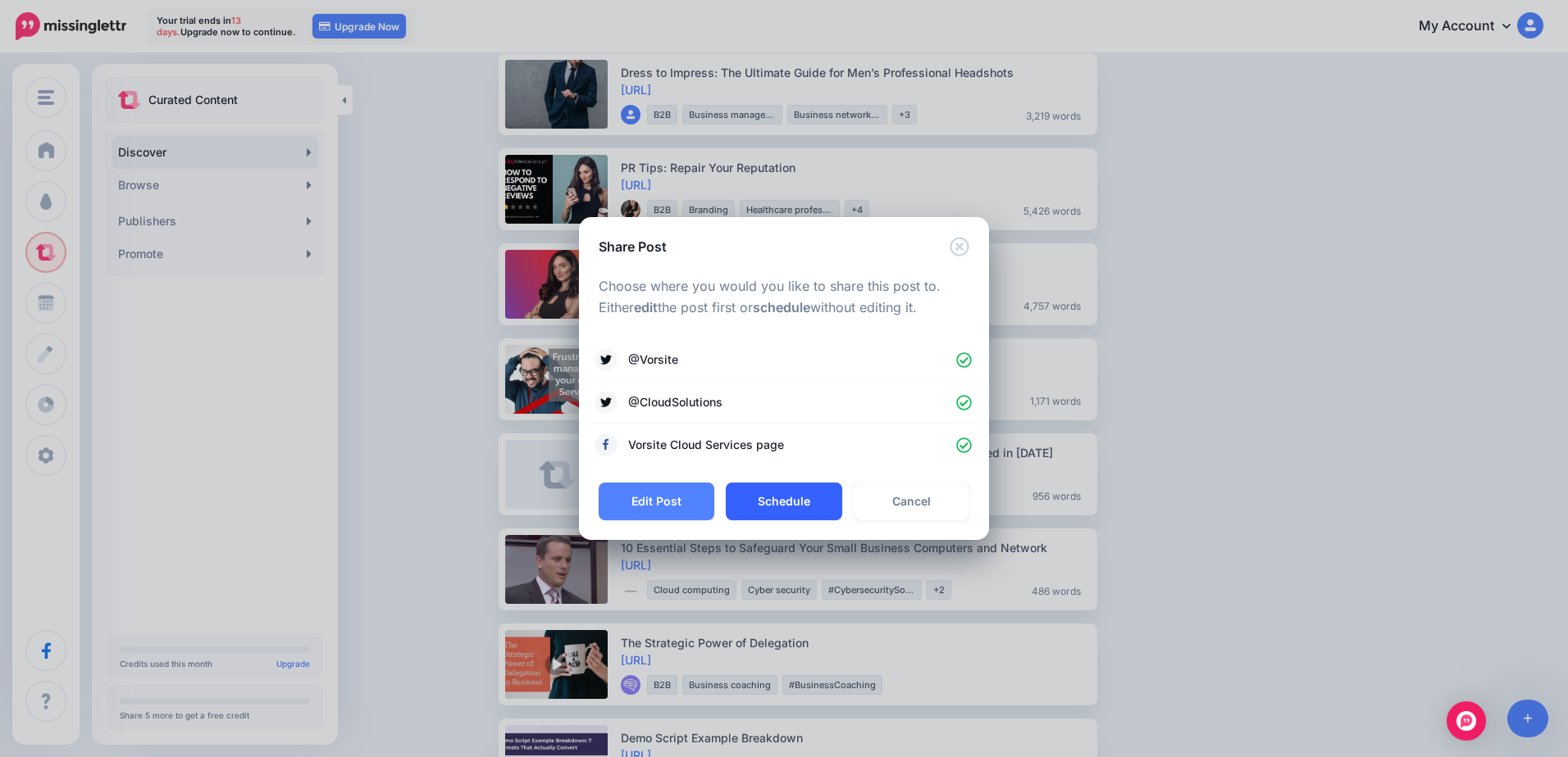
click at [778, 499] on button "Schedule" at bounding box center [784, 501] width 115 height 38
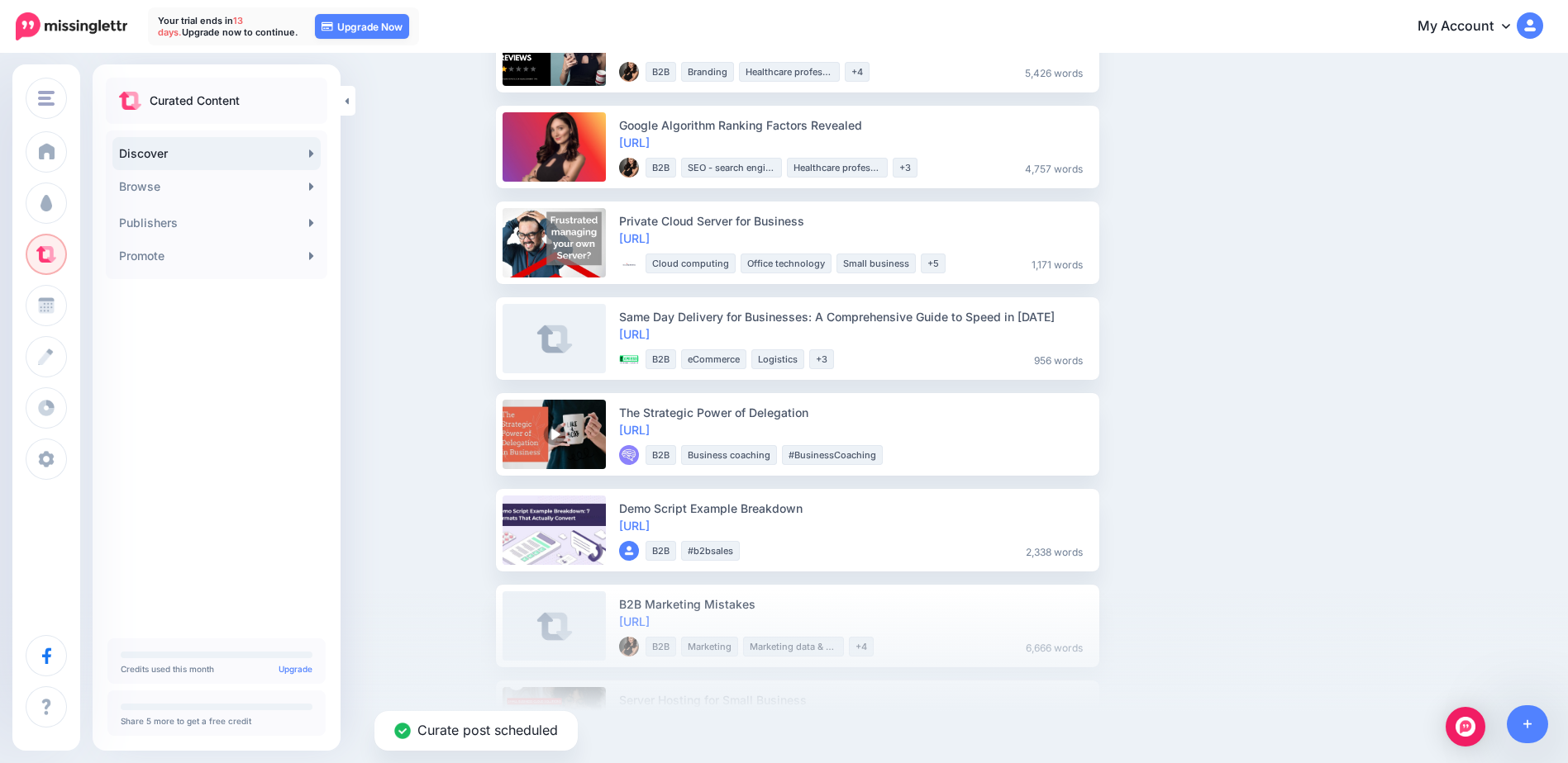
scroll to position [330, 0]
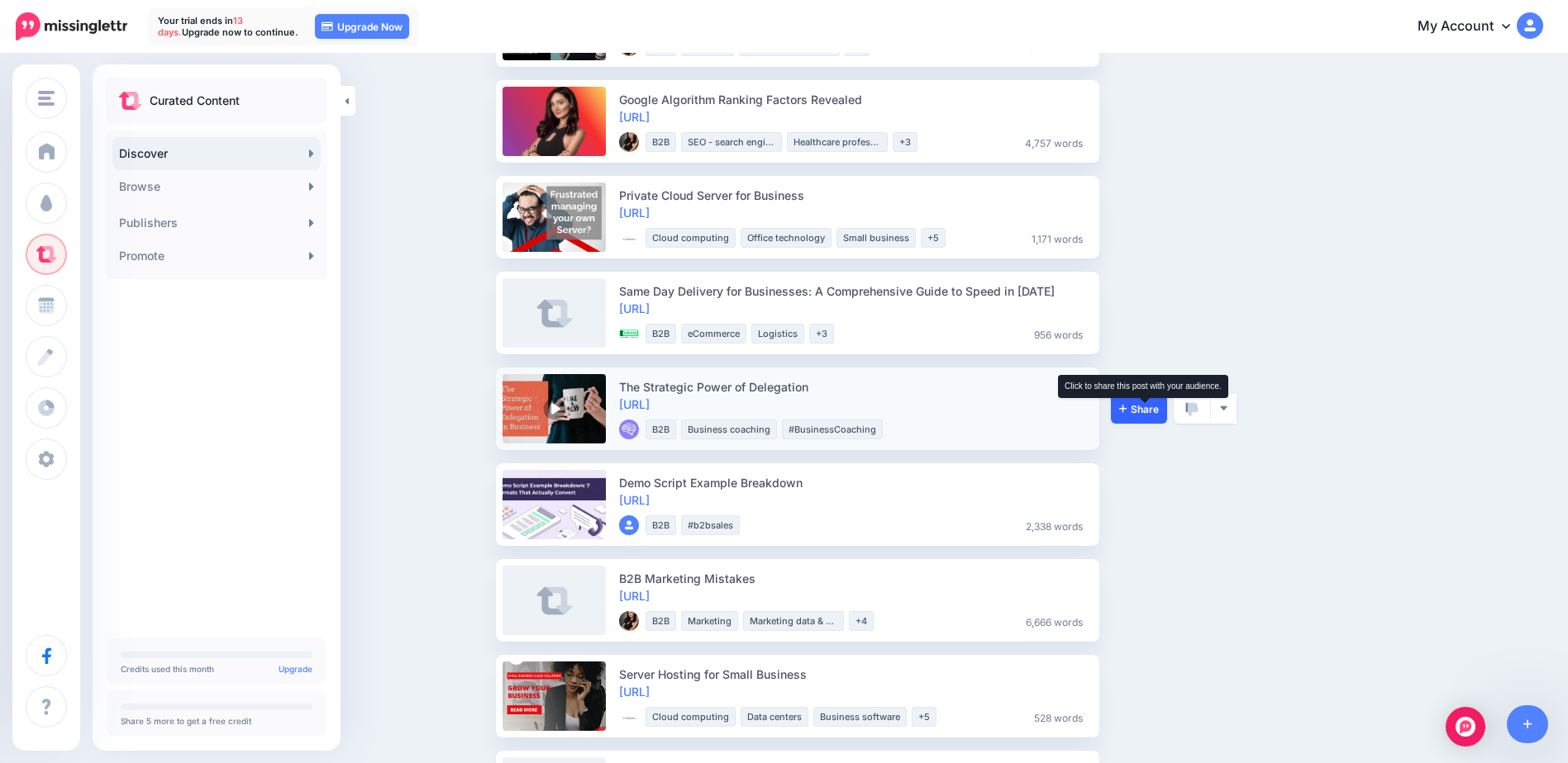
click at [1126, 412] on icon at bounding box center [1123, 407] width 7 height 10
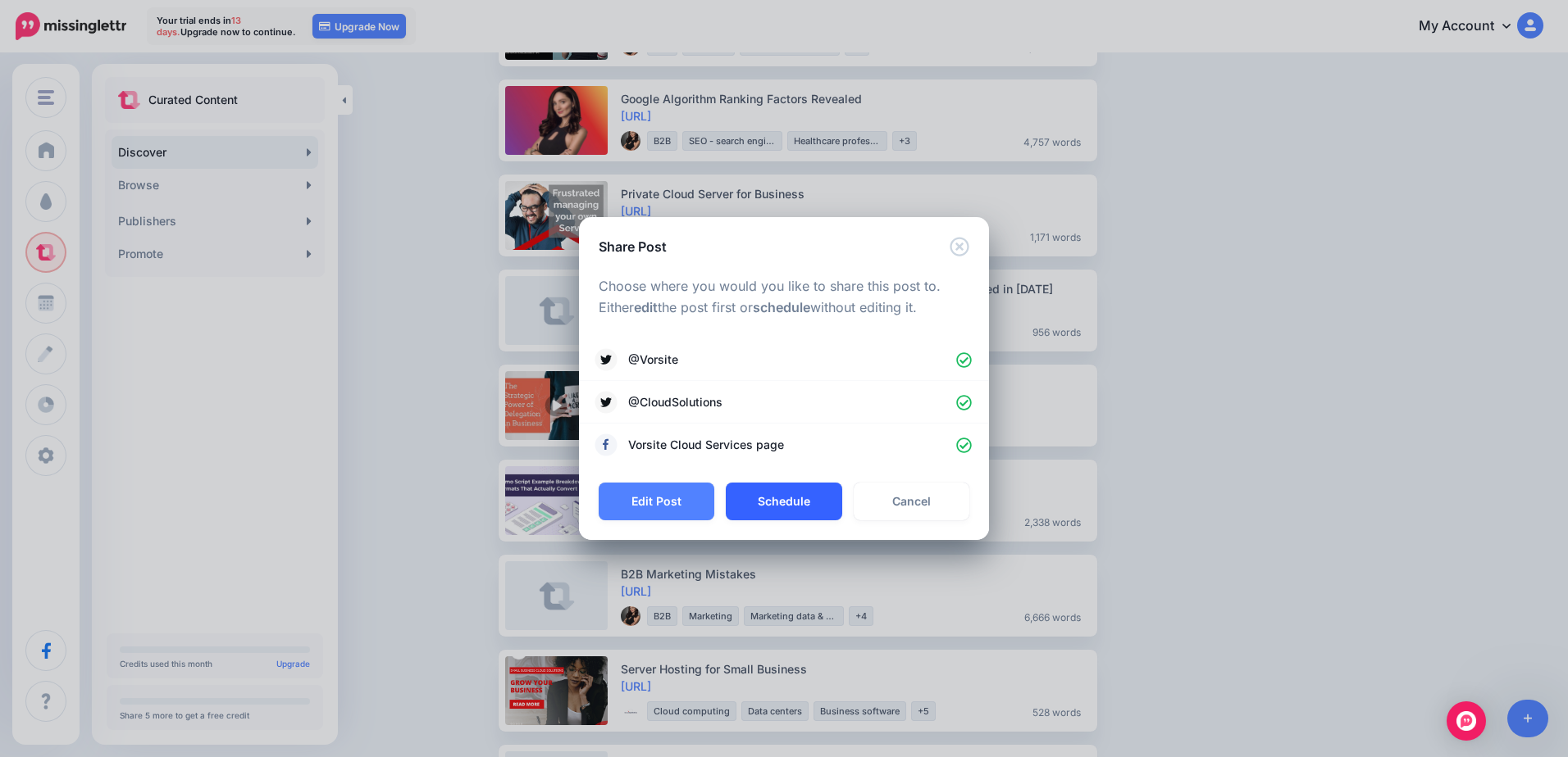
click at [798, 513] on button "Schedule" at bounding box center [784, 501] width 115 height 38
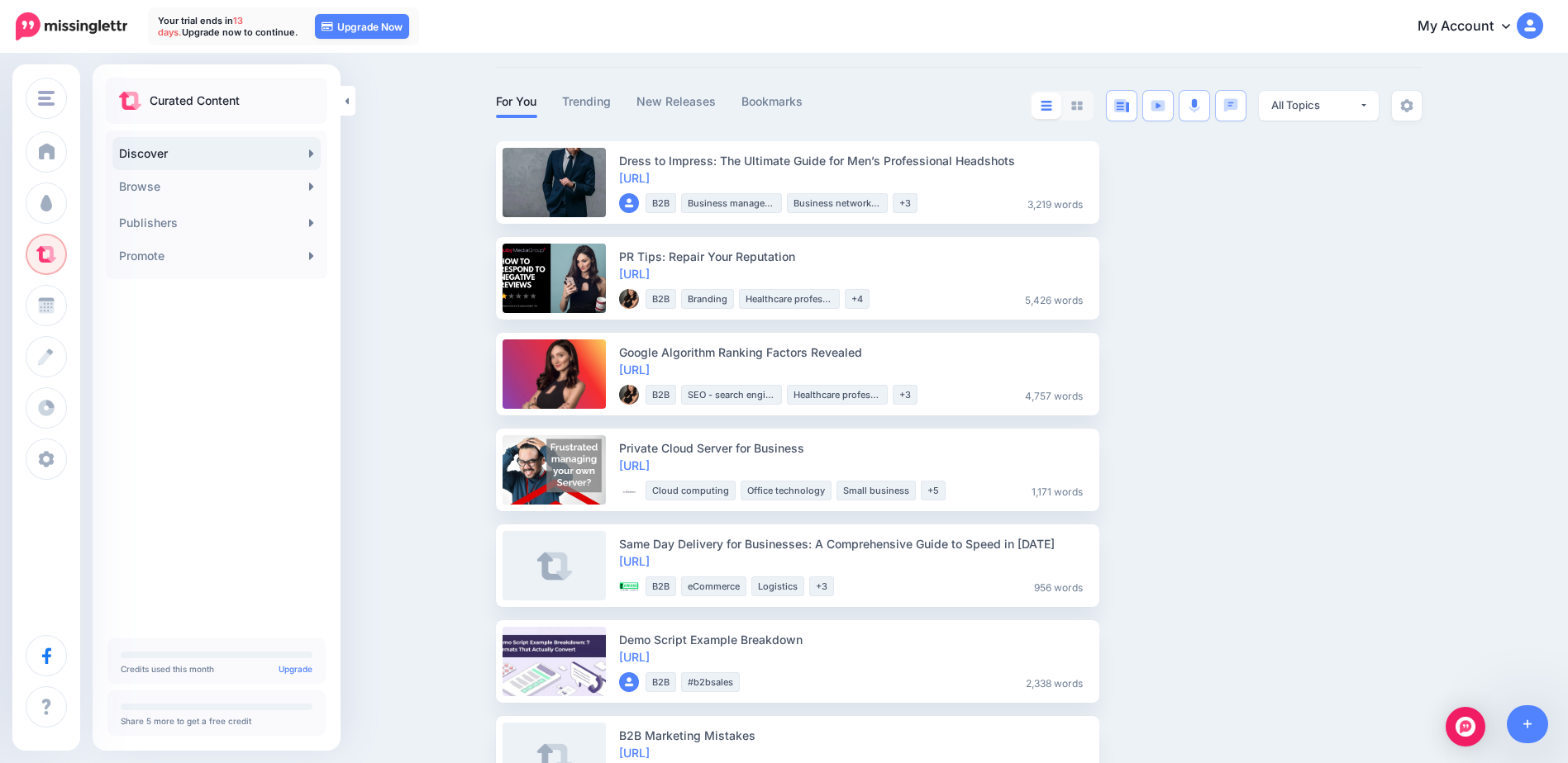
scroll to position [52, 0]
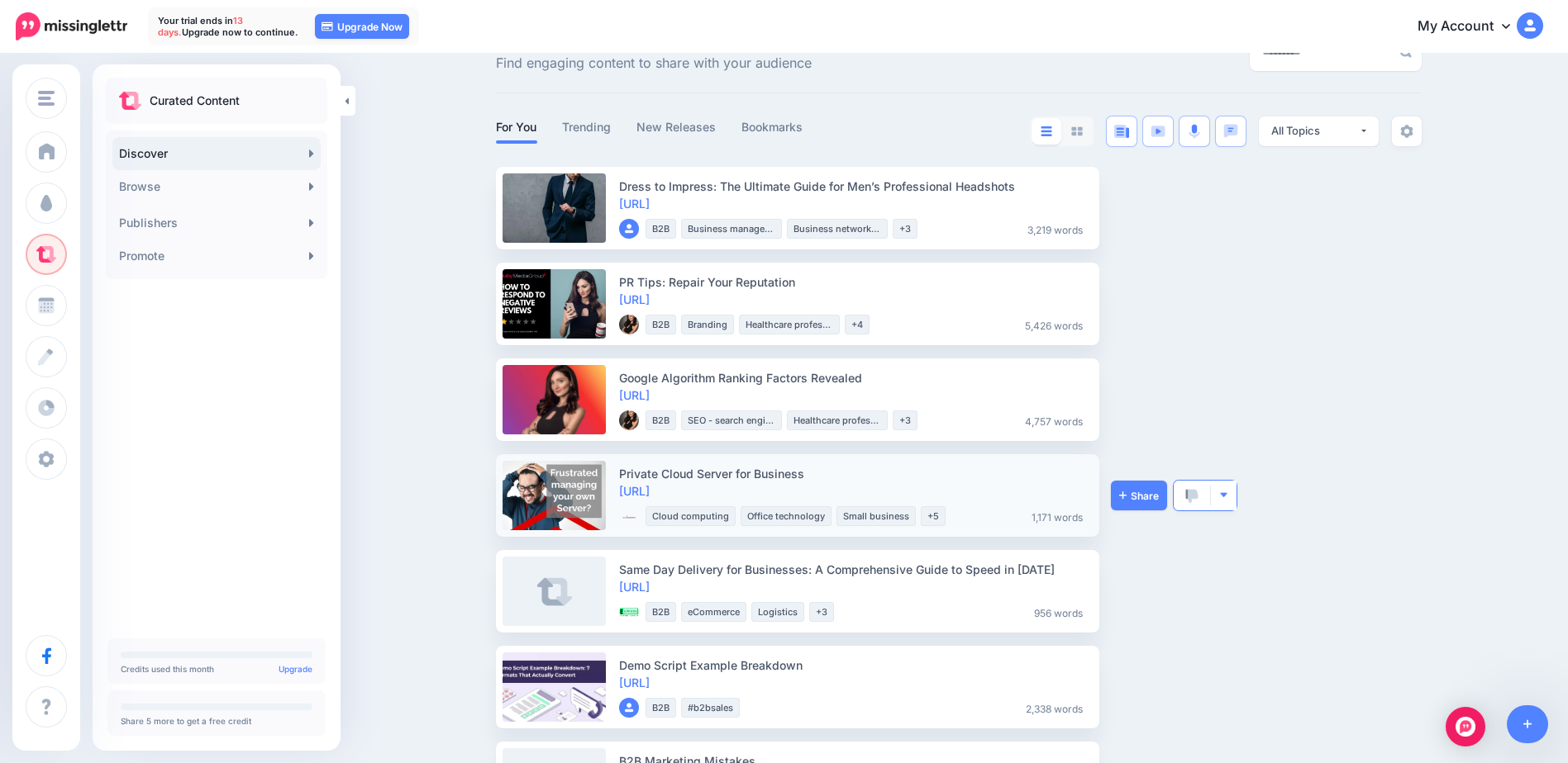
click at [1233, 501] on button "button" at bounding box center [1223, 495] width 26 height 30
click at [601, 126] on link "Trending" at bounding box center [586, 127] width 49 height 20
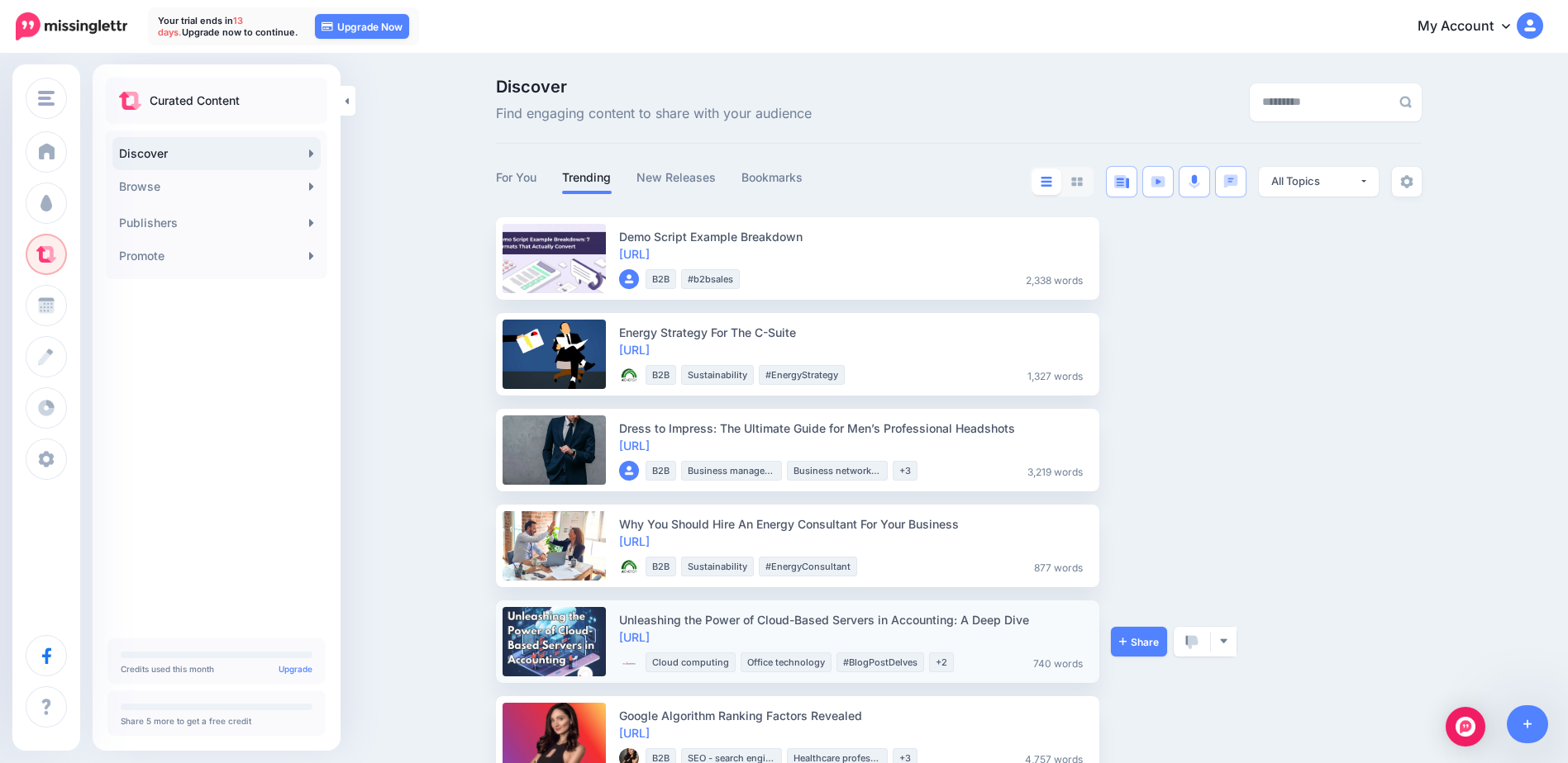
scroll to position [0, 0]
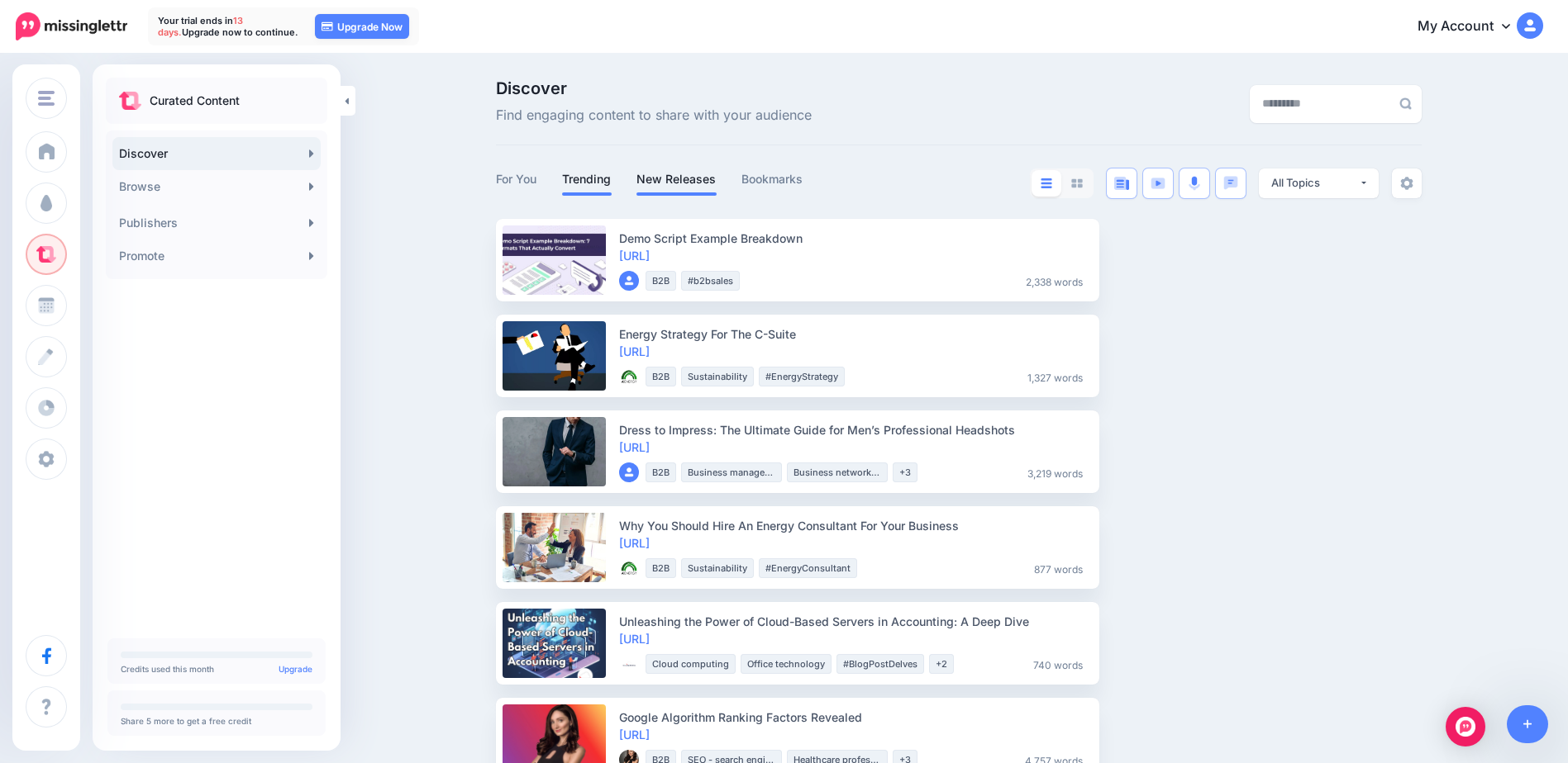
click at [674, 190] on li "New Releases" at bounding box center [676, 181] width 80 height 27
click at [688, 185] on link "New Releases" at bounding box center [676, 179] width 80 height 20
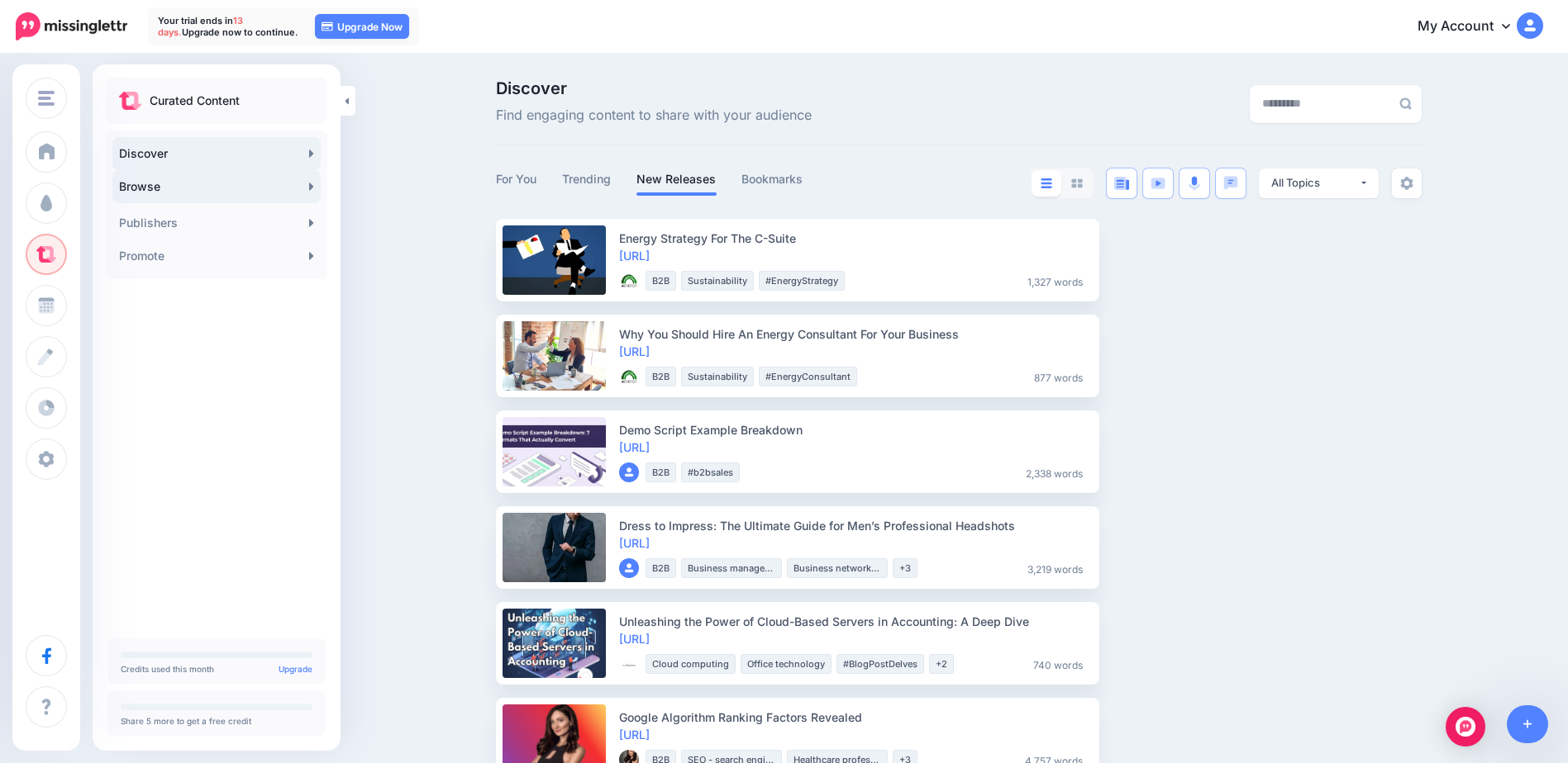
click at [189, 195] on link "Browse" at bounding box center [217, 187] width 209 height 33
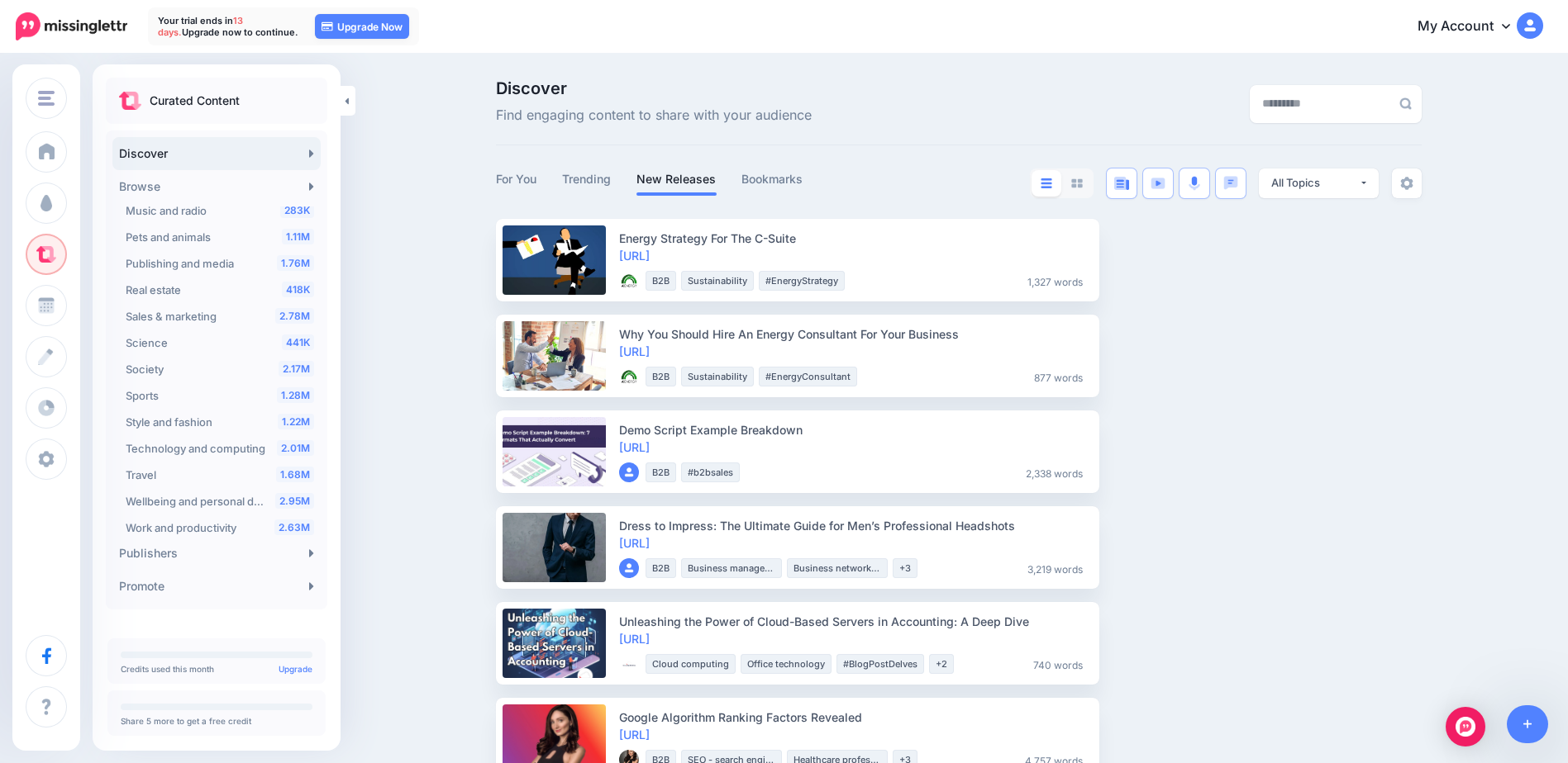
scroll to position [516, 0]
click at [216, 525] on span "Work and productivity" at bounding box center [181, 524] width 111 height 13
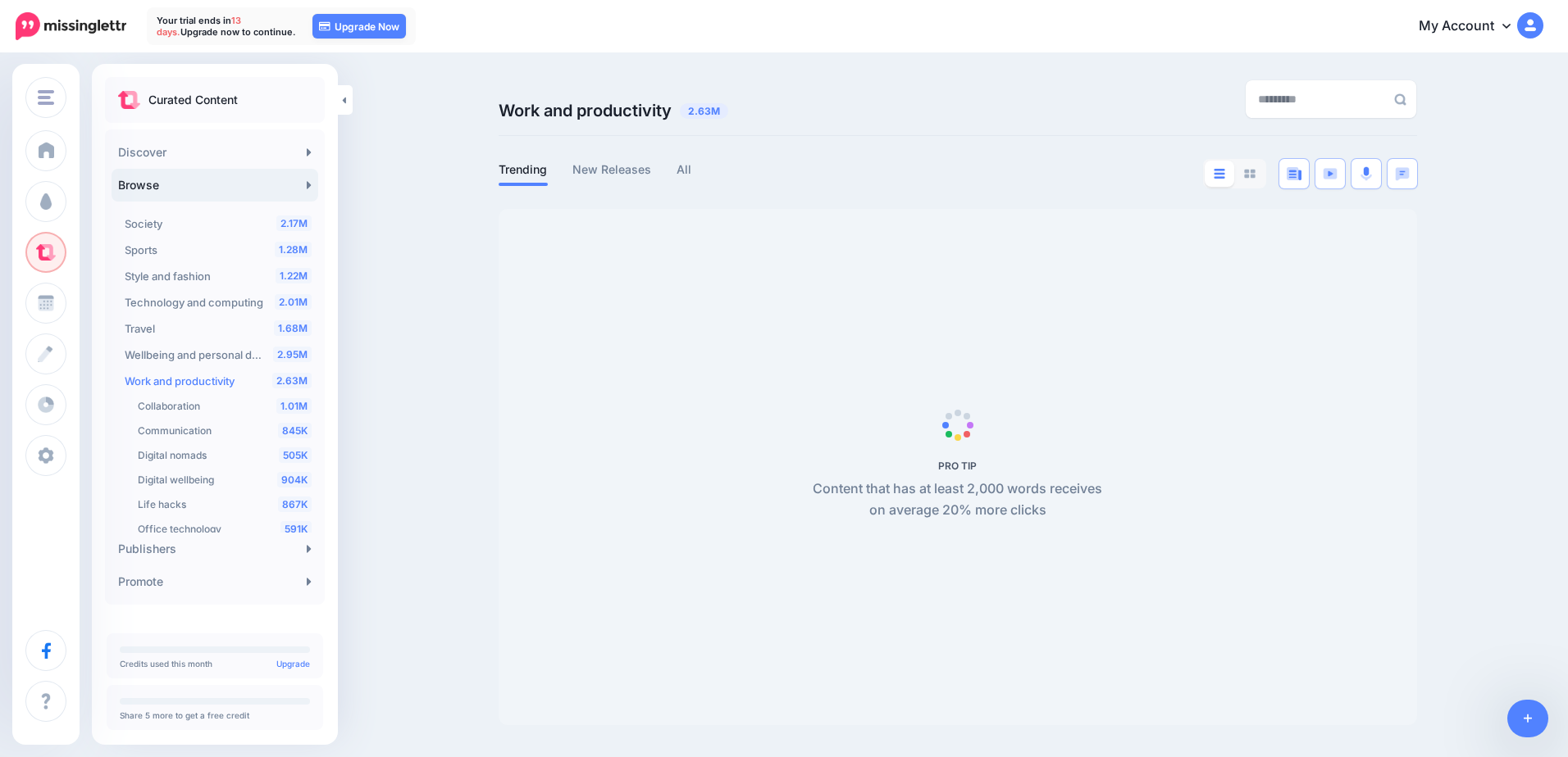
scroll to position [785, 0]
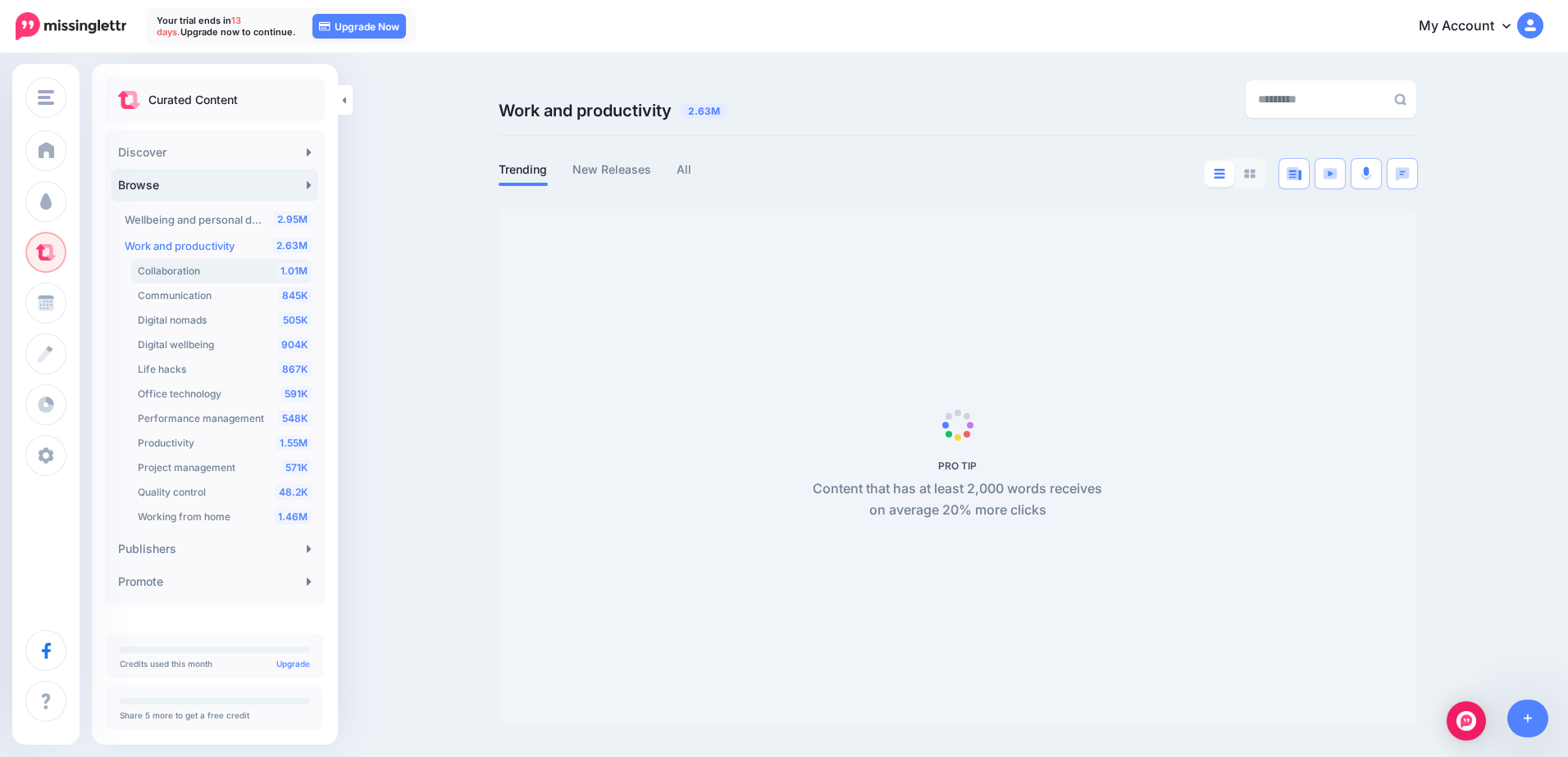
click at [149, 274] on span "Collaboration" at bounding box center [169, 271] width 62 height 12
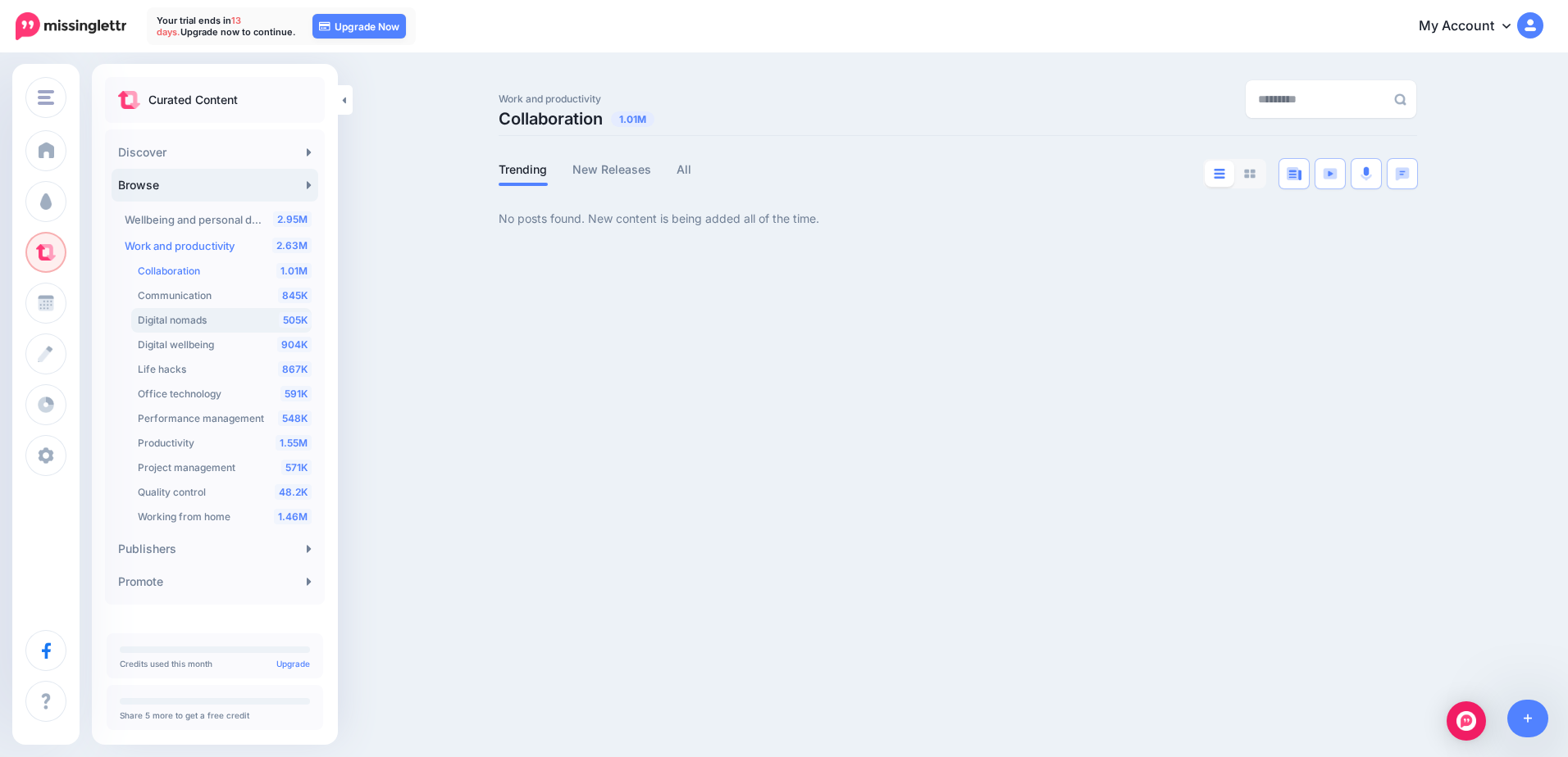
click at [221, 321] on div "505K Digital nomads" at bounding box center [224, 320] width 174 height 20
click at [197, 447] on div "1.55M Productivity" at bounding box center [224, 444] width 174 height 20
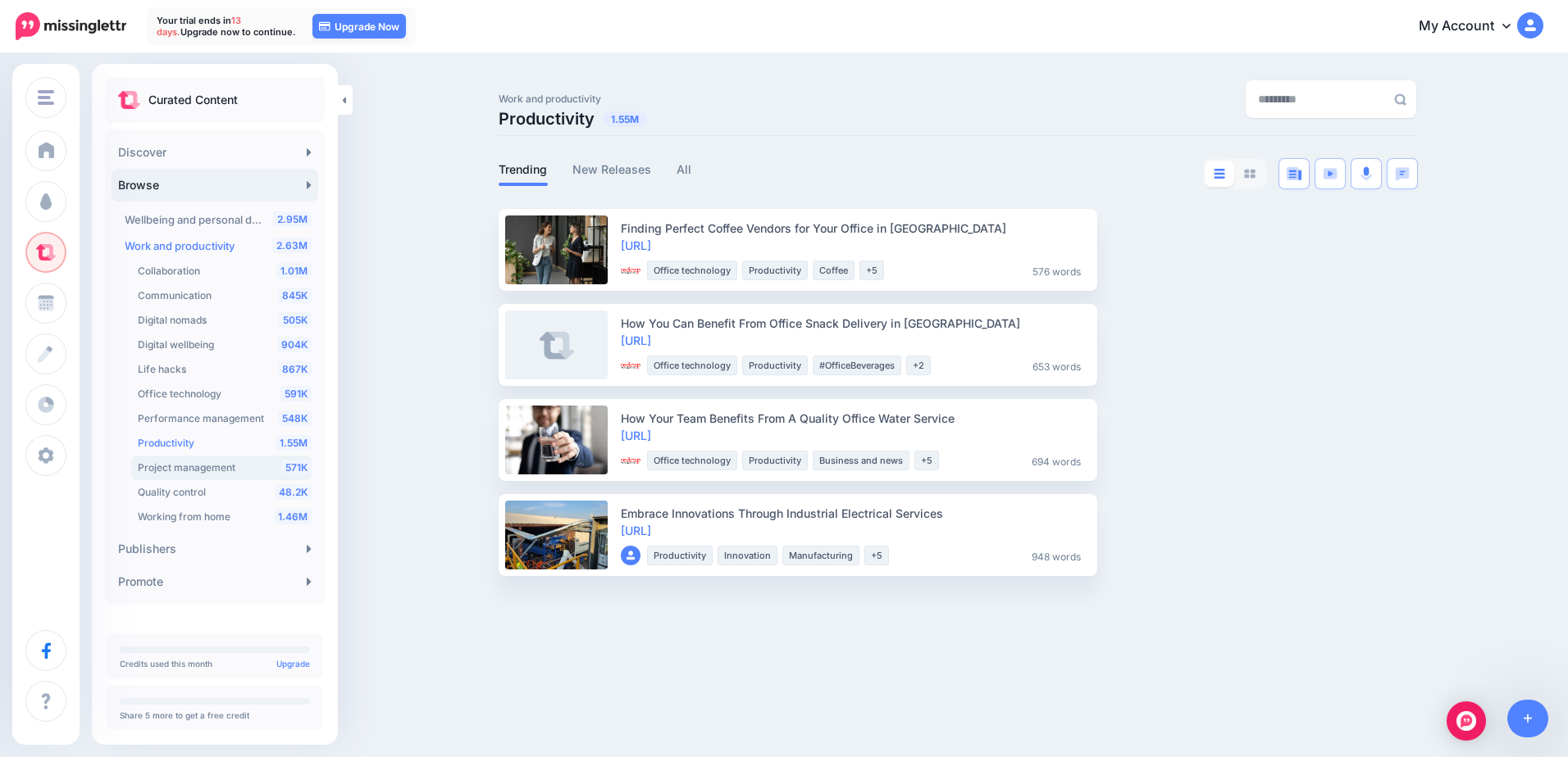
click at [209, 466] on span "Project management" at bounding box center [187, 467] width 98 height 12
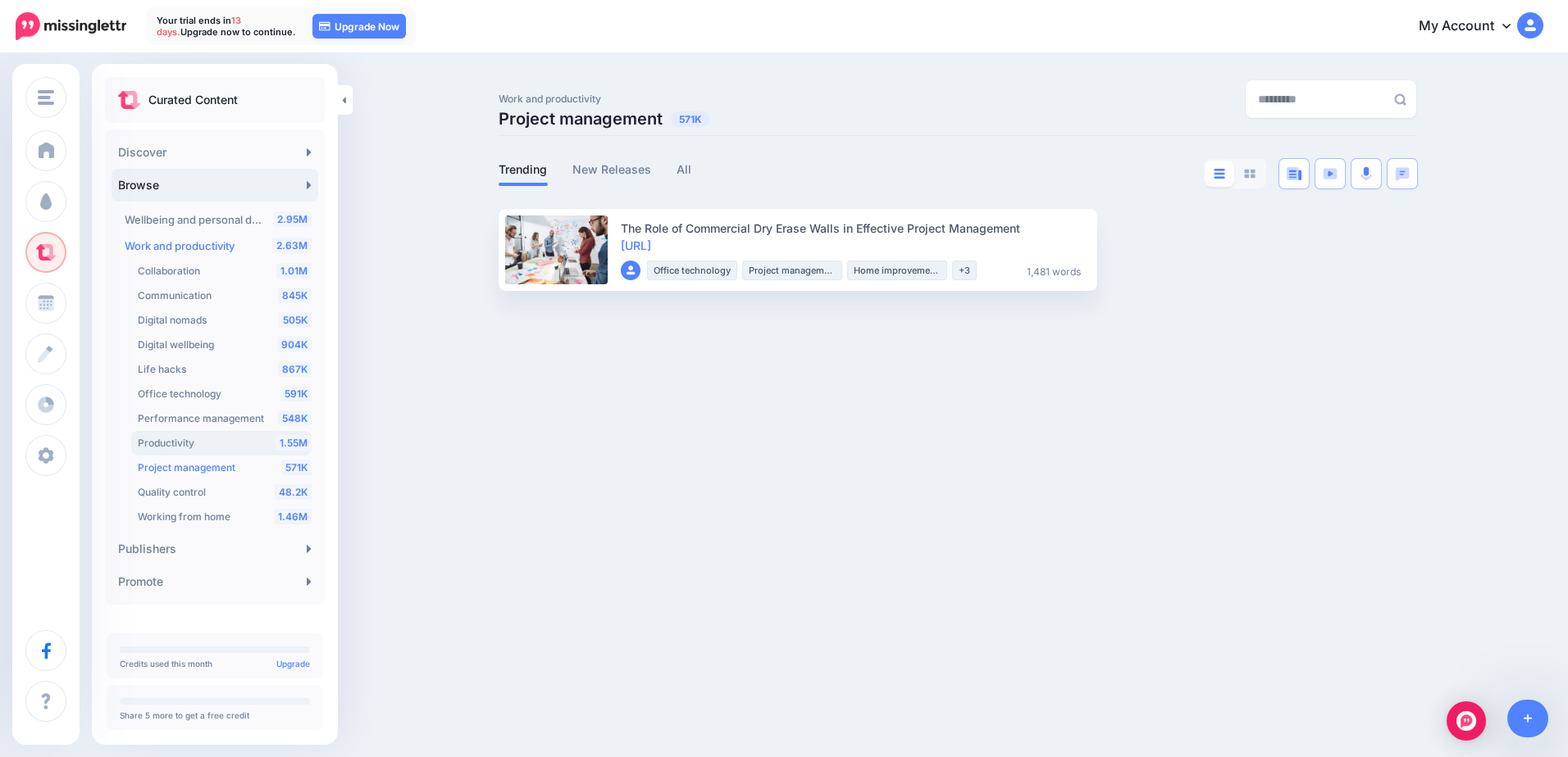
click at [176, 443] on span "Productivity" at bounding box center [166, 443] width 57 height 12
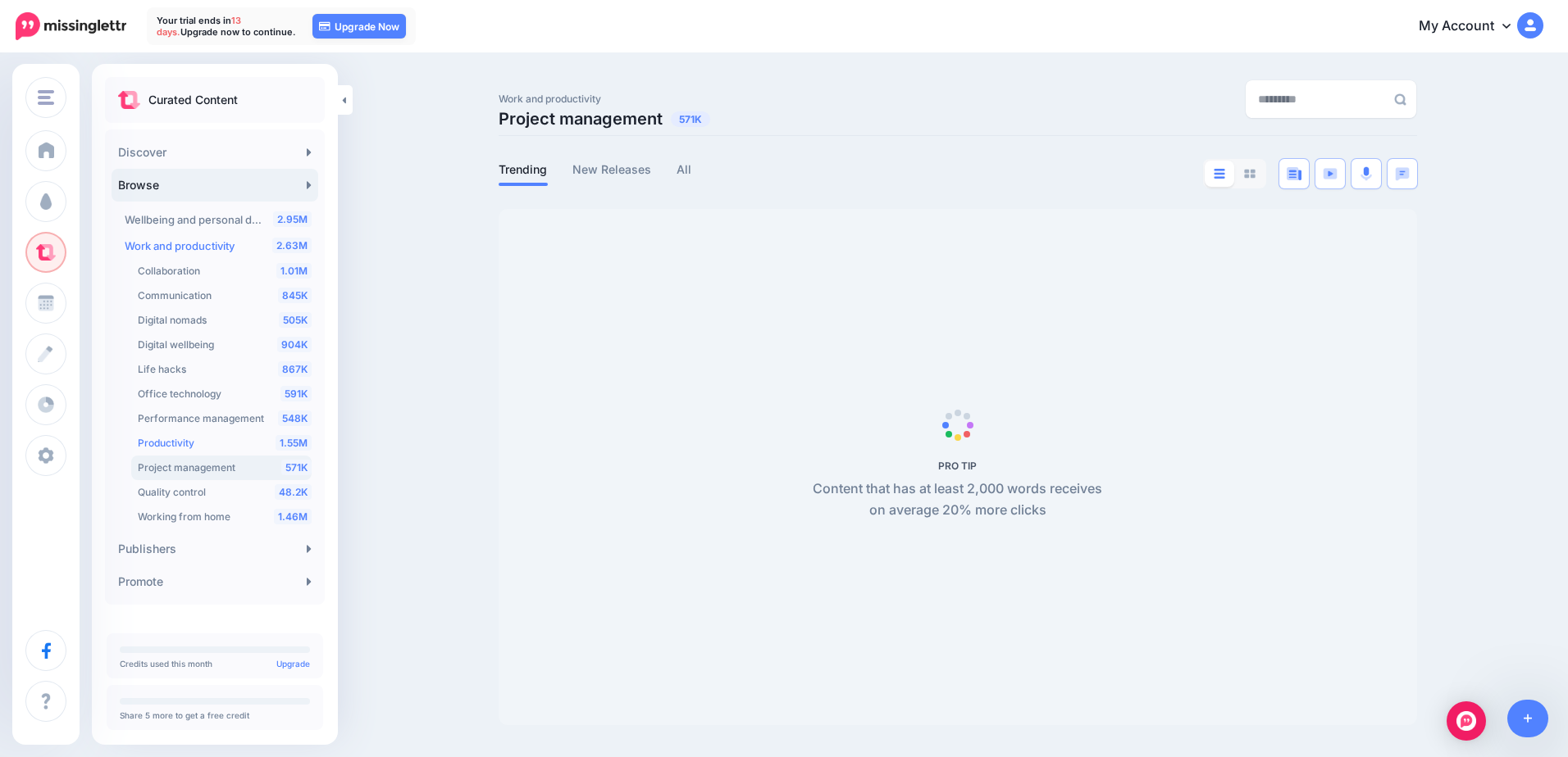
click at [191, 459] on div "571K Project management" at bounding box center [224, 468] width 174 height 20
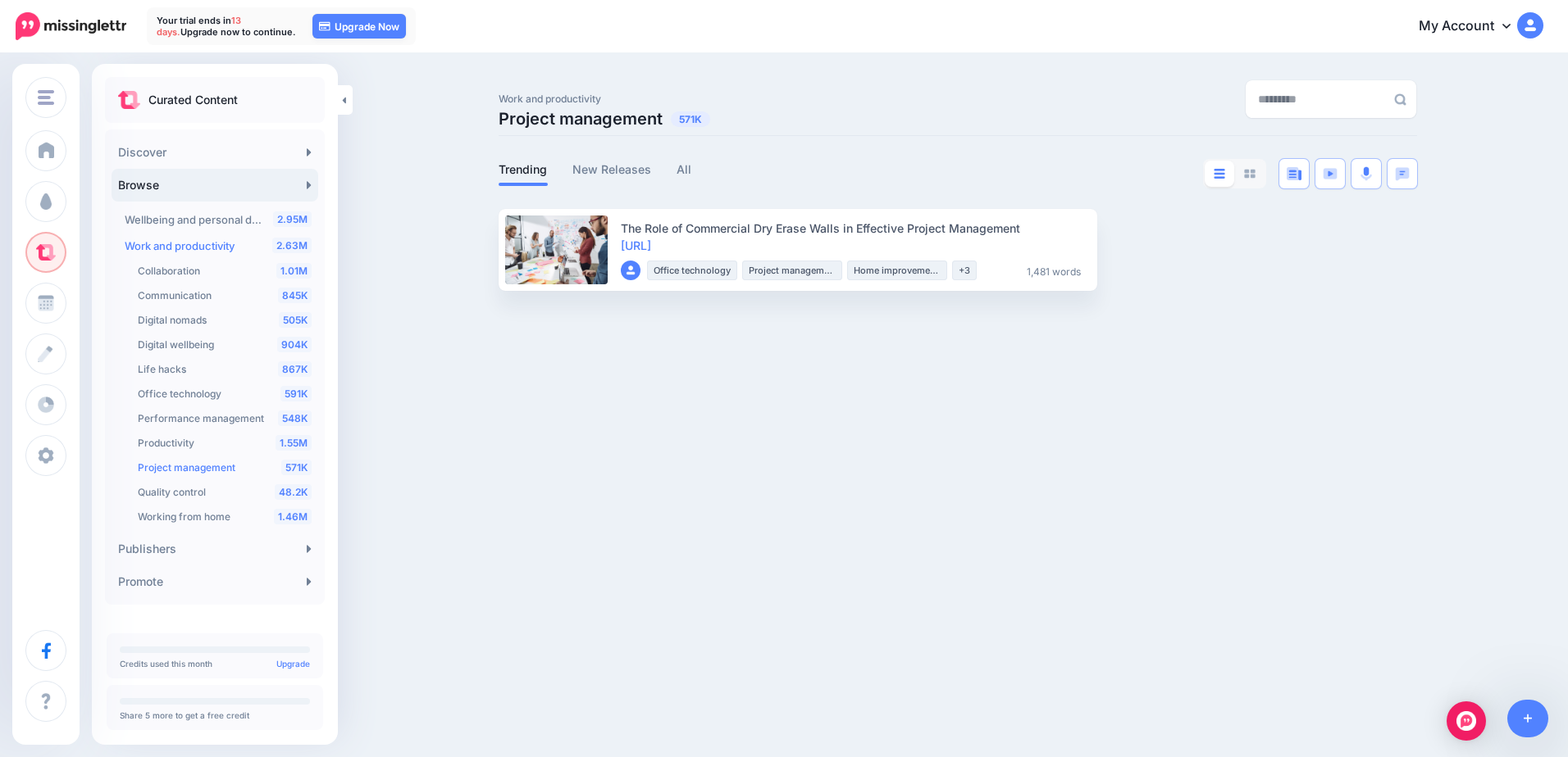
click at [220, 467] on span "Project management" at bounding box center [187, 467] width 98 height 12
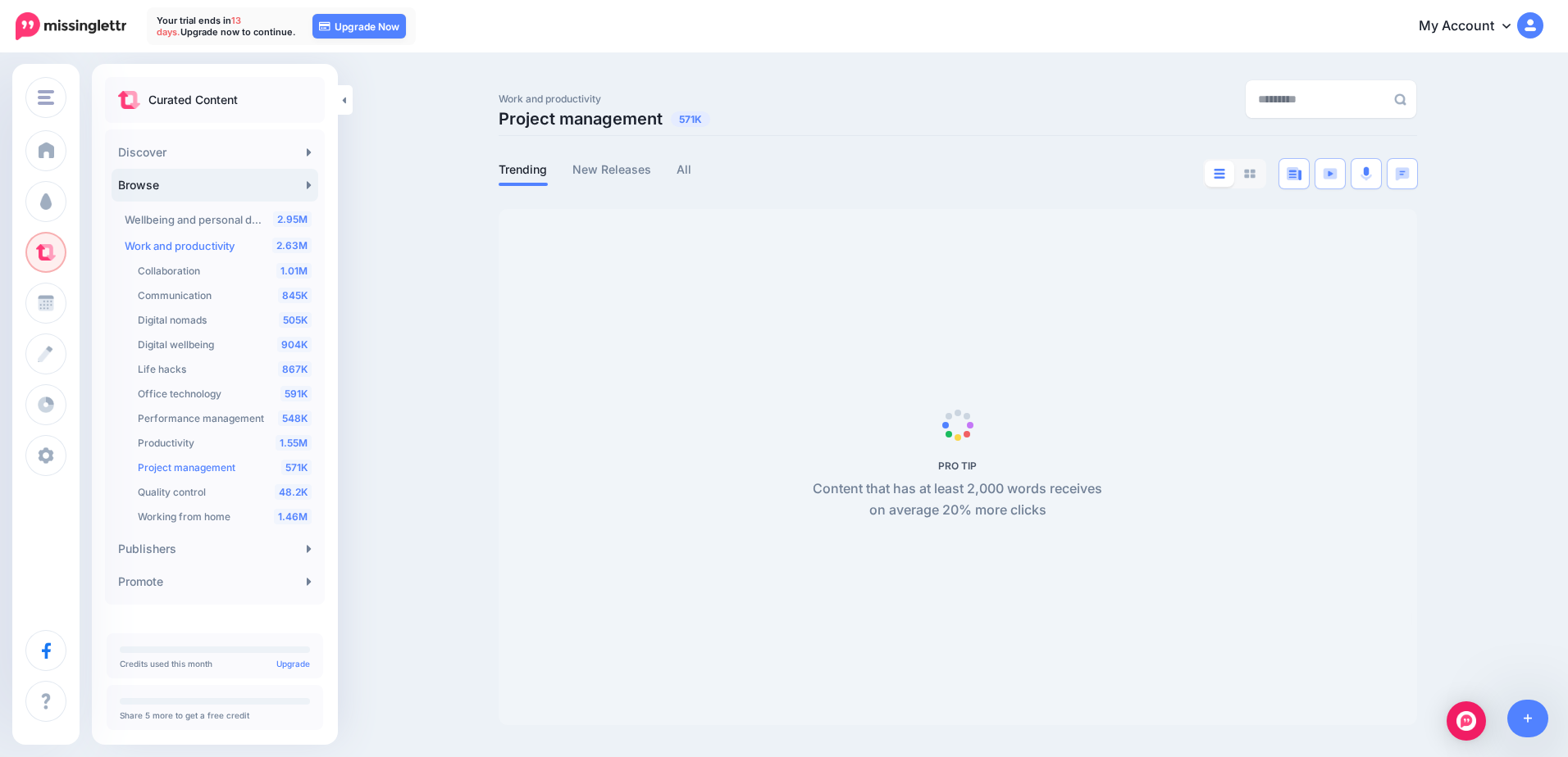
click at [220, 467] on span "Project management" at bounding box center [187, 467] width 98 height 12
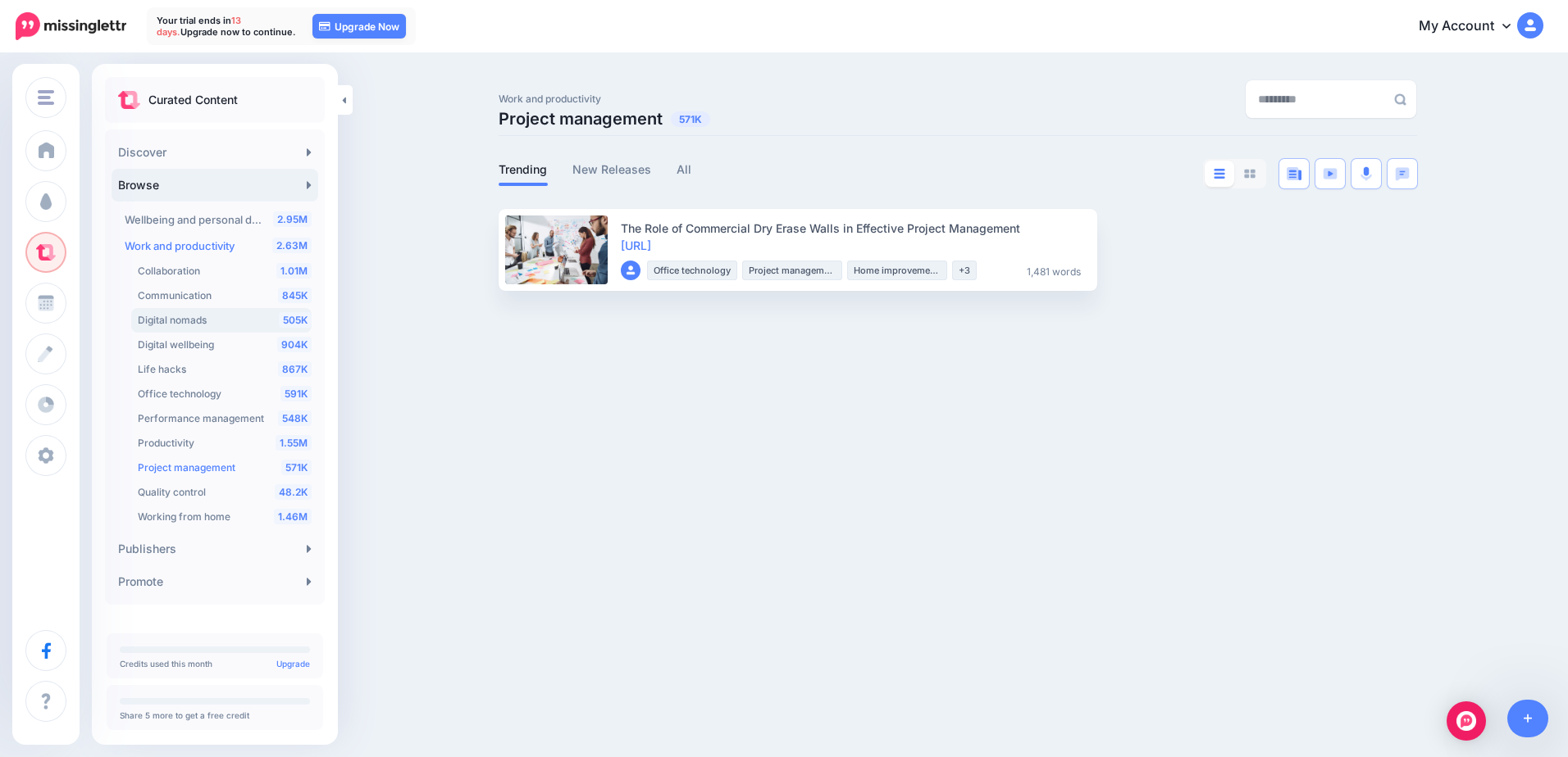
click at [183, 317] on span "Digital nomads" at bounding box center [172, 320] width 69 height 12
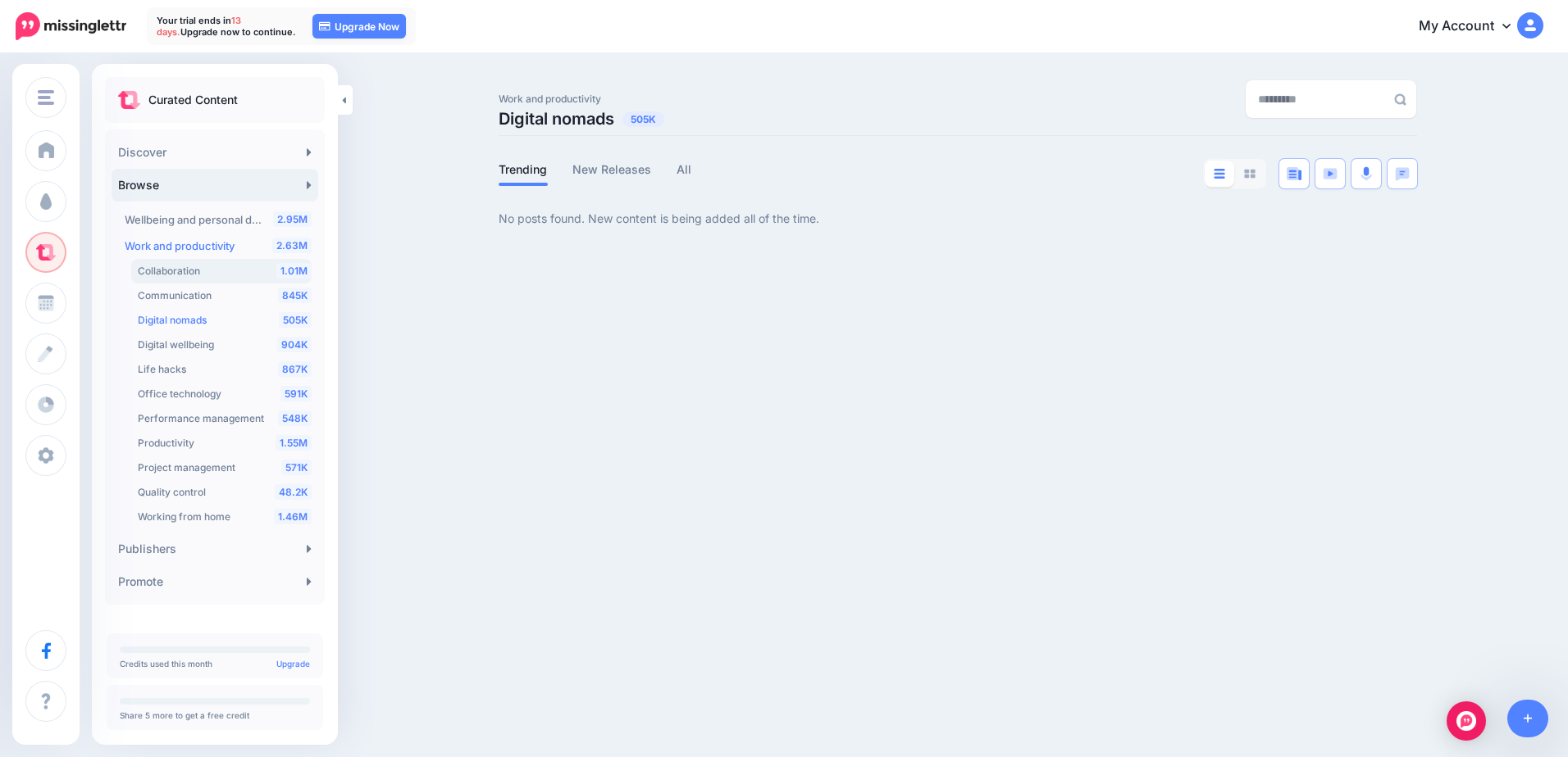
click at [190, 279] on div "1.01M Collaboration" at bounding box center [224, 271] width 174 height 20
click at [181, 288] on div "845K Communication" at bounding box center [224, 296] width 174 height 20
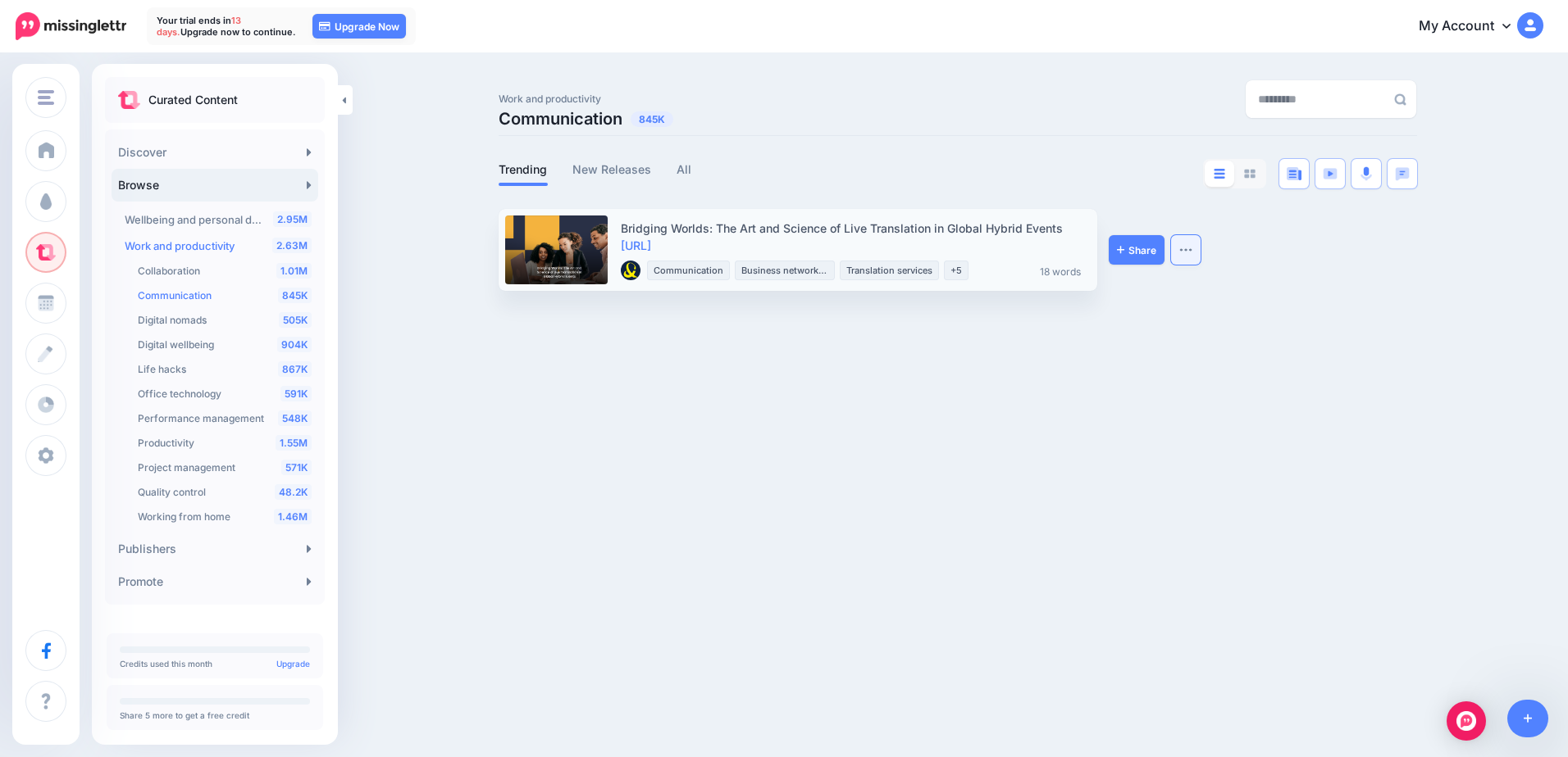
click at [1187, 248] on img "button" at bounding box center [1185, 250] width 13 height 5
click at [731, 359] on div "Vorsite Vorsite Add Workspace Dashboard Campaigns Curate Schedule Create Analyt…" at bounding box center [784, 378] width 1568 height 757
click at [191, 520] on span "Working from home" at bounding box center [184, 517] width 93 height 12
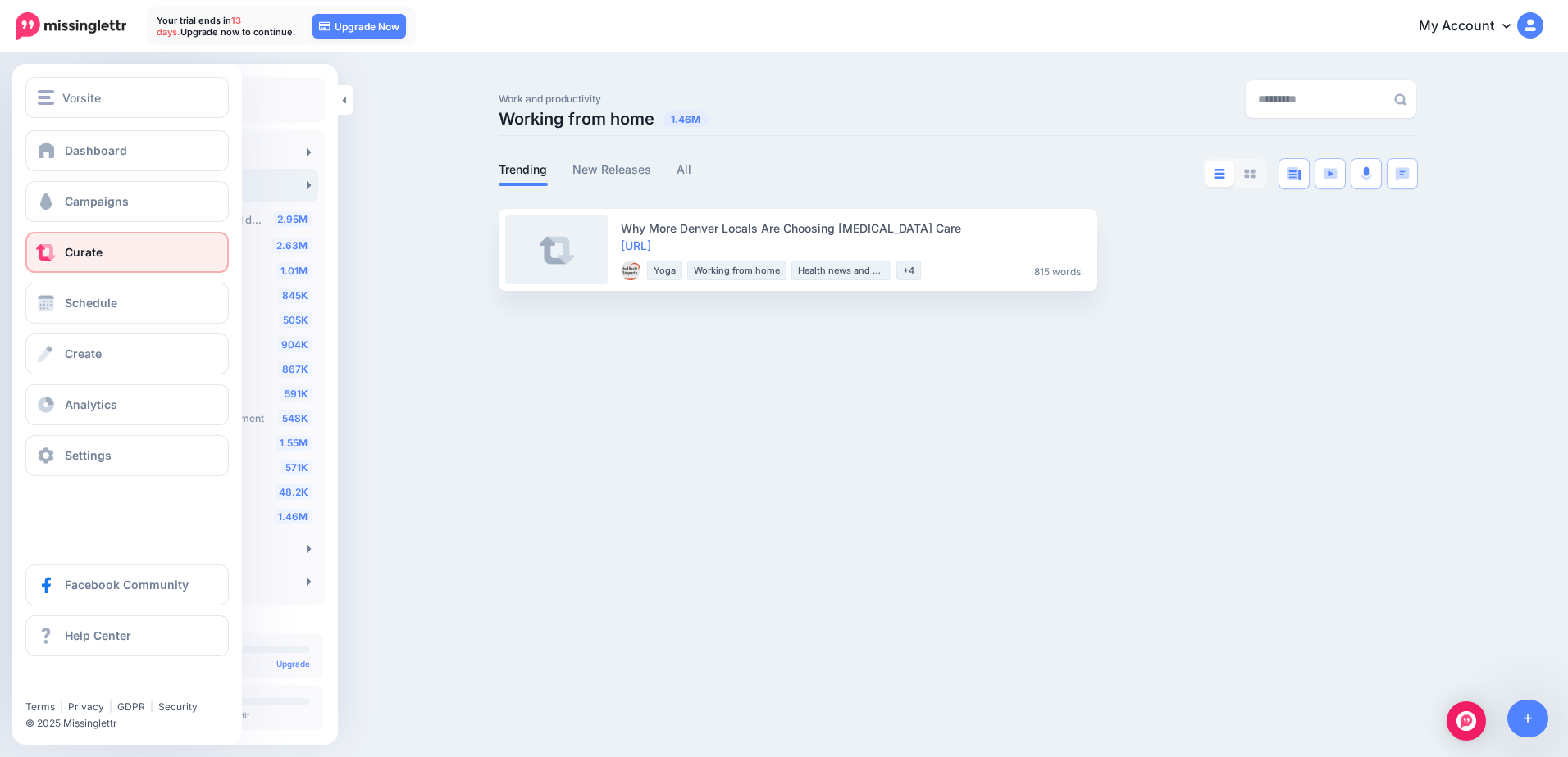
click at [112, 262] on link "Curate" at bounding box center [127, 252] width 204 height 41
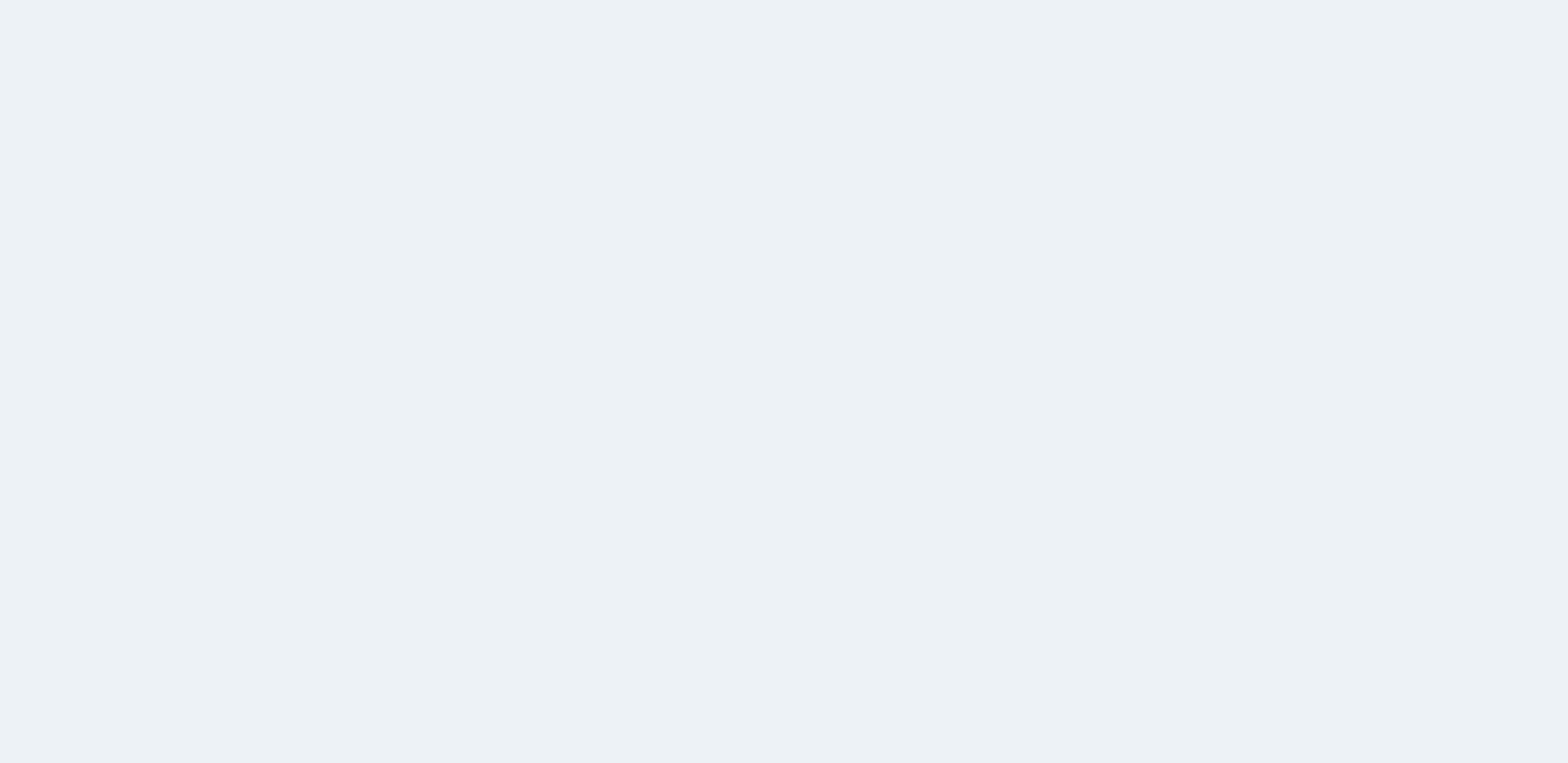
click at [209, 182] on link "Browse" at bounding box center [217, 187] width 209 height 33
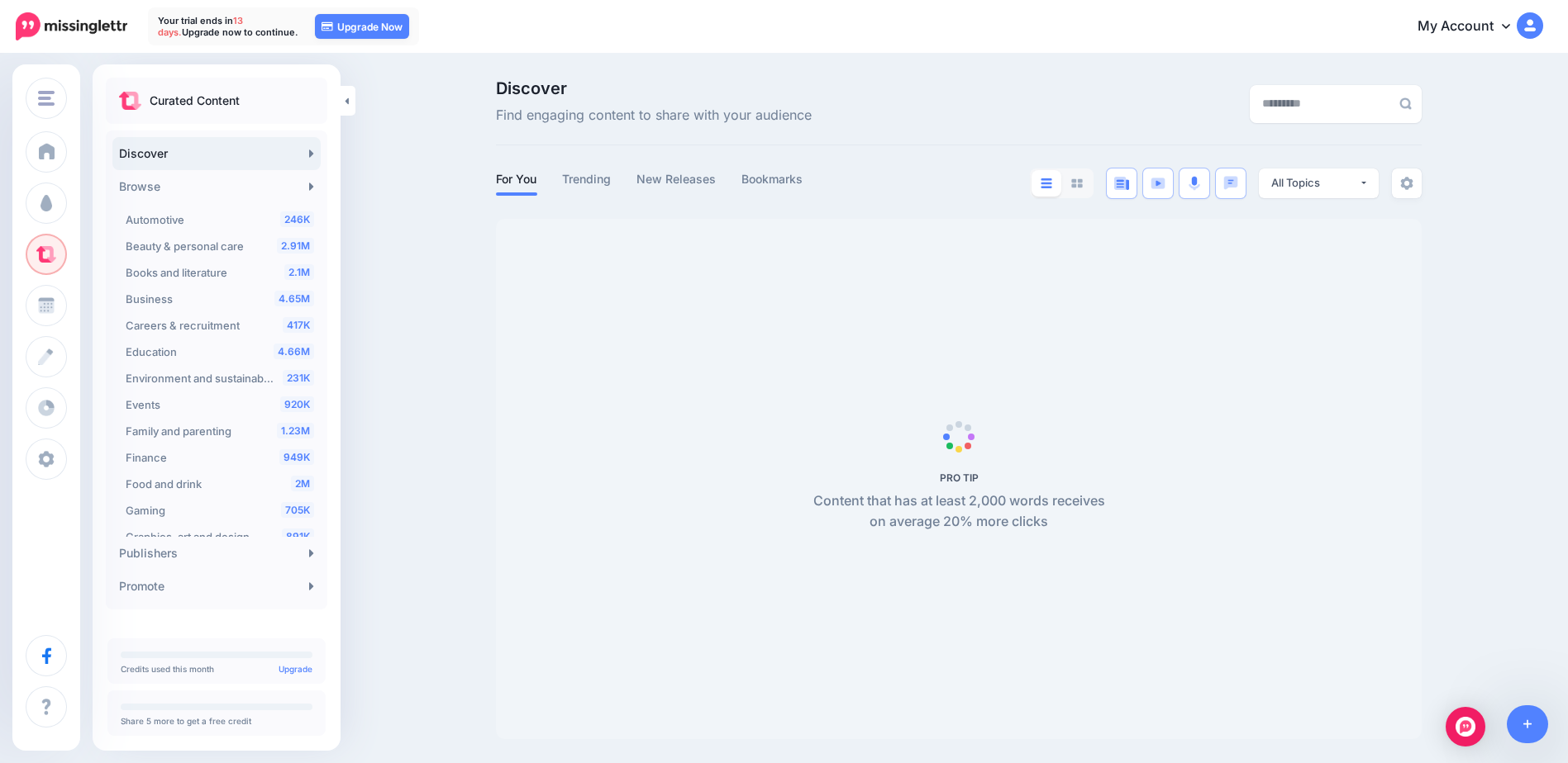
click at [209, 182] on link "Browse" at bounding box center [217, 187] width 209 height 33
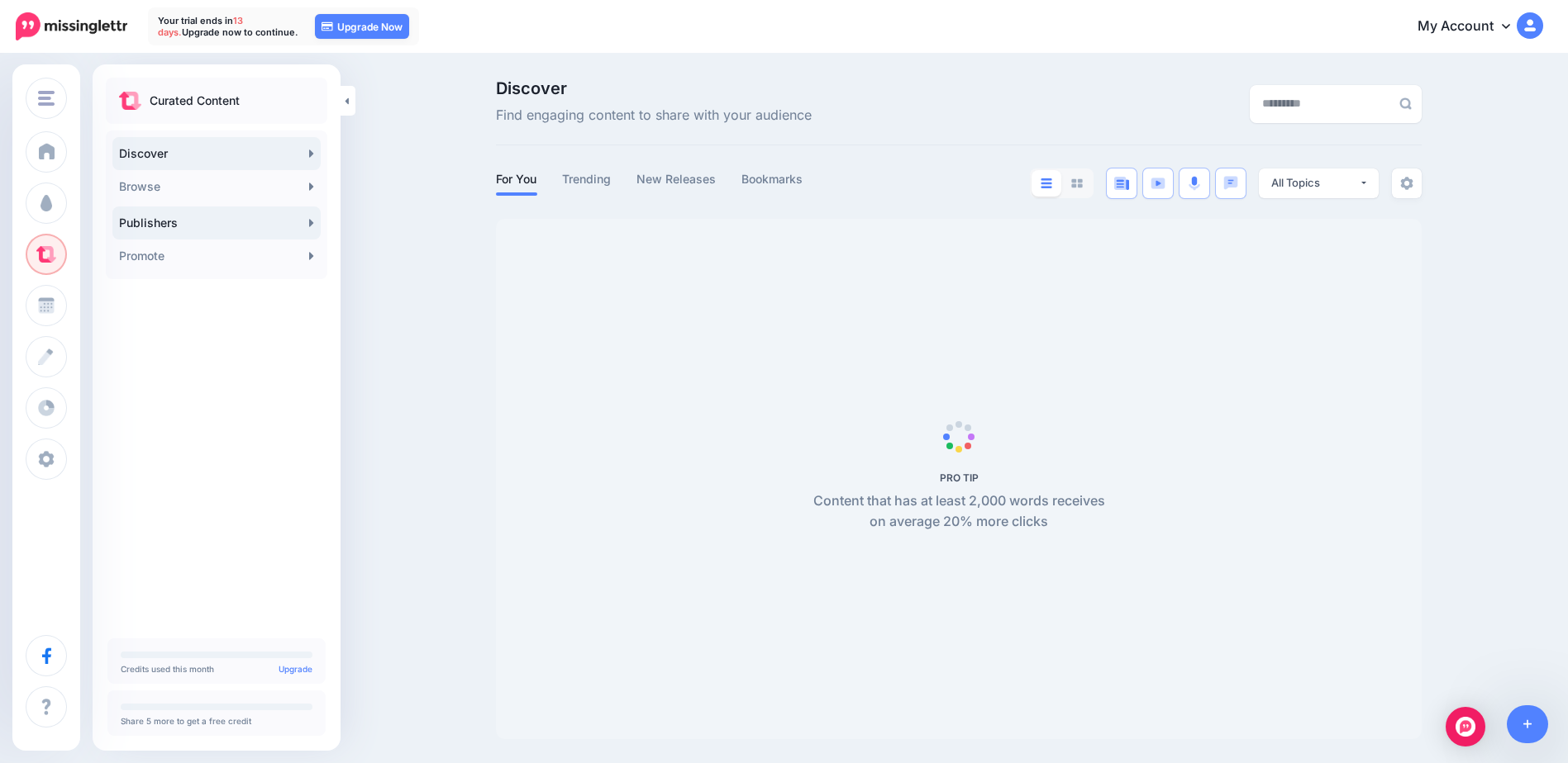
click at [219, 216] on link "Publishers" at bounding box center [217, 224] width 209 height 33
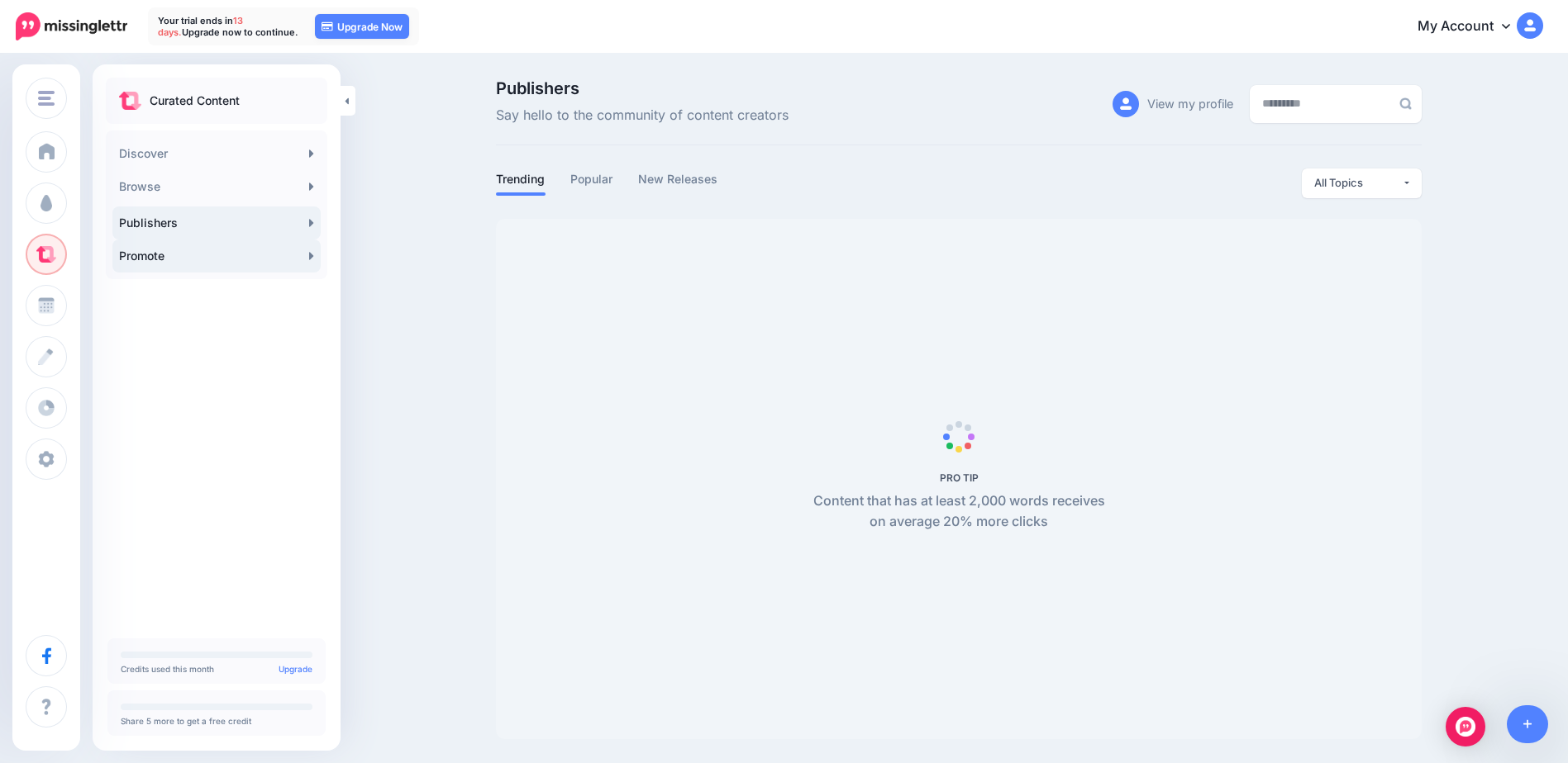
click at [207, 262] on link "Promote" at bounding box center [217, 256] width 209 height 33
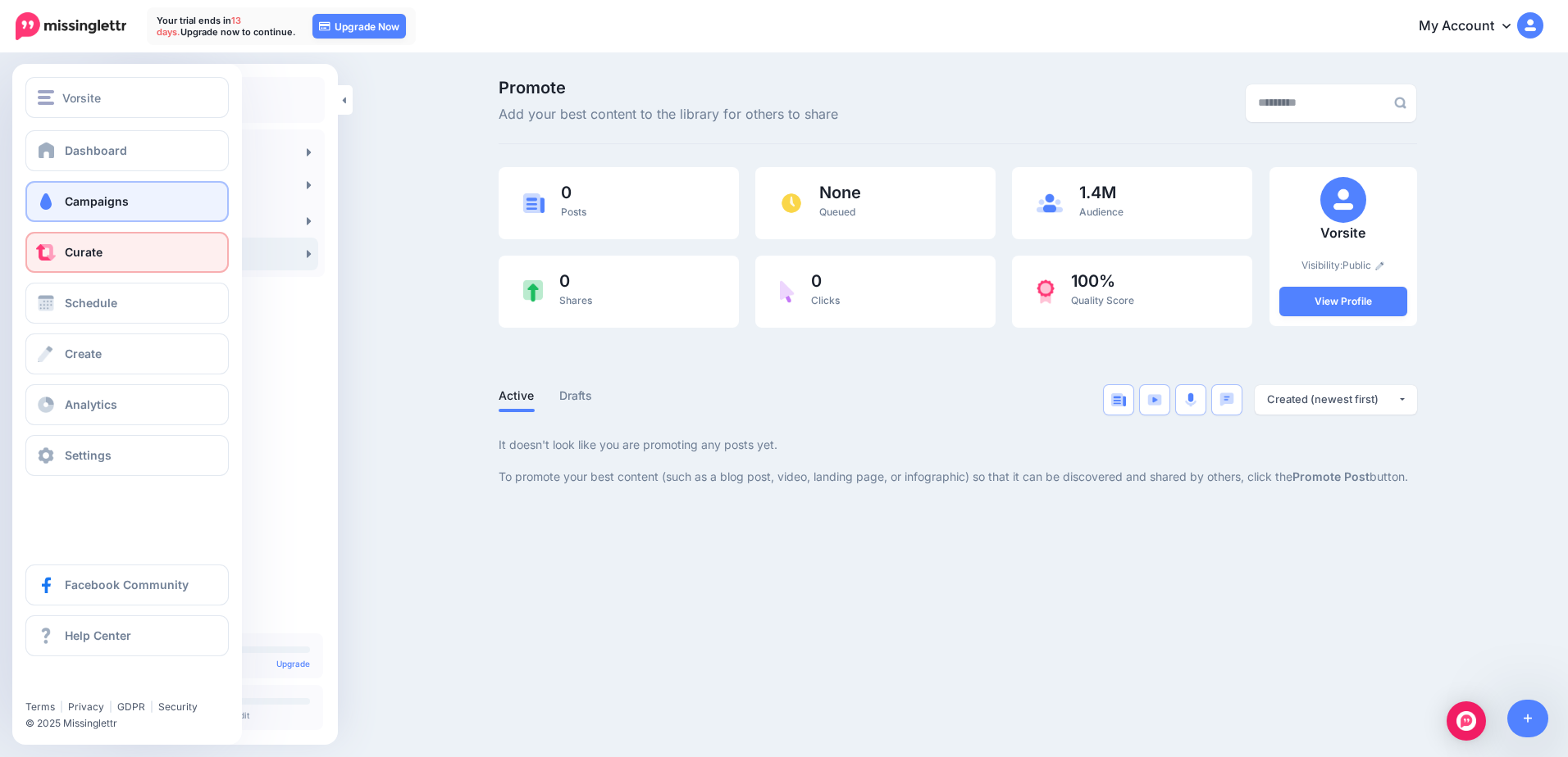
drag, startPoint x: 127, startPoint y: 205, endPoint x: 148, endPoint y: 216, distance: 23.7
click at [127, 205] on span "Campaigns" at bounding box center [96, 201] width 64 height 14
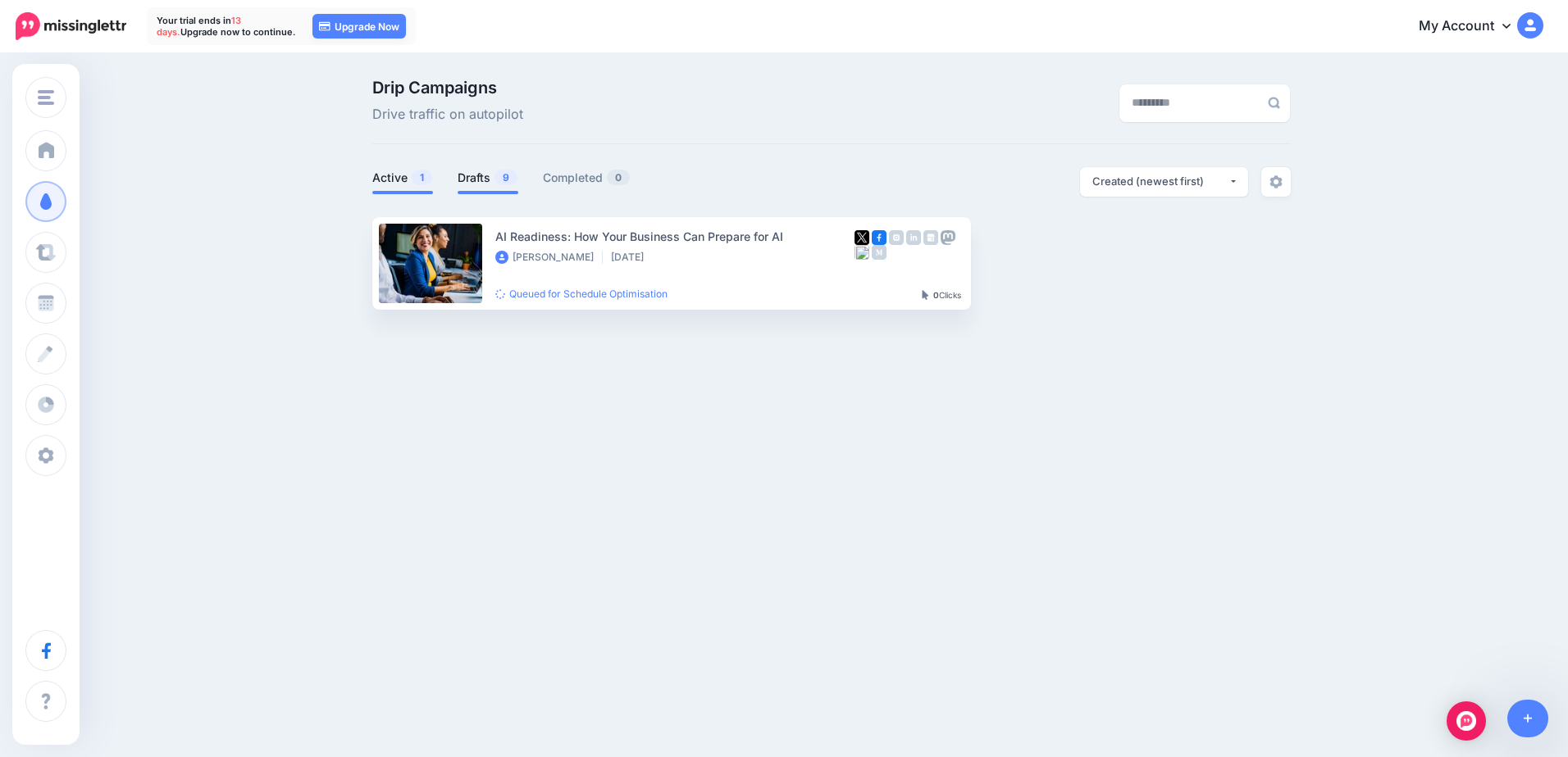
click at [482, 168] on link "Drafts 9" at bounding box center [487, 177] width 60 height 20
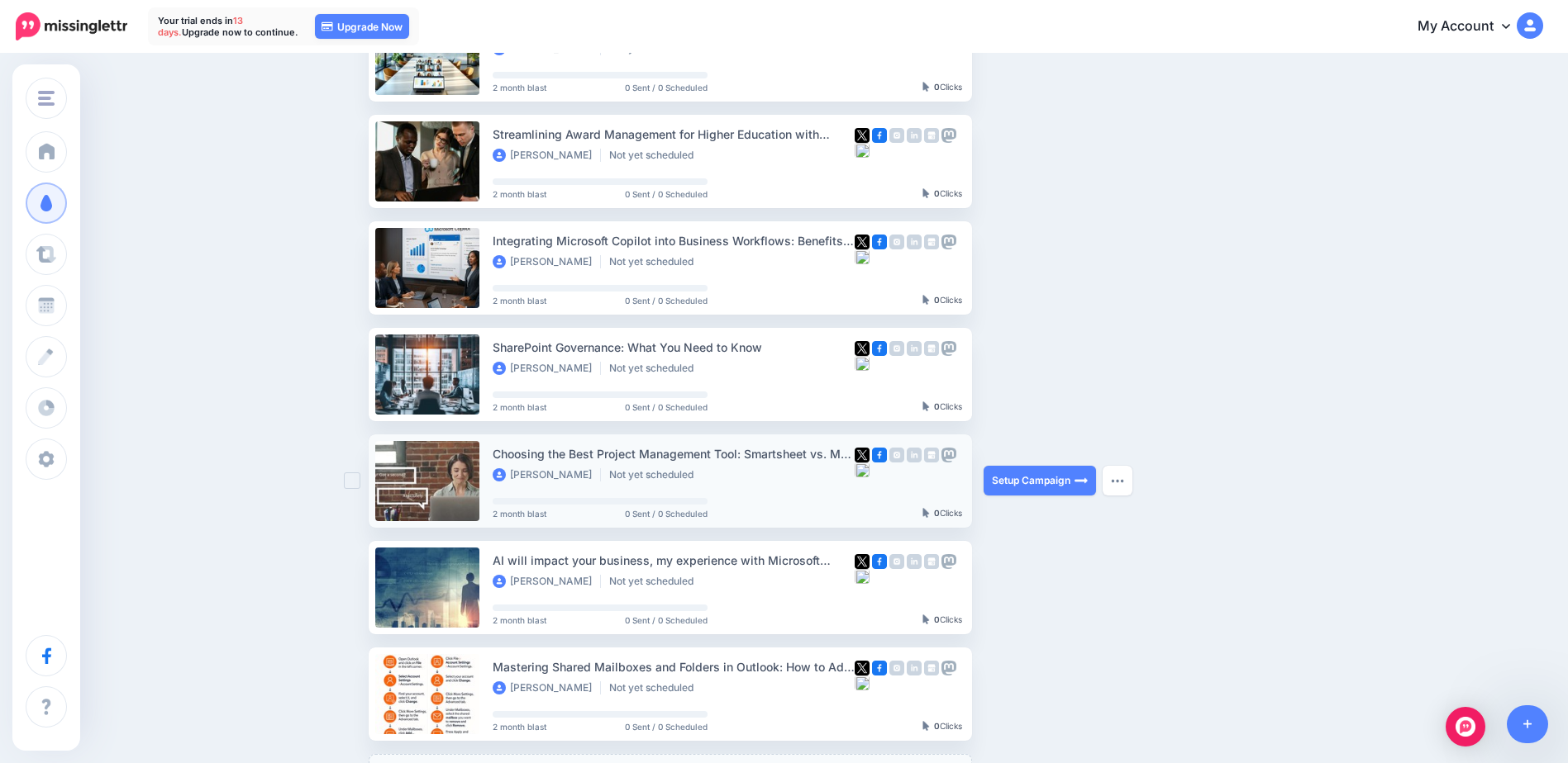
scroll to position [394, 0]
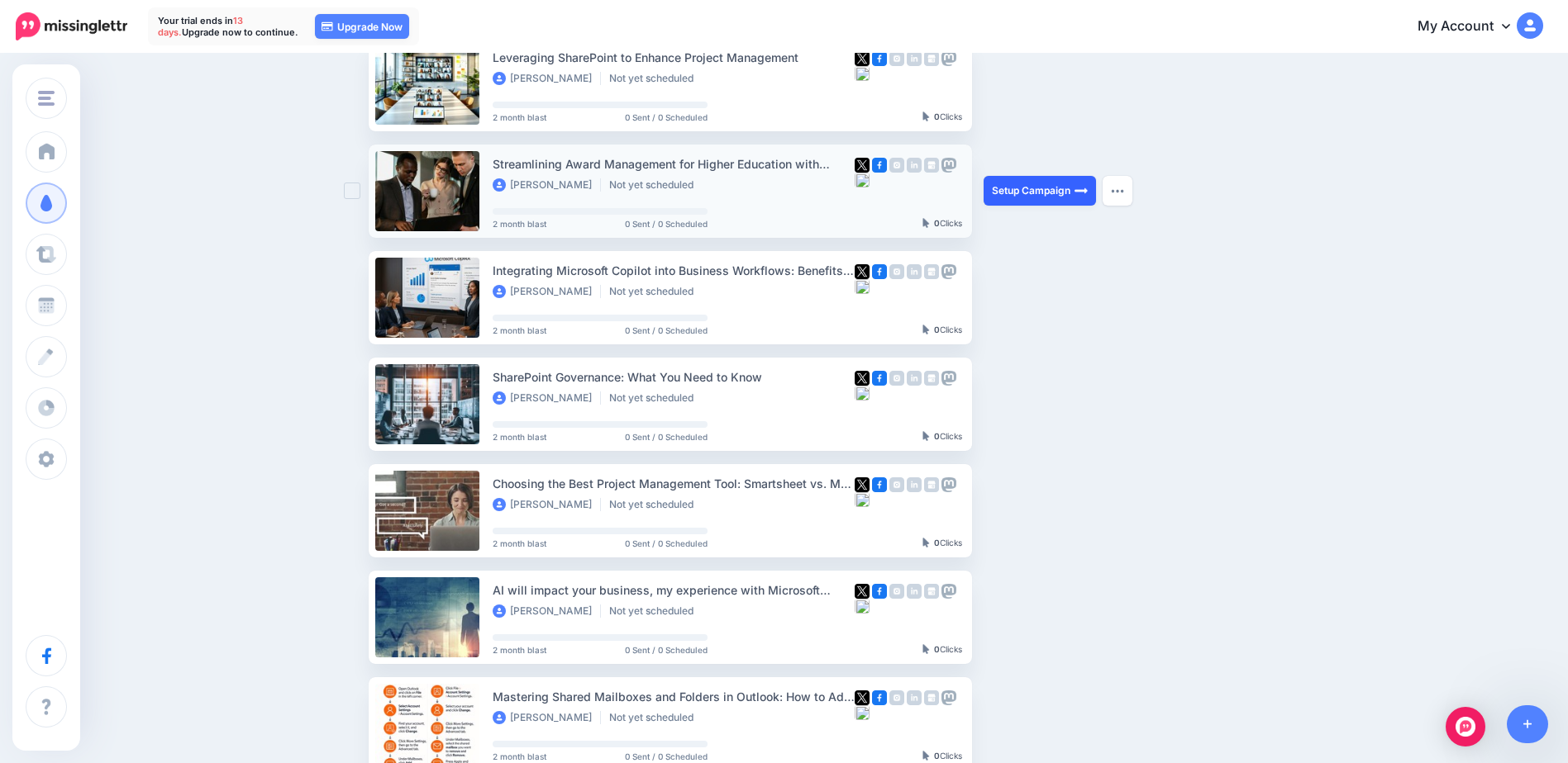
click at [1064, 189] on link "Setup Campaign" at bounding box center [1040, 191] width 113 height 30
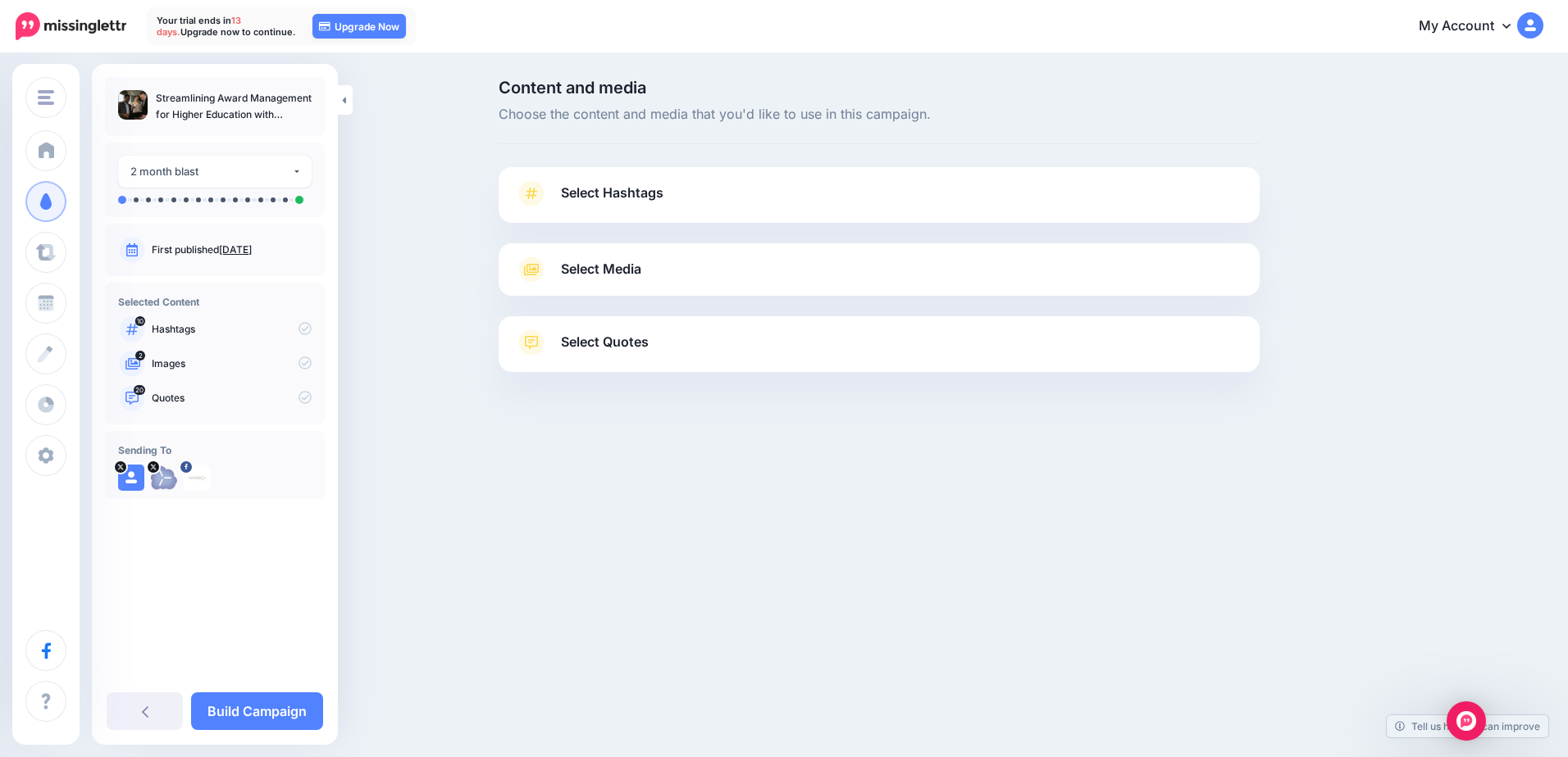
click at [559, 204] on link "Select Hashtags" at bounding box center [879, 202] width 729 height 43
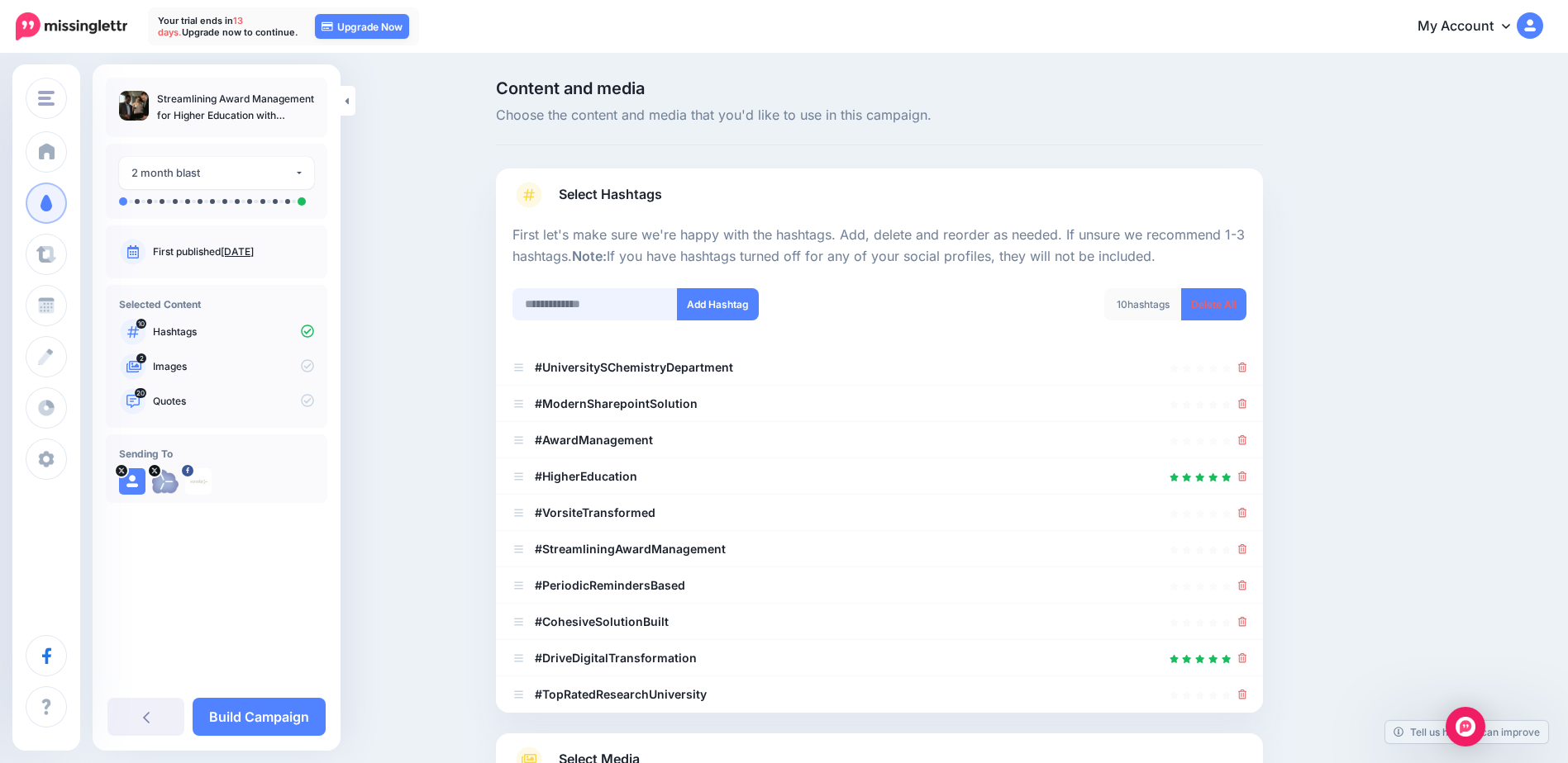
click at [548, 303] on input "text" at bounding box center [595, 304] width 166 height 33
type input "**********"
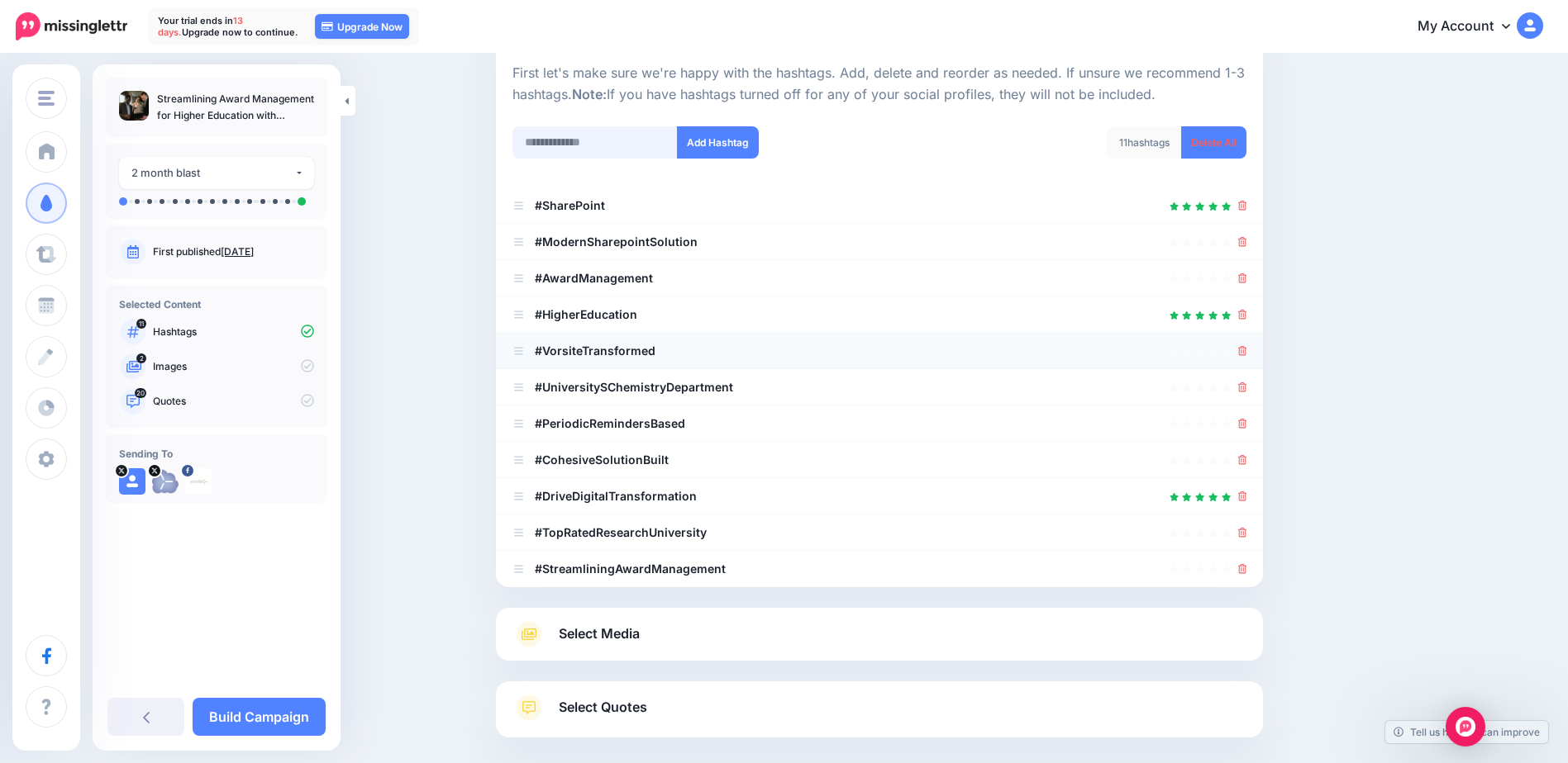
scroll to position [78, 0]
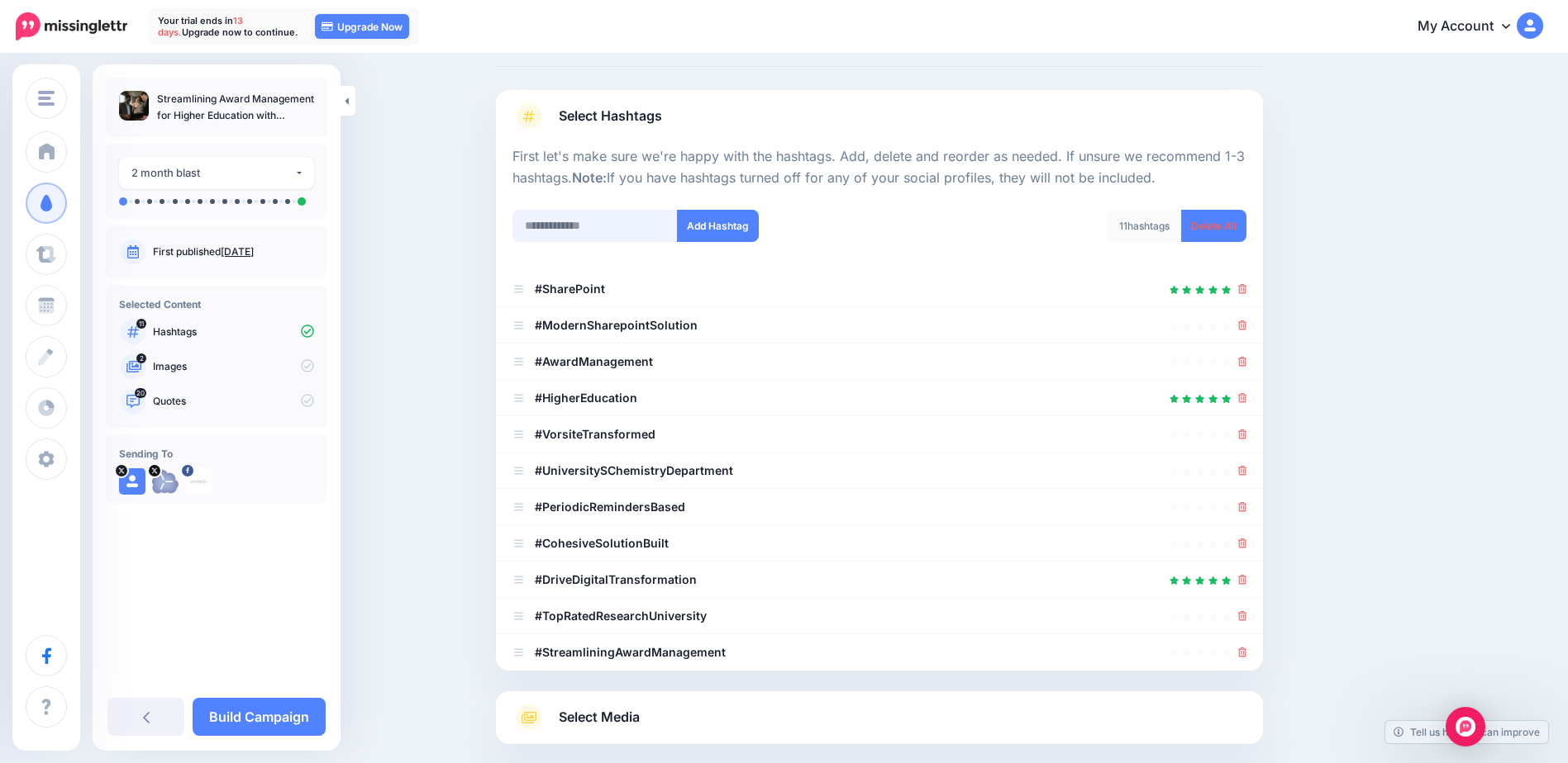
click at [580, 223] on input "text" at bounding box center [595, 225] width 166 height 33
type input "**********"
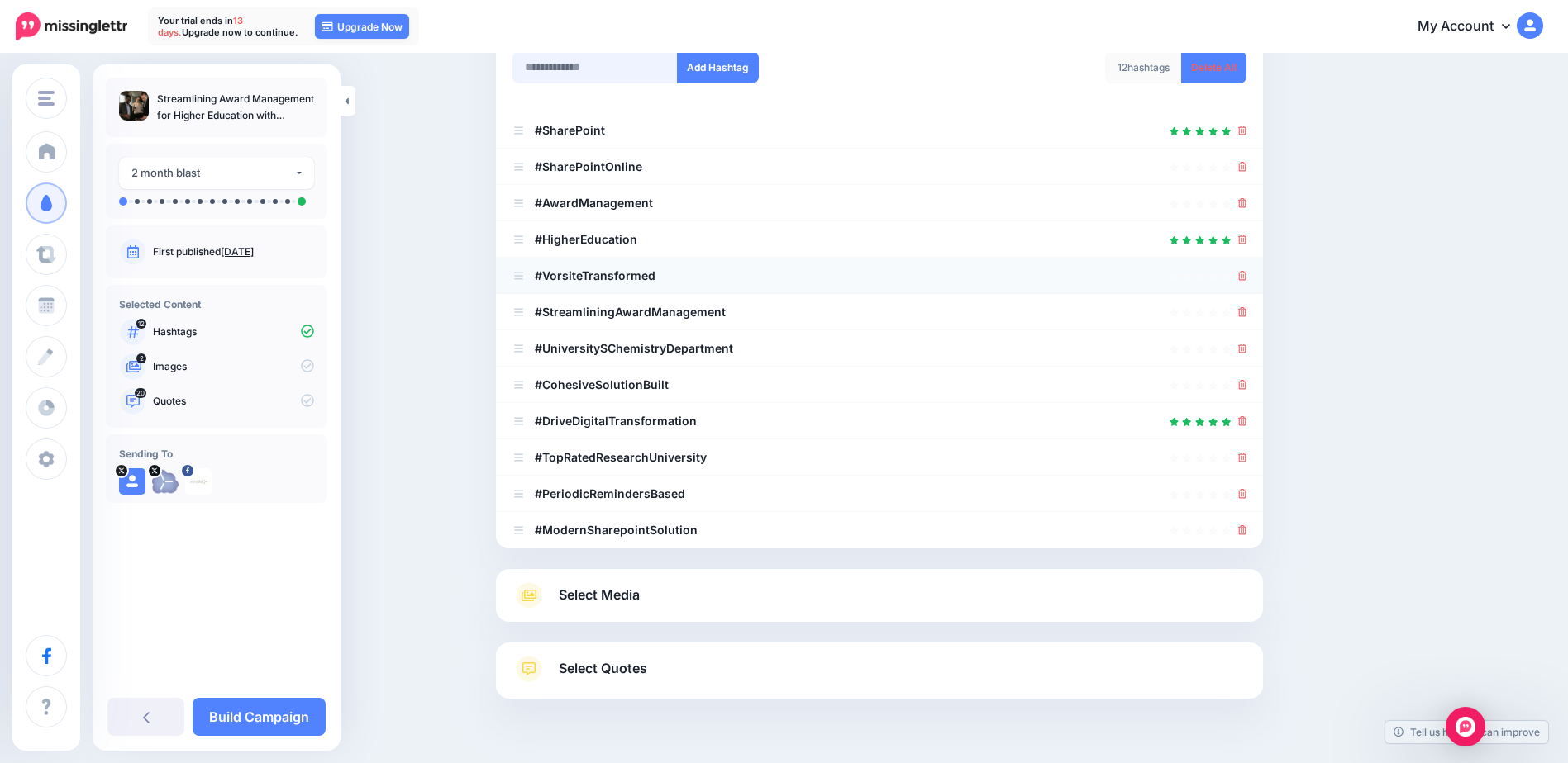
scroll to position [197, 0]
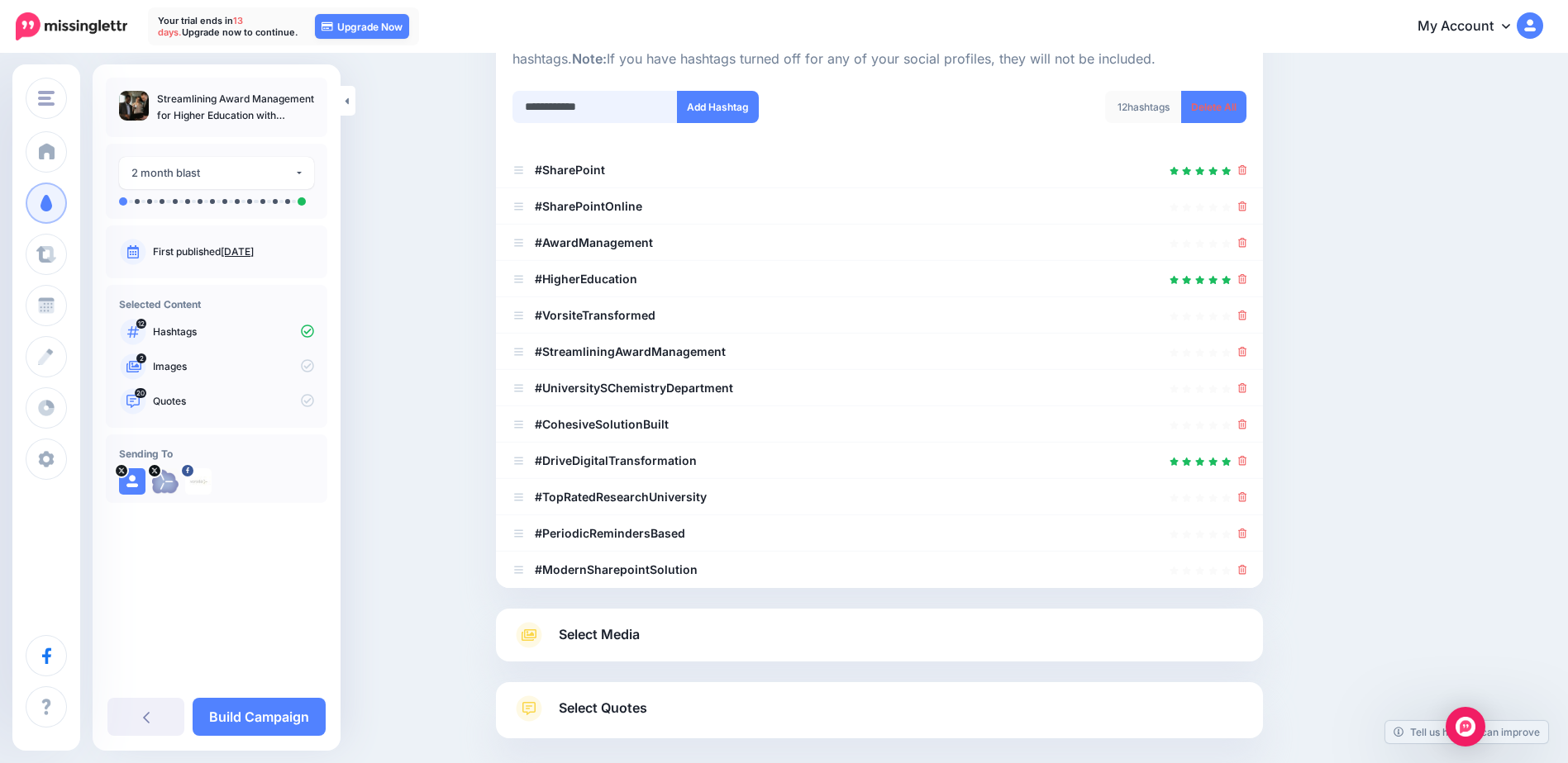
type input "**********"
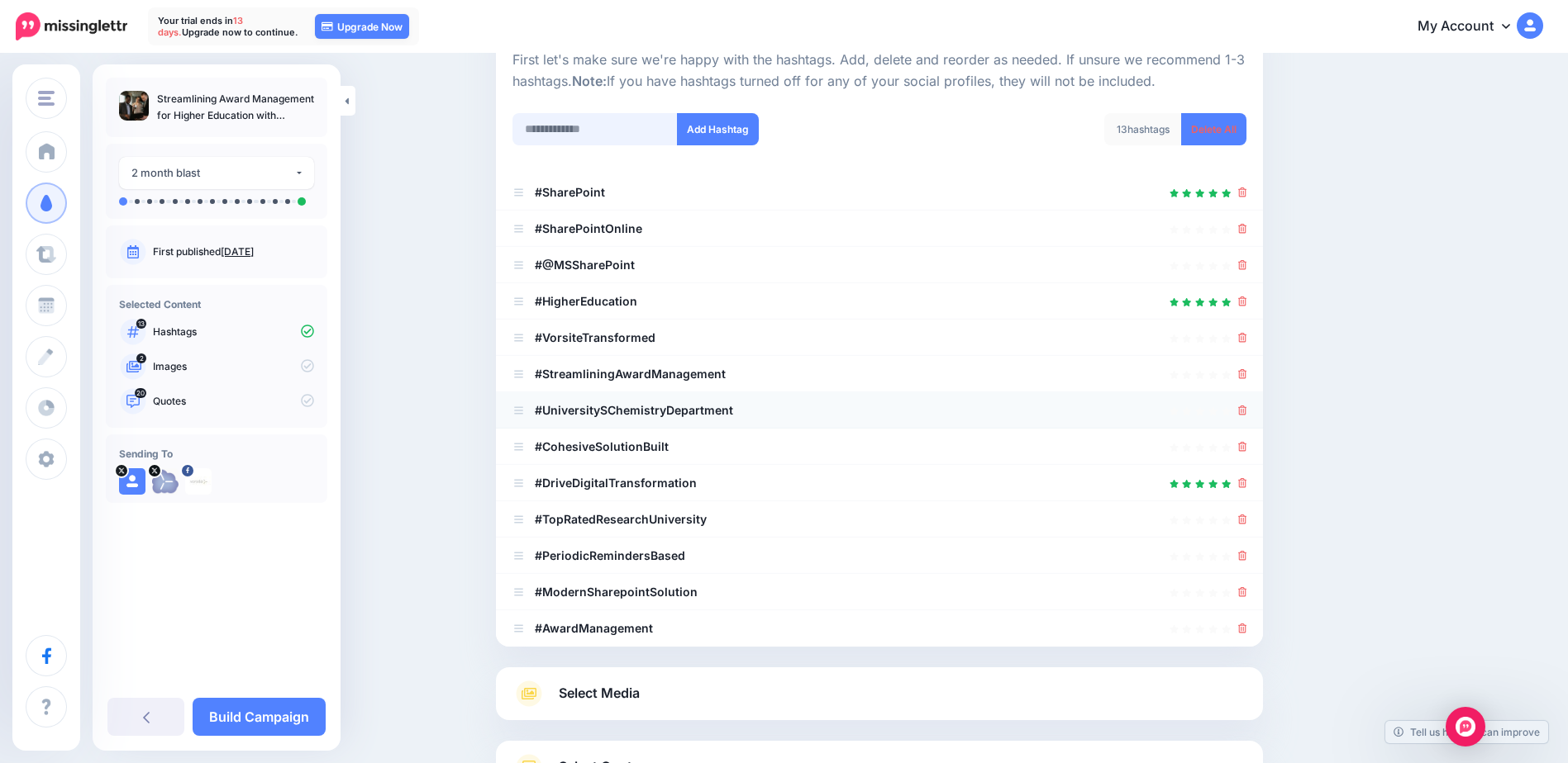
scroll to position [151, 0]
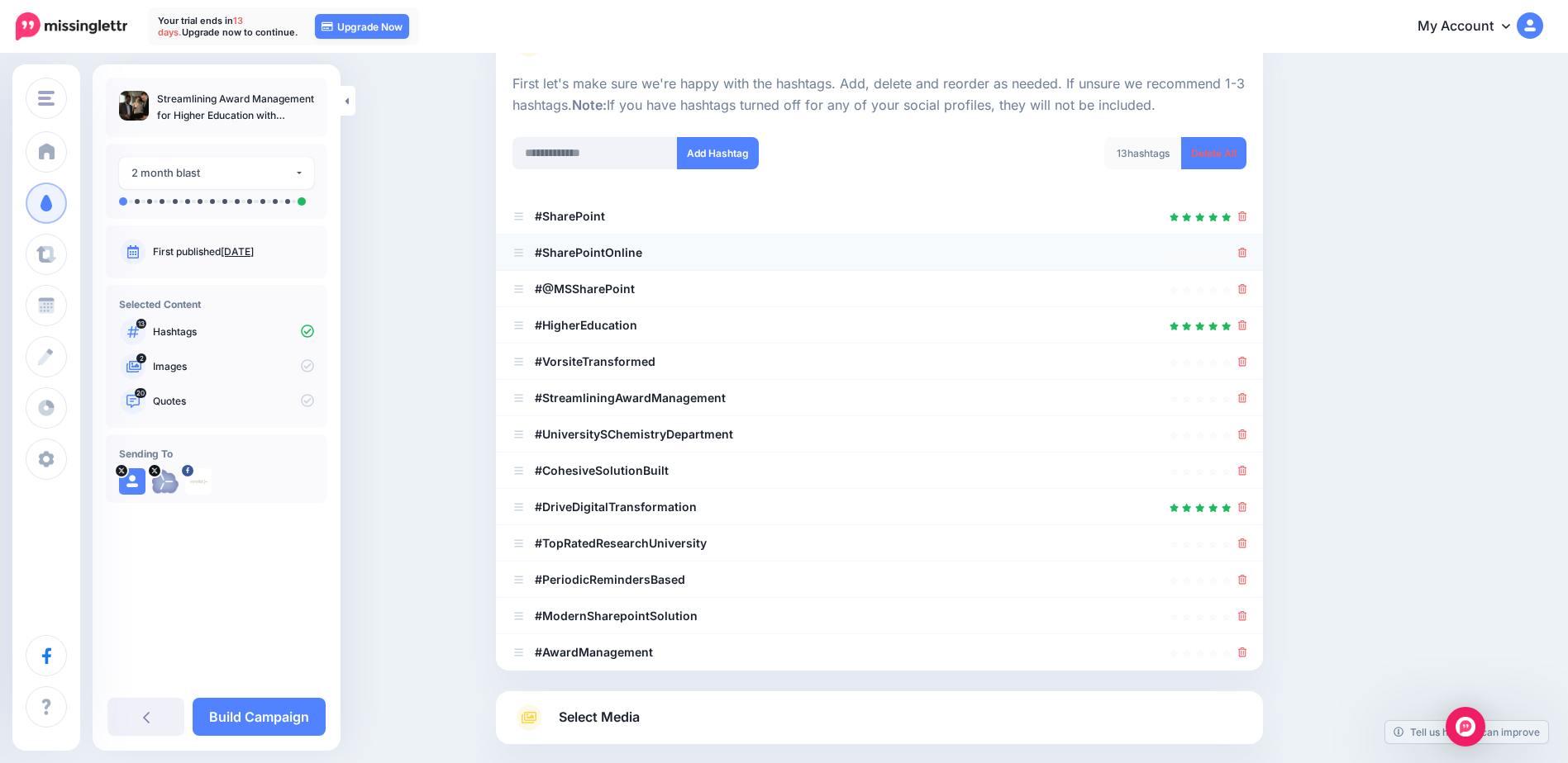
click at [1247, 255] on icon at bounding box center [1242, 253] width 9 height 10
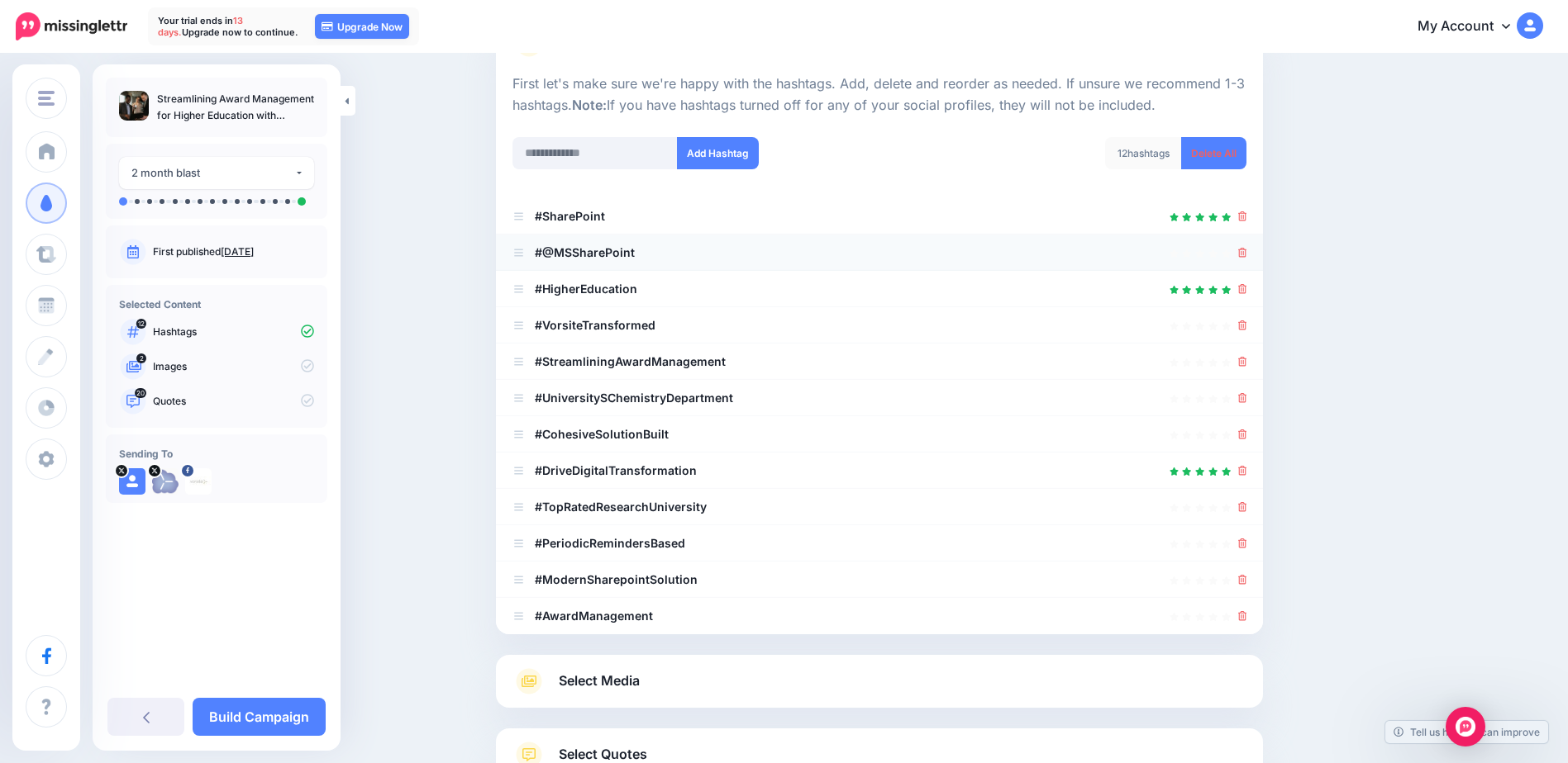
click at [1247, 254] on icon at bounding box center [1242, 253] width 9 height 10
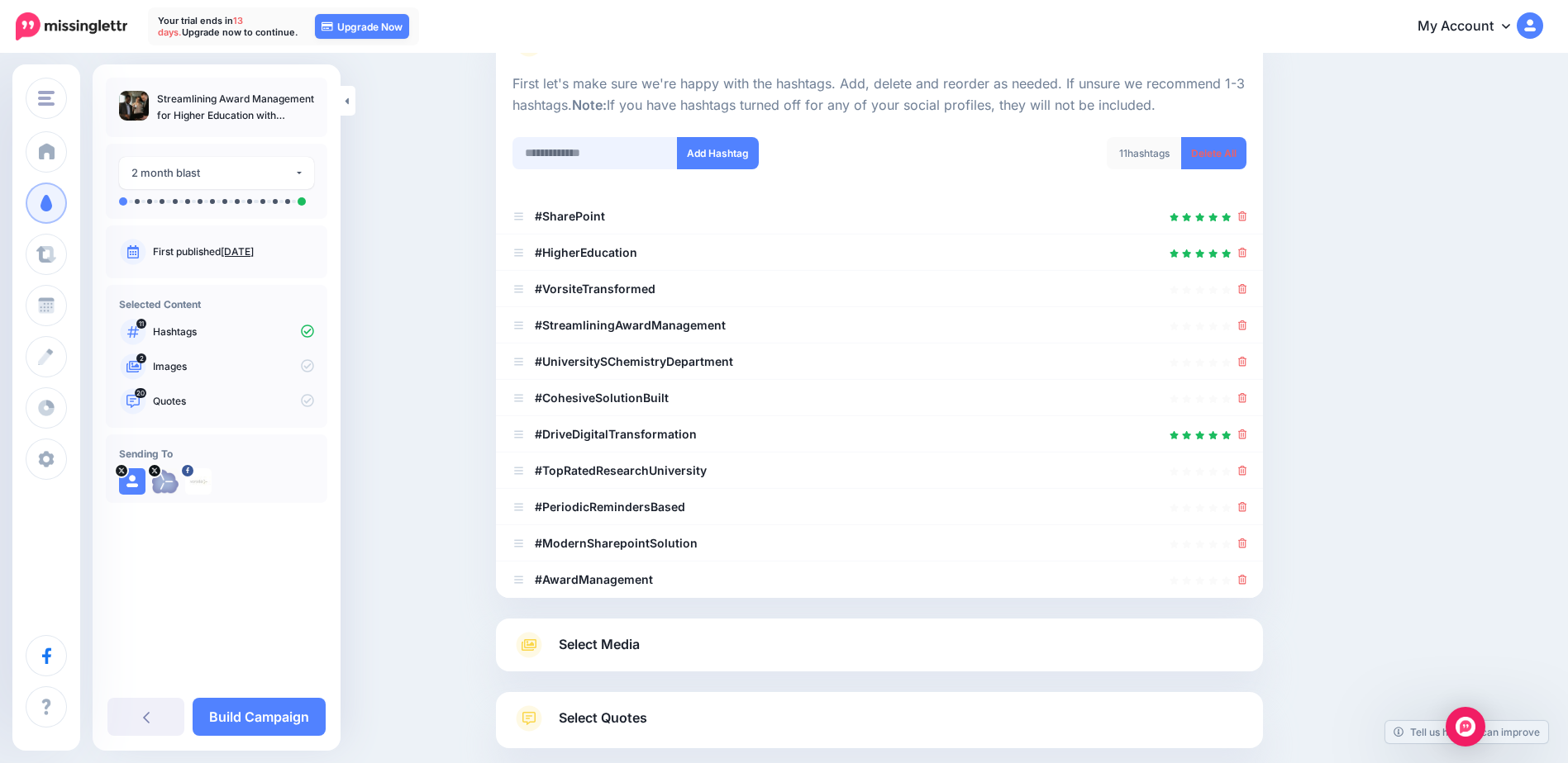
click at [640, 160] on input "text" at bounding box center [595, 153] width 166 height 33
type input "**********"
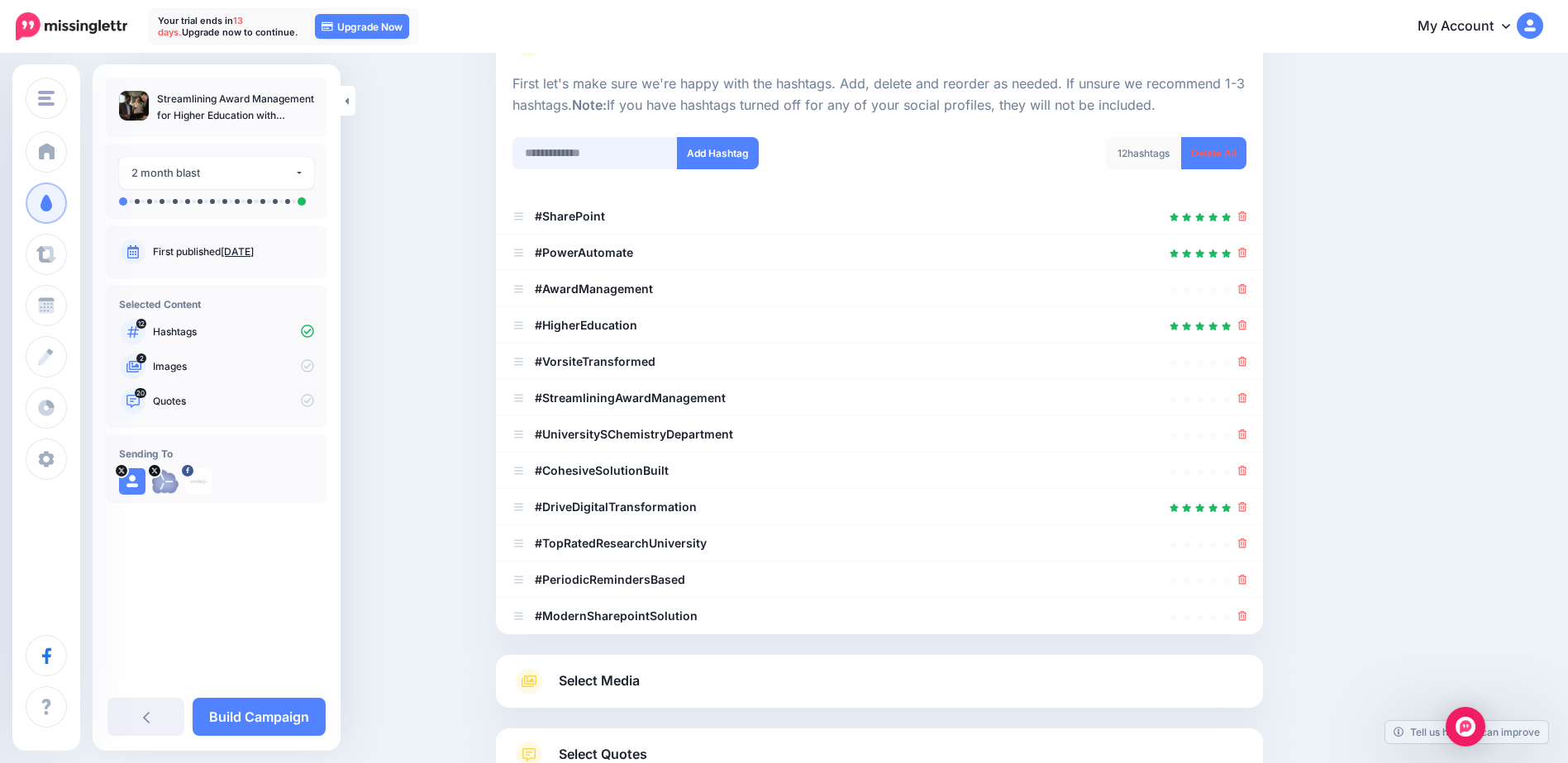
scroll to position [280, 0]
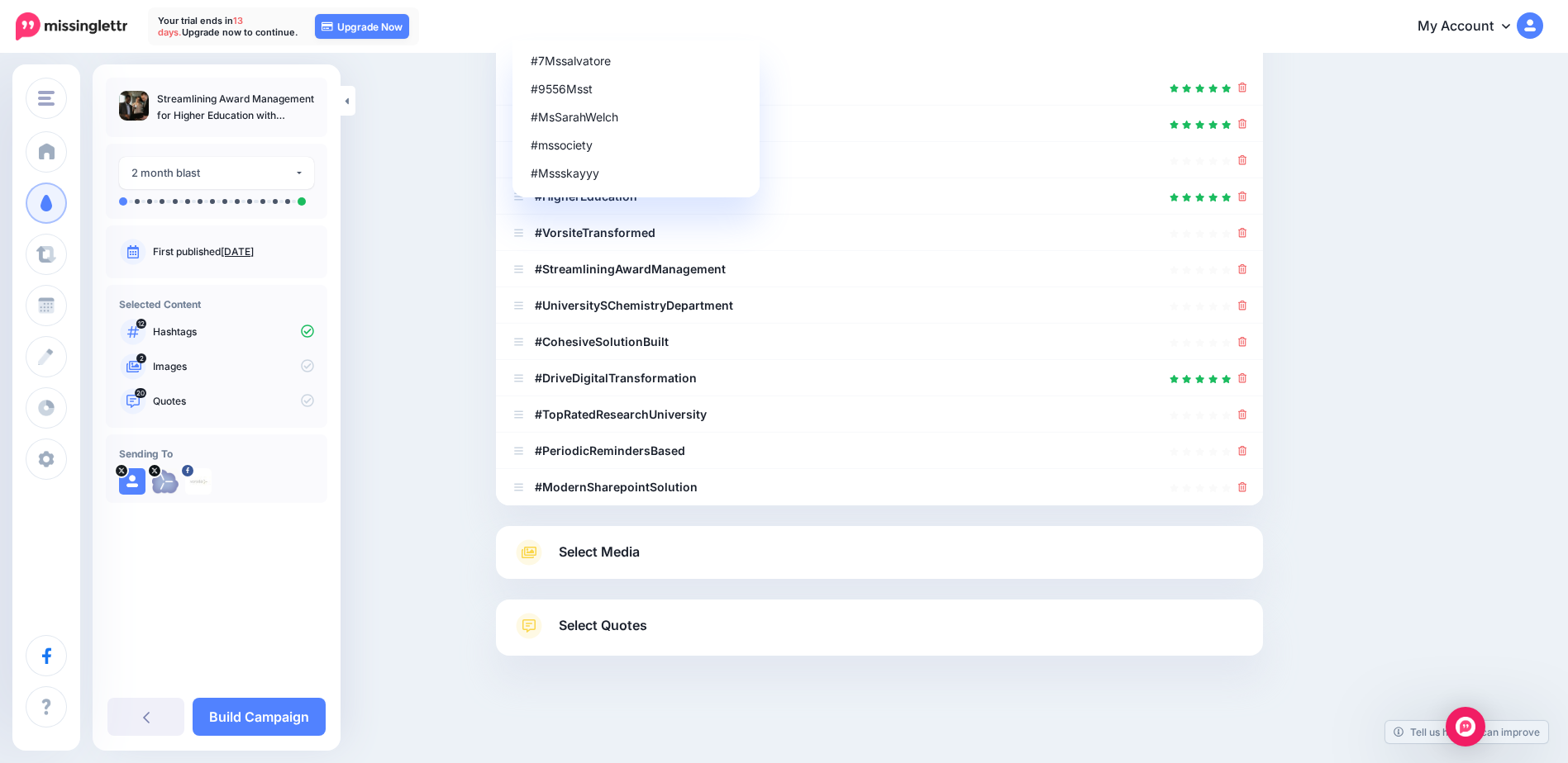
click at [604, 554] on span "Select Media" at bounding box center [600, 552] width 81 height 22
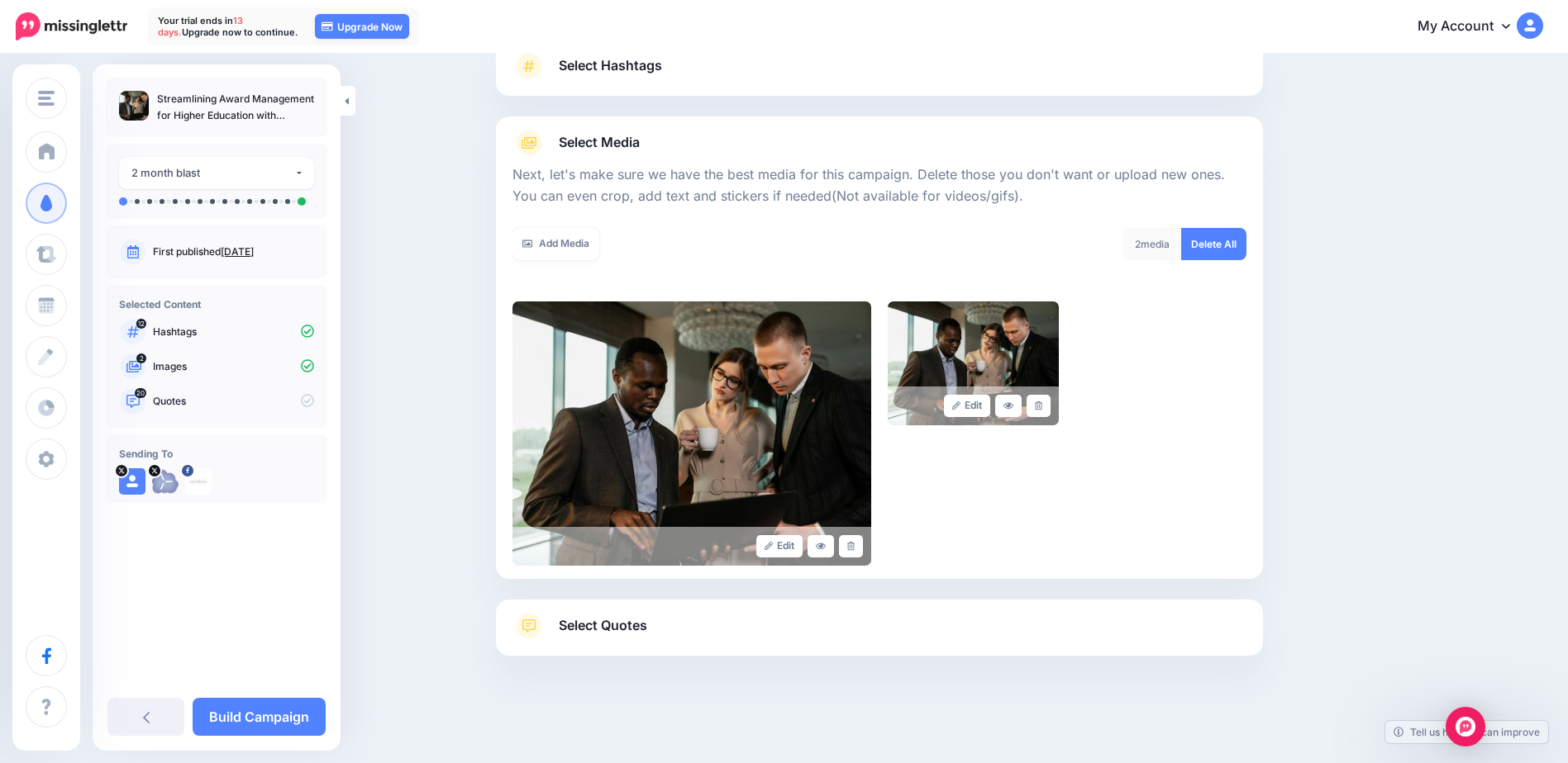
scroll to position [128, 0]
click at [610, 622] on span "Select Quotes" at bounding box center [603, 625] width 88 height 22
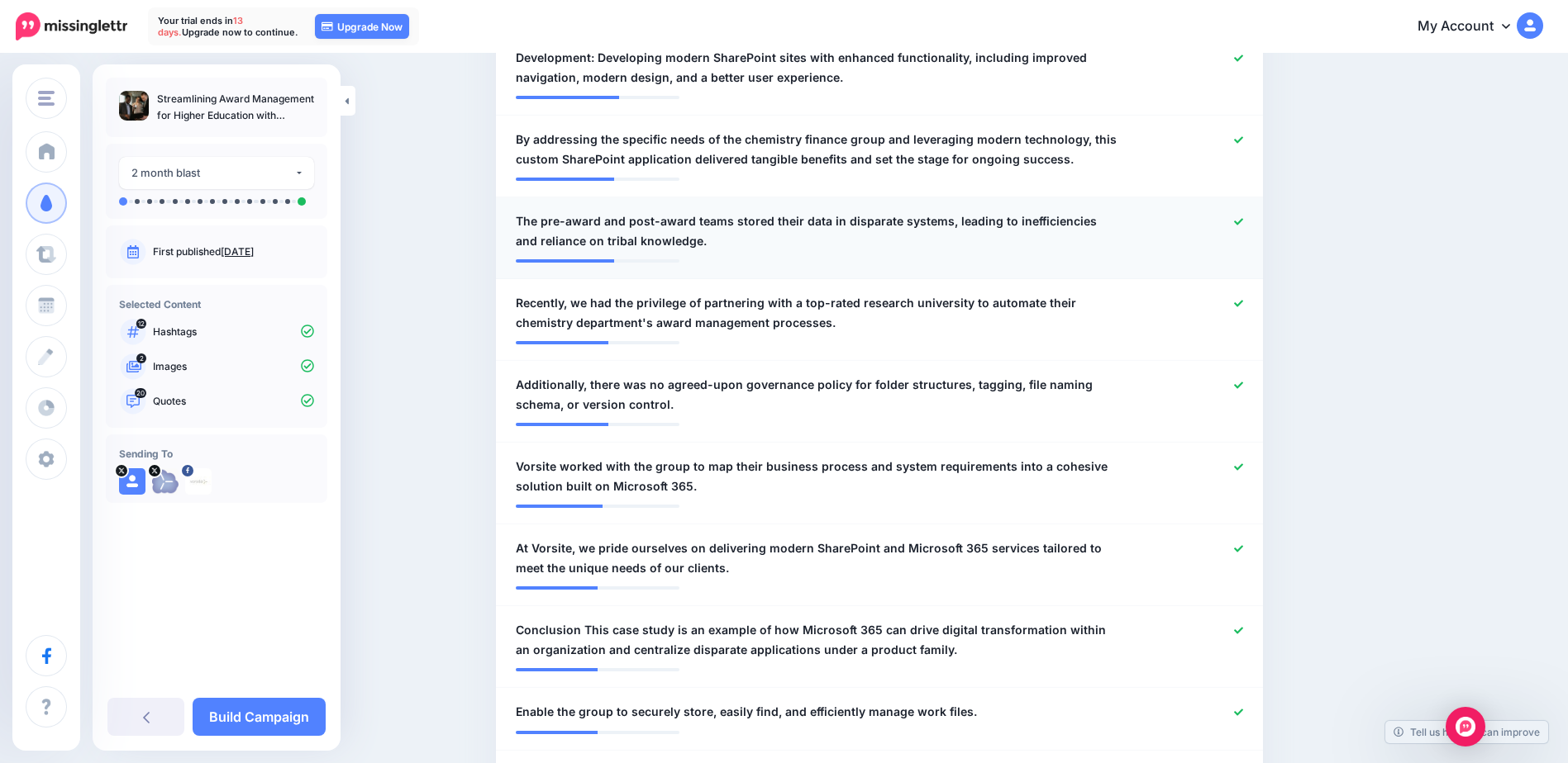
scroll to position [955, 0]
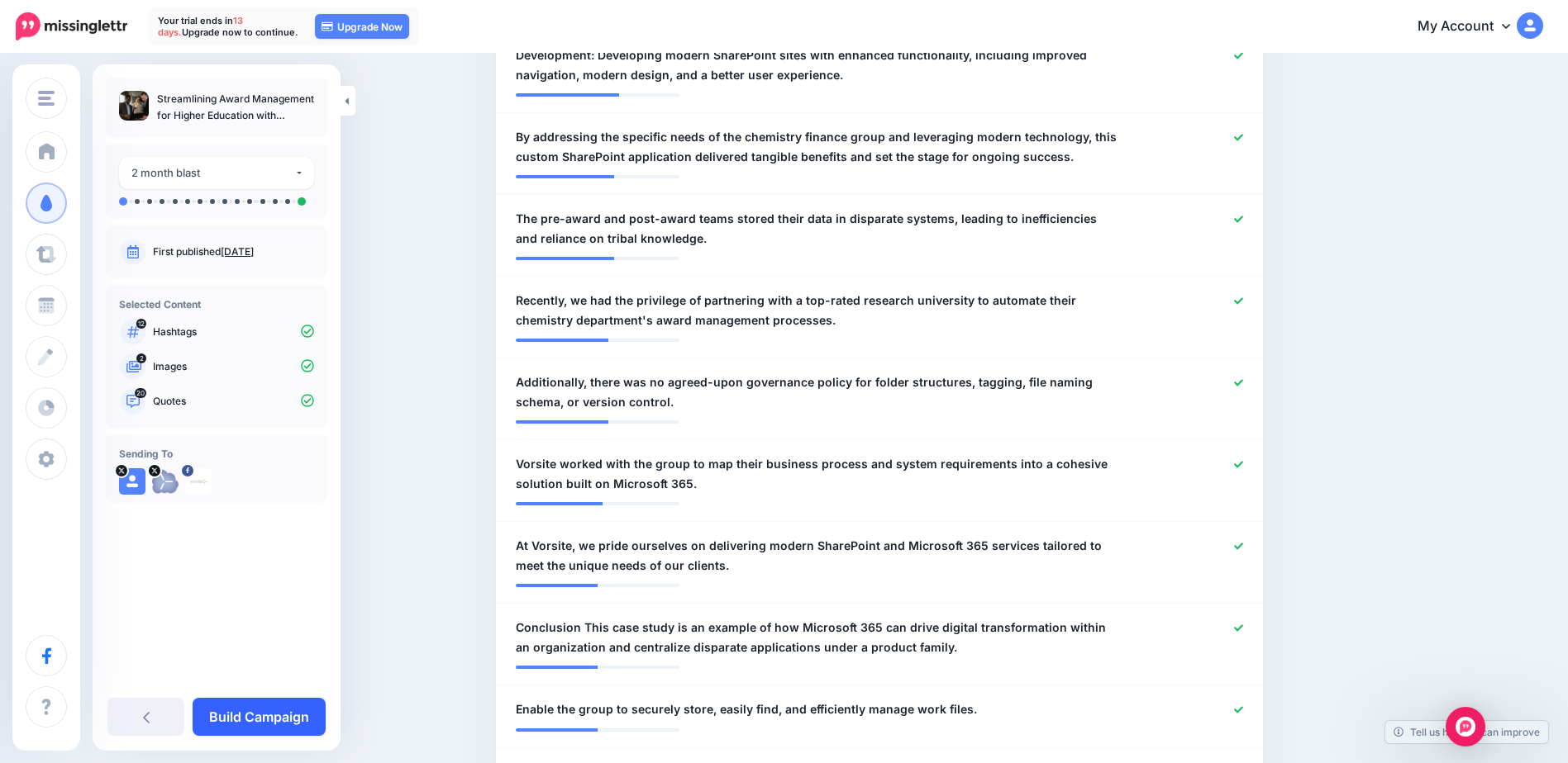
click at [276, 710] on link "Build Campaign" at bounding box center [259, 716] width 133 height 38
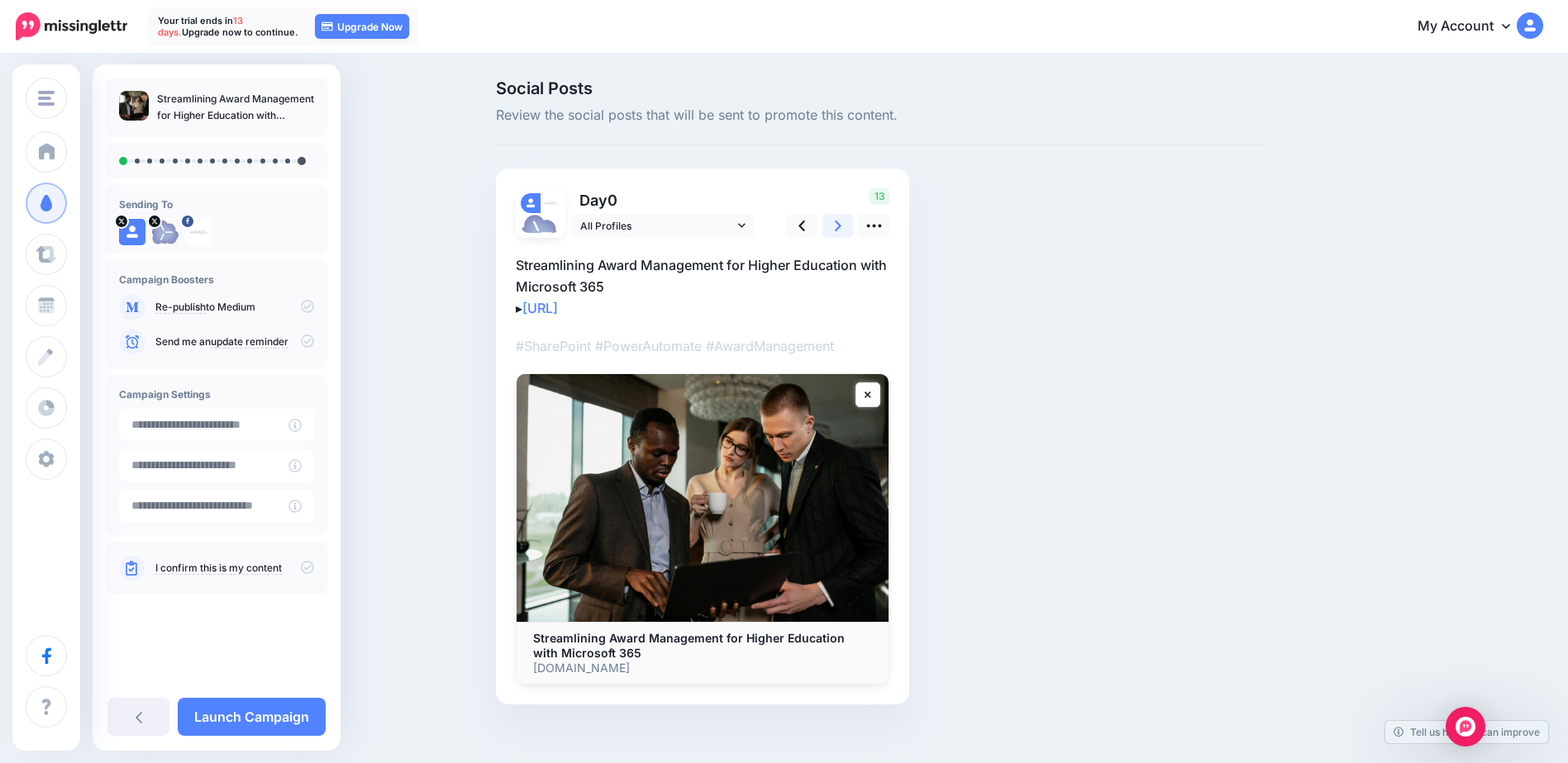
click at [848, 222] on link at bounding box center [838, 225] width 32 height 24
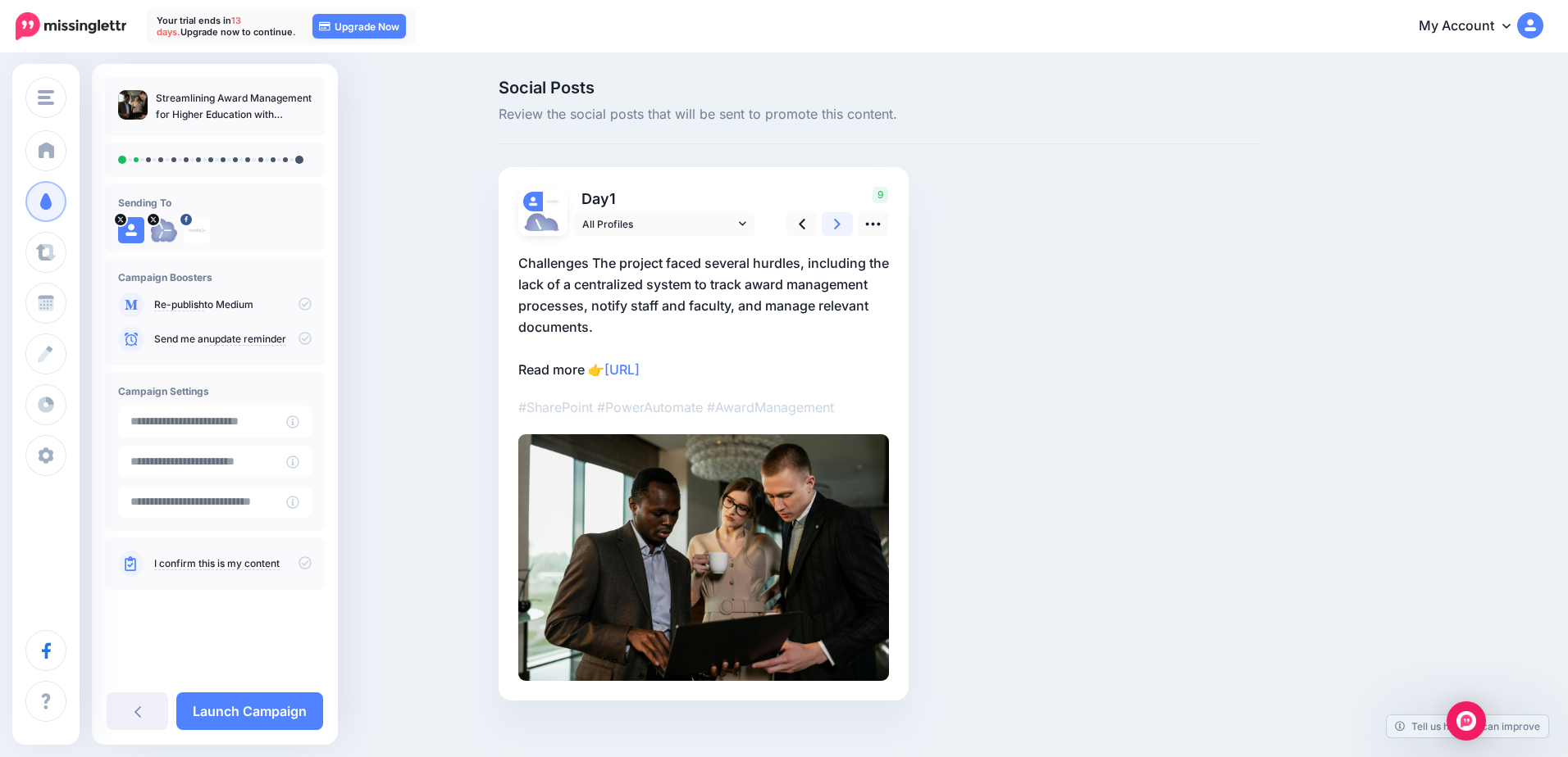
click at [841, 220] on link at bounding box center [838, 224] width 31 height 24
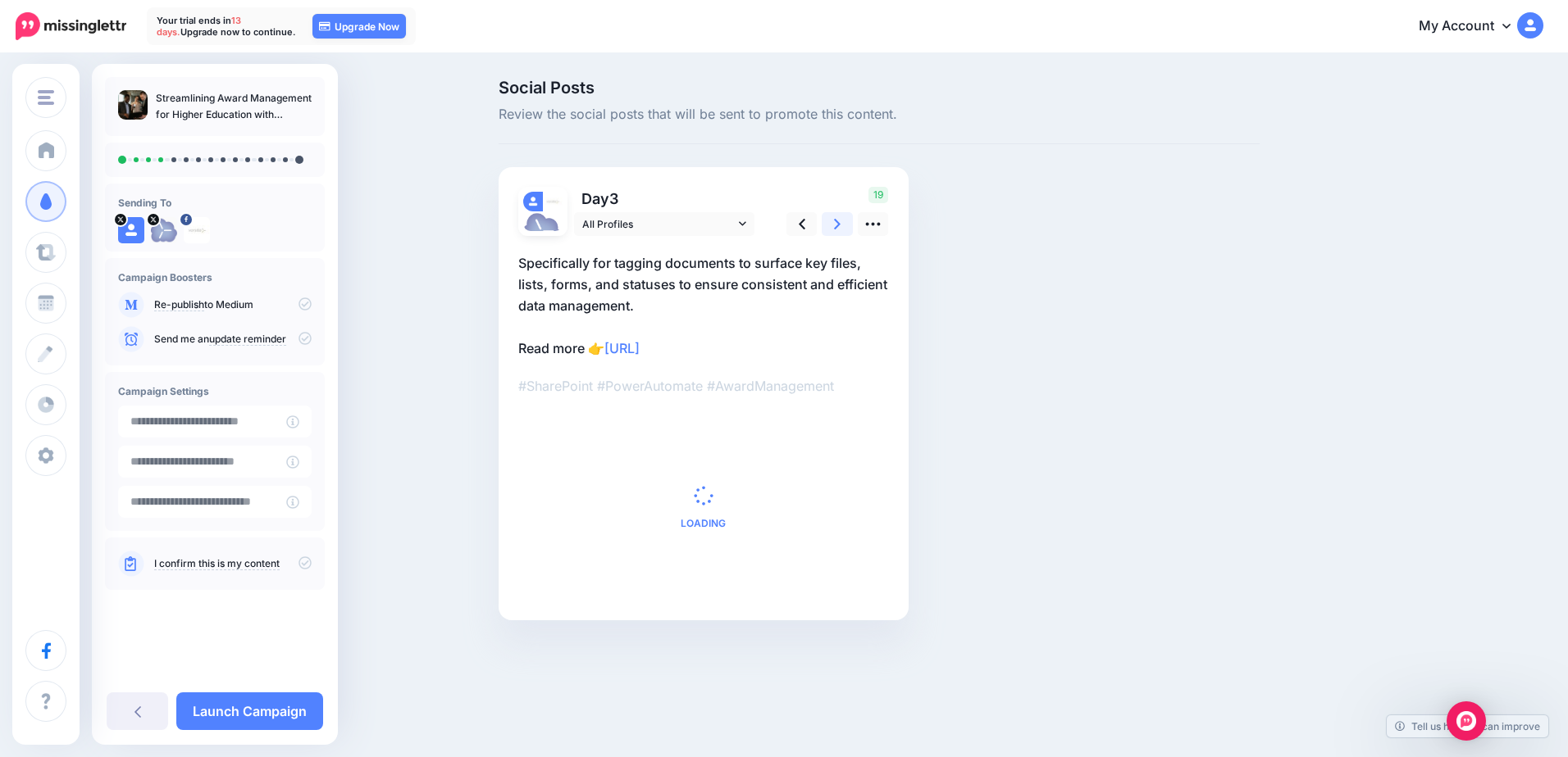
click at [841, 220] on link at bounding box center [838, 224] width 31 height 24
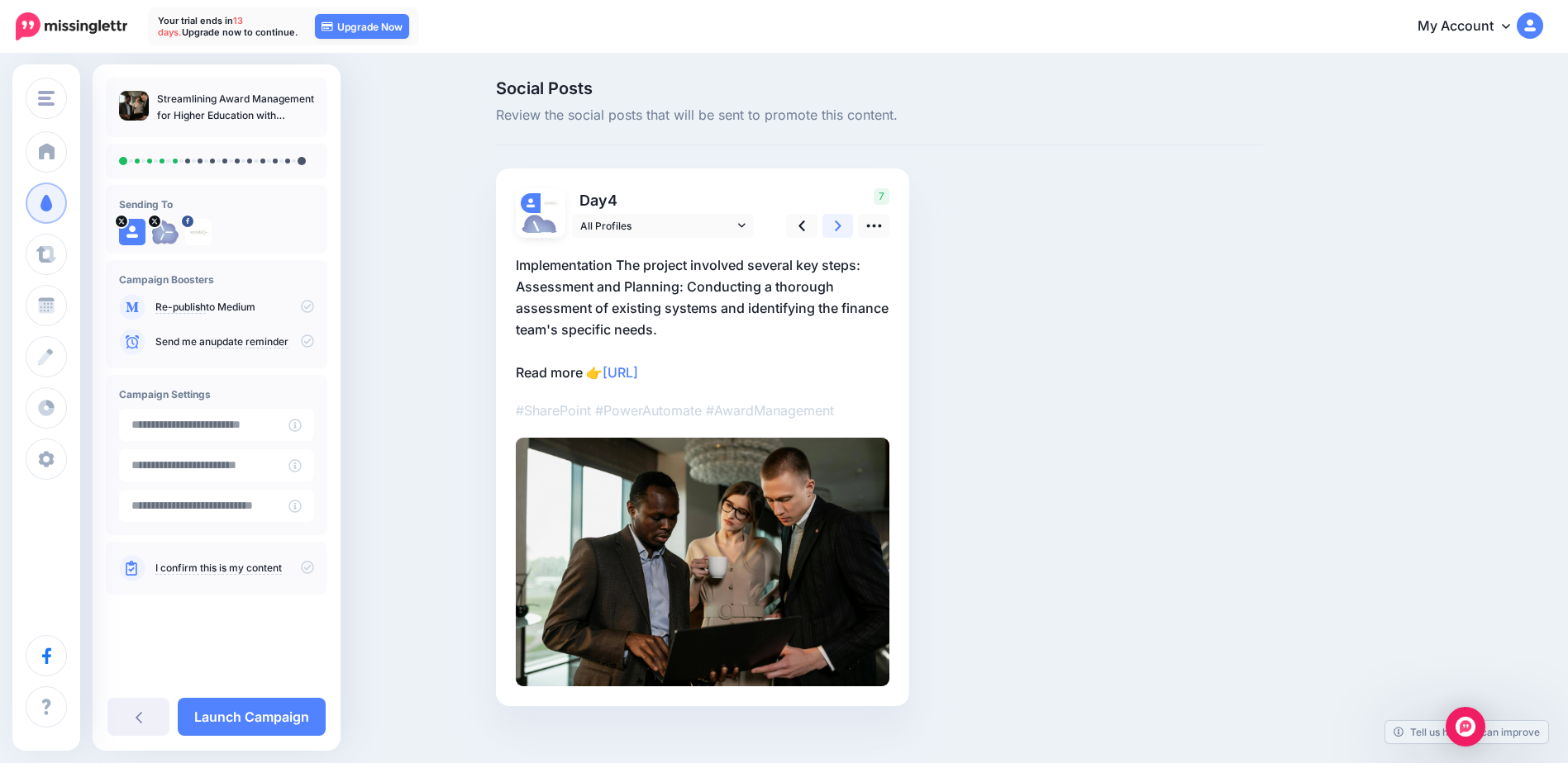
click at [848, 222] on link at bounding box center [838, 225] width 32 height 24
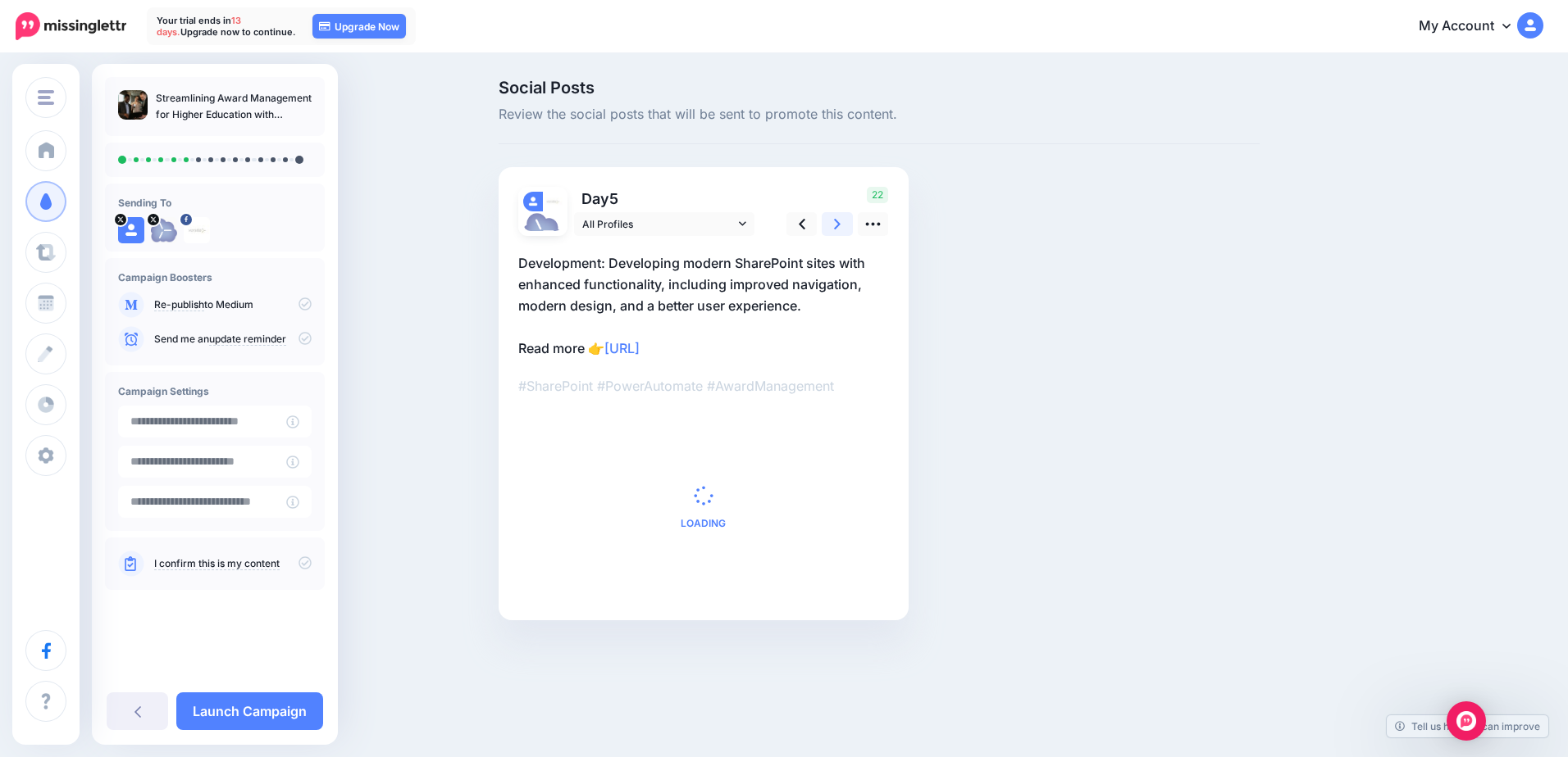
click at [841, 220] on link at bounding box center [838, 224] width 31 height 24
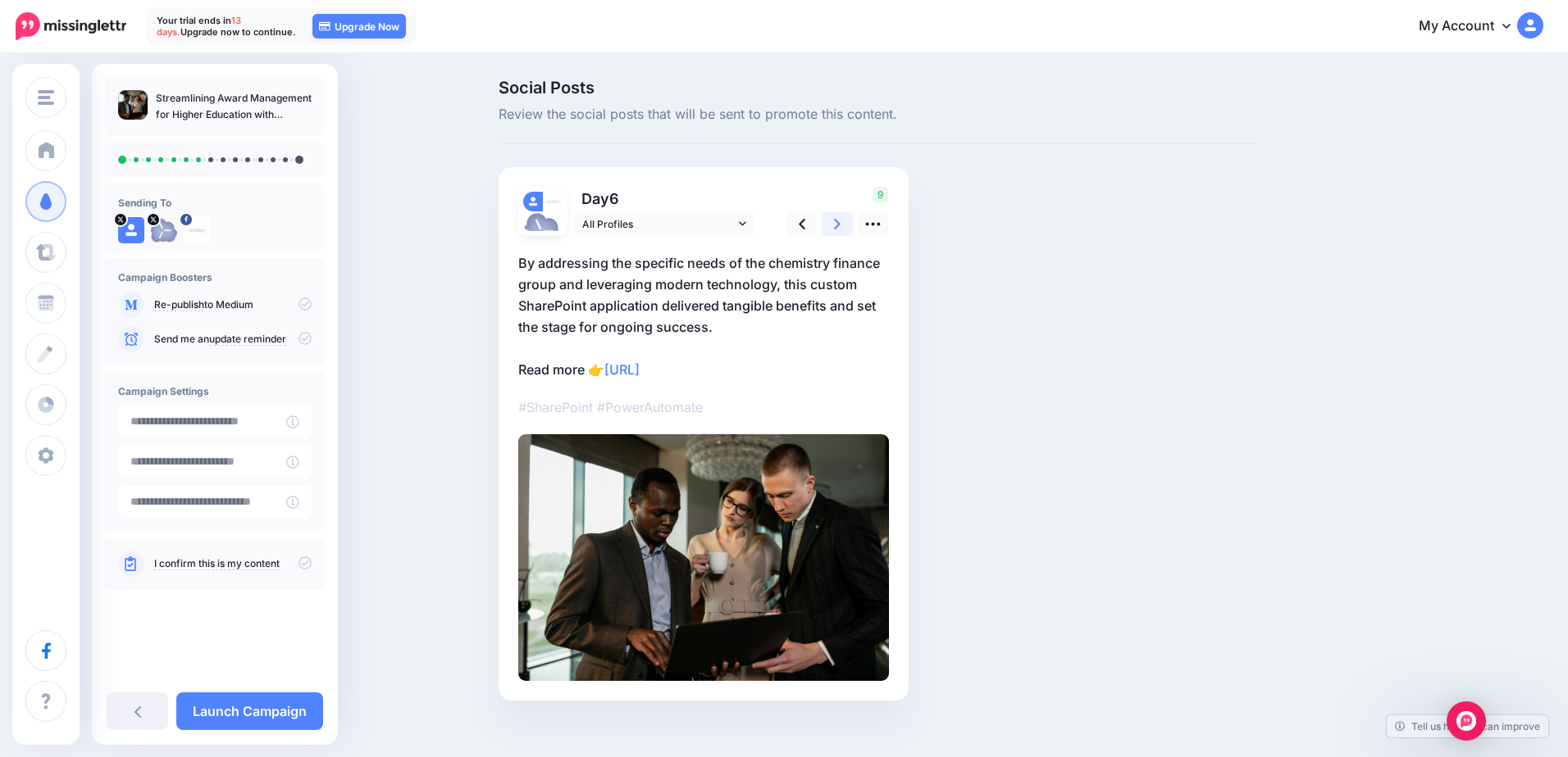
click at [841, 220] on link at bounding box center [838, 224] width 31 height 24
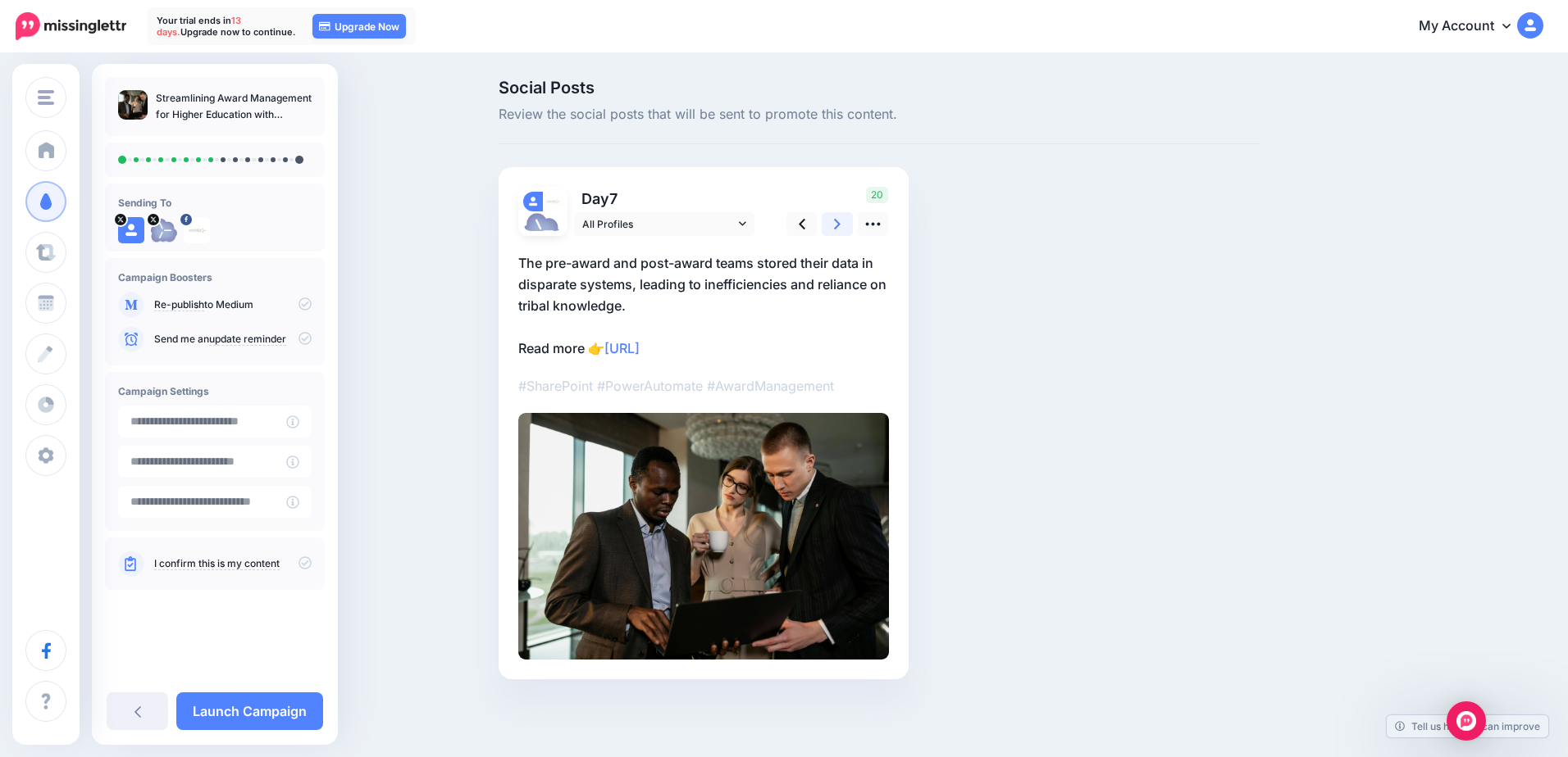
click at [841, 220] on link at bounding box center [838, 224] width 31 height 24
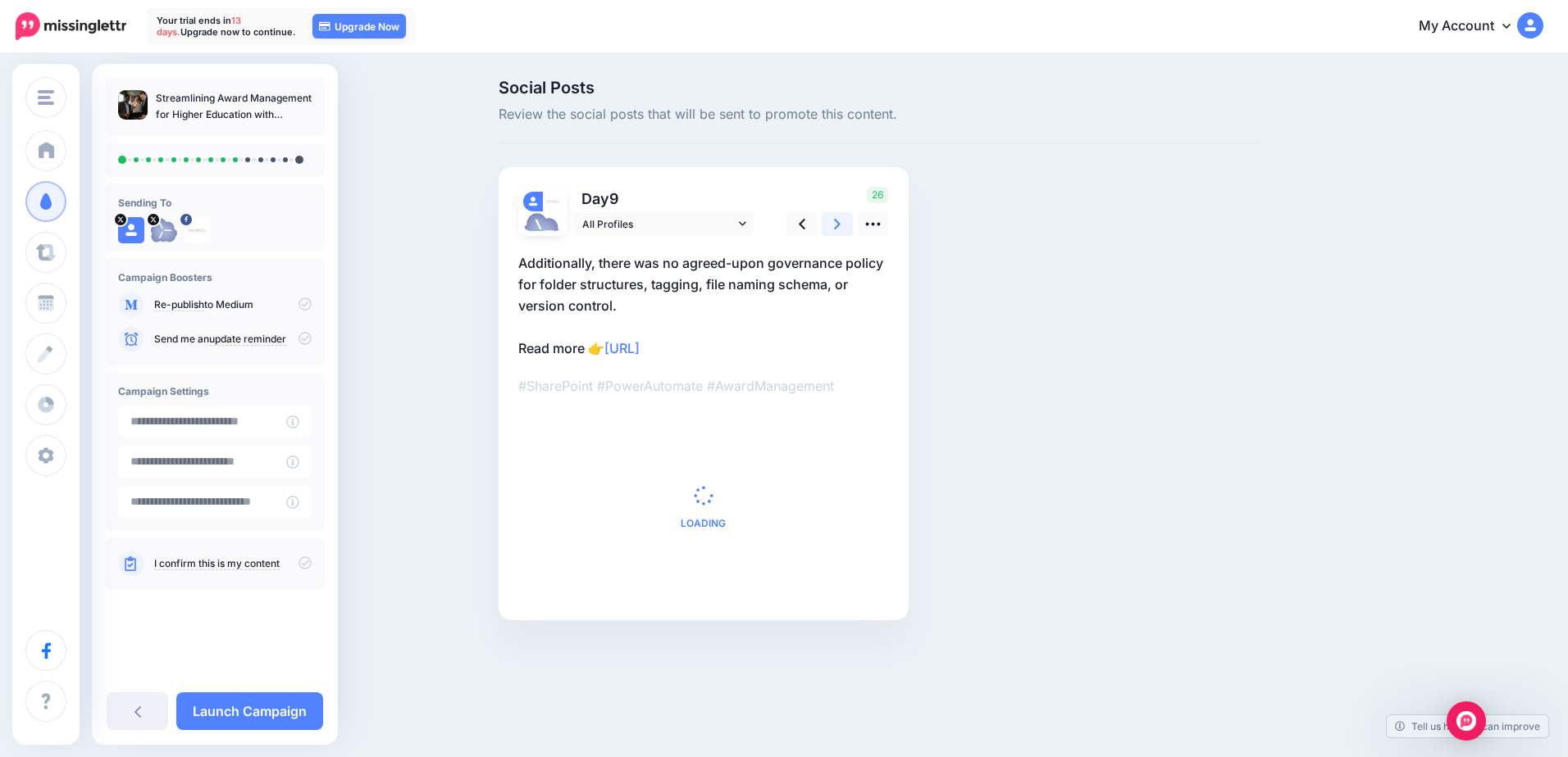
click at [841, 220] on link at bounding box center [838, 224] width 31 height 24
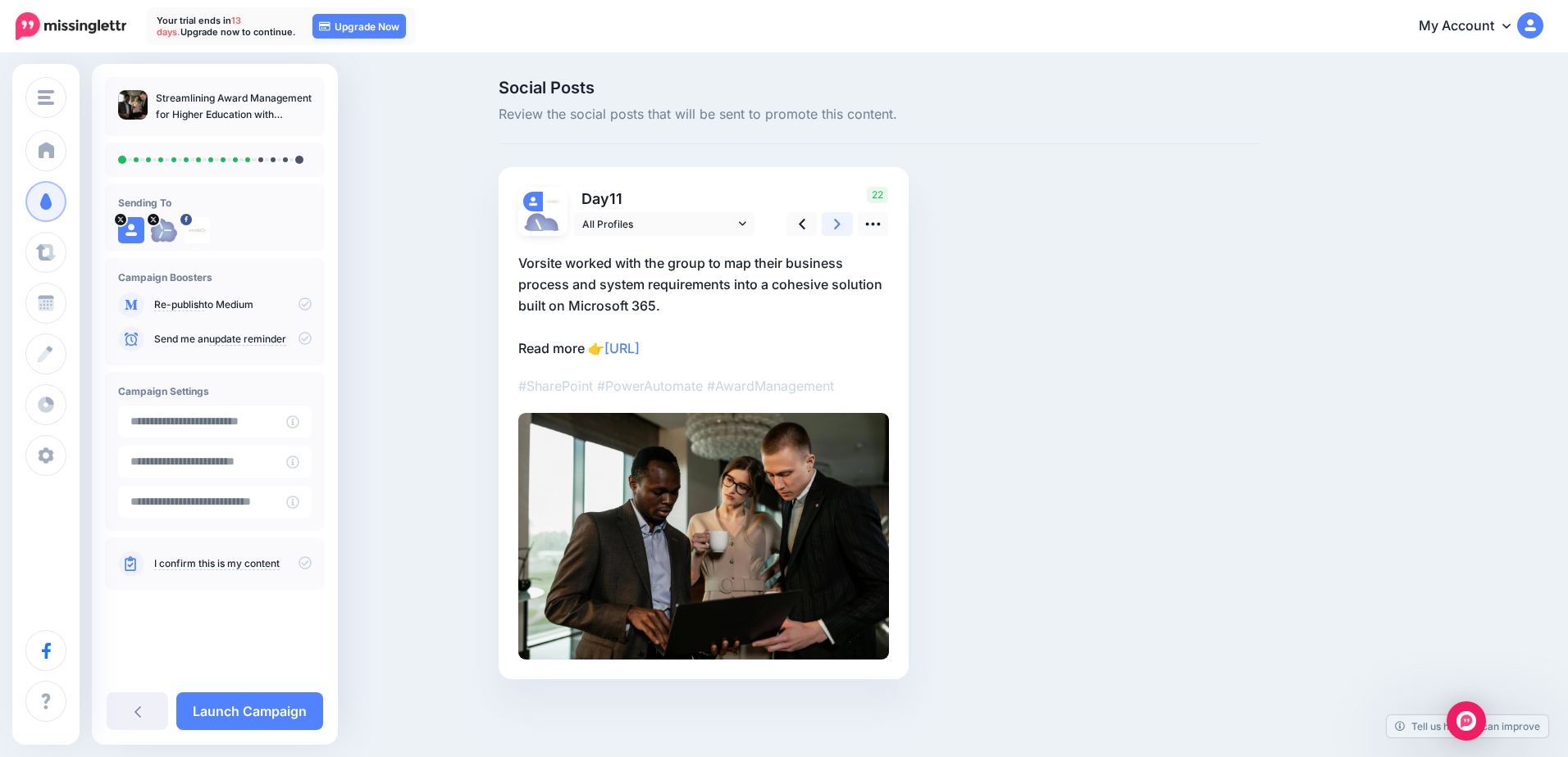
click at [841, 220] on link at bounding box center [838, 224] width 31 height 24
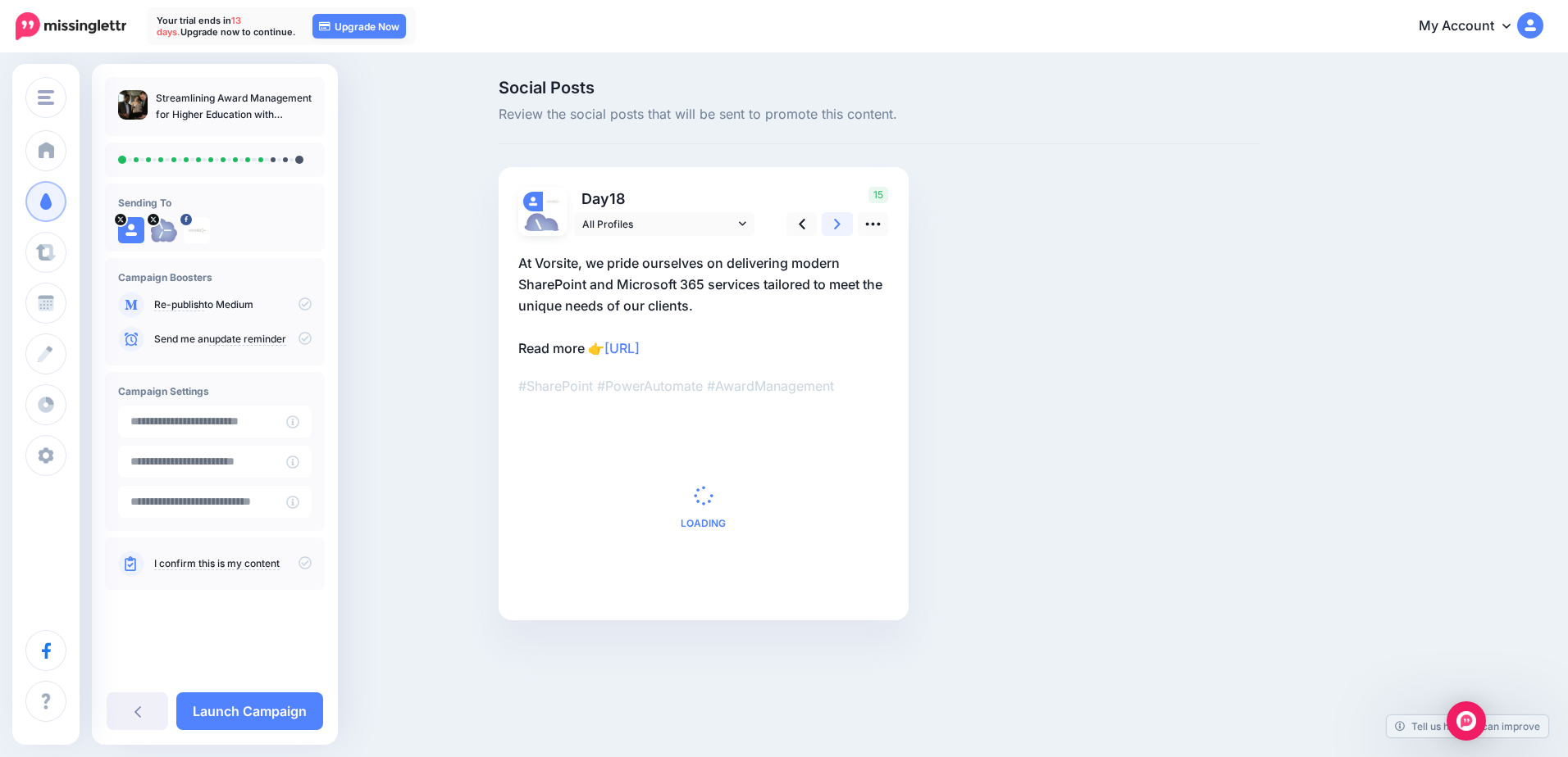
click at [841, 220] on link at bounding box center [838, 224] width 31 height 24
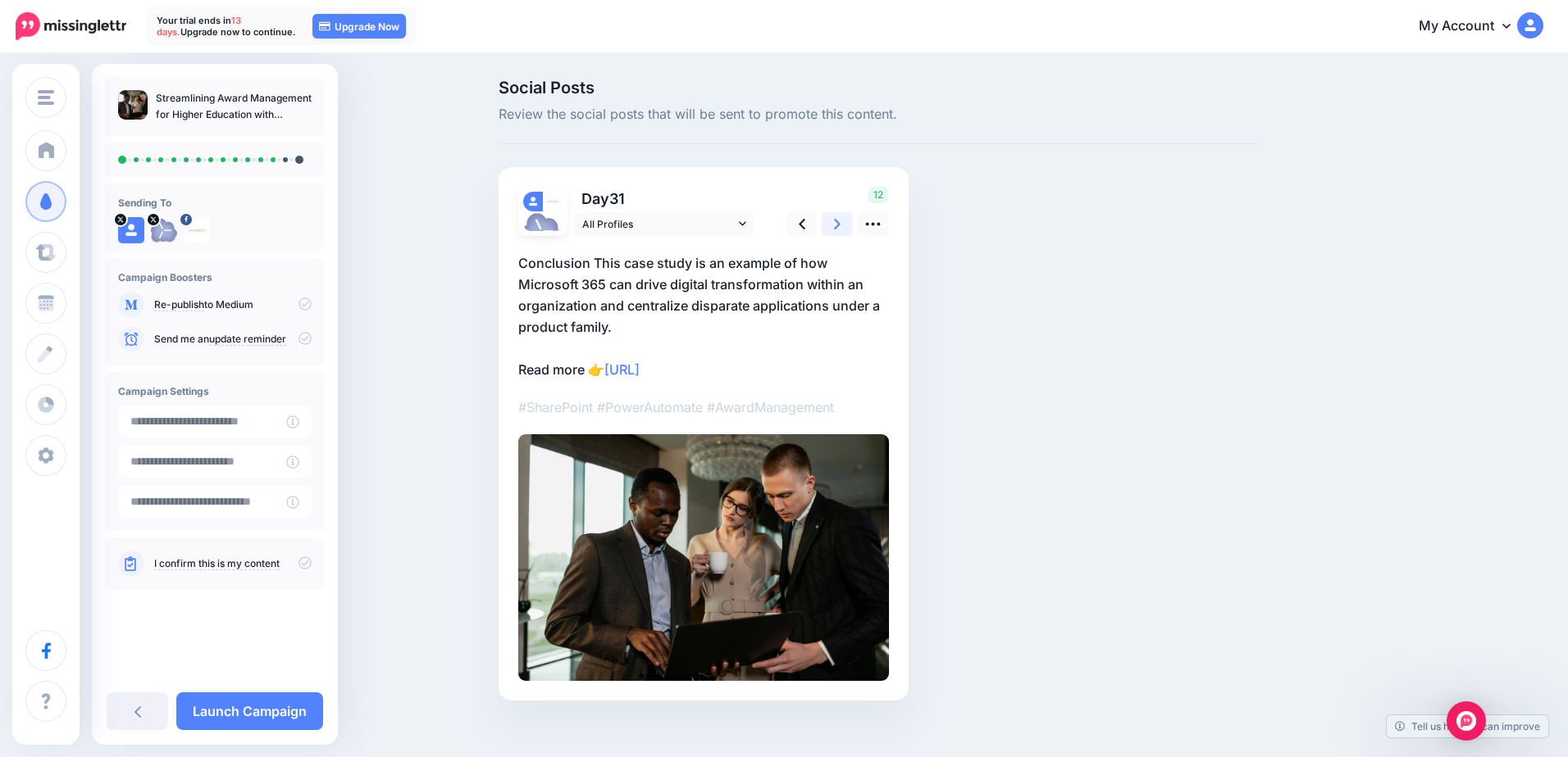
click at [841, 220] on link at bounding box center [838, 224] width 31 height 24
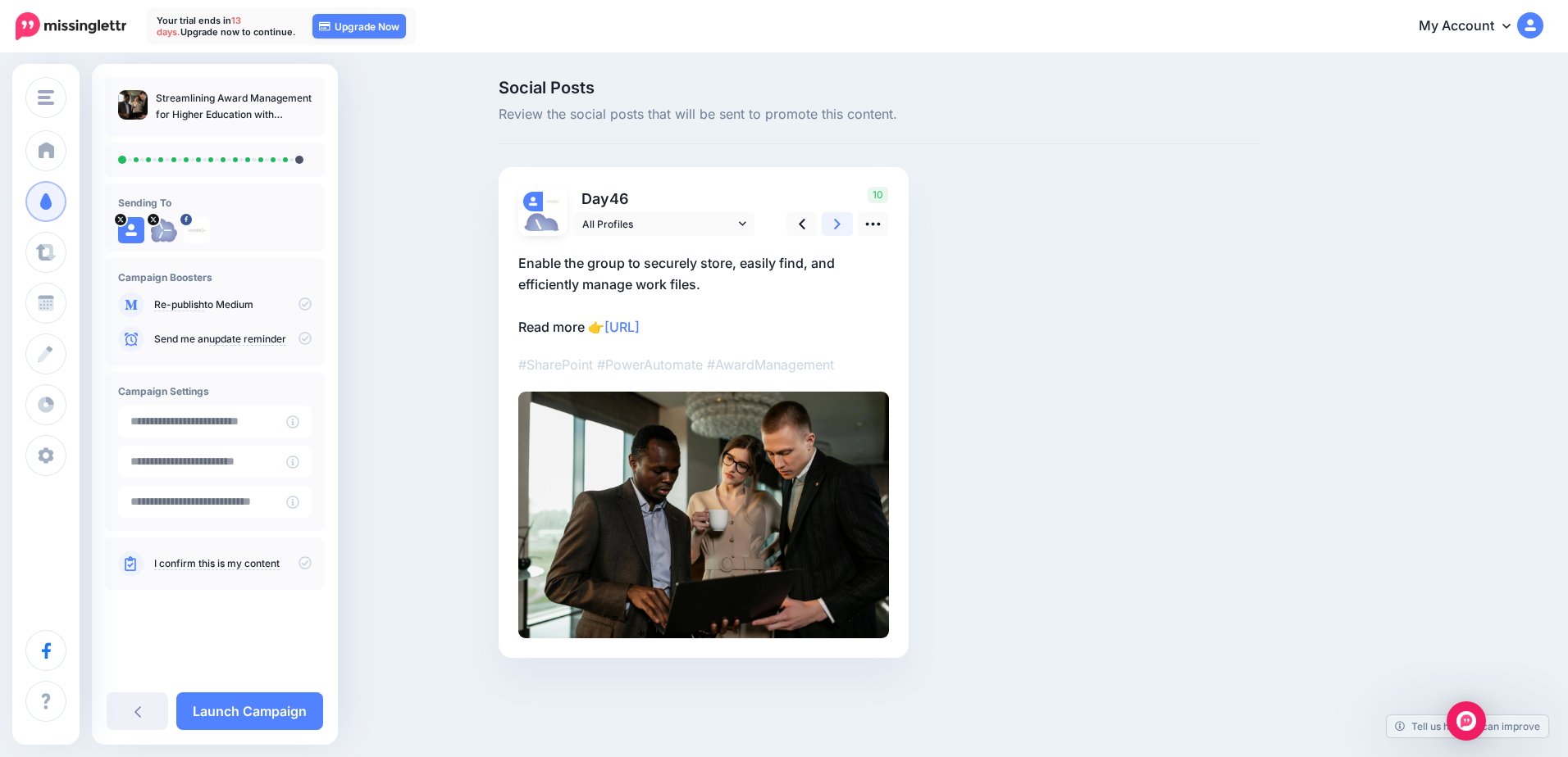
click at [841, 220] on link at bounding box center [838, 224] width 31 height 24
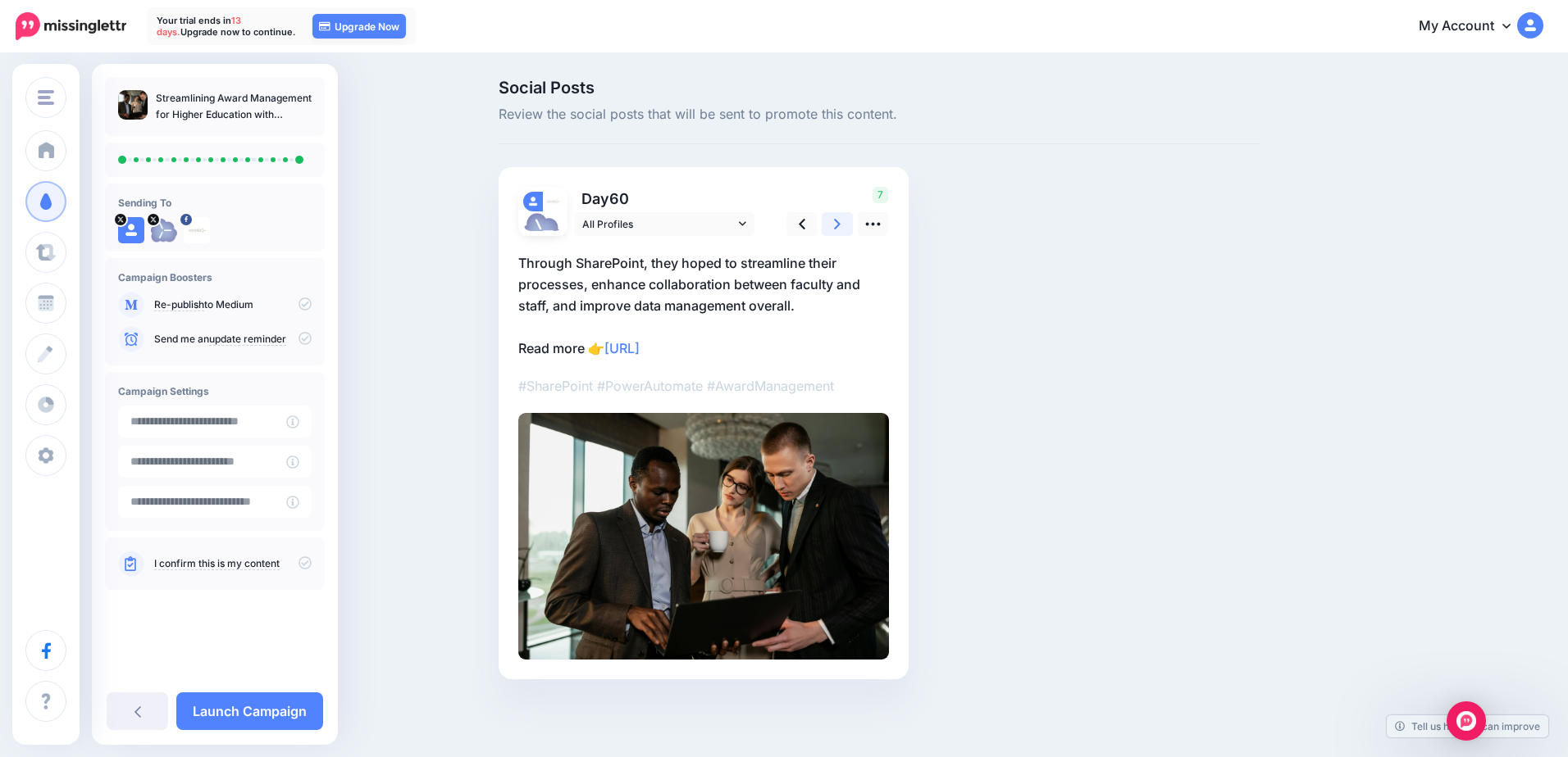
click at [841, 220] on link at bounding box center [838, 224] width 31 height 24
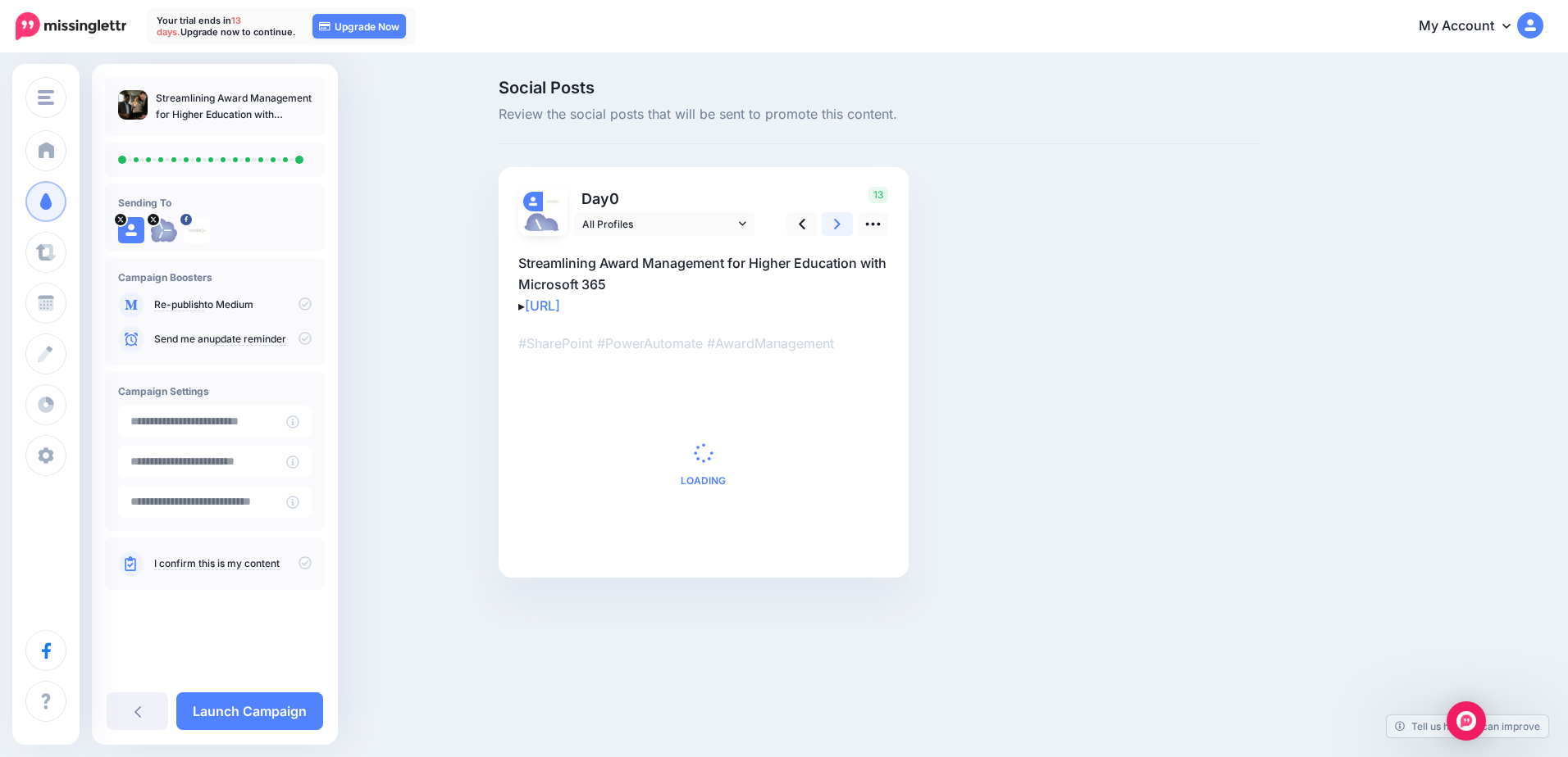
click at [841, 220] on link at bounding box center [838, 224] width 31 height 24
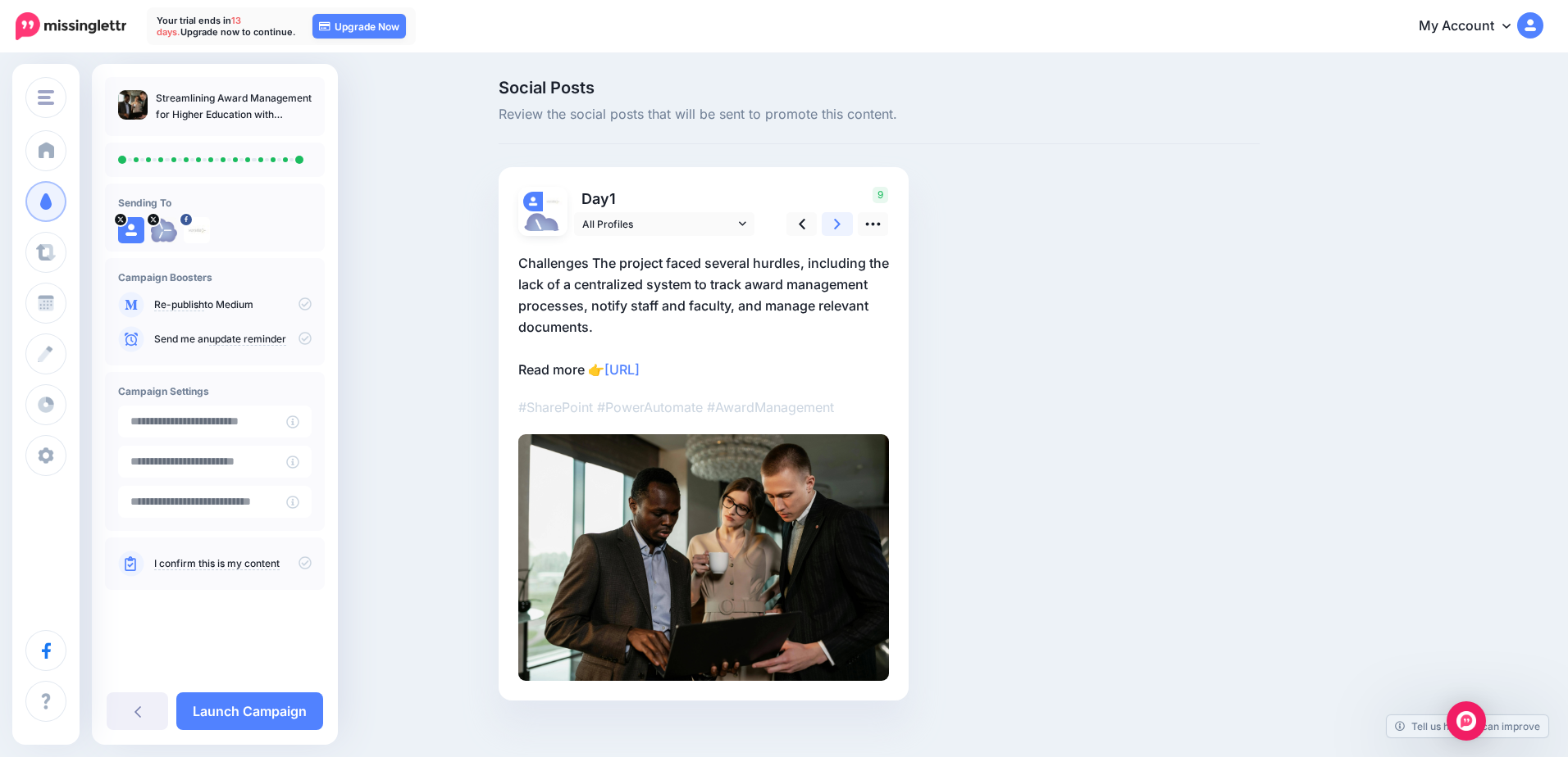
click at [841, 220] on link at bounding box center [838, 224] width 31 height 24
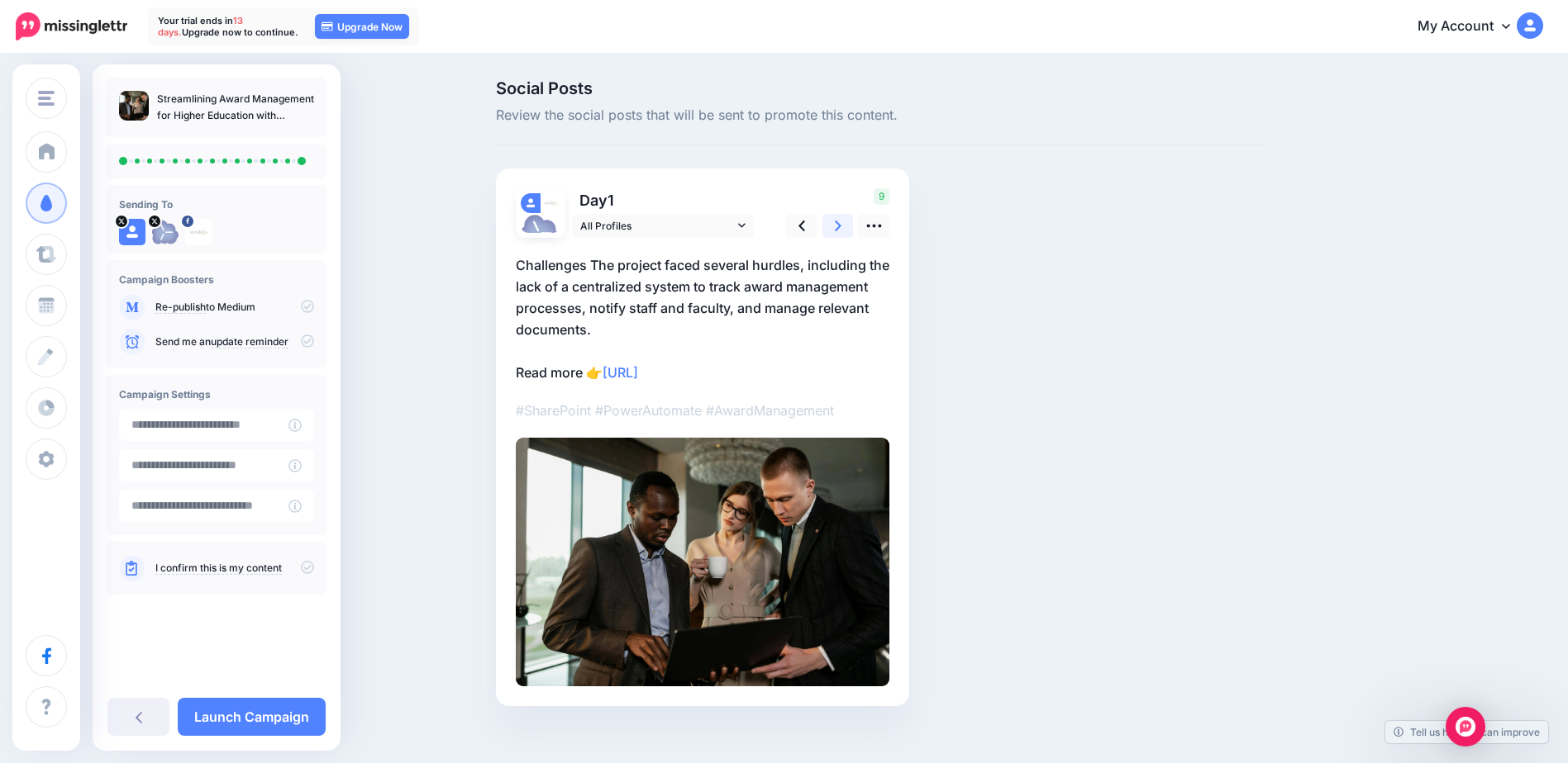
click at [848, 222] on link at bounding box center [838, 225] width 32 height 24
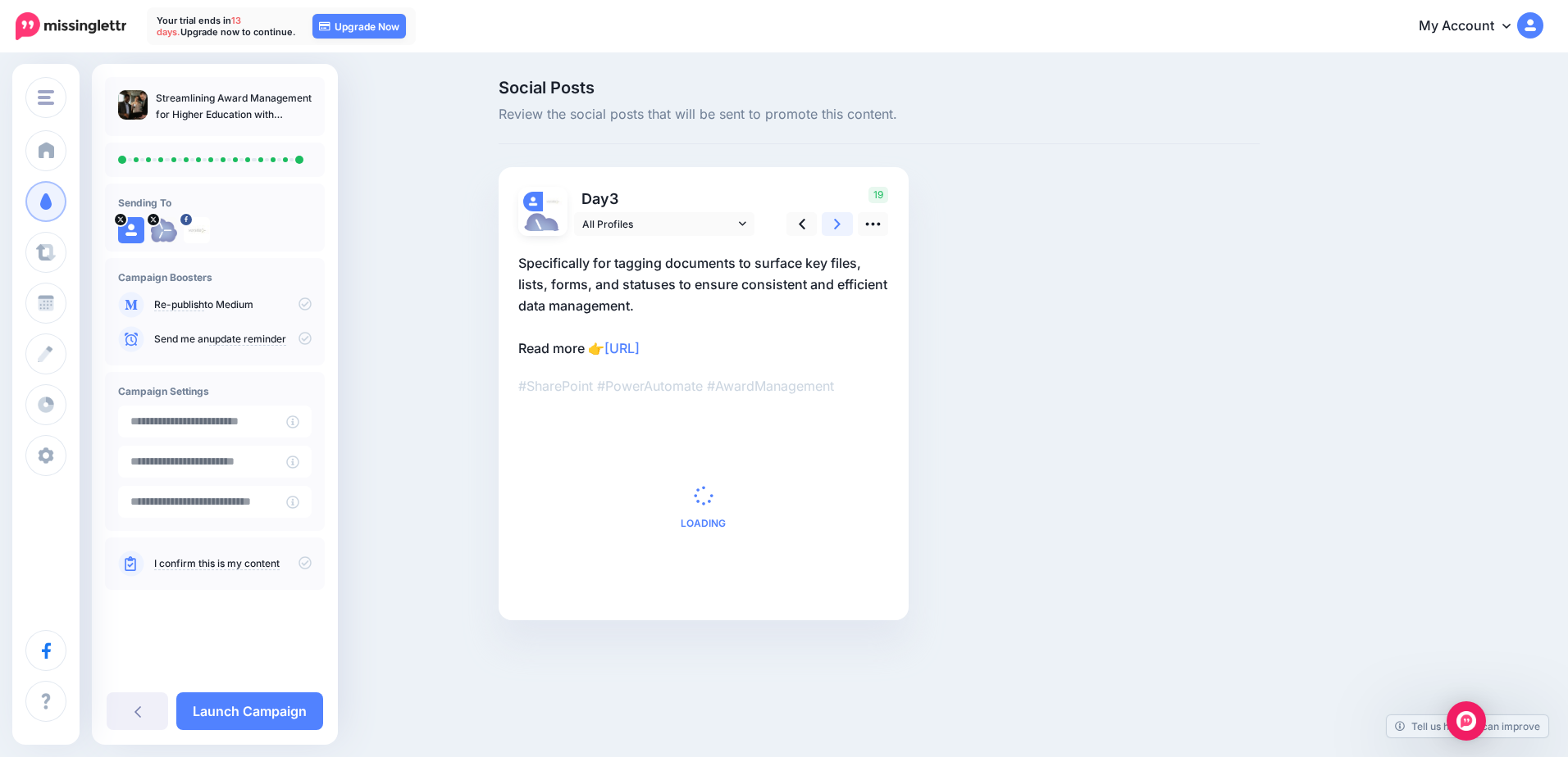
click at [841, 219] on link at bounding box center [838, 224] width 31 height 24
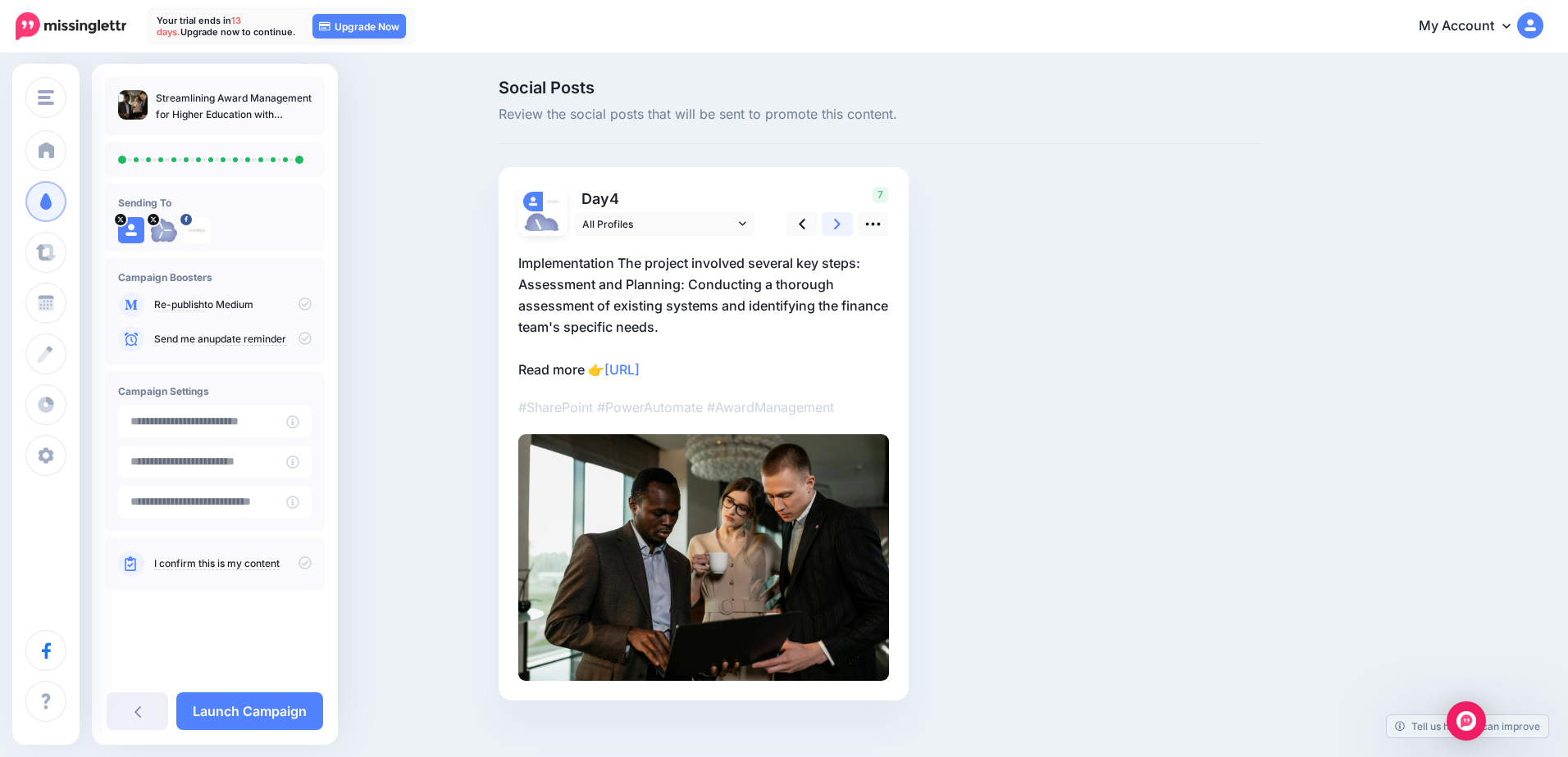
click at [841, 219] on link at bounding box center [838, 224] width 31 height 24
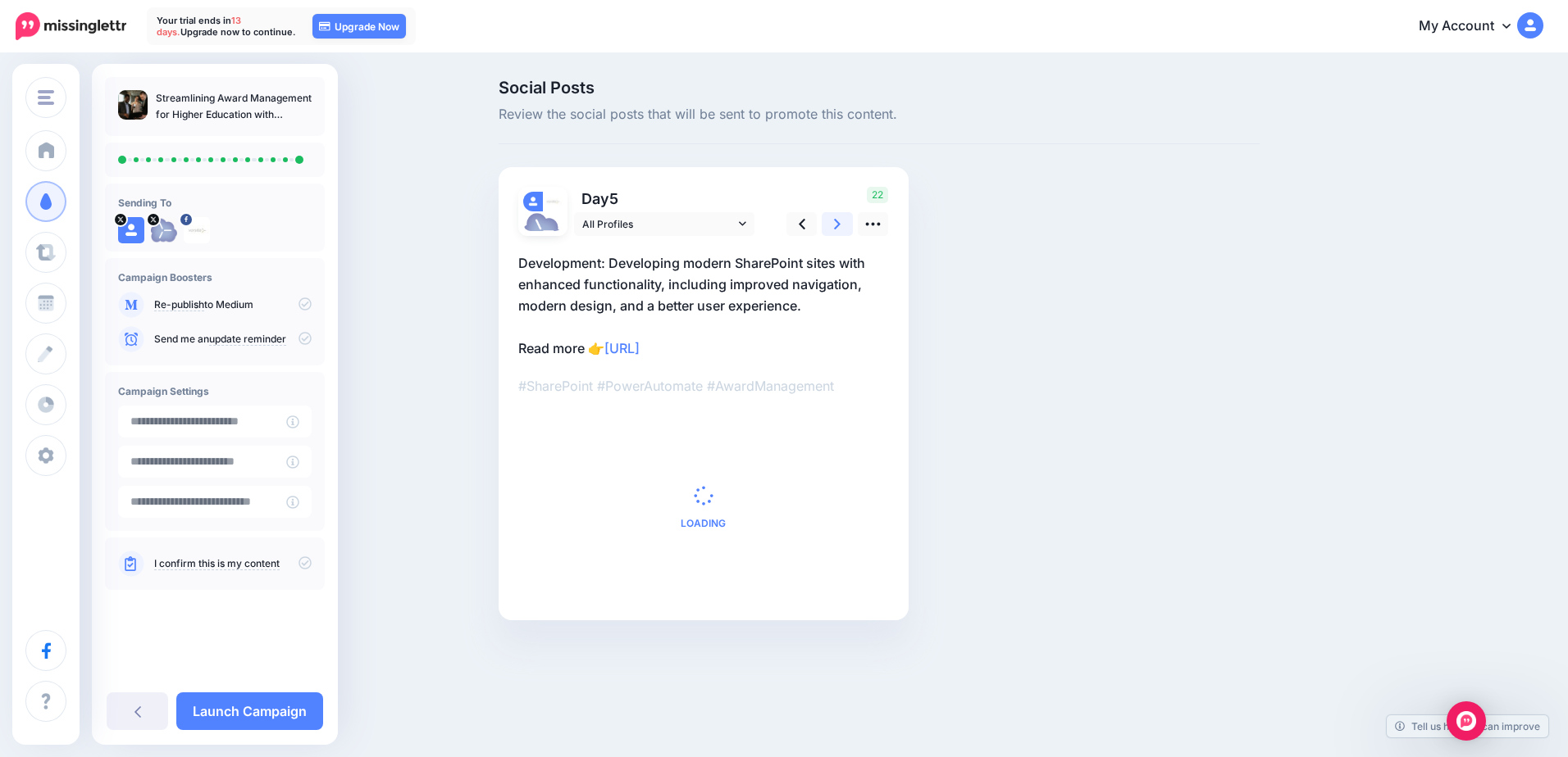
click at [841, 219] on link at bounding box center [838, 224] width 31 height 24
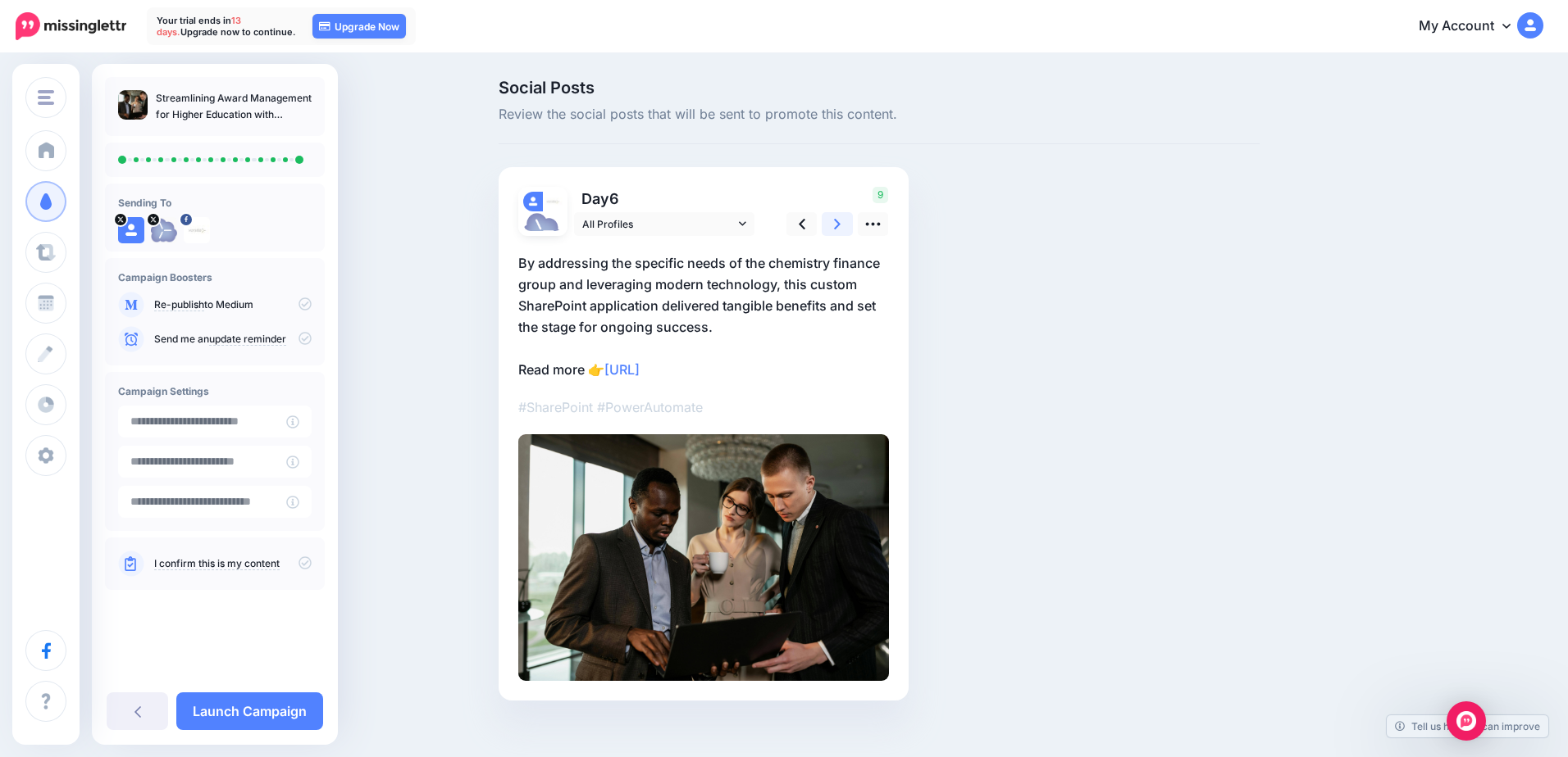
click at [841, 219] on link at bounding box center [838, 224] width 31 height 24
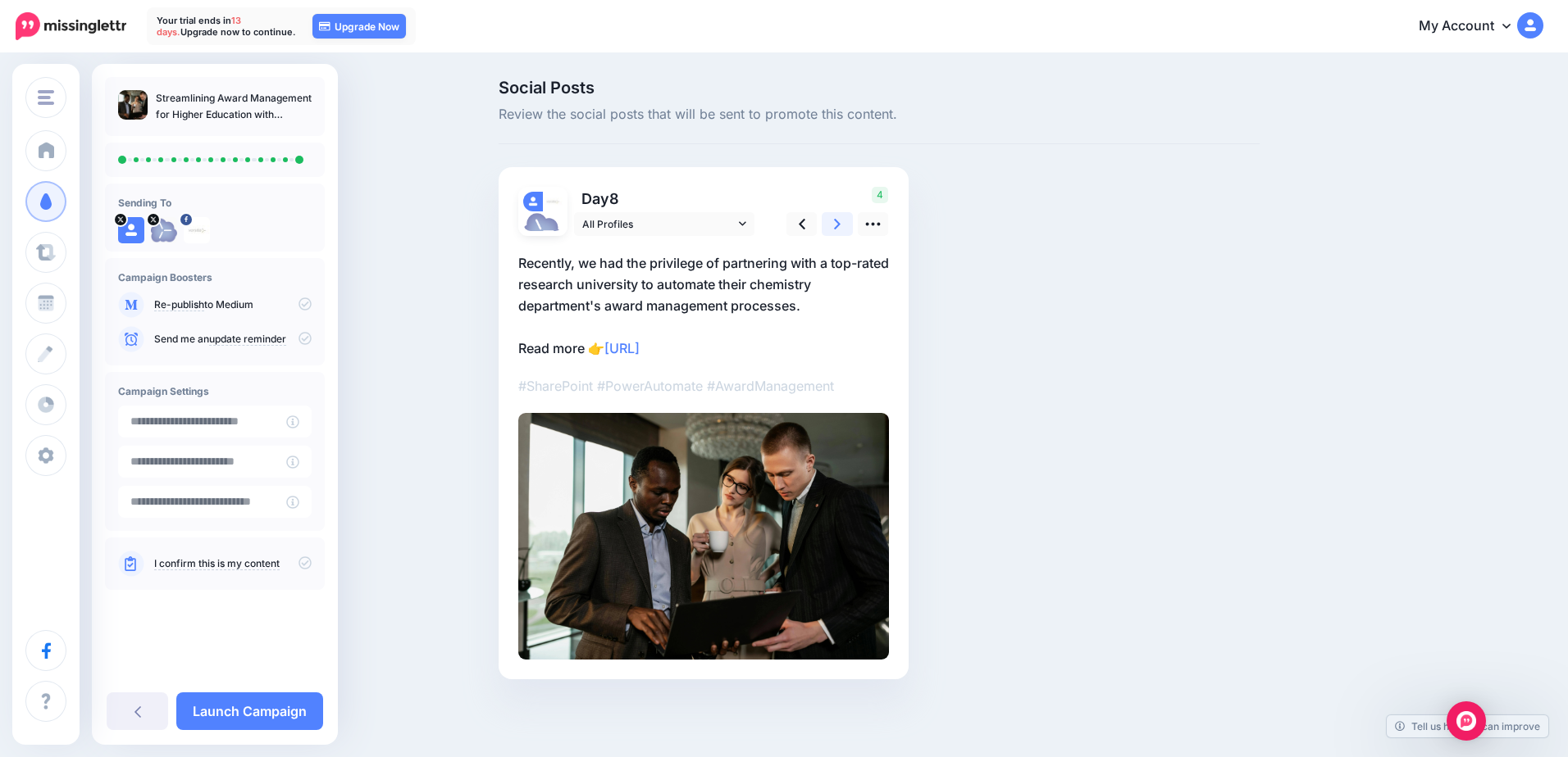
click at [841, 219] on link at bounding box center [838, 224] width 31 height 24
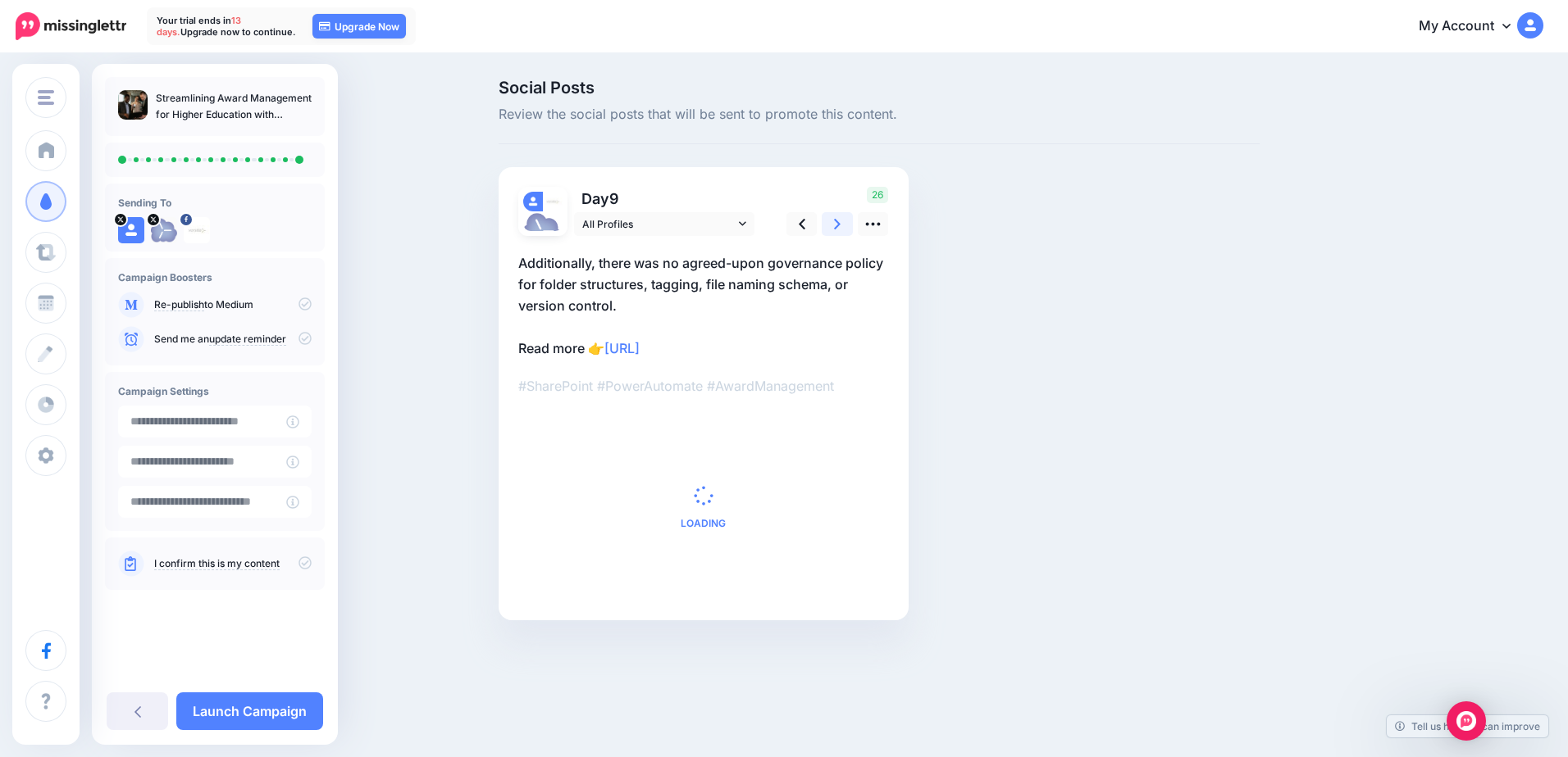
click at [841, 219] on link at bounding box center [838, 224] width 31 height 24
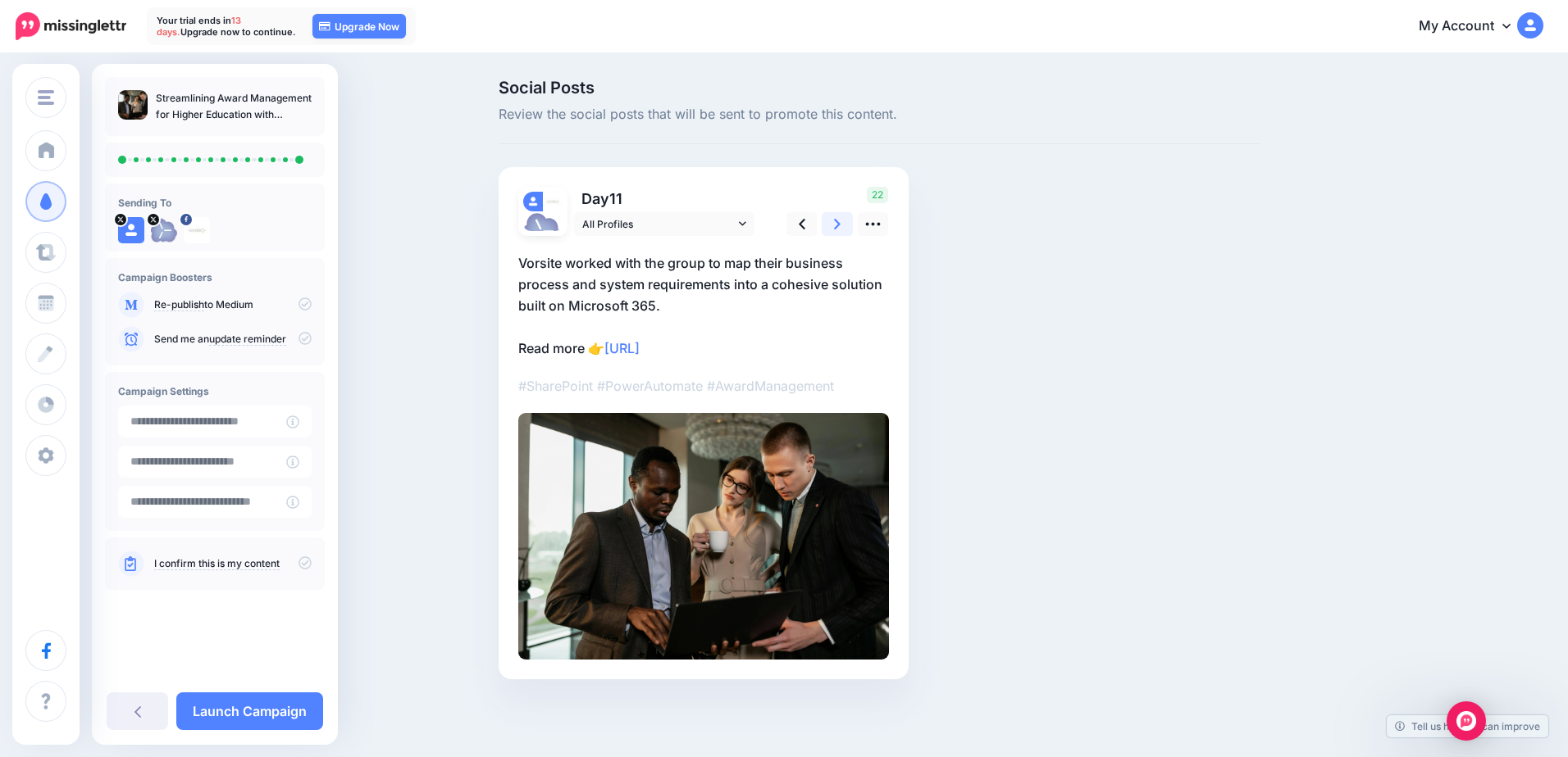
click at [841, 219] on link at bounding box center [838, 224] width 31 height 24
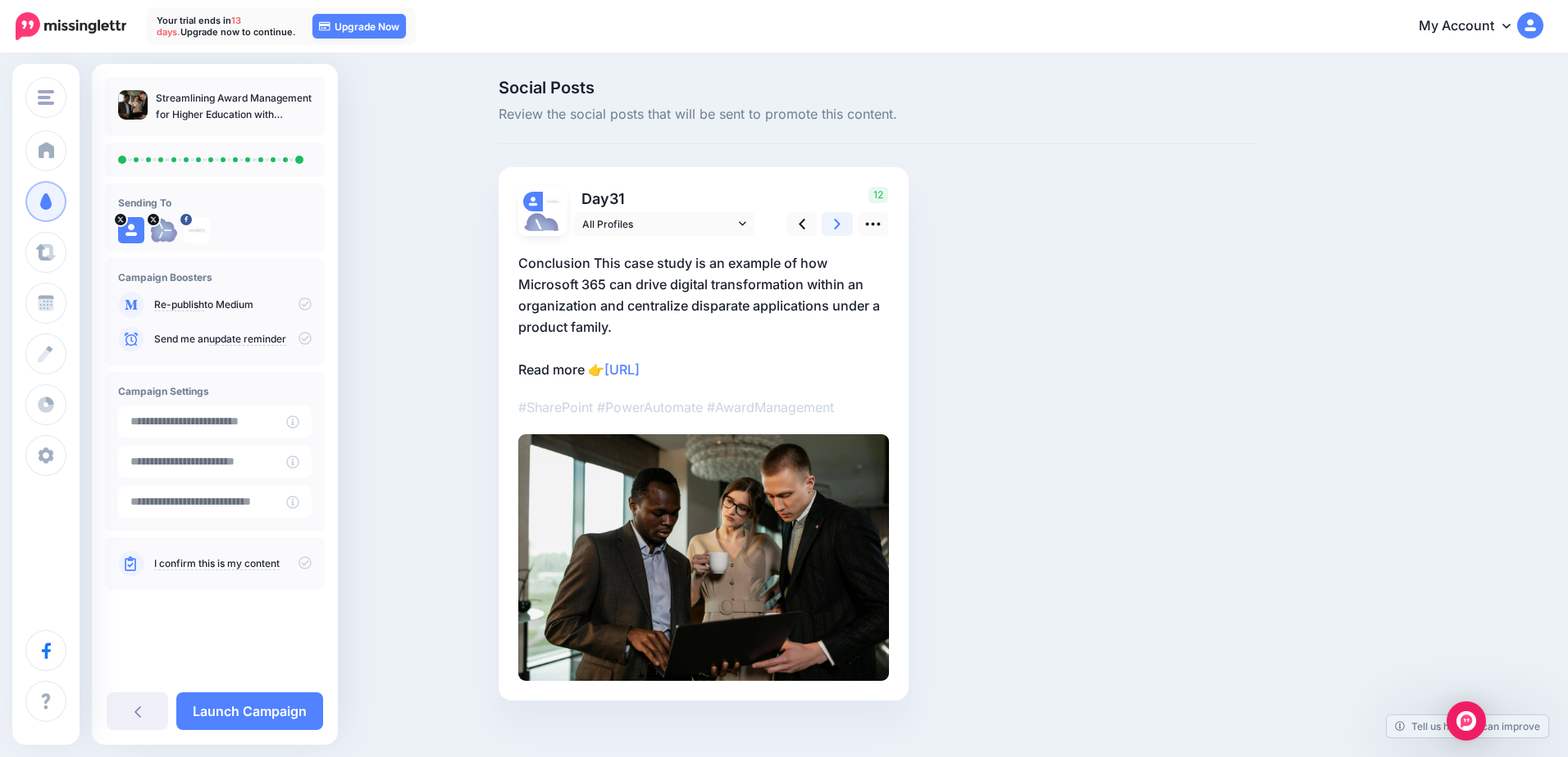
click at [841, 219] on link at bounding box center [838, 224] width 31 height 24
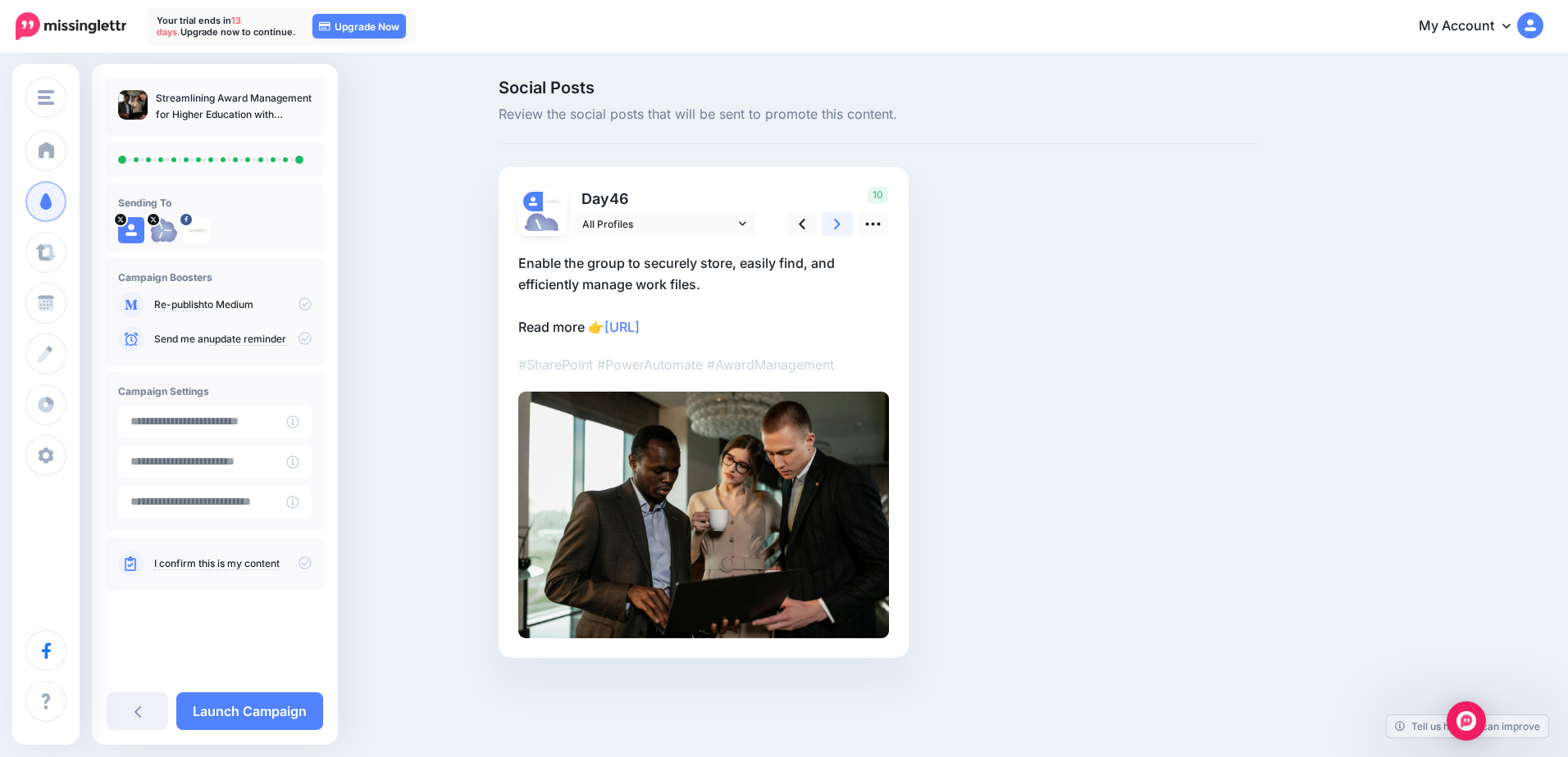
click at [841, 219] on link at bounding box center [838, 224] width 31 height 24
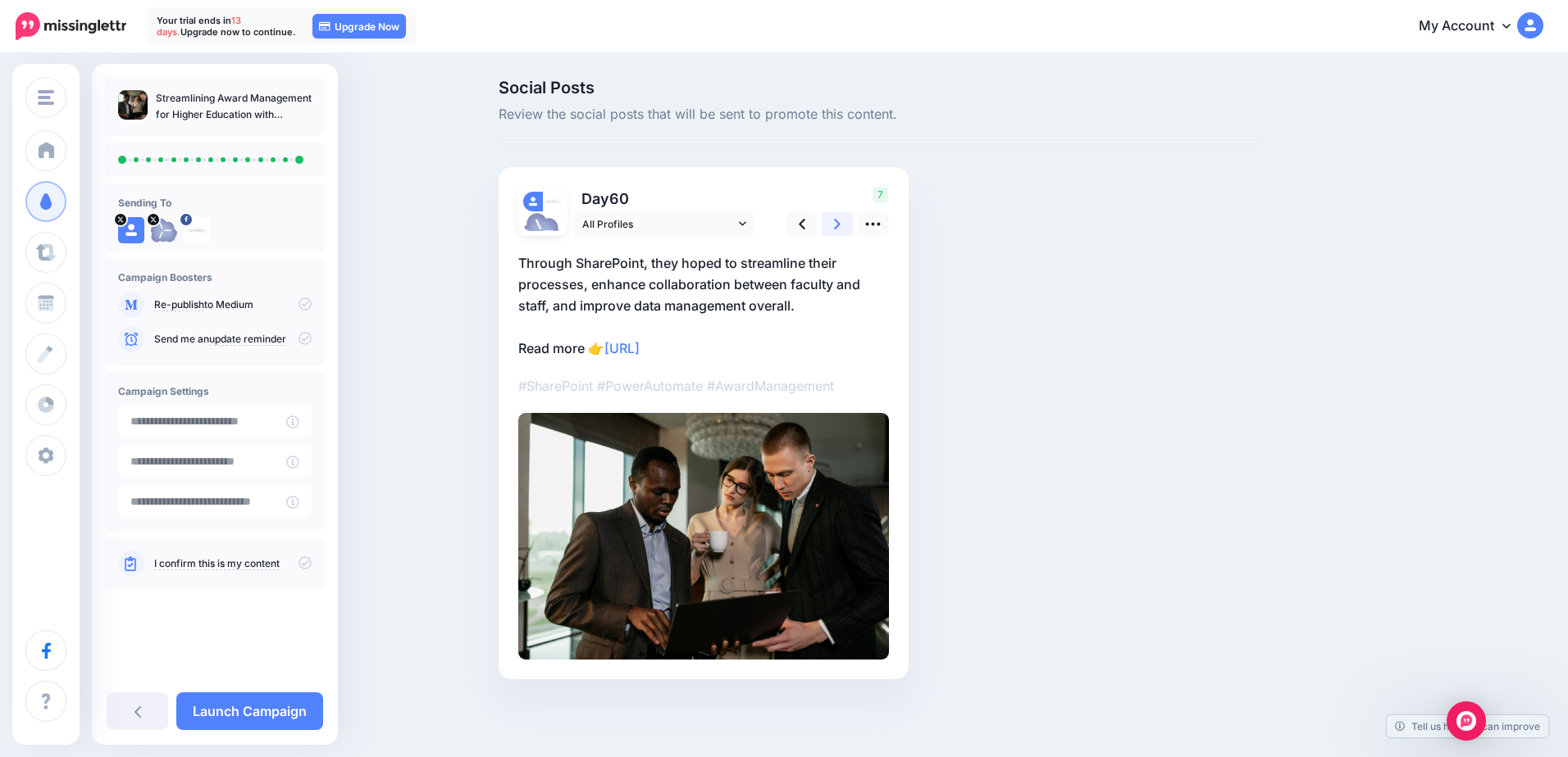
click at [841, 219] on link at bounding box center [838, 224] width 31 height 24
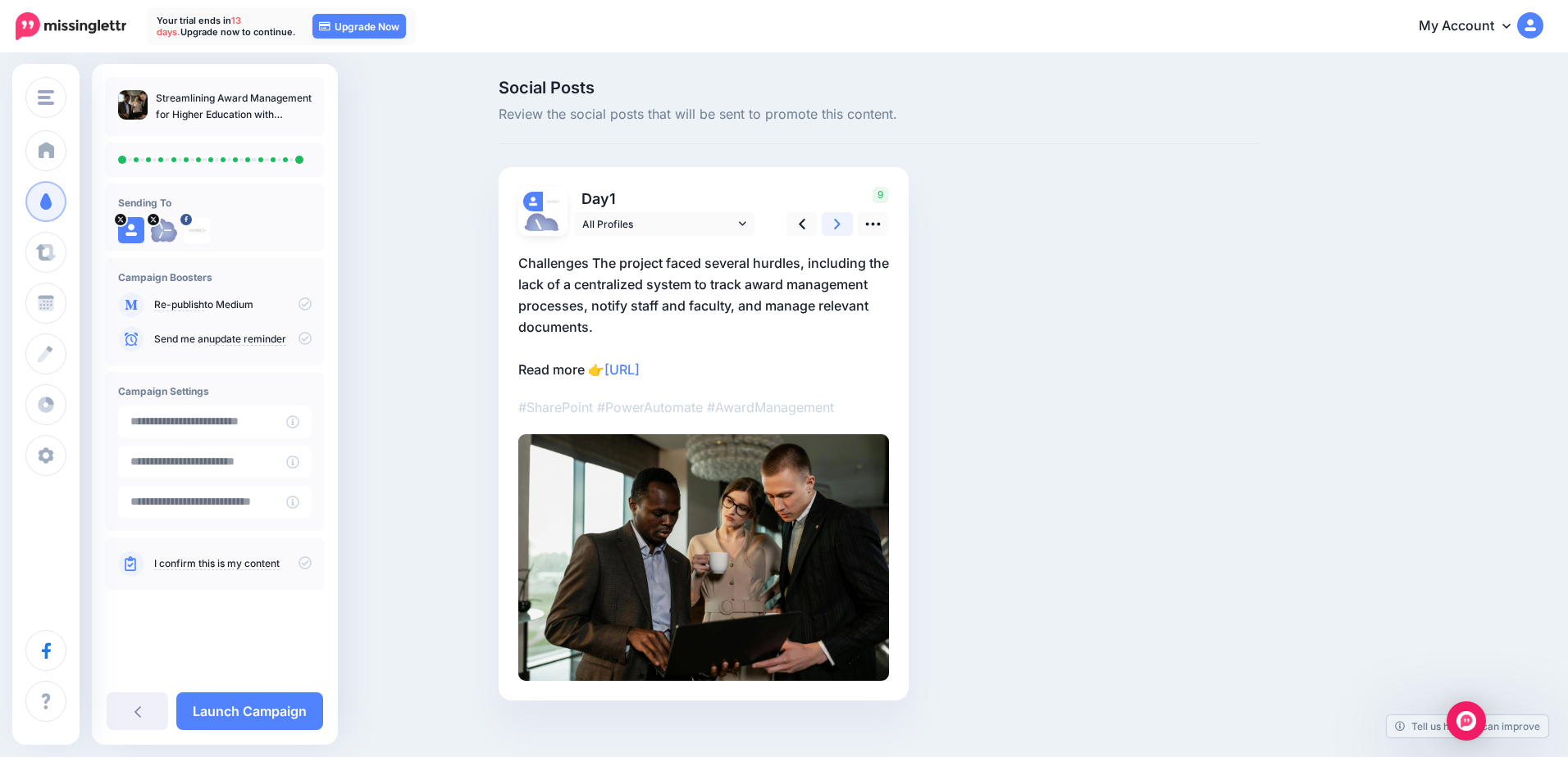
click at [841, 219] on link at bounding box center [838, 224] width 31 height 24
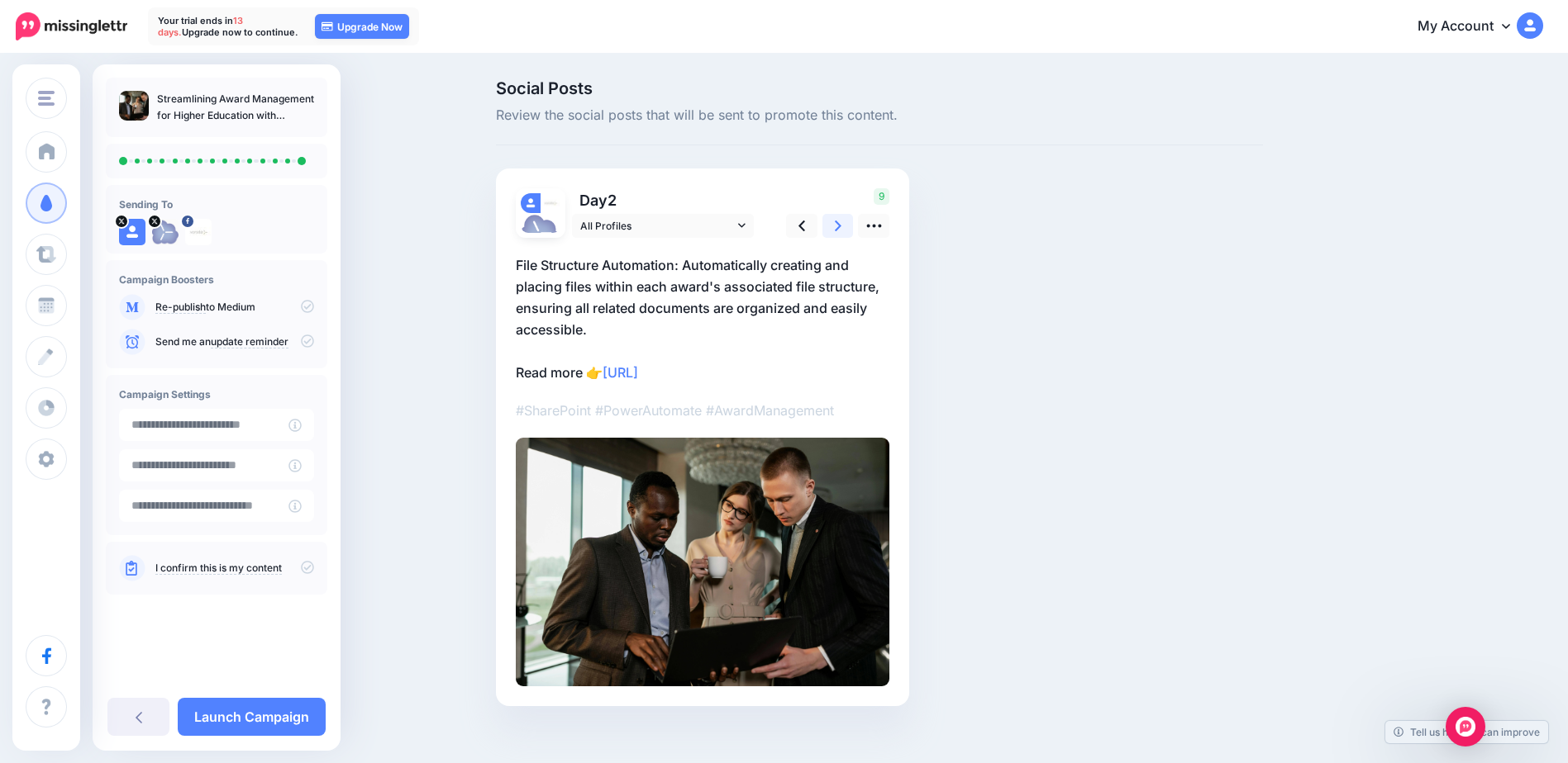
click at [848, 221] on link at bounding box center [838, 225] width 32 height 24
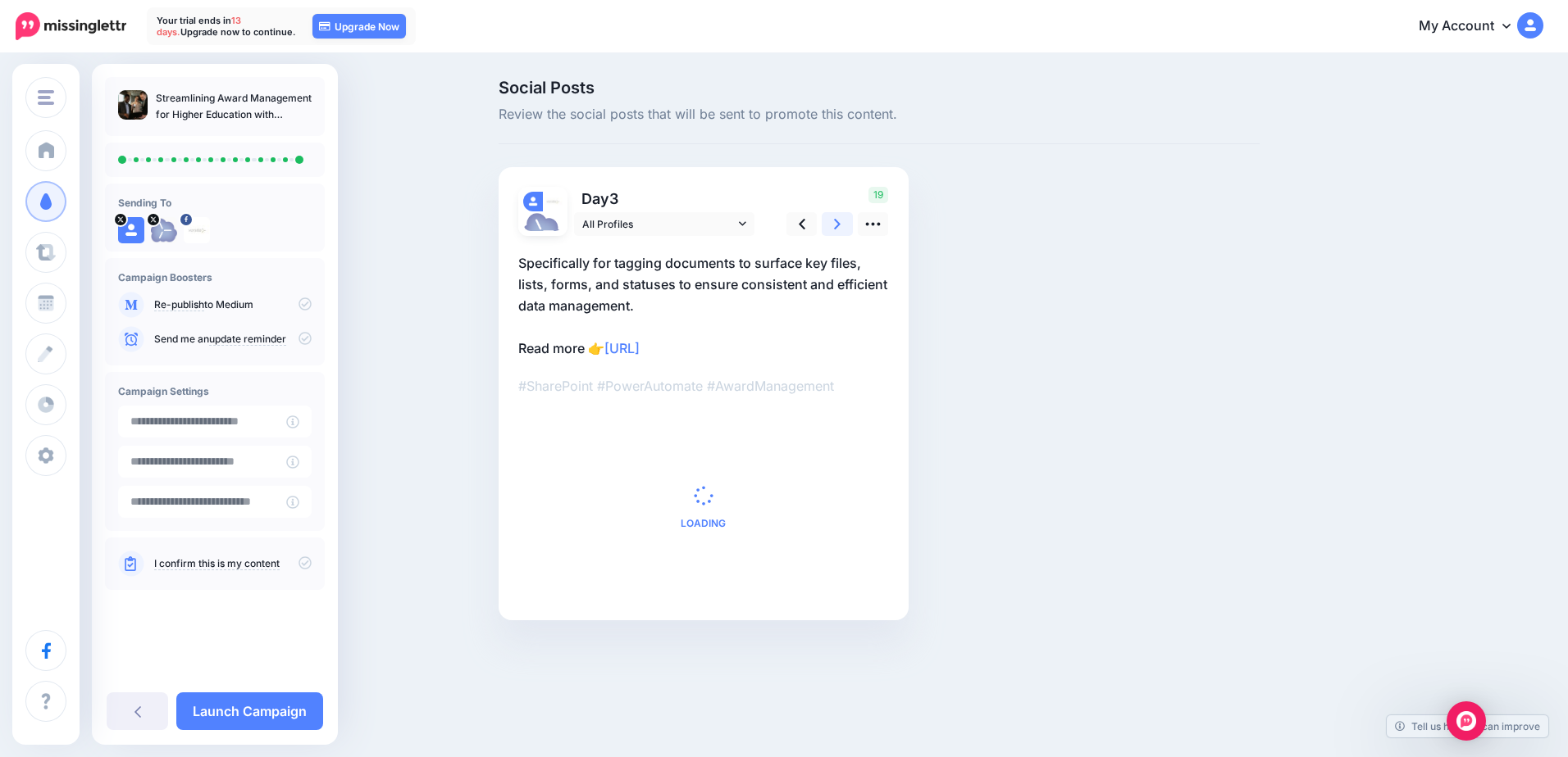
click at [841, 219] on link at bounding box center [838, 224] width 31 height 24
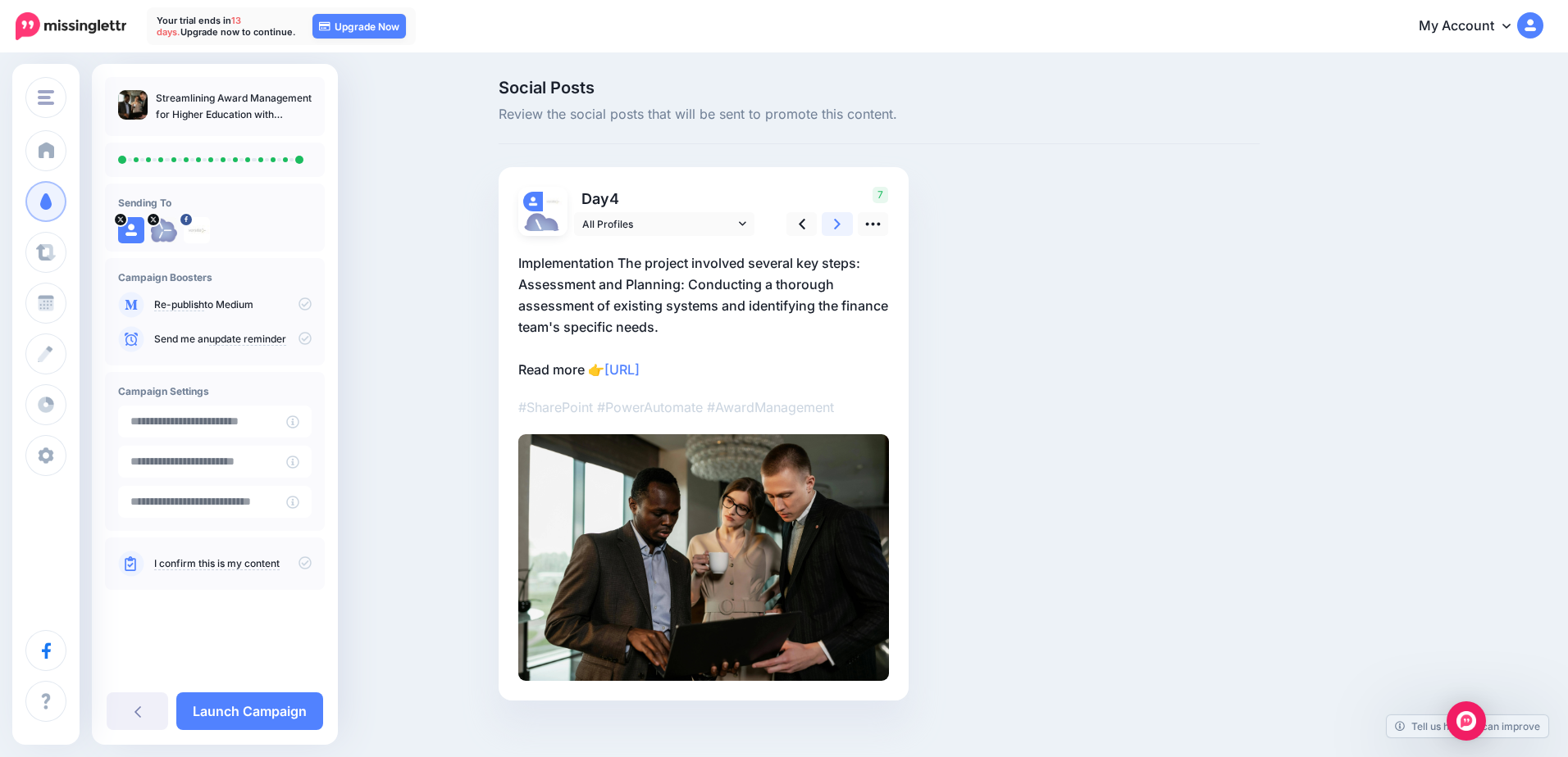
click at [841, 219] on link at bounding box center [838, 224] width 31 height 24
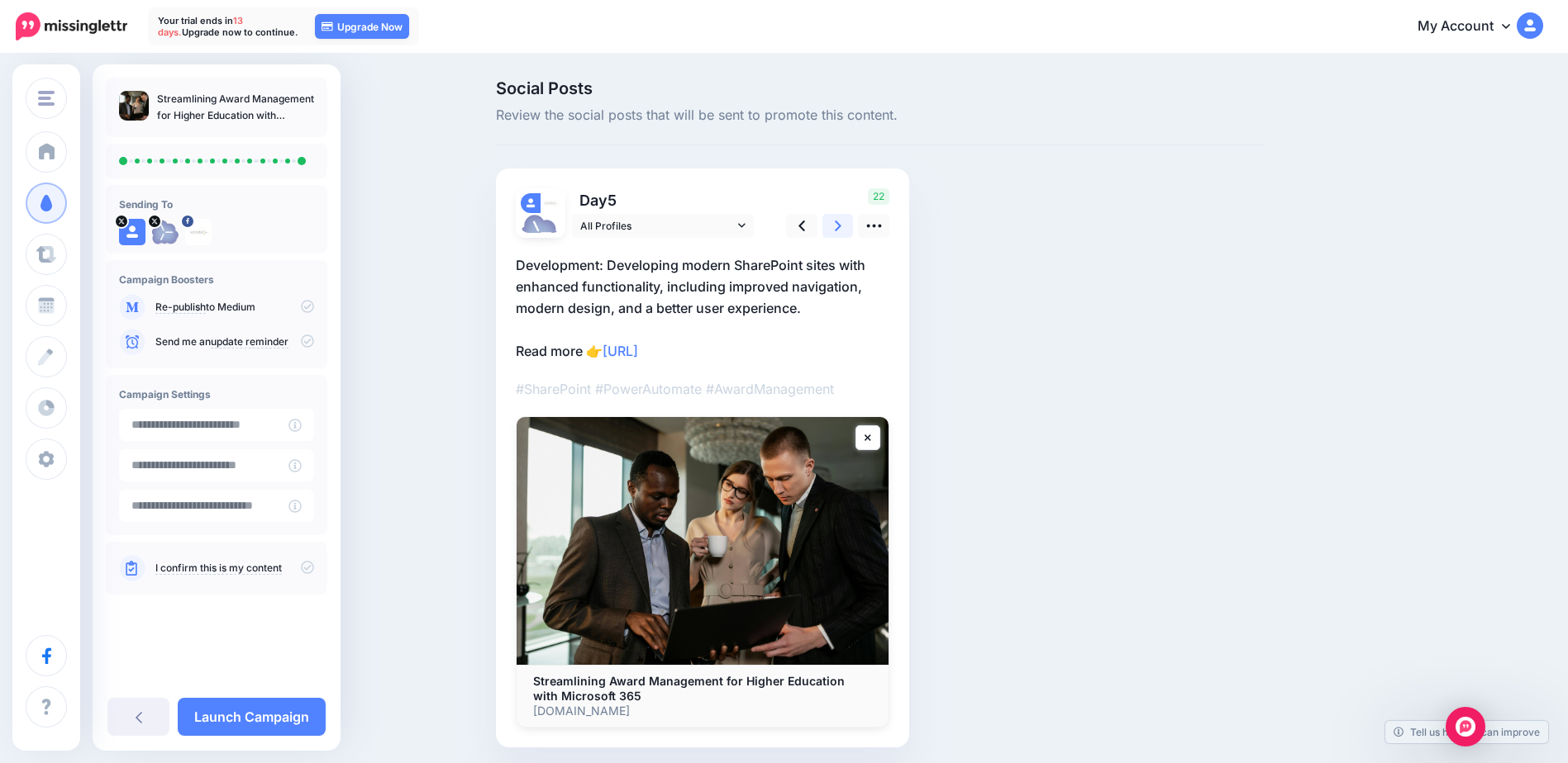
click at [848, 221] on link at bounding box center [838, 225] width 32 height 24
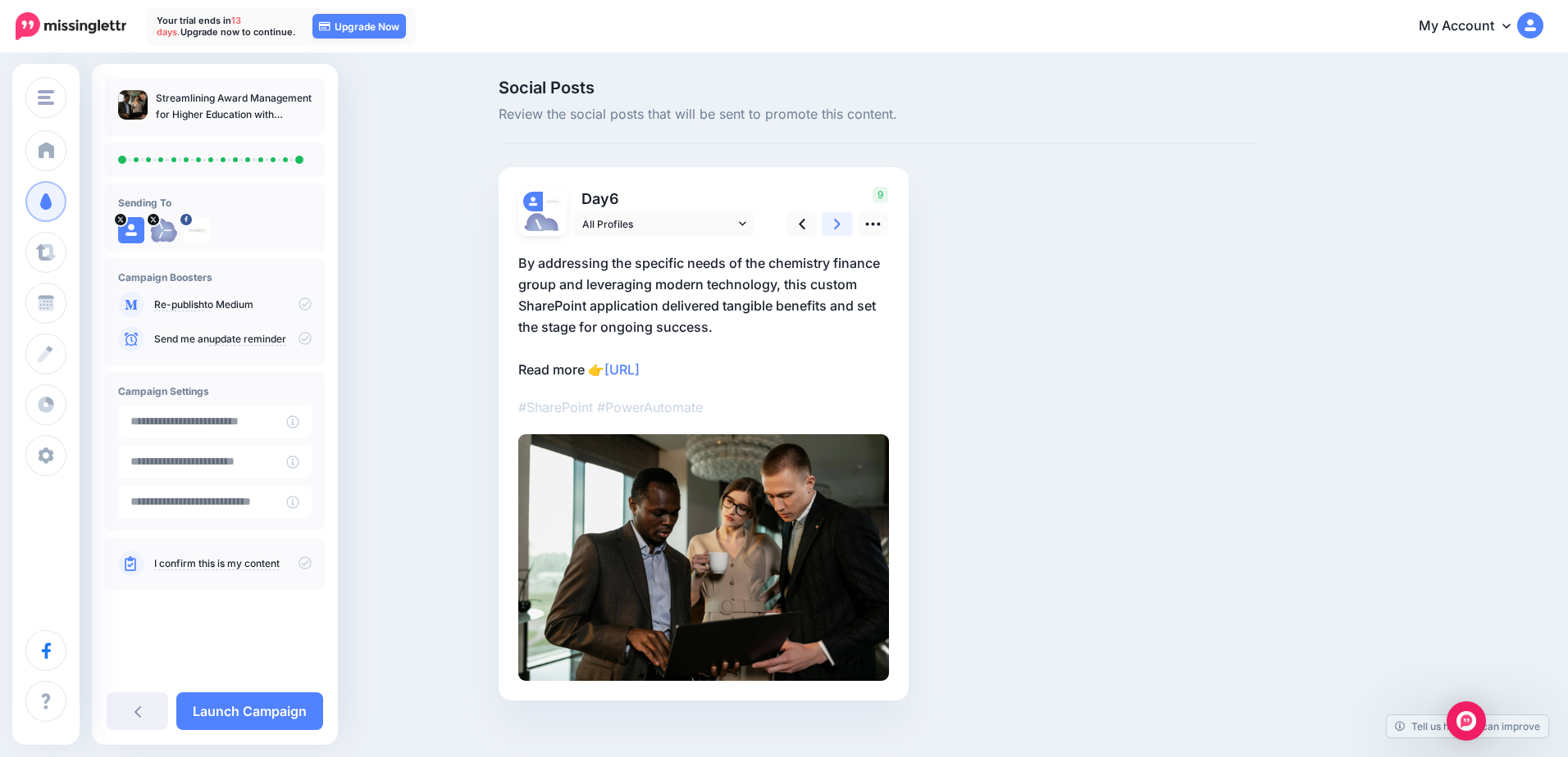
click at [841, 219] on link at bounding box center [838, 224] width 31 height 24
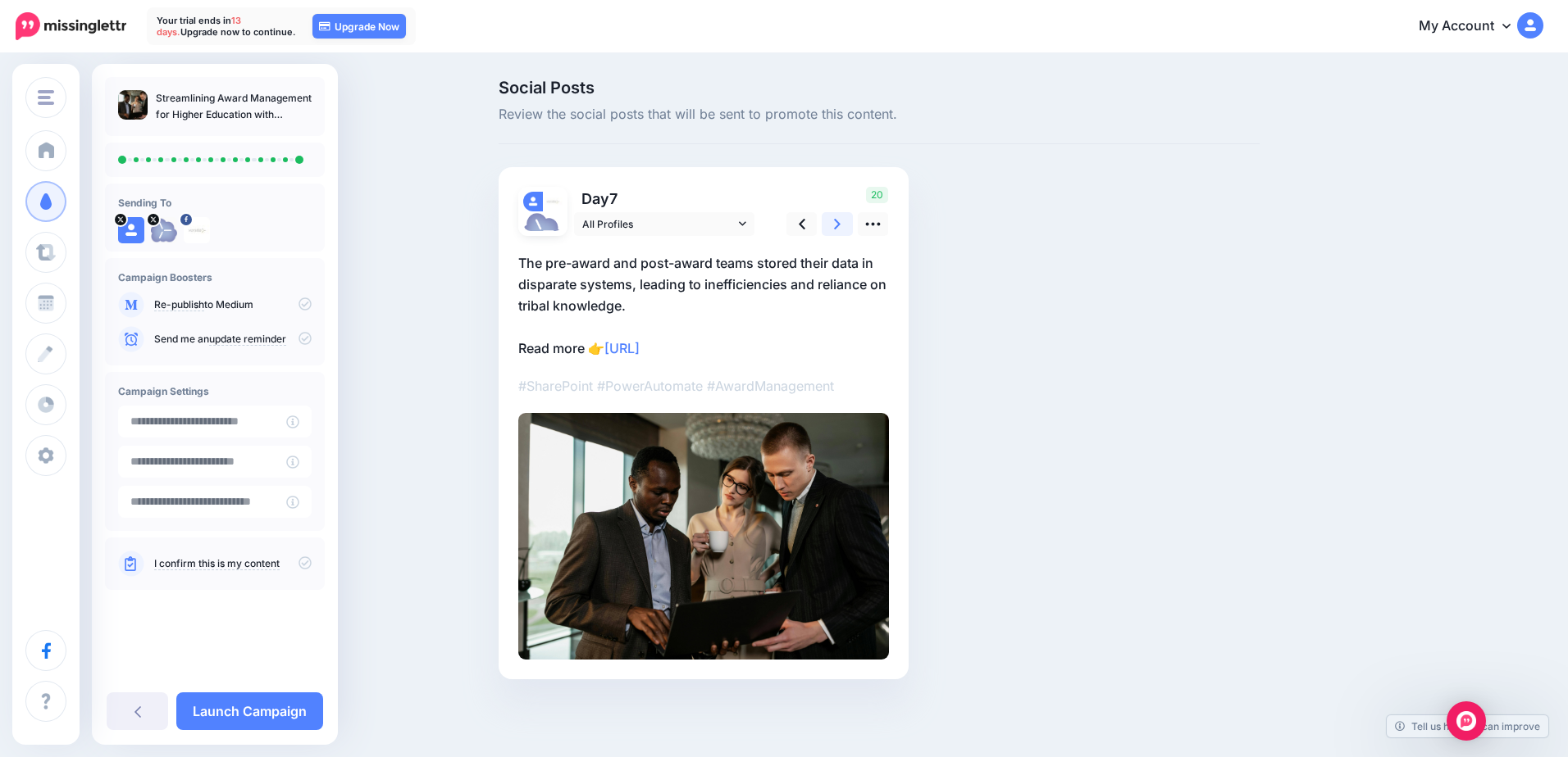
click at [841, 219] on link at bounding box center [838, 224] width 31 height 24
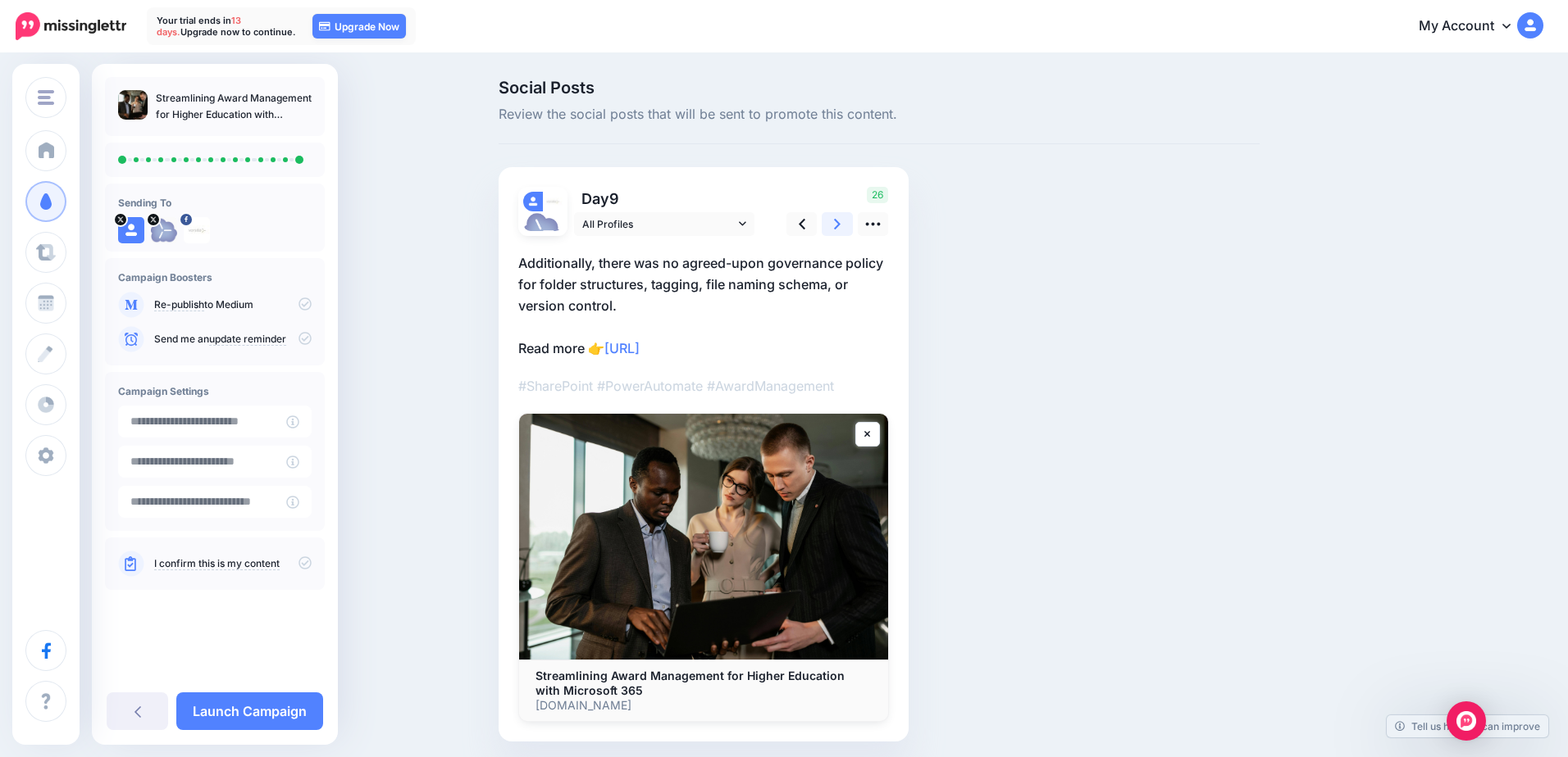
click at [841, 219] on link at bounding box center [838, 224] width 31 height 24
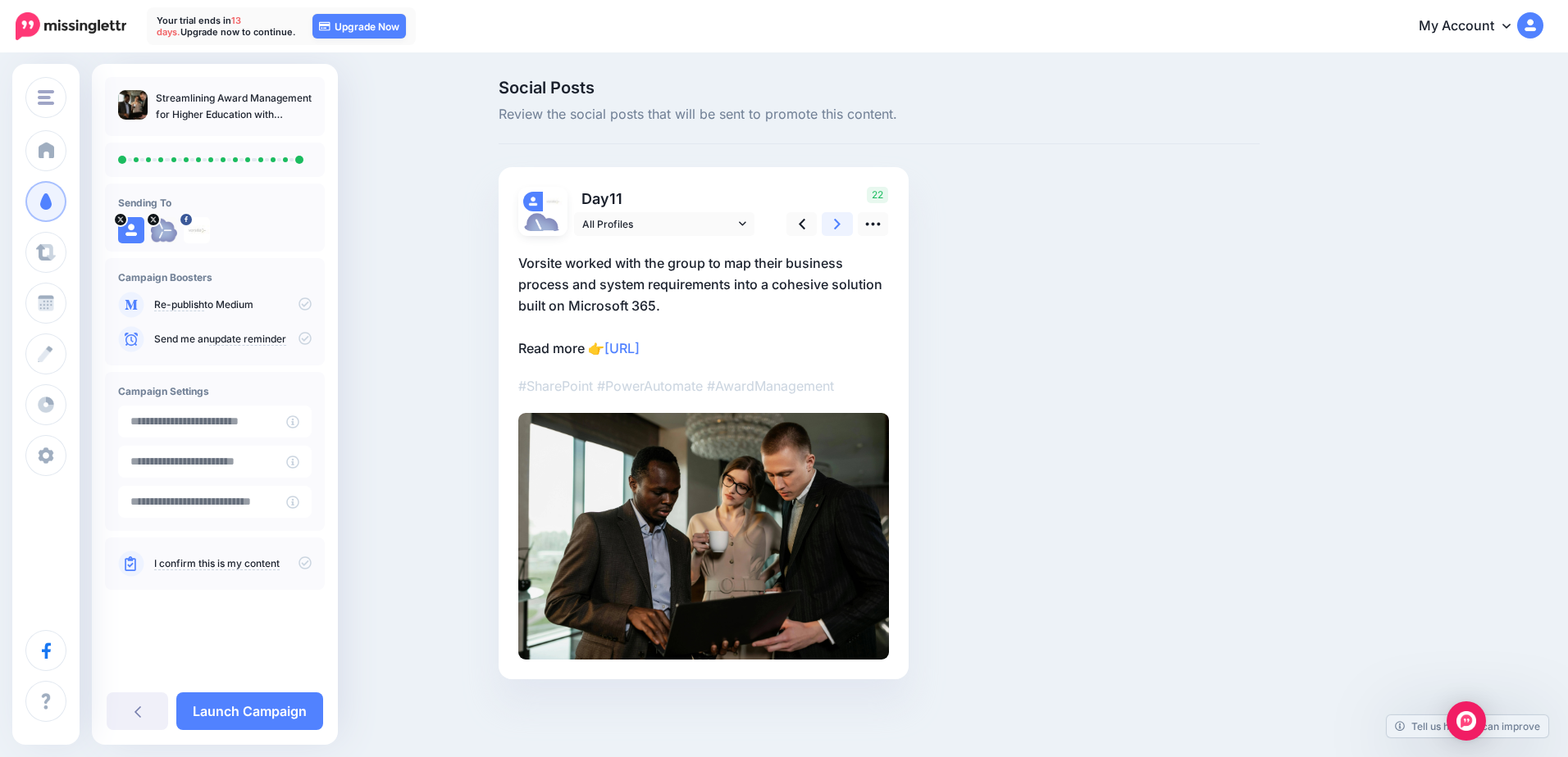
click at [841, 219] on link at bounding box center [838, 224] width 31 height 24
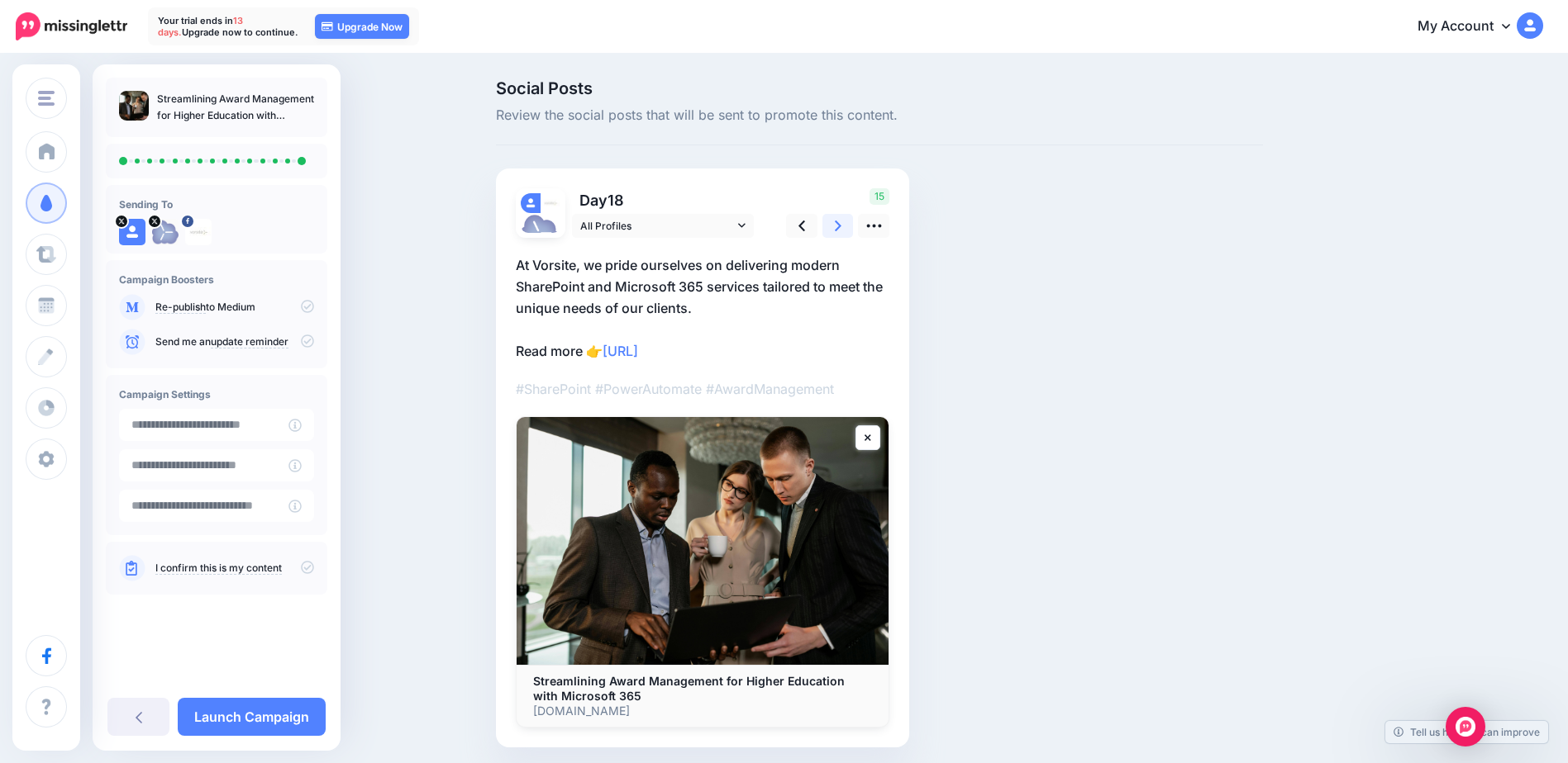
click at [848, 221] on link at bounding box center [838, 225] width 32 height 24
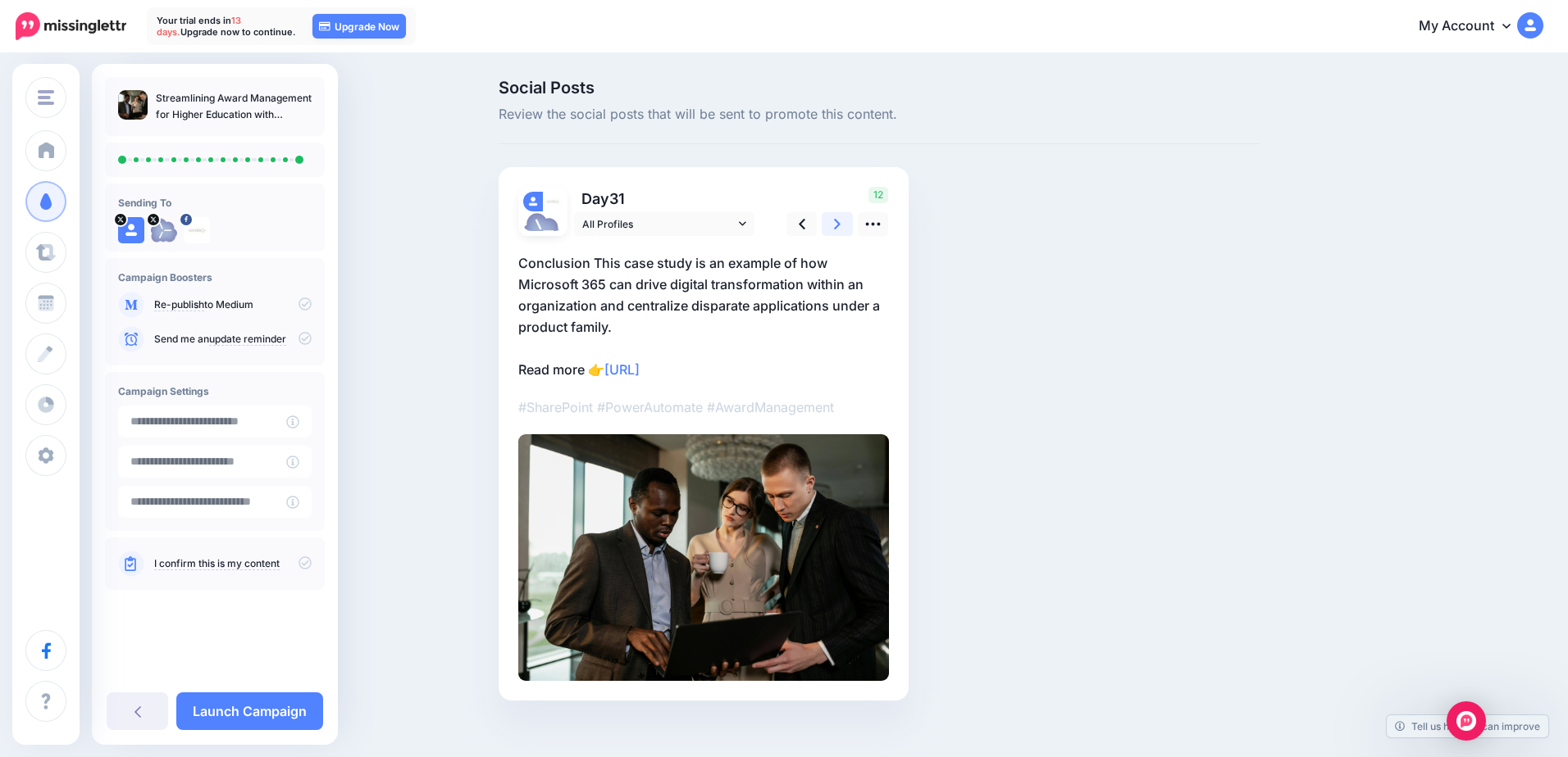
click at [841, 218] on link at bounding box center [838, 224] width 31 height 24
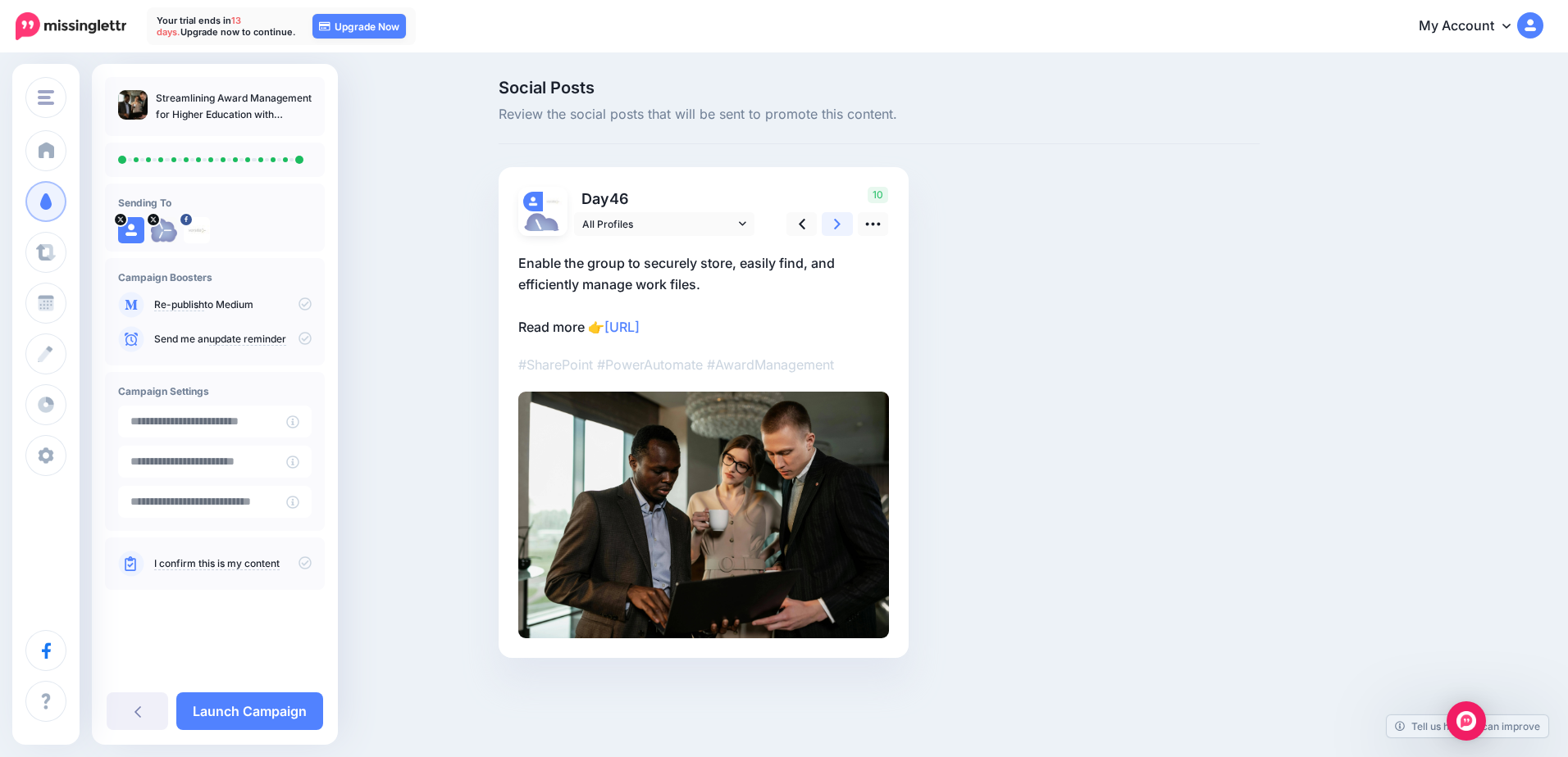
click at [841, 218] on link at bounding box center [838, 224] width 31 height 24
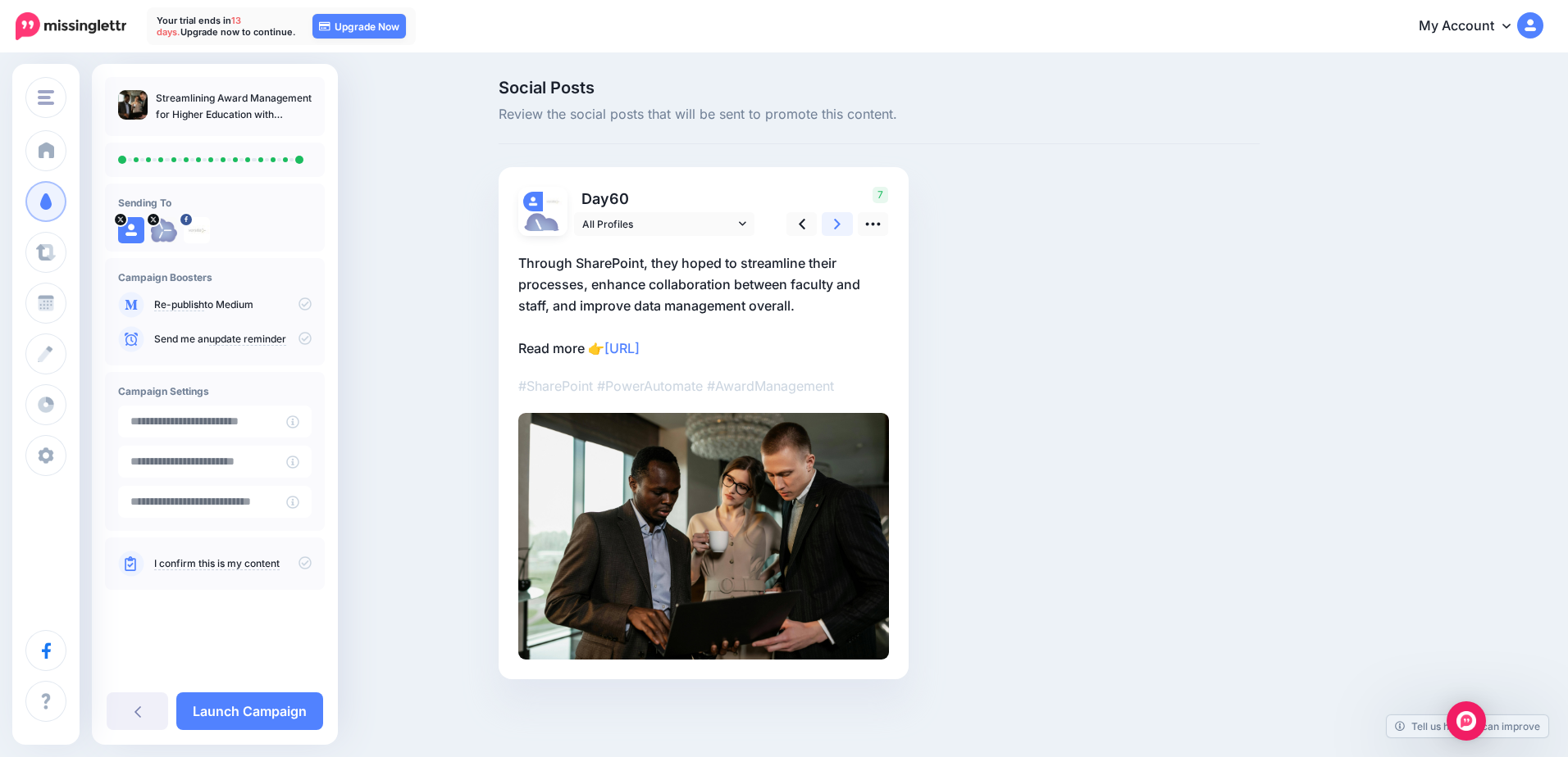
click at [841, 218] on link at bounding box center [838, 224] width 31 height 24
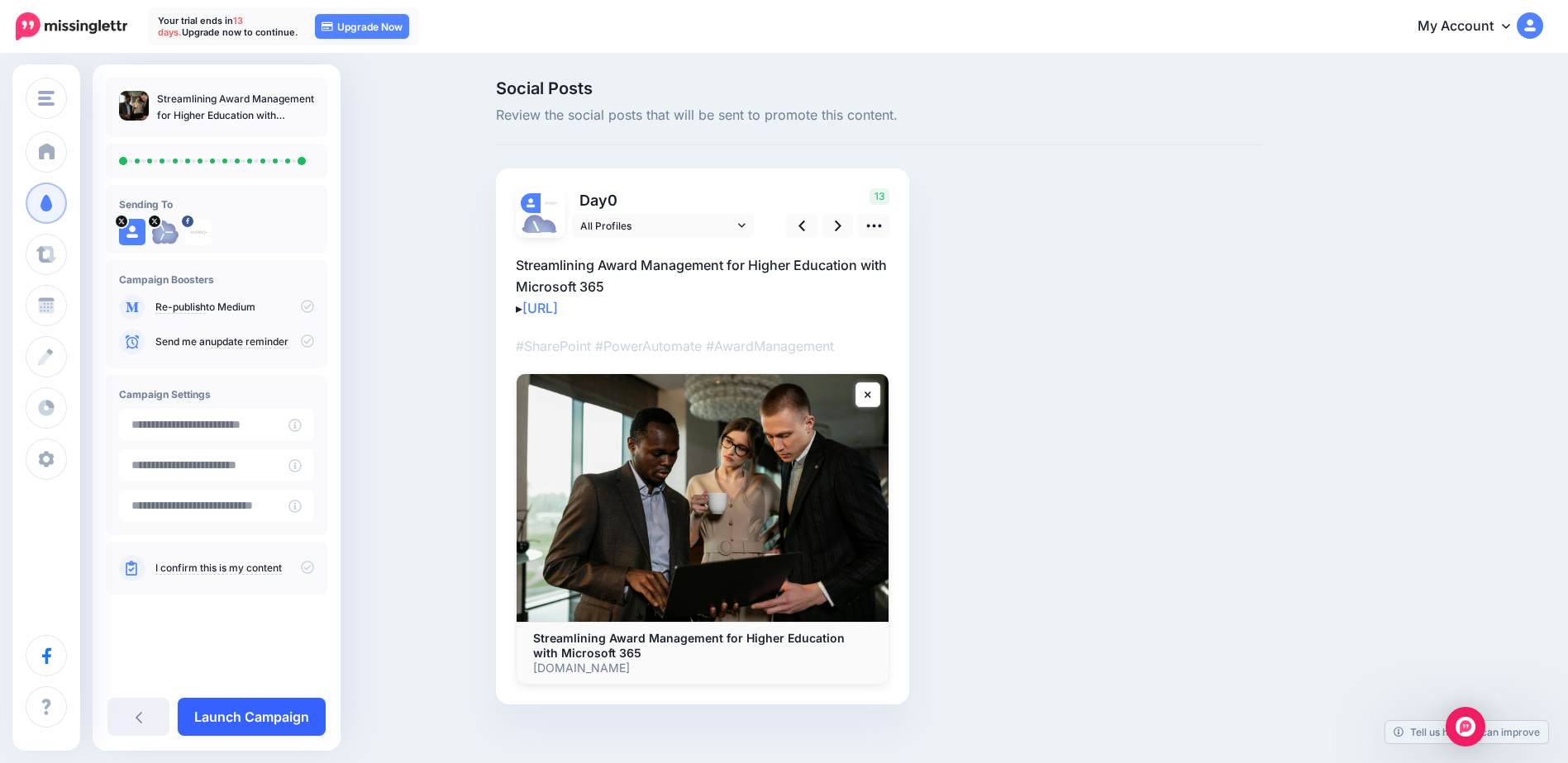
click at [276, 712] on link "Launch Campaign" at bounding box center [252, 716] width 148 height 38
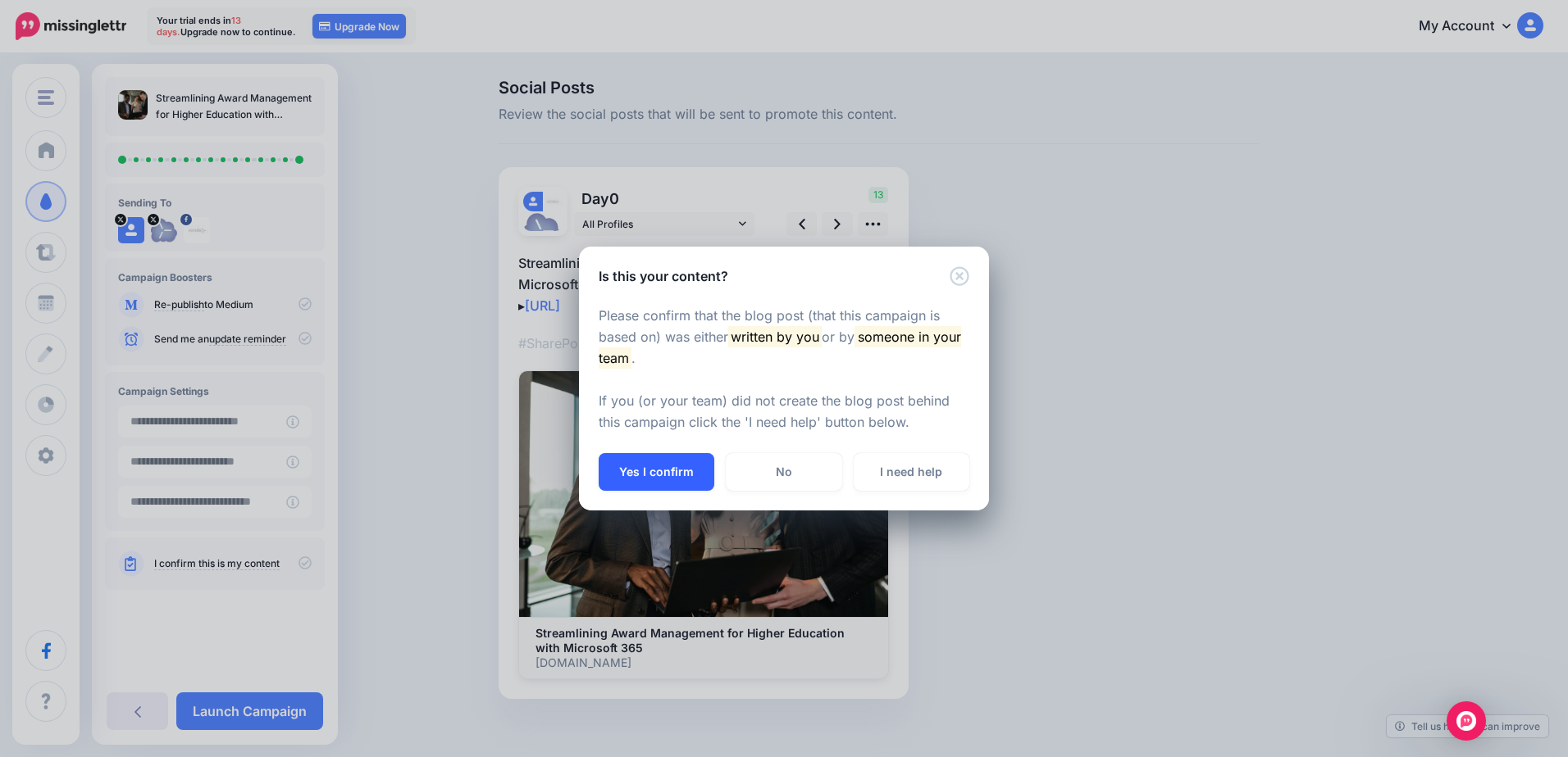
click at [702, 476] on button "Yes I confirm" at bounding box center [656, 471] width 115 height 38
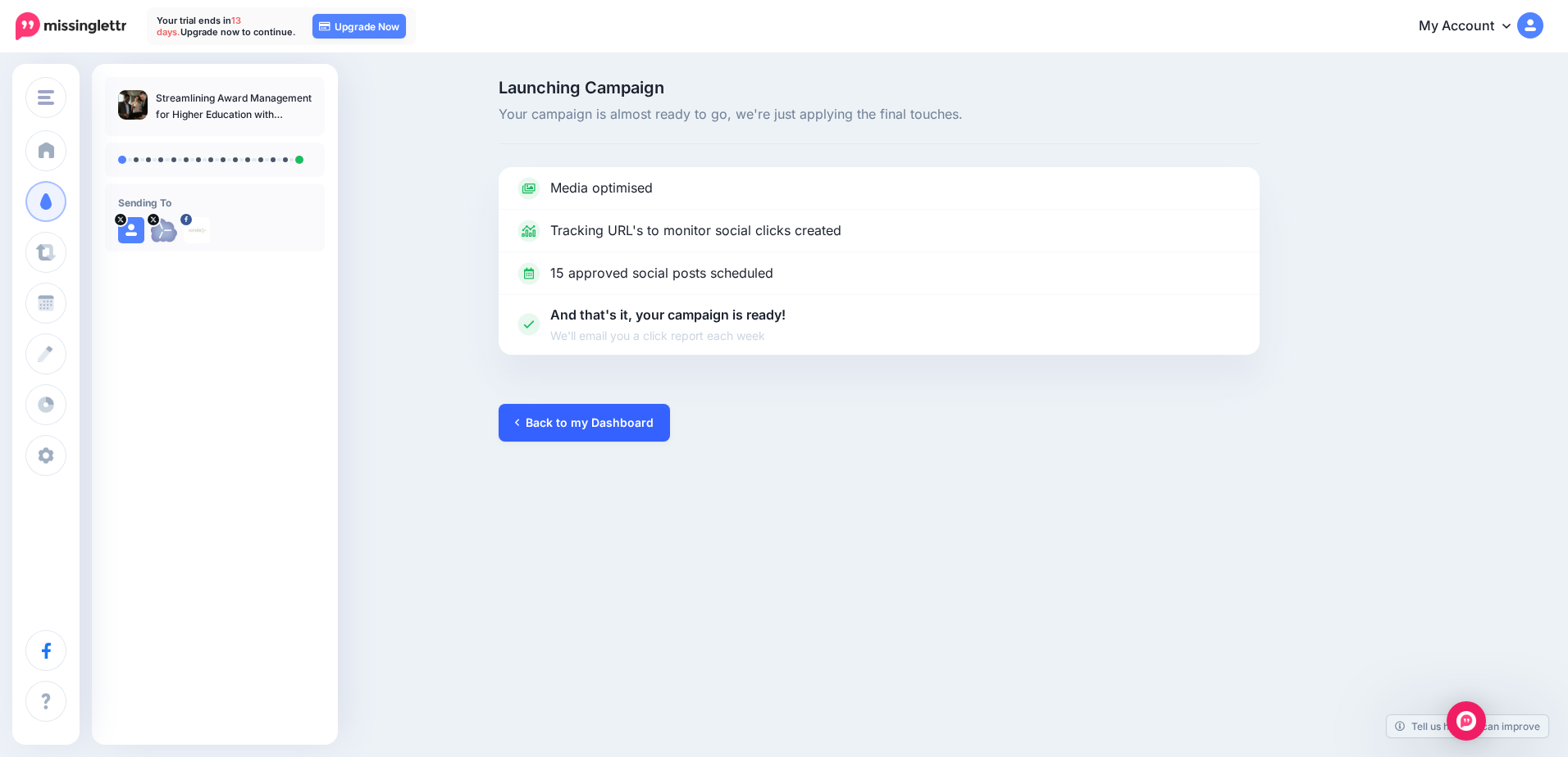
click at [607, 432] on link "Back to my Dashboard" at bounding box center [584, 423] width 171 height 38
